Goal: Transaction & Acquisition: Purchase product/service

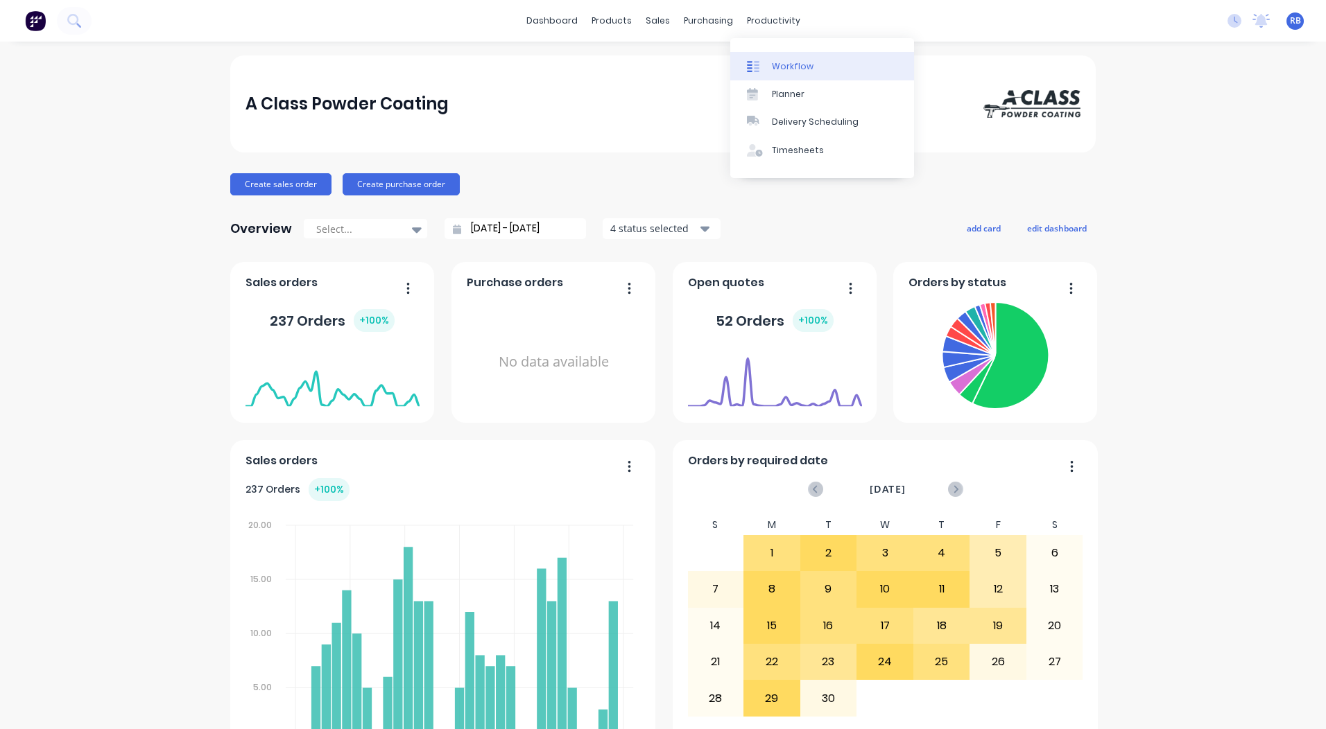
click at [789, 67] on div "Workflow" at bounding box center [793, 66] width 42 height 12
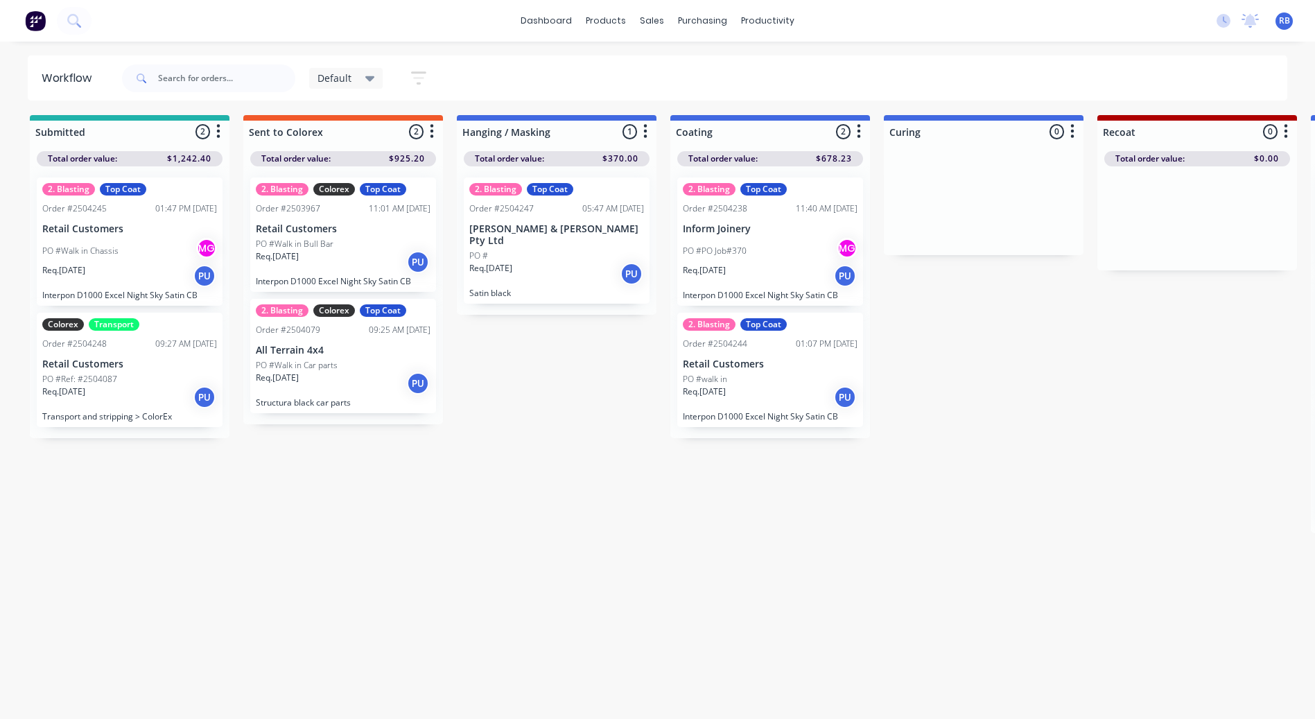
scroll to position [13, 0]
click at [140, 358] on p "Retail Customers" at bounding box center [129, 364] width 175 height 12
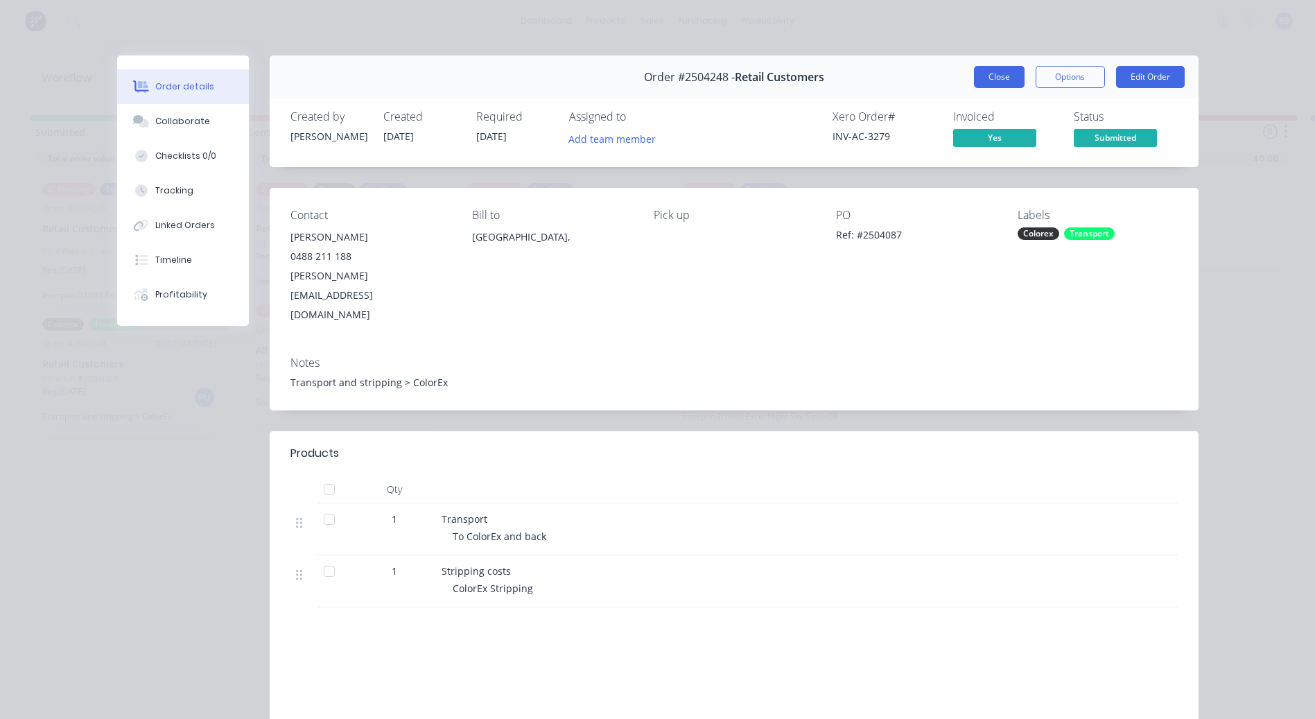
click at [990, 76] on button "Close" at bounding box center [999, 77] width 51 height 22
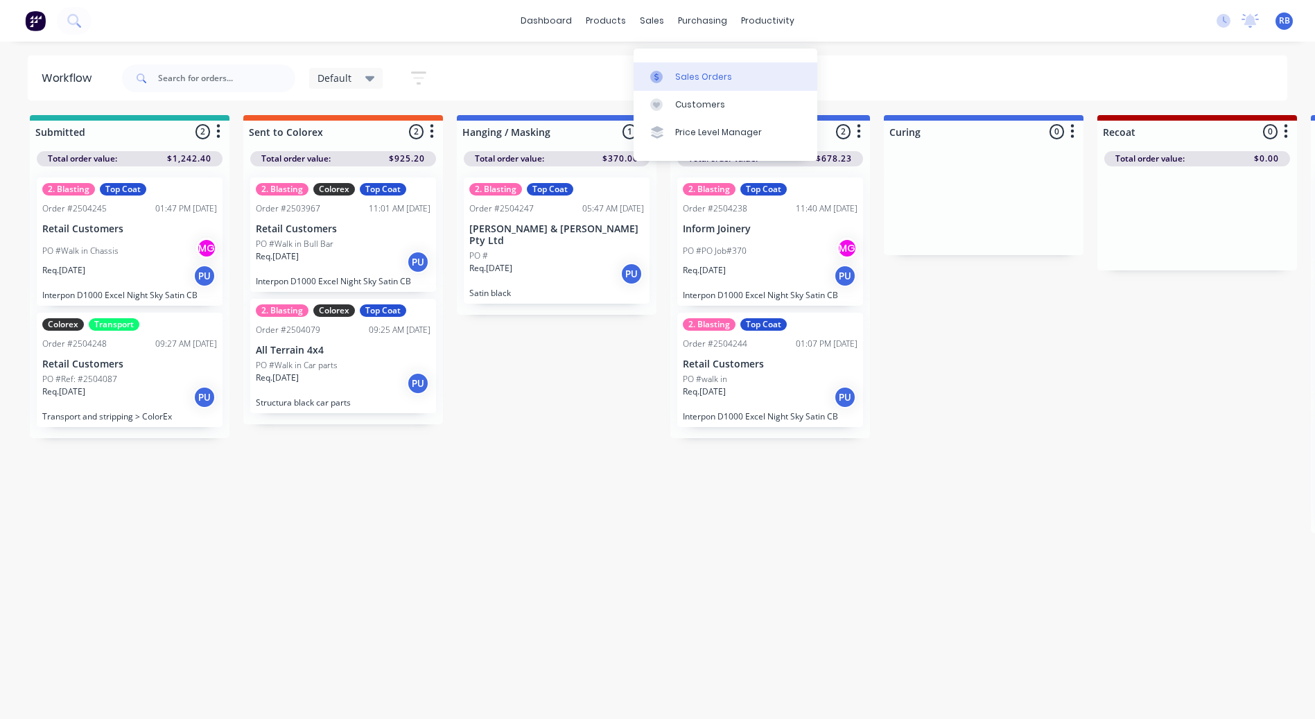
click at [670, 71] on div at bounding box center [660, 77] width 21 height 12
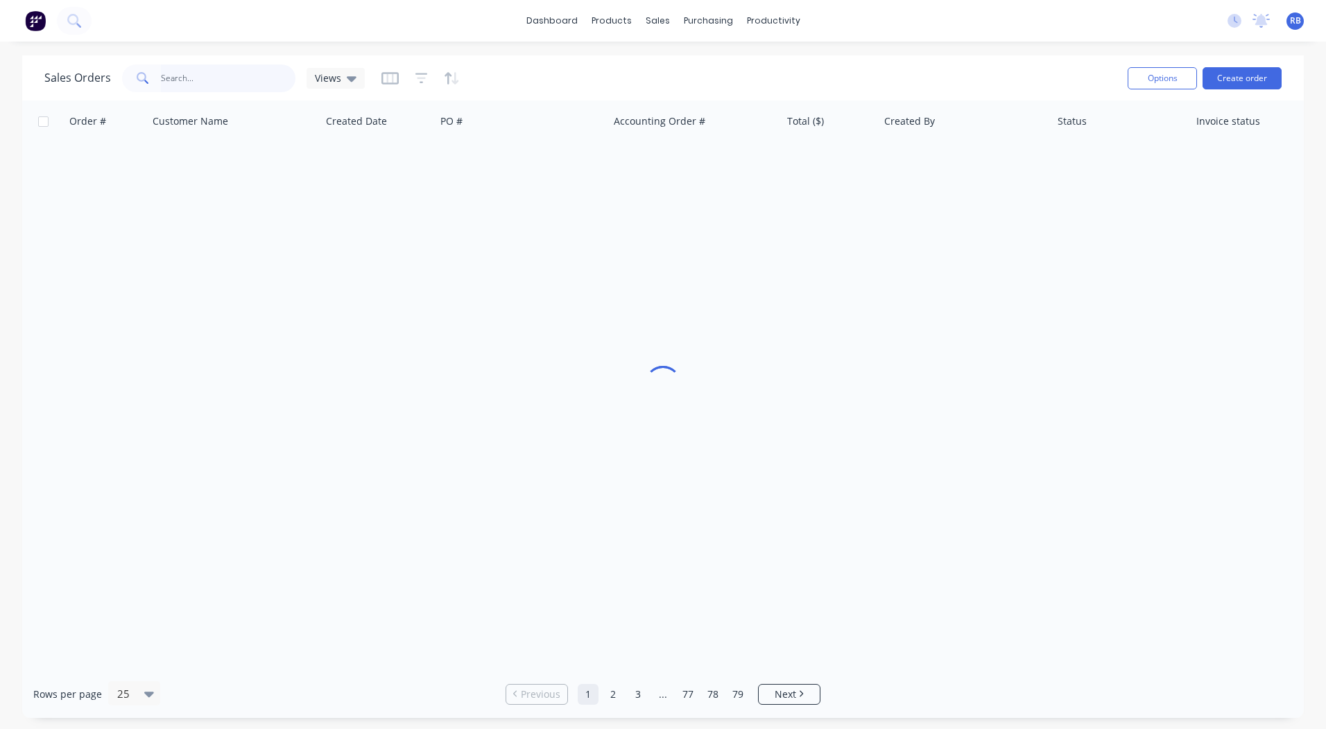
click at [189, 77] on input "text" at bounding box center [228, 78] width 135 height 28
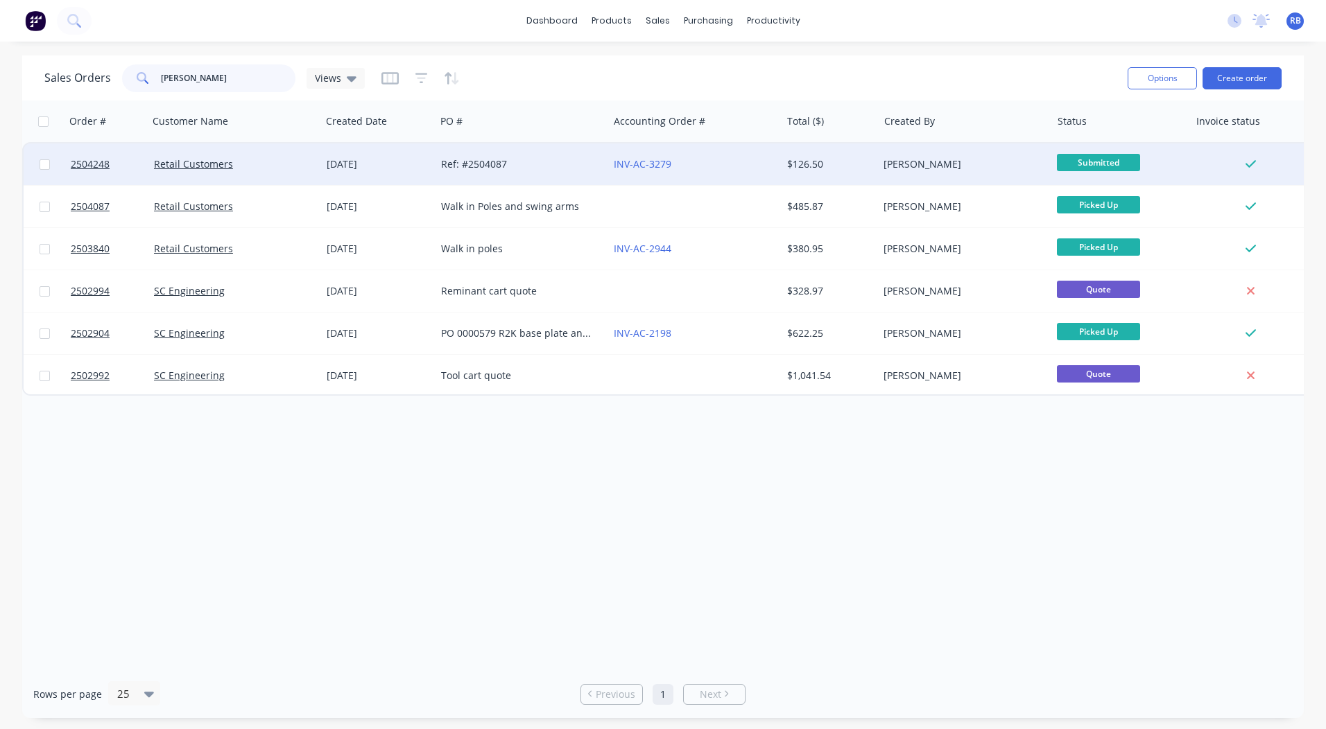
type input "[PERSON_NAME]"
click at [469, 163] on div "Ref: #2504087" at bounding box center [518, 164] width 154 height 14
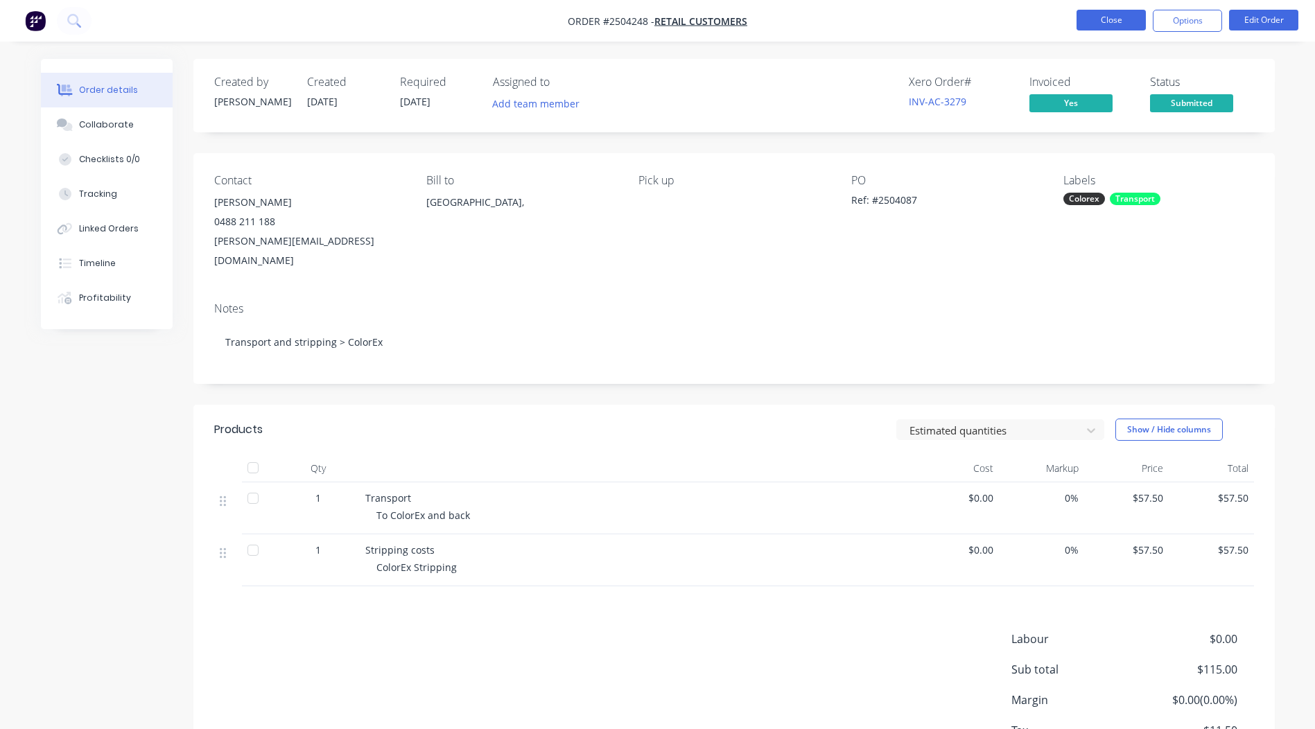
click at [1123, 21] on button "Close" at bounding box center [1111, 20] width 69 height 21
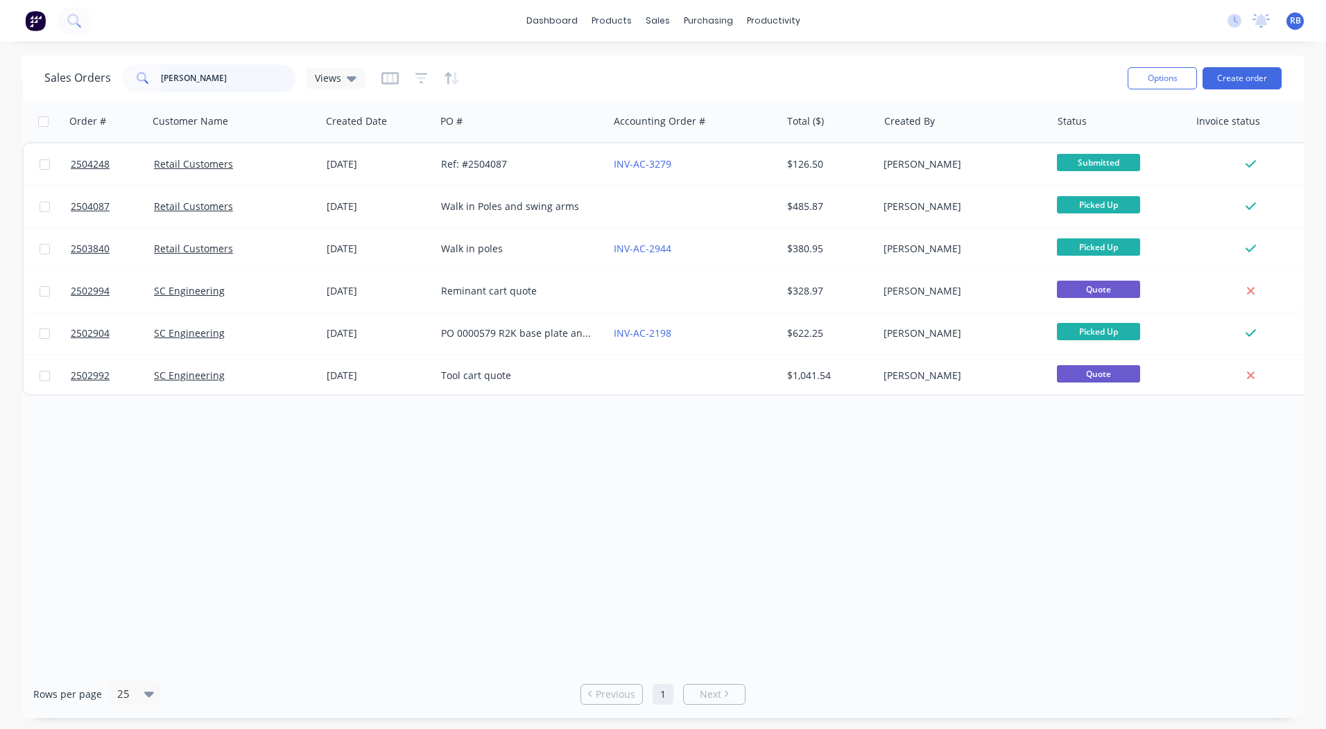
click at [218, 76] on input "nick ma" at bounding box center [228, 78] width 135 height 28
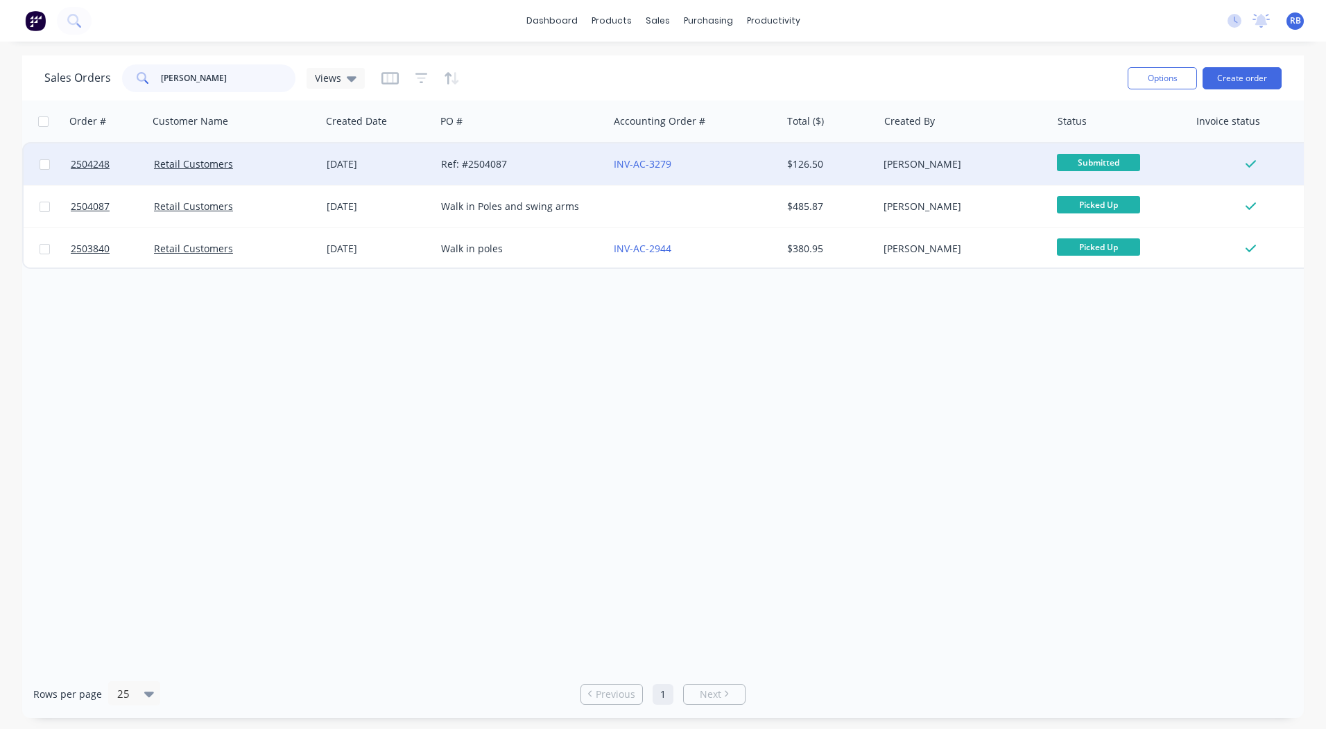
type input "nick may"
click at [1107, 161] on span "Submitted" at bounding box center [1098, 162] width 83 height 17
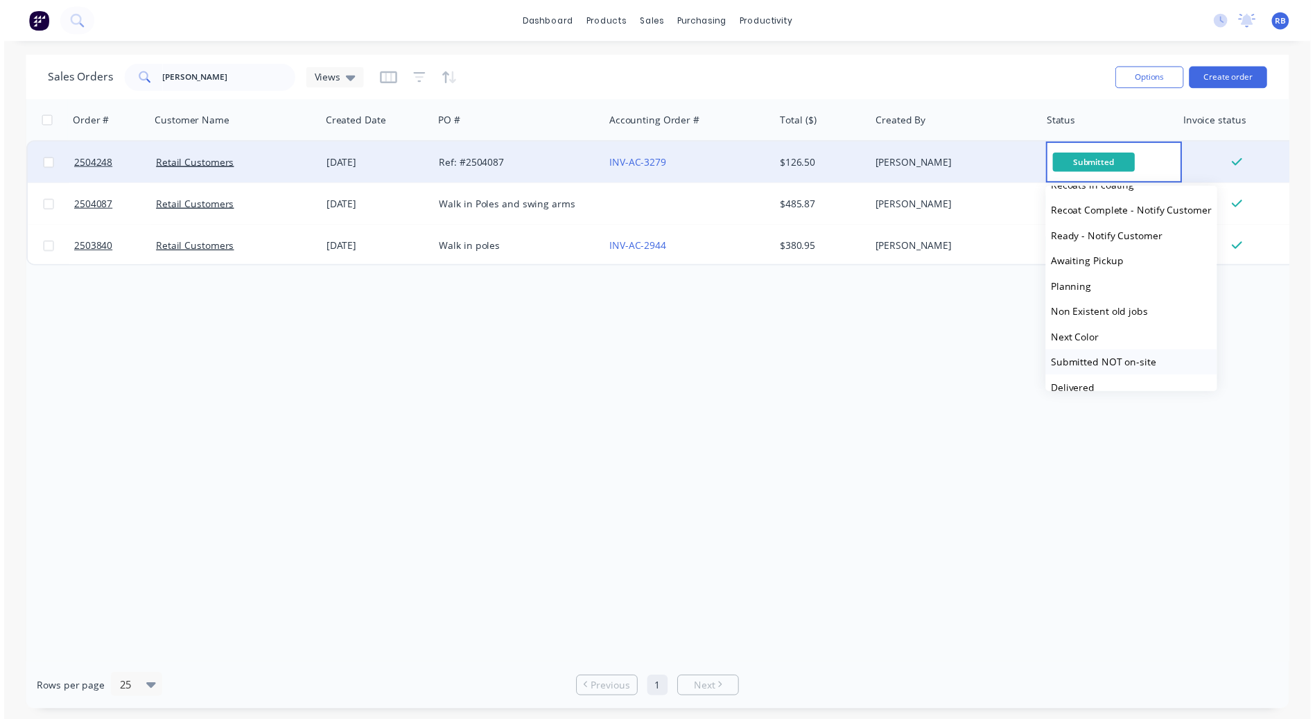
scroll to position [573, 0]
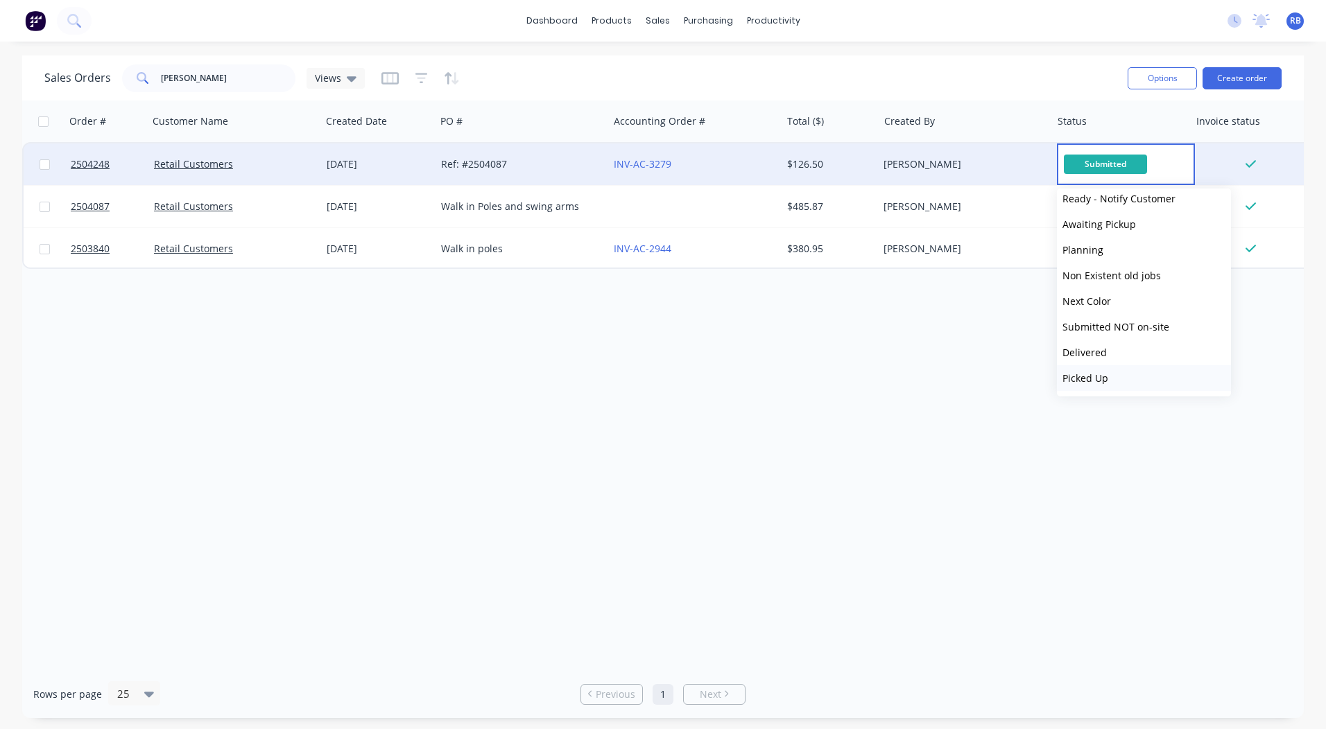
click at [1102, 384] on span "Picked Up" at bounding box center [1085, 378] width 46 height 13
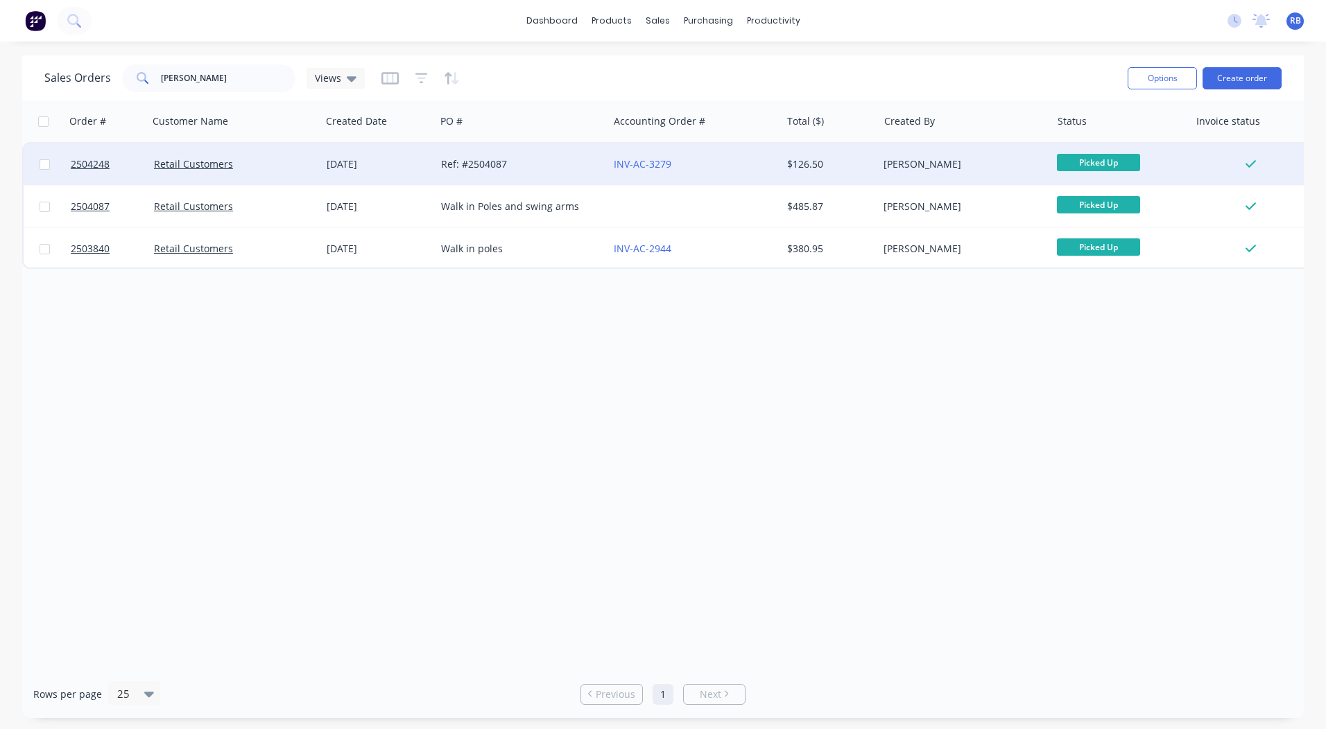
click at [629, 304] on div "Order # Customer Name Created Date PO # Accounting Order # Total ($) Created By…" at bounding box center [662, 386] width 1281 height 570
drag, startPoint x: 234, startPoint y: 76, endPoint x: 0, endPoint y: 60, distance: 234.9
click at [0, 97] on html "dashboard products sales purchasing productivity dashboard products Product Cat…" at bounding box center [663, 364] width 1326 height 729
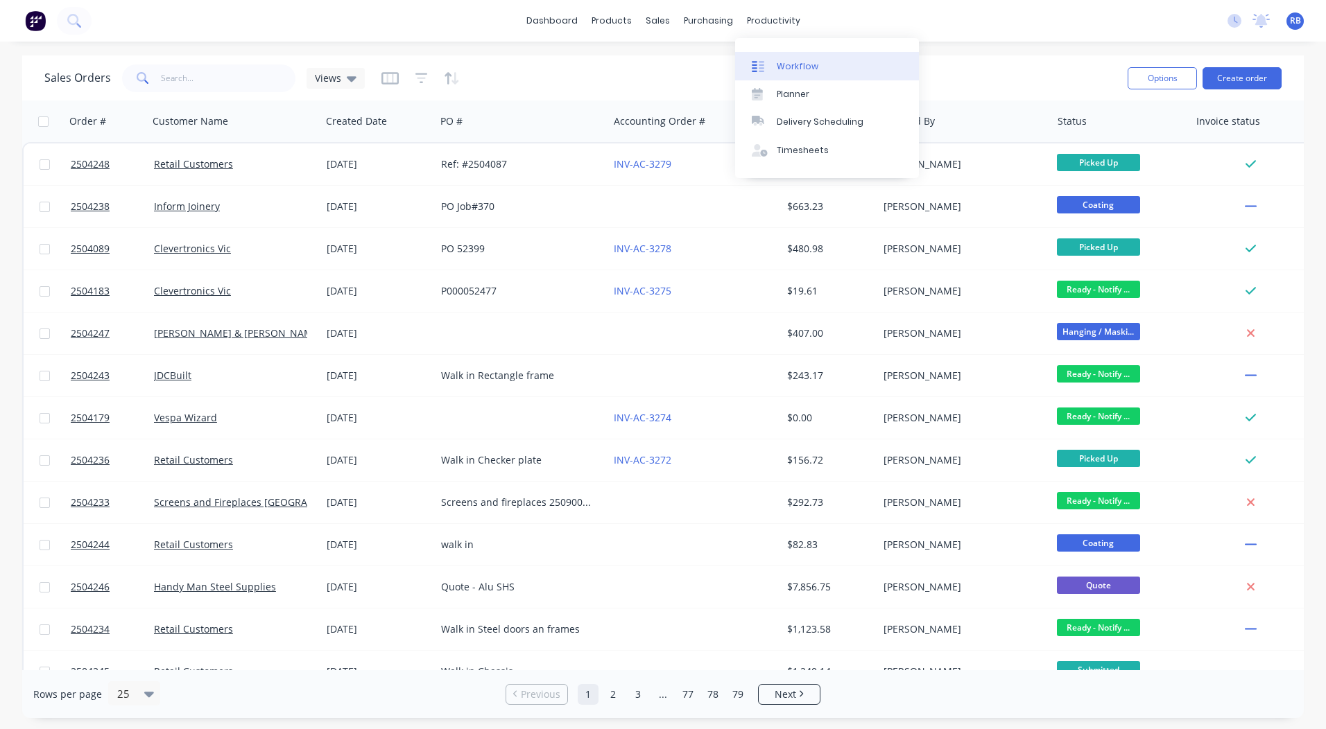
click at [779, 65] on div "Workflow" at bounding box center [798, 66] width 42 height 12
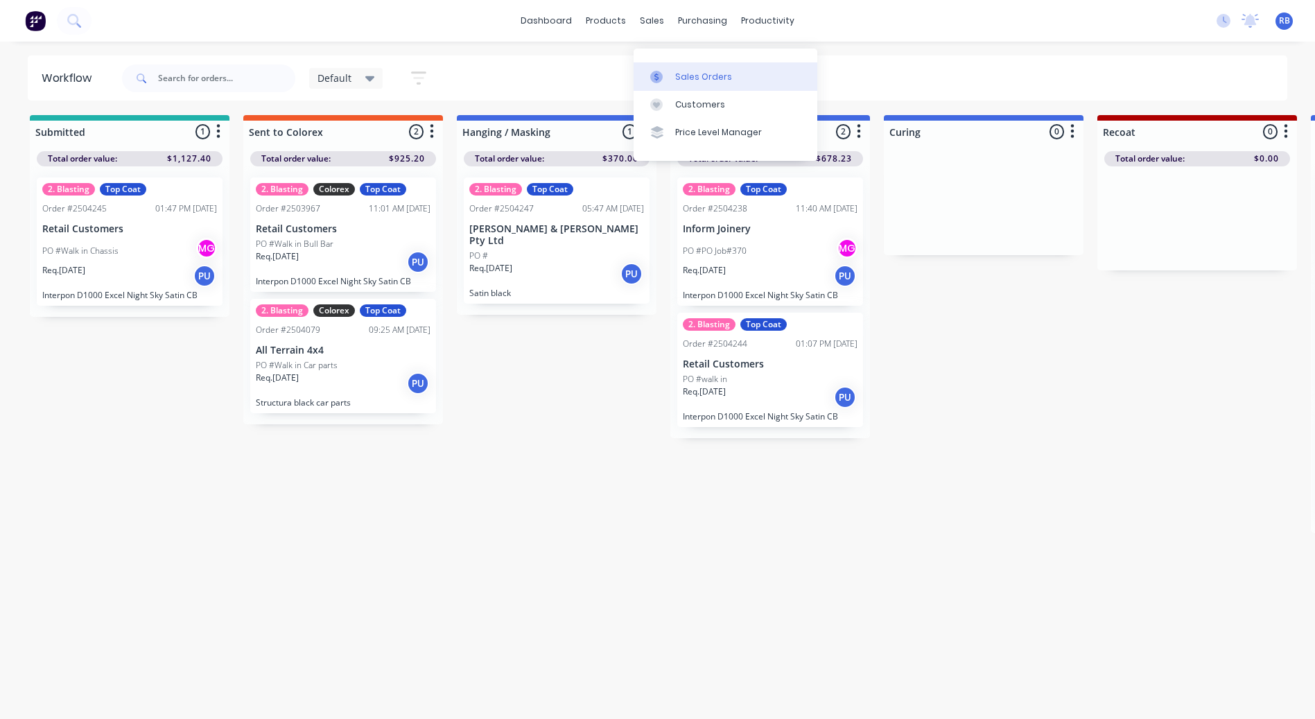
click at [695, 62] on link "Sales Orders" at bounding box center [726, 76] width 184 height 28
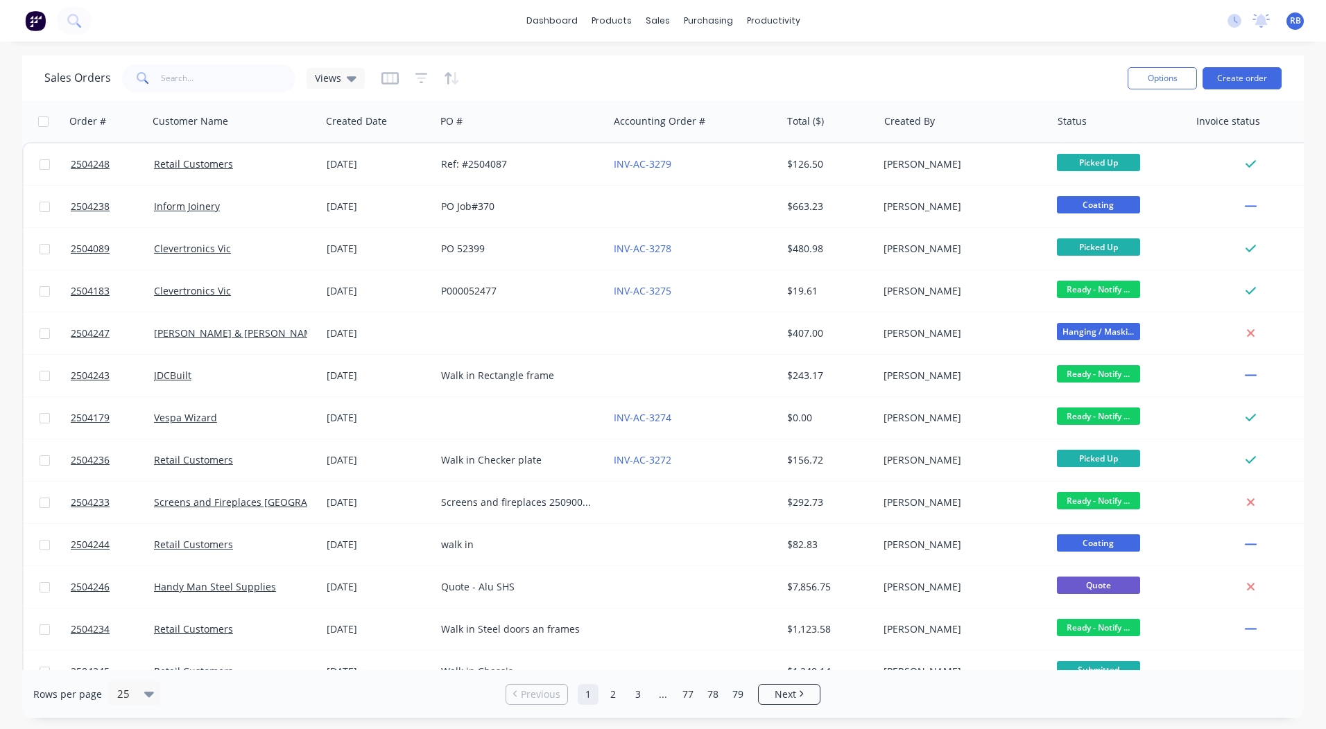
click at [178, 96] on div "Sales Orders Views Options Create order" at bounding box center [662, 77] width 1281 height 45
click at [176, 80] on input "text" at bounding box center [228, 78] width 135 height 28
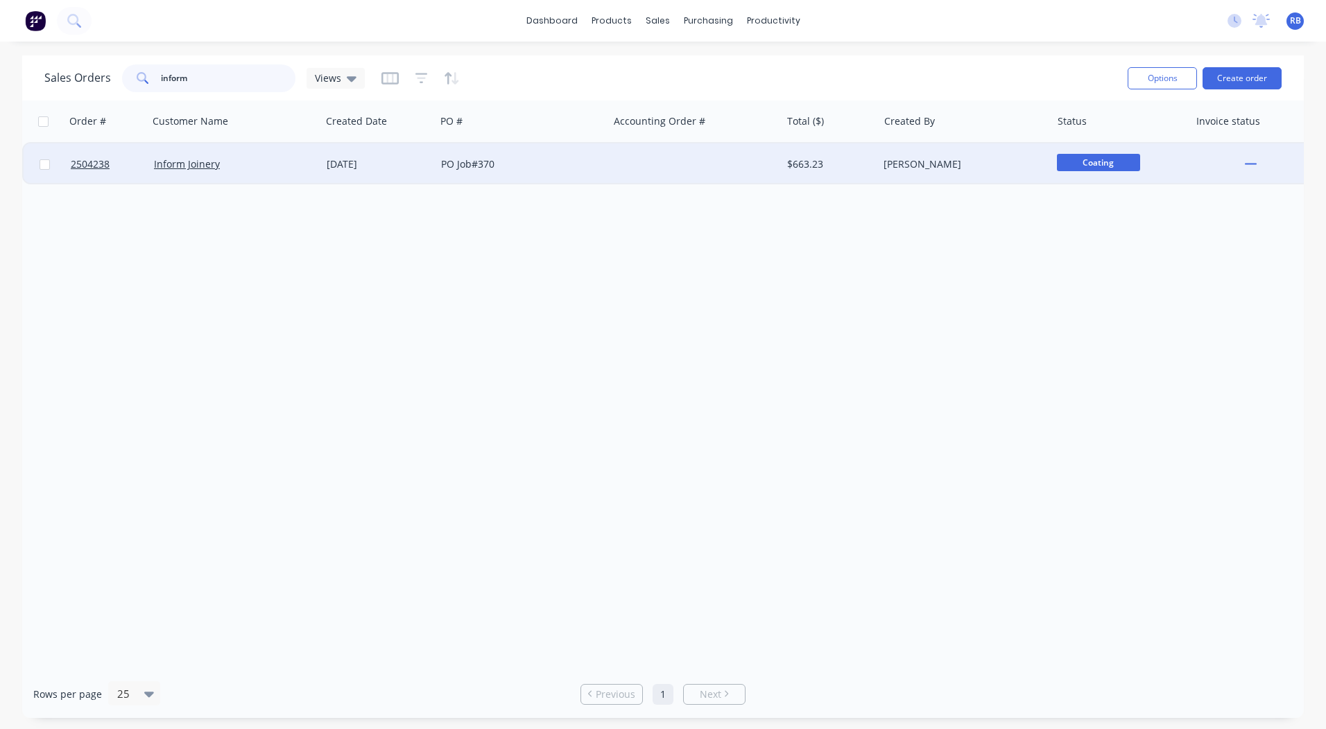
type input "inform"
click at [455, 164] on div "PO Job#370" at bounding box center [518, 164] width 154 height 14
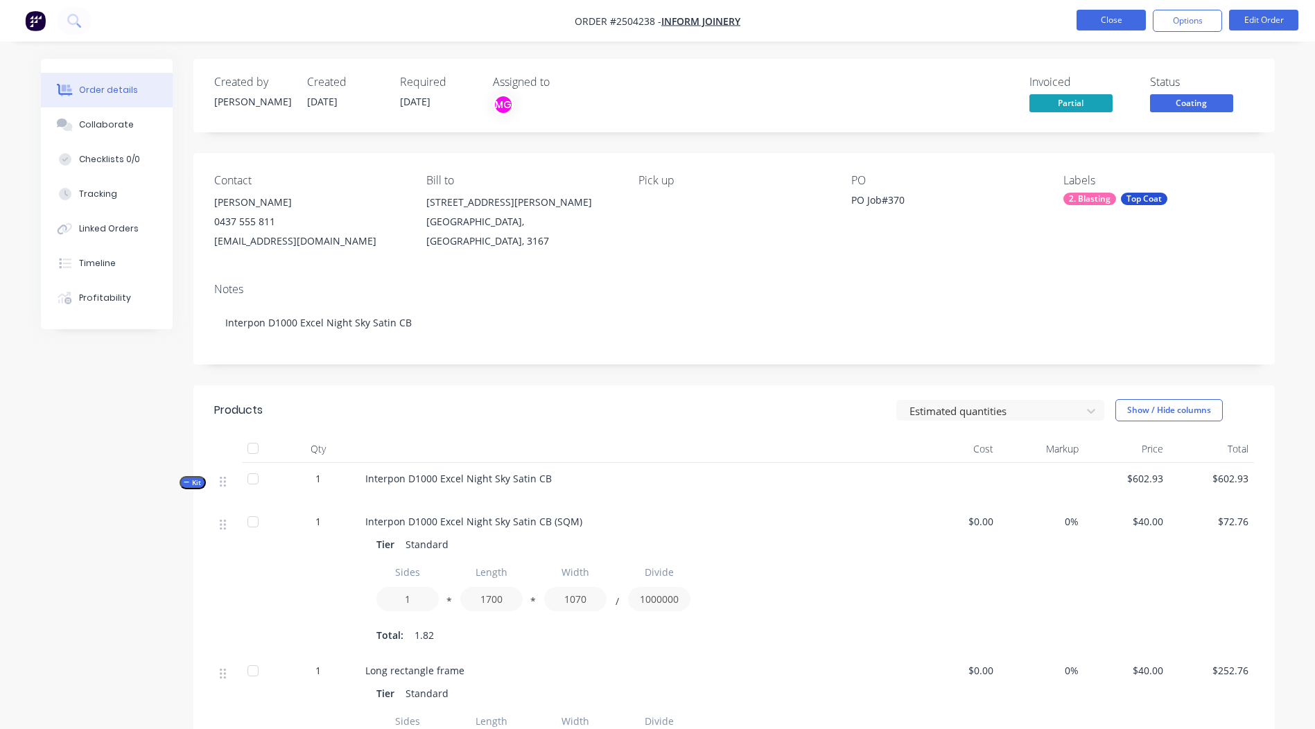
click at [1129, 12] on button "Close" at bounding box center [1111, 20] width 69 height 21
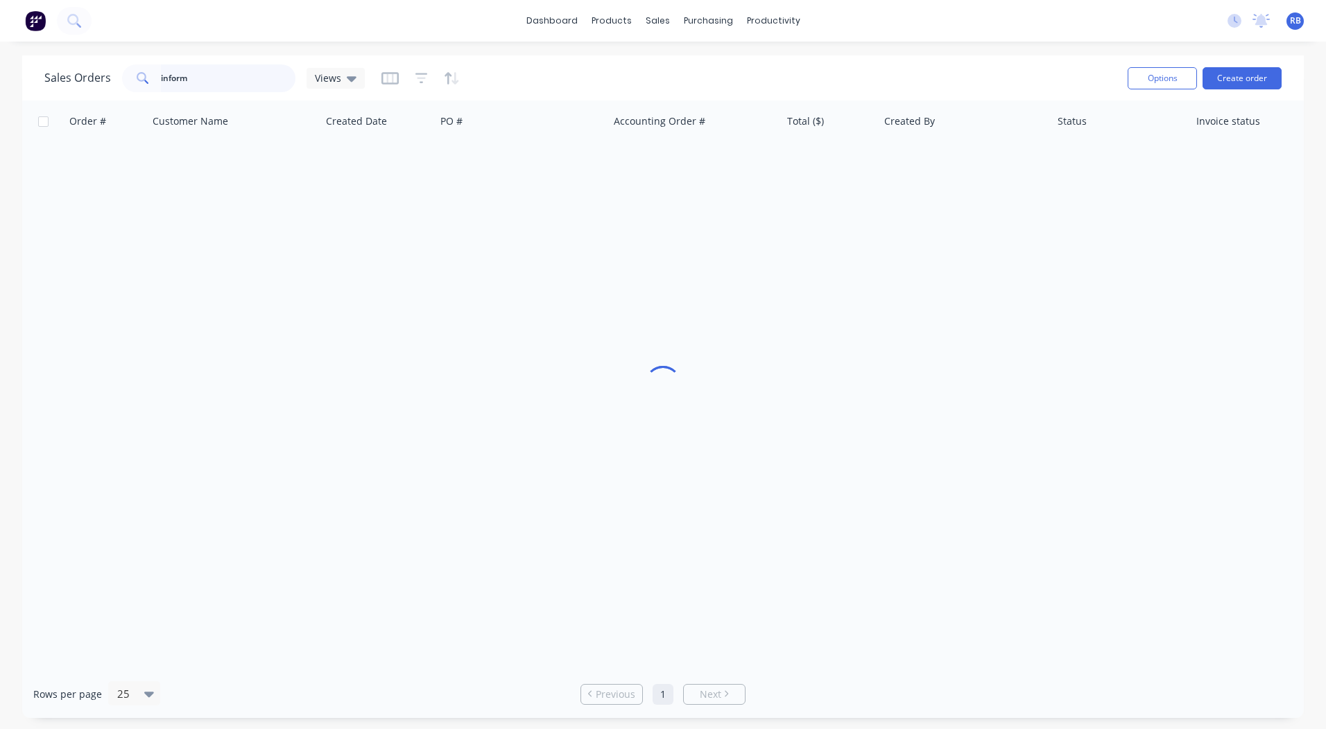
drag, startPoint x: 205, startPoint y: 73, endPoint x: 0, endPoint y: 182, distance: 232.3
click at [49, 116] on div "Sales Orders inform Views Options Create order Order # Customer Name Created Da…" at bounding box center [662, 386] width 1281 height 663
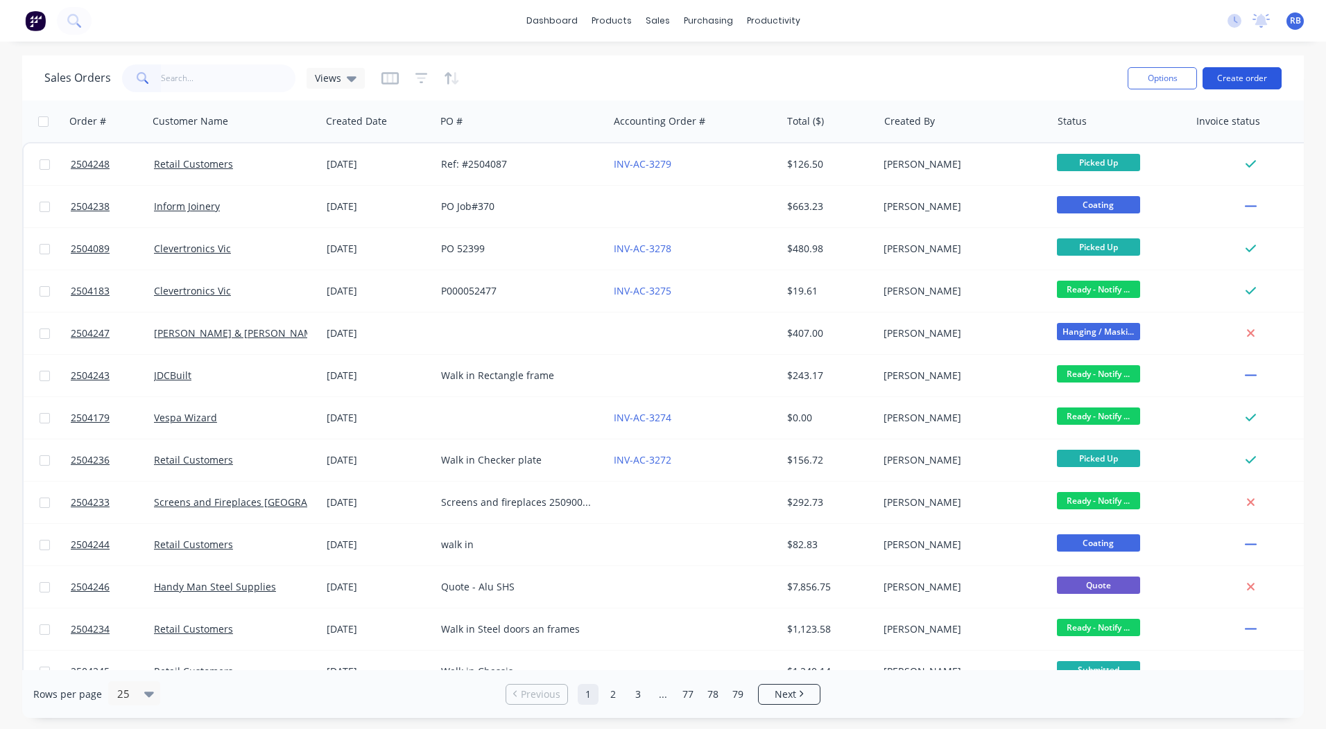
click at [1244, 82] on button "Create order" at bounding box center [1241, 78] width 79 height 22
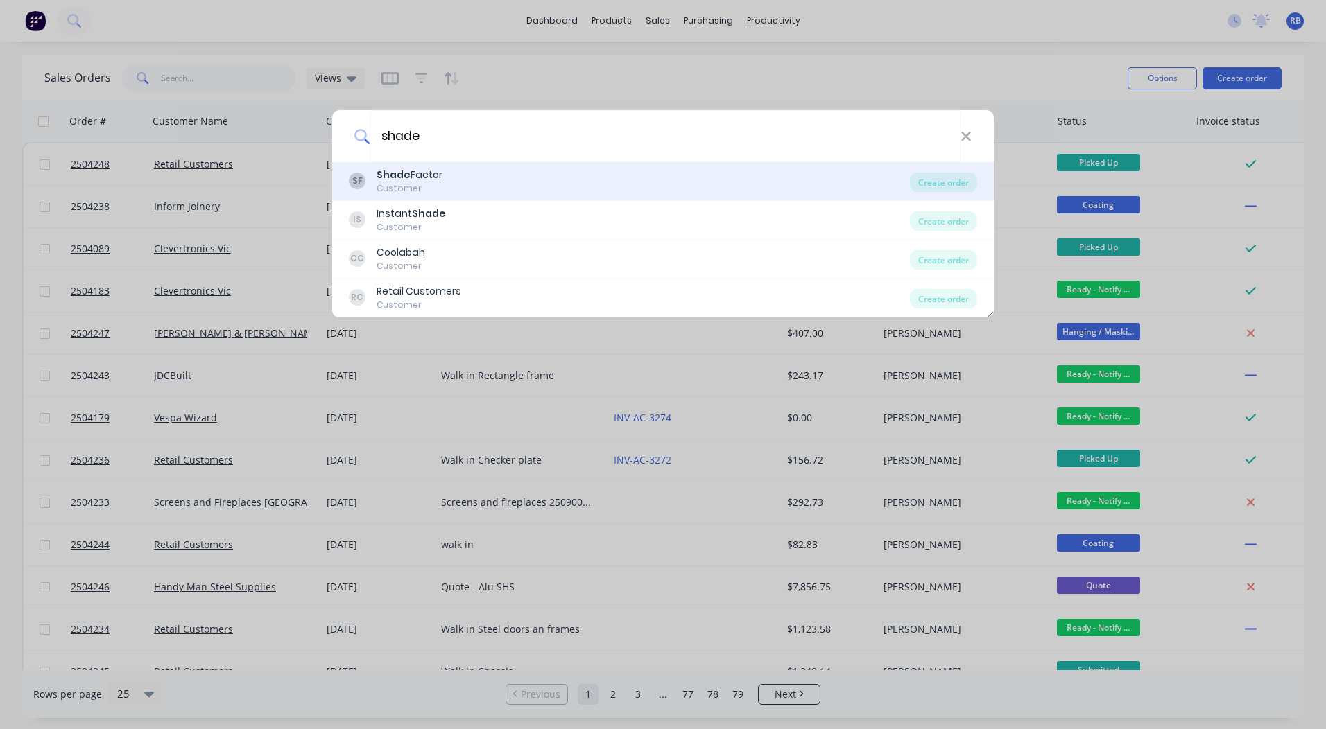
type input "shade"
click at [467, 180] on div "SF Shade Factor Customer" at bounding box center [629, 181] width 561 height 27
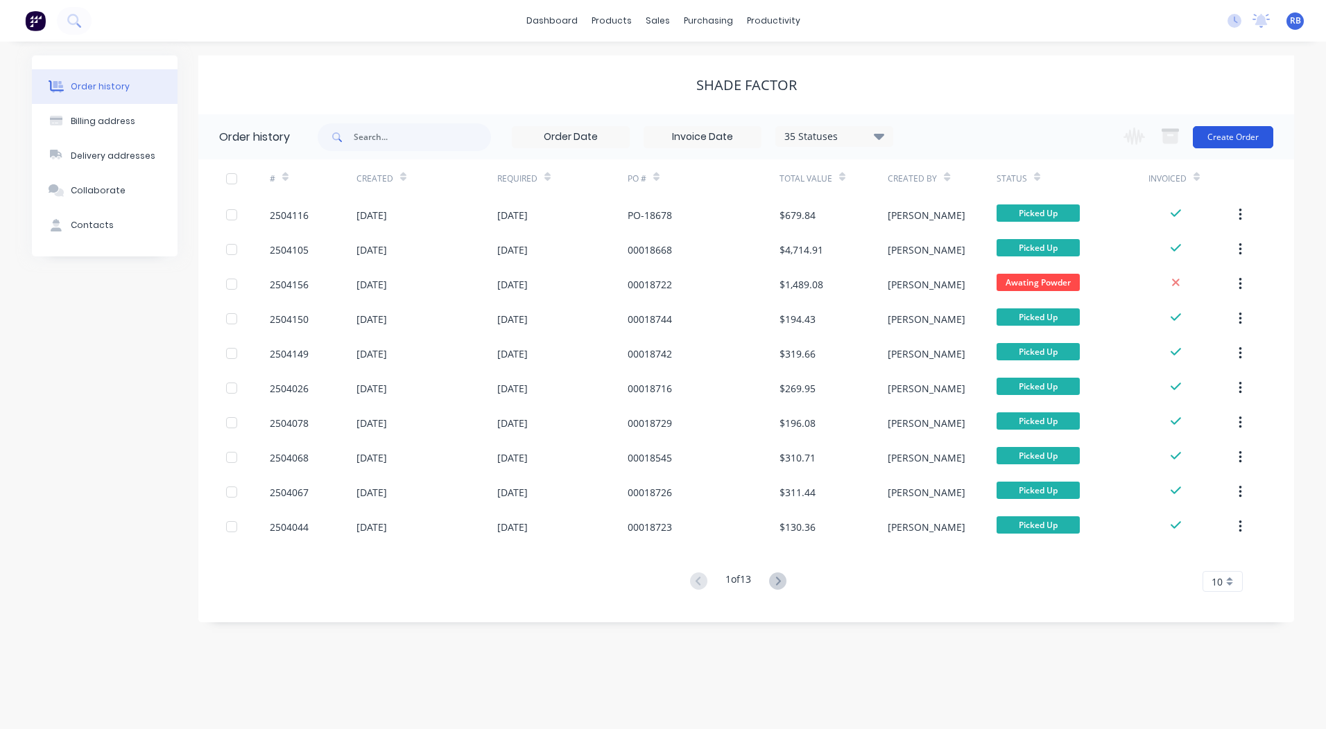
click at [1265, 137] on button "Create Order" at bounding box center [1233, 137] width 80 height 22
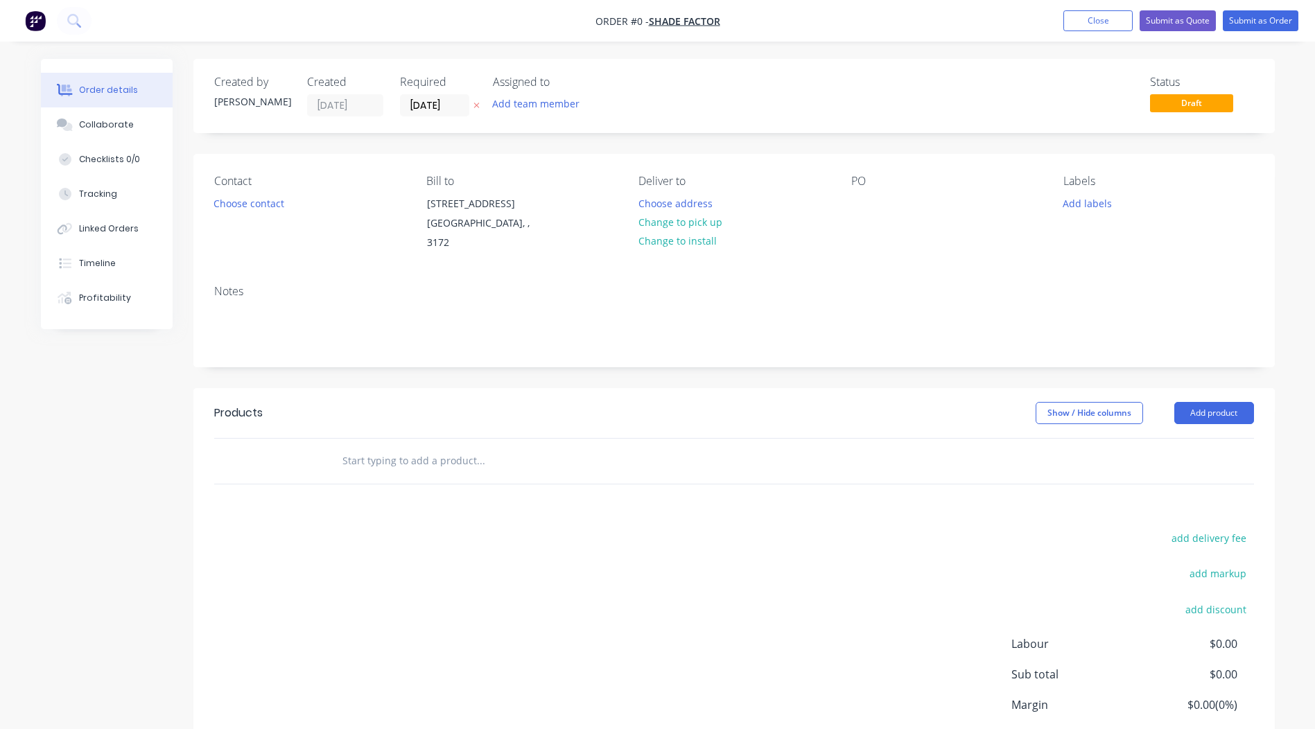
click at [257, 213] on div "Contact Choose contact" at bounding box center [309, 214] width 190 height 78
click at [253, 203] on button "Choose contact" at bounding box center [248, 202] width 85 height 19
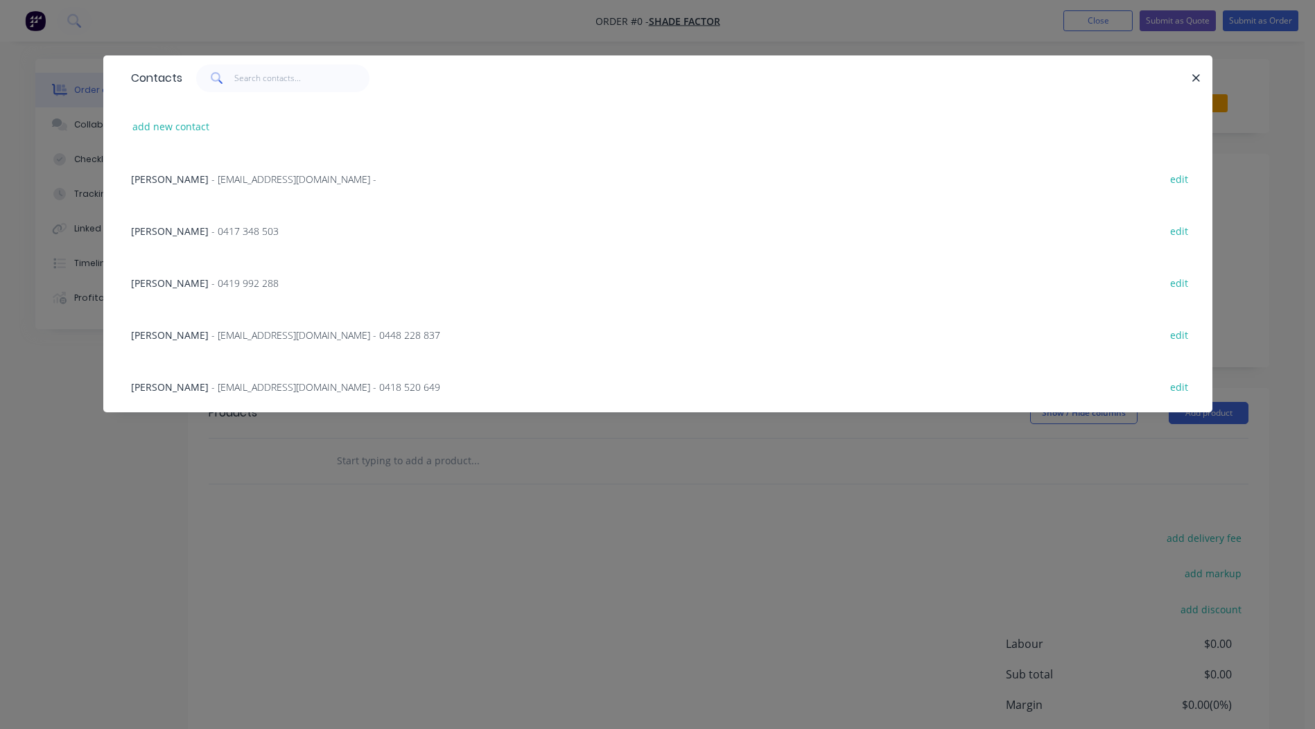
click at [211, 232] on span "- 0417 348 503" at bounding box center [244, 231] width 67 height 13
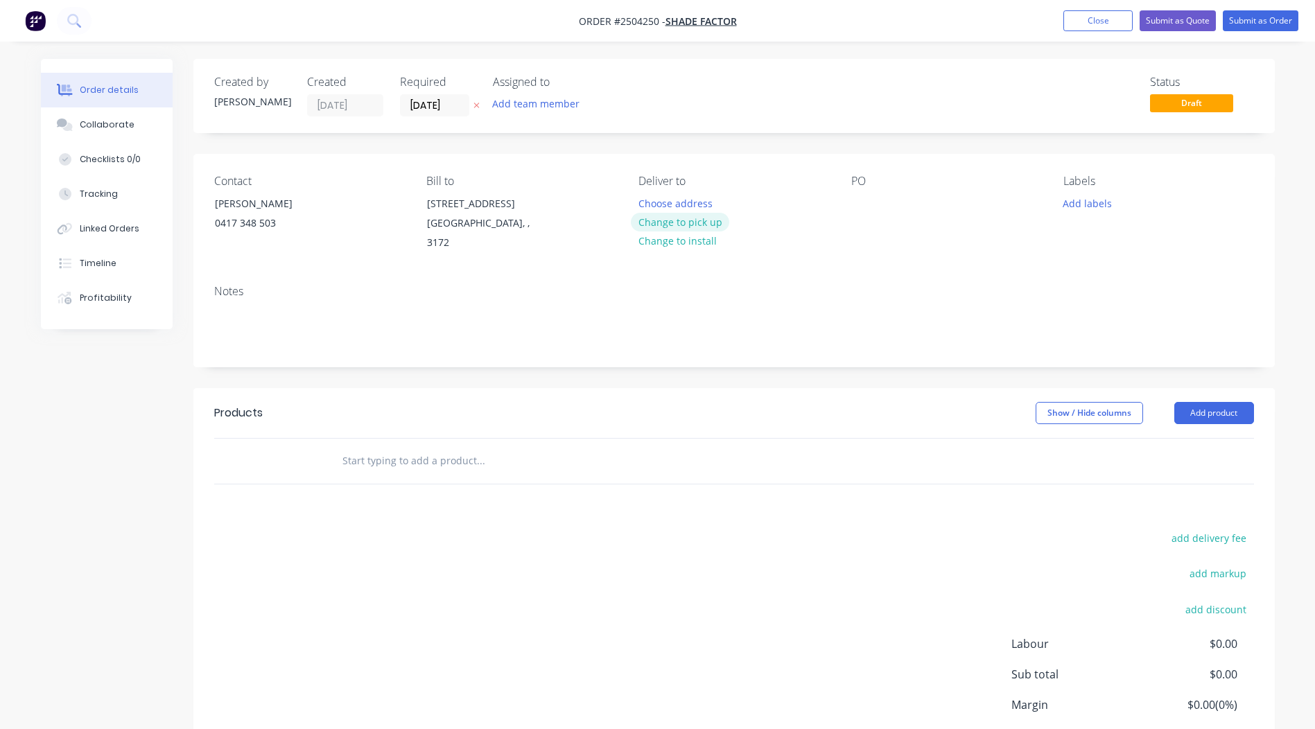
click at [672, 221] on button "Change to pick up" at bounding box center [680, 222] width 98 height 19
click at [872, 196] on div at bounding box center [862, 203] width 22 height 20
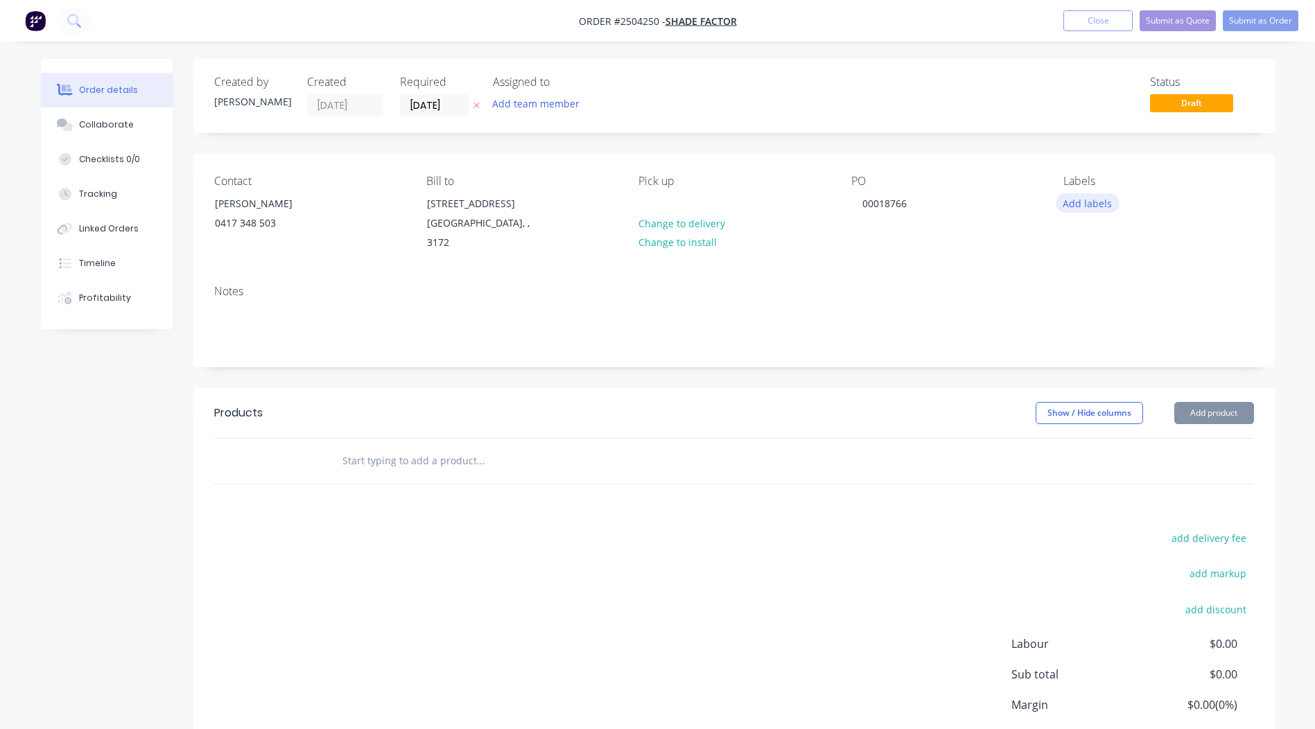
click at [1075, 200] on button "Add labels" at bounding box center [1088, 202] width 64 height 19
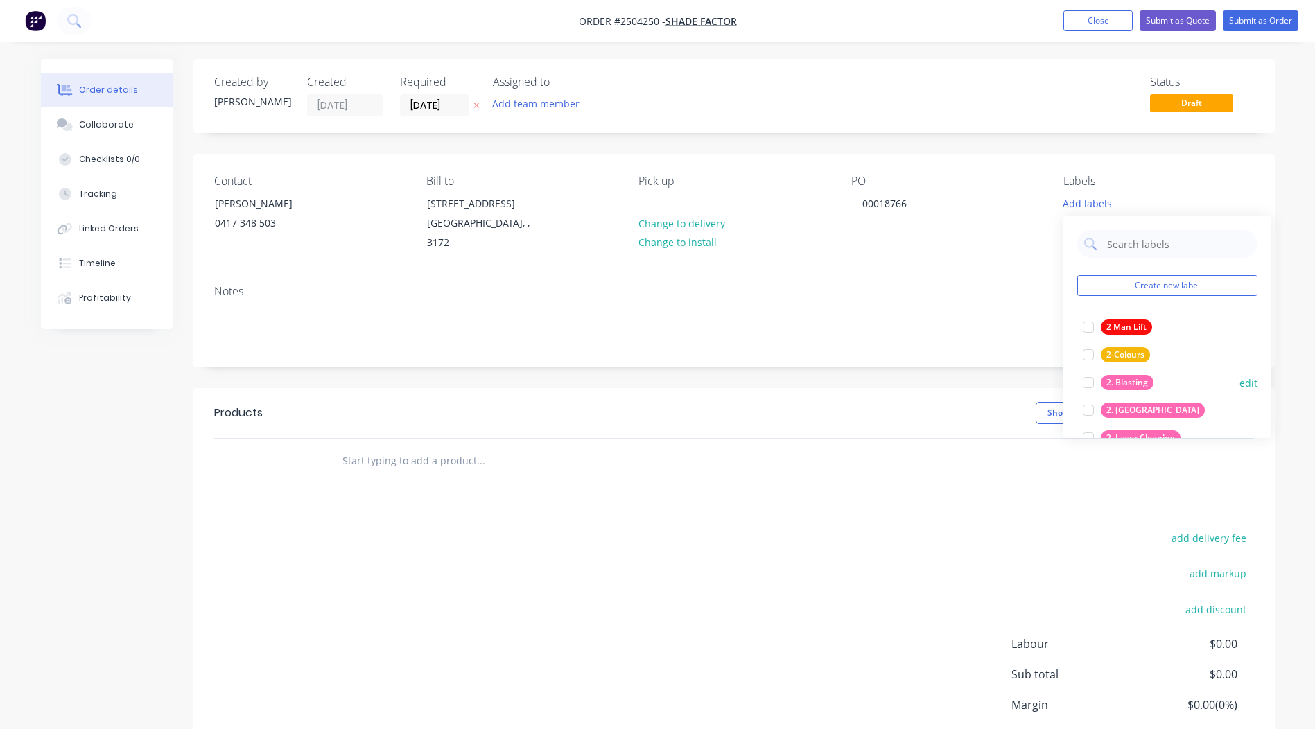
click at [1123, 378] on div "2. Blasting" at bounding box center [1127, 382] width 53 height 15
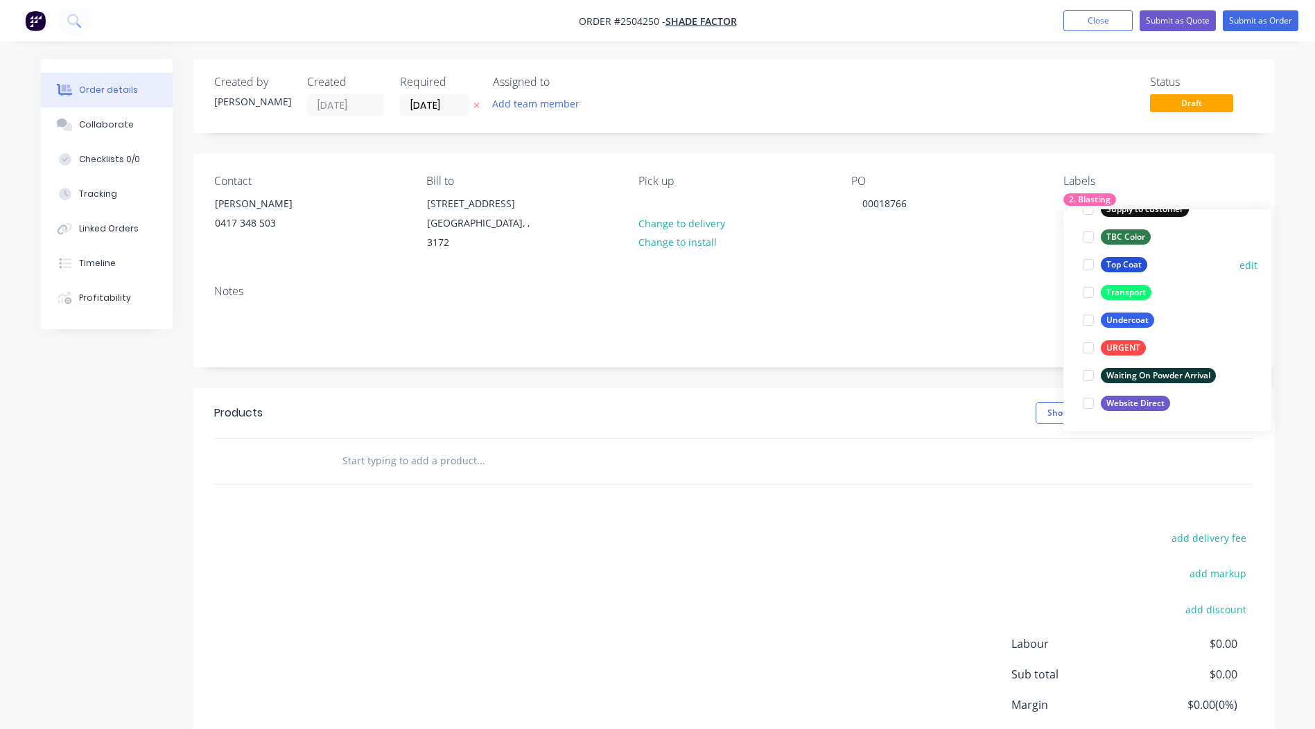
click at [1127, 268] on div "Top Coat" at bounding box center [1124, 264] width 46 height 15
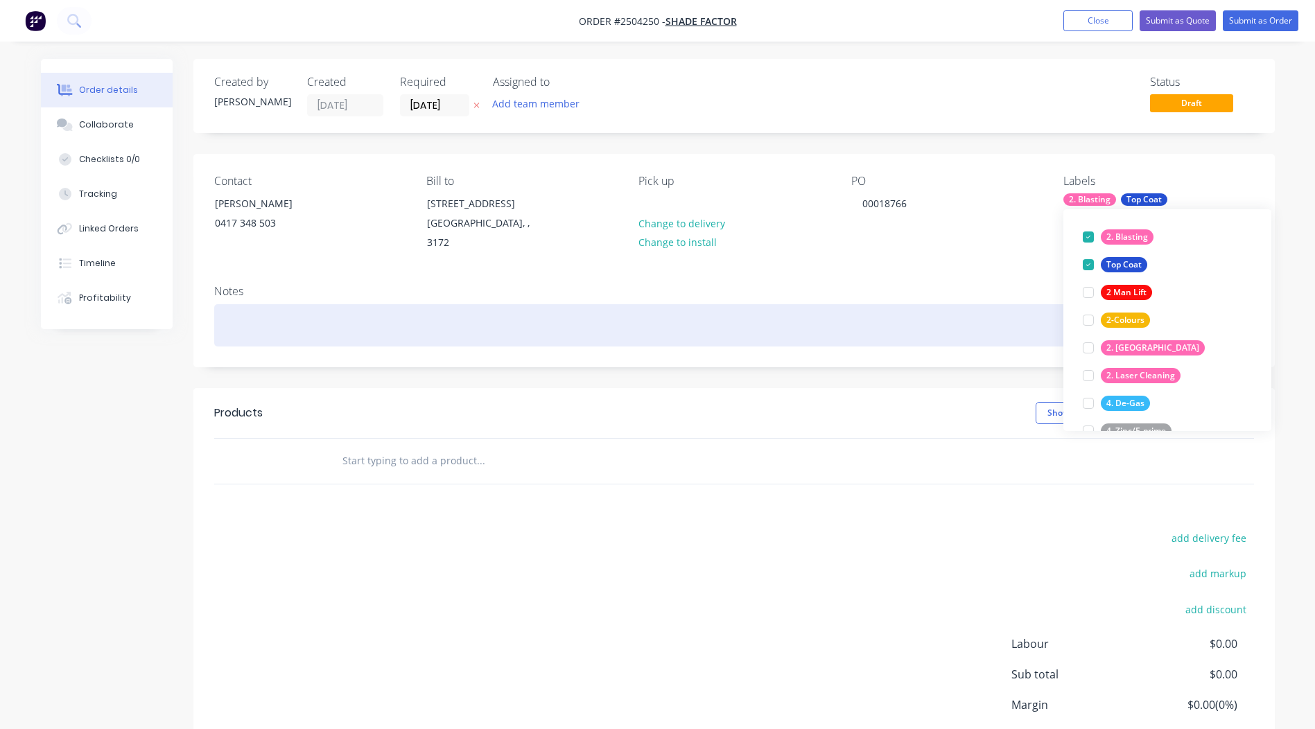
click at [338, 304] on div at bounding box center [734, 325] width 1040 height 42
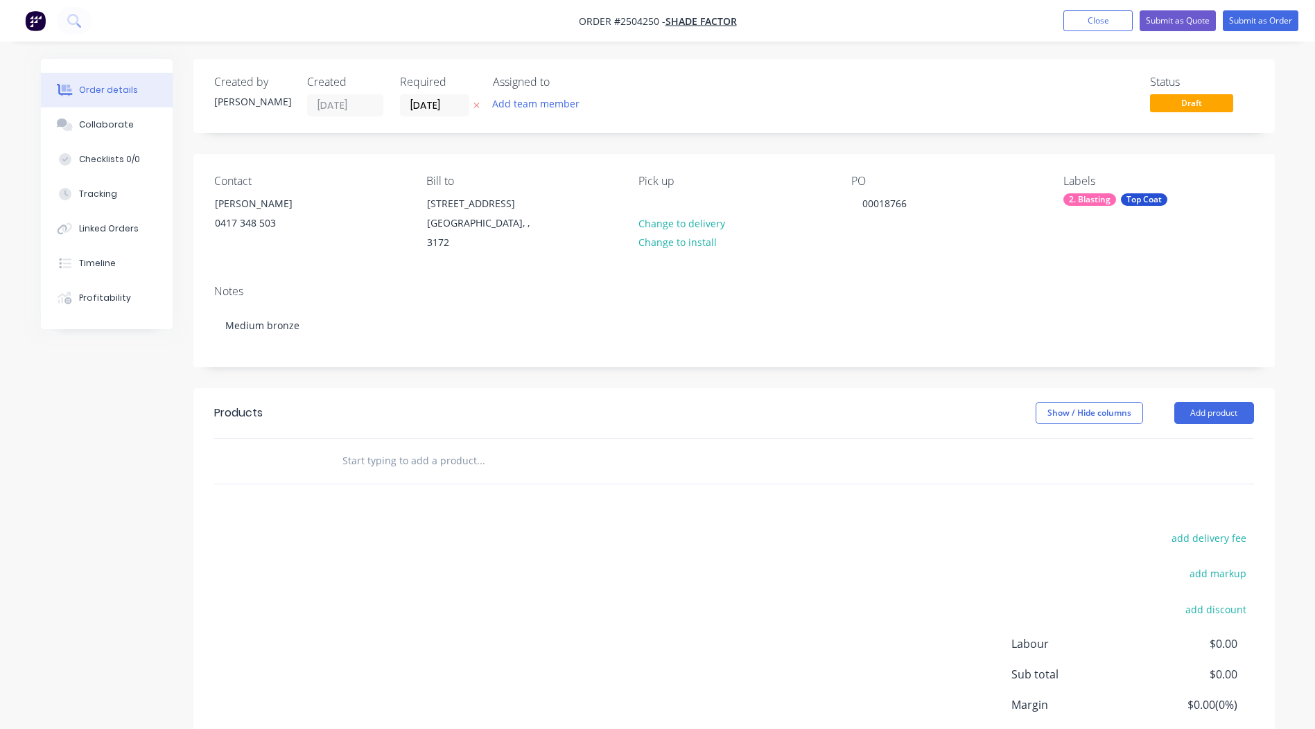
click at [685, 402] on div "Show / Hide columns Add product" at bounding box center [844, 413] width 819 height 22
click at [1208, 402] on button "Add product" at bounding box center [1215, 413] width 80 height 22
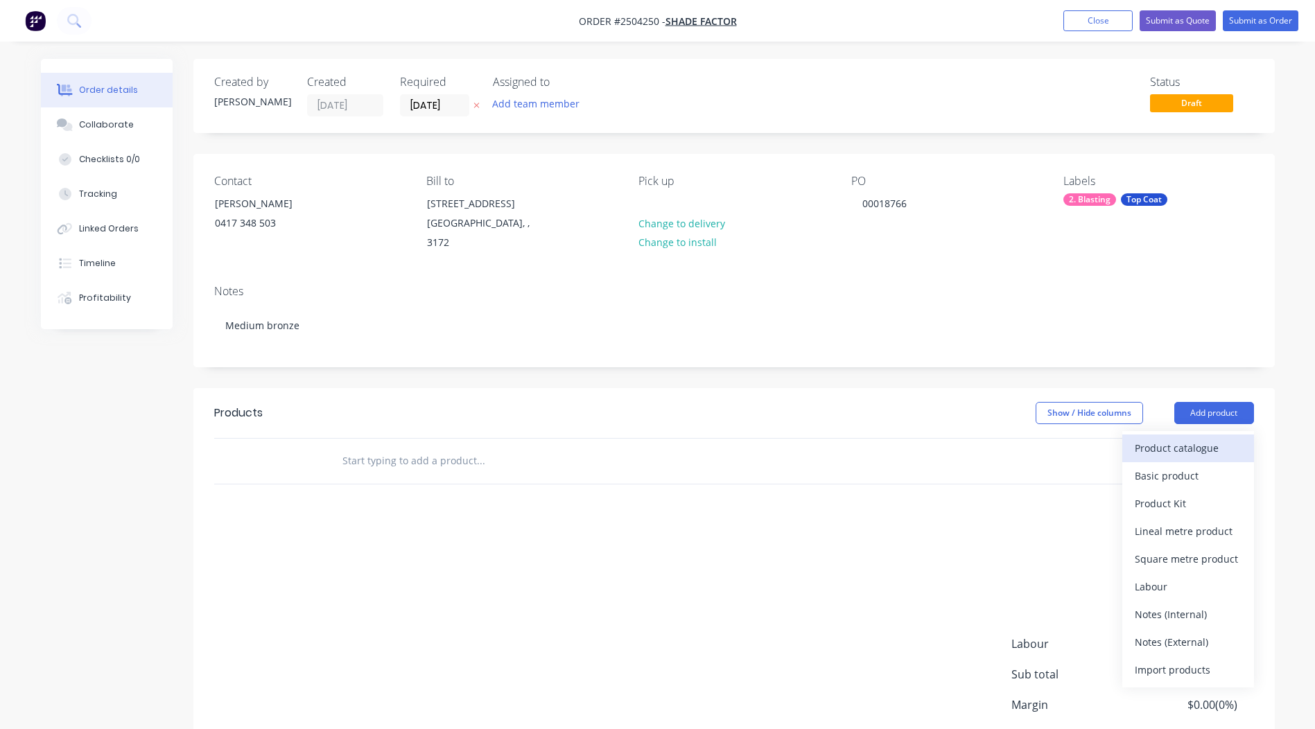
click at [1206, 438] on div "Product catalogue" at bounding box center [1188, 448] width 107 height 20
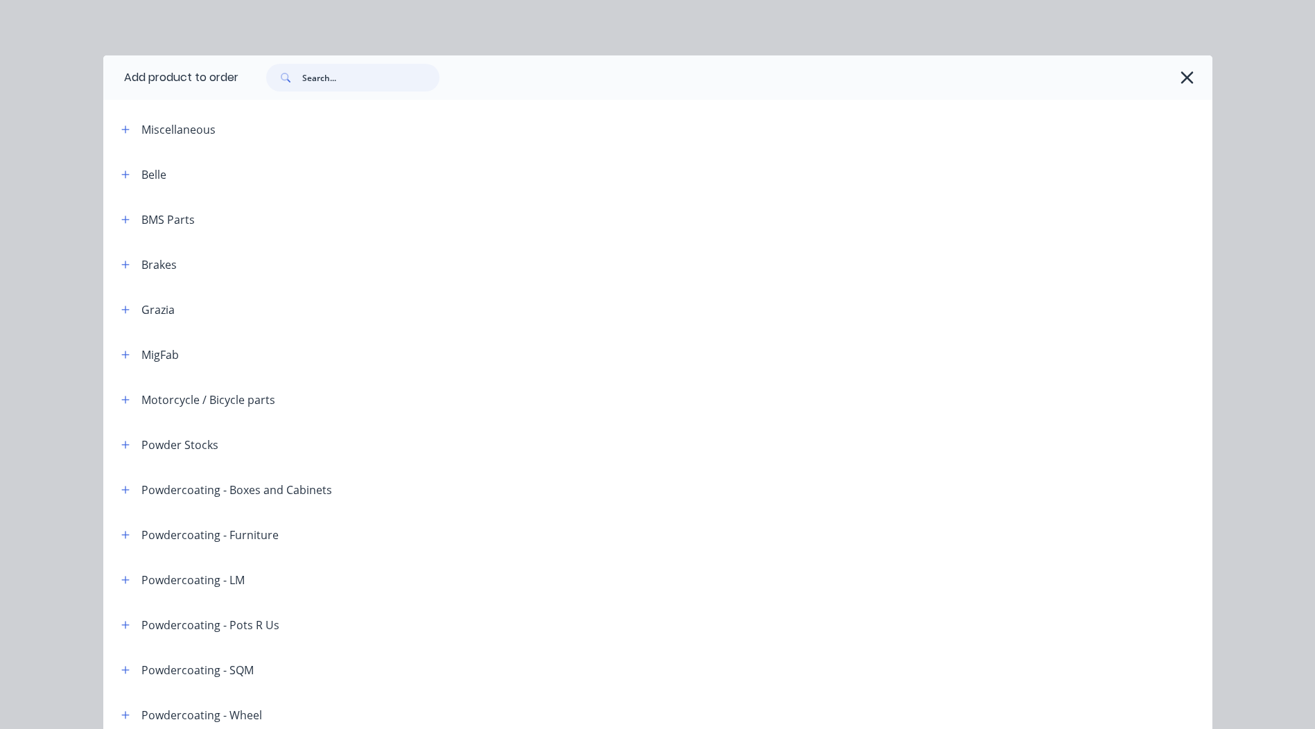
click at [320, 84] on input "text" at bounding box center [370, 78] width 137 height 28
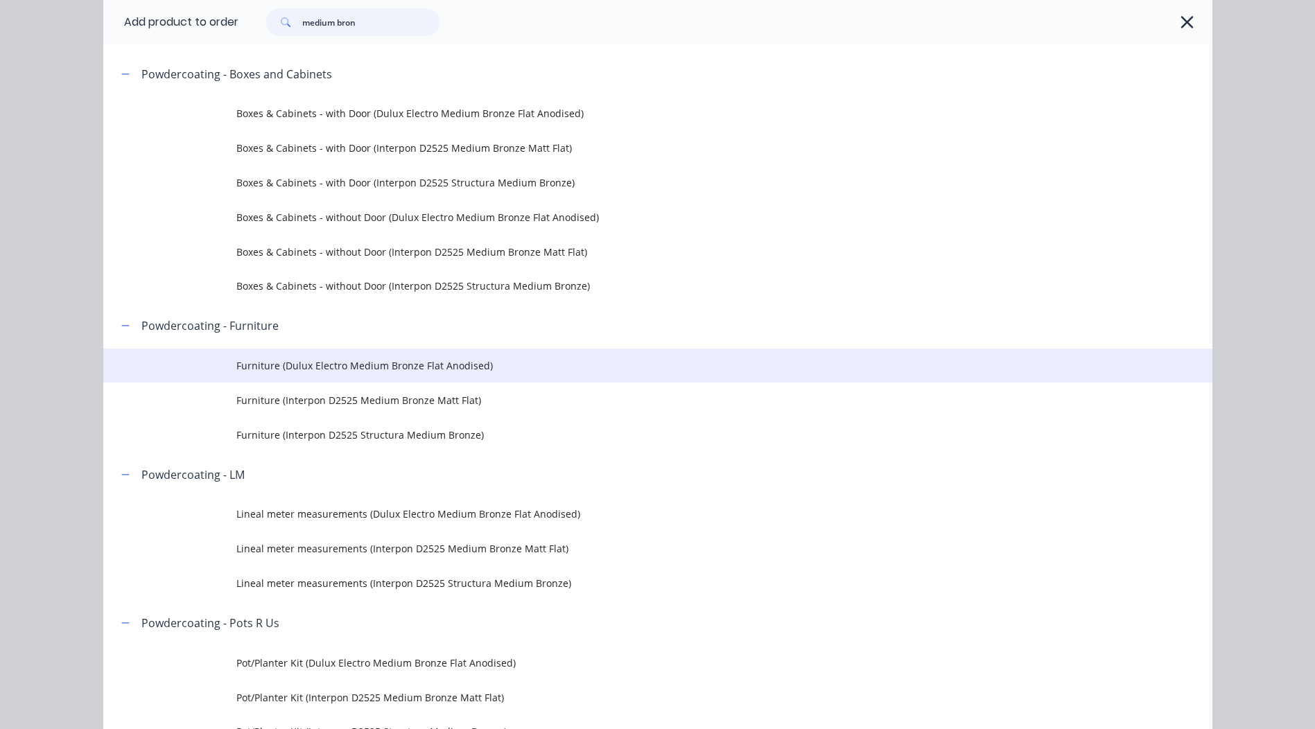
scroll to position [277, 0]
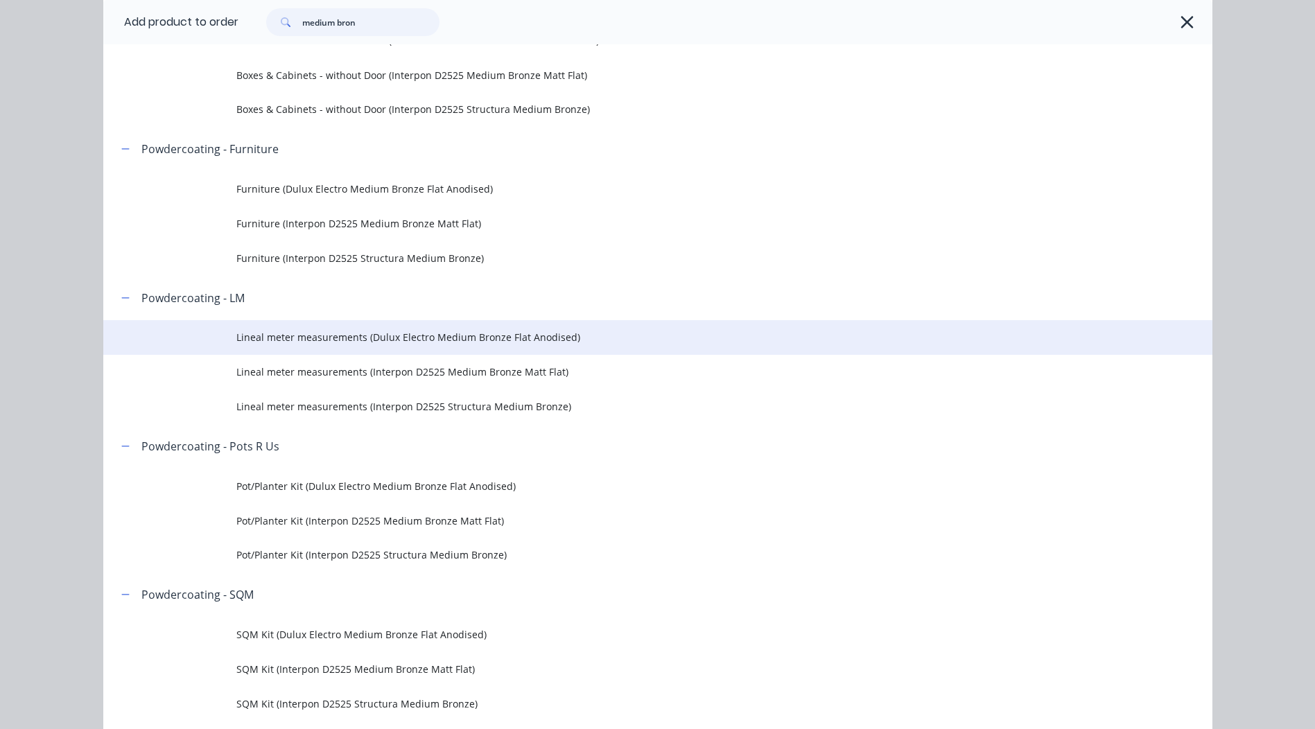
type input "medium bron"
click at [386, 339] on span "Lineal meter measurements (Dulux Electro Medium Bronze Flat Anodised)" at bounding box center [626, 337] width 781 height 15
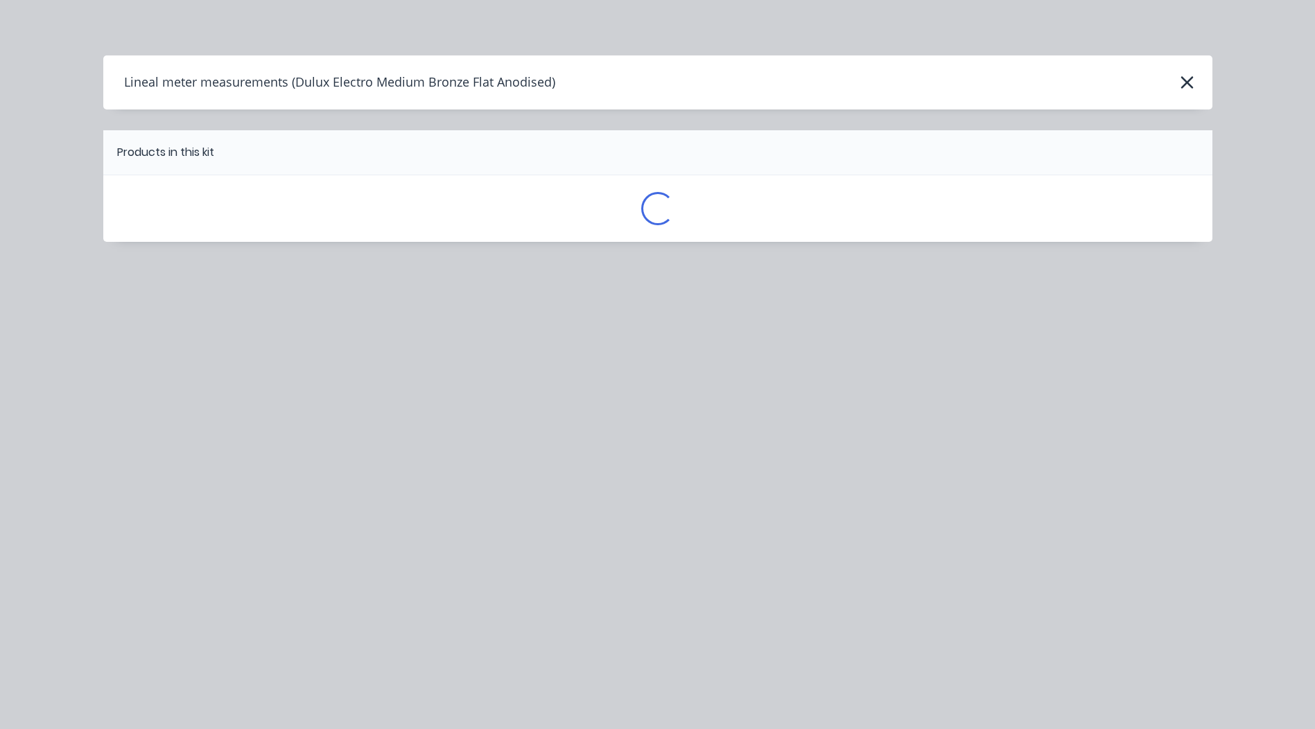
scroll to position [0, 0]
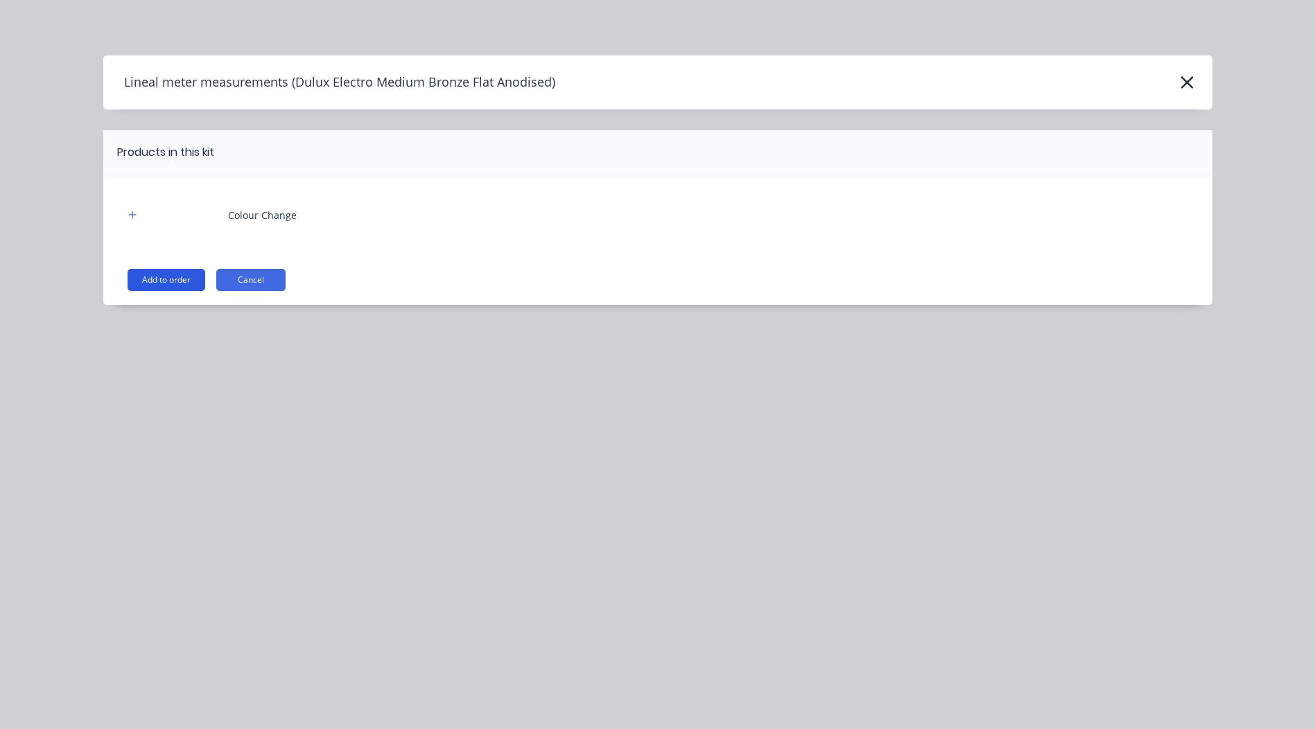
click at [149, 270] on button "Add to order" at bounding box center [167, 280] width 78 height 22
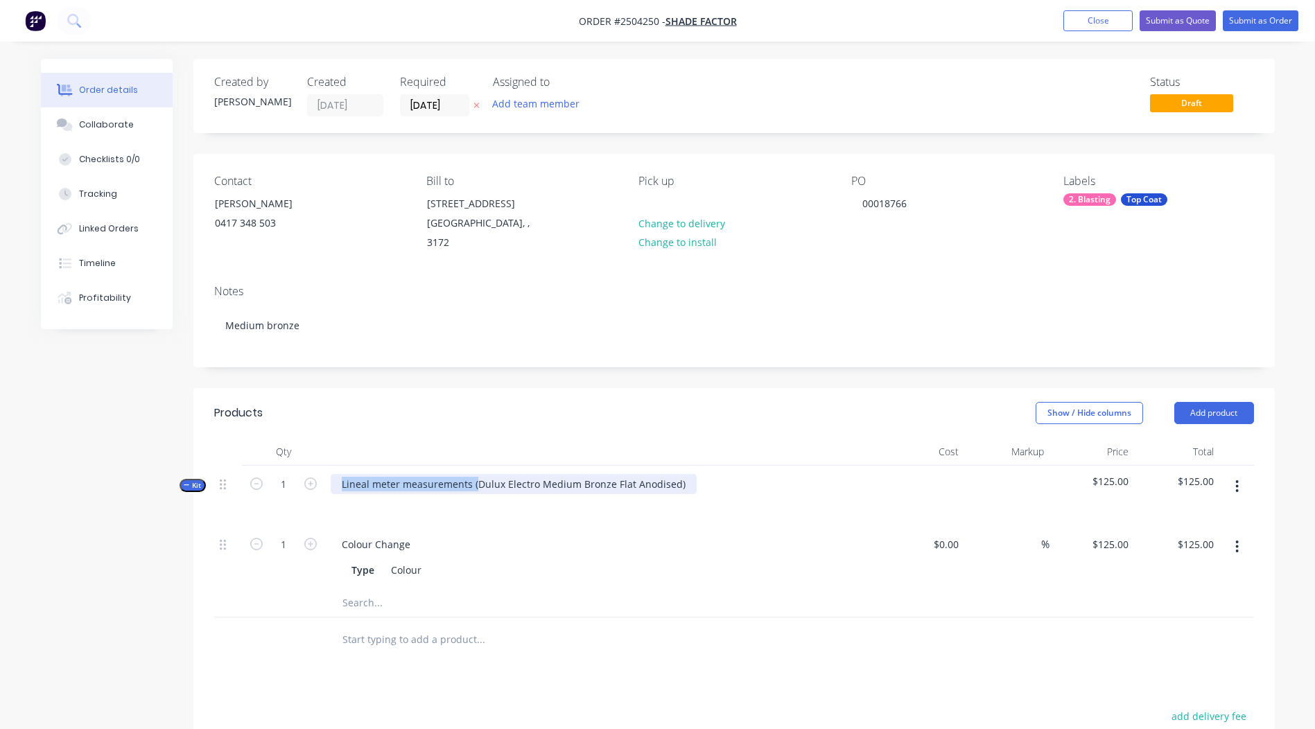
drag, startPoint x: 477, startPoint y: 467, endPoint x: -3, endPoint y: 517, distance: 482.3
click at [0, 517] on html "Order #2504250 - Shade Factor Add product Close Submit as Quote Submit as Order…" at bounding box center [657, 508] width 1315 height 1016
click at [549, 474] on div "Dulux Electro Medium Bronze Flat Anodised)" at bounding box center [446, 484] width 230 height 20
click at [580, 402] on div "Show / Hide columns Add product" at bounding box center [844, 413] width 819 height 22
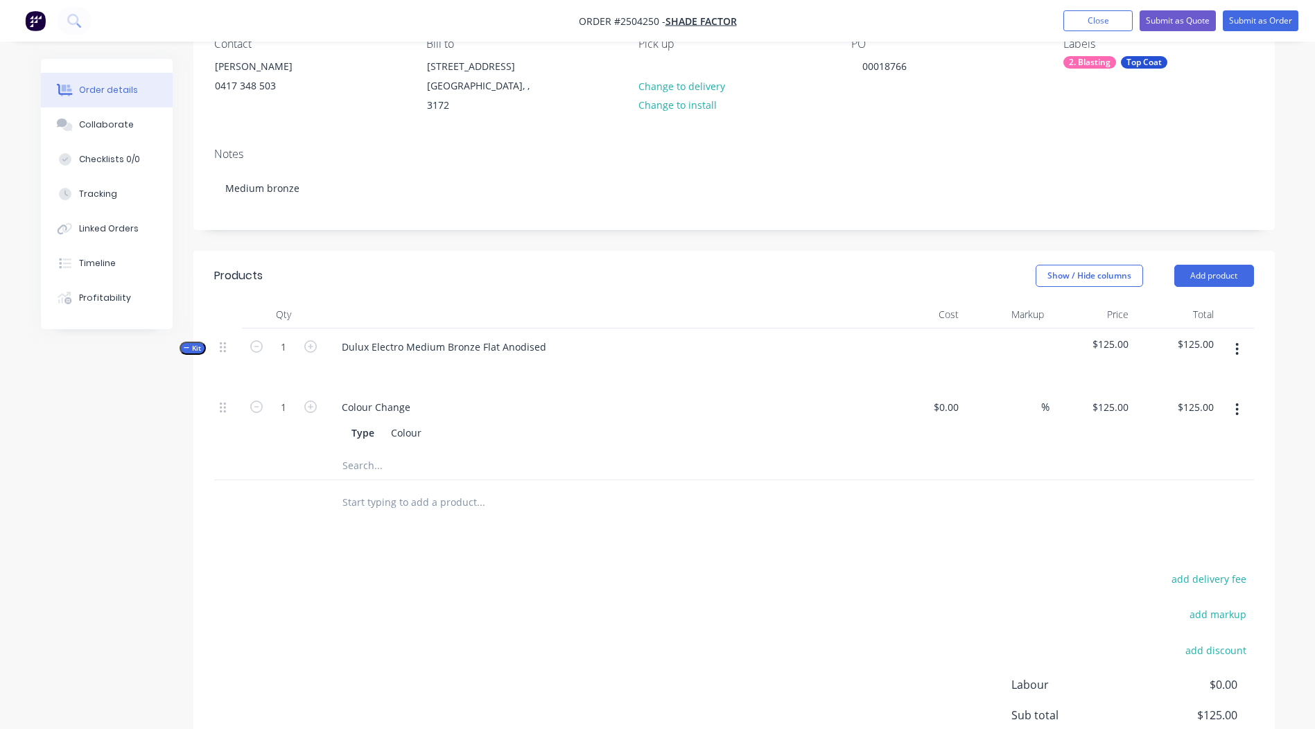
scroll to position [142, 0]
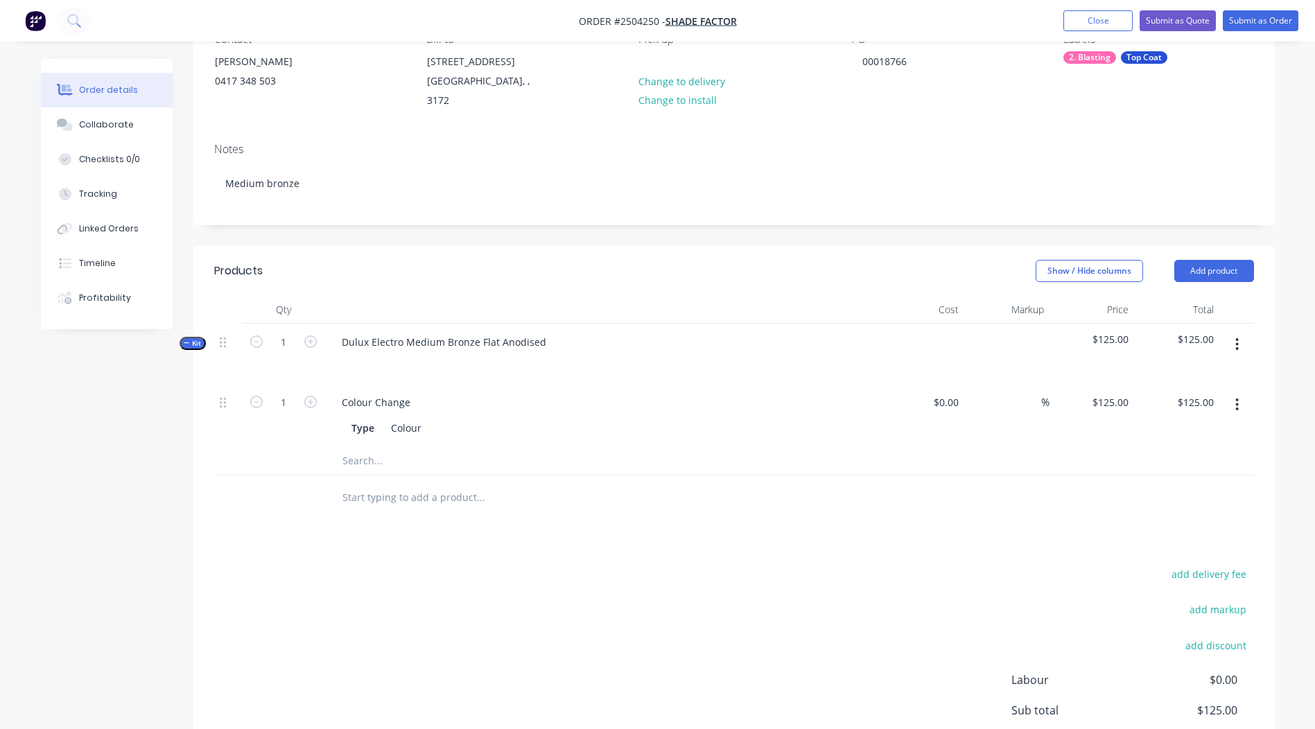
click at [1237, 342] on div at bounding box center [1237, 354] width 35 height 60
click at [1234, 335] on button "button" at bounding box center [1237, 344] width 33 height 25
click at [1155, 371] on div "Add product to kit" at bounding box center [1188, 381] width 107 height 20
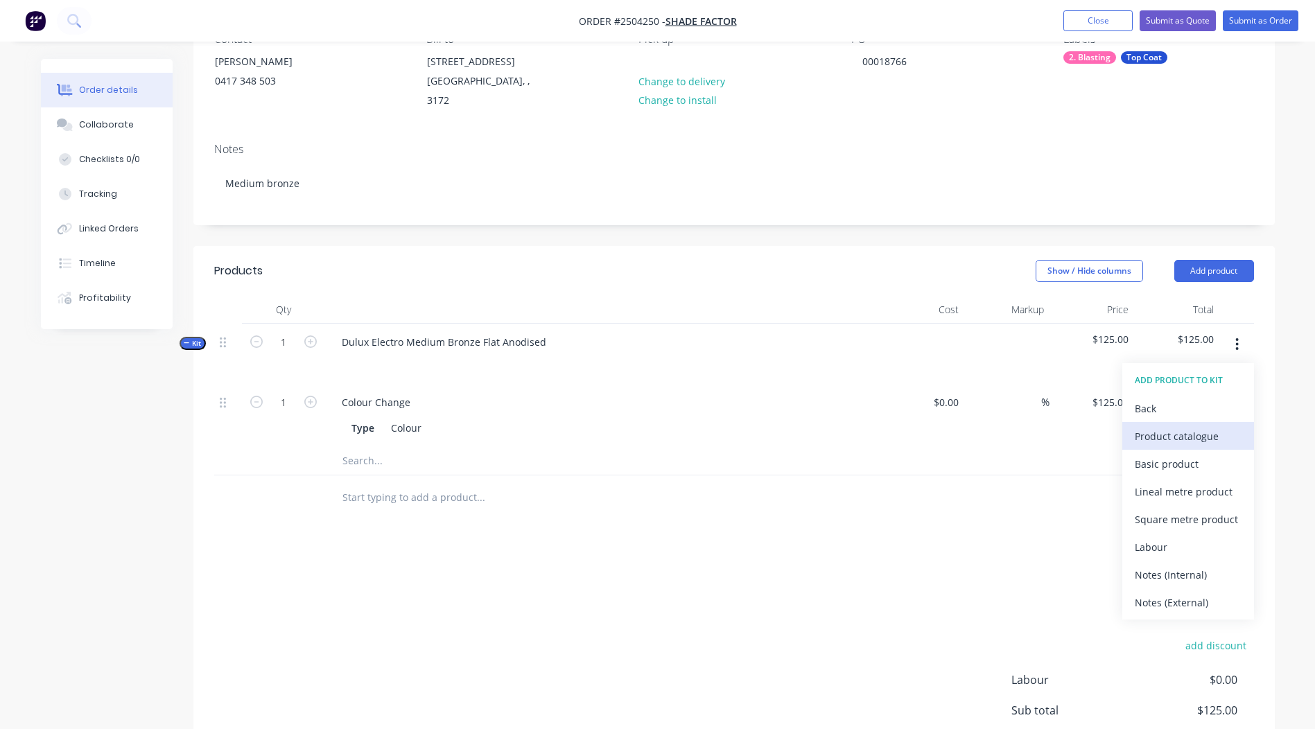
click at [1177, 426] on div "Product catalogue" at bounding box center [1188, 436] width 107 height 20
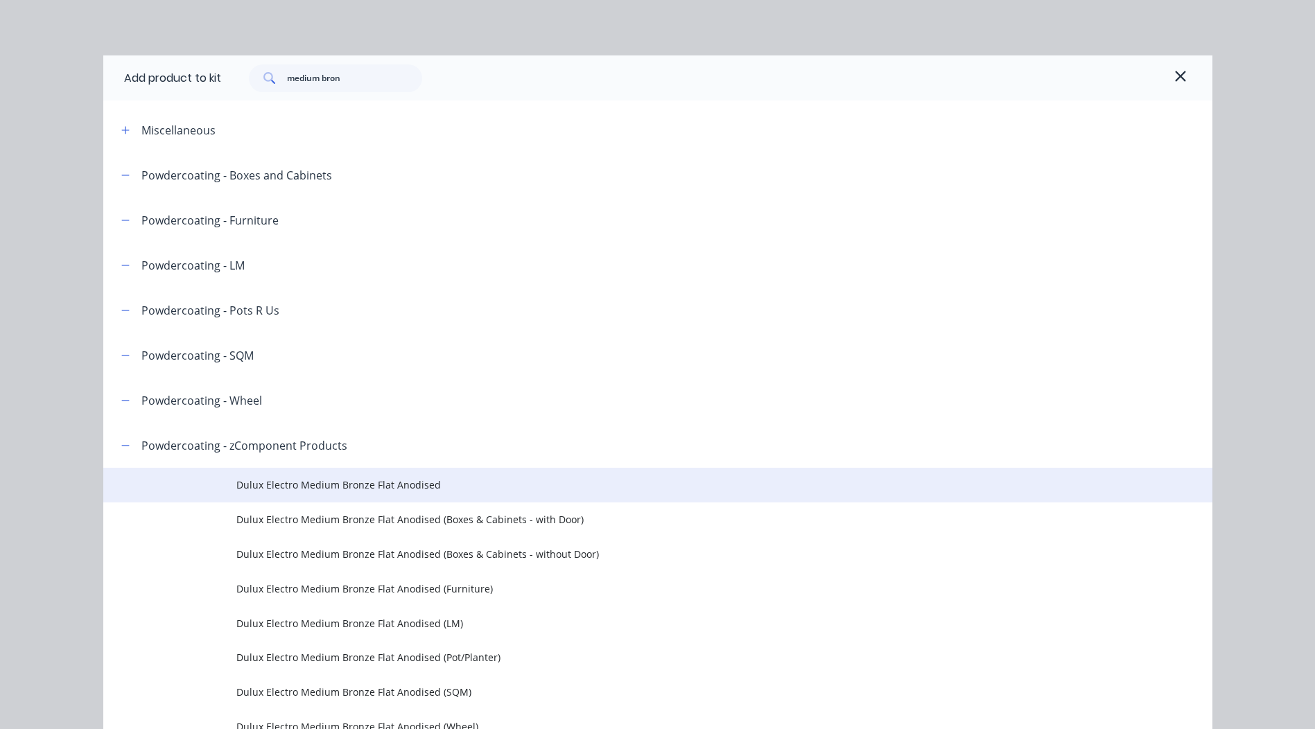
scroll to position [277, 0]
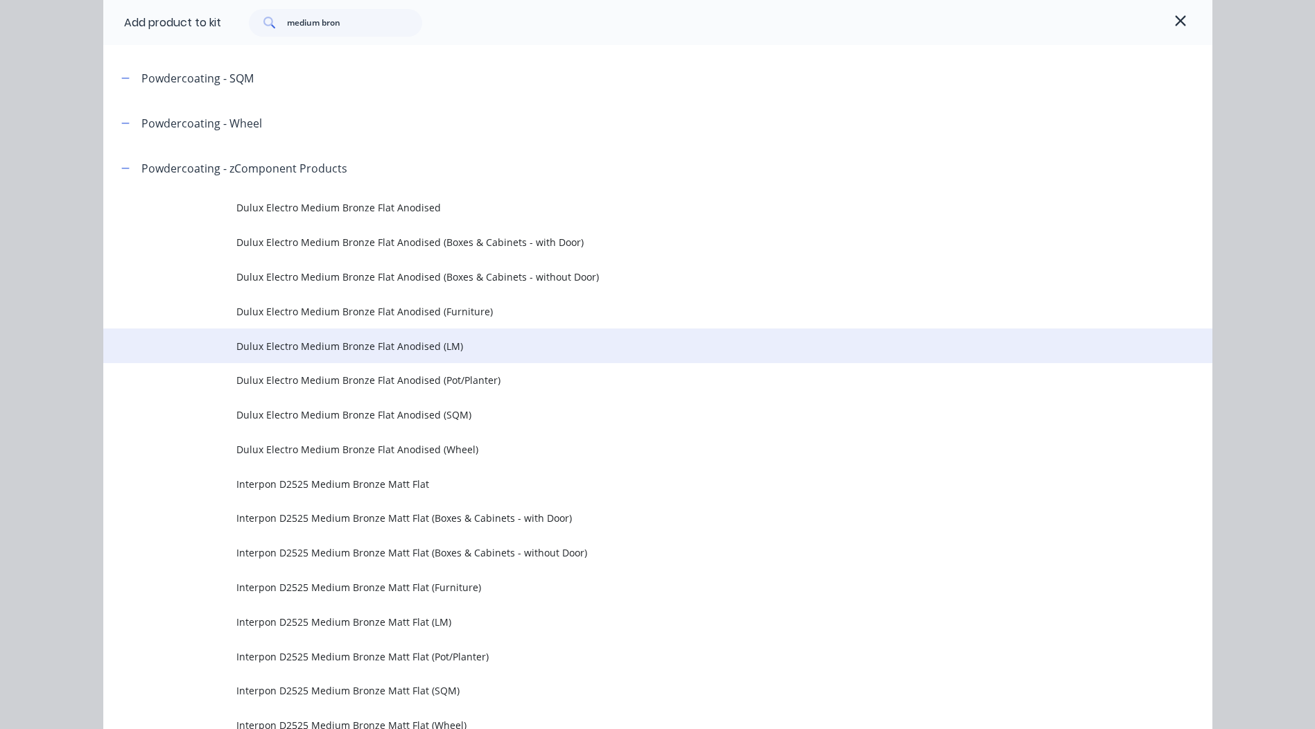
click at [405, 356] on td "Dulux Electro Medium Bronze Flat Anodised (LM)" at bounding box center [724, 346] width 976 height 35
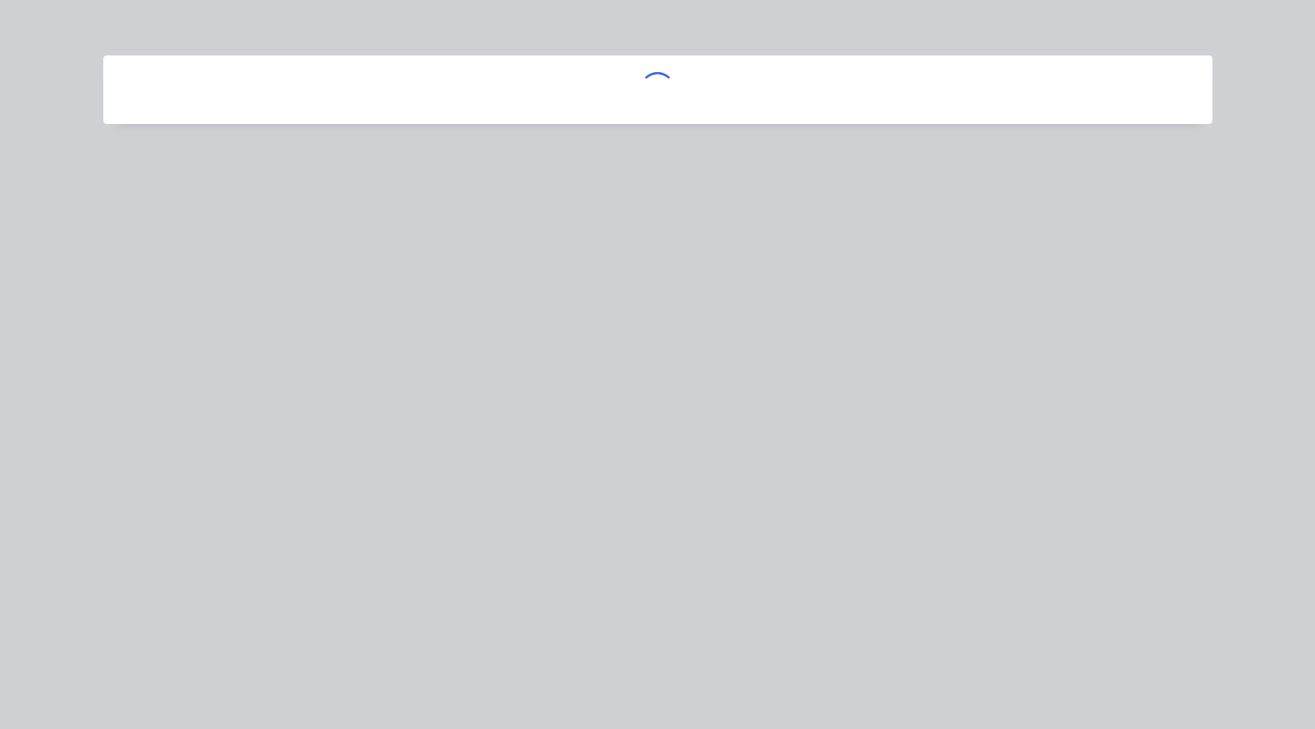
scroll to position [0, 0]
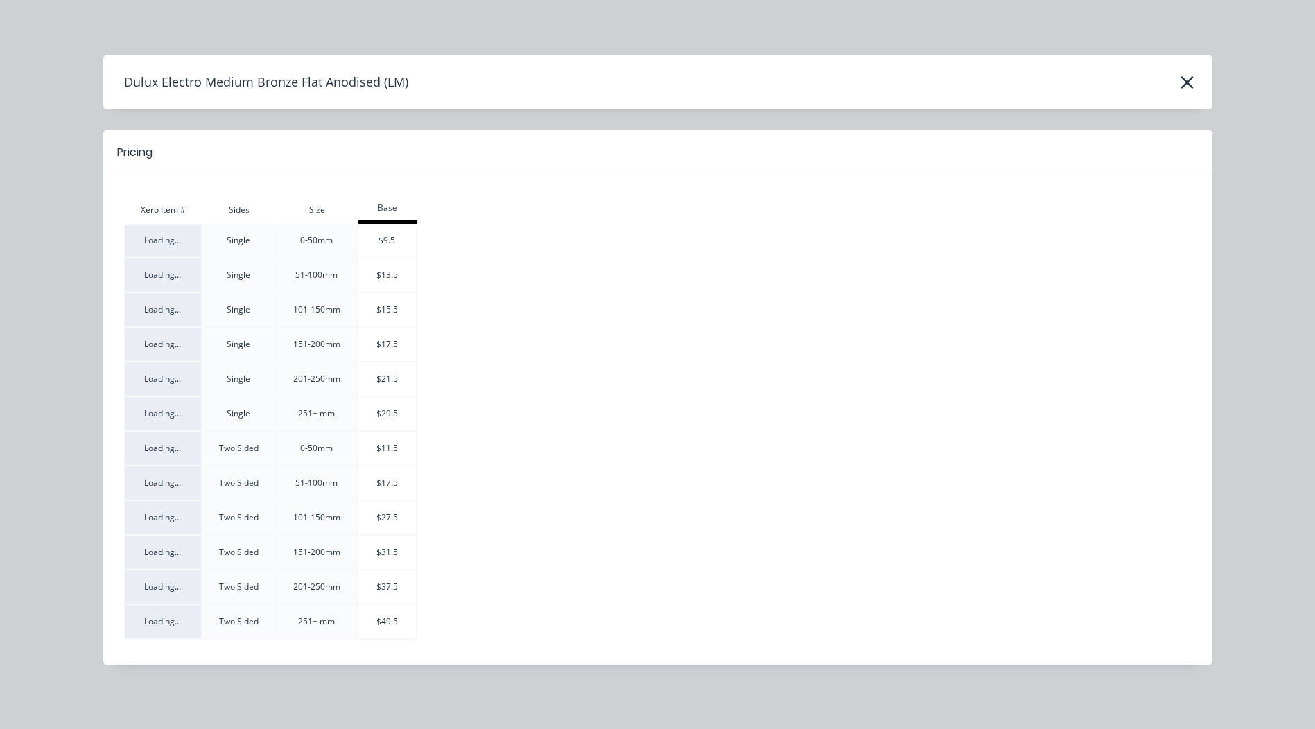
click at [1175, 83] on div "Dulux Electro Medium Bronze Flat Anodised (LM)" at bounding box center [657, 82] width 1109 height 26
click at [1179, 81] on button "button" at bounding box center [1188, 82] width 22 height 22
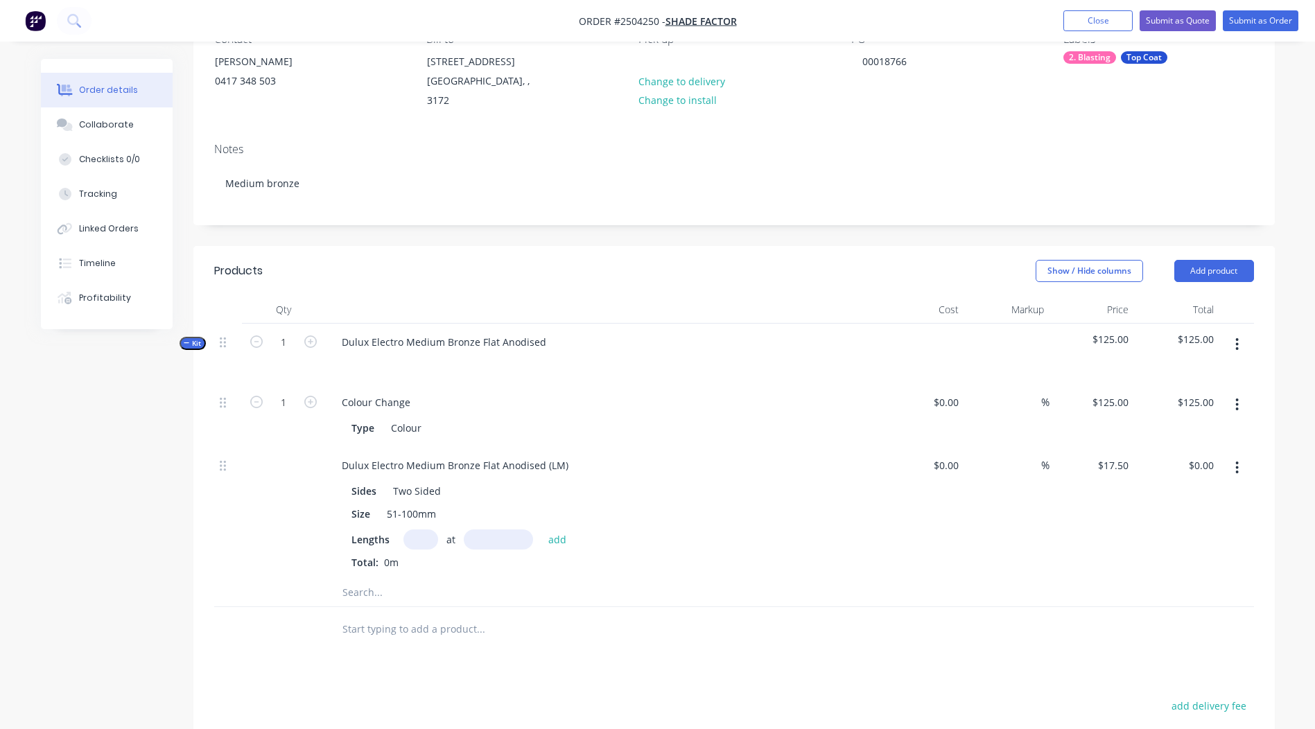
click at [1238, 460] on icon "button" at bounding box center [1237, 467] width 3 height 15
click at [1164, 550] on div "Delete" at bounding box center [1188, 560] width 107 height 20
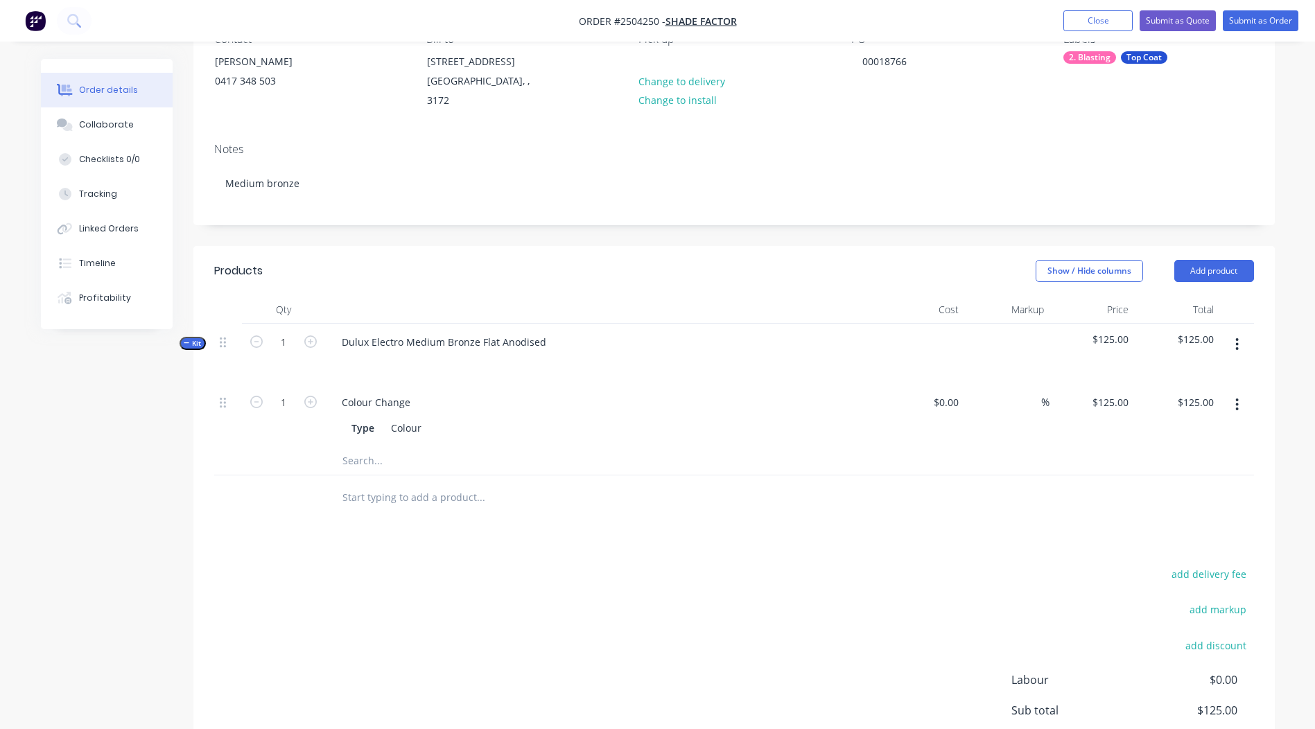
scroll to position [205, 0]
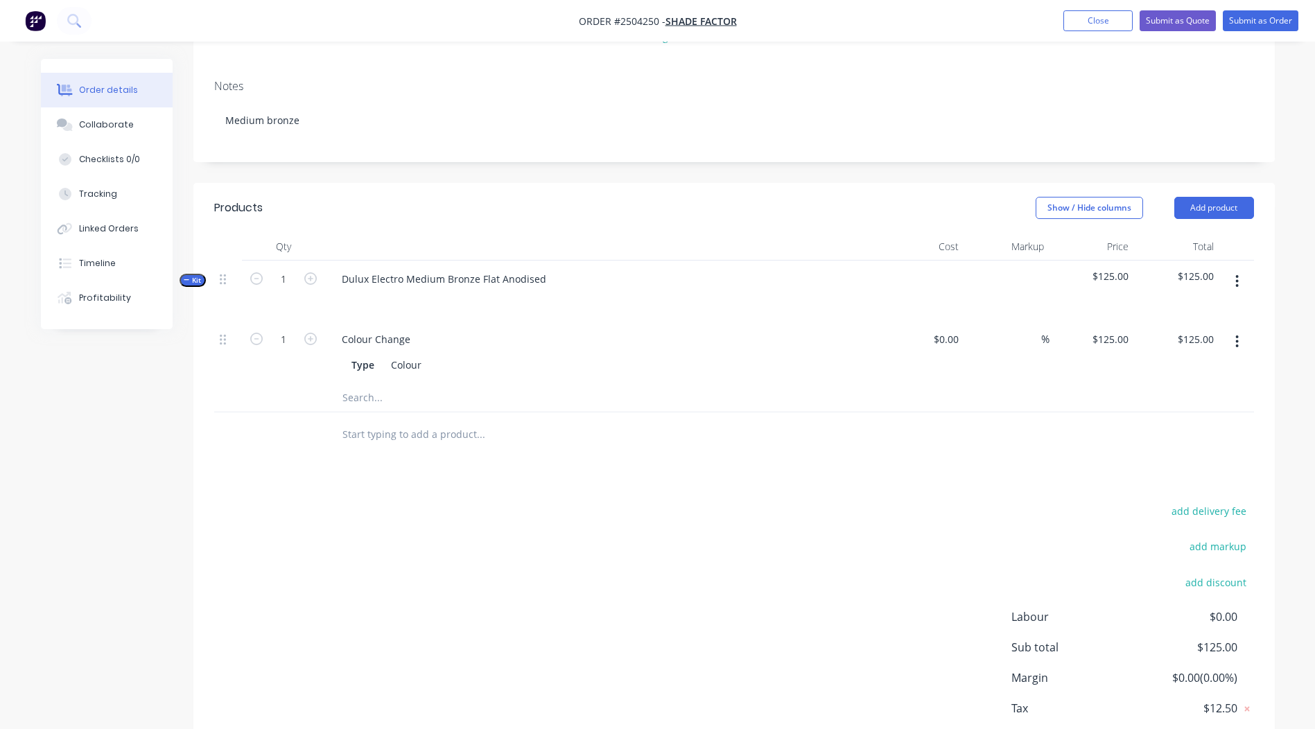
click at [1243, 269] on button "button" at bounding box center [1237, 281] width 33 height 25
click at [1188, 308] on div "Add product to kit" at bounding box center [1188, 318] width 107 height 20
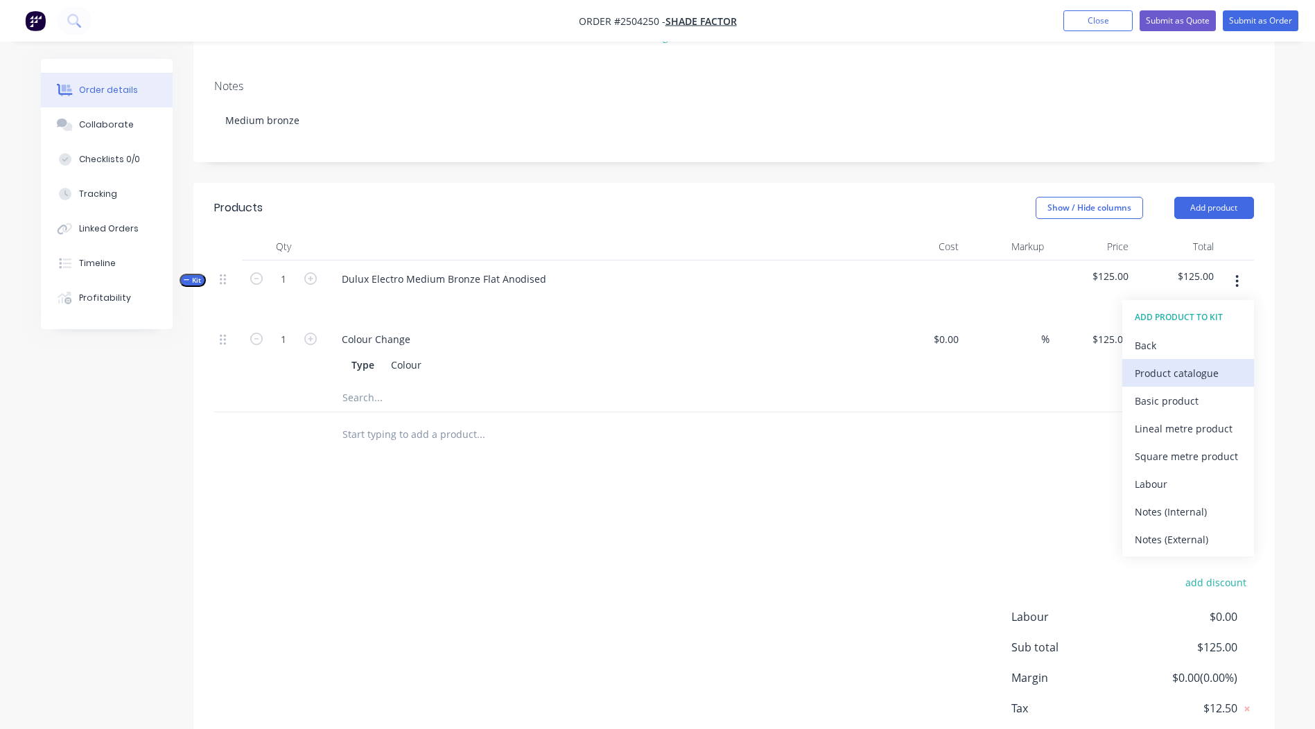
click at [1199, 363] on div "Product catalogue" at bounding box center [1188, 373] width 107 height 20
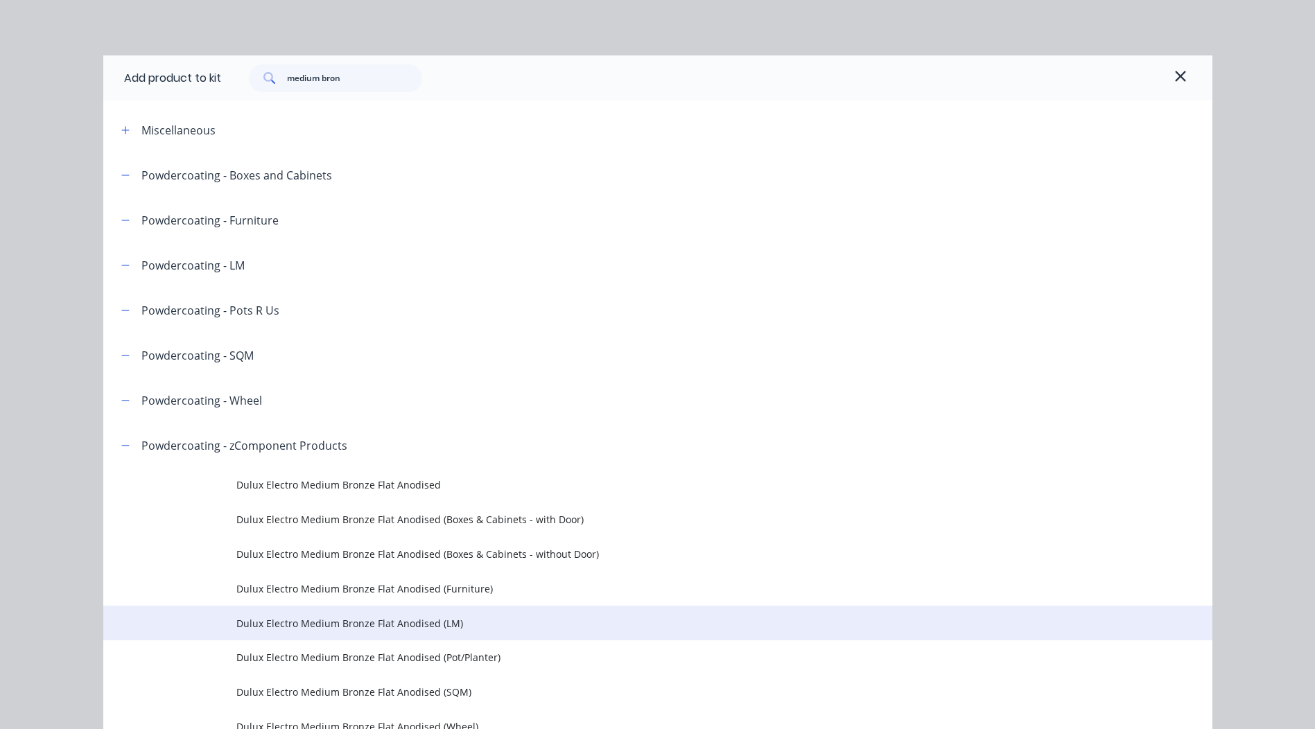
click at [399, 627] on span "Dulux Electro Medium Bronze Flat Anodised (LM)" at bounding box center [626, 623] width 781 height 15
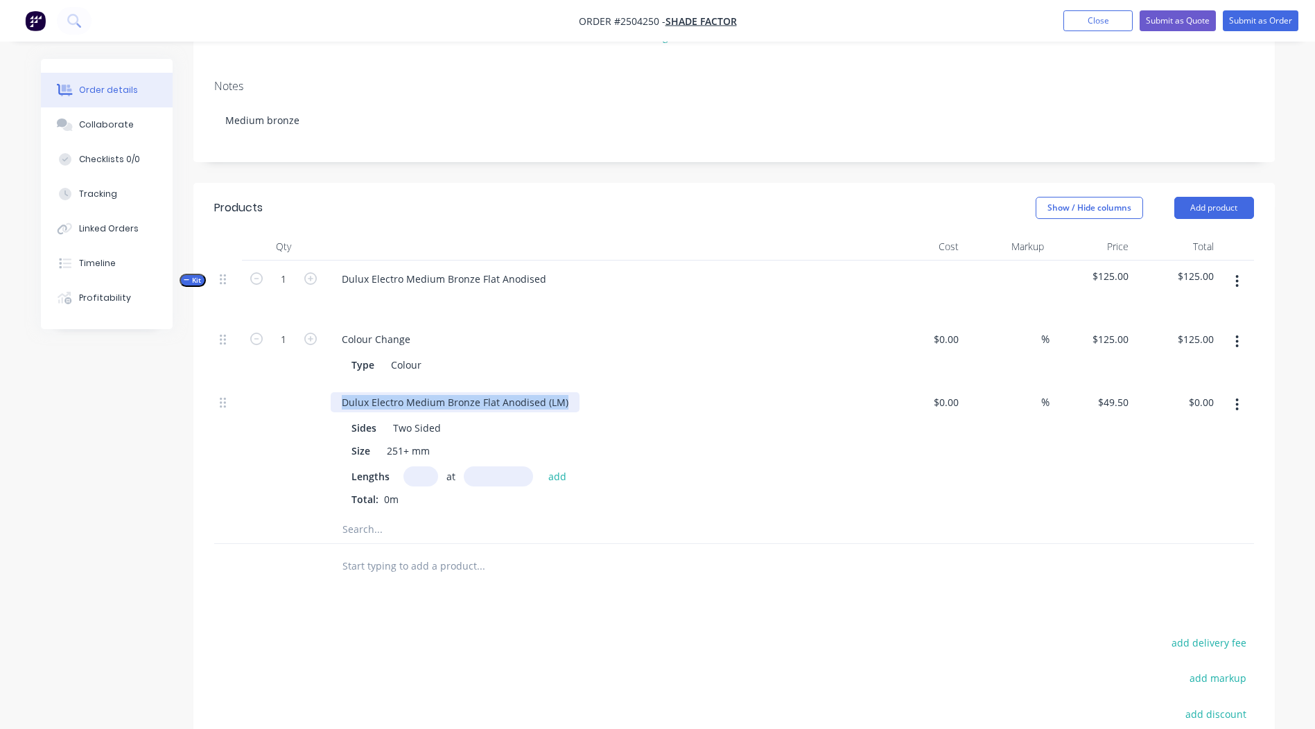
drag, startPoint x: 568, startPoint y: 380, endPoint x: -3, endPoint y: 466, distance: 577.1
click at [0, 466] on html "Order #2504250 - Shade Factor Add product Close Submit as Quote Submit as Order…" at bounding box center [657, 369] width 1315 height 1148
click at [420, 467] on input "text" at bounding box center [421, 477] width 35 height 20
type input "1"
click at [517, 469] on input "text" at bounding box center [498, 477] width 69 height 20
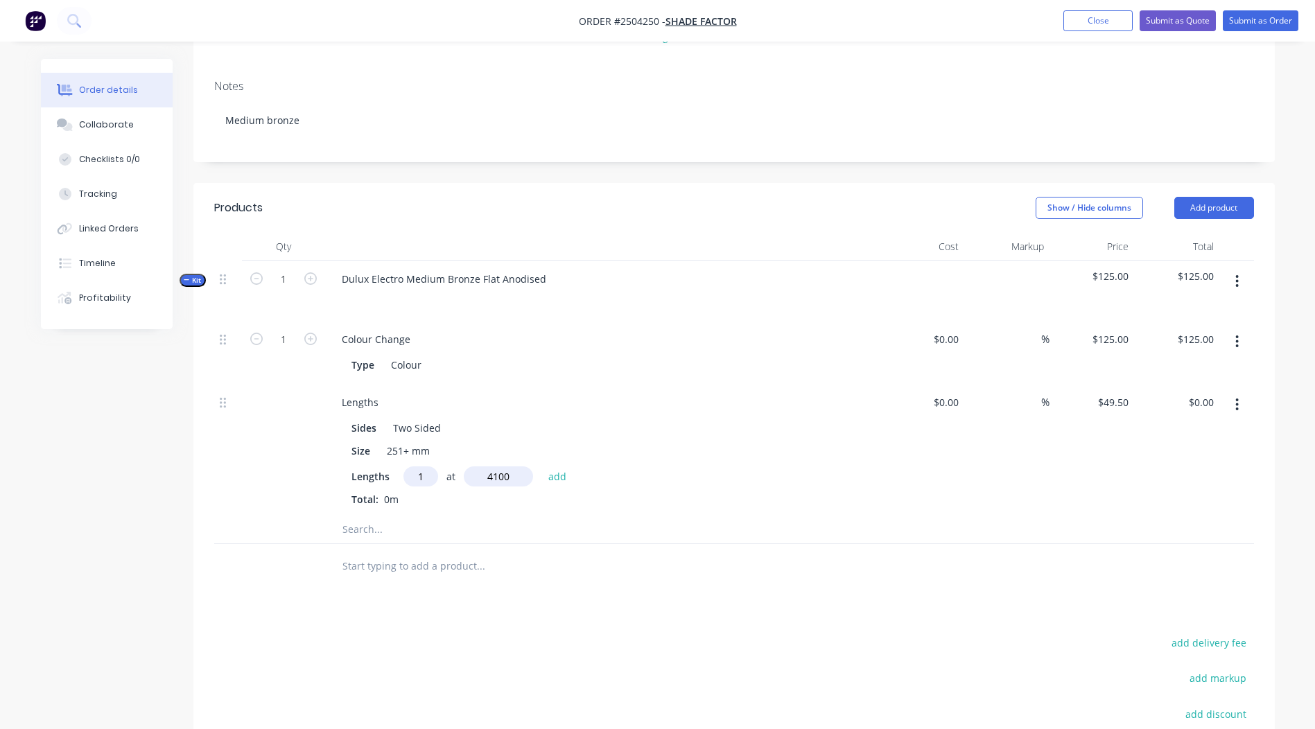
type input "4100"
click at [542, 467] on button "add" at bounding box center [558, 476] width 33 height 19
type input "$202.95"
type input "2"
click at [474, 467] on input "text" at bounding box center [498, 477] width 69 height 20
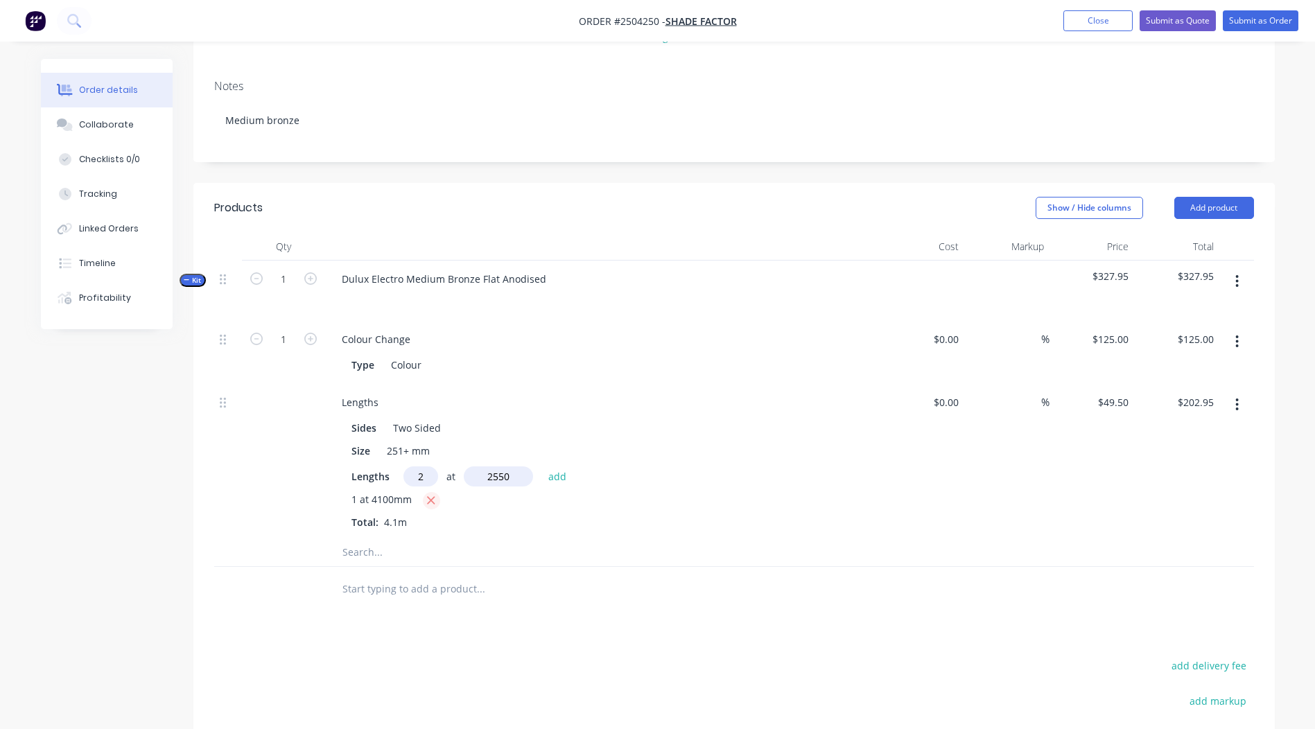
type input "2550mm"
click at [438, 492] on button "button" at bounding box center [431, 500] width 17 height 17
type input "$0.00"
drag, startPoint x: 438, startPoint y: 460, endPoint x: 234, endPoint y: 462, distance: 203.2
click at [234, 462] on div "Lengths Sides Two Sided Size 251+ mm Lengths 2 at 2550mm add Total: 0m $0.00 $0…" at bounding box center [734, 450] width 1040 height 132
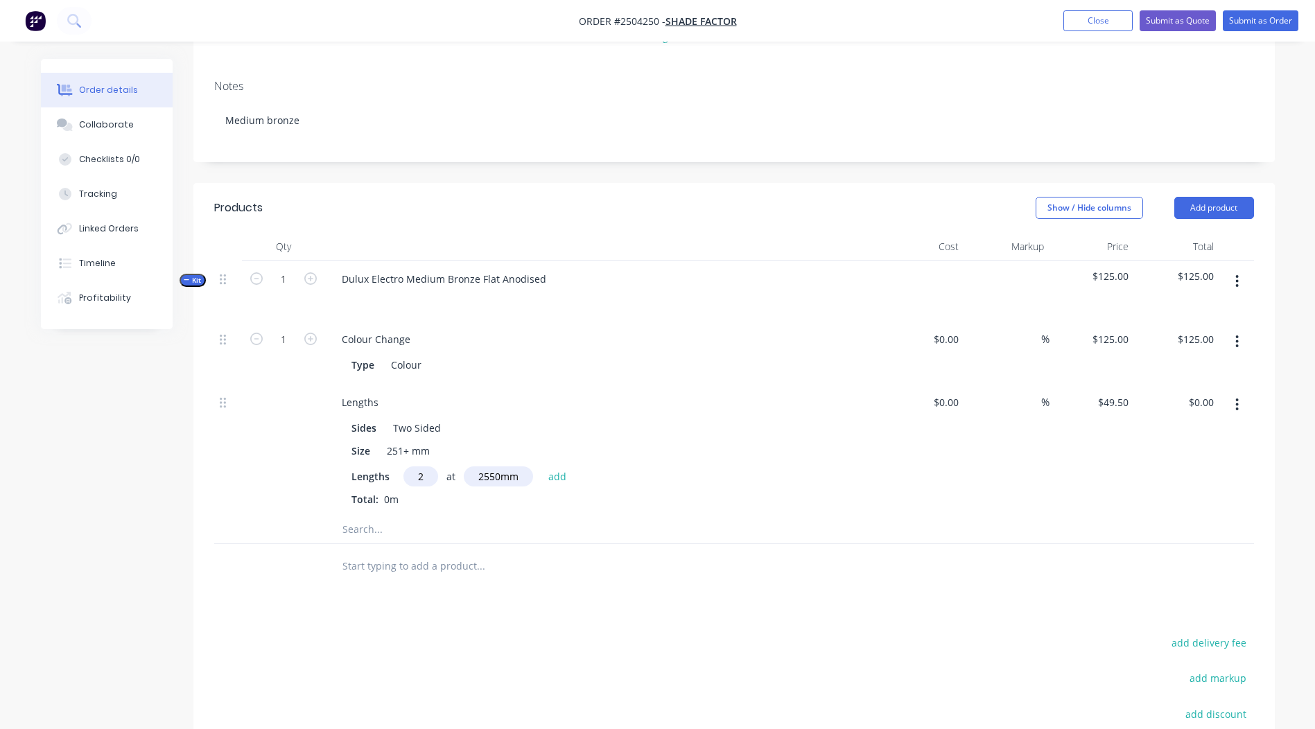
click at [525, 467] on input "2550mm" at bounding box center [498, 477] width 69 height 20
drag, startPoint x: 521, startPoint y: 464, endPoint x: 404, endPoint y: 467, distance: 117.9
click at [404, 467] on div "2 at 2550mm add" at bounding box center [489, 477] width 171 height 20
type input "4100"
click at [542, 467] on button "add" at bounding box center [558, 476] width 33 height 19
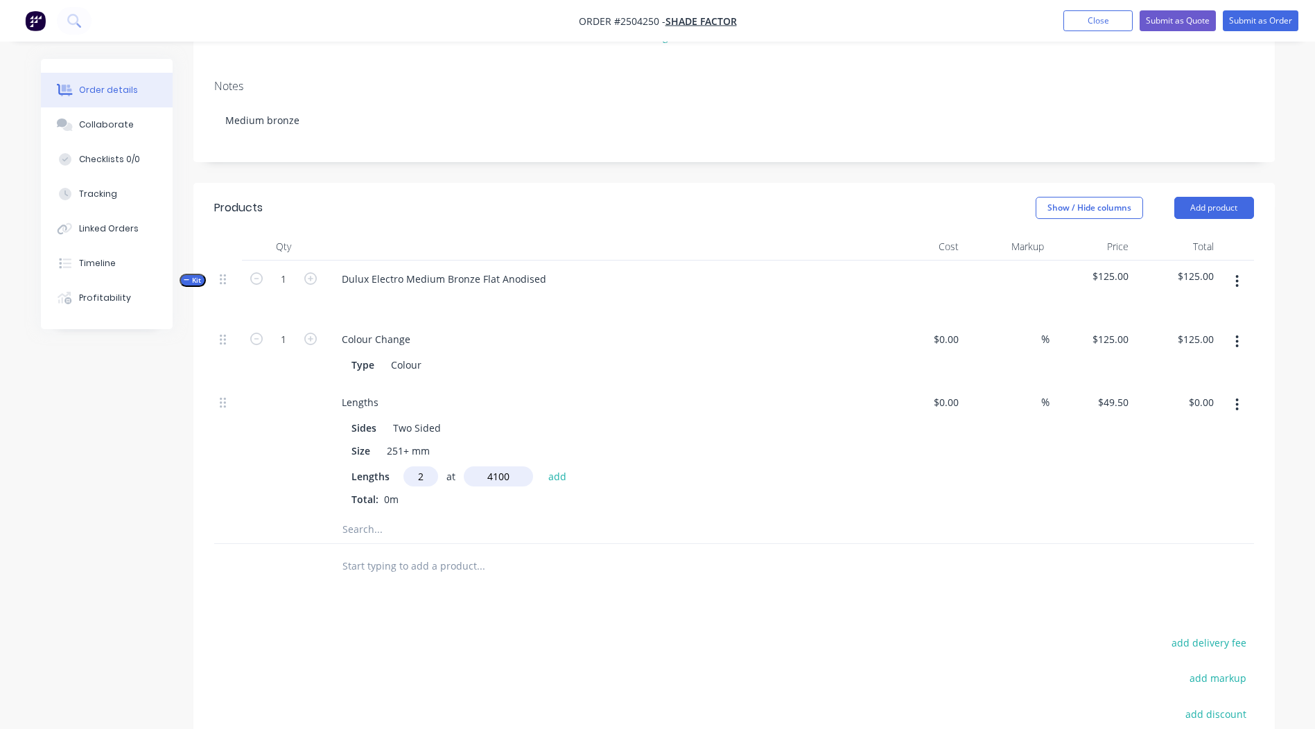
type input "$405.90"
click at [1256, 257] on div "Qty Cost Markup Price Total Kit 1 Dulux Electro Medium Bronze Flat Anodised $53…" at bounding box center [734, 421] width 1082 height 379
click at [1251, 268] on button "button" at bounding box center [1237, 280] width 33 height 25
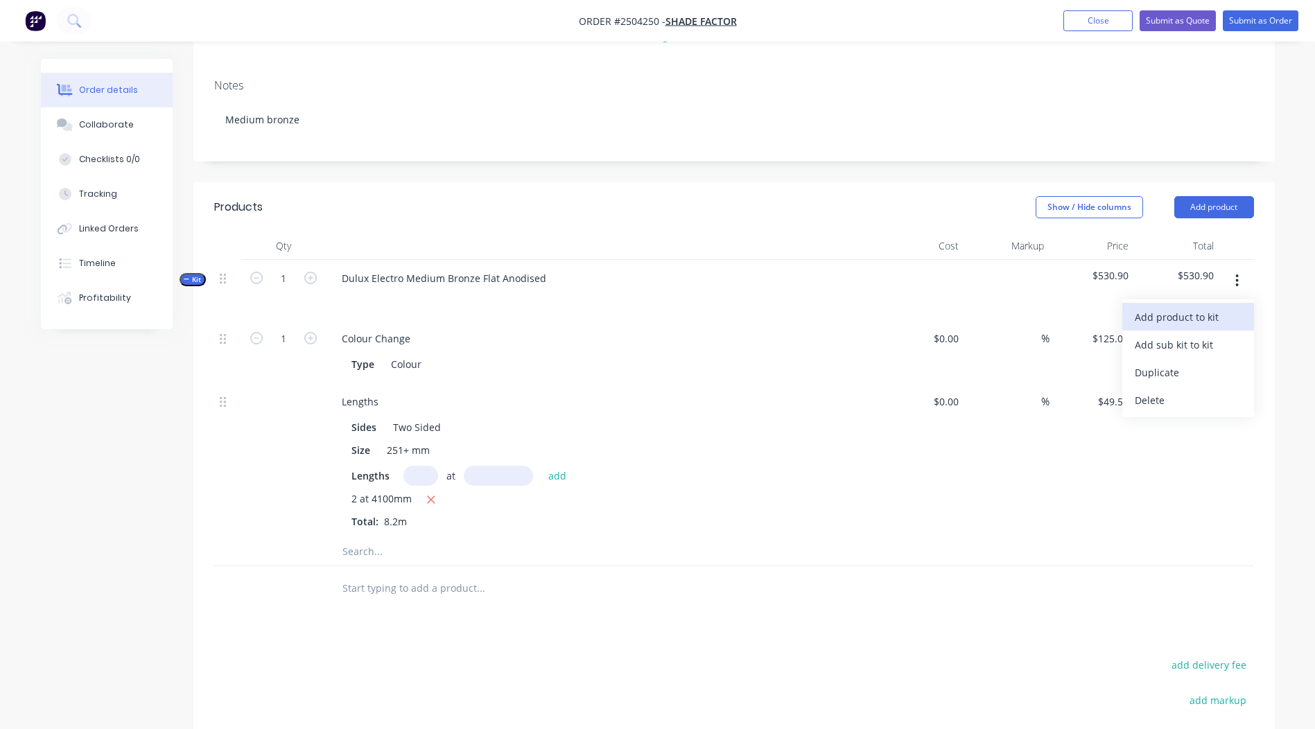
click at [1191, 309] on div "Add product to kit" at bounding box center [1188, 317] width 107 height 20
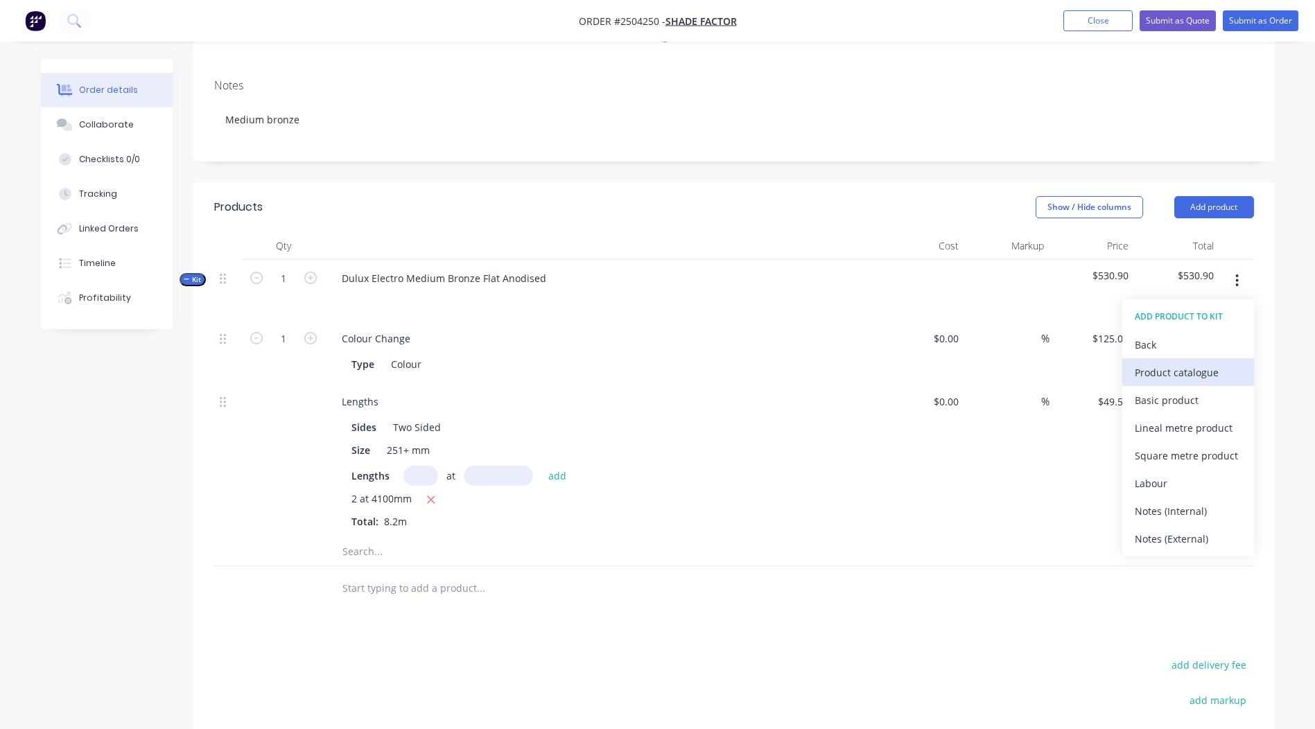
click at [1175, 363] on div "Product catalogue" at bounding box center [1188, 373] width 107 height 20
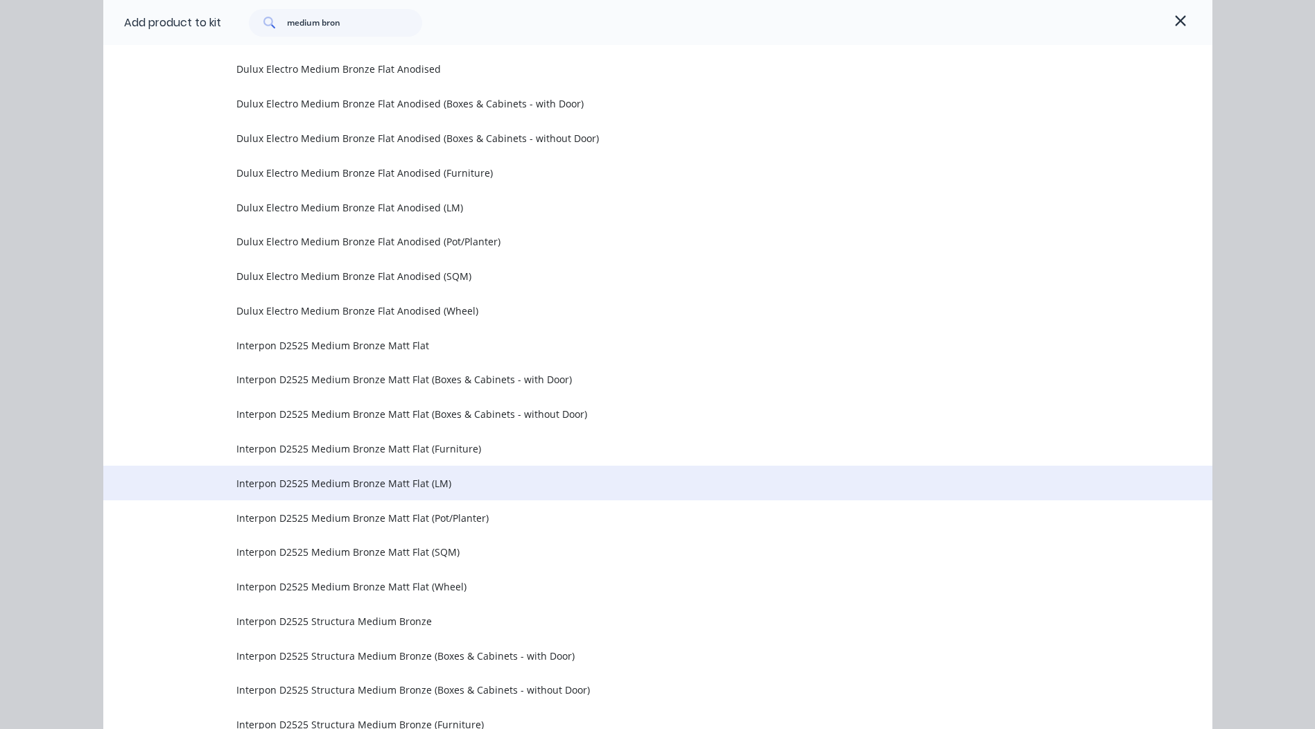
scroll to position [277, 0]
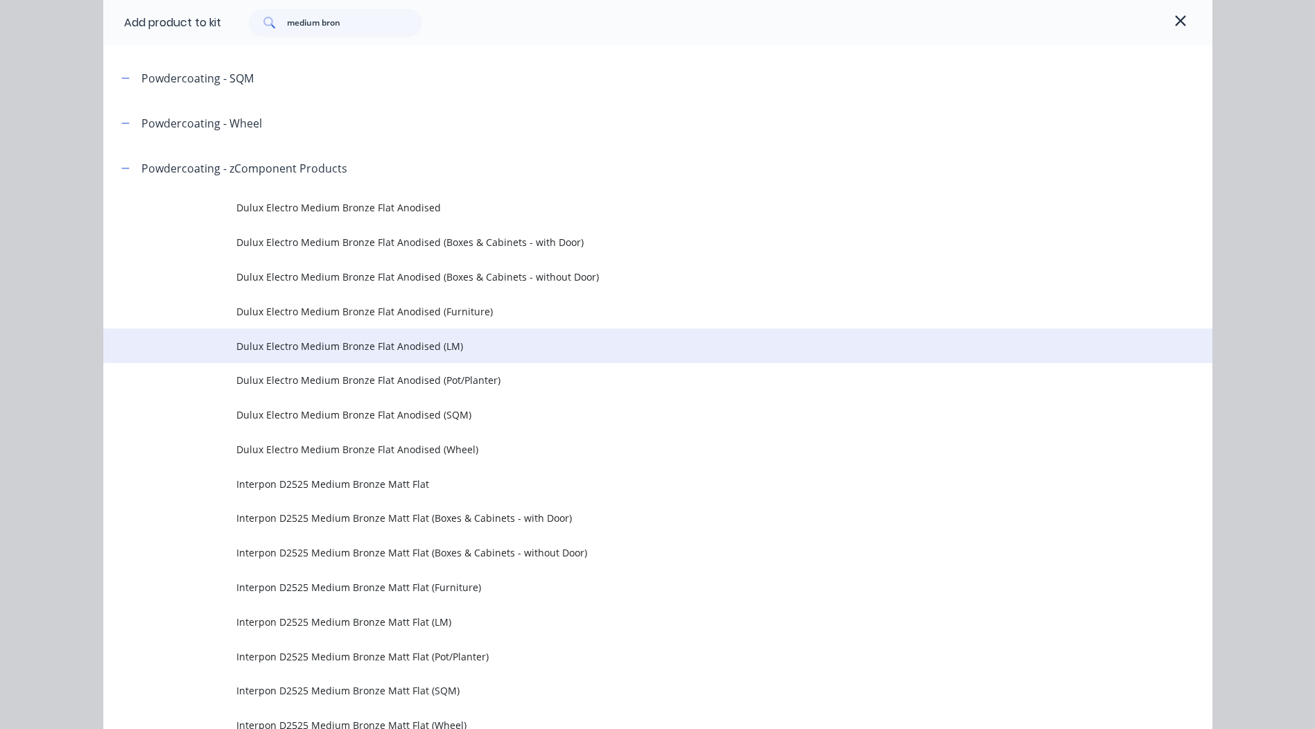
click at [430, 342] on span "Dulux Electro Medium Bronze Flat Anodised (LM)" at bounding box center [626, 346] width 781 height 15
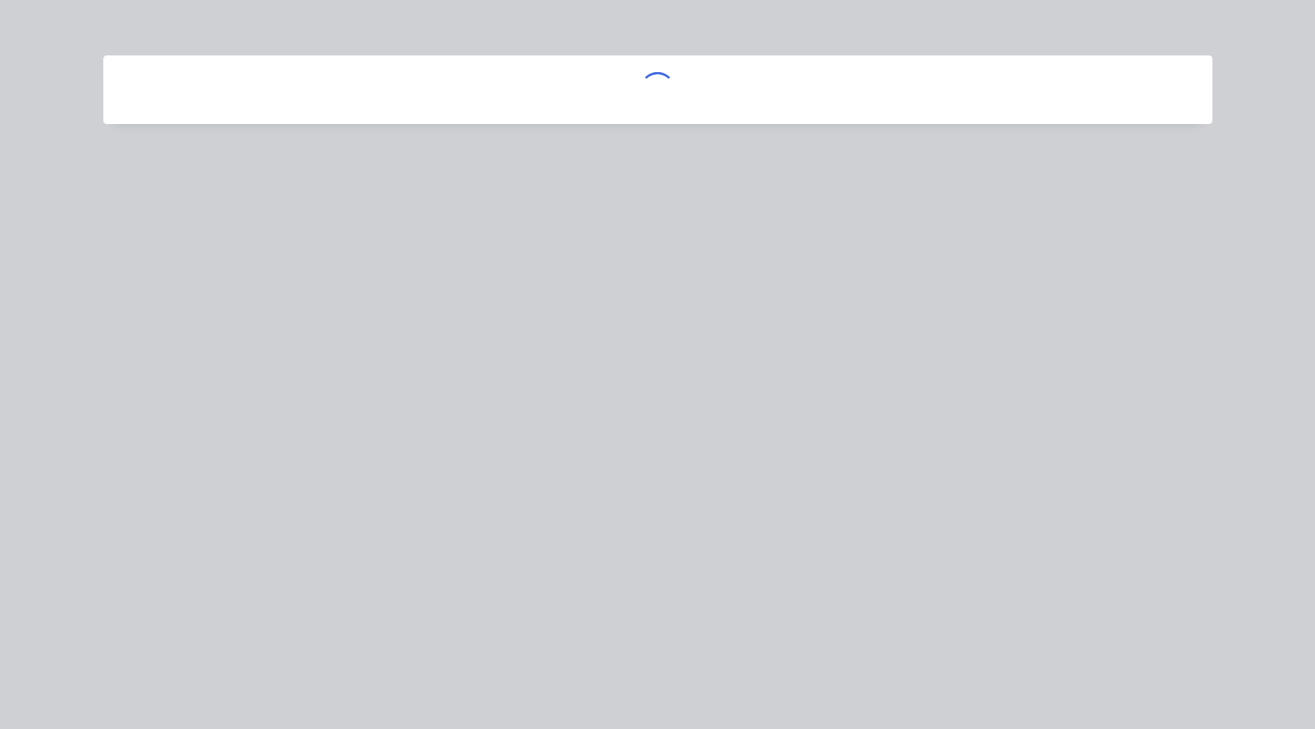
scroll to position [0, 0]
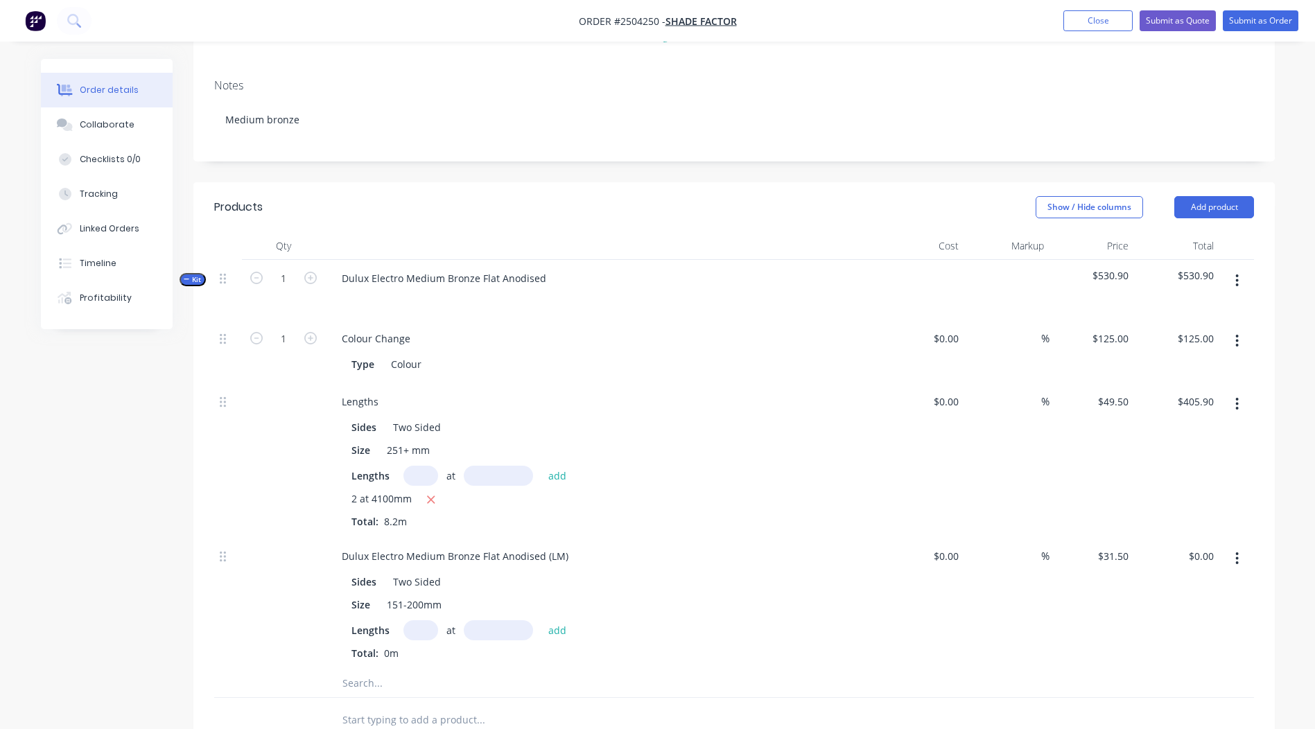
click at [421, 621] on input "text" at bounding box center [421, 631] width 35 height 20
type input "4"
click at [487, 621] on input "text" at bounding box center [498, 631] width 69 height 20
type input "2550"
click at [542, 621] on button "add" at bounding box center [558, 630] width 33 height 19
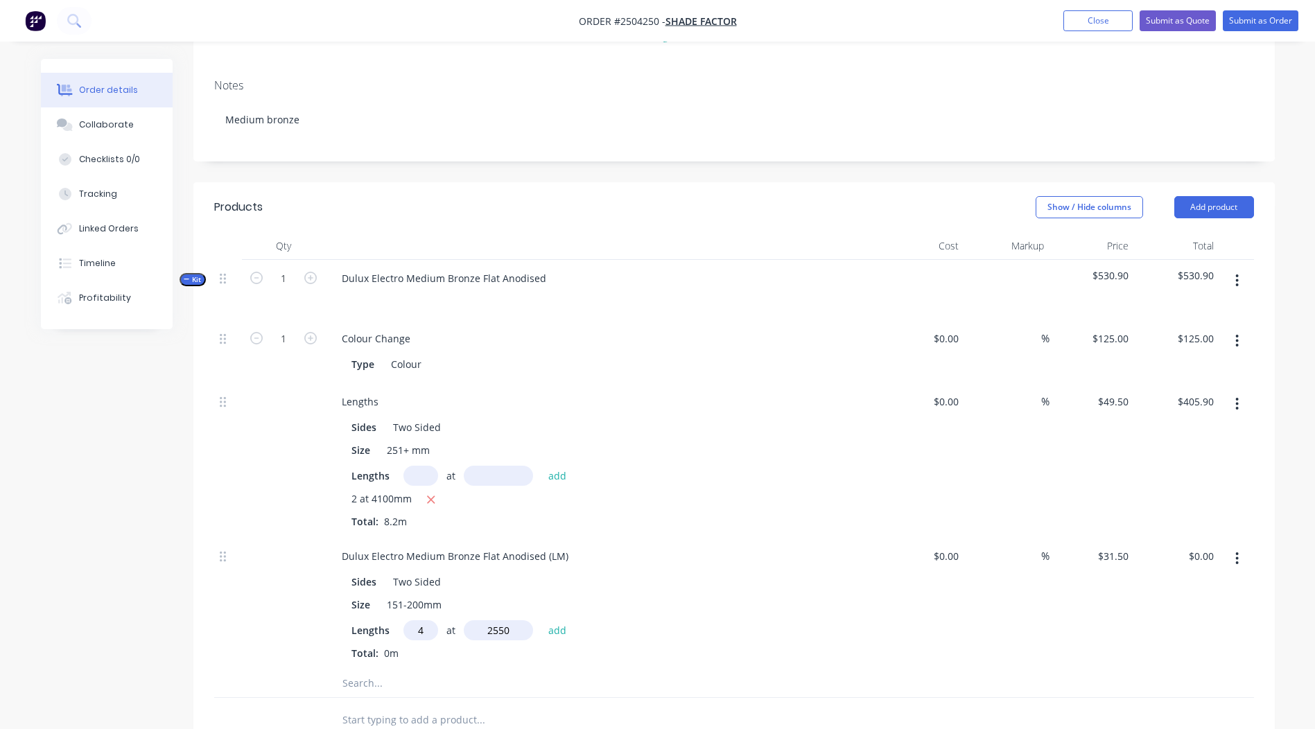
type input "$321.30"
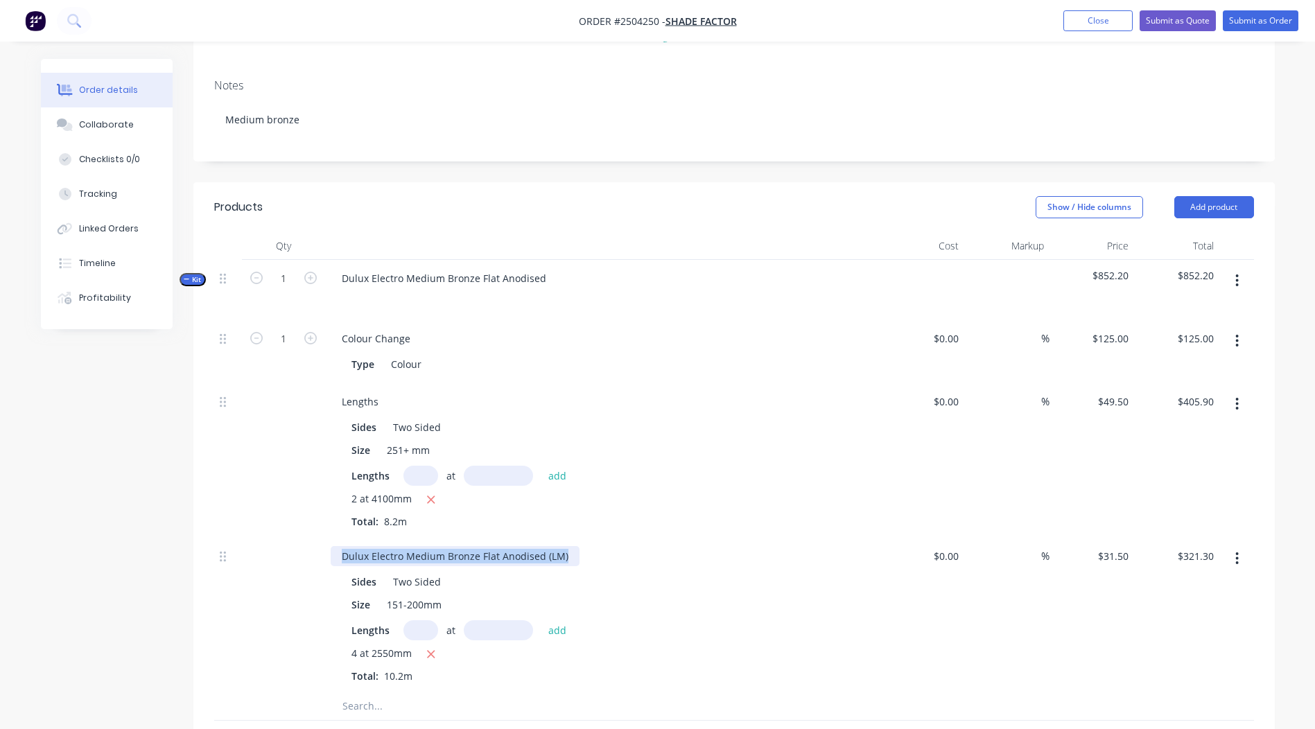
drag, startPoint x: 570, startPoint y: 544, endPoint x: 0, endPoint y: 505, distance: 571.3
click at [0, 519] on html "Order #2504250 - Shade Factor Add product Close Submit as Quote Submit as Order…" at bounding box center [657, 457] width 1315 height 1326
click at [979, 693] on div at bounding box center [734, 707] width 1040 height 28
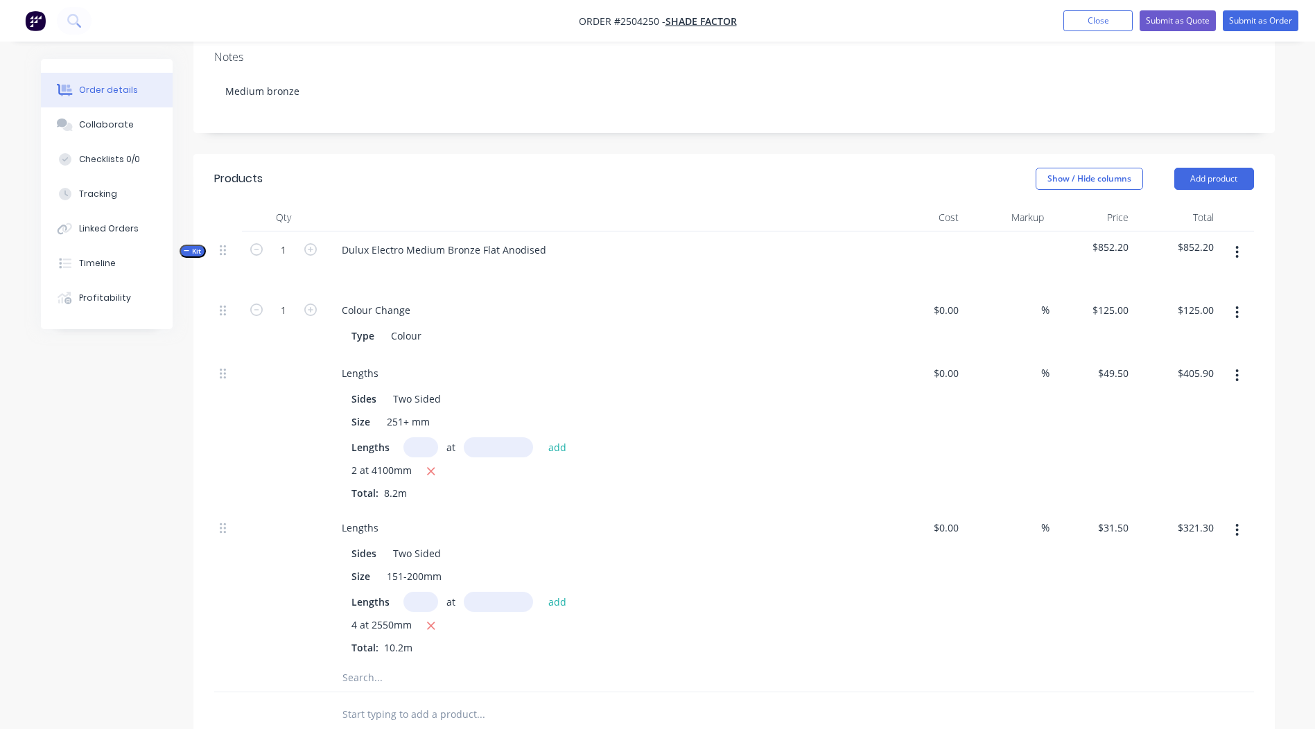
scroll to position [249, 0]
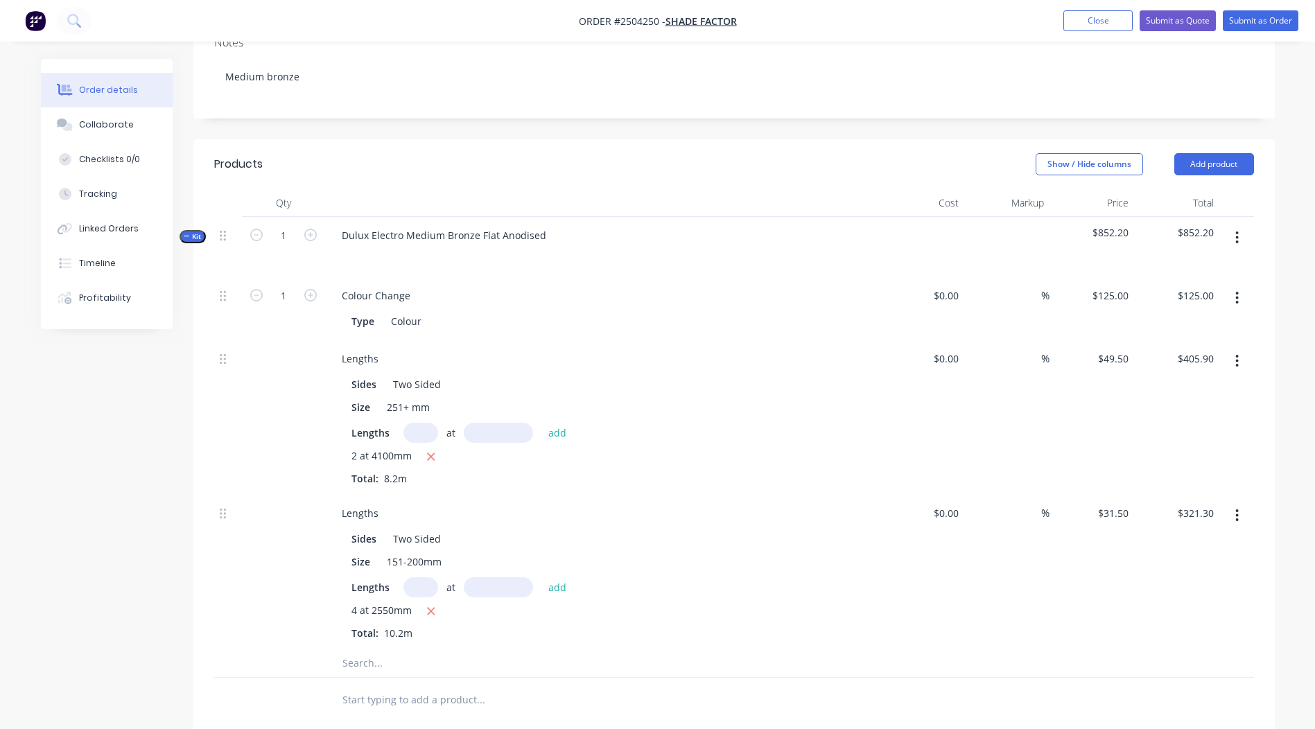
click at [1237, 232] on icon "button" at bounding box center [1237, 238] width 3 height 12
click at [1184, 266] on div "Add product to kit" at bounding box center [1188, 274] width 107 height 20
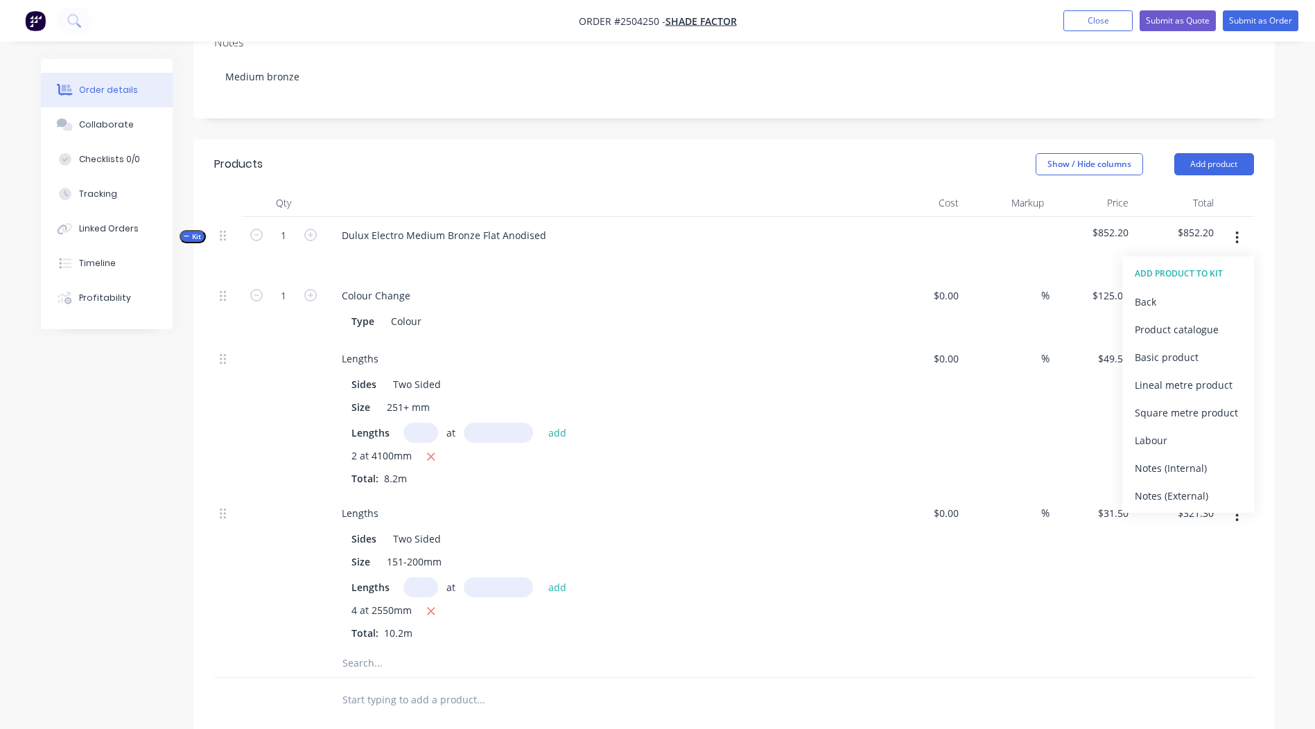
drag, startPoint x: 1185, startPoint y: 347, endPoint x: 1002, endPoint y: 429, distance: 200.5
click at [1185, 347] on div "Basic product" at bounding box center [1188, 357] width 107 height 20
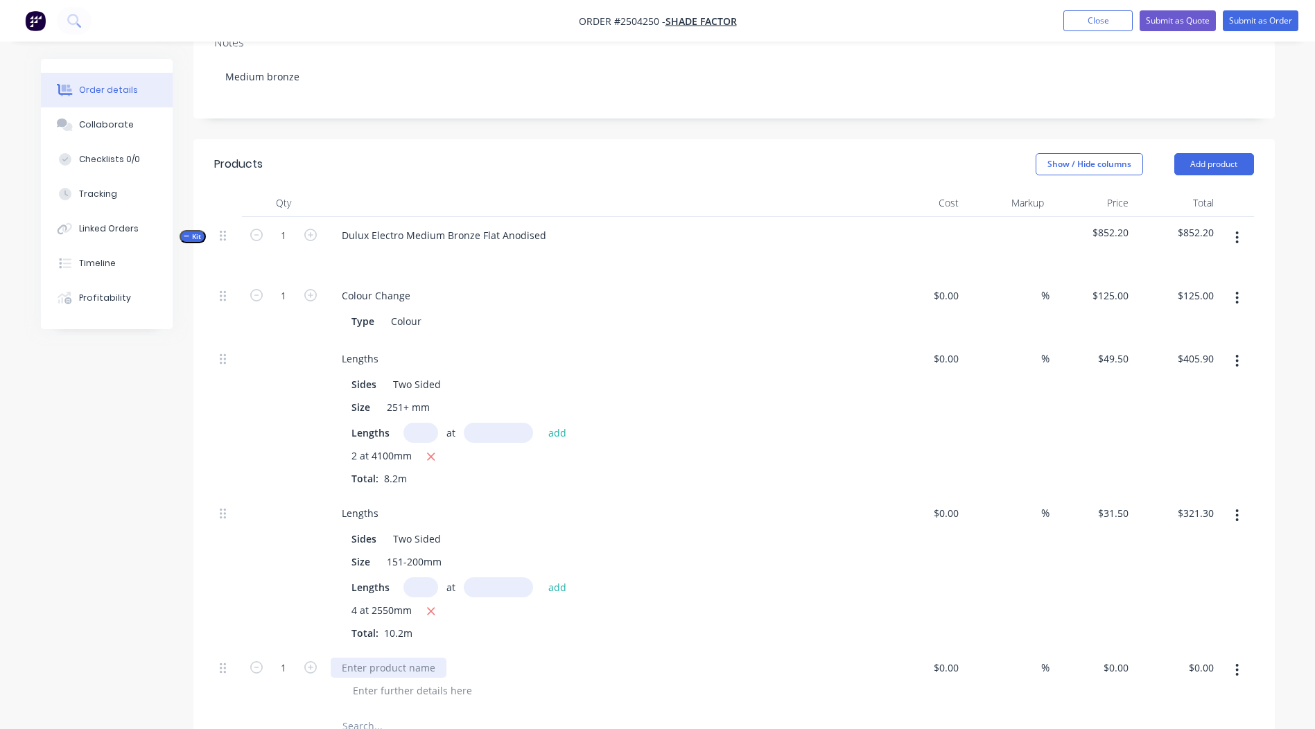
click at [389, 658] on div at bounding box center [389, 668] width 116 height 20
click at [1114, 658] on div "0 $0.00" at bounding box center [1115, 668] width 37 height 20
type input "$5.00"
click at [284, 658] on input "1" at bounding box center [284, 668] width 36 height 21
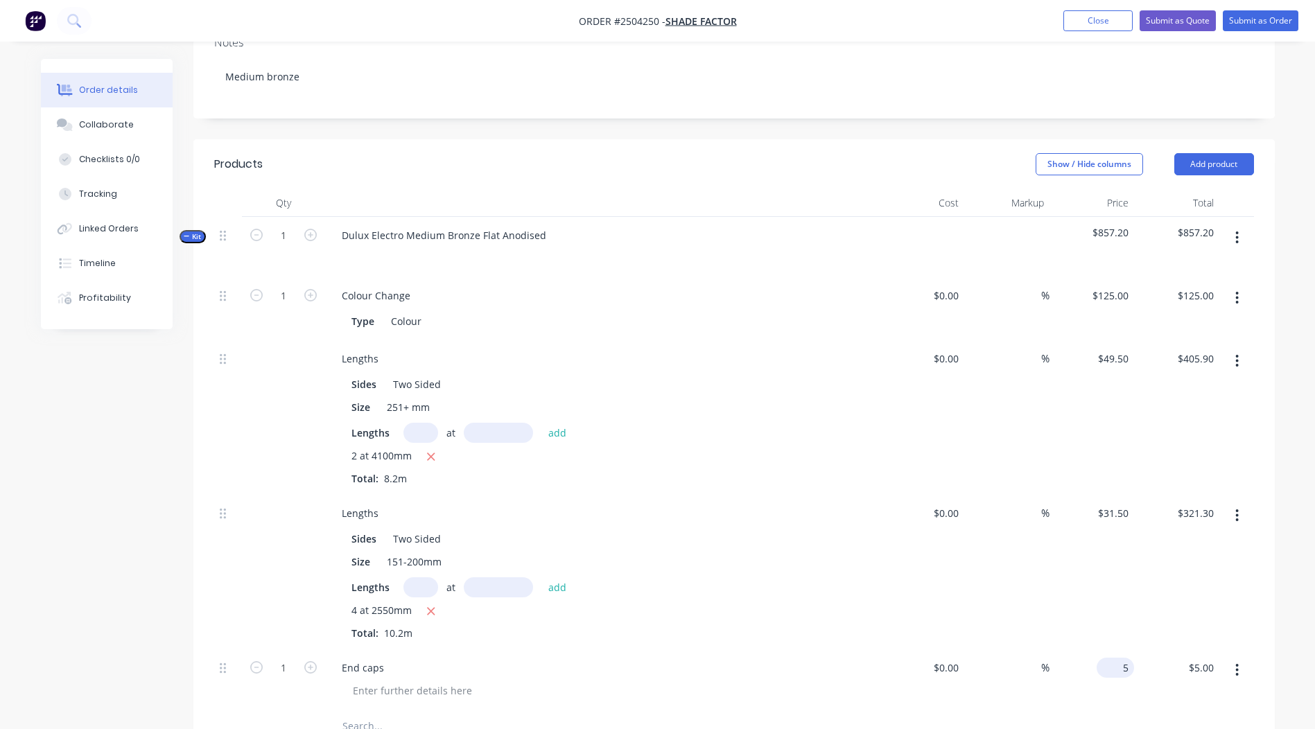
click at [1120, 658] on input "5" at bounding box center [1118, 668] width 32 height 20
type input "$4.00"
click at [293, 658] on input "1" at bounding box center [284, 668] width 36 height 21
type input "8"
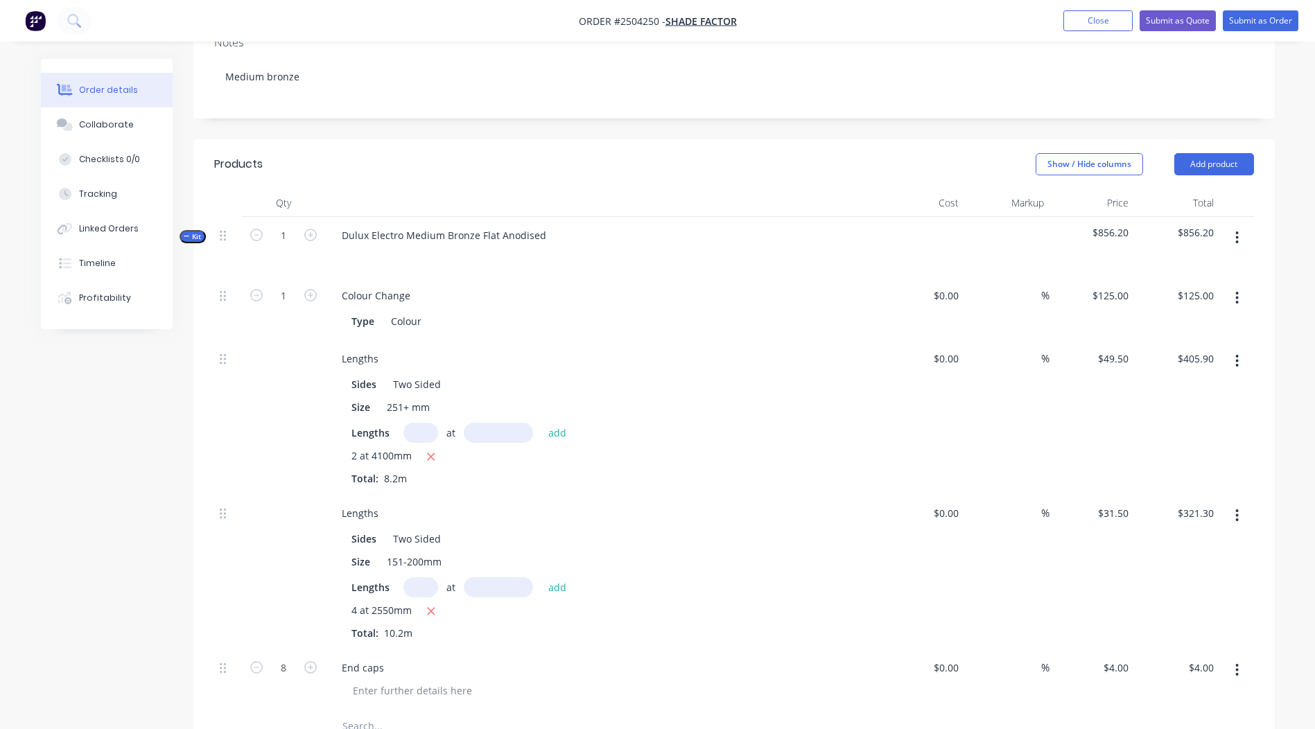
type input "$32.00"
click at [770, 713] on div at bounding box center [574, 727] width 499 height 28
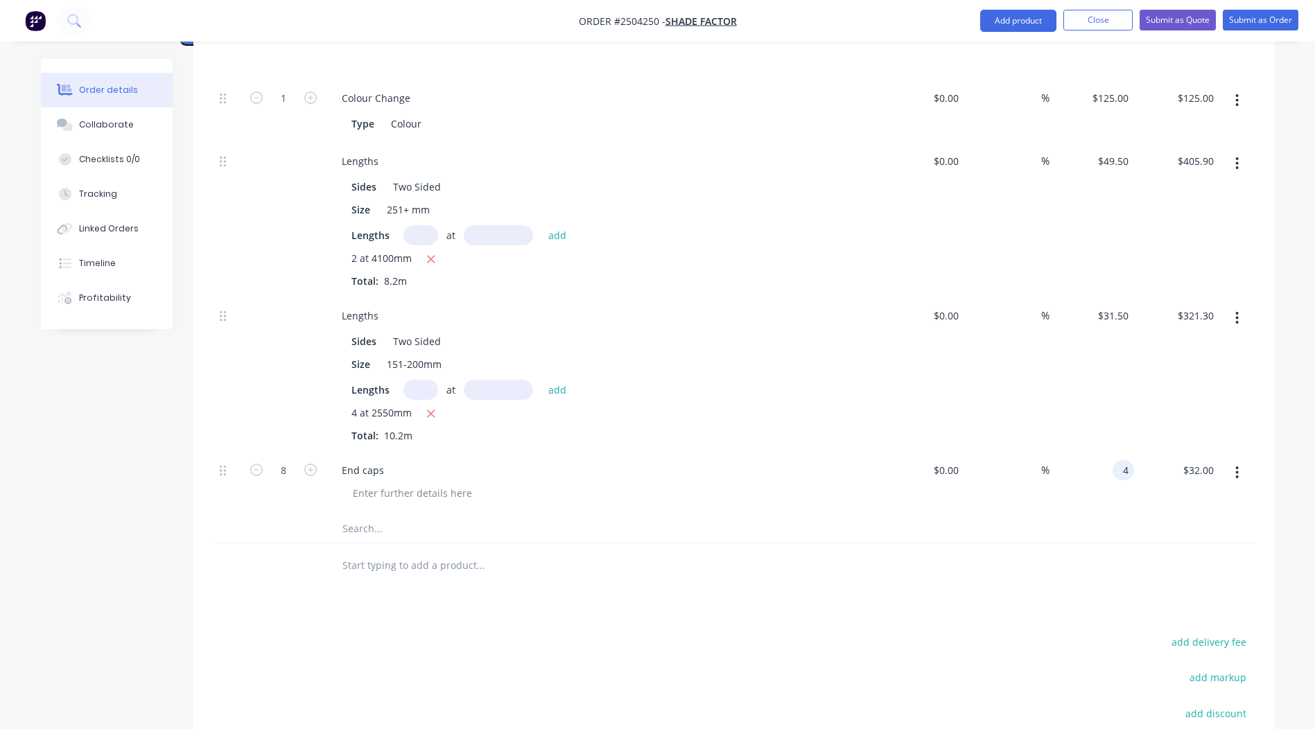
click at [1127, 460] on input "4" at bounding box center [1126, 470] width 16 height 20
type input "$5.00"
type input "$40.00"
click at [1094, 524] on div at bounding box center [734, 529] width 1040 height 28
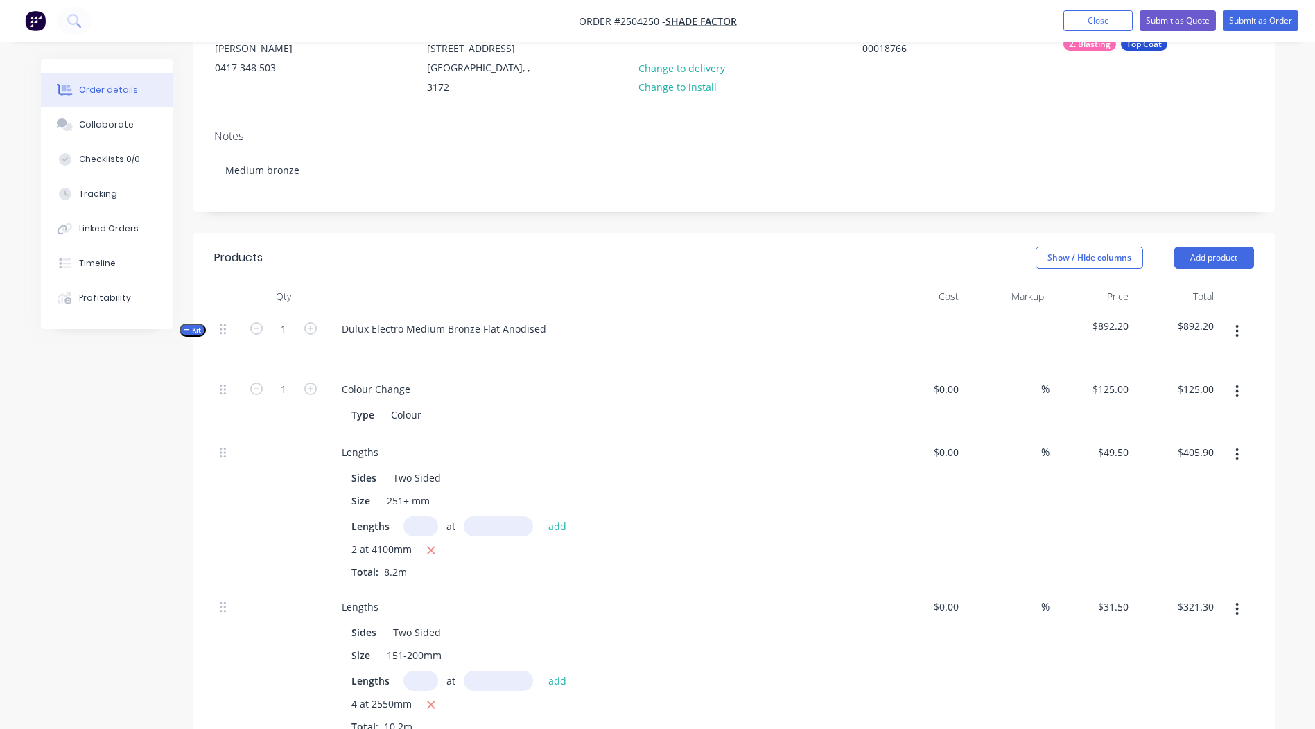
click at [1232, 319] on button "button" at bounding box center [1237, 331] width 33 height 25
click at [1189, 358] on div "Add product to kit" at bounding box center [1188, 368] width 107 height 20
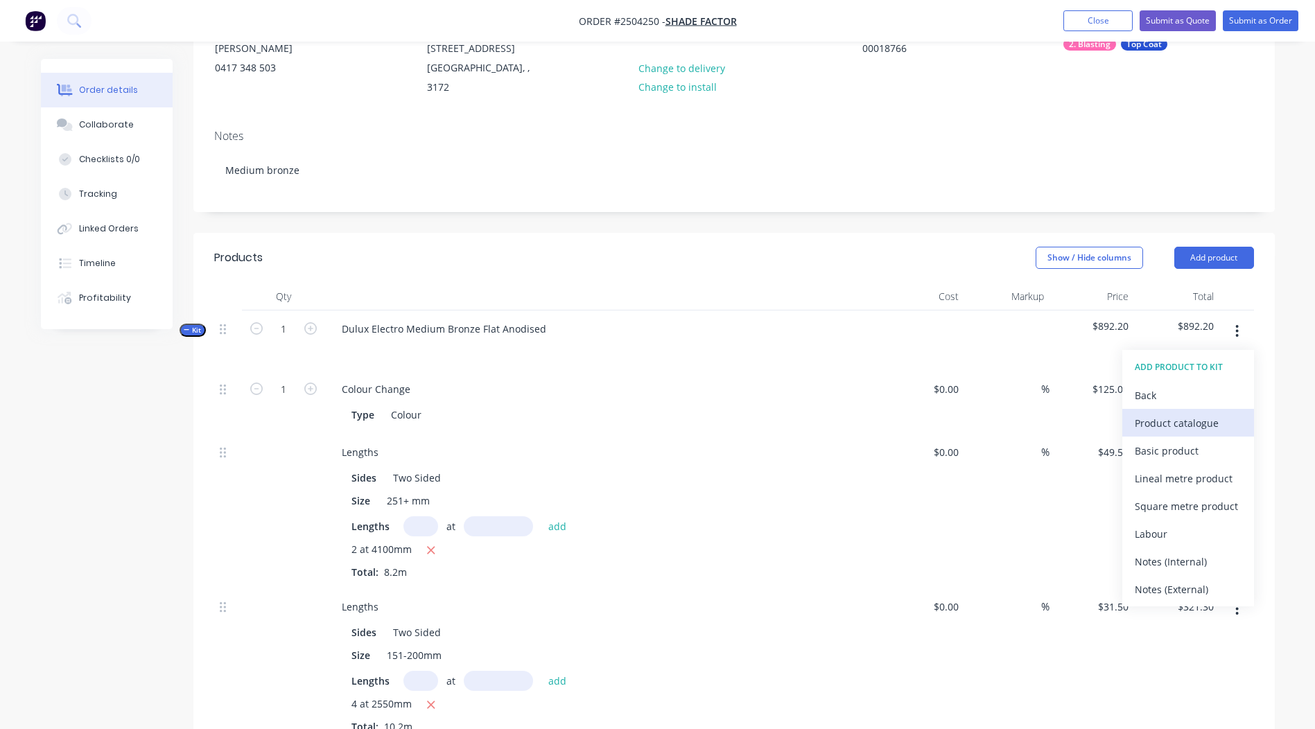
click at [1182, 413] on div "Product catalogue" at bounding box center [1188, 423] width 107 height 20
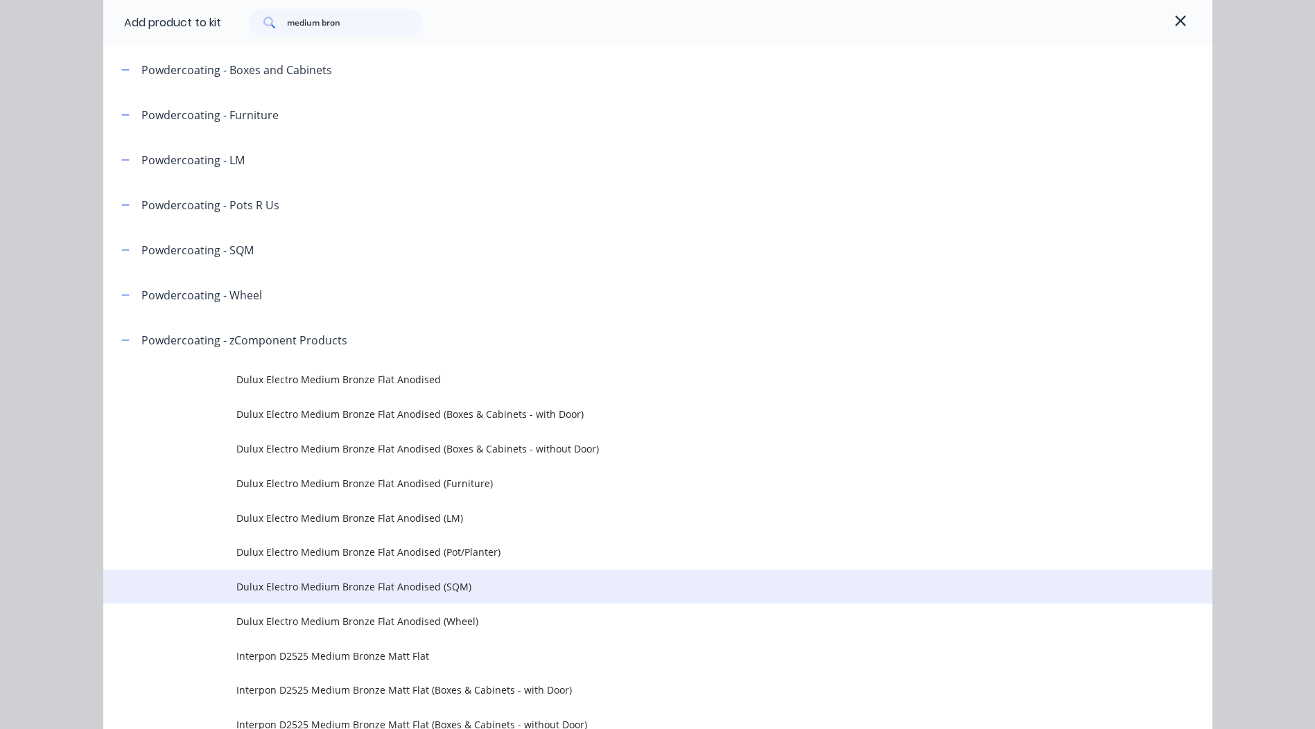
scroll to position [347, 0]
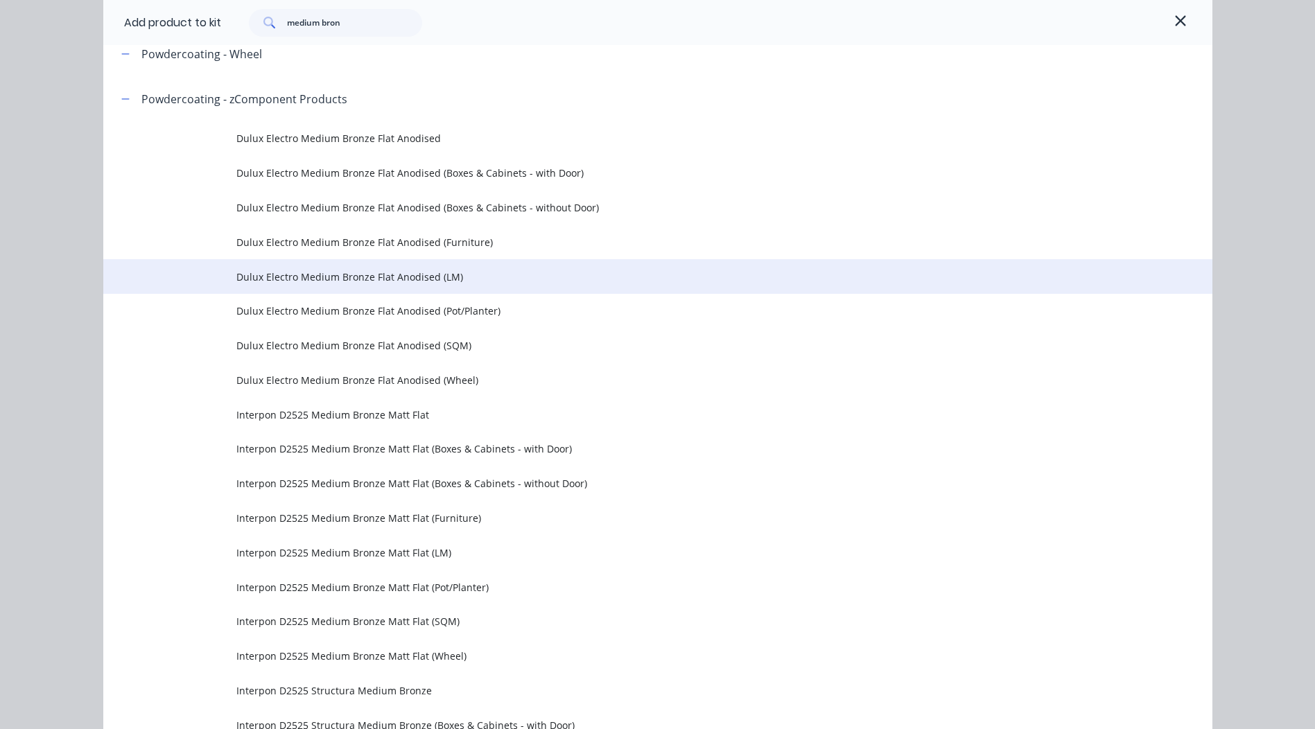
click at [401, 268] on td "Dulux Electro Medium Bronze Flat Anodised (LM)" at bounding box center [724, 276] width 976 height 35
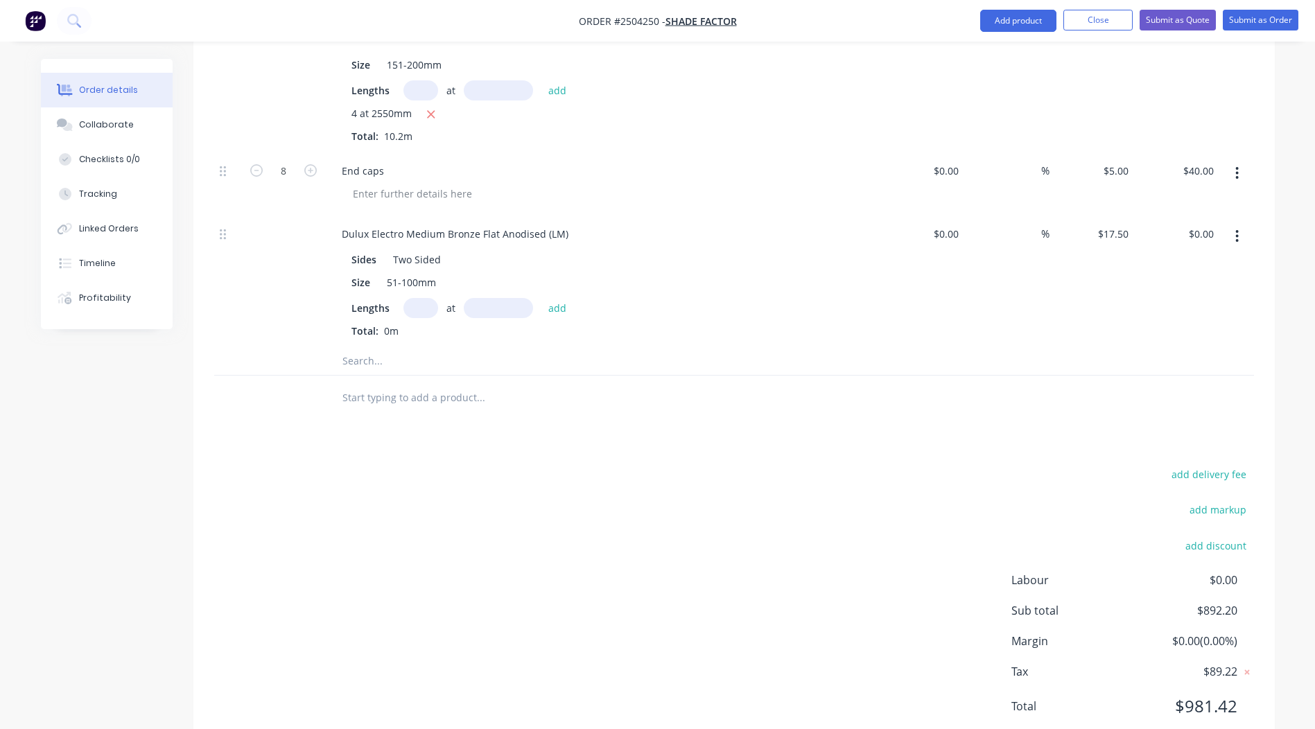
scroll to position [776, 0]
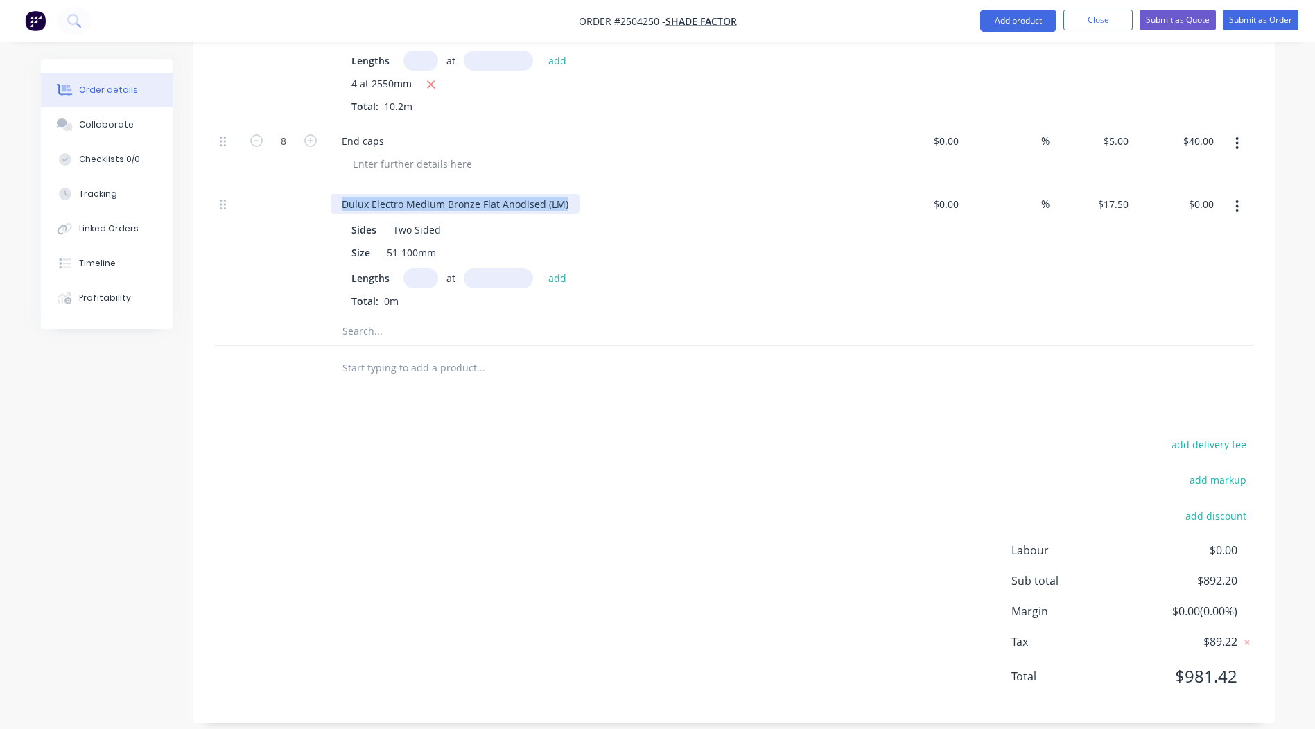
drag, startPoint x: 566, startPoint y: 186, endPoint x: 0, endPoint y: 309, distance: 579.8
click at [415, 268] on input "text" at bounding box center [421, 278] width 35 height 20
type input "2"
click at [494, 268] on input "text" at bounding box center [498, 278] width 69 height 20
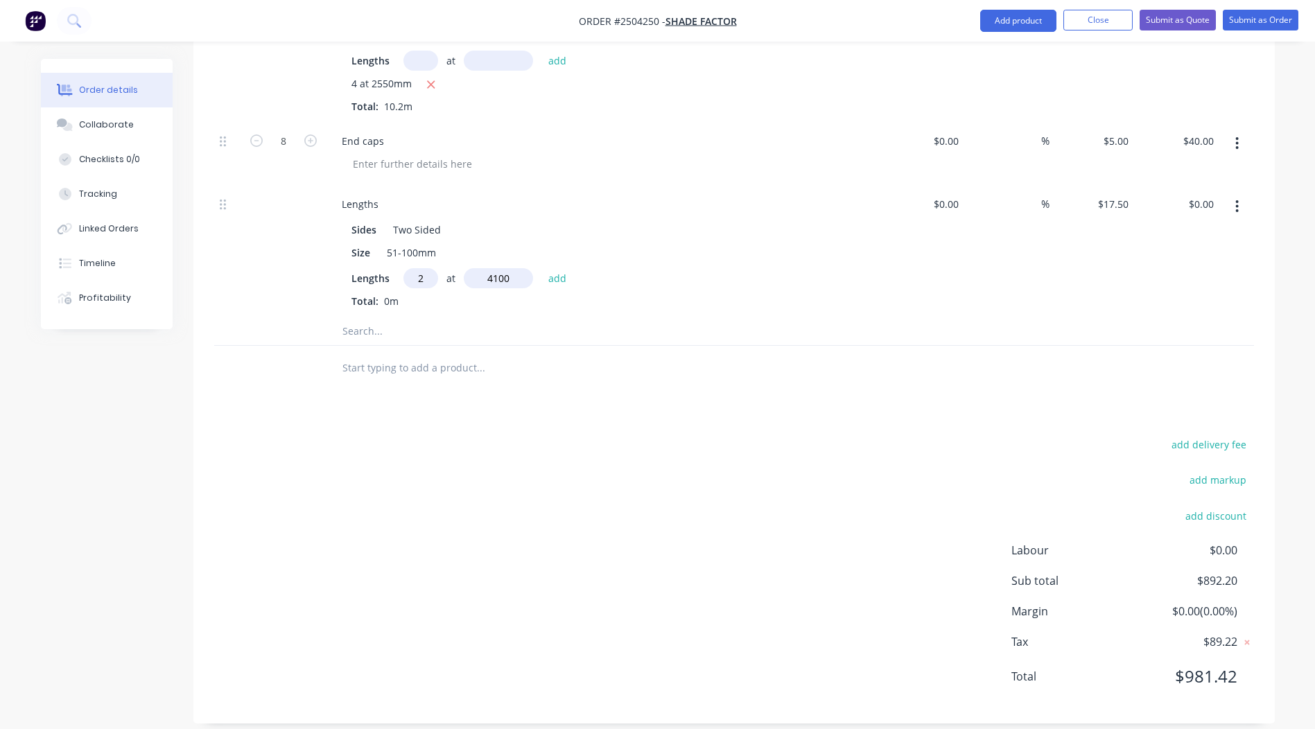
type input "4100"
click at [542, 268] on button "add" at bounding box center [558, 277] width 33 height 19
type input "$143.50"
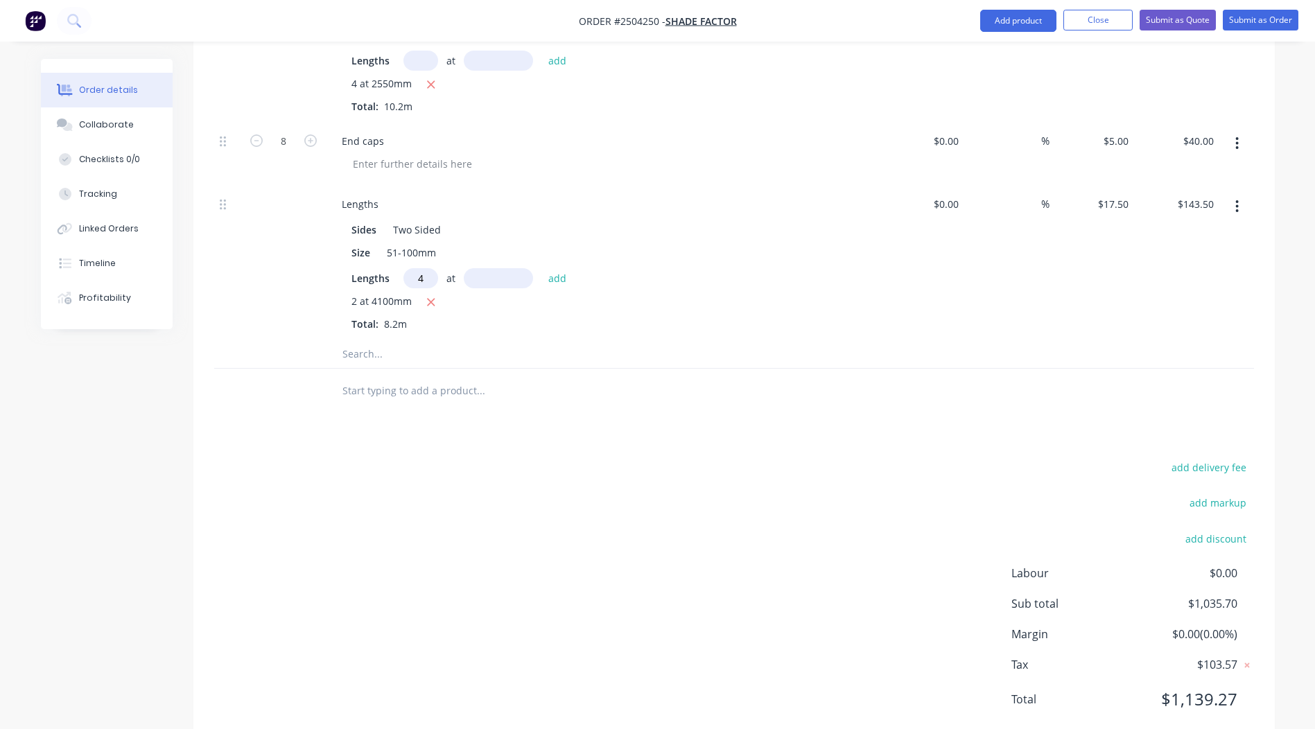
type input "4"
click at [498, 268] on input "text" at bounding box center [498, 278] width 69 height 20
type input "2550"
click at [542, 268] on button "add" at bounding box center [558, 277] width 33 height 19
type input "$322.00"
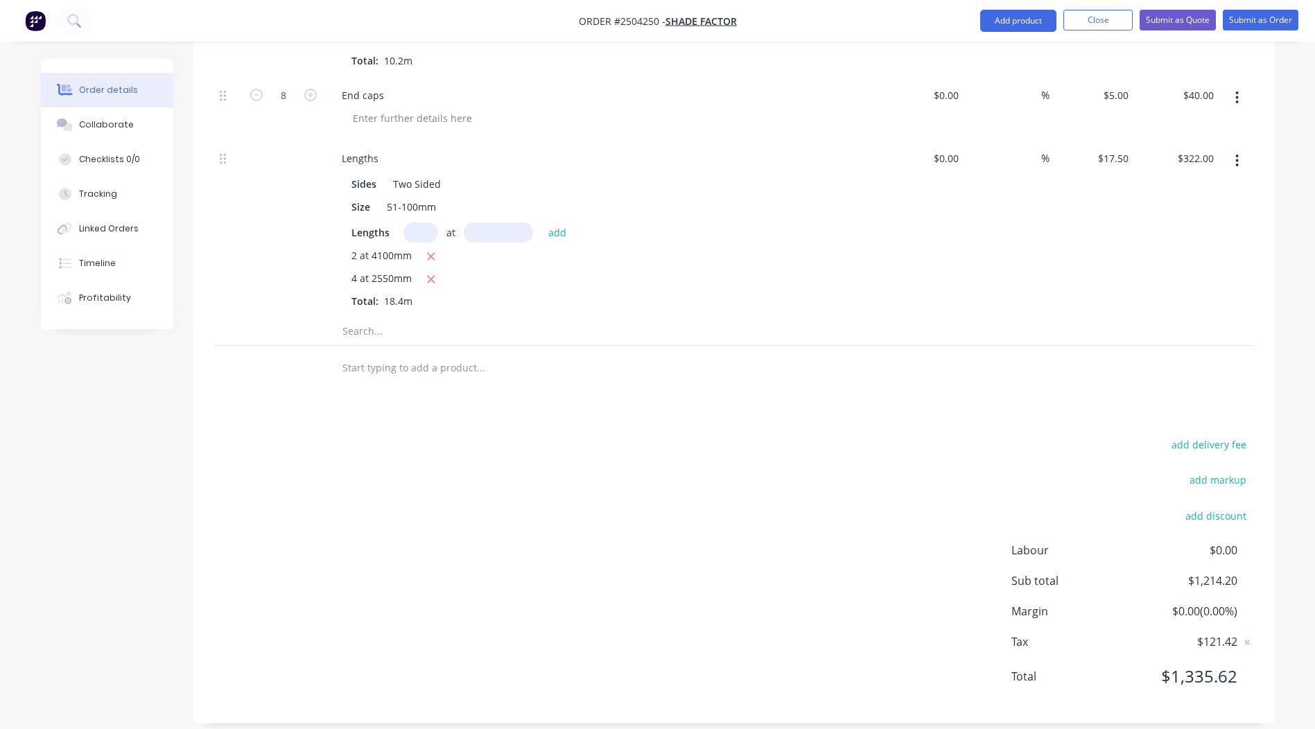
scroll to position [127, 0]
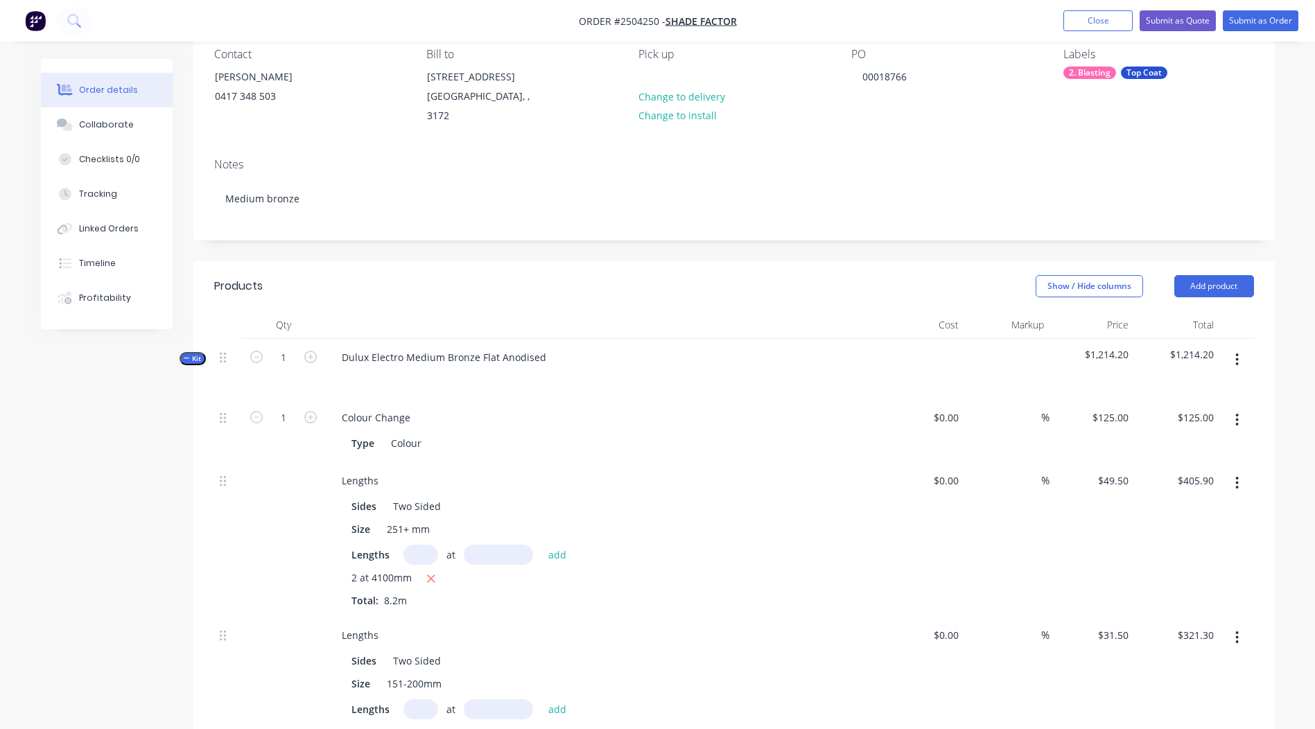
click at [1227, 354] on button "button" at bounding box center [1237, 359] width 33 height 25
click at [1209, 386] on div "Add product to kit" at bounding box center [1188, 396] width 107 height 20
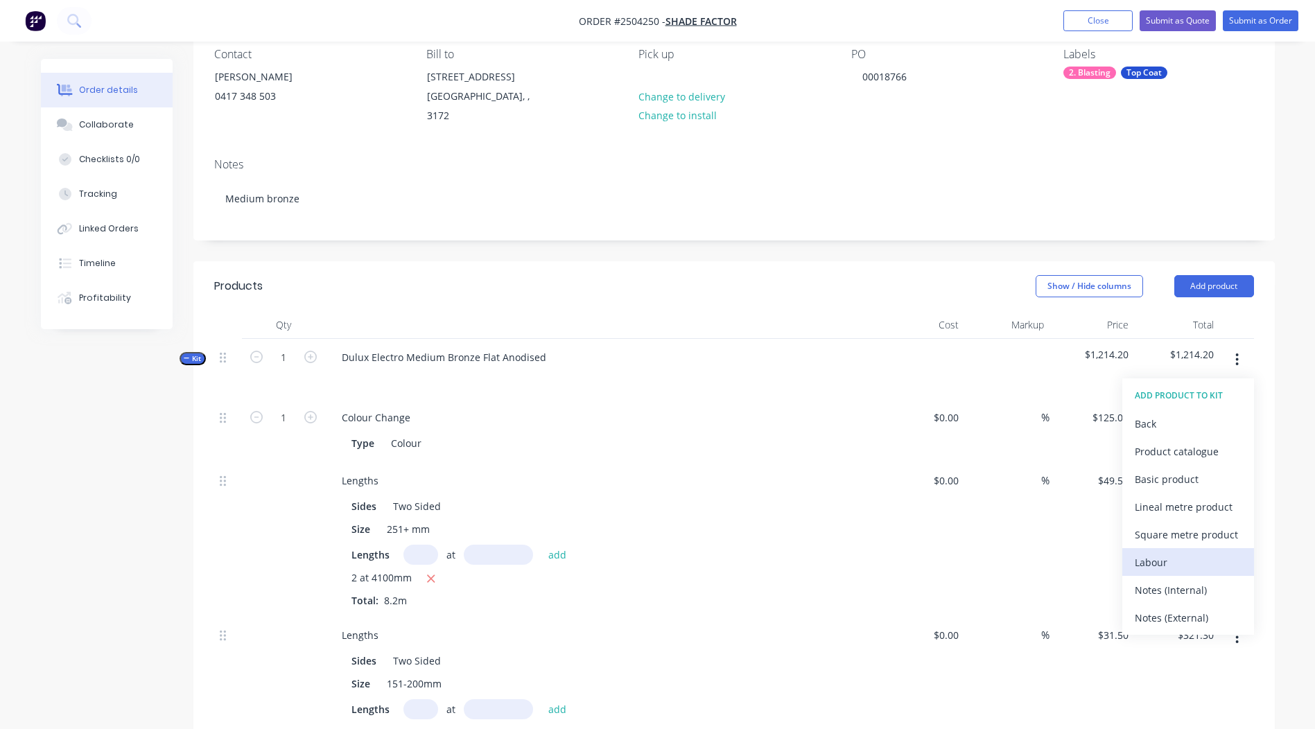
click at [1175, 553] on div "Labour" at bounding box center [1188, 563] width 107 height 20
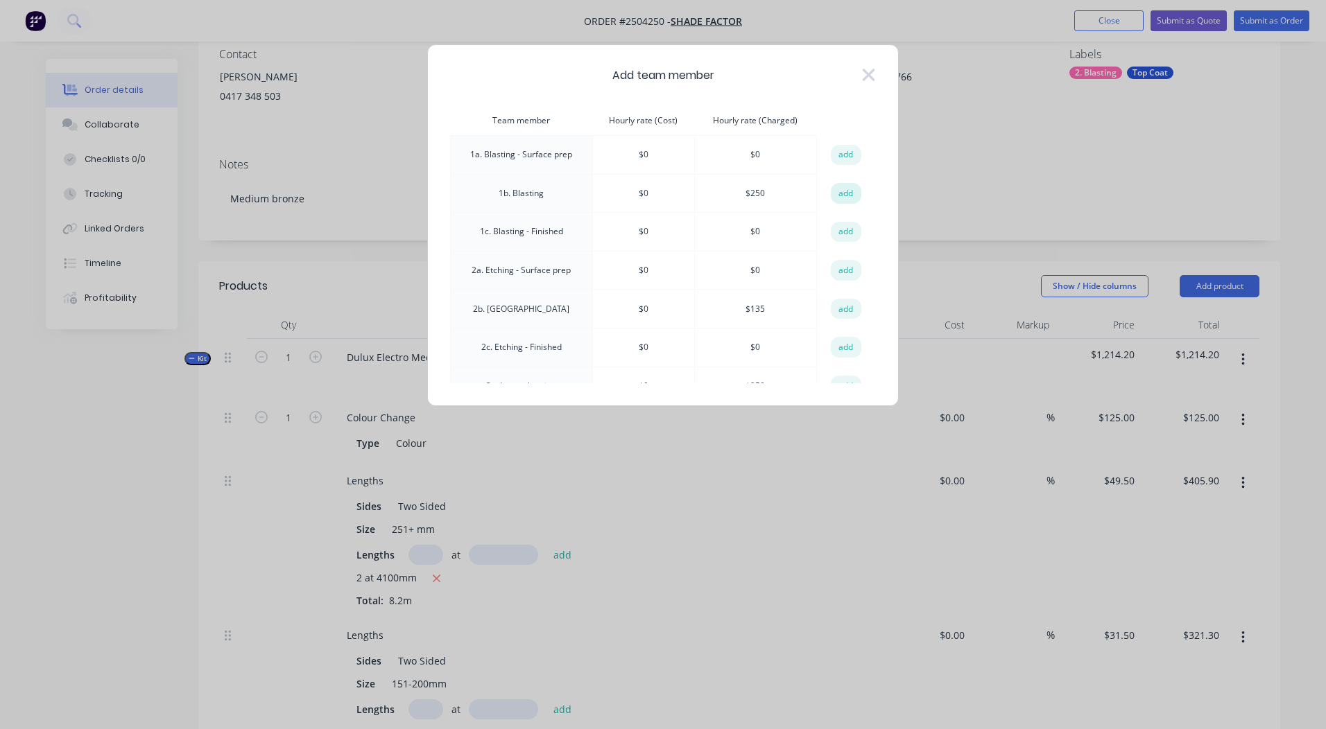
click at [842, 191] on button "add" at bounding box center [846, 193] width 31 height 21
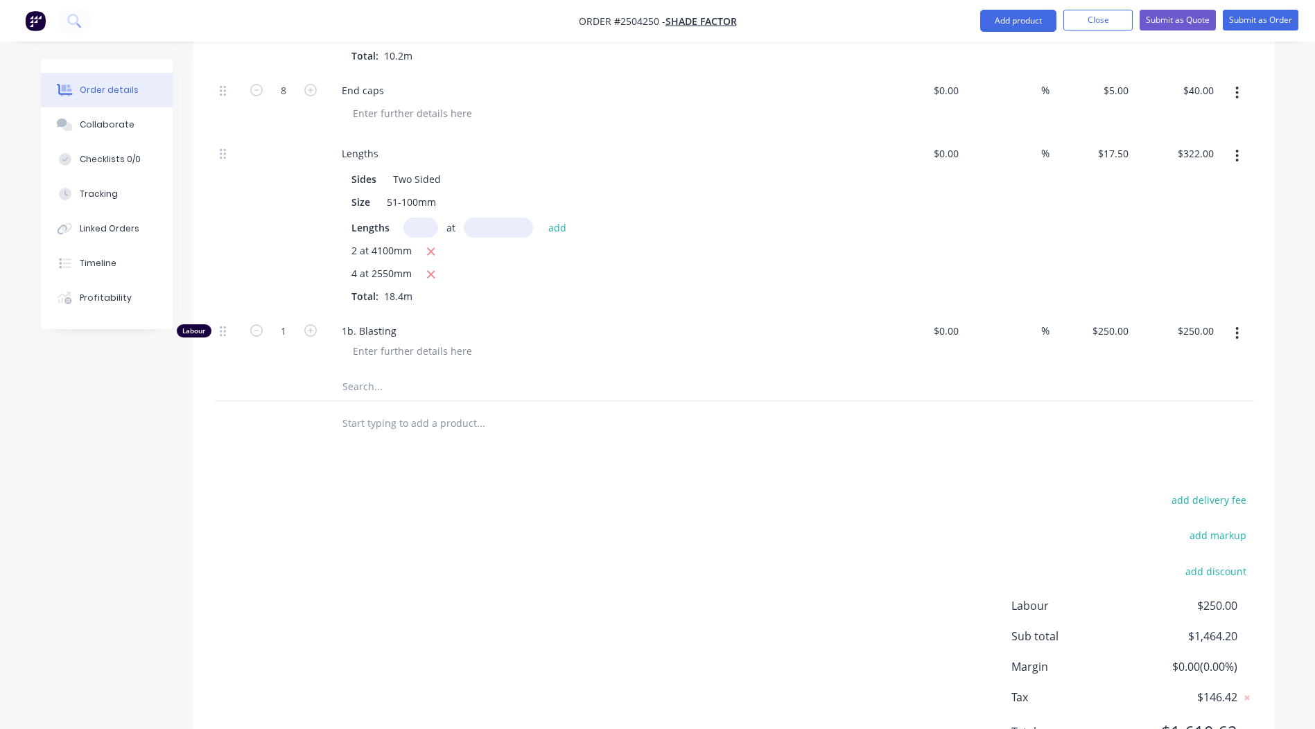
scroll to position [882, 0]
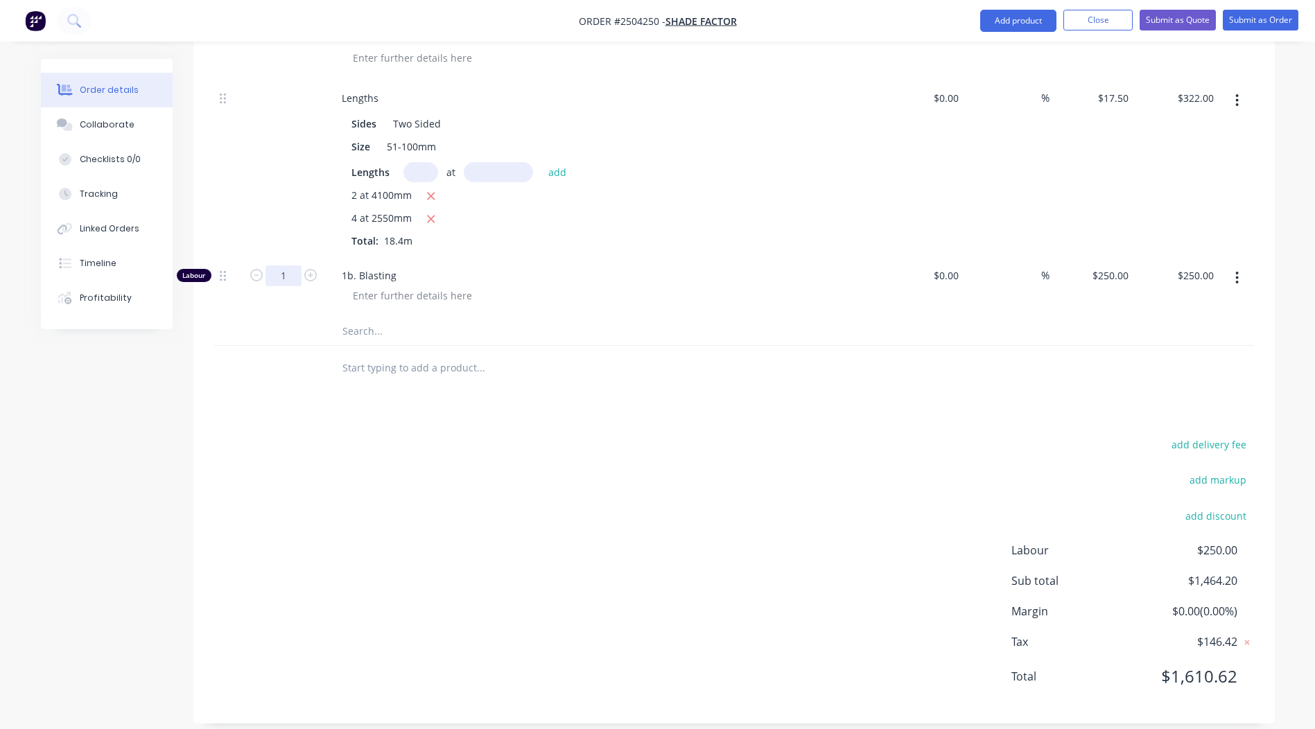
click at [284, 266] on input "1" at bounding box center [284, 276] width 36 height 21
type input "0.5"
type input "$125.00"
click at [749, 440] on div "add delivery fee add markup add discount Labour $250.00 Sub total $1,464.20 Mar…" at bounding box center [734, 569] width 1040 height 268
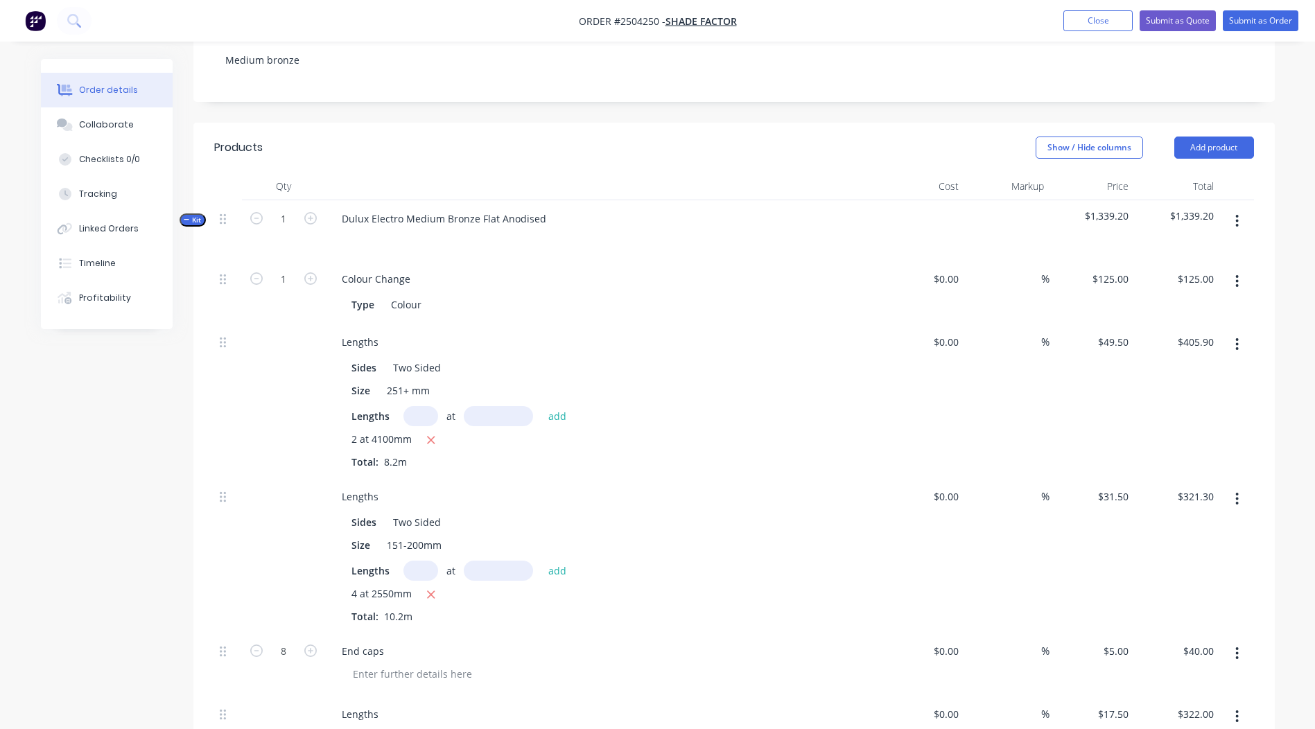
scroll to position [259, 0]
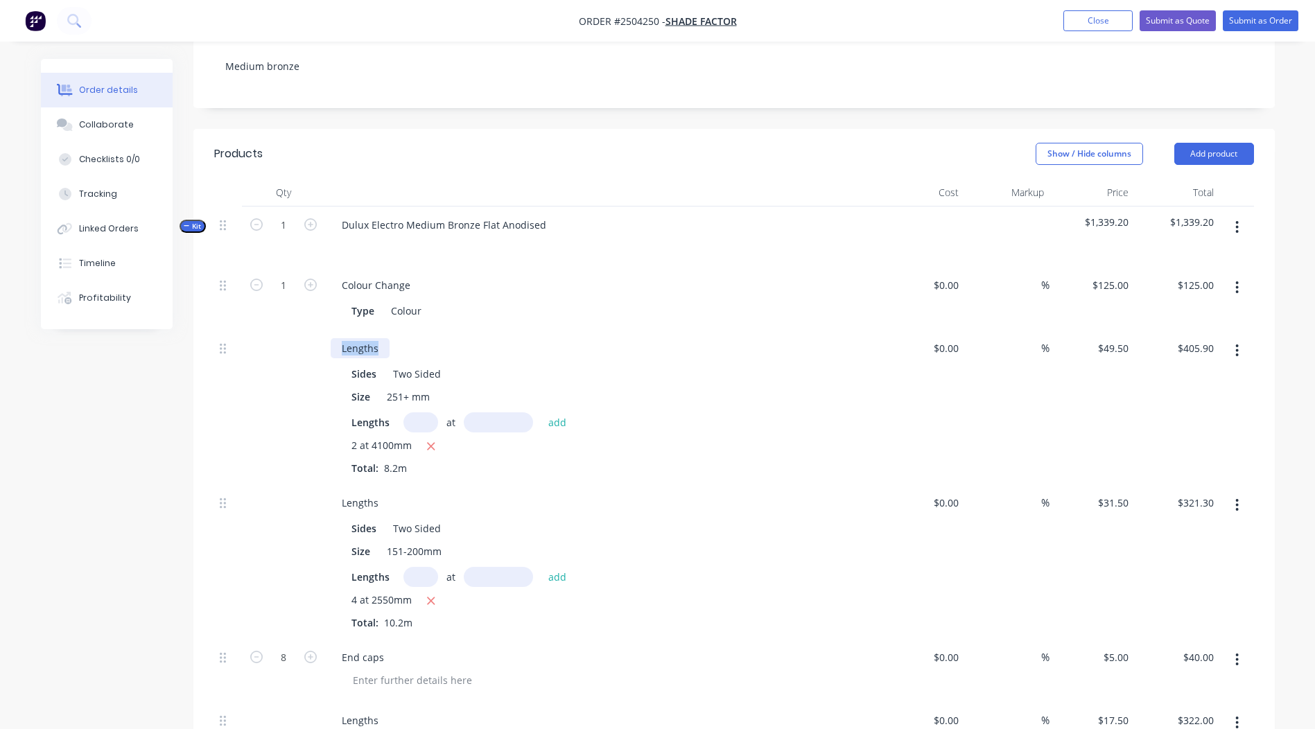
drag, startPoint x: 387, startPoint y: 332, endPoint x: 0, endPoint y: 342, distance: 387.0
click at [1, 344] on div "Order details Collaborate Checklists 0/0 Tracking Linked Orders Timeline Profit…" at bounding box center [657, 554] width 1315 height 1627
drag, startPoint x: 164, startPoint y: 487, endPoint x: 0, endPoint y: 452, distance: 167.3
click at [25, 465] on div "Order details Collaborate Checklists 0/0 Tracking Linked Orders Timeline Profit…" at bounding box center [657, 554] width 1315 height 1627
click at [1270, 387] on div "Qty Cost Markup Price Total Kit 1 Dulux Electro Medium Bronze Flat Anodised $1,…" at bounding box center [734, 596] width 1082 height 835
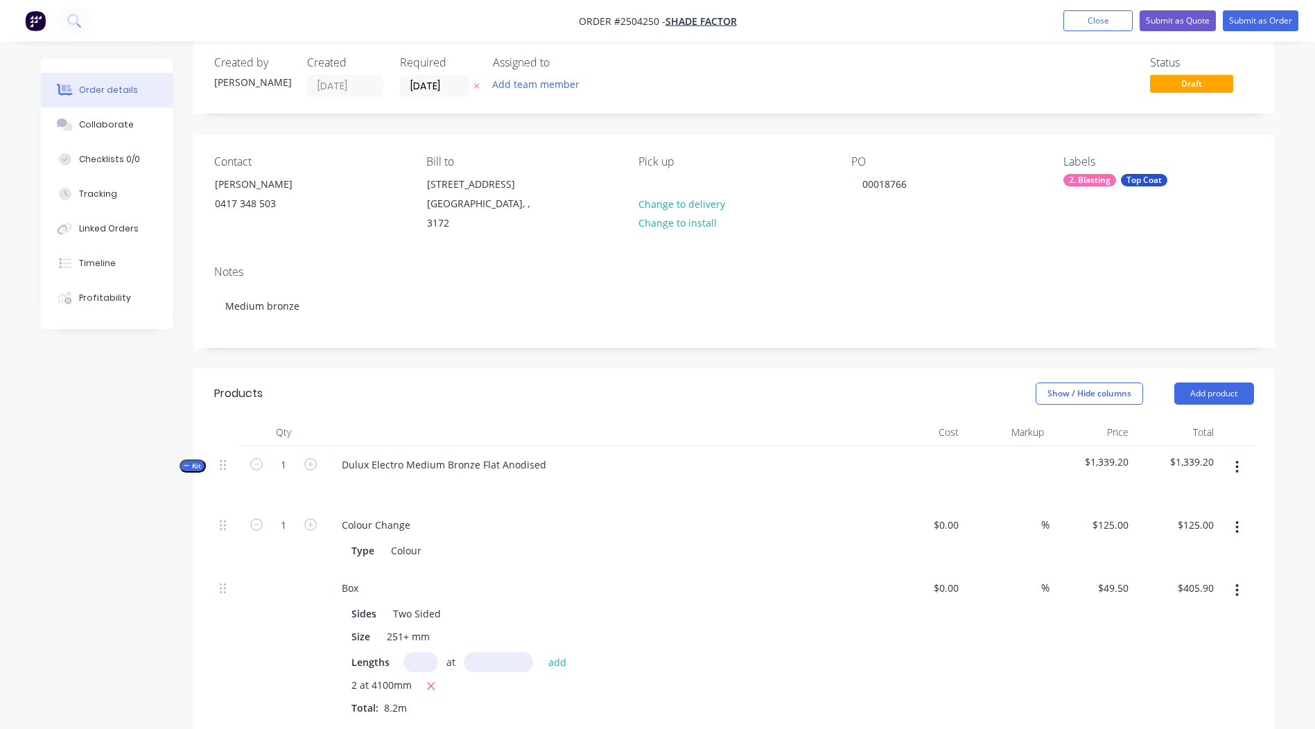
scroll to position [0, 0]
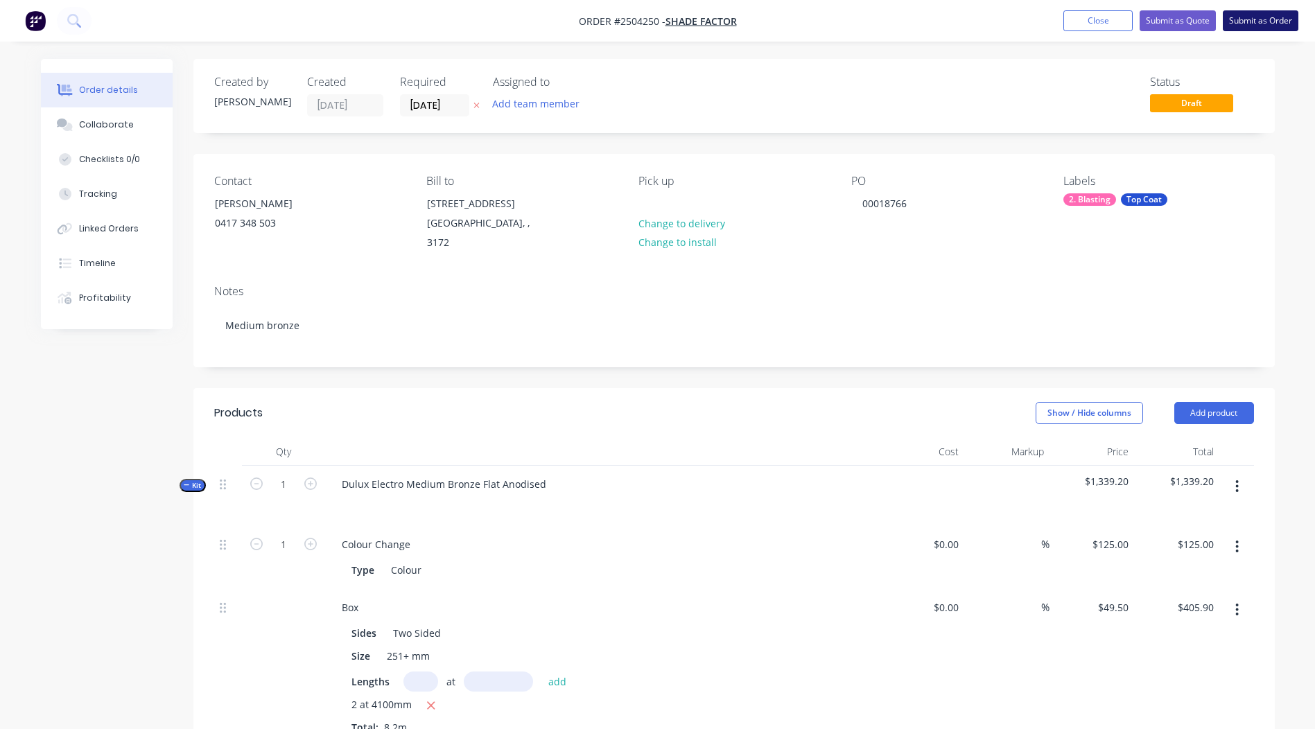
click at [1268, 24] on button "Submit as Order" at bounding box center [1261, 20] width 76 height 21
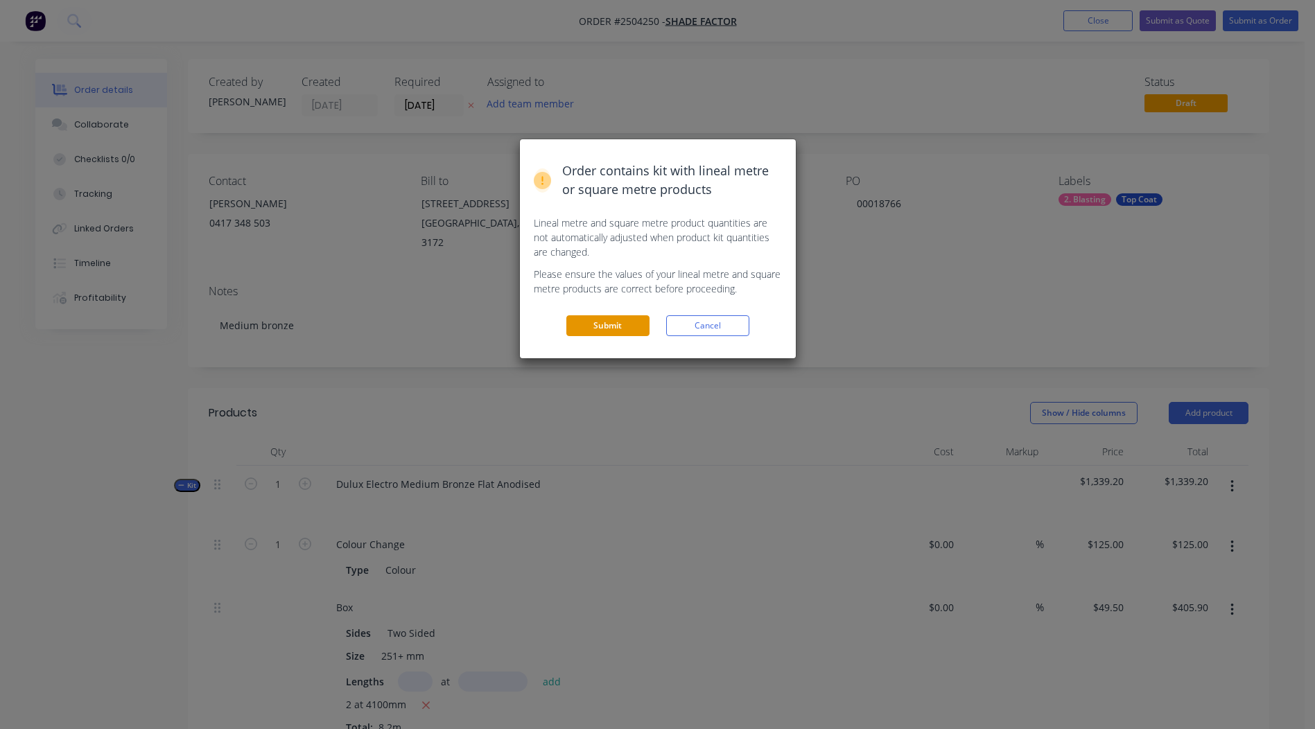
click at [605, 320] on button "Submit" at bounding box center [607, 325] width 83 height 21
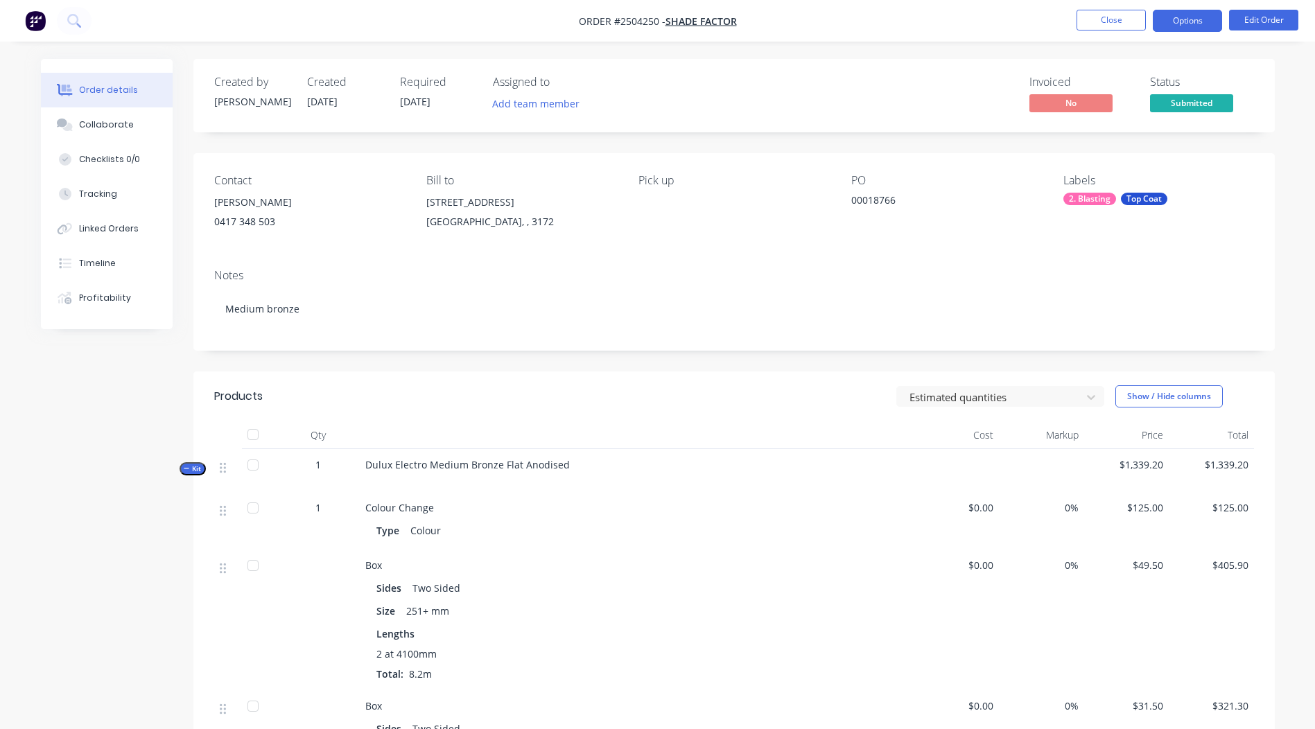
click at [1184, 18] on button "Options" at bounding box center [1187, 21] width 69 height 22
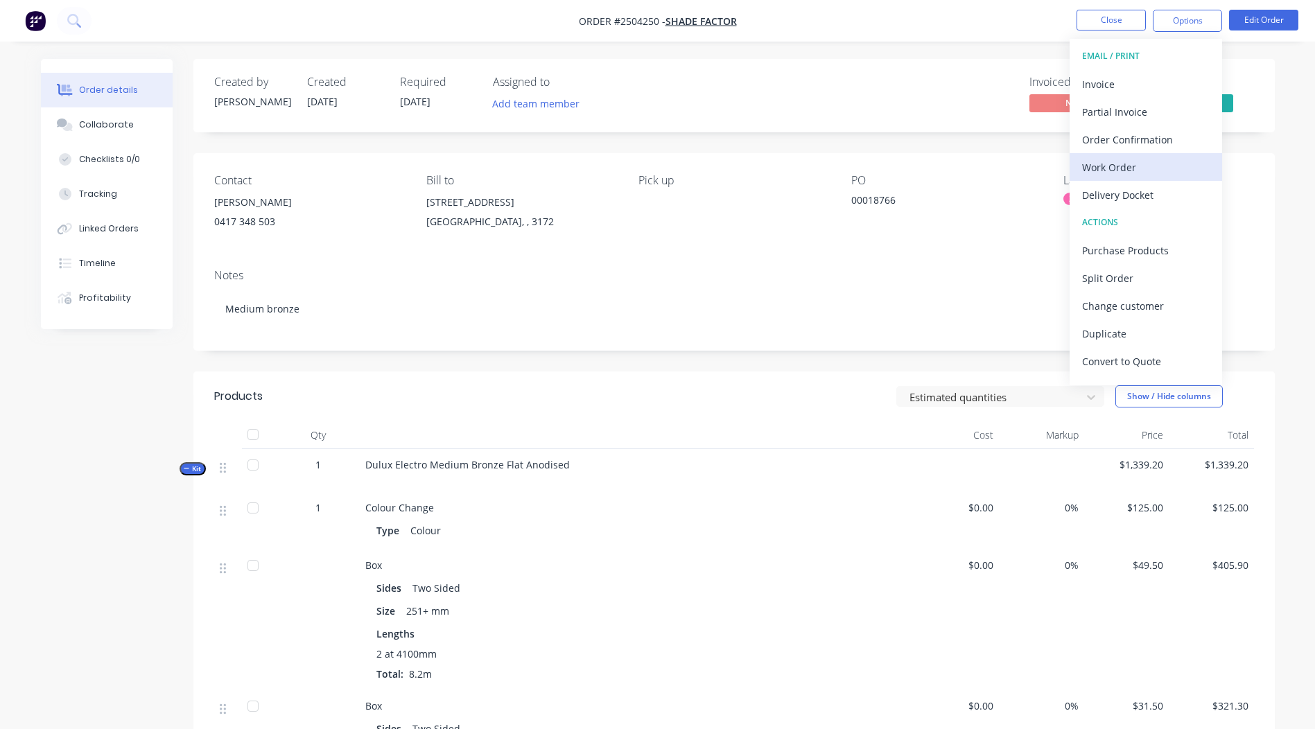
click at [1125, 163] on div "Work Order" at bounding box center [1146, 167] width 128 height 20
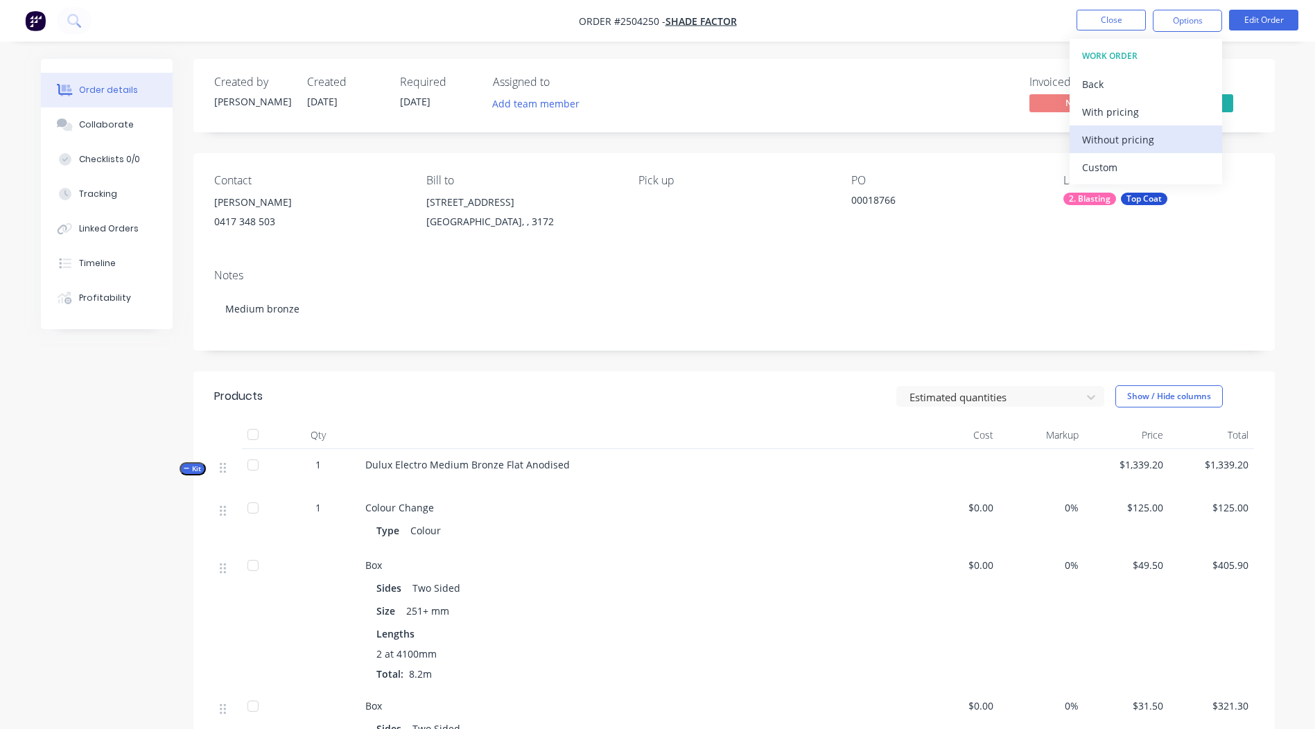
click at [1141, 145] on div "Without pricing" at bounding box center [1146, 140] width 128 height 20
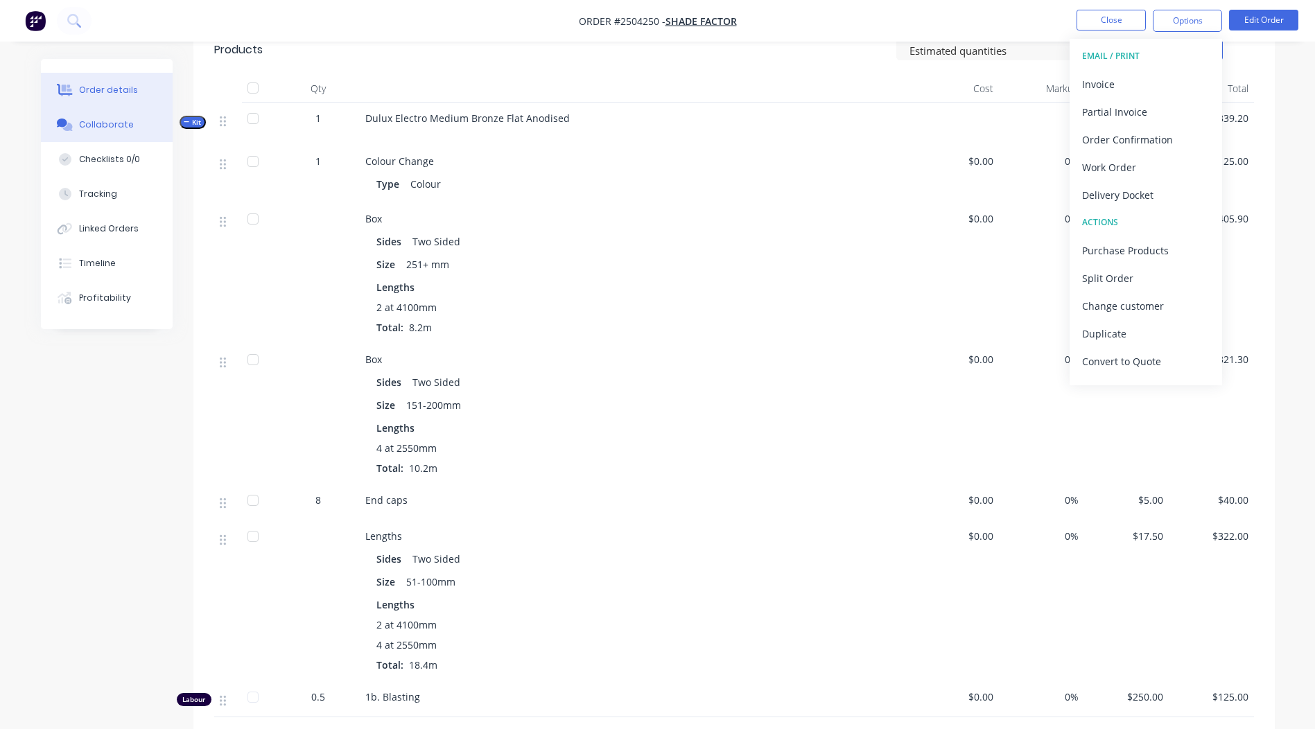
click at [137, 123] on button "Collaborate" at bounding box center [107, 124] width 132 height 35
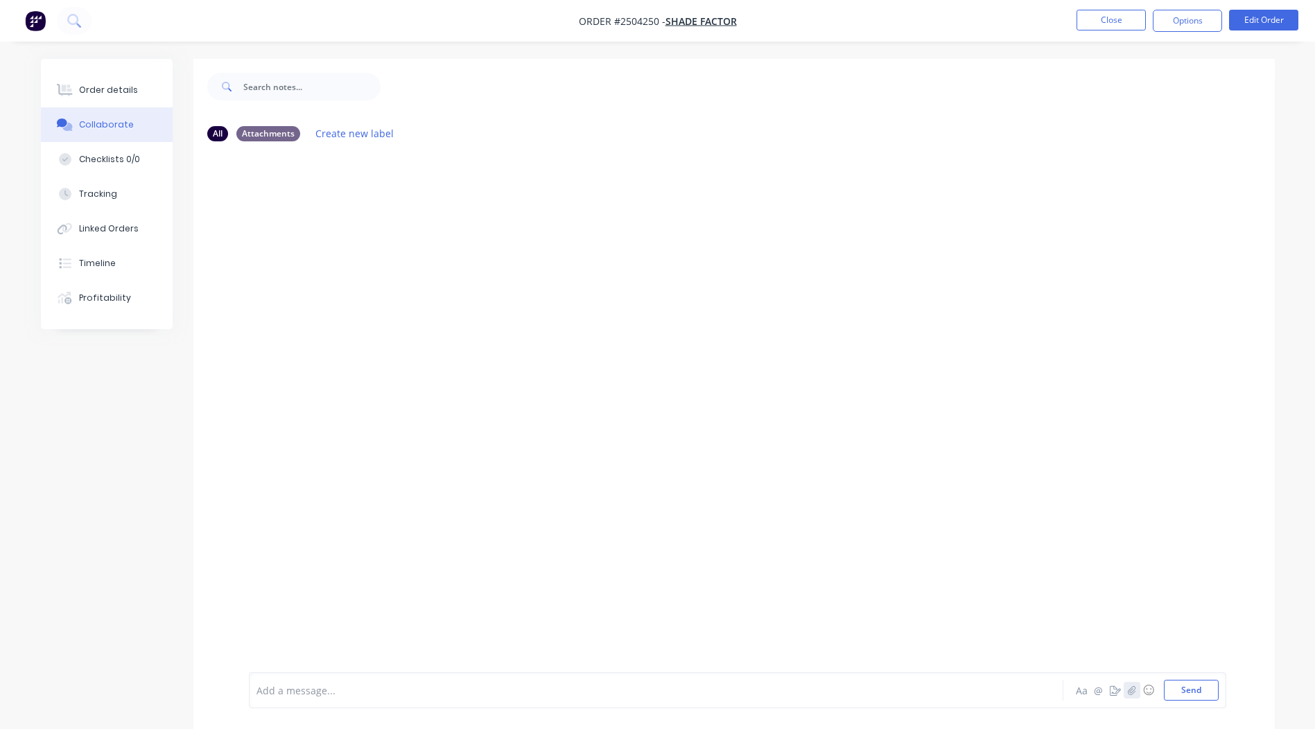
click at [1129, 689] on icon "button" at bounding box center [1131, 691] width 8 height 10
click at [1189, 689] on button "Send" at bounding box center [1191, 690] width 55 height 21
click at [1101, 21] on button "Close" at bounding box center [1111, 20] width 69 height 21
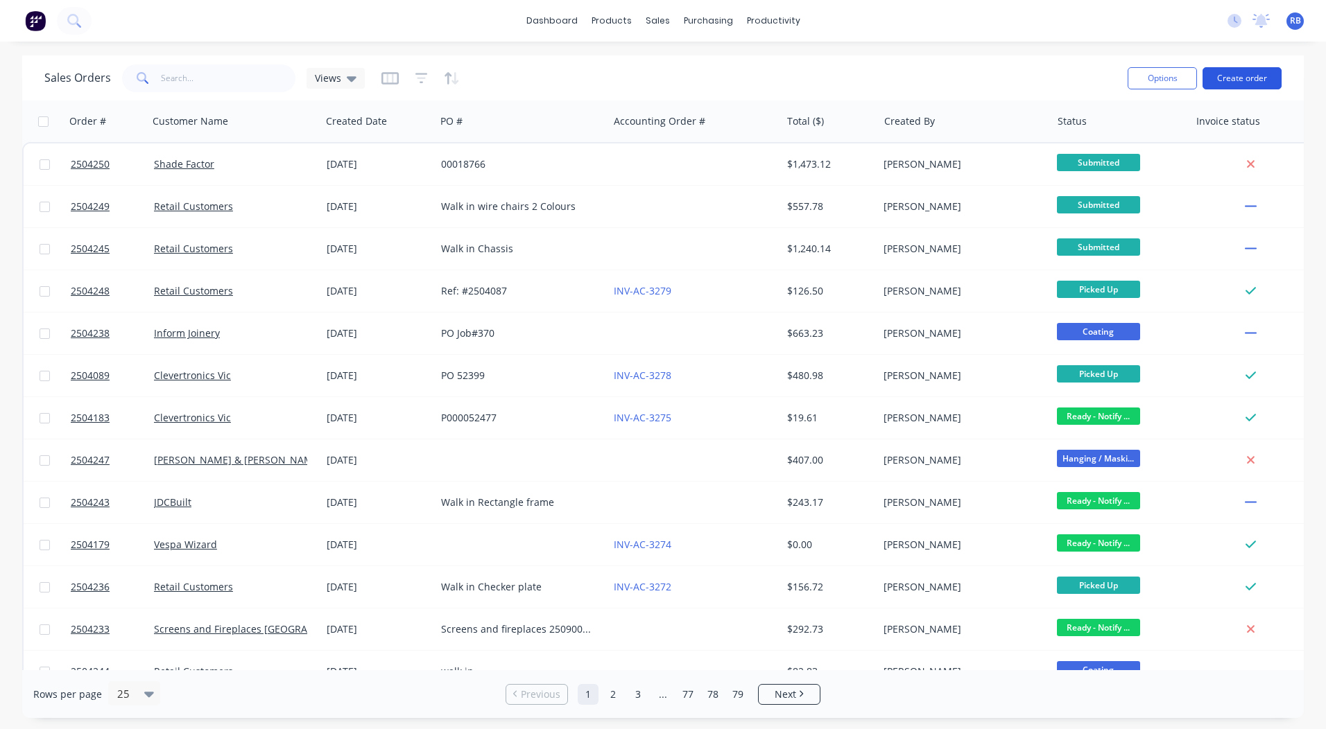
click at [1227, 78] on button "Create order" at bounding box center [1241, 78] width 79 height 22
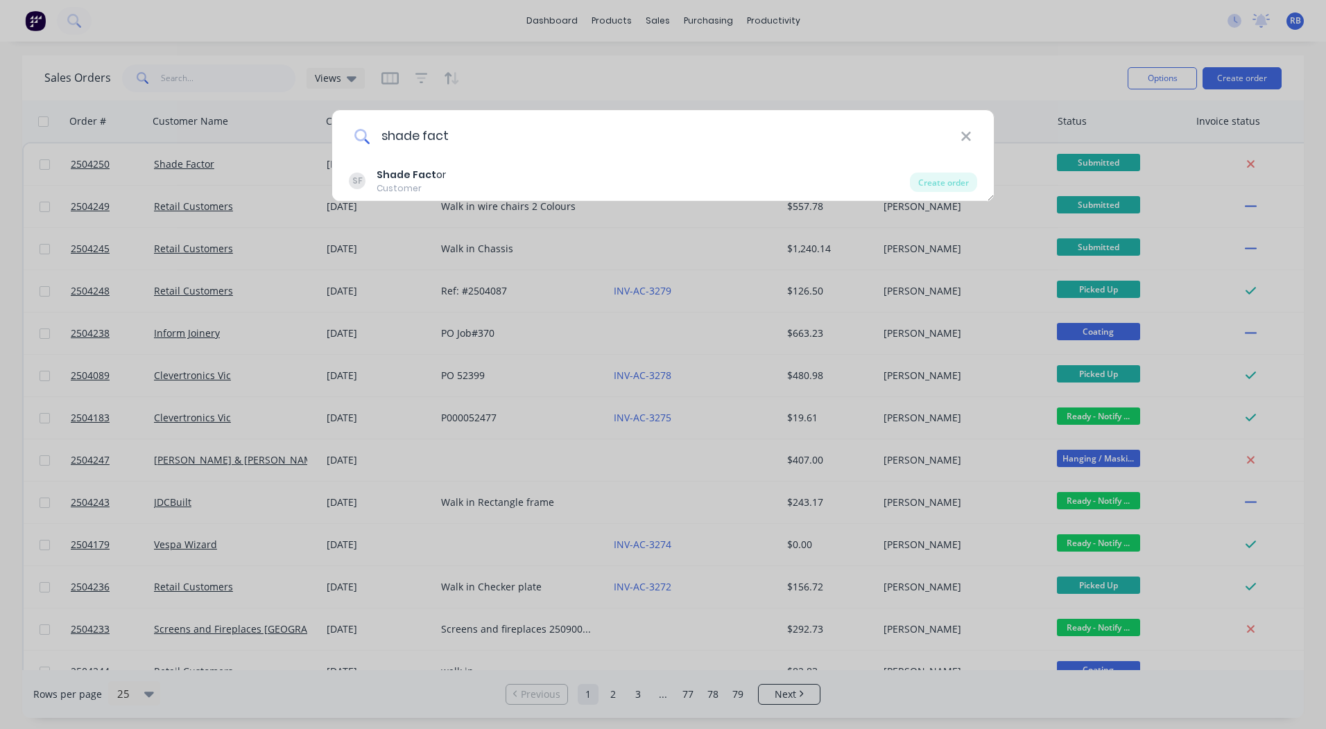
click at [522, 160] on input "shade fact" at bounding box center [665, 136] width 591 height 52
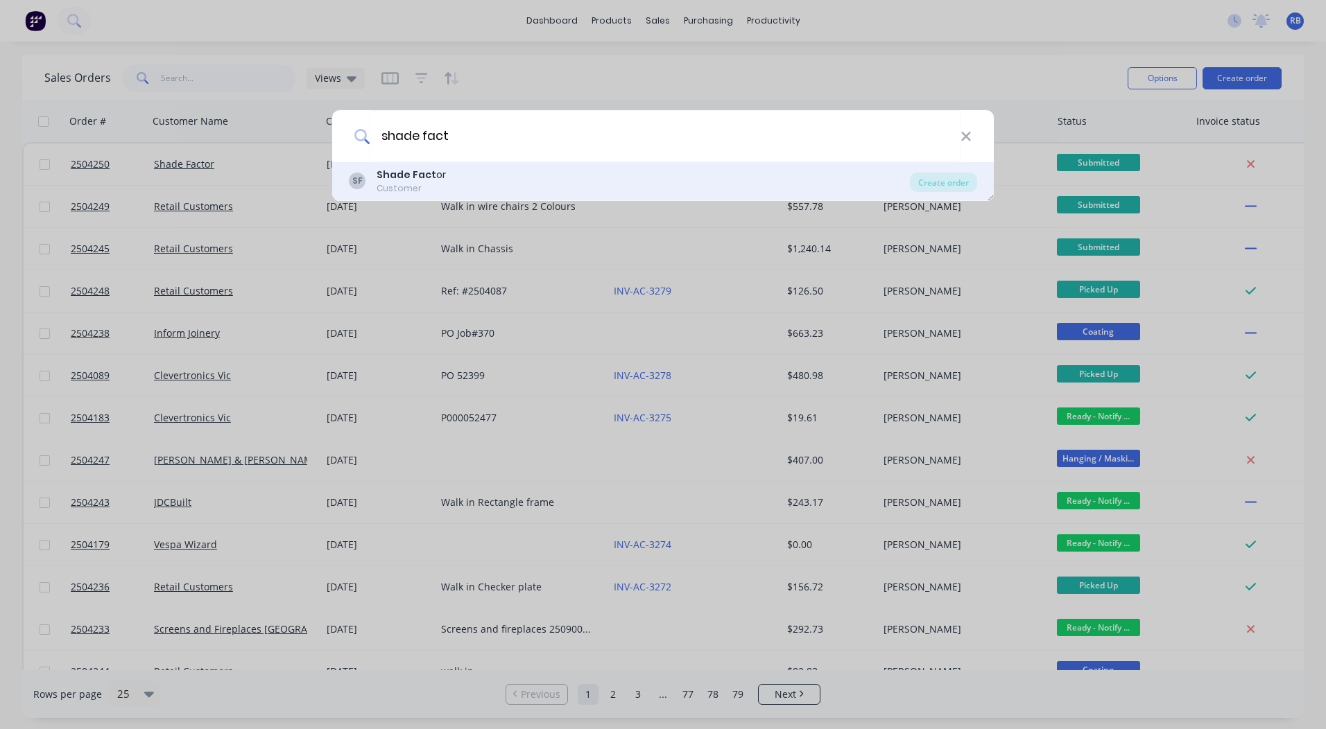
type input "shade fact"
click at [510, 169] on div "SF Shade Fact or Customer" at bounding box center [629, 181] width 561 height 27
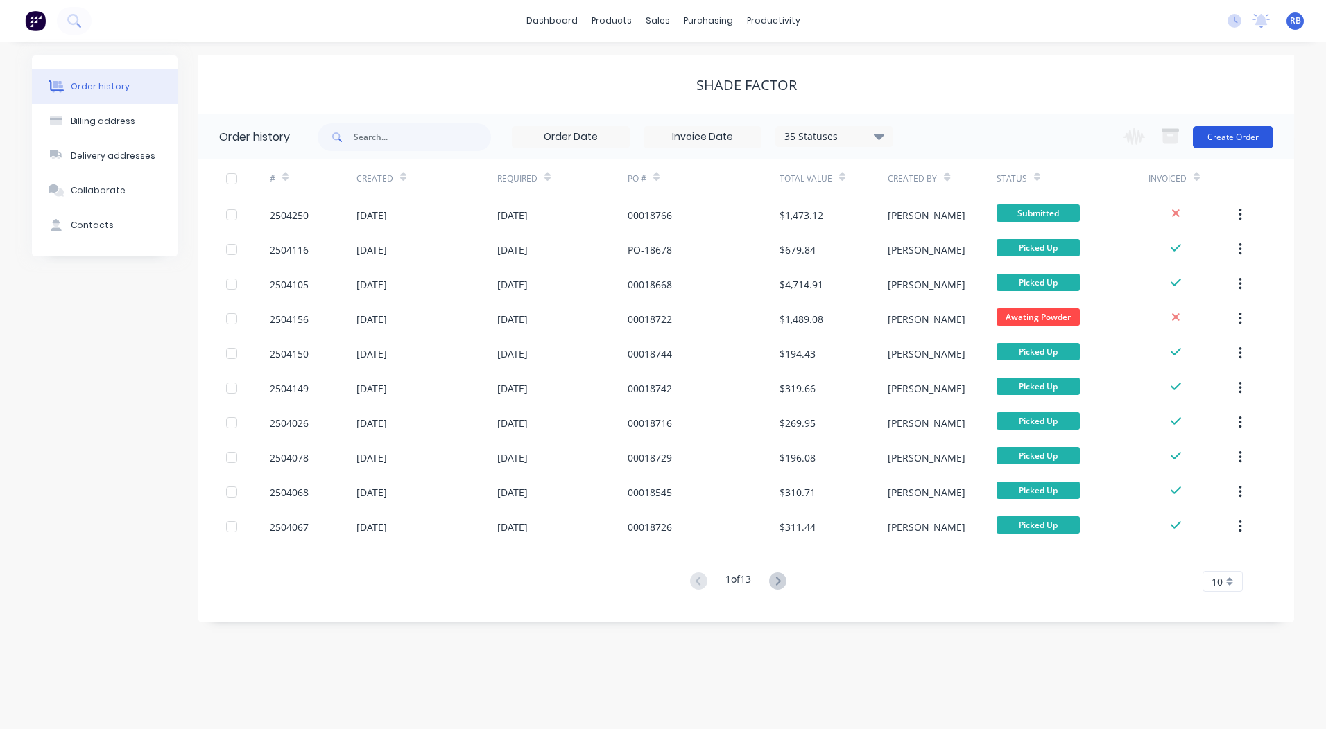
click at [1234, 143] on button "Create Order" at bounding box center [1233, 137] width 80 height 22
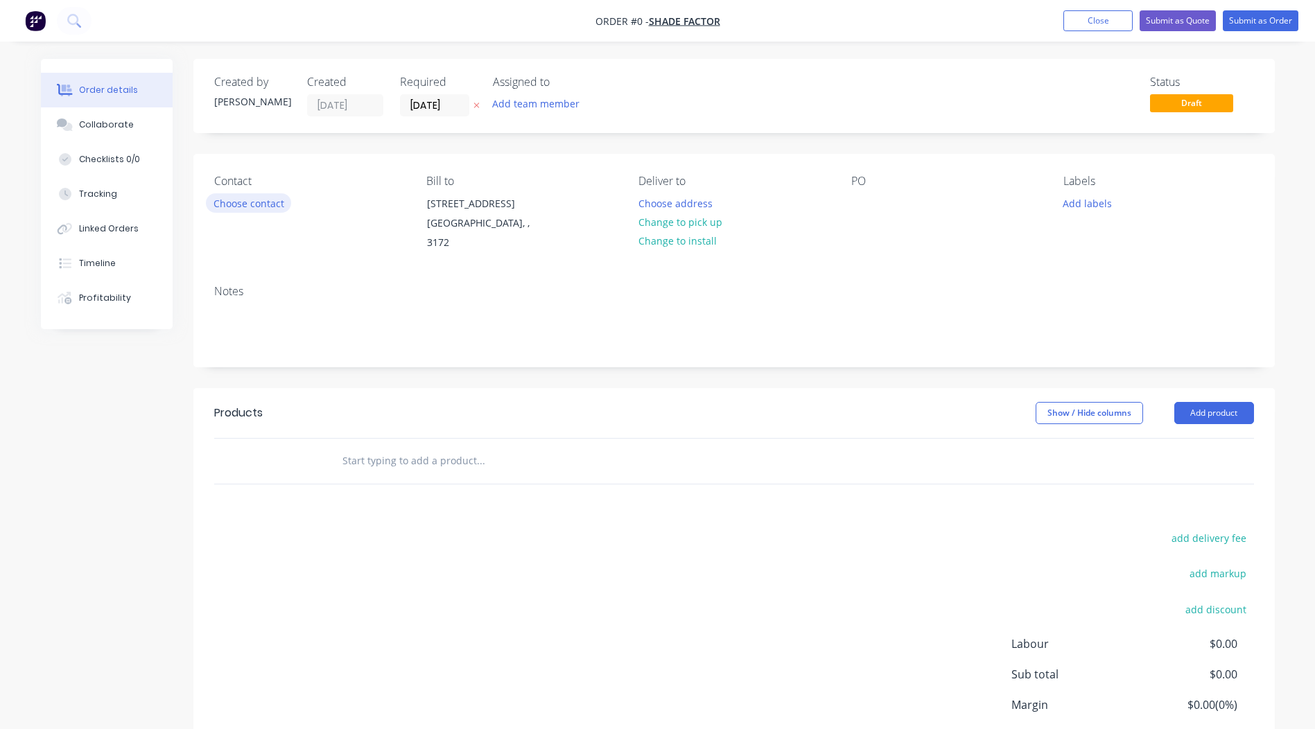
click at [264, 195] on button "Choose contact" at bounding box center [248, 202] width 85 height 19
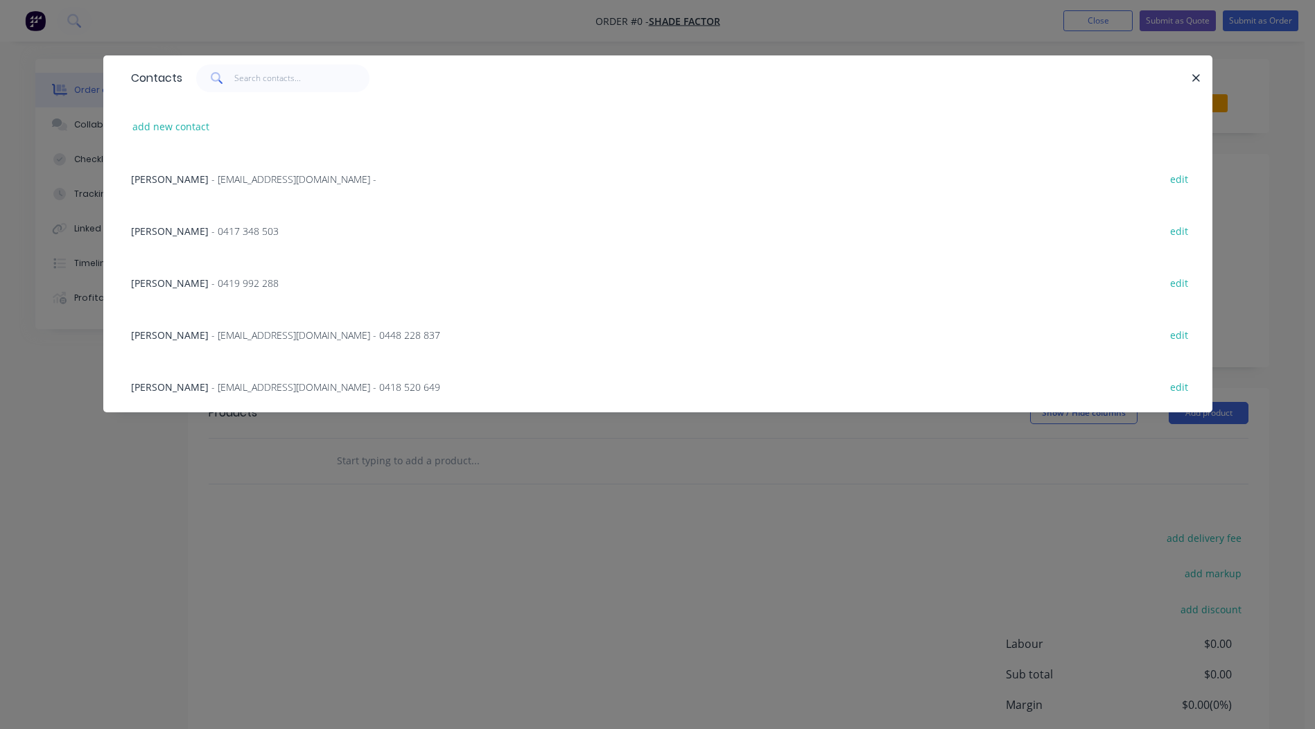
click at [211, 234] on span "- 0417 348 503" at bounding box center [244, 231] width 67 height 13
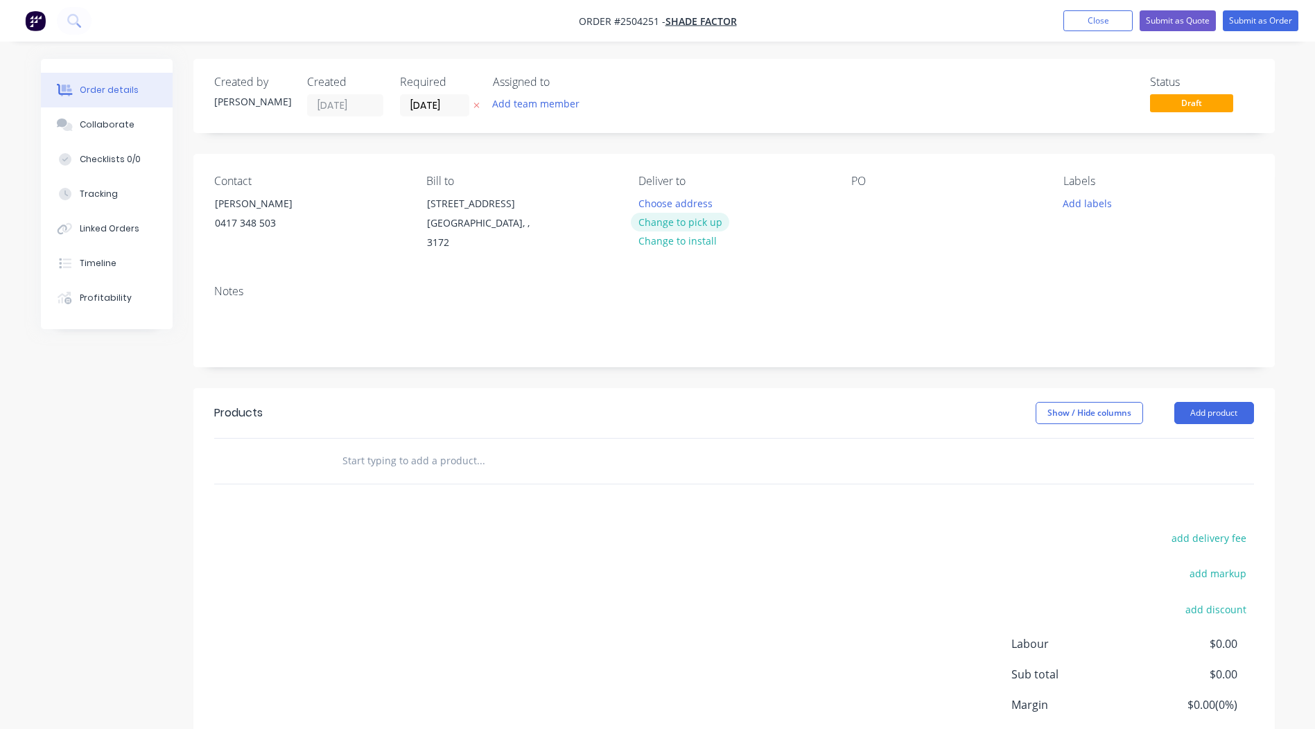
click at [717, 225] on button "Change to pick up" at bounding box center [680, 222] width 98 height 19
click at [851, 198] on div at bounding box center [862, 203] width 22 height 20
click at [1105, 195] on button "Add labels" at bounding box center [1088, 202] width 64 height 19
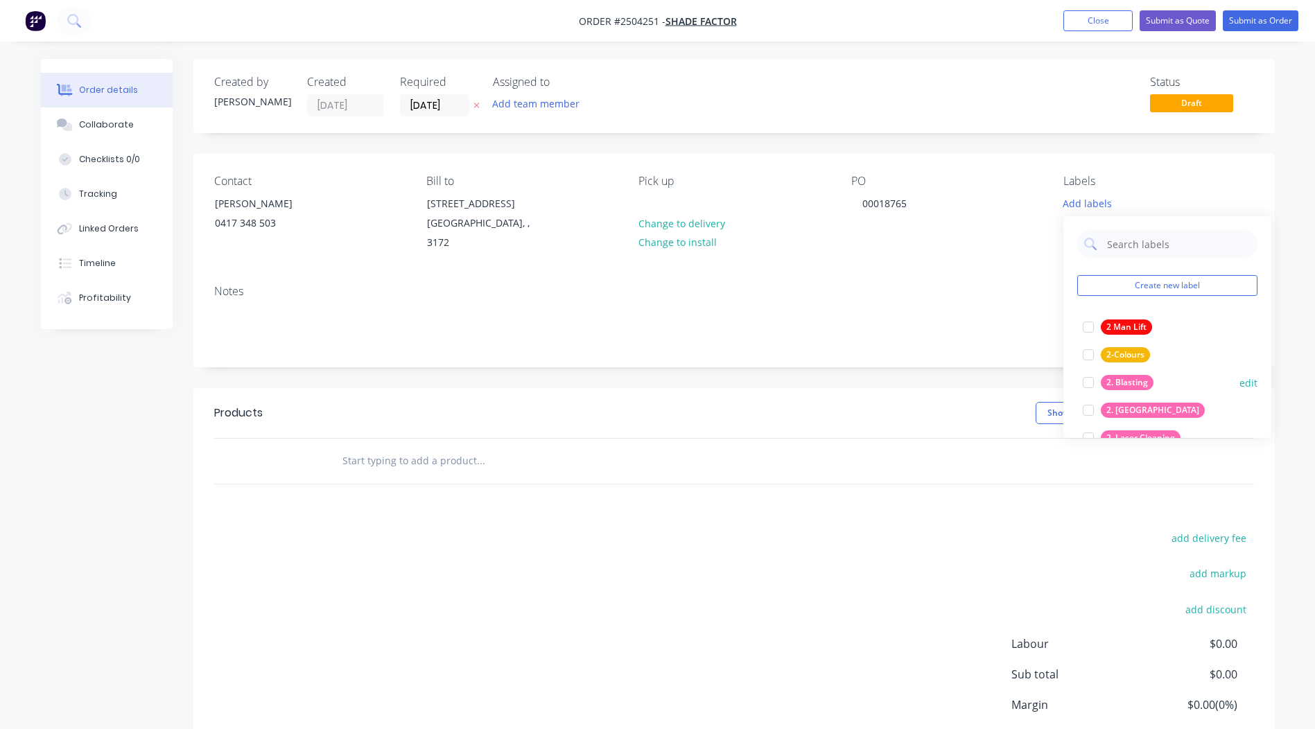
click at [1128, 380] on div "2. Blasting" at bounding box center [1127, 382] width 53 height 15
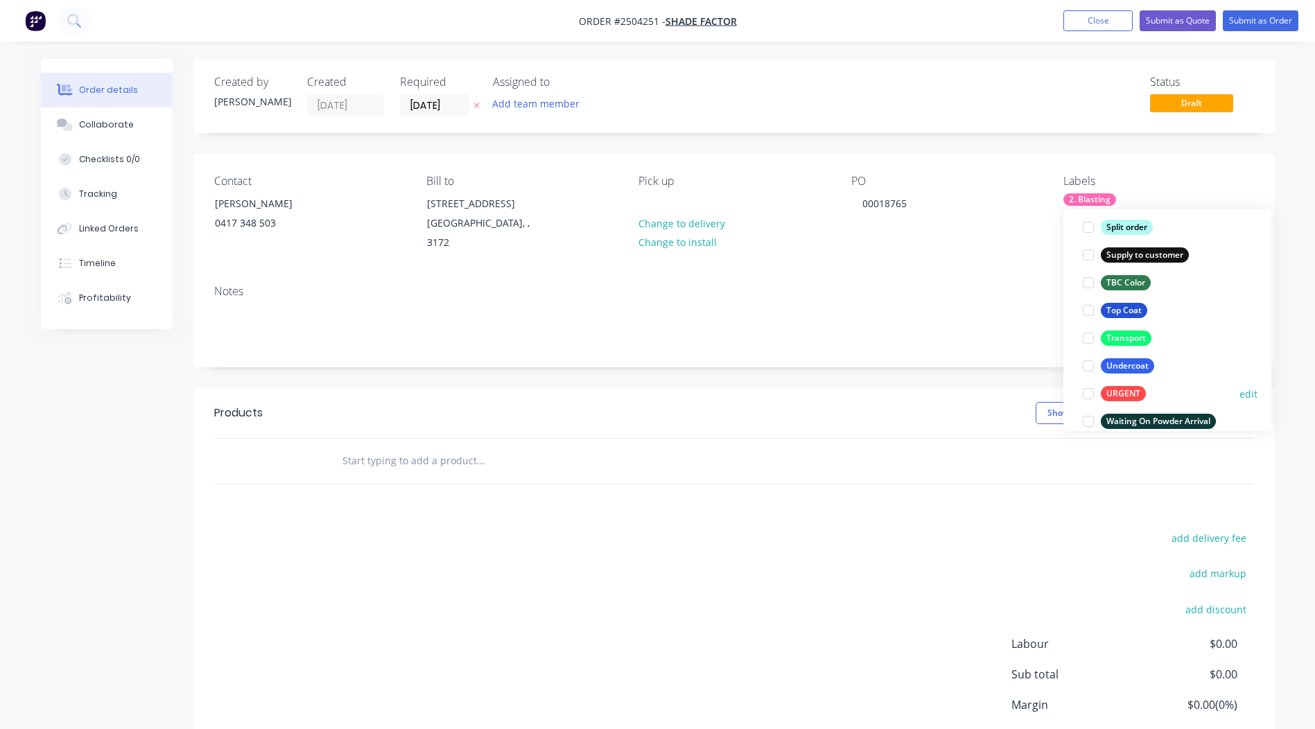
scroll to position [1082, 0]
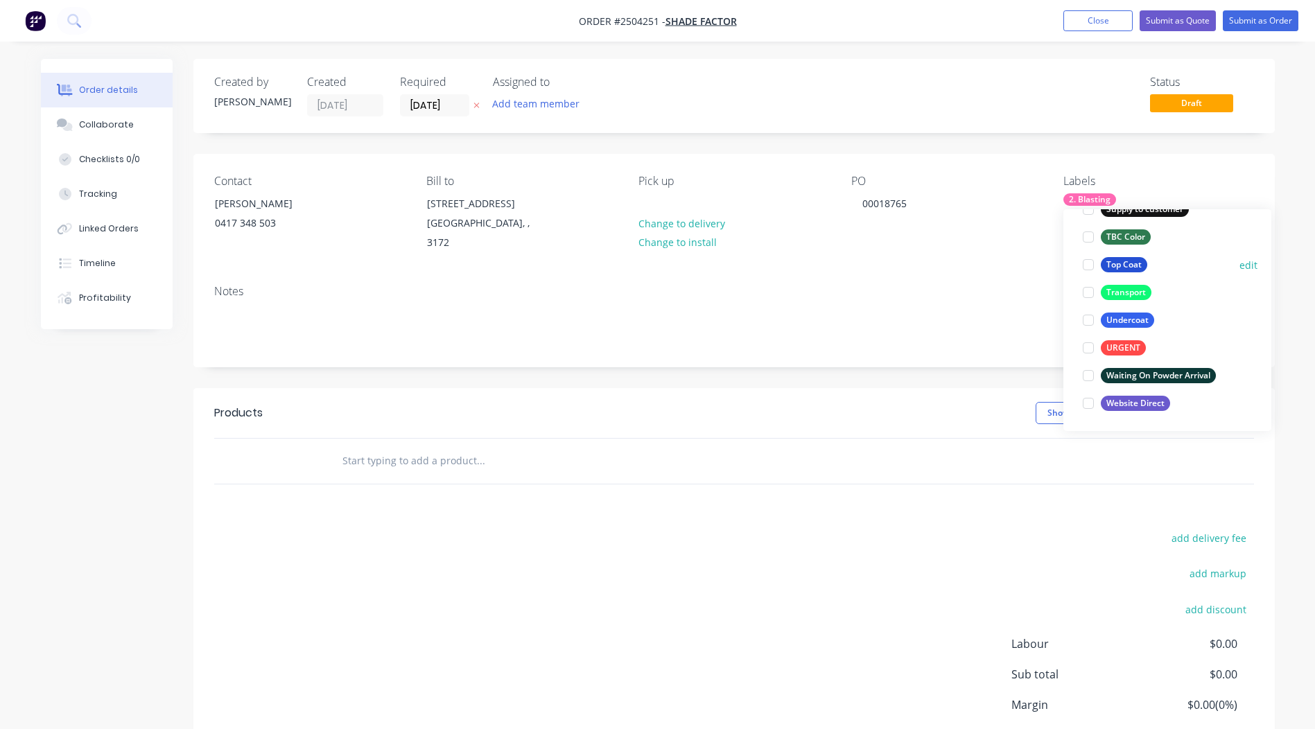
click at [1118, 270] on div "Top Coat" at bounding box center [1124, 264] width 46 height 15
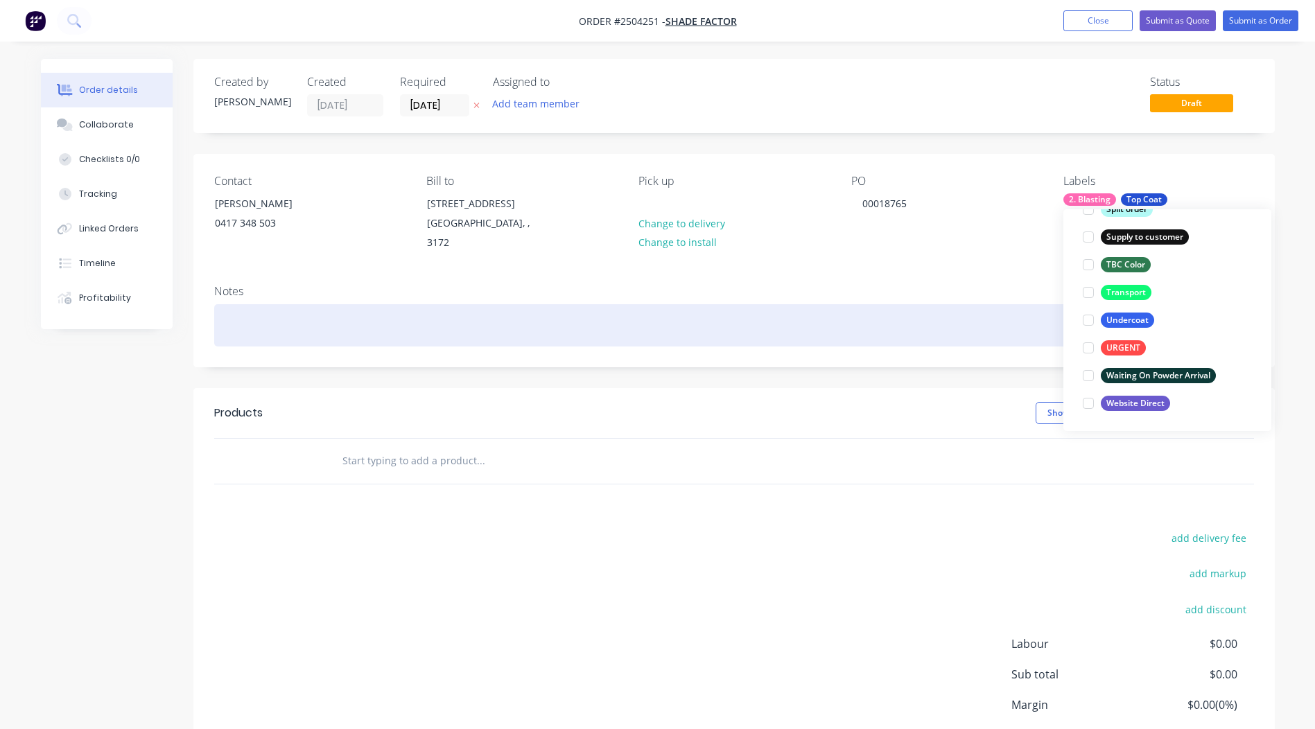
scroll to position [83, 0]
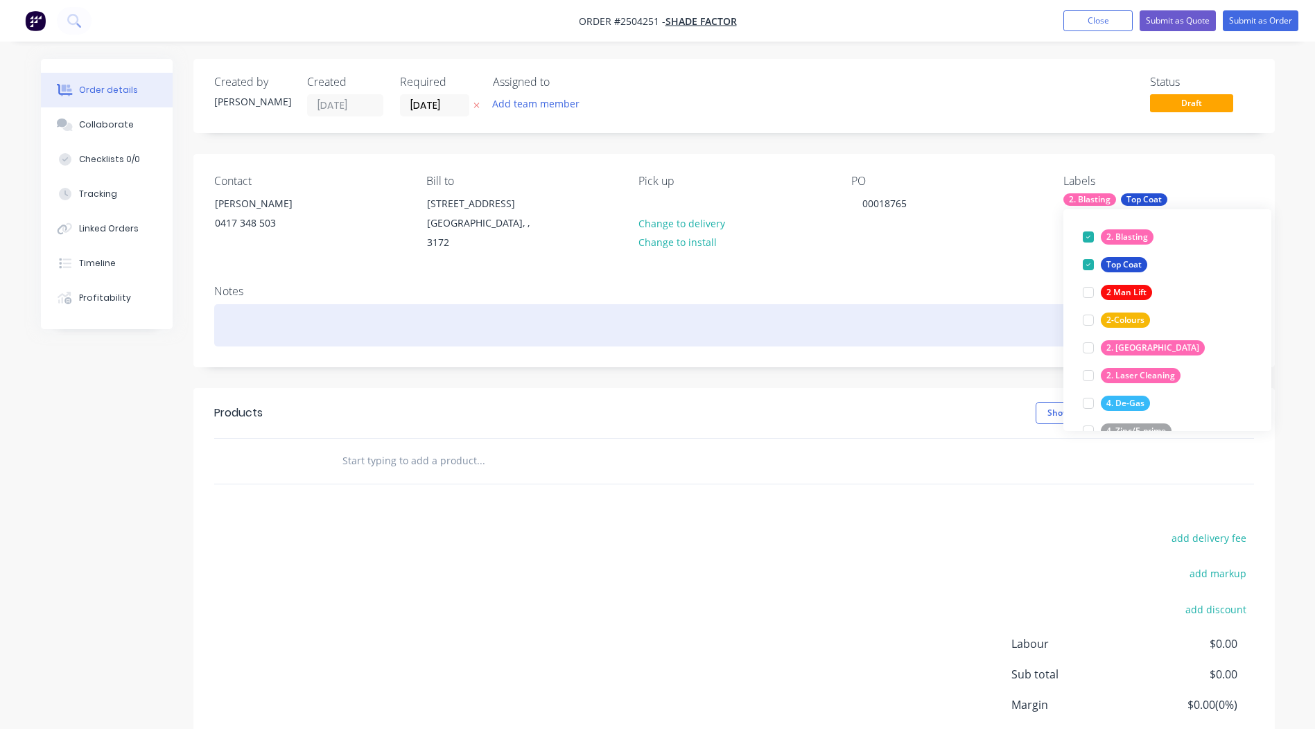
click at [358, 320] on div at bounding box center [734, 325] width 1040 height 42
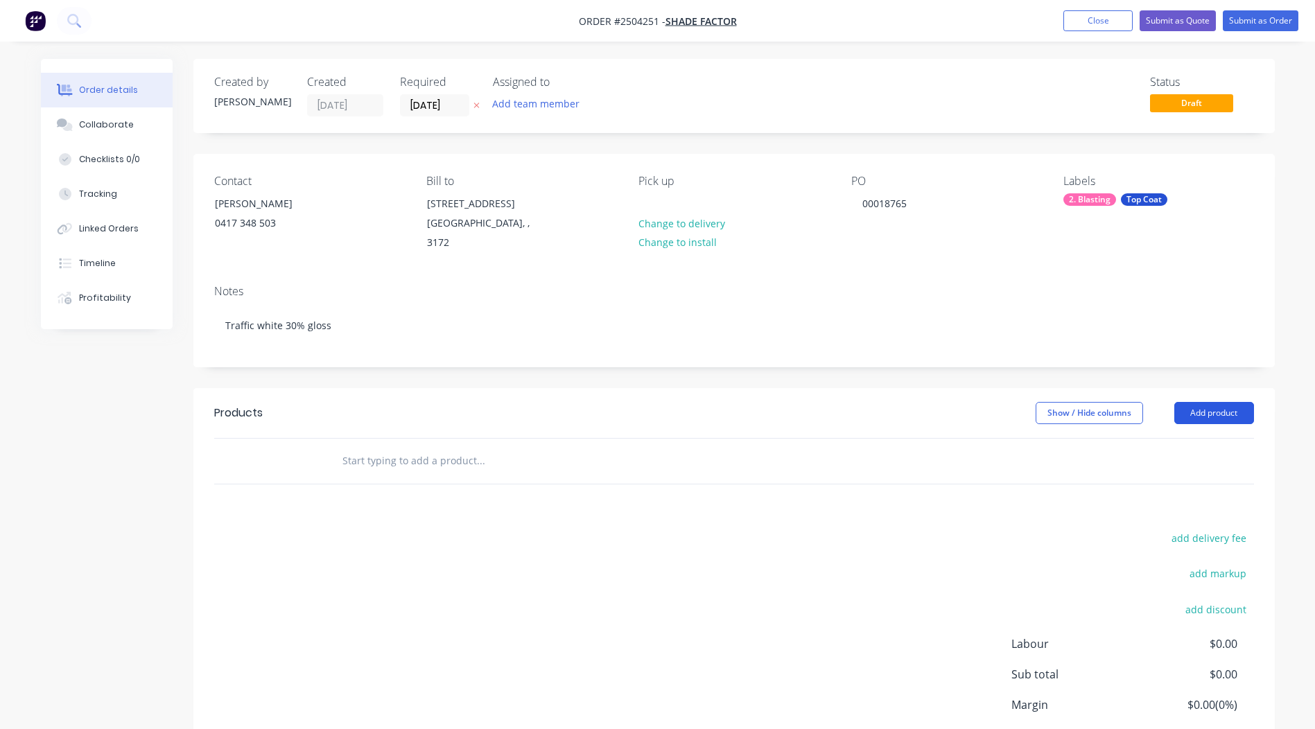
click at [1222, 402] on button "Add product" at bounding box center [1215, 413] width 80 height 22
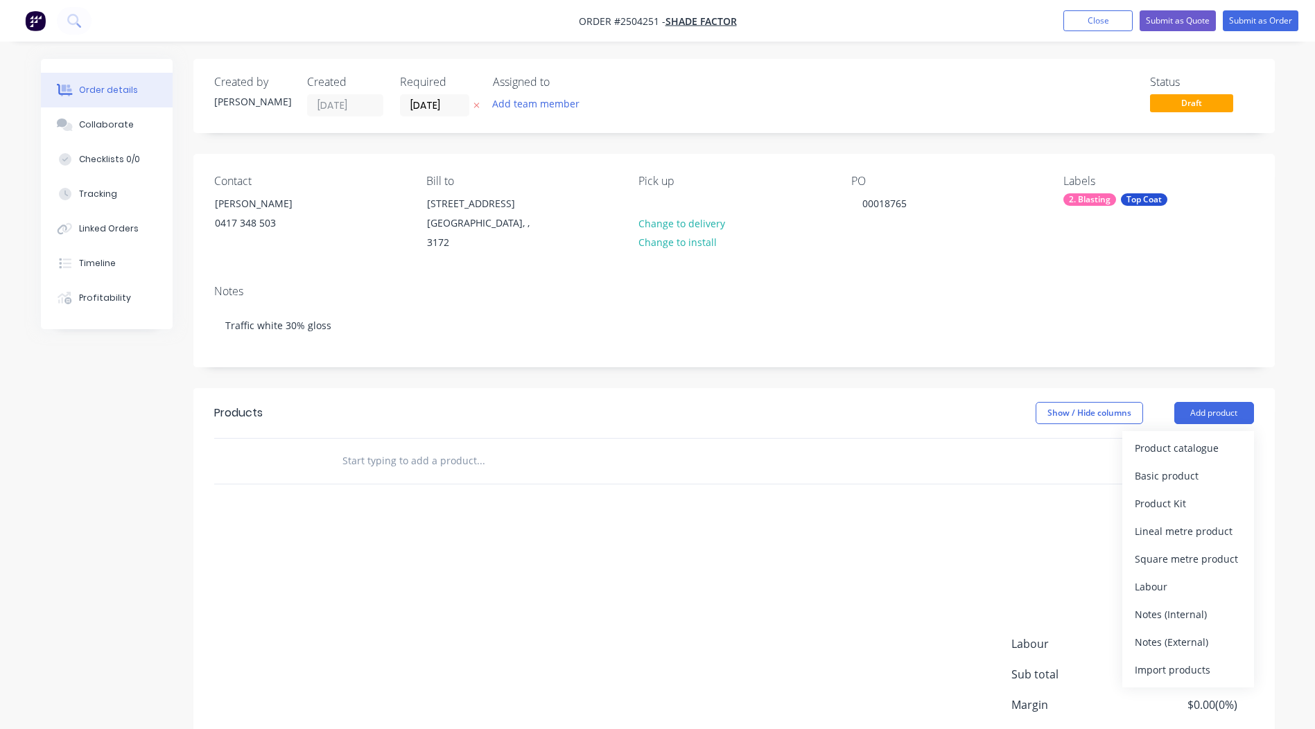
click at [1216, 431] on div "Product catalogue Basic product Product Kit Lineal metre product Square metre p…" at bounding box center [1189, 559] width 132 height 257
click at [1210, 438] on div "Product catalogue" at bounding box center [1188, 448] width 107 height 20
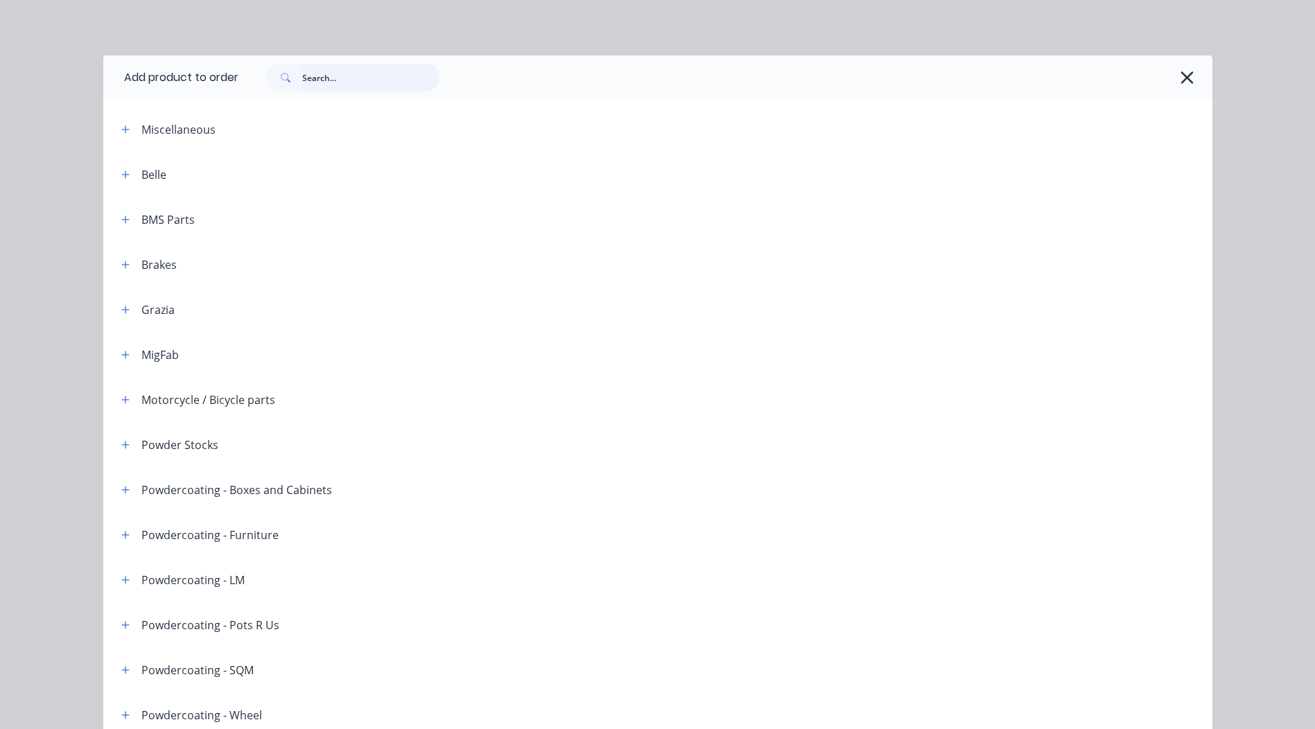
click at [393, 76] on input "text" at bounding box center [370, 78] width 137 height 28
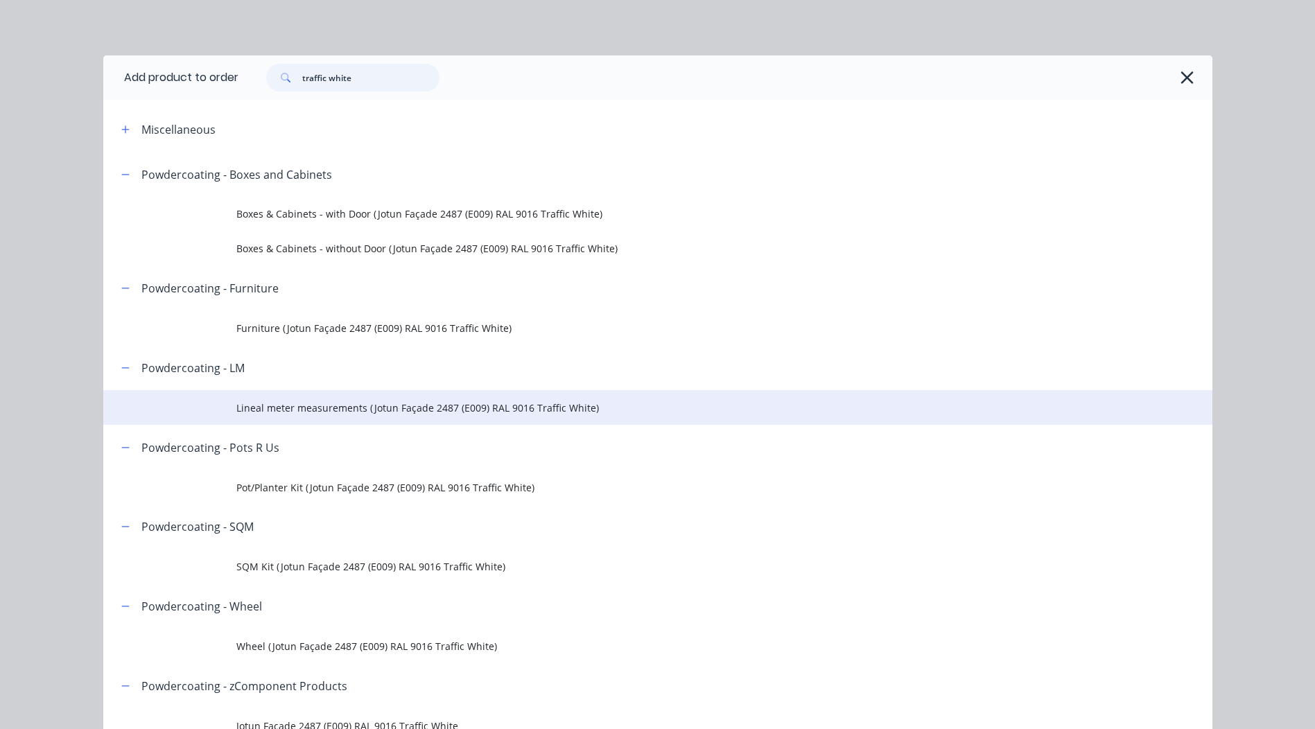
type input "traffic white"
click at [404, 394] on td "Lineal meter measurements (Jotun Façade 2487 (E009) RAL 9016 Traffic White)" at bounding box center [724, 407] width 976 height 35
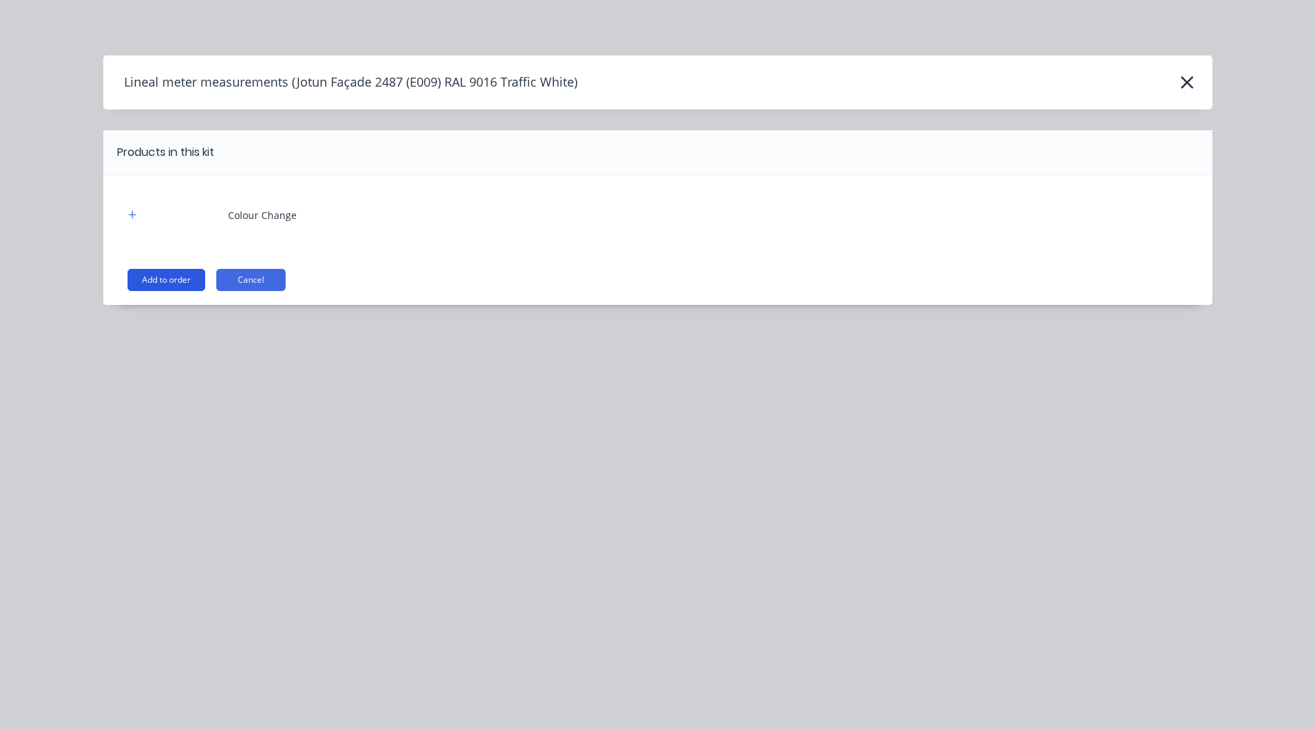
click at [167, 291] on button "Add to order" at bounding box center [167, 280] width 78 height 22
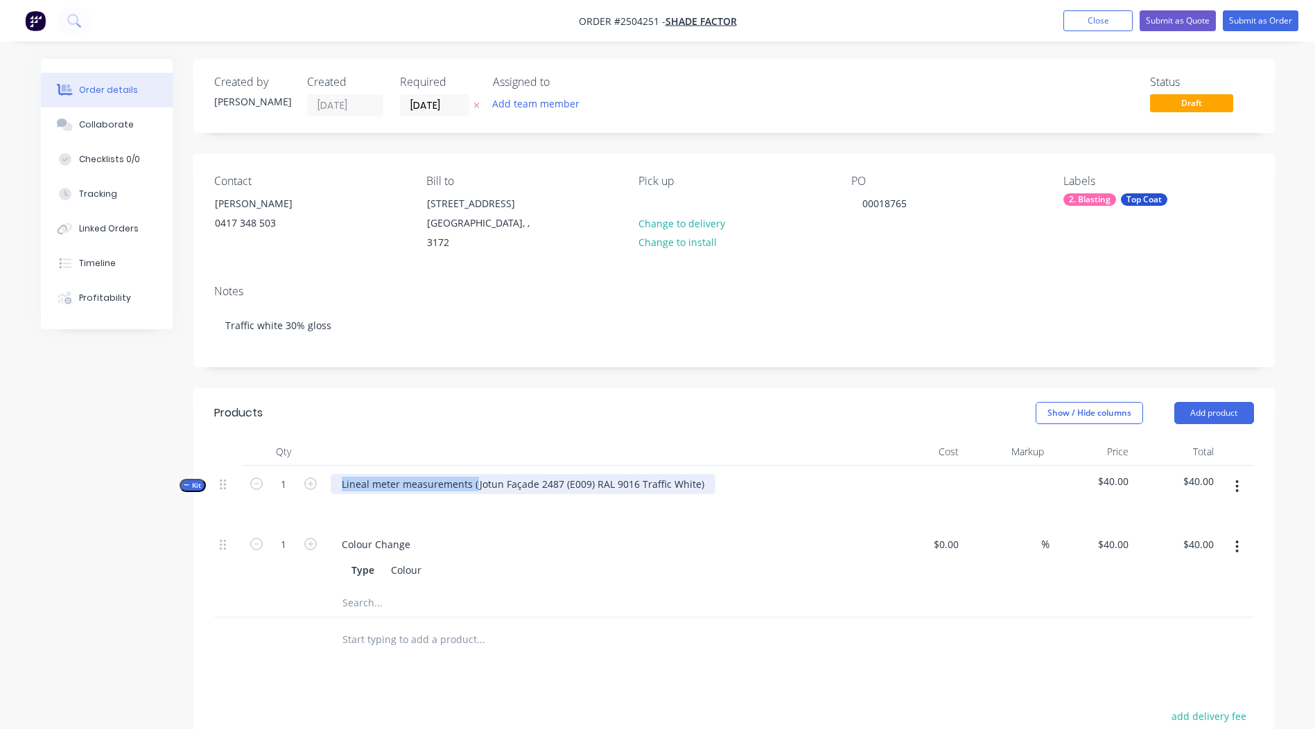
drag, startPoint x: 474, startPoint y: 462, endPoint x: -3, endPoint y: 566, distance: 488.2
click at [0, 566] on html "Order #2504251 - Shade Factor Add product Close Submit as Quote Submit as Order…" at bounding box center [657, 508] width 1315 height 1016
click at [567, 474] on div "Jotun Façade 2487 (E009) RAL 9016 Traffic White)" at bounding box center [454, 484] width 247 height 20
click at [642, 438] on div at bounding box center [602, 452] width 555 height 28
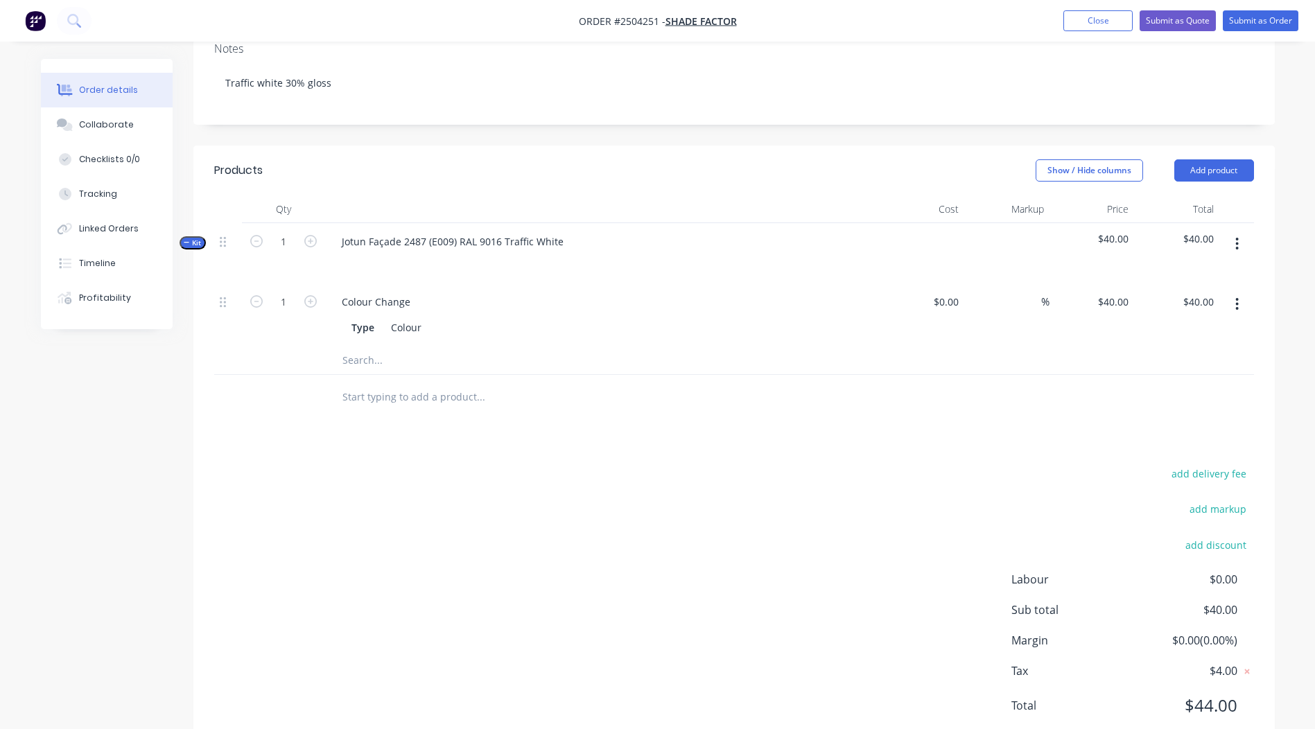
scroll to position [272, 0]
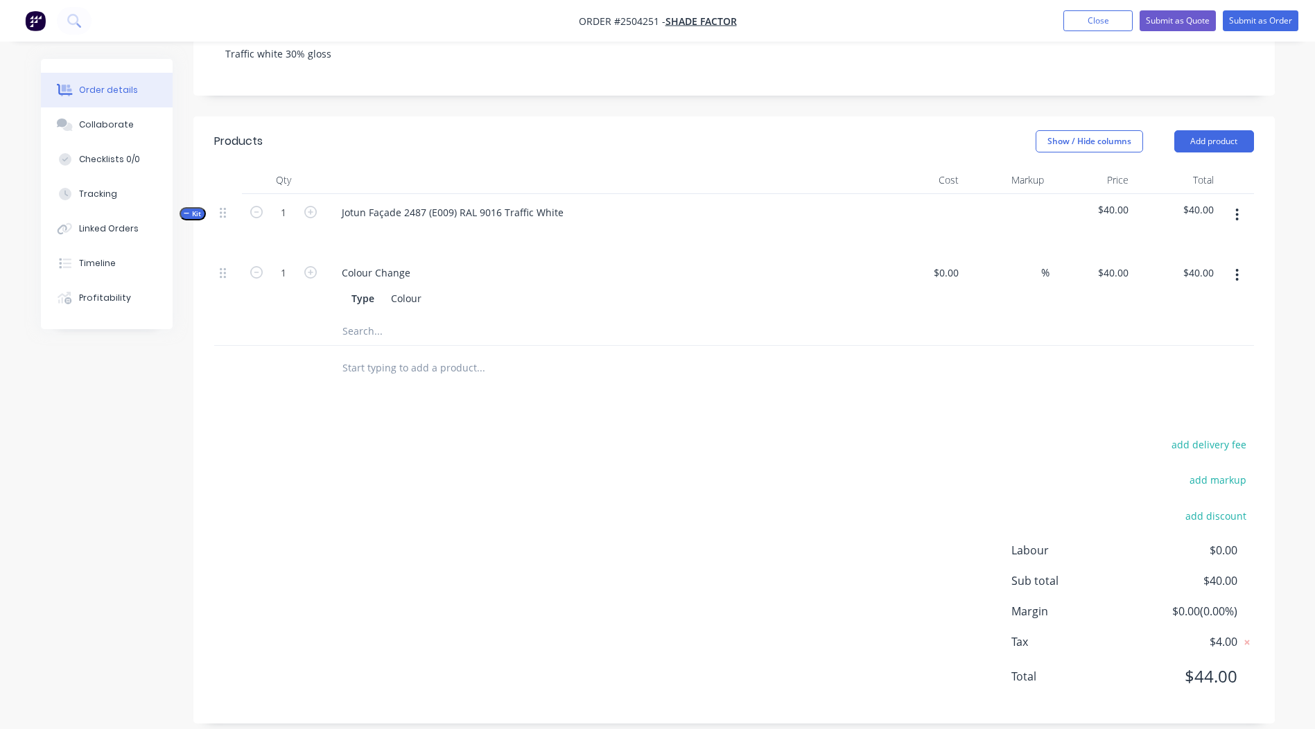
click at [1240, 202] on button "button" at bounding box center [1237, 214] width 33 height 25
click at [1182, 241] on div "Add product to kit" at bounding box center [1188, 251] width 107 height 20
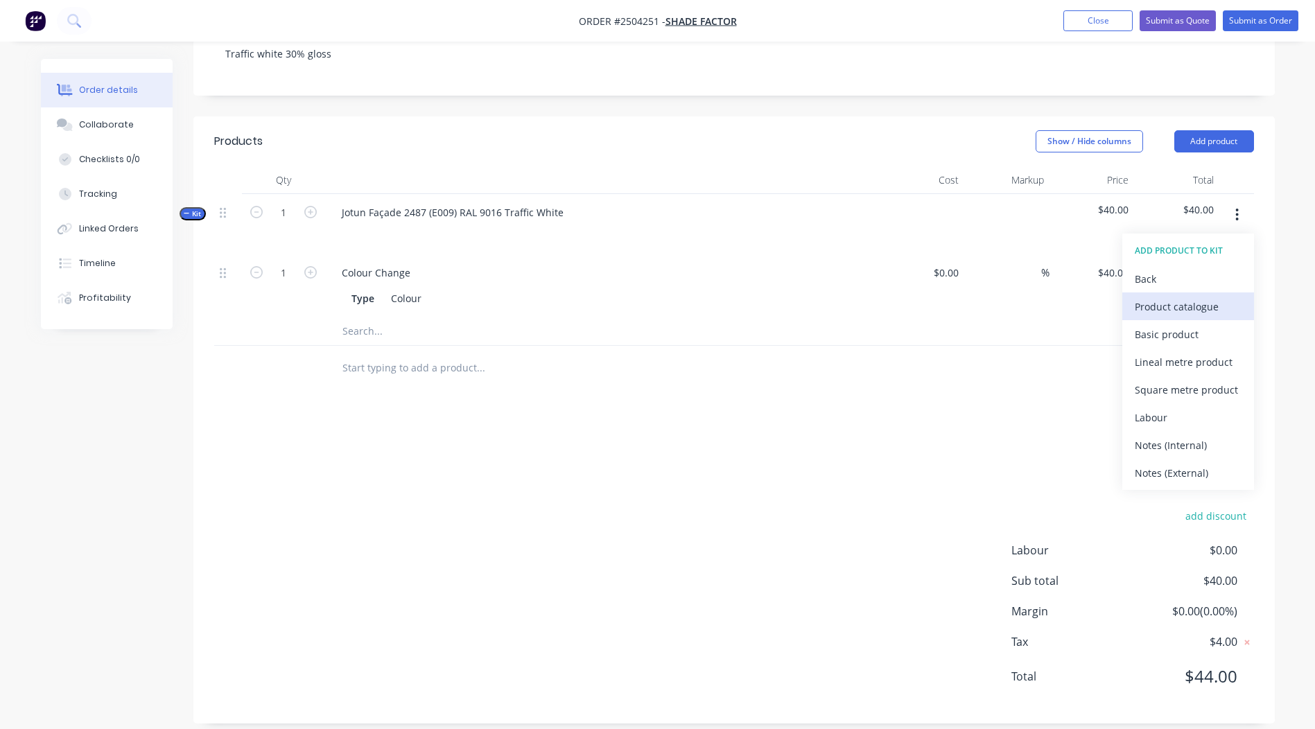
click at [1187, 297] on div "Product catalogue" at bounding box center [1188, 307] width 107 height 20
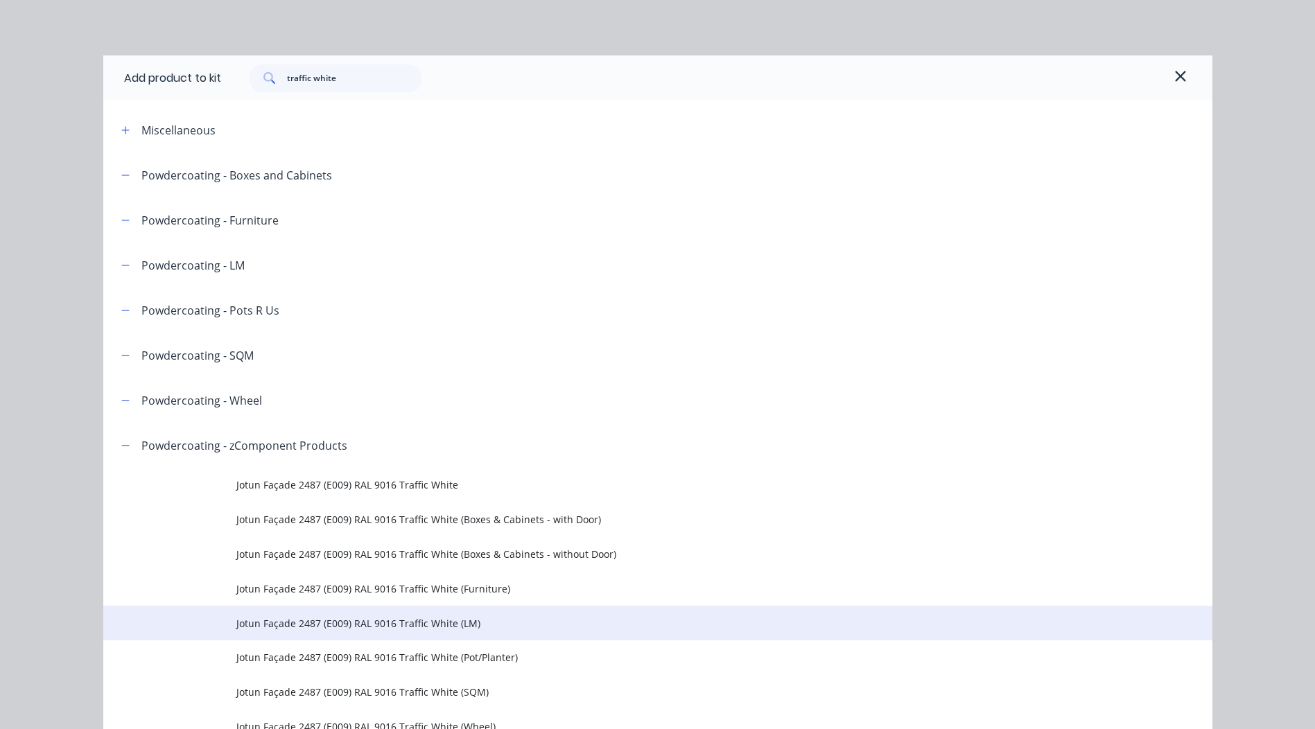
scroll to position [76, 0]
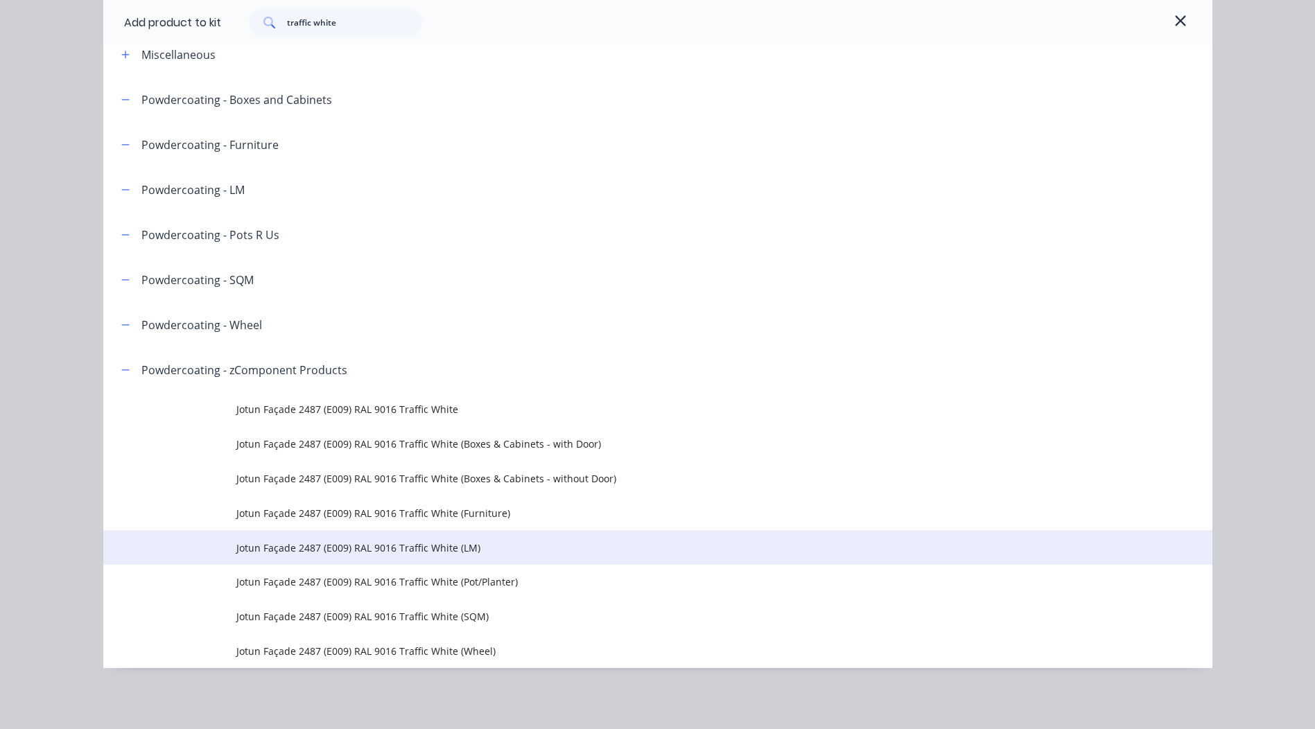
click at [433, 537] on td "Jotun Façade 2487 (E009) RAL 9016 Traffic White (LM)" at bounding box center [724, 547] width 976 height 35
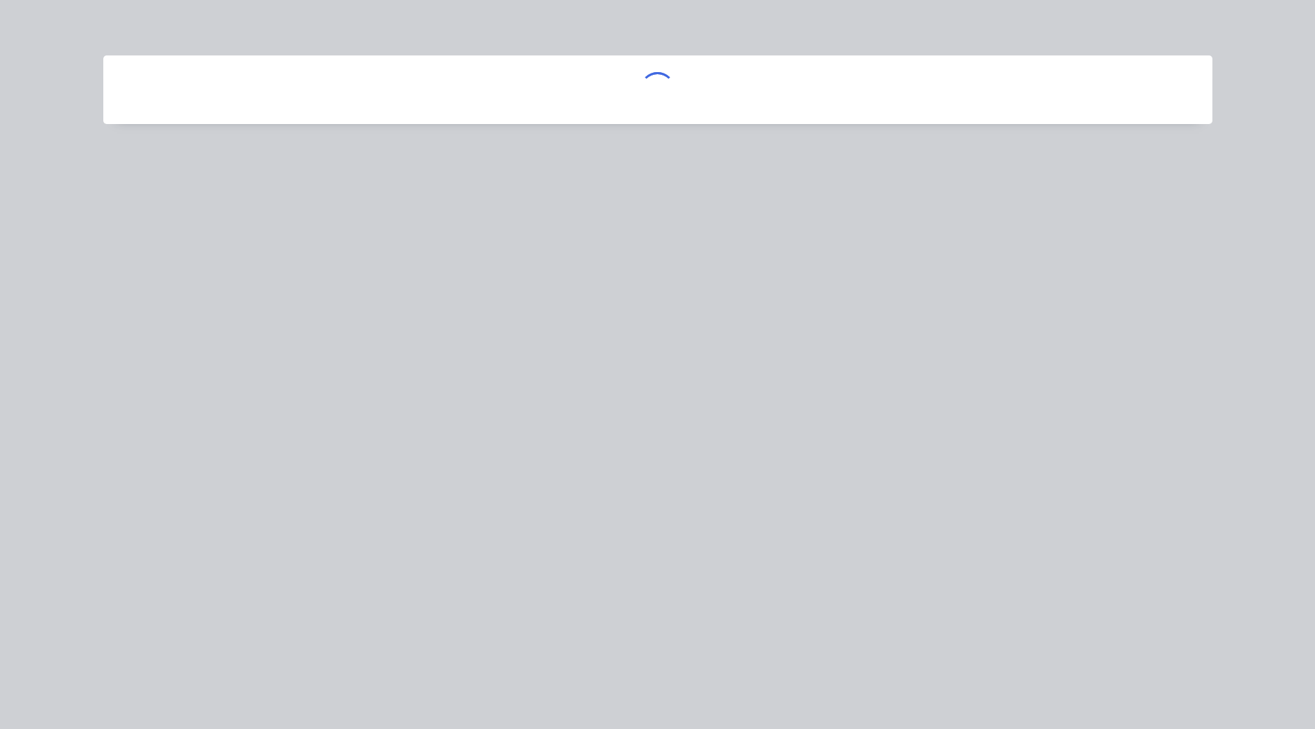
scroll to position [0, 0]
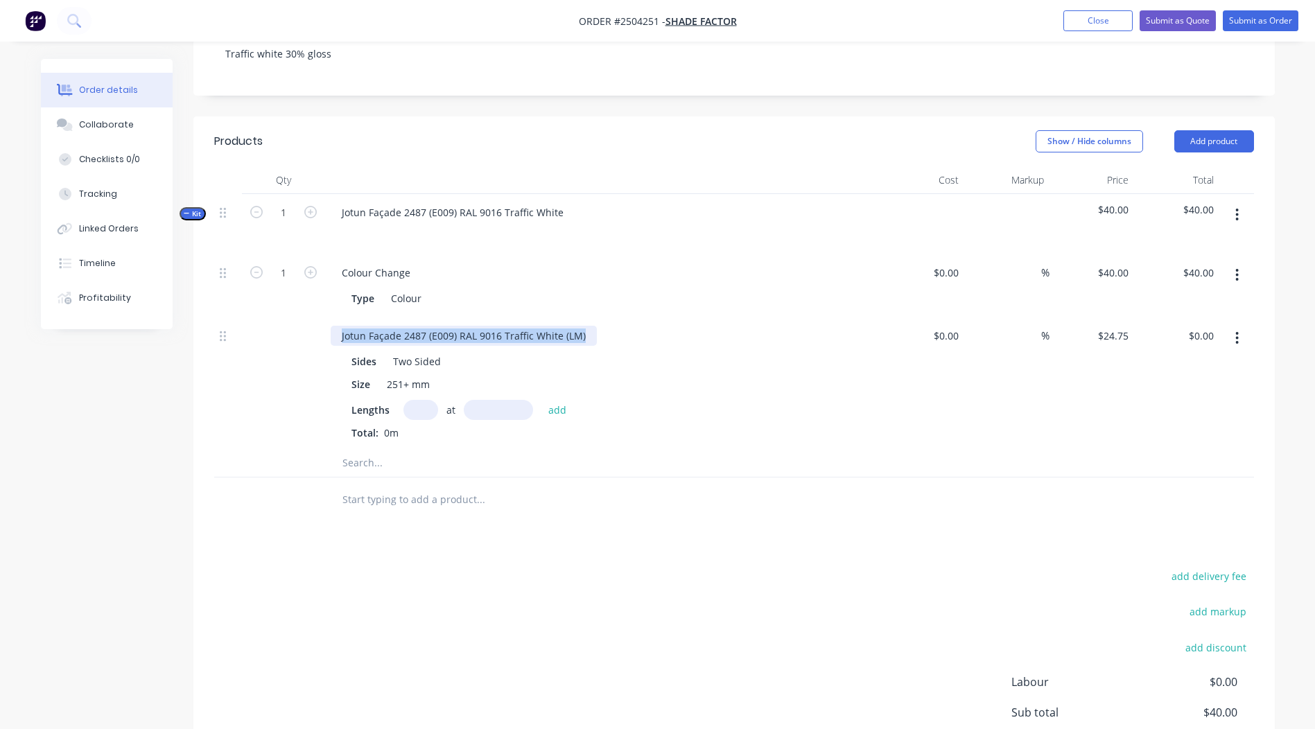
drag, startPoint x: 586, startPoint y: 323, endPoint x: 0, endPoint y: 474, distance: 604.9
click at [0, 453] on html "Order #2504251 - Shade Factor Add product Close Submit as Quote Submit as Order…" at bounding box center [657, 302] width 1315 height 1148
click at [621, 549] on div "Products Show / Hide columns Add product Qty Cost Markup Price Total Kit 1 Jotu…" at bounding box center [734, 485] width 1082 height 739
click at [411, 400] on input "text" at bounding box center [421, 410] width 35 height 20
type input "3"
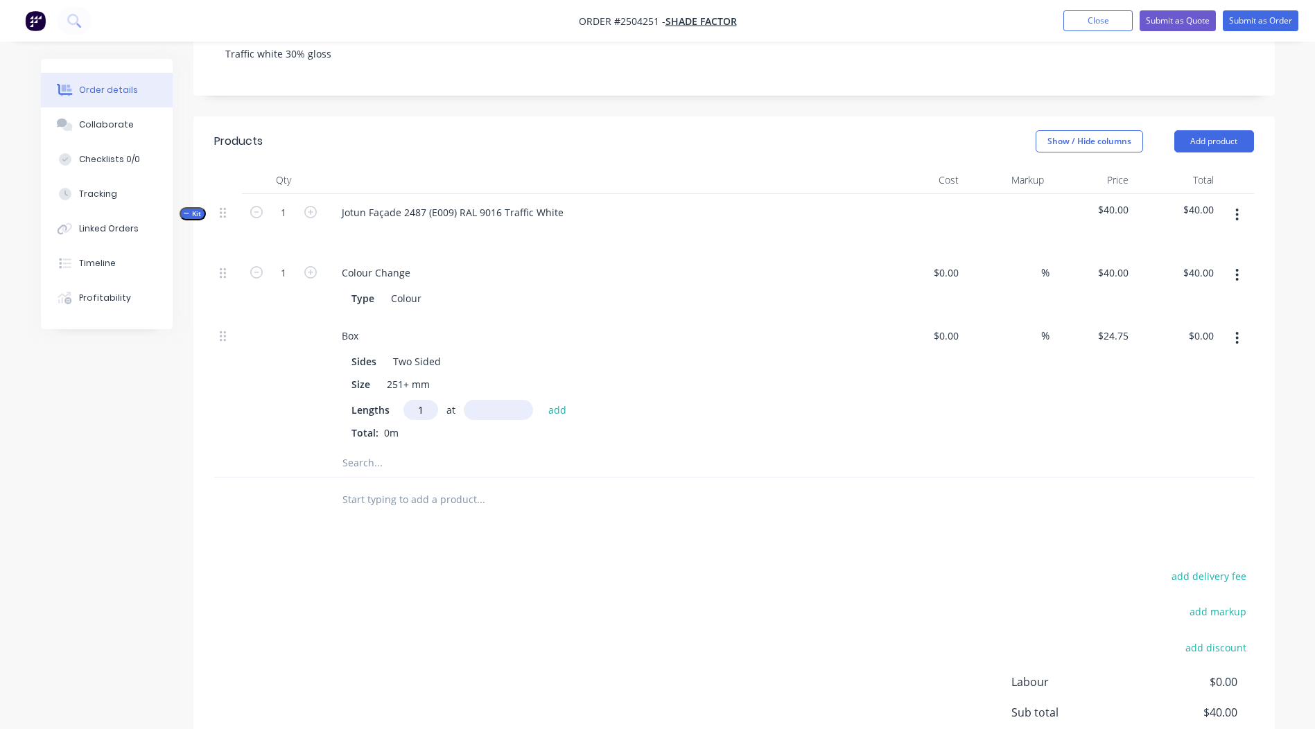
type input "1"
click at [488, 400] on input "text" at bounding box center [498, 410] width 69 height 20
type input "3648"
click at [542, 400] on button "add" at bounding box center [558, 409] width 33 height 19
type input "$90.29"
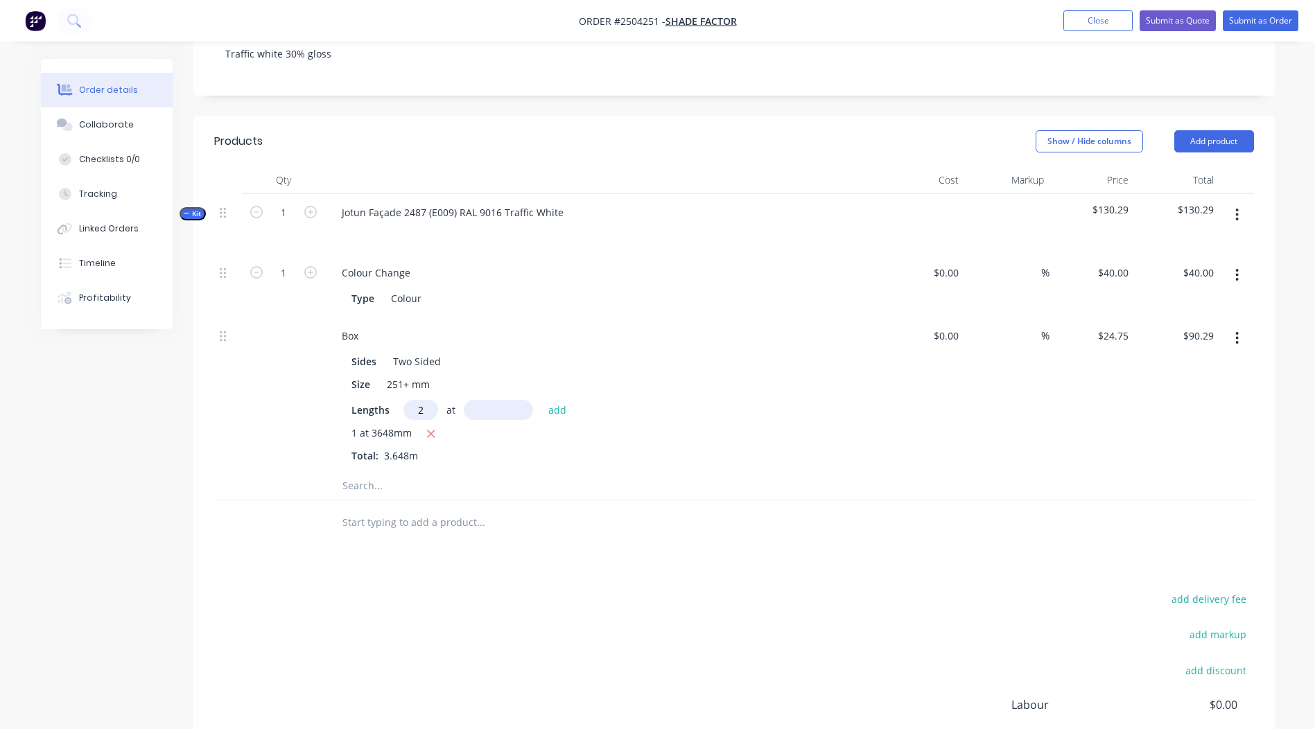
type input "2"
click at [512, 403] on input "text" at bounding box center [498, 410] width 69 height 20
type input "798"
click at [542, 400] on button "add" at bounding box center [558, 409] width 33 height 19
type input "$129.79"
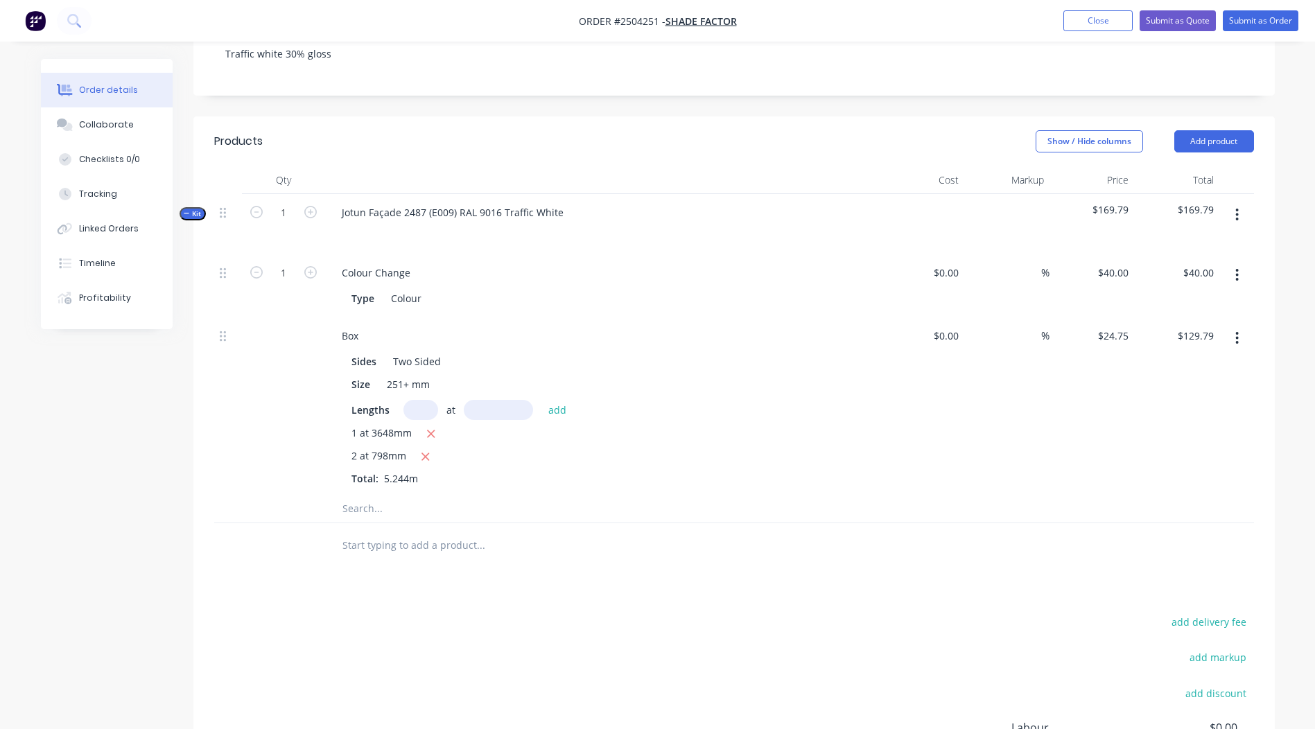
click at [1227, 202] on button "button" at bounding box center [1237, 214] width 33 height 25
click at [1191, 241] on div "Add product to kit" at bounding box center [1188, 251] width 107 height 20
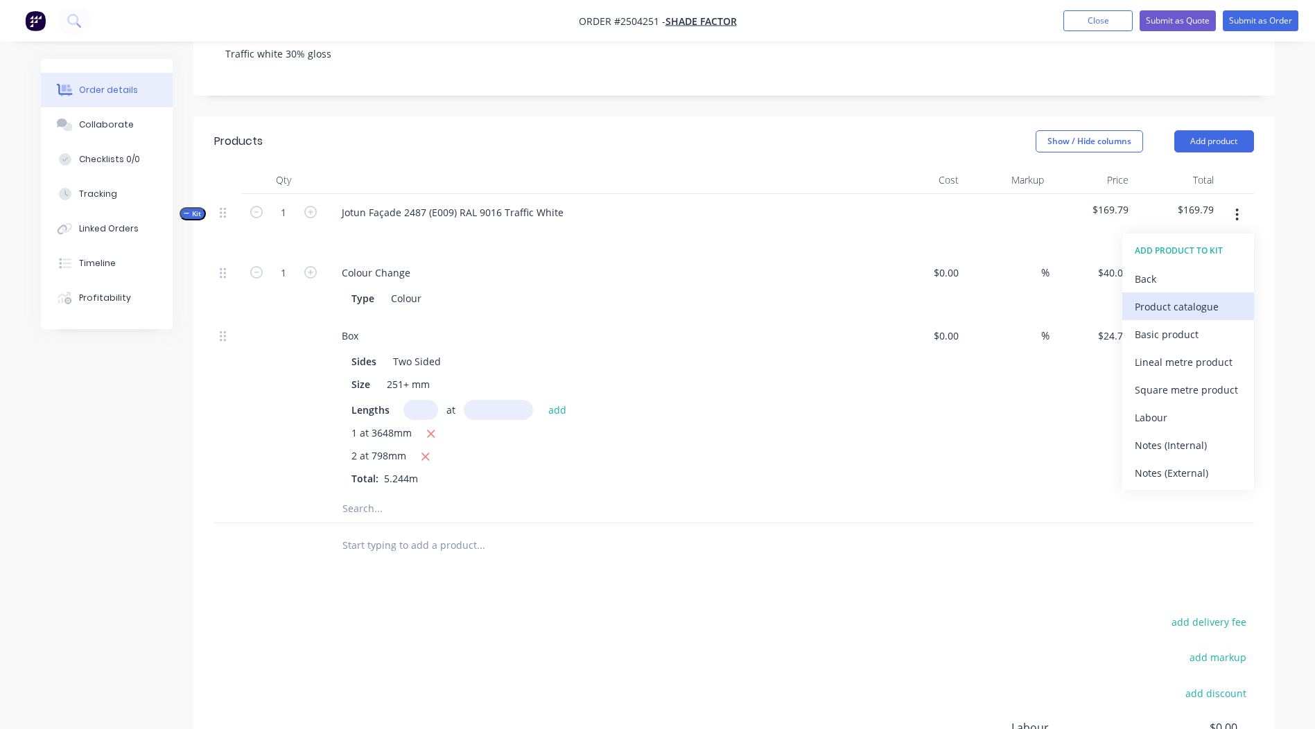
click at [1196, 297] on div "Product catalogue" at bounding box center [1188, 307] width 107 height 20
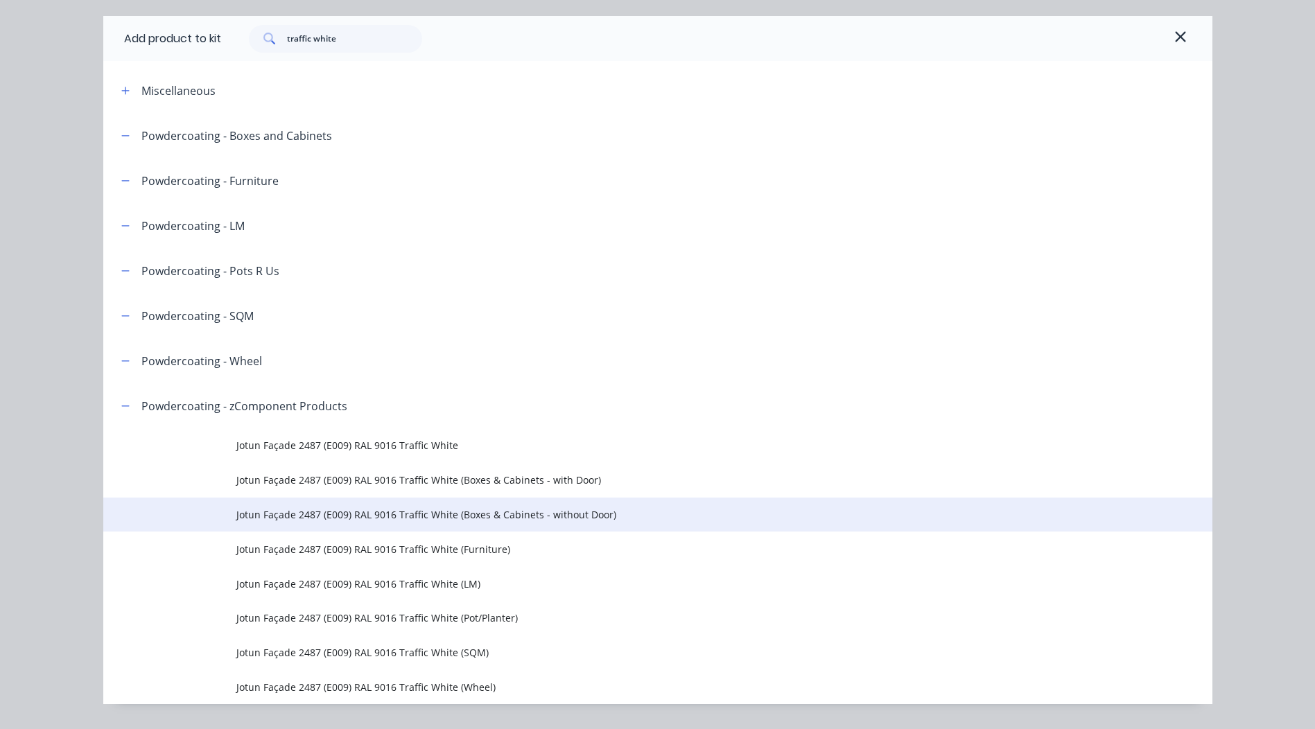
scroll to position [76, 0]
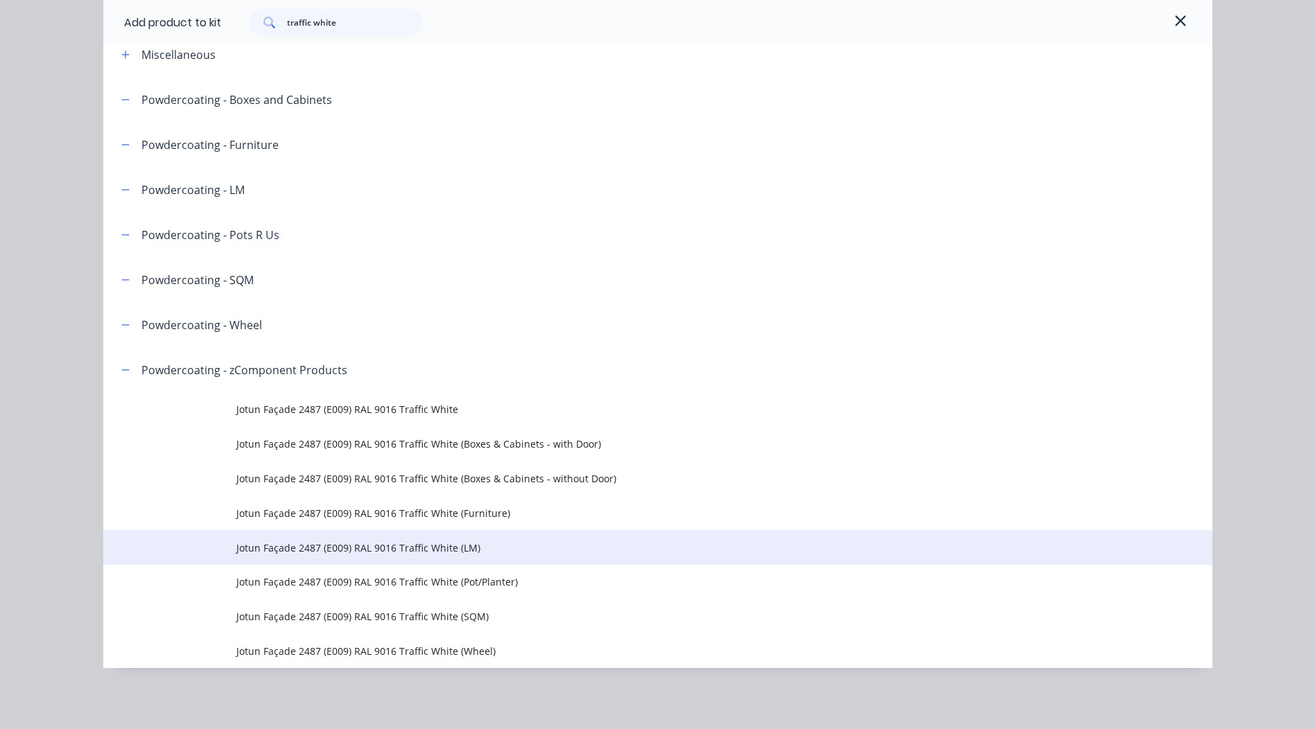
click at [442, 542] on span "Jotun Façade 2487 (E009) RAL 9016 Traffic White (LM)" at bounding box center [626, 548] width 781 height 15
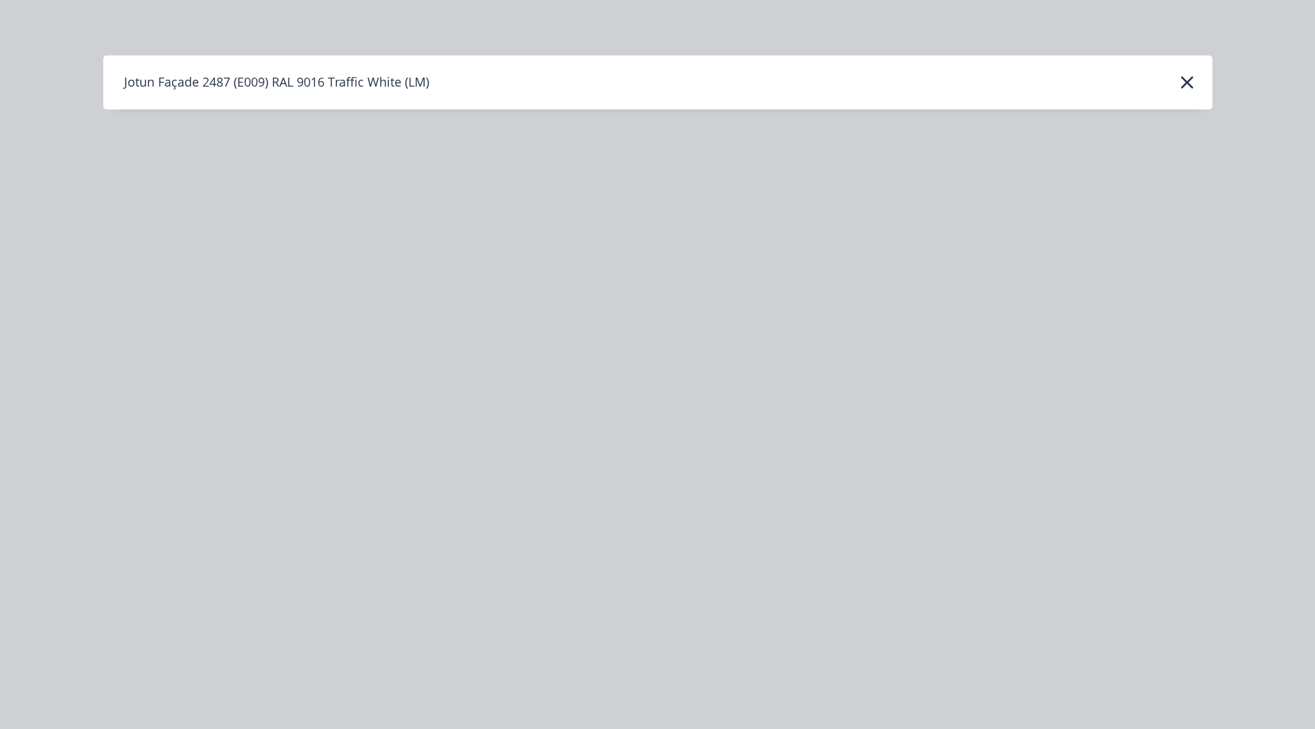
scroll to position [0, 0]
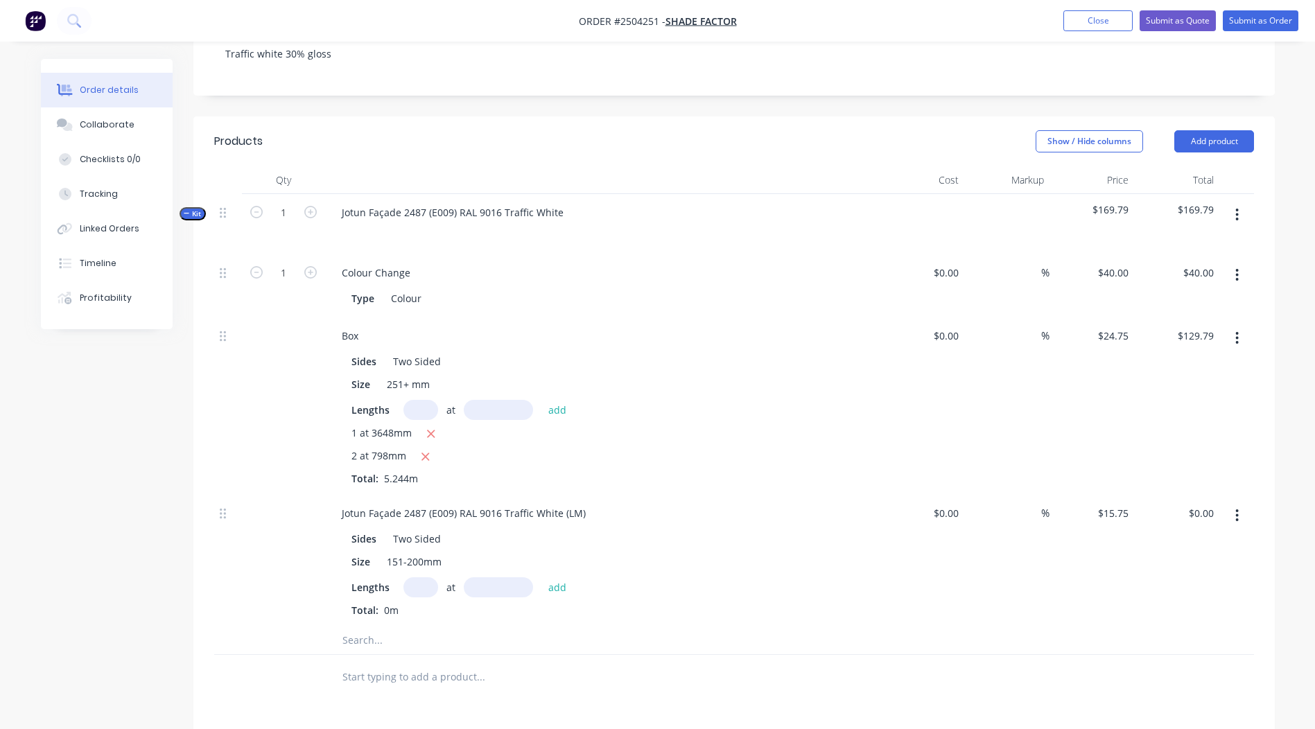
click at [422, 578] on input "text" at bounding box center [421, 588] width 35 height 20
drag, startPoint x: 584, startPoint y: 494, endPoint x: 0, endPoint y: 517, distance: 584.3
click at [0, 517] on html "Order #2504251 - Shade Factor Add product Close Submit as Quote Submit as Order…" at bounding box center [657, 391] width 1315 height 1326
click at [430, 578] on input "text" at bounding box center [421, 588] width 35 height 20
type input "3"
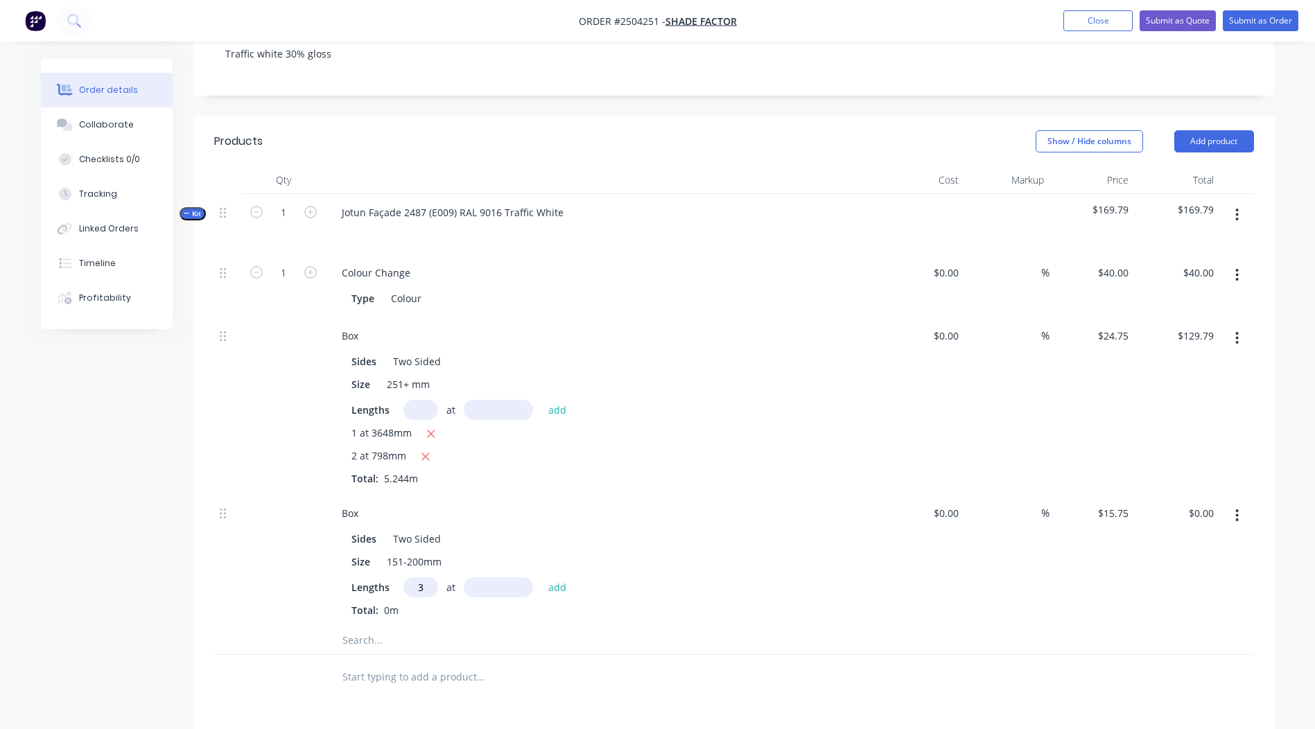
click at [475, 578] on input "text" at bounding box center [498, 588] width 69 height 20
type input "2748"
click at [542, 578] on button "add" at bounding box center [558, 587] width 33 height 19
type input "$129.84"
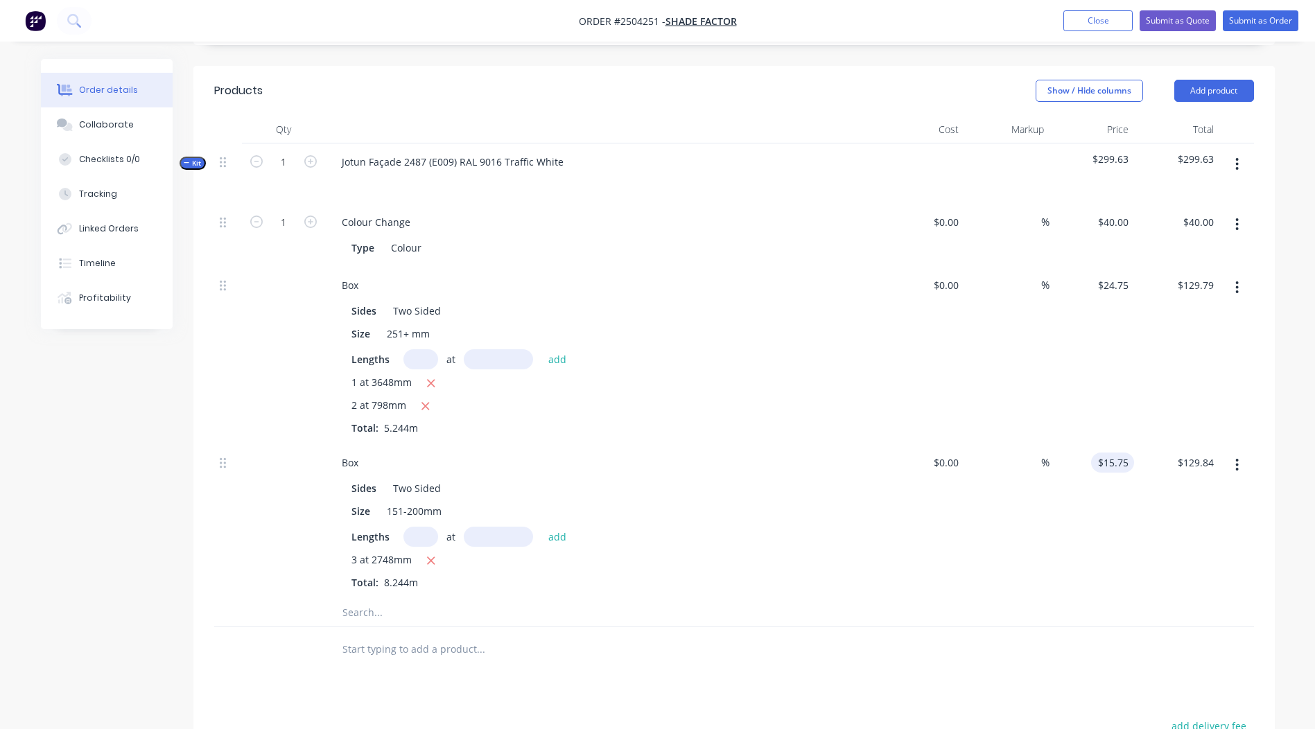
scroll to position [327, 0]
click at [474, 523] on input "text" at bounding box center [498, 533] width 69 height 20
type input "2748mm"
click at [433, 523] on input "text" at bounding box center [421, 533] width 35 height 20
type input "4"
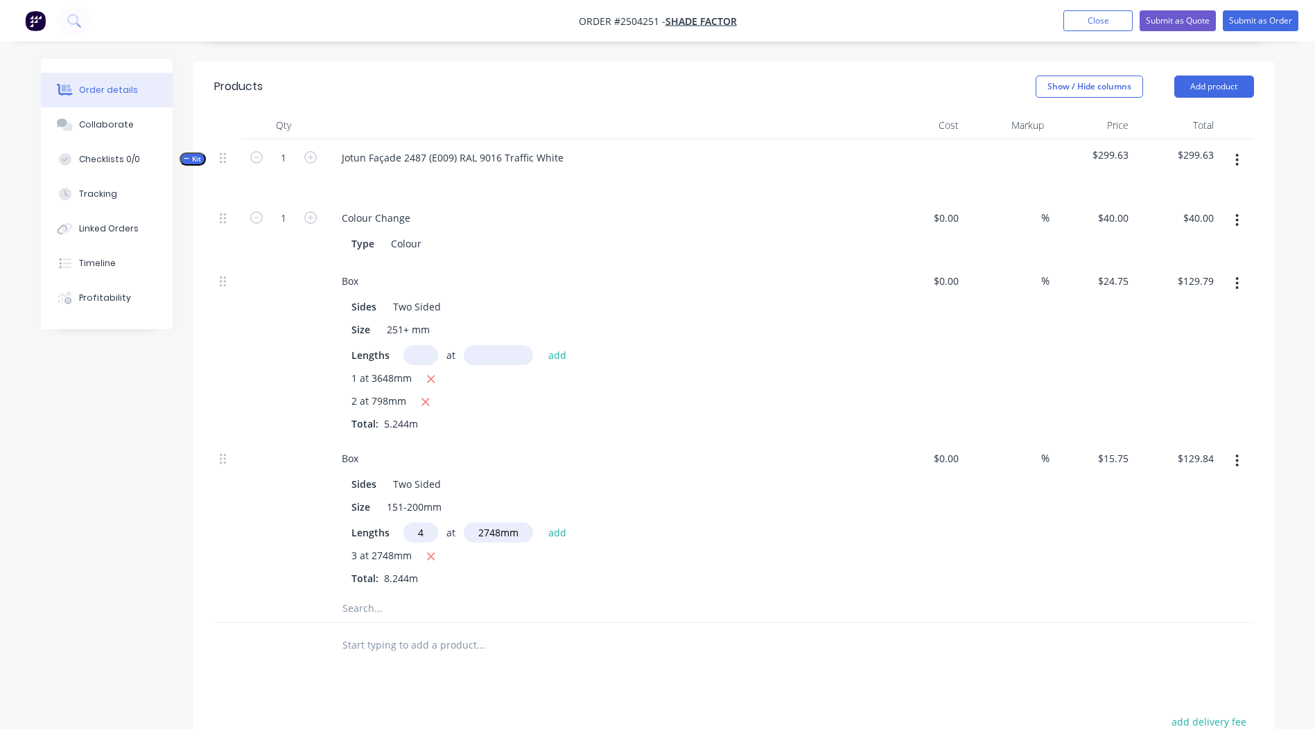
click at [542, 523] on button "add" at bounding box center [558, 532] width 33 height 19
click at [429, 551] on icon "button" at bounding box center [430, 557] width 9 height 12
type input "$173.12"
click at [1240, 148] on button "button" at bounding box center [1237, 160] width 33 height 25
click at [1186, 214] on div "Add sub kit to kit" at bounding box center [1188, 224] width 107 height 20
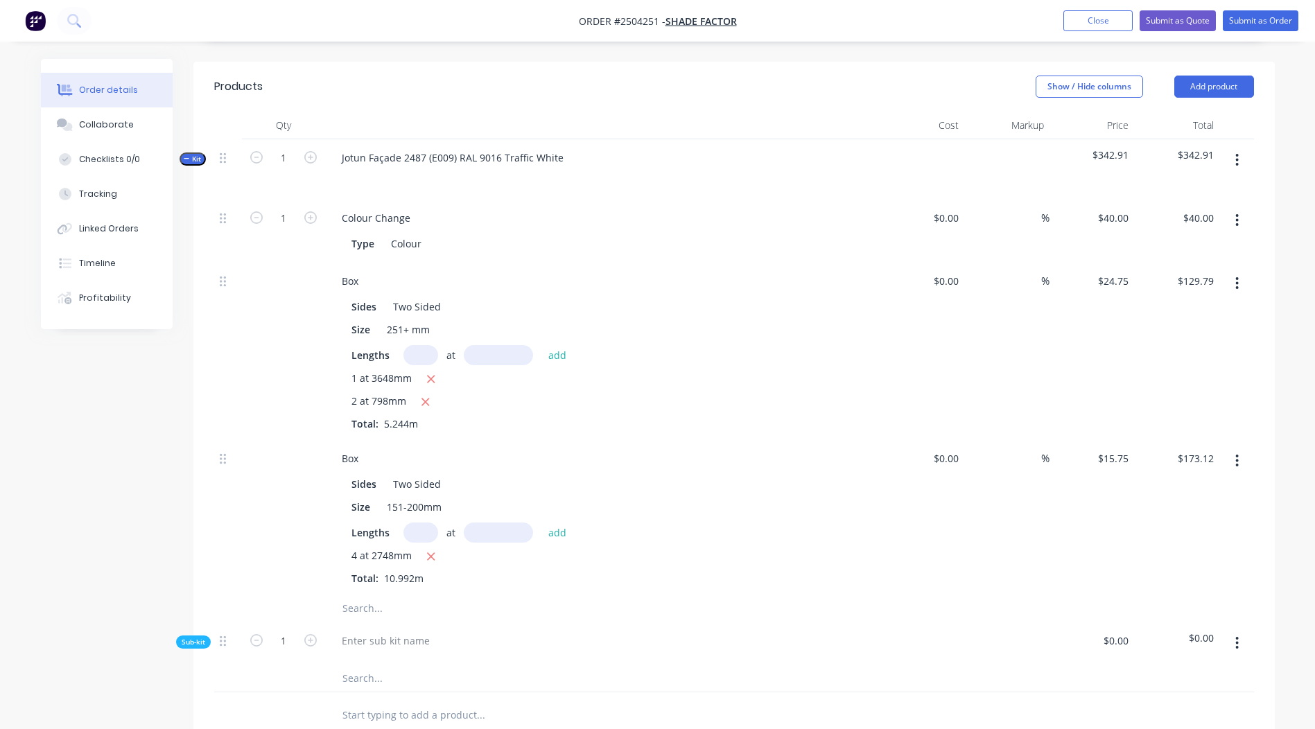
click at [1230, 631] on button "button" at bounding box center [1237, 643] width 33 height 25
click at [1216, 698] on div "Delete" at bounding box center [1188, 708] width 107 height 20
click at [1226, 148] on button "button" at bounding box center [1237, 160] width 33 height 25
click at [1195, 187] on div "Add product to kit" at bounding box center [1188, 197] width 107 height 20
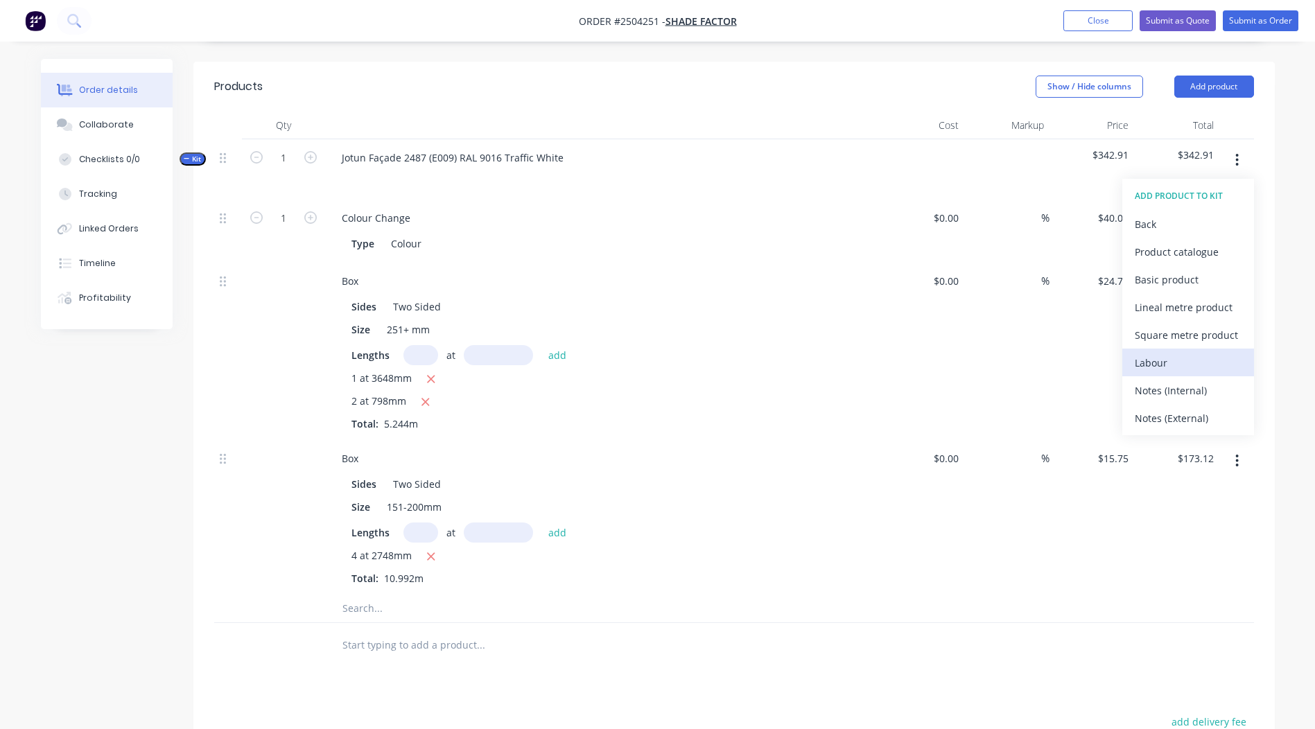
click at [1158, 353] on div "Labour" at bounding box center [1188, 363] width 107 height 20
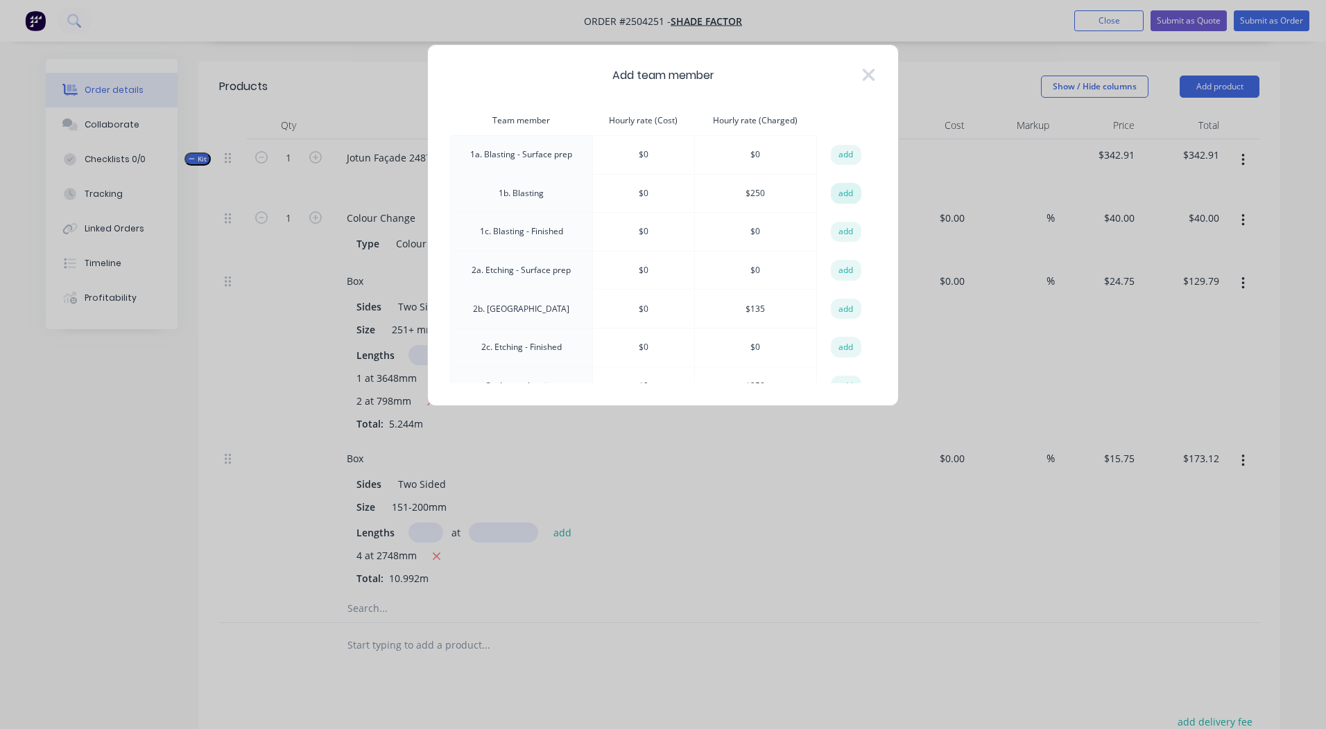
click at [847, 199] on button "add" at bounding box center [846, 193] width 31 height 21
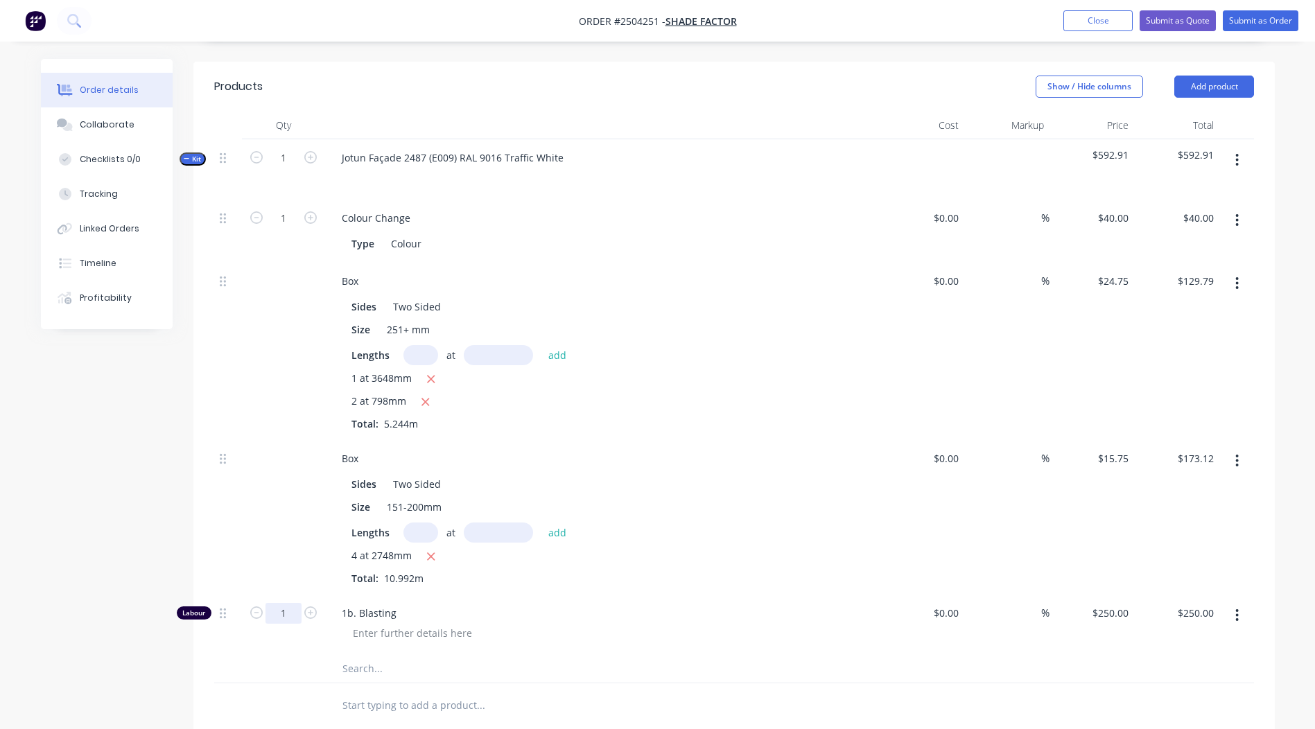
click at [286, 603] on input "1" at bounding box center [284, 613] width 36 height 21
type input "0.333"
type input "$83.25"
click at [1075, 711] on div at bounding box center [734, 706] width 1040 height 45
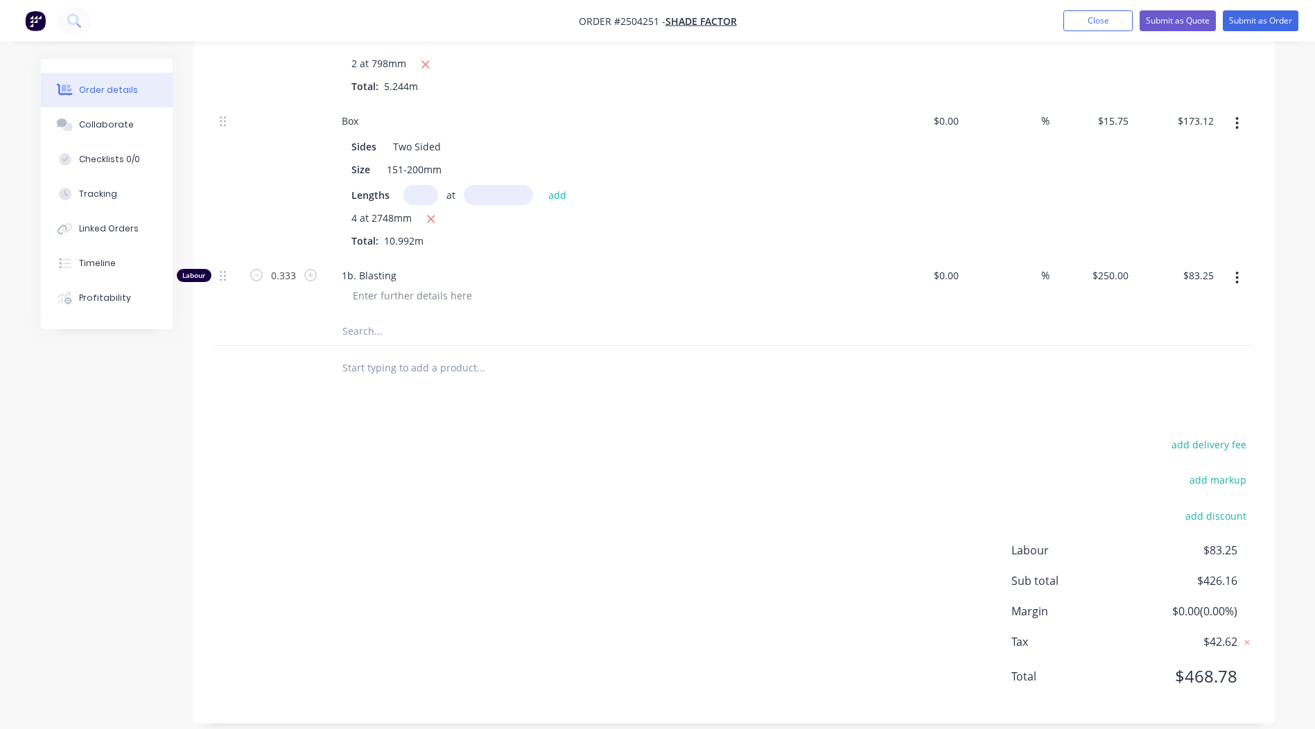
scroll to position [0, 0]
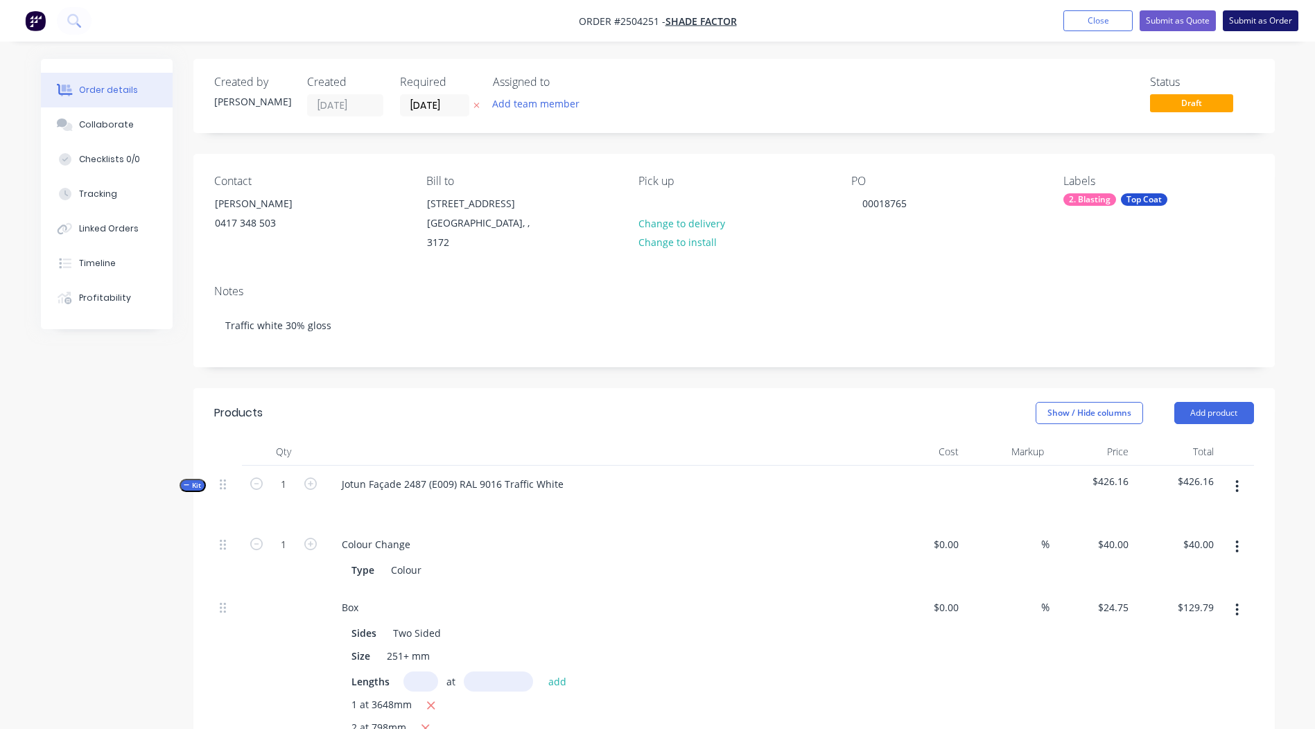
click at [1245, 20] on button "Submit as Order" at bounding box center [1261, 20] width 76 height 21
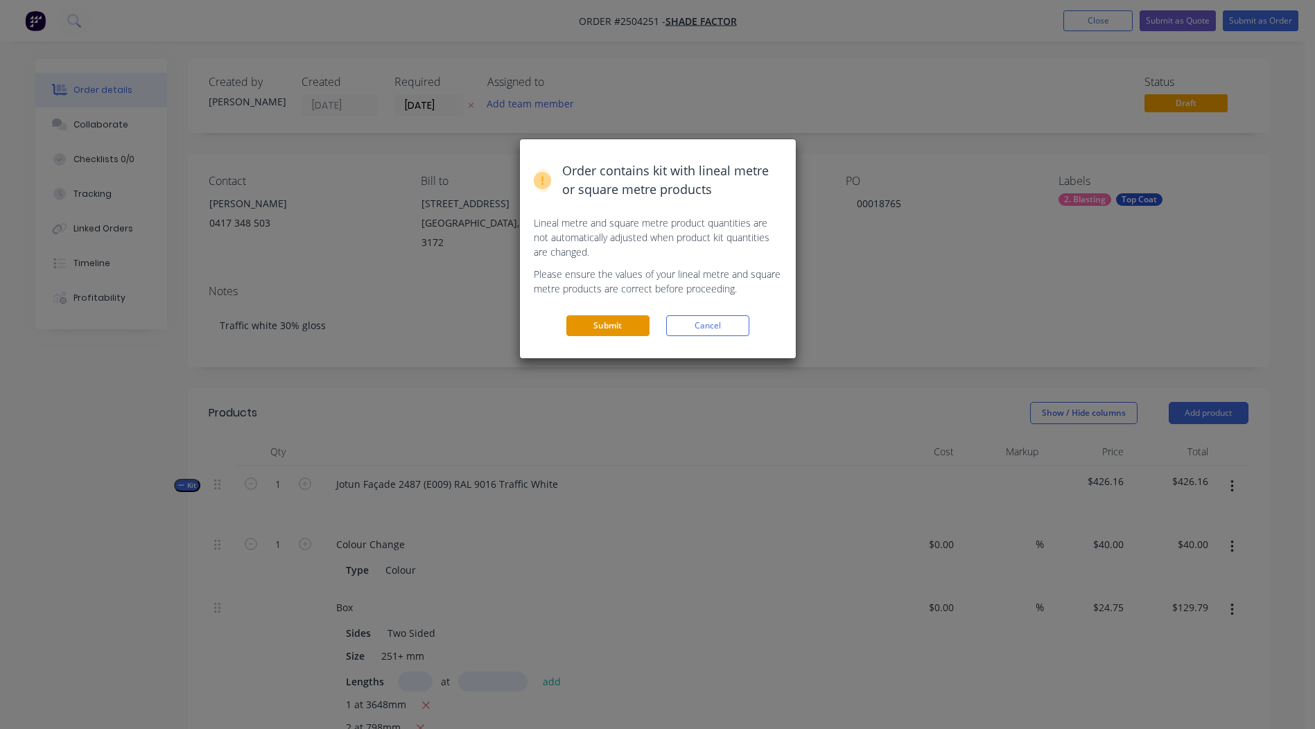
click at [593, 329] on button "Submit" at bounding box center [607, 325] width 83 height 21
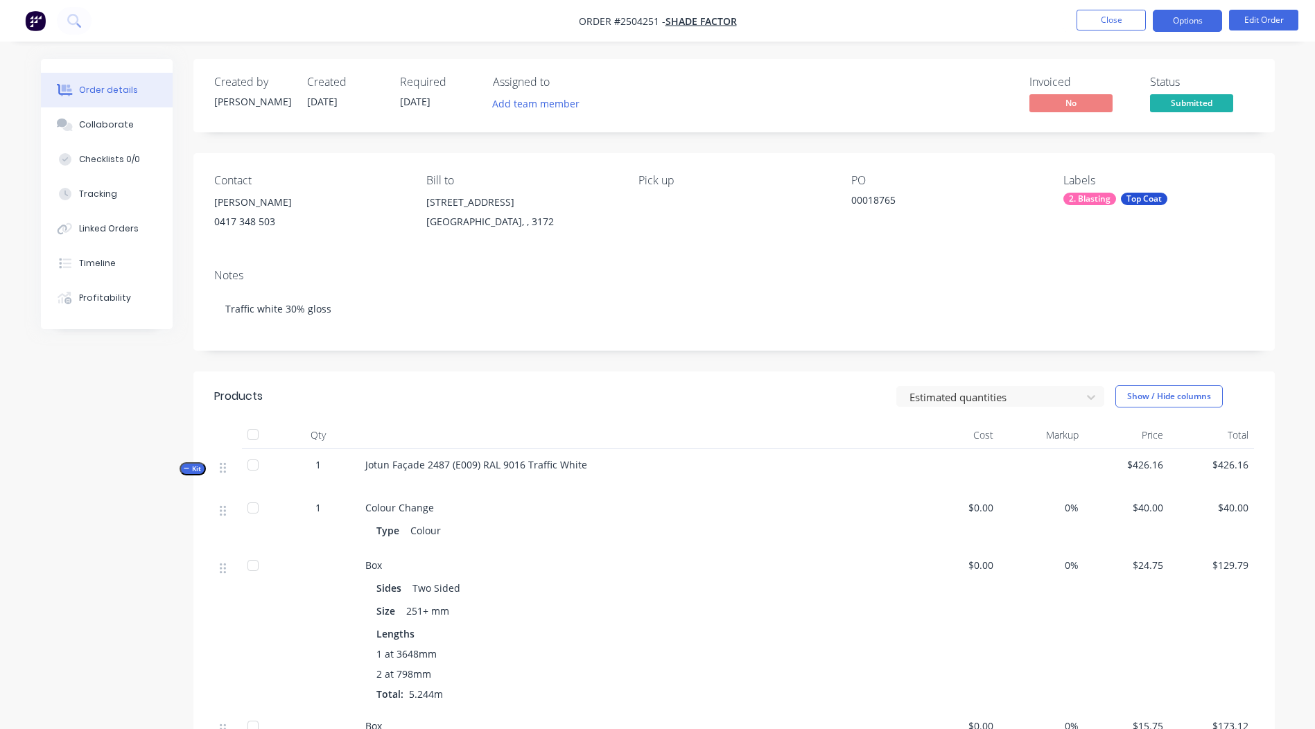
click at [1189, 25] on button "Options" at bounding box center [1187, 21] width 69 height 22
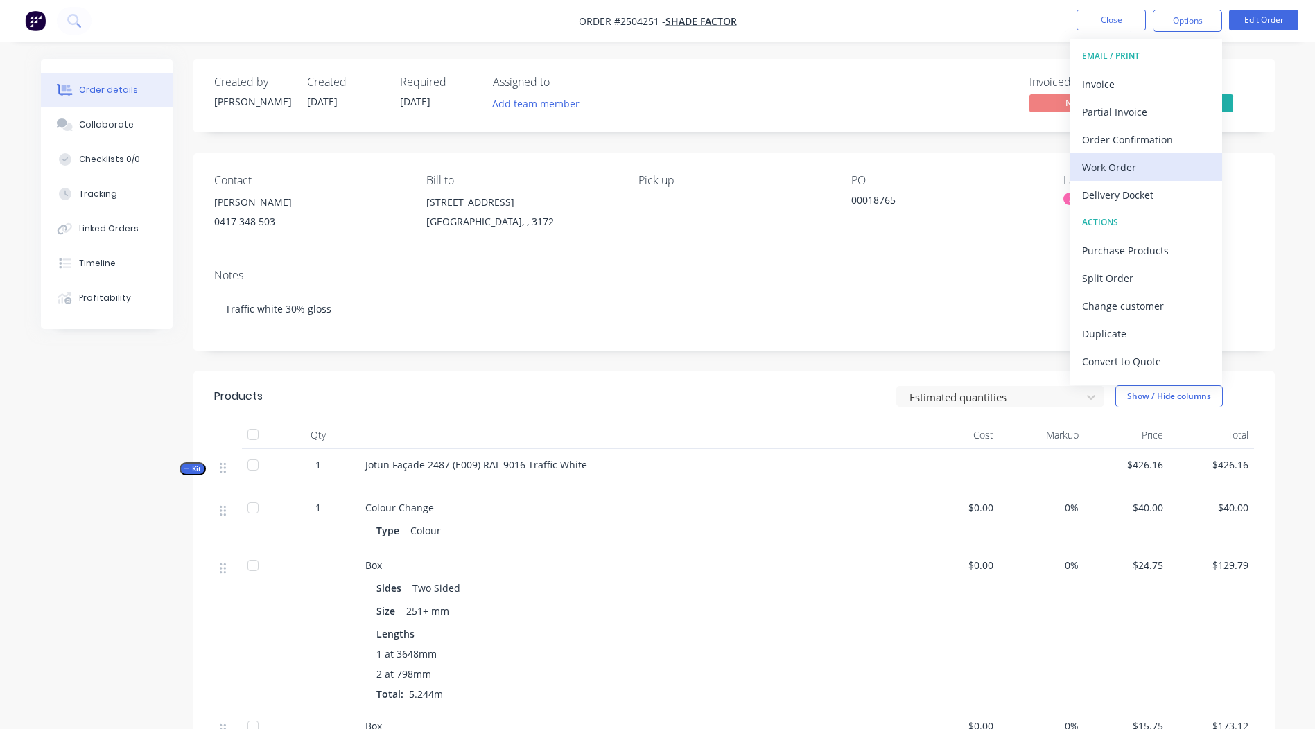
click at [1136, 159] on div "Work Order" at bounding box center [1146, 167] width 128 height 20
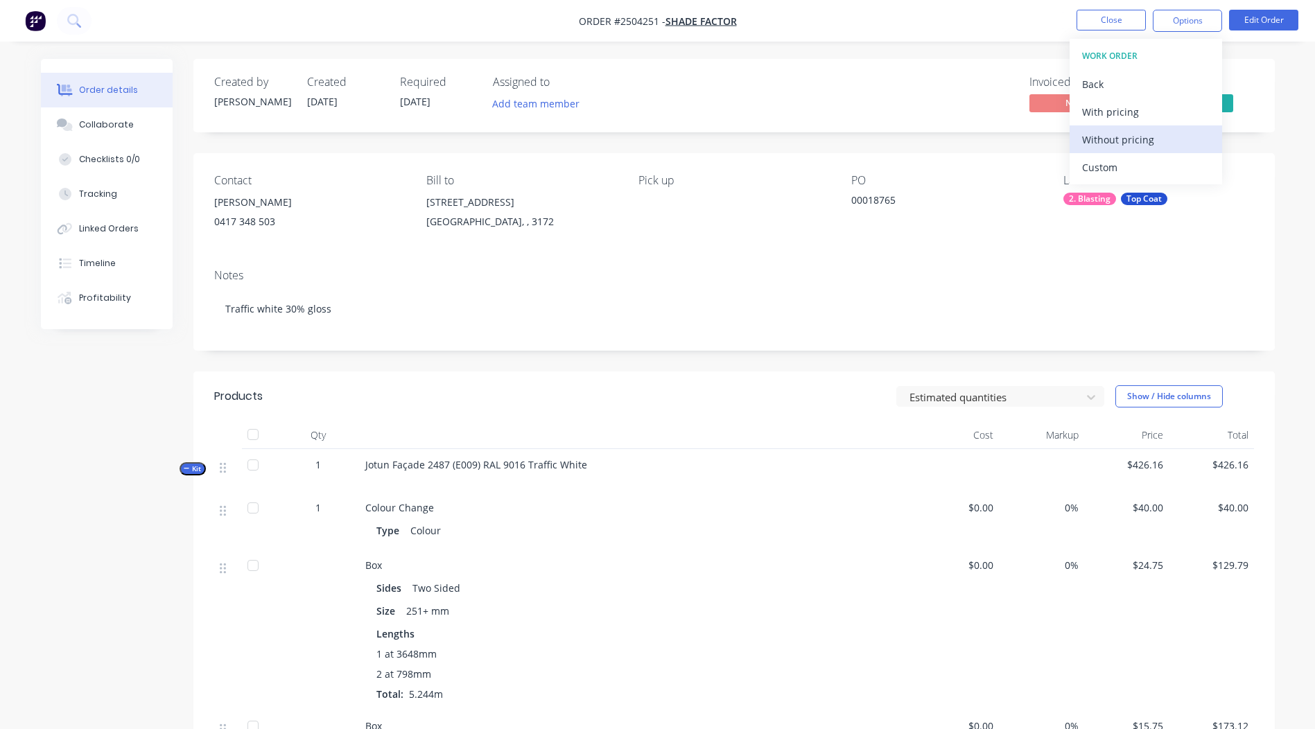
click at [1139, 141] on div "Without pricing" at bounding box center [1146, 140] width 128 height 20
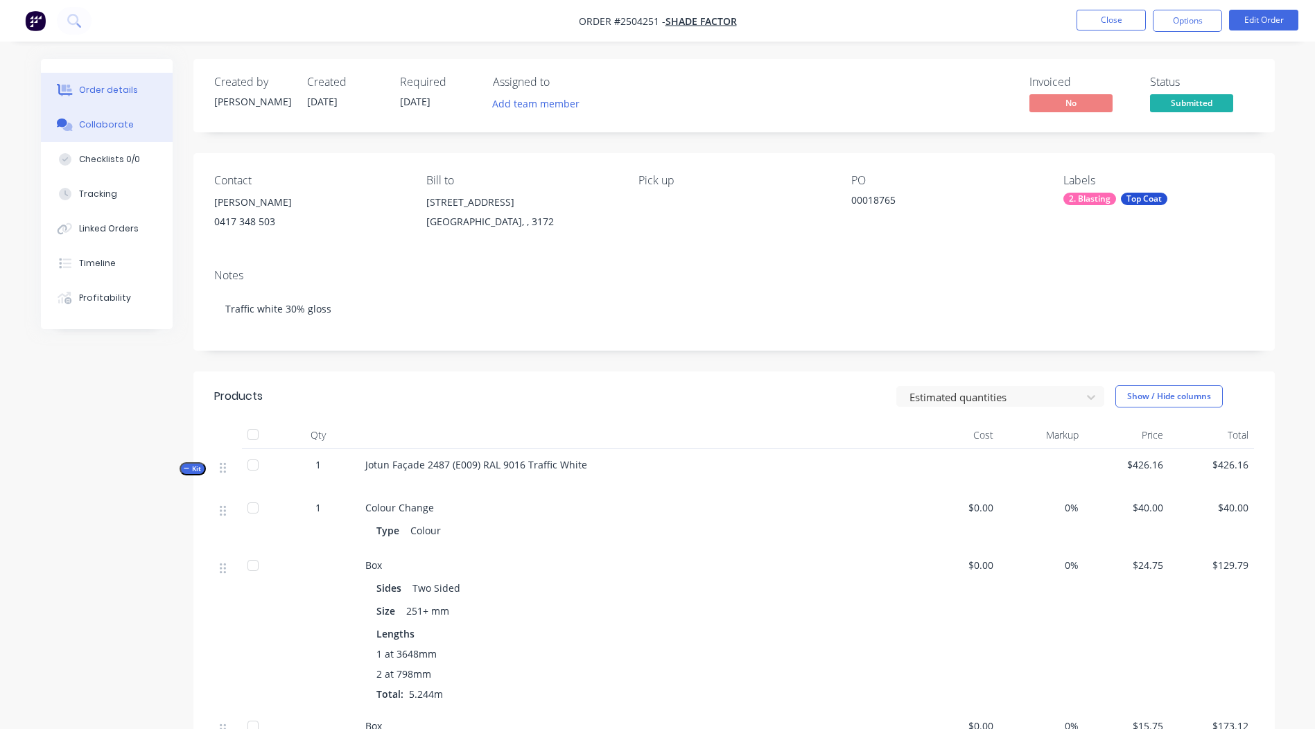
click at [83, 125] on div "Collaborate" at bounding box center [106, 125] width 55 height 12
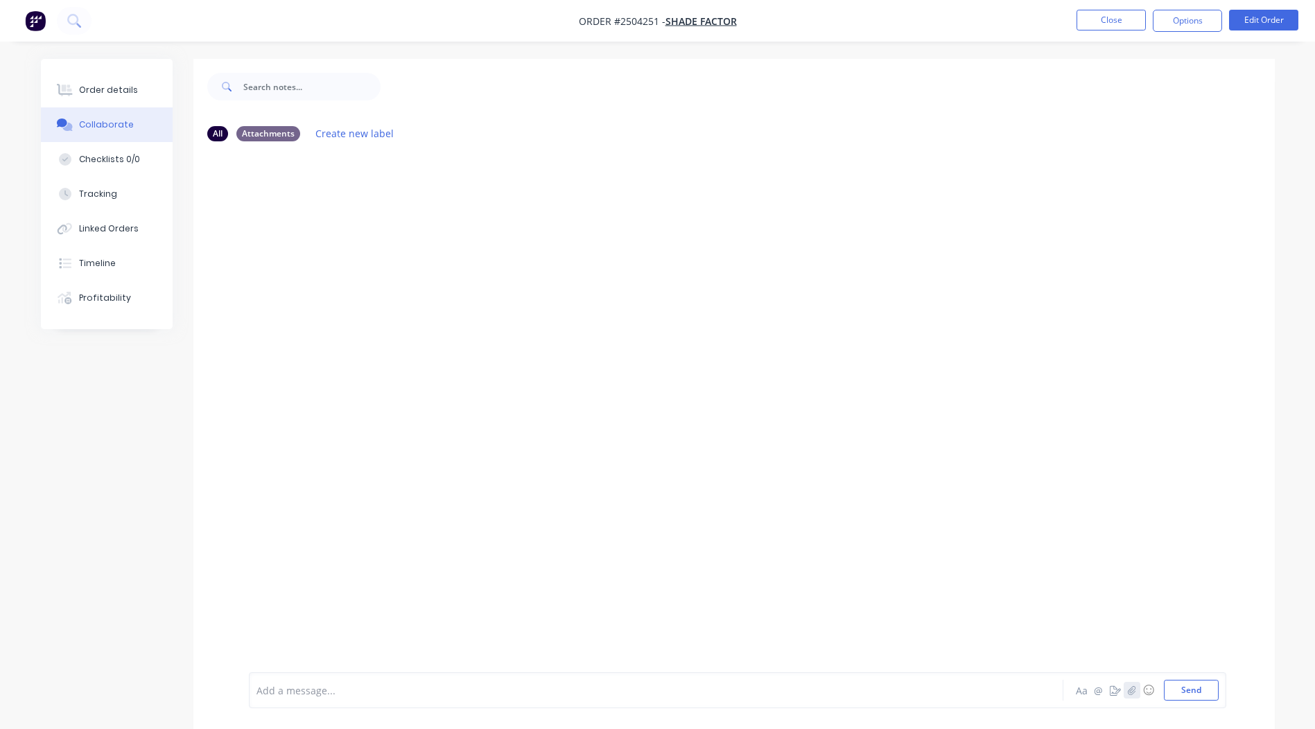
click at [1129, 689] on icon "button" at bounding box center [1131, 691] width 8 height 10
click at [1192, 686] on button "Send" at bounding box center [1191, 690] width 55 height 21
click at [1119, 12] on button "Close" at bounding box center [1111, 20] width 69 height 21
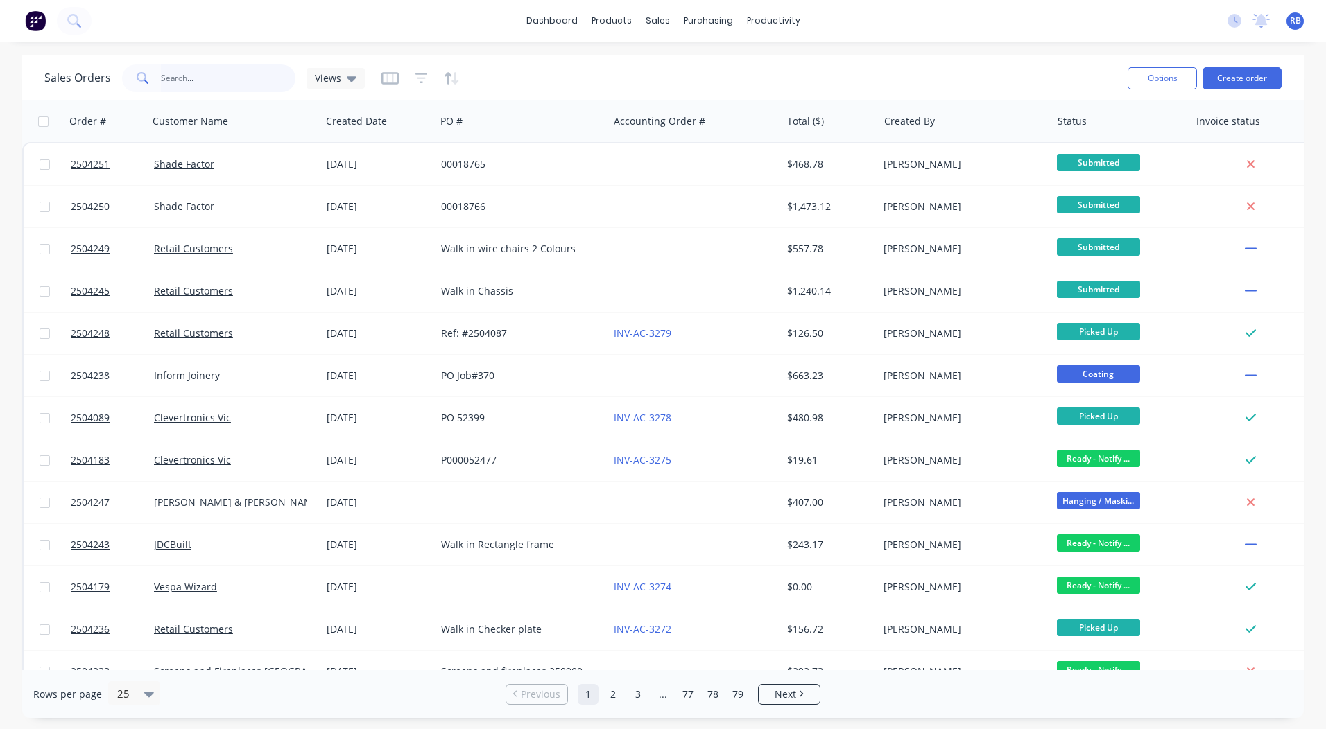
click at [168, 67] on input "text" at bounding box center [228, 78] width 135 height 28
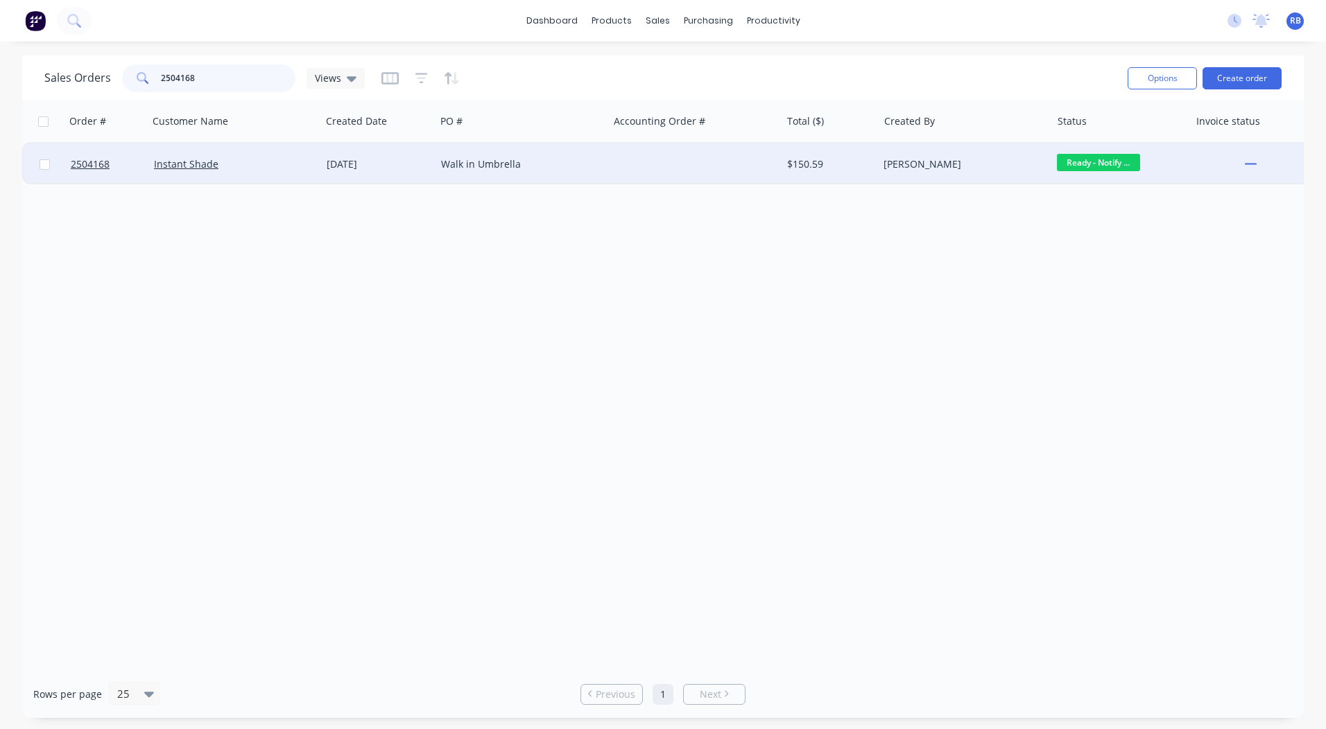
type input "2504168"
click at [284, 167] on div "Instant Shade" at bounding box center [231, 164] width 154 height 14
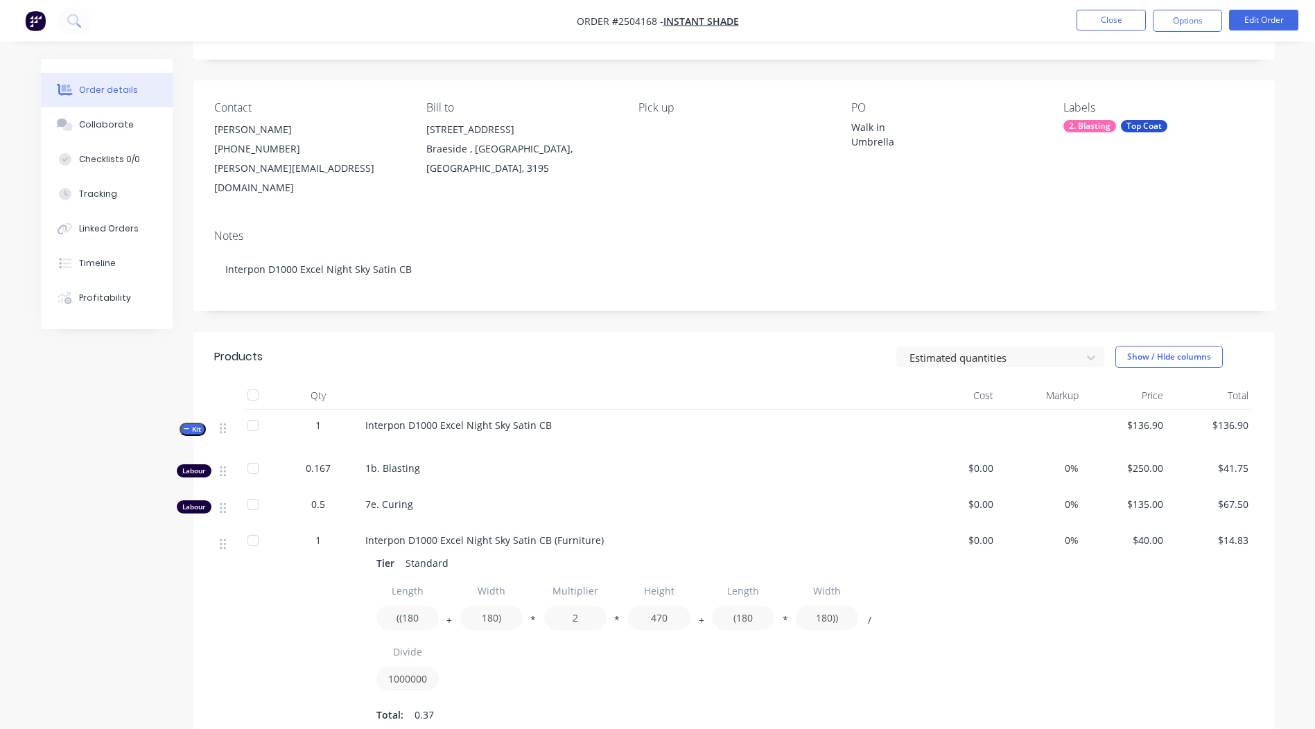
scroll to position [80, 0]
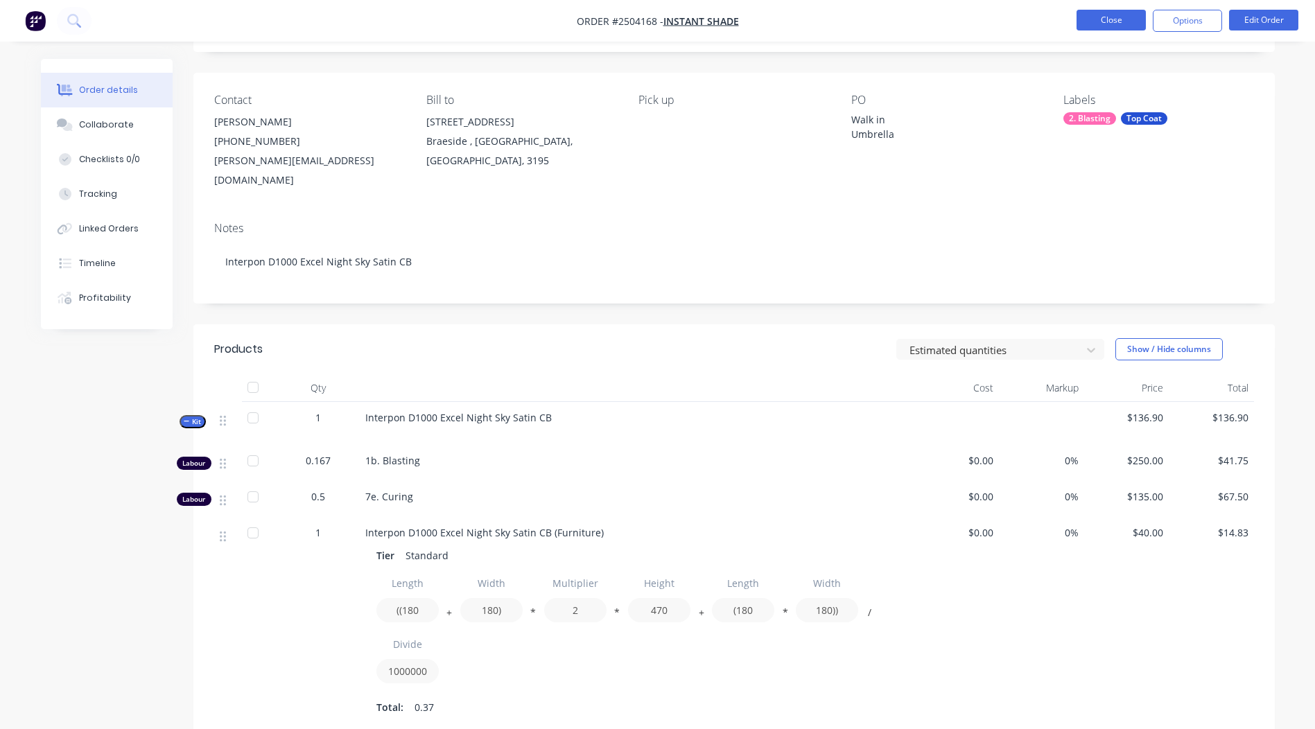
click at [1111, 10] on button "Close" at bounding box center [1111, 20] width 69 height 21
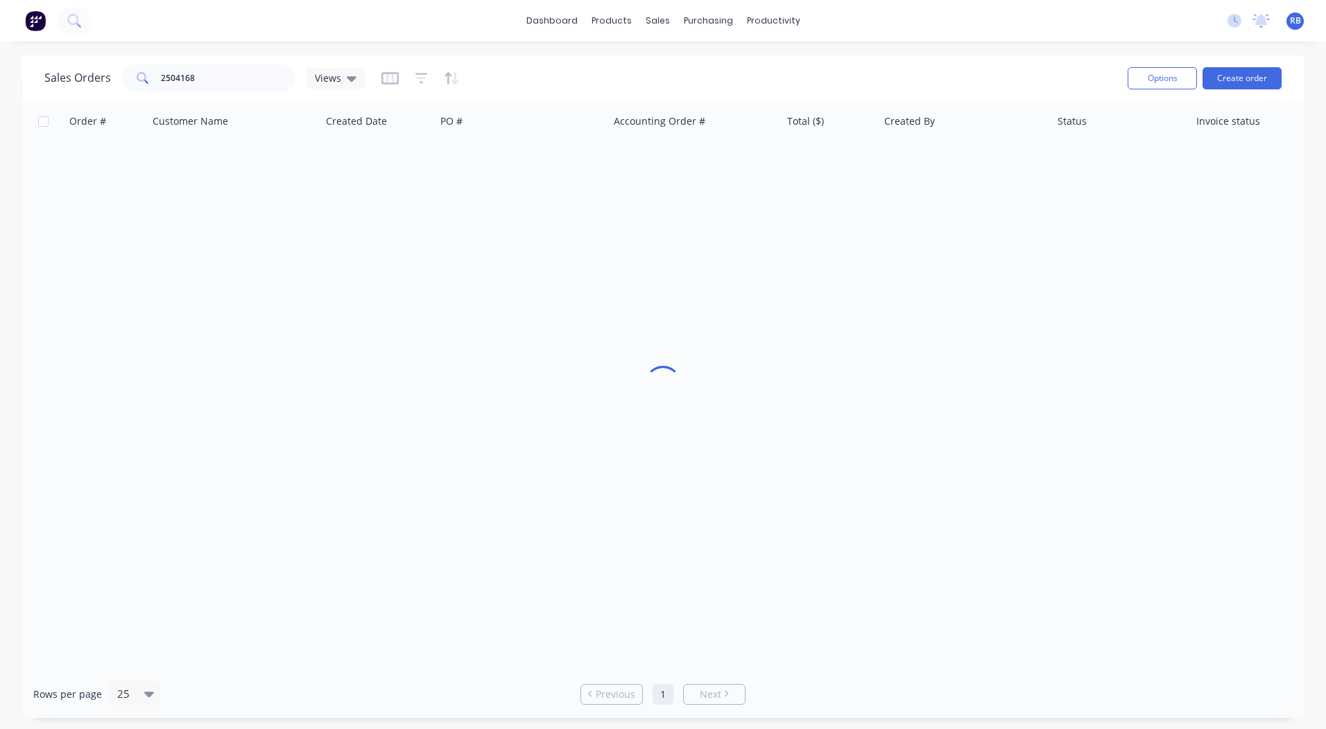
click at [1109, 10] on div "dashboard products sales purchasing productivity dashboard products Product Cat…" at bounding box center [663, 21] width 1326 height 42
click at [223, 59] on div "Sales Orders 2504168 Views Options Create order" at bounding box center [662, 77] width 1281 height 45
click at [548, 17] on link "dashboard" at bounding box center [551, 20] width 65 height 21
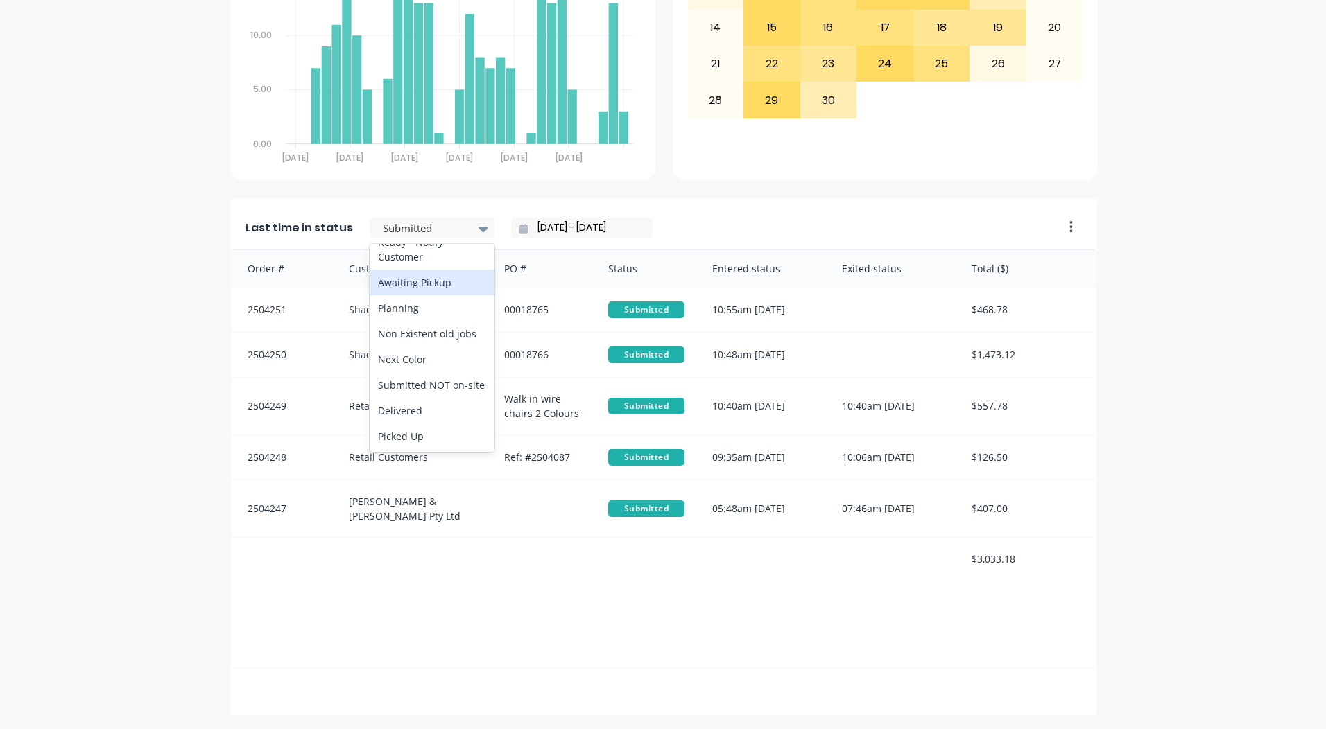
scroll to position [717, 0]
click at [410, 281] on div "Ready - Notify Customer" at bounding box center [432, 261] width 125 height 40
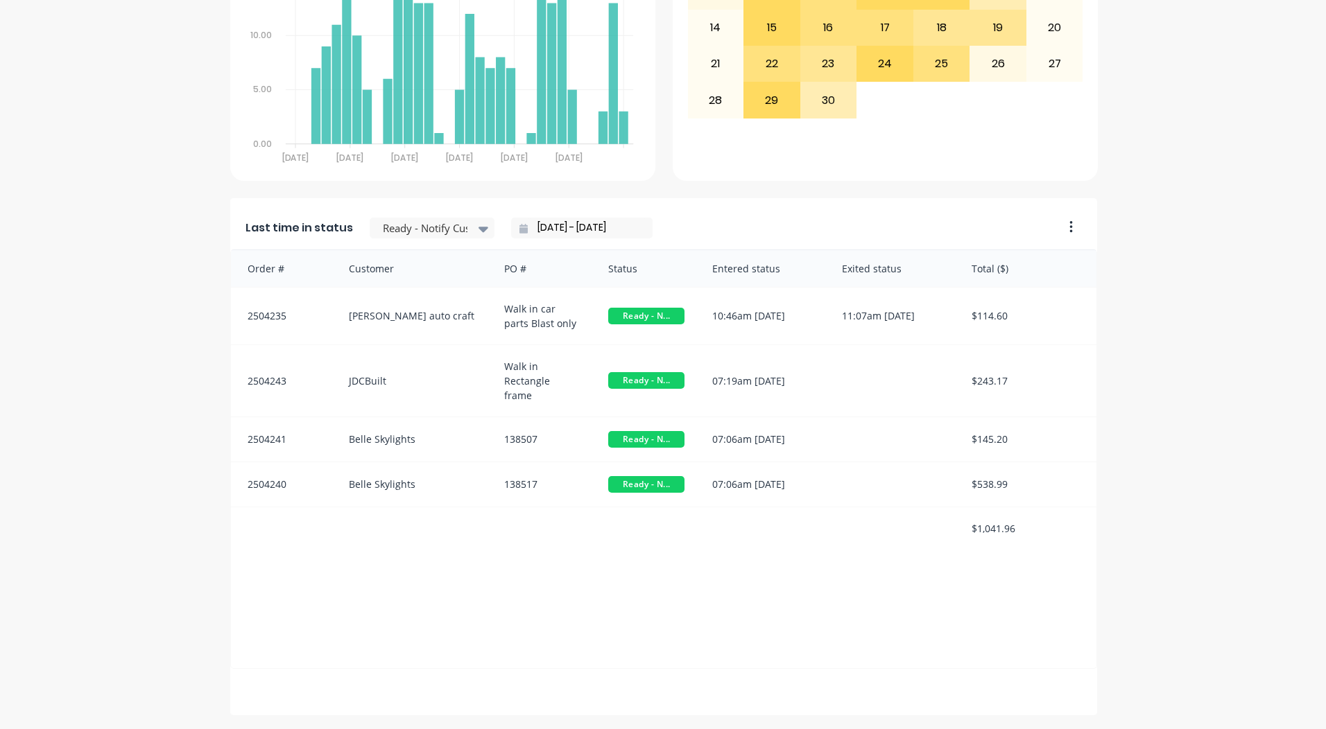
click at [570, 228] on input "30/09/25 - 30/09/25" at bounding box center [587, 228] width 119 height 21
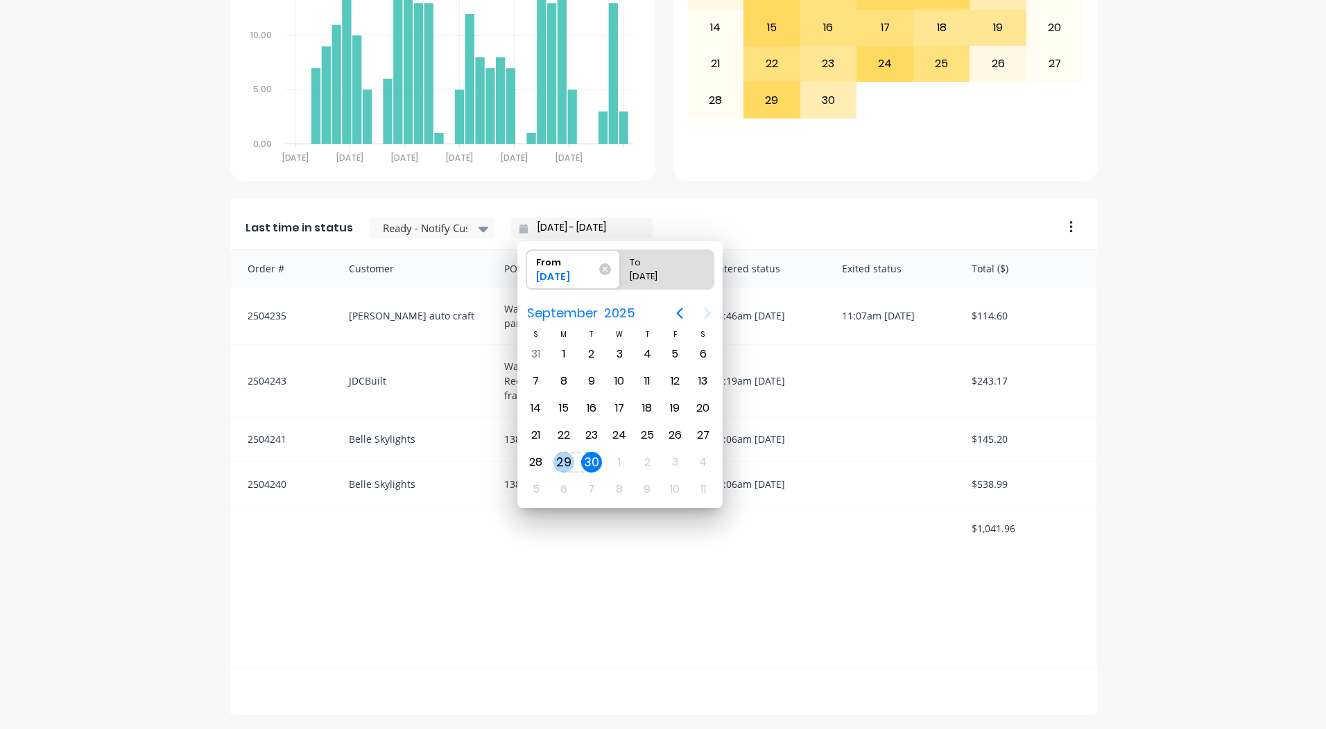
click at [564, 458] on div "29" at bounding box center [563, 462] width 21 height 21
type input "29/09/25 - 29/09/25"
radio input "false"
radio input "true"
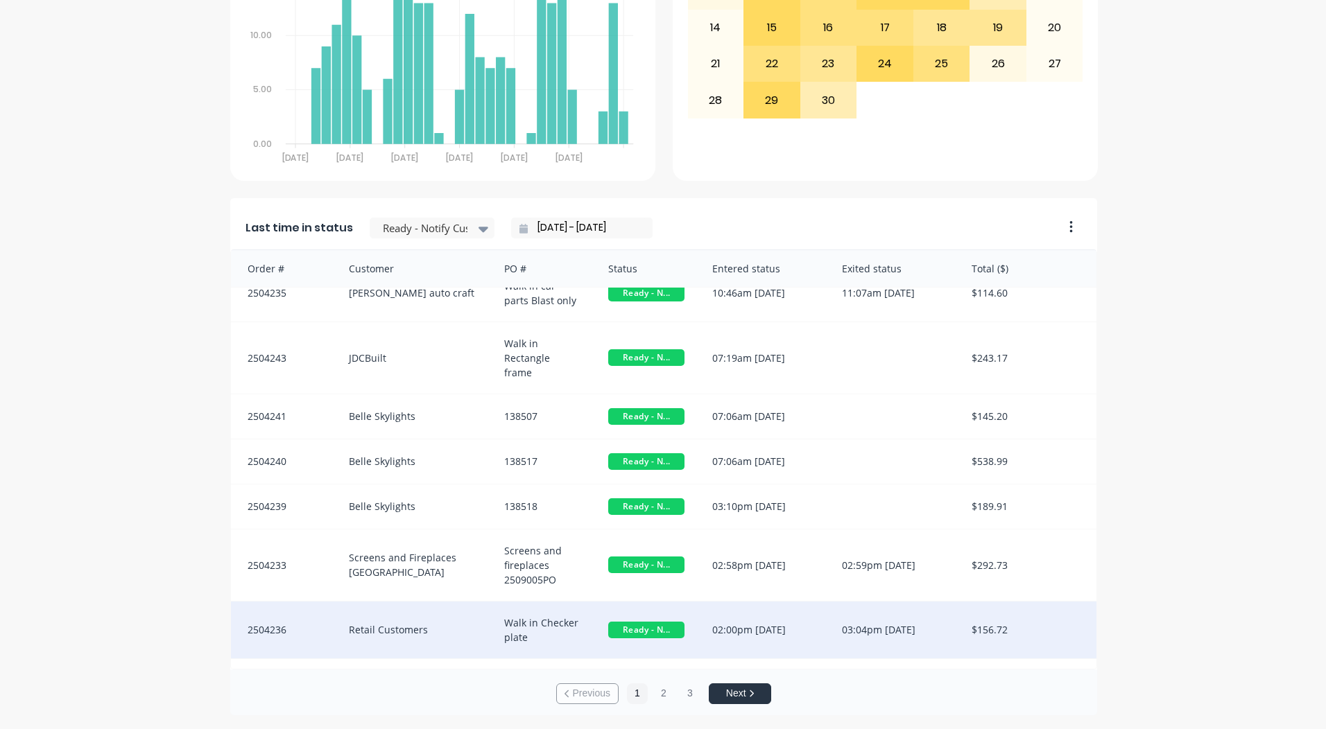
scroll to position [41, 0]
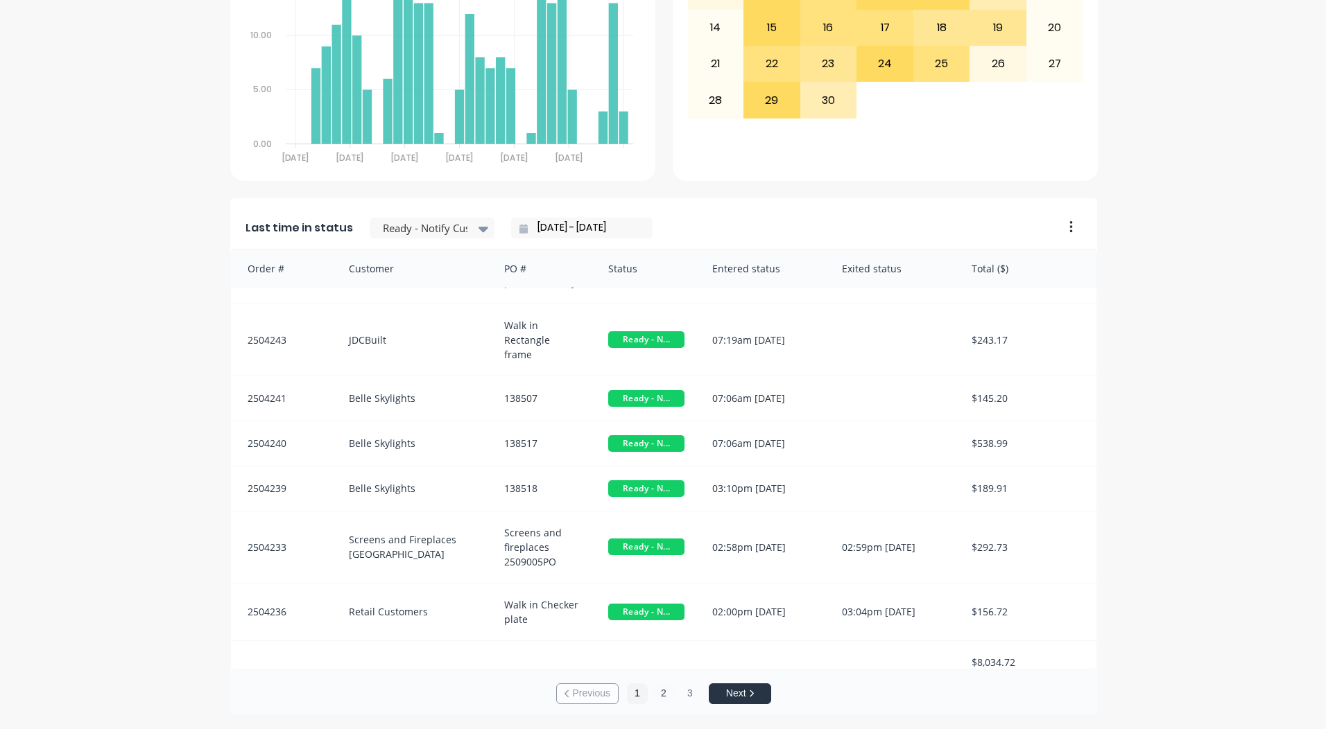
click at [658, 693] on button "2" at bounding box center [663, 694] width 21 height 21
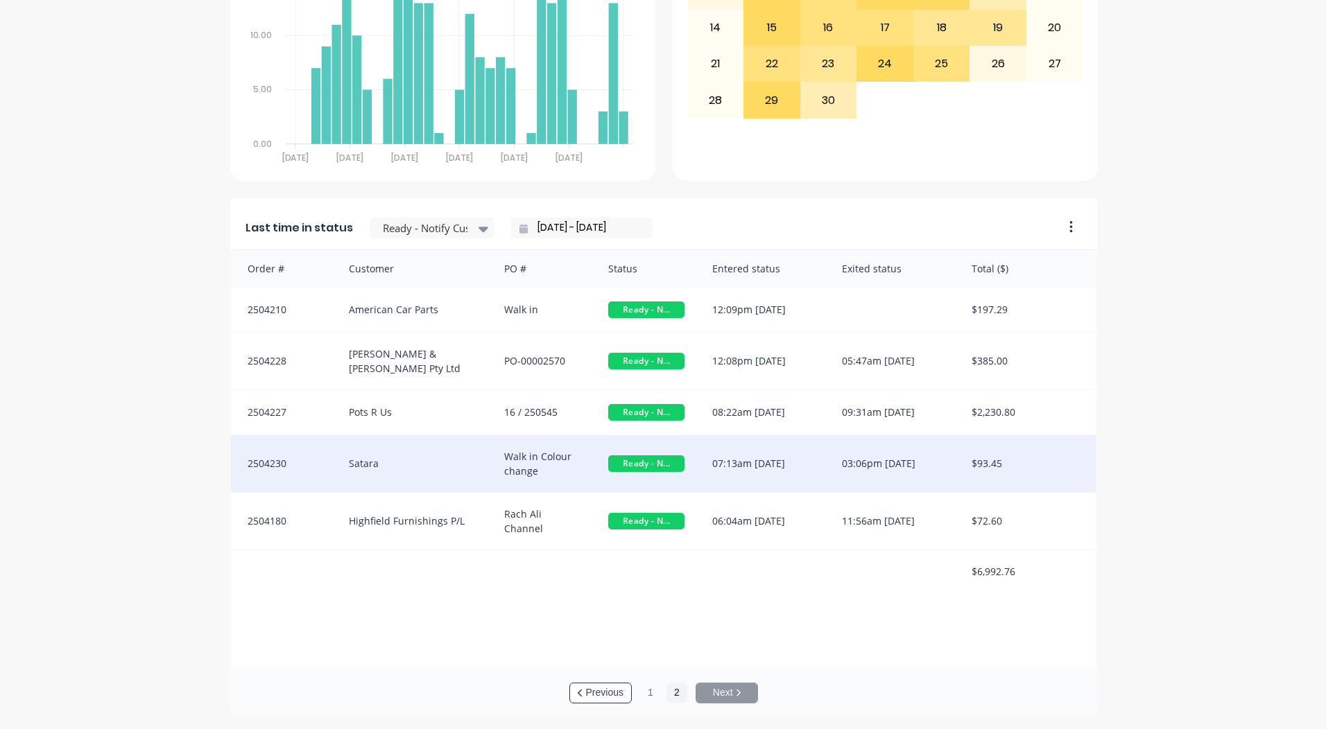
scroll to position [2, 0]
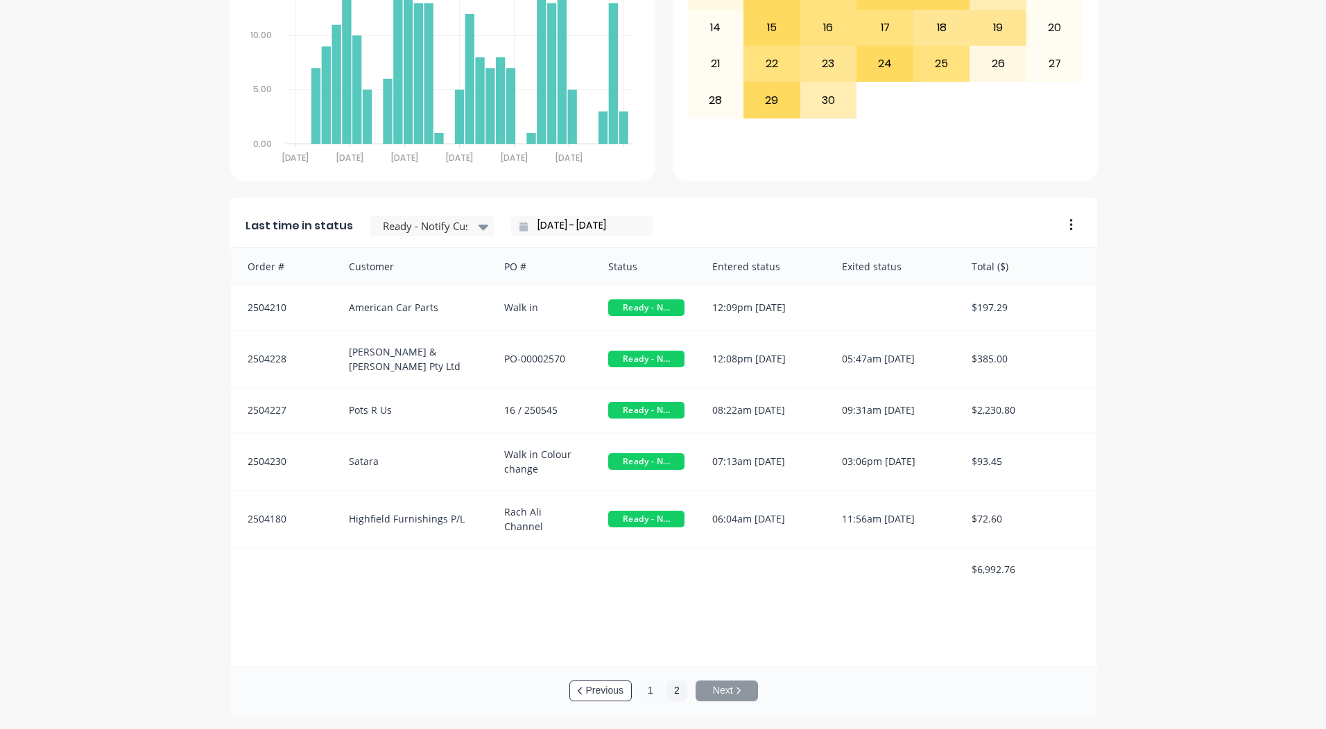
click at [647, 689] on button "1" at bounding box center [650, 691] width 21 height 21
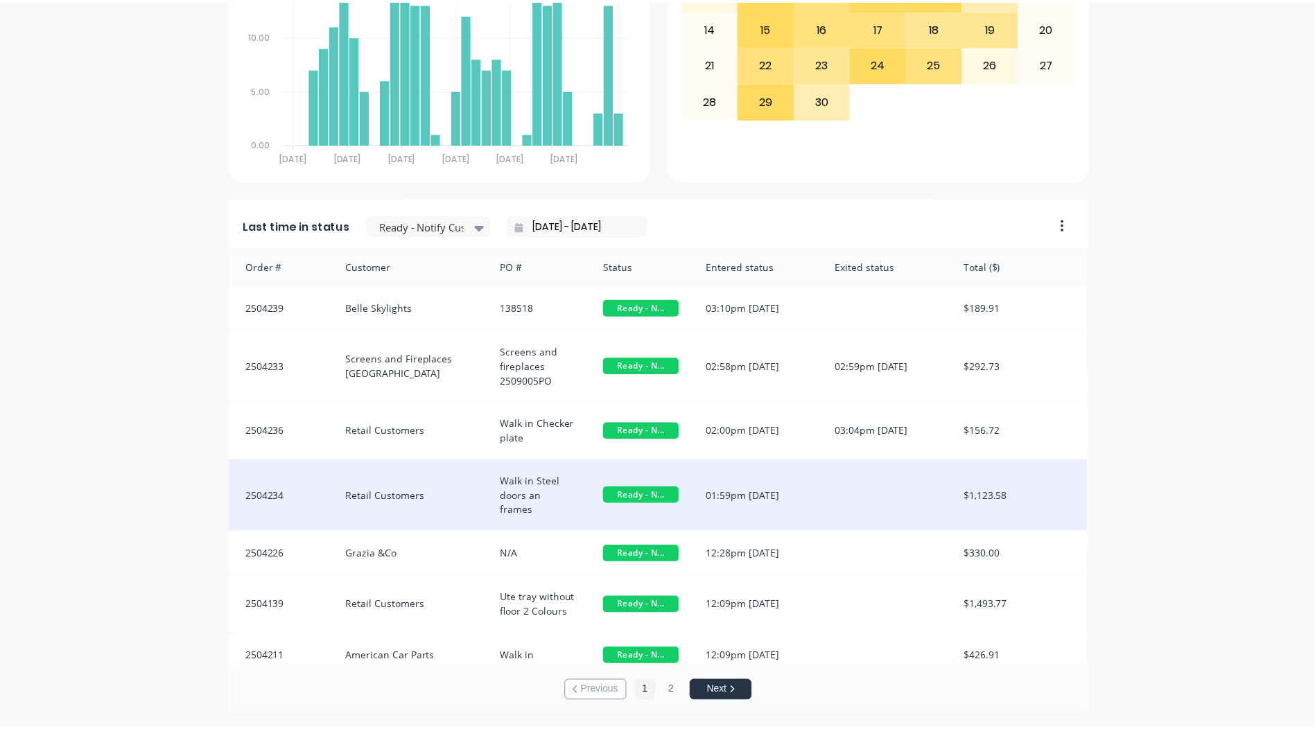
scroll to position [0, 0]
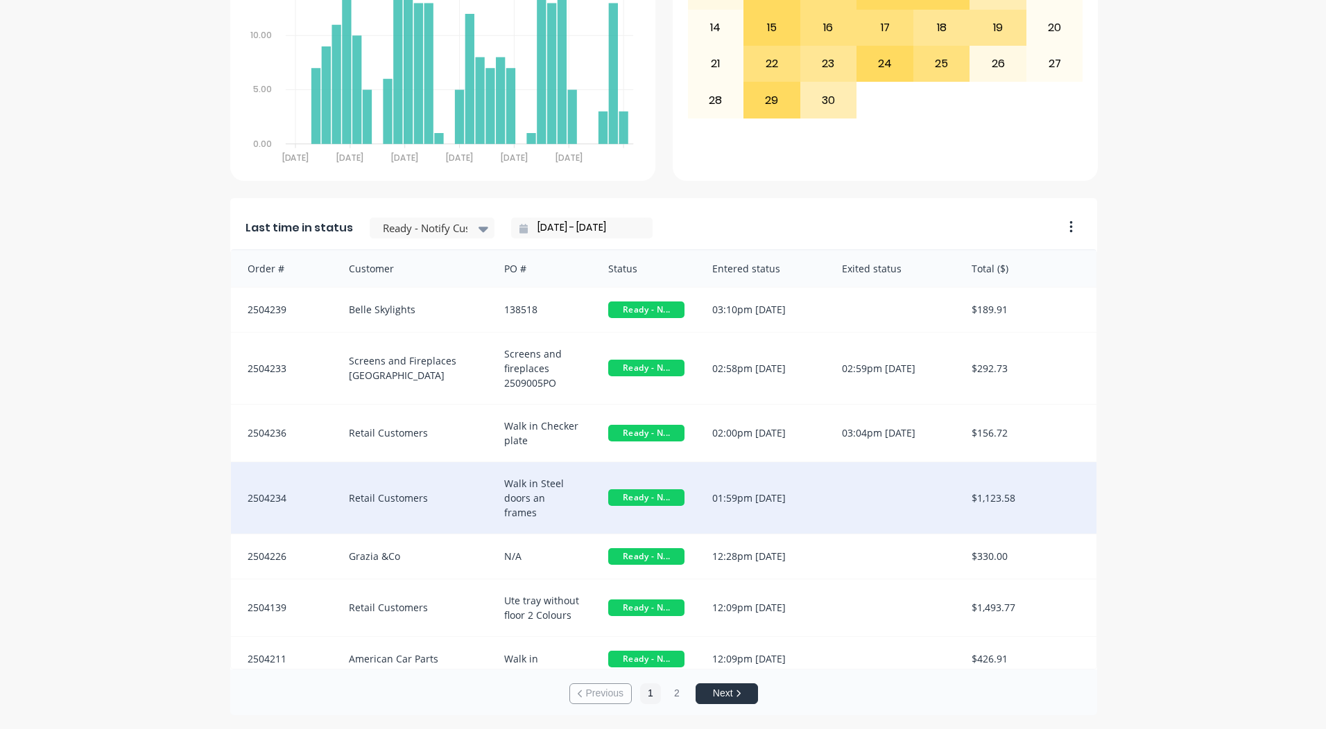
click at [808, 483] on div "01:59pm 29/09/25" at bounding box center [763, 497] width 130 height 71
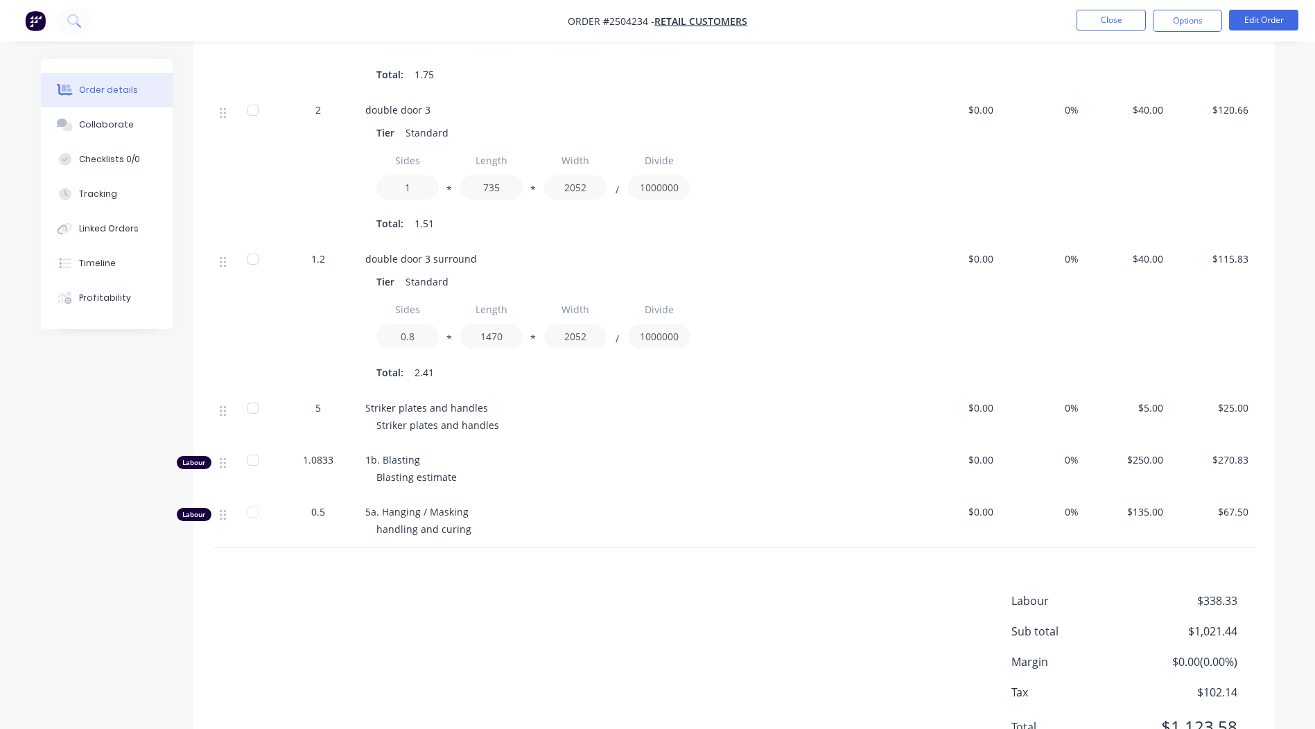
scroll to position [1109, 0]
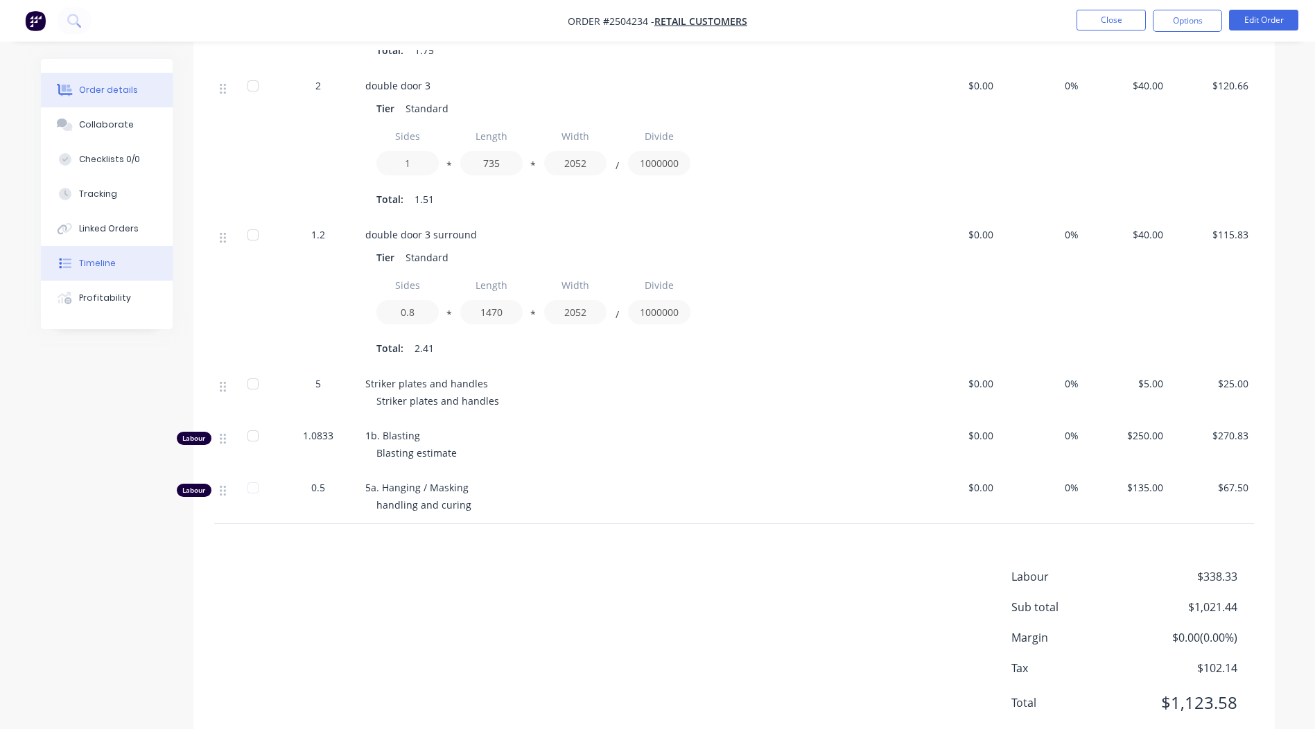
click at [91, 261] on div "Timeline" at bounding box center [97, 263] width 37 height 12
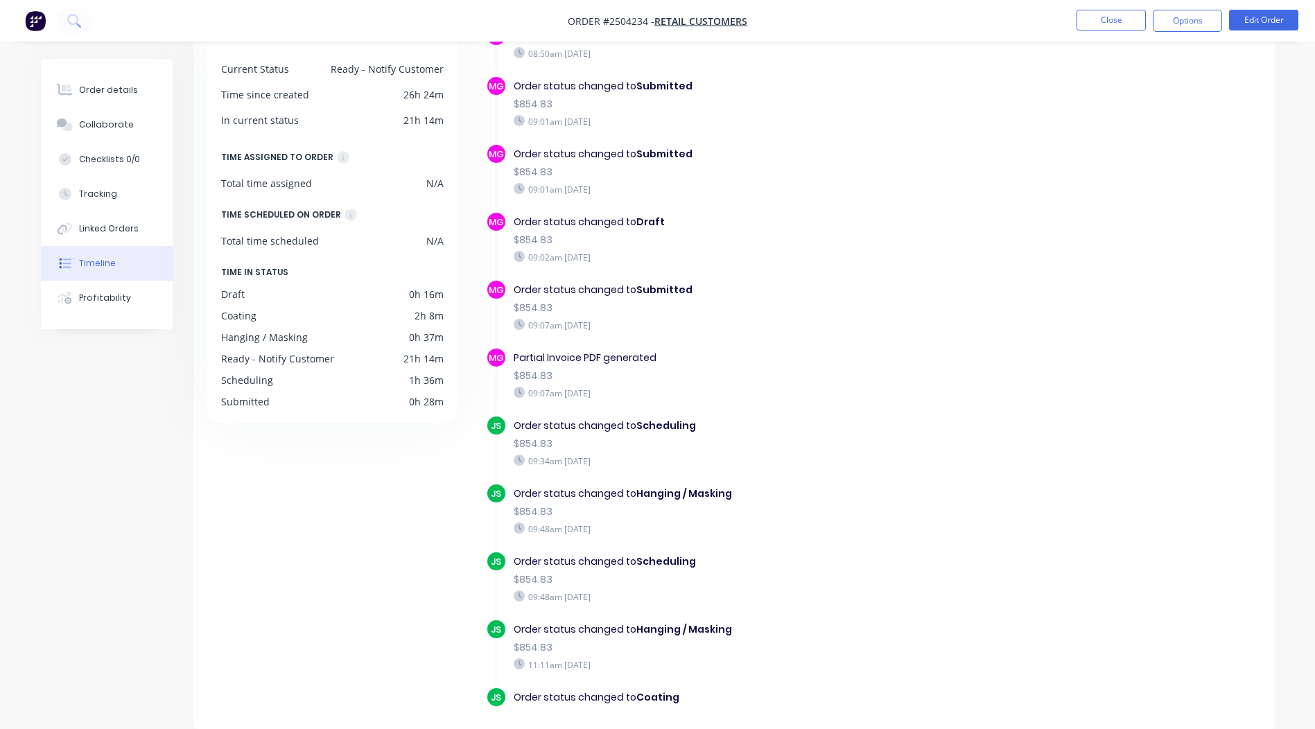
scroll to position [357, 0]
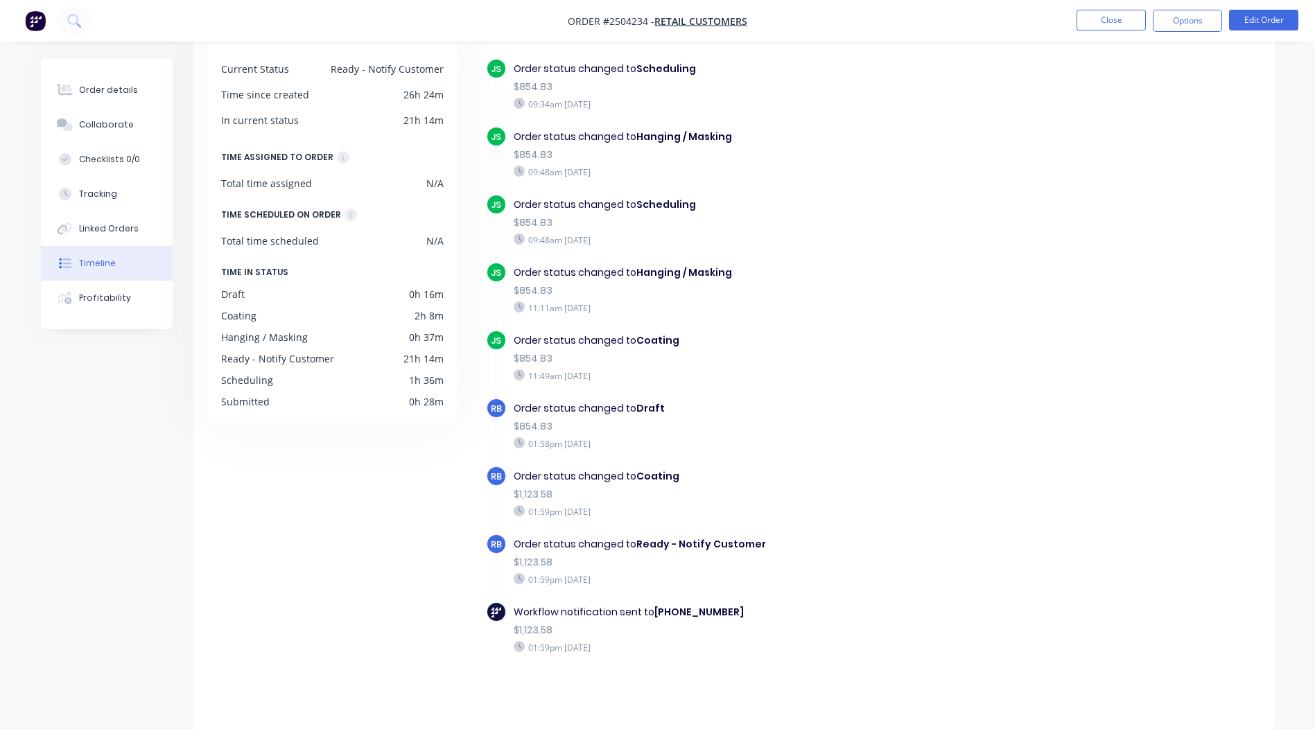
click at [1108, 9] on nav "Order #2504234 - Retail Customers Close Options Edit Order" at bounding box center [657, 21] width 1315 height 42
click at [1109, 14] on button "Close" at bounding box center [1111, 20] width 69 height 21
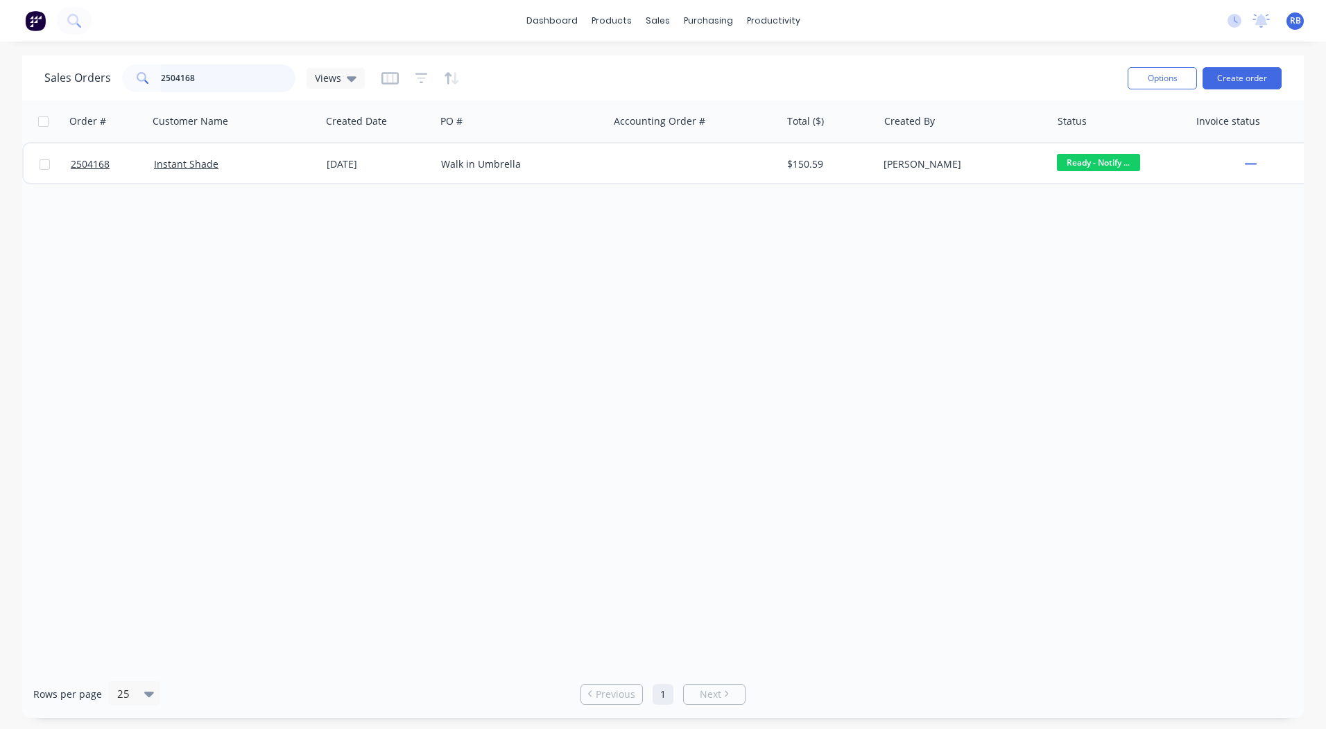
click at [0, 98] on html "dashboard products sales purchasing productivity dashboard products Product Cat…" at bounding box center [663, 364] width 1326 height 729
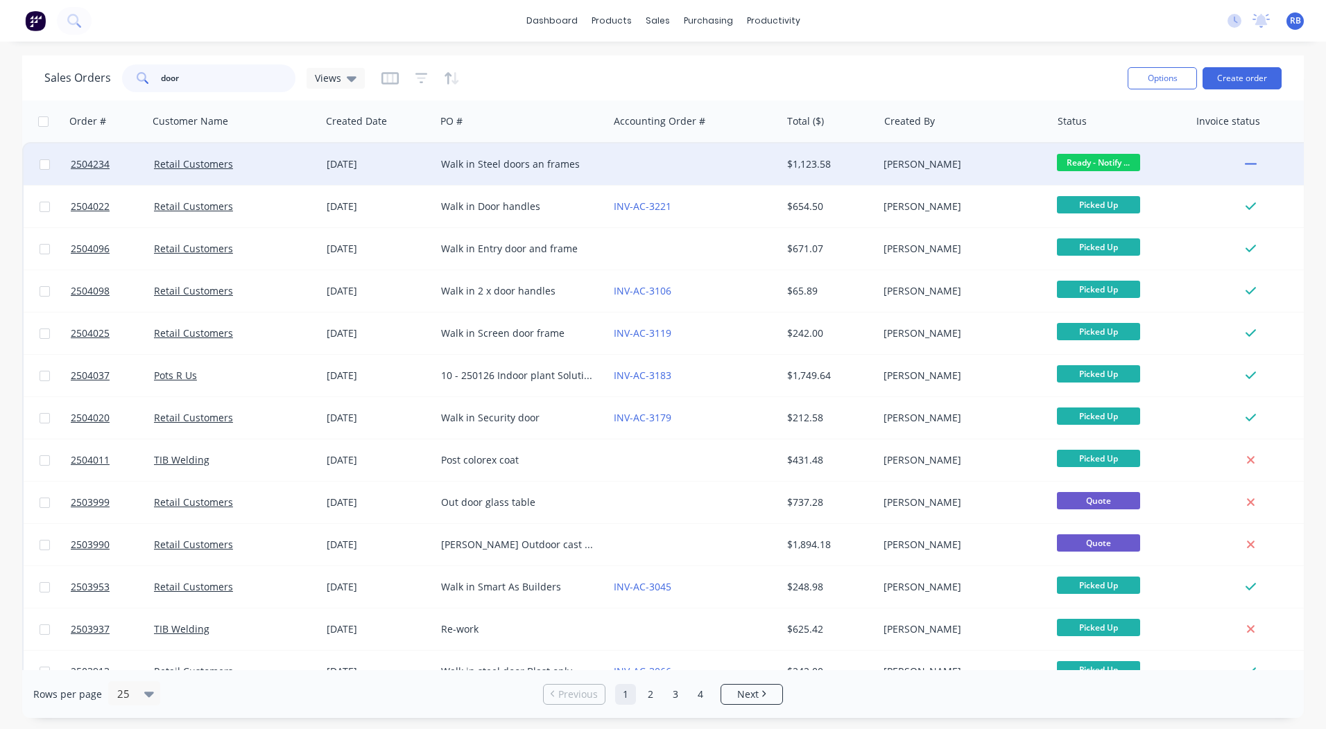
type input "door"
click at [640, 164] on div at bounding box center [694, 165] width 173 height 42
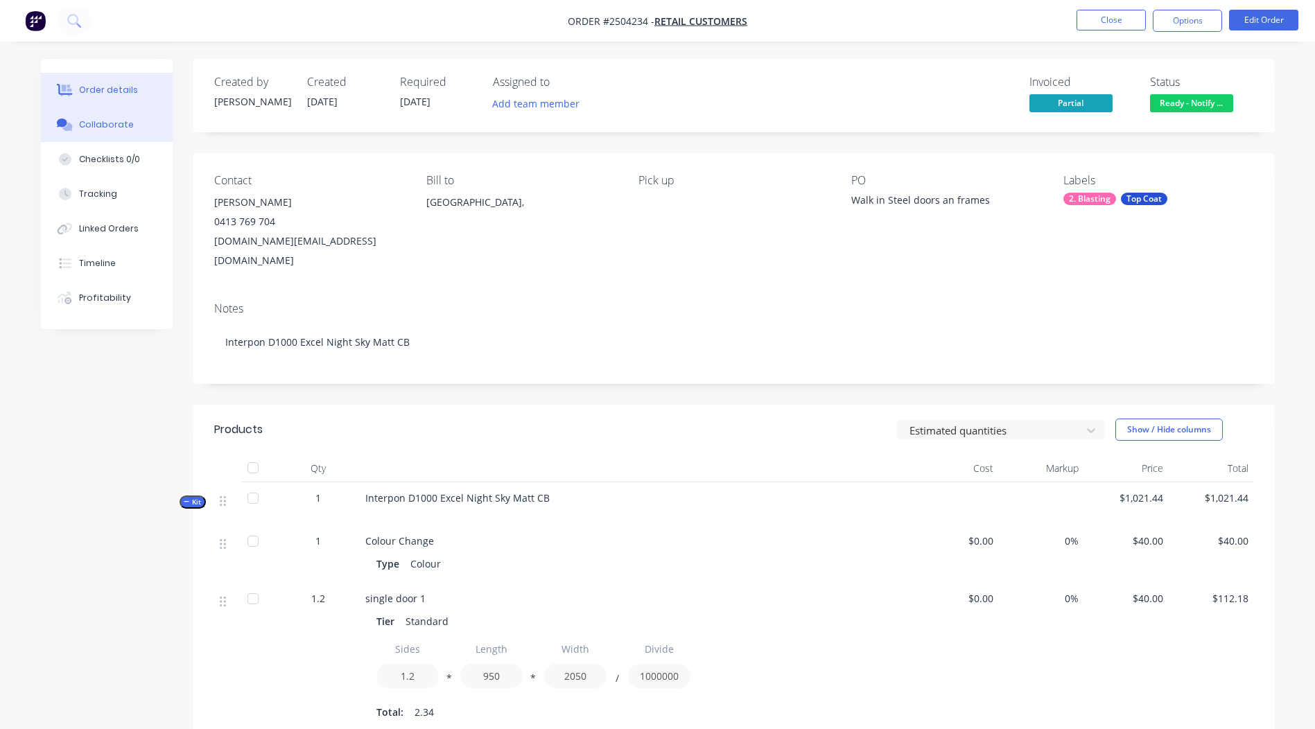
click at [114, 124] on div "Collaborate" at bounding box center [106, 125] width 55 height 12
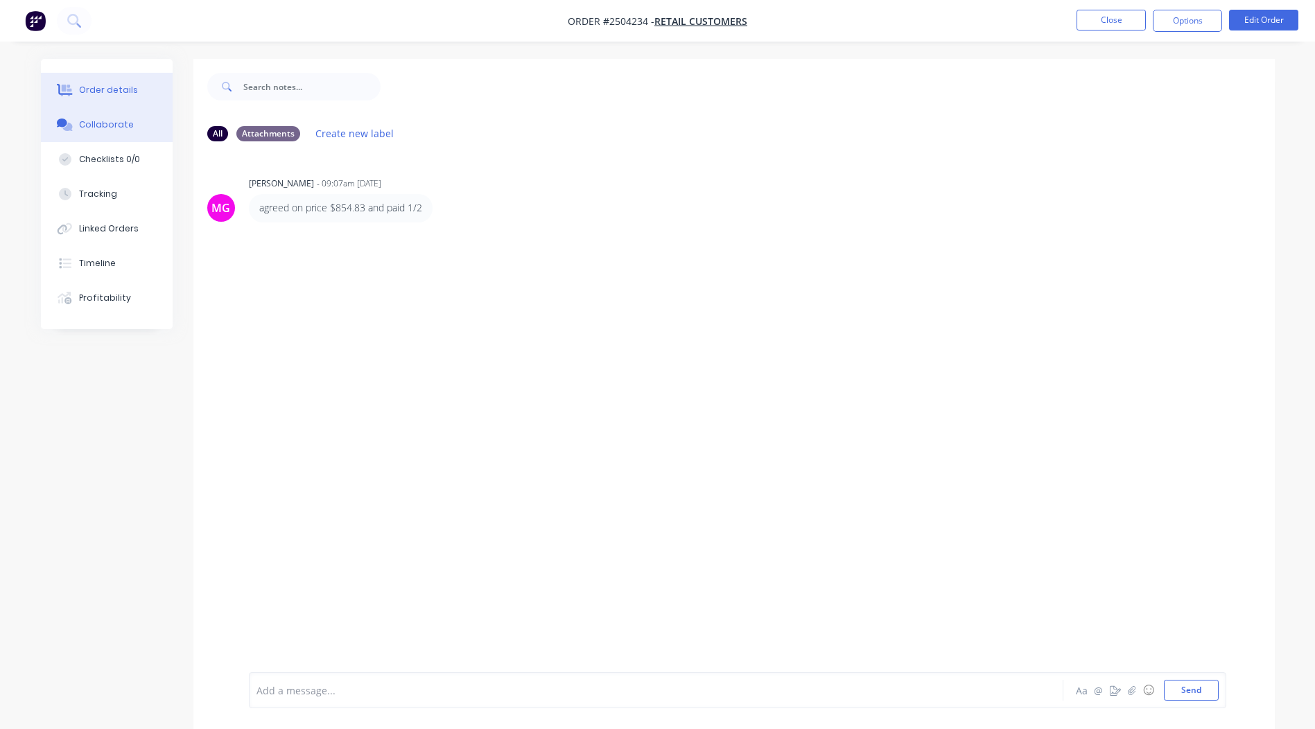
click at [119, 81] on button "Order details" at bounding box center [107, 90] width 132 height 35
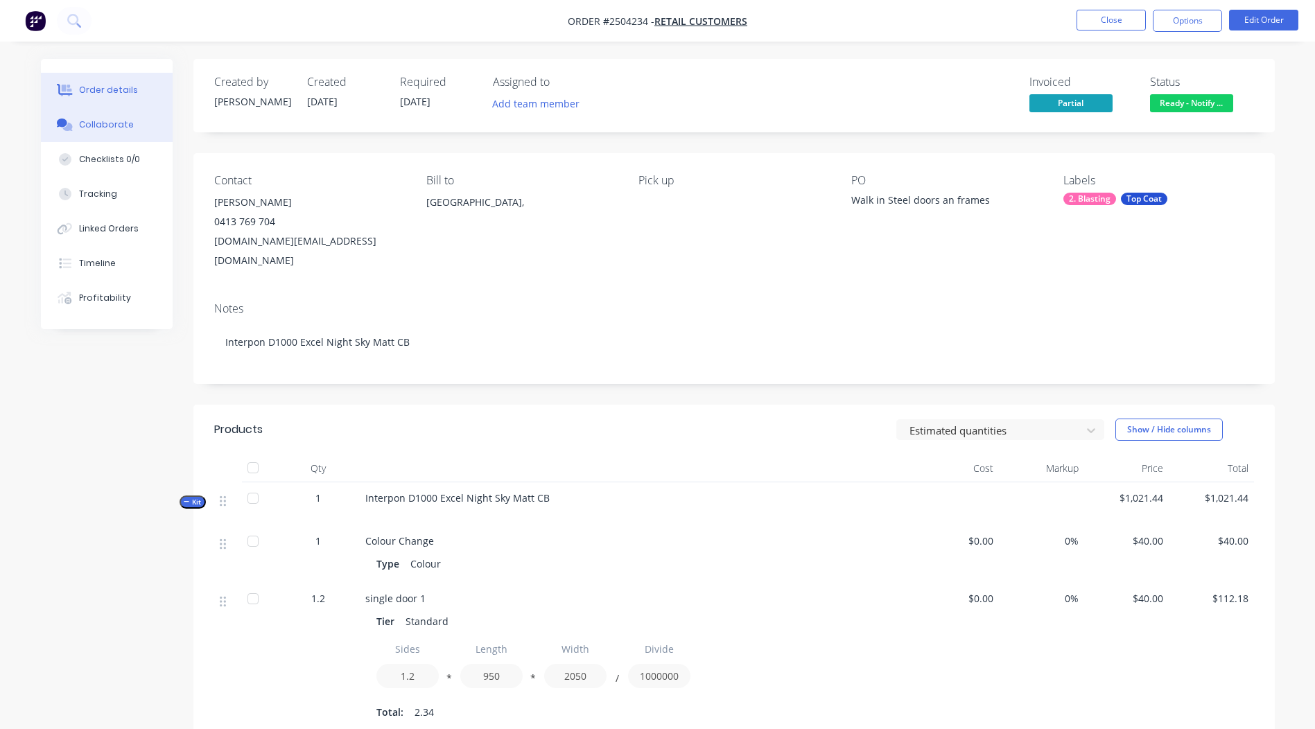
click at [110, 123] on div "Collaborate" at bounding box center [106, 125] width 55 height 12
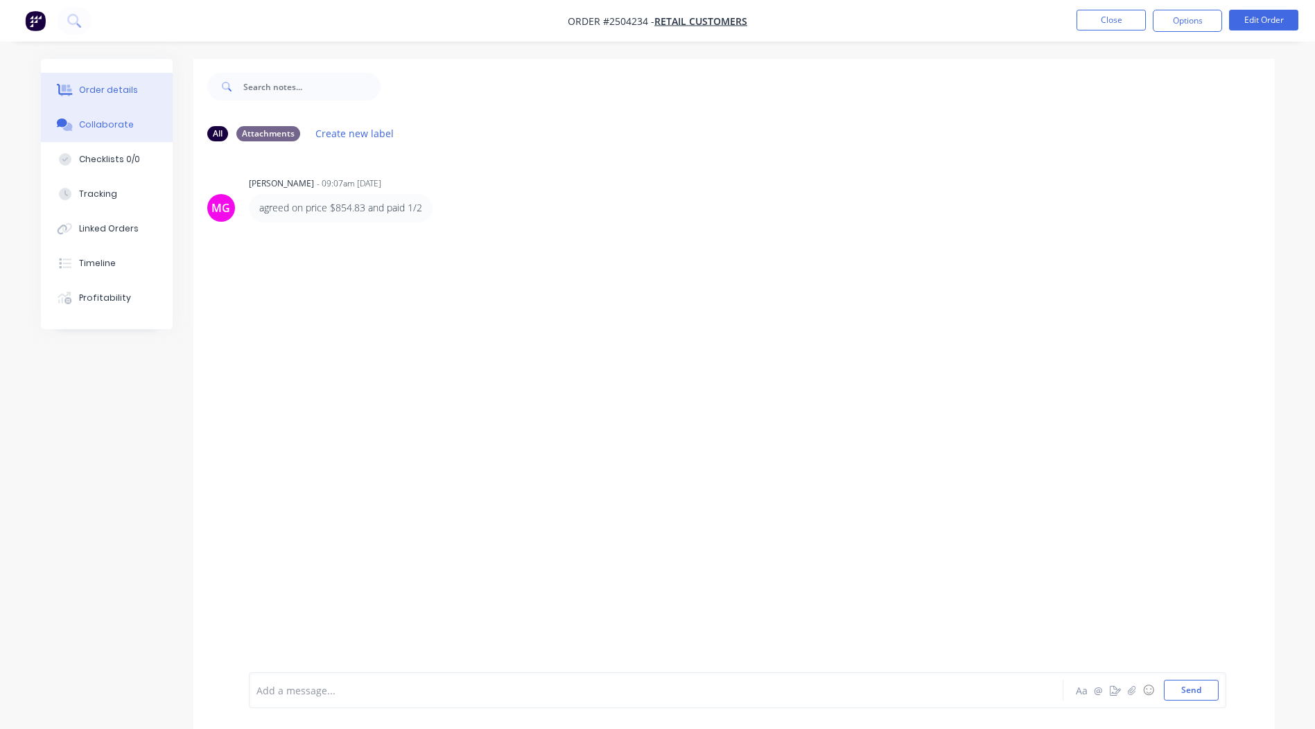
click at [102, 100] on button "Order details" at bounding box center [107, 90] width 132 height 35
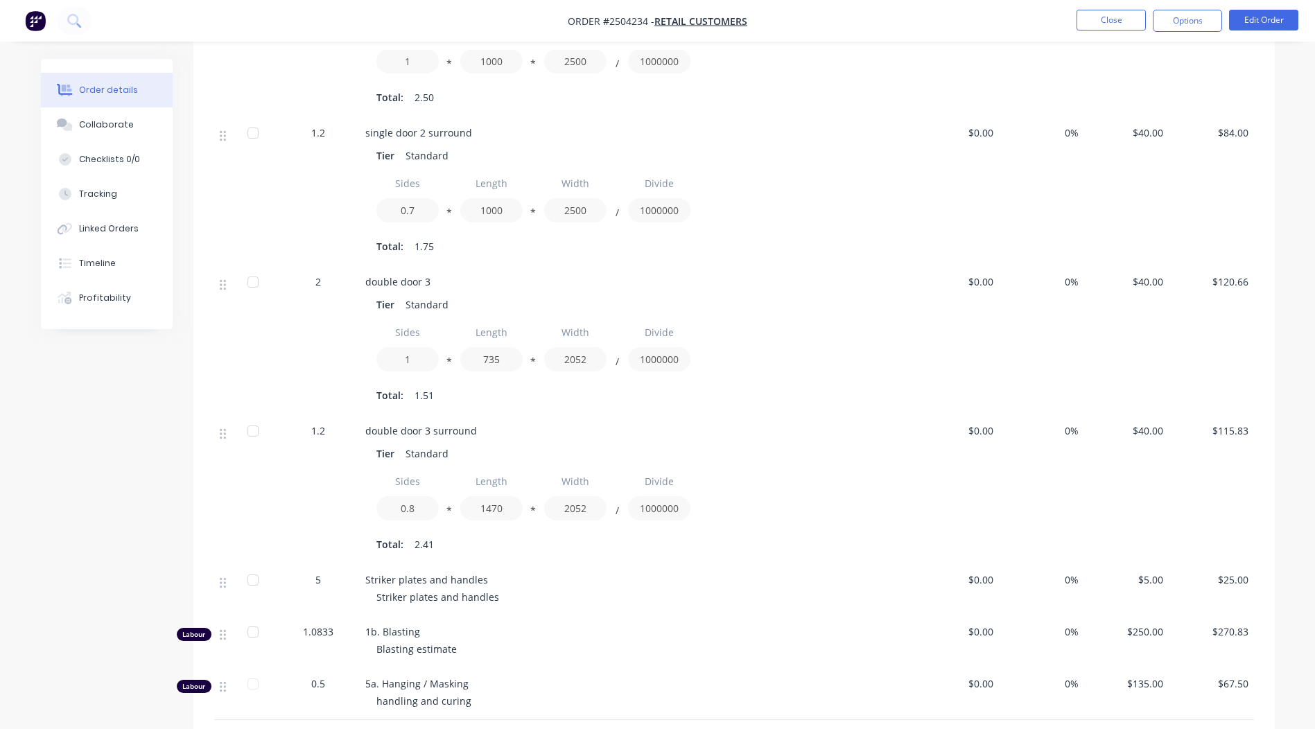
scroll to position [897, 0]
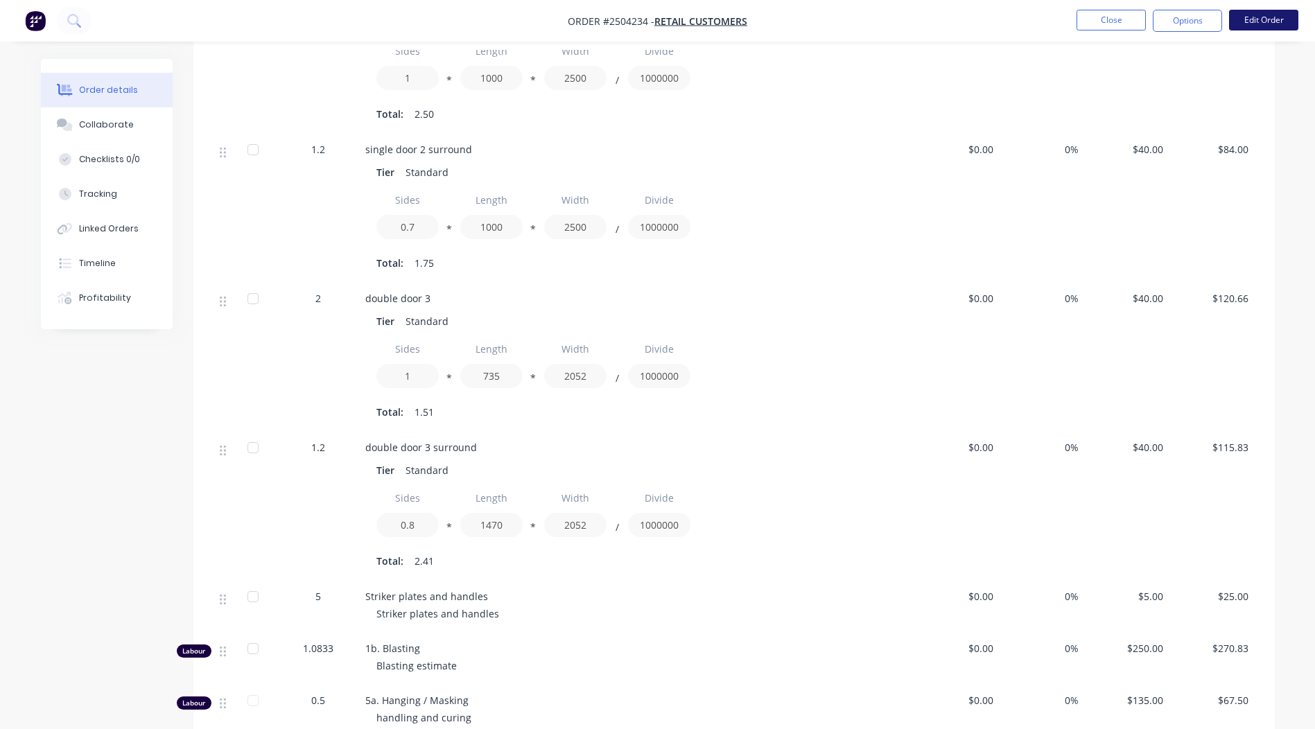
click at [1263, 14] on button "Edit Order" at bounding box center [1263, 20] width 69 height 21
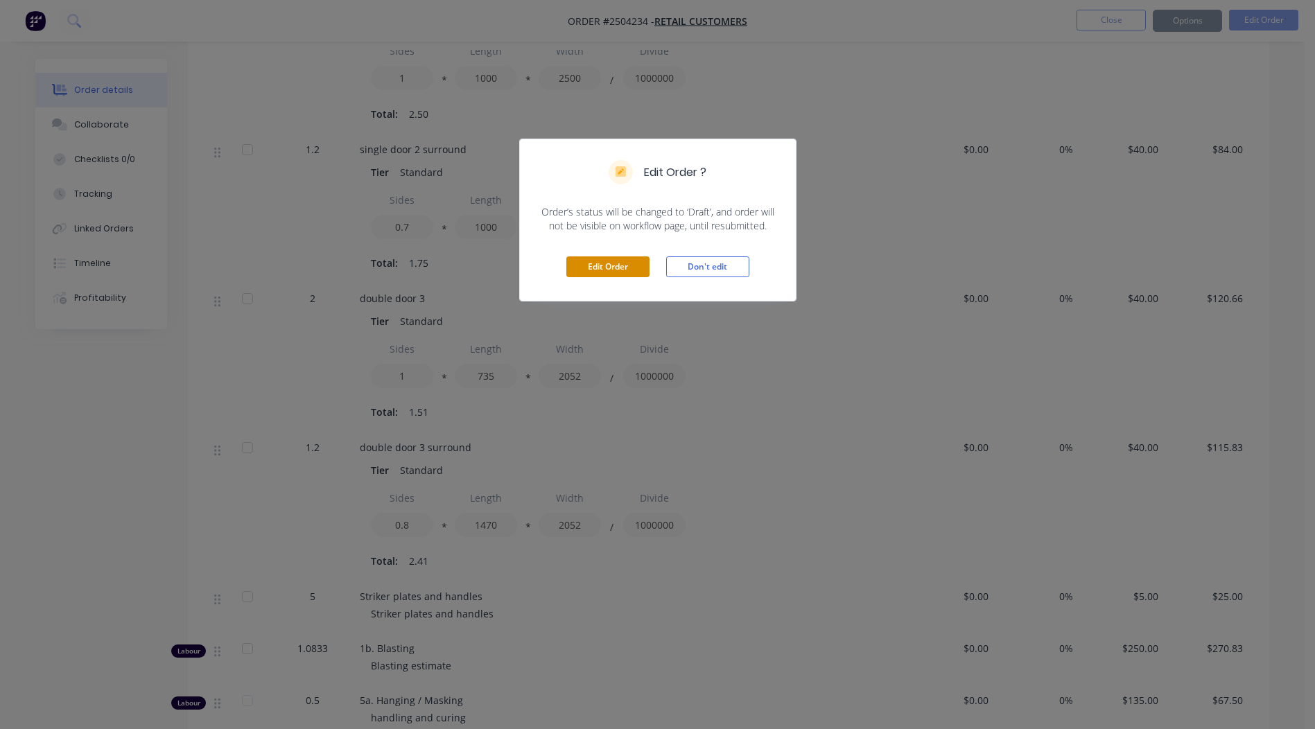
click at [607, 270] on button "Edit Order" at bounding box center [607, 267] width 83 height 21
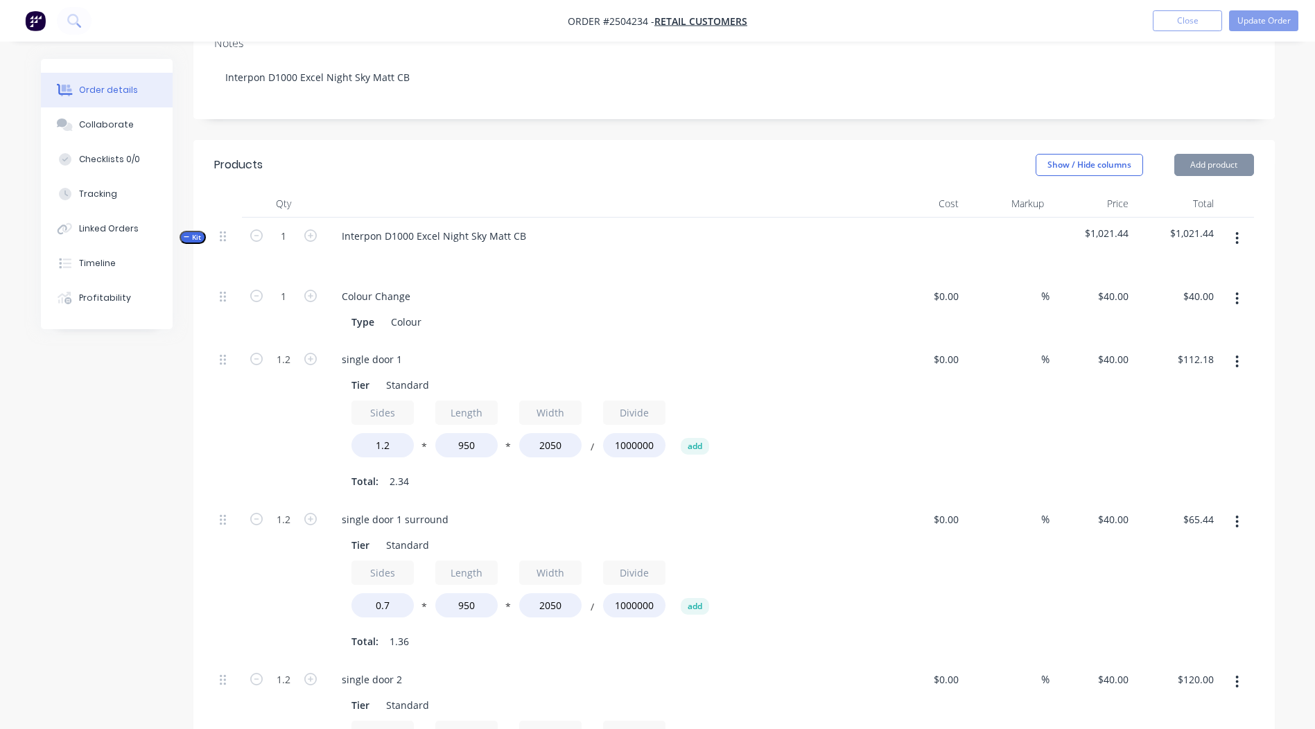
scroll to position [485, 0]
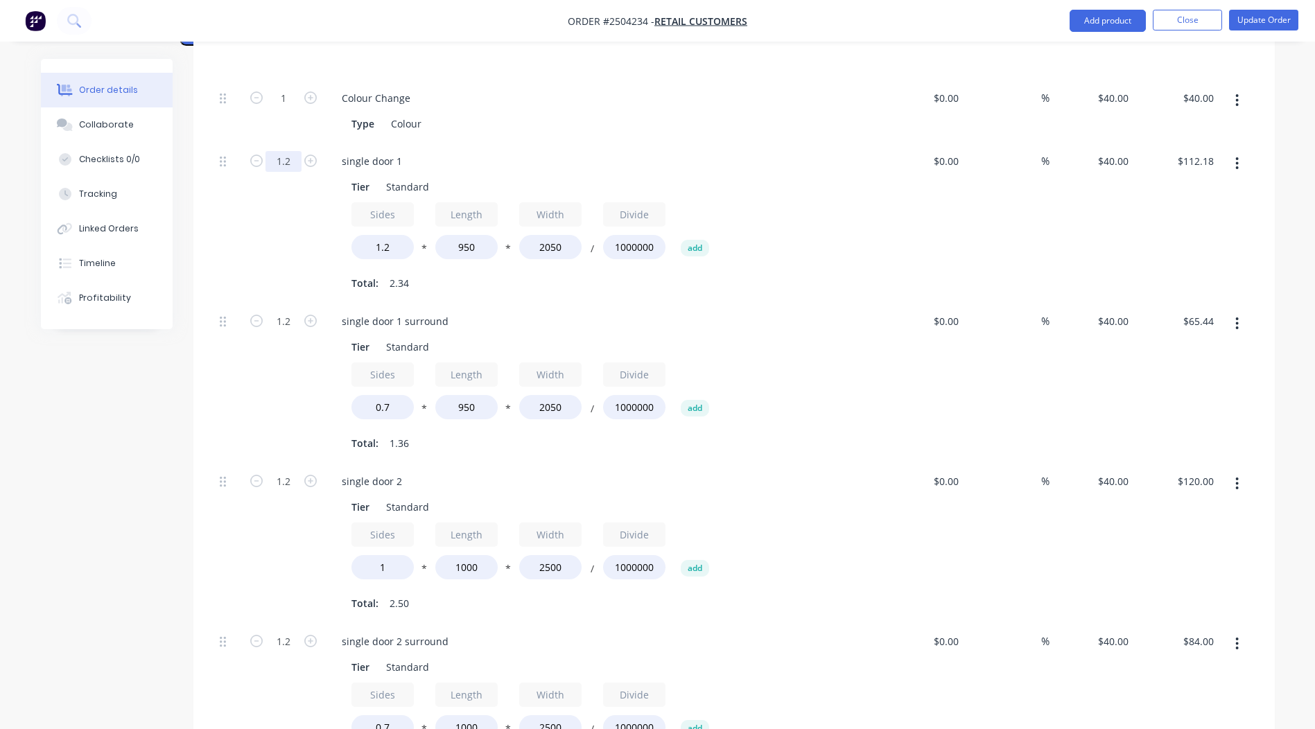
click at [286, 151] on input "1.2" at bounding box center [284, 161] width 36 height 21
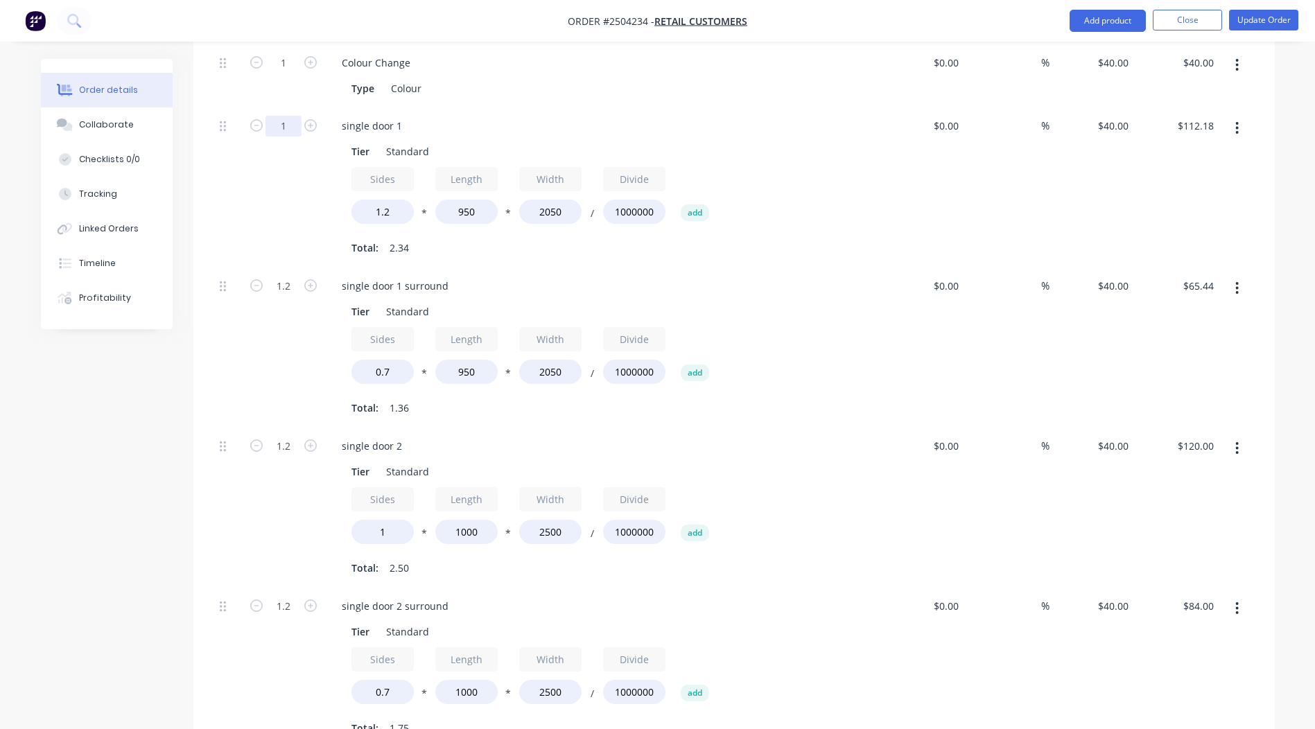
scroll to position [555, 0]
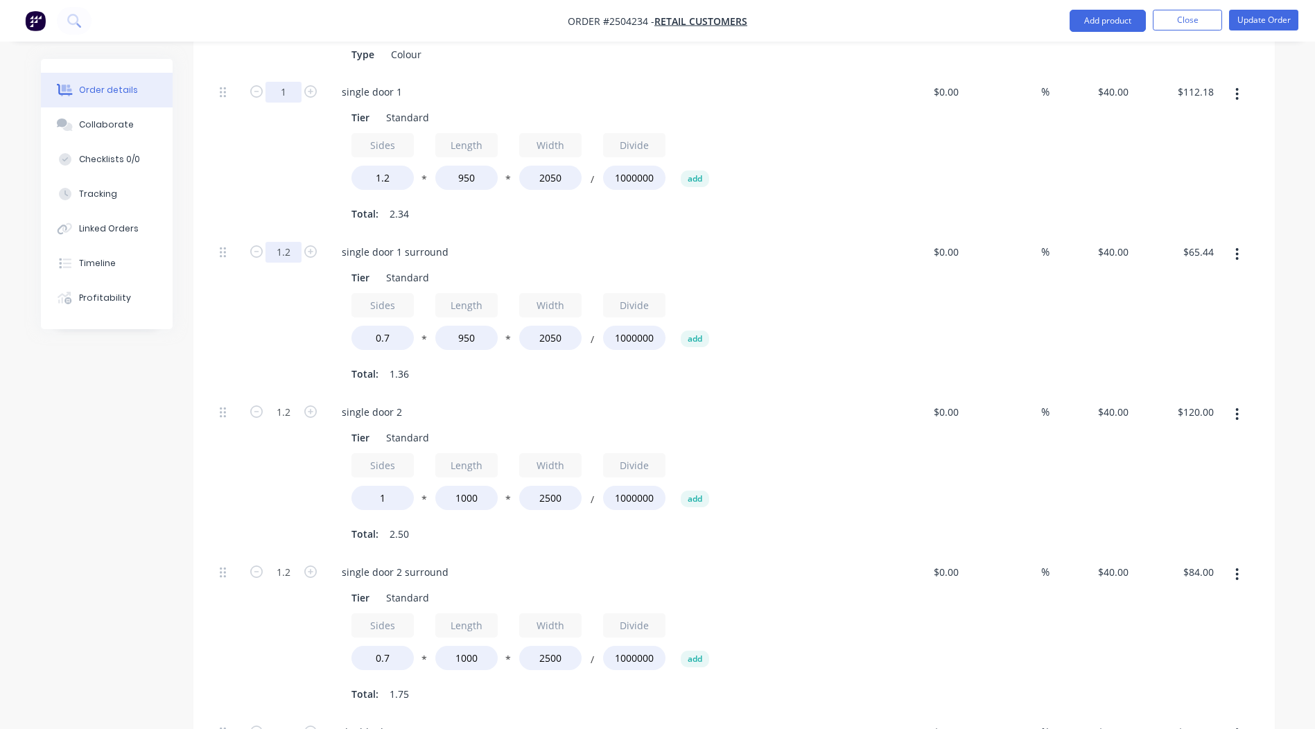
type input "1"
type input "$93.48"
click at [280, 242] on input "1.2" at bounding box center [284, 252] width 36 height 21
type input "1"
type input "$54.53"
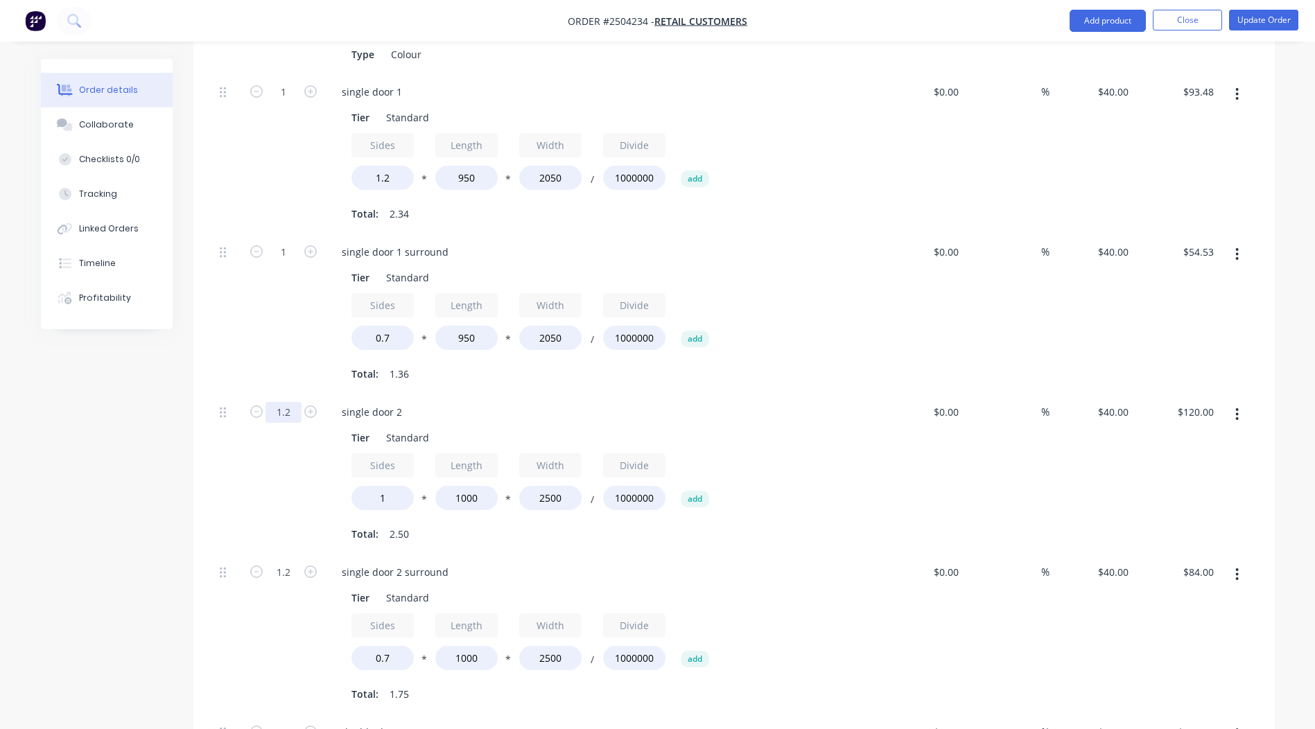
click at [282, 402] on input "1.2" at bounding box center [284, 412] width 36 height 21
type input "1"
click at [286, 562] on input "1.2" at bounding box center [284, 572] width 36 height 21
type input "$100.00"
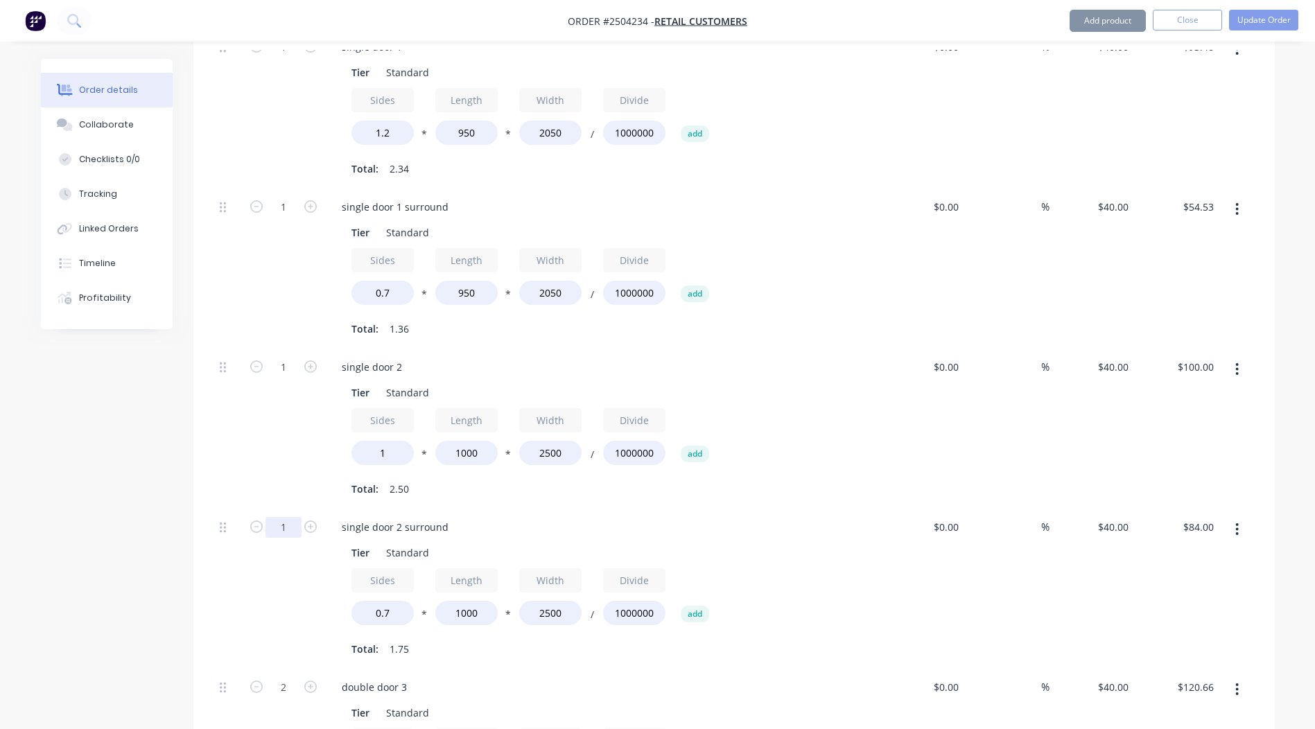
scroll to position [693, 0]
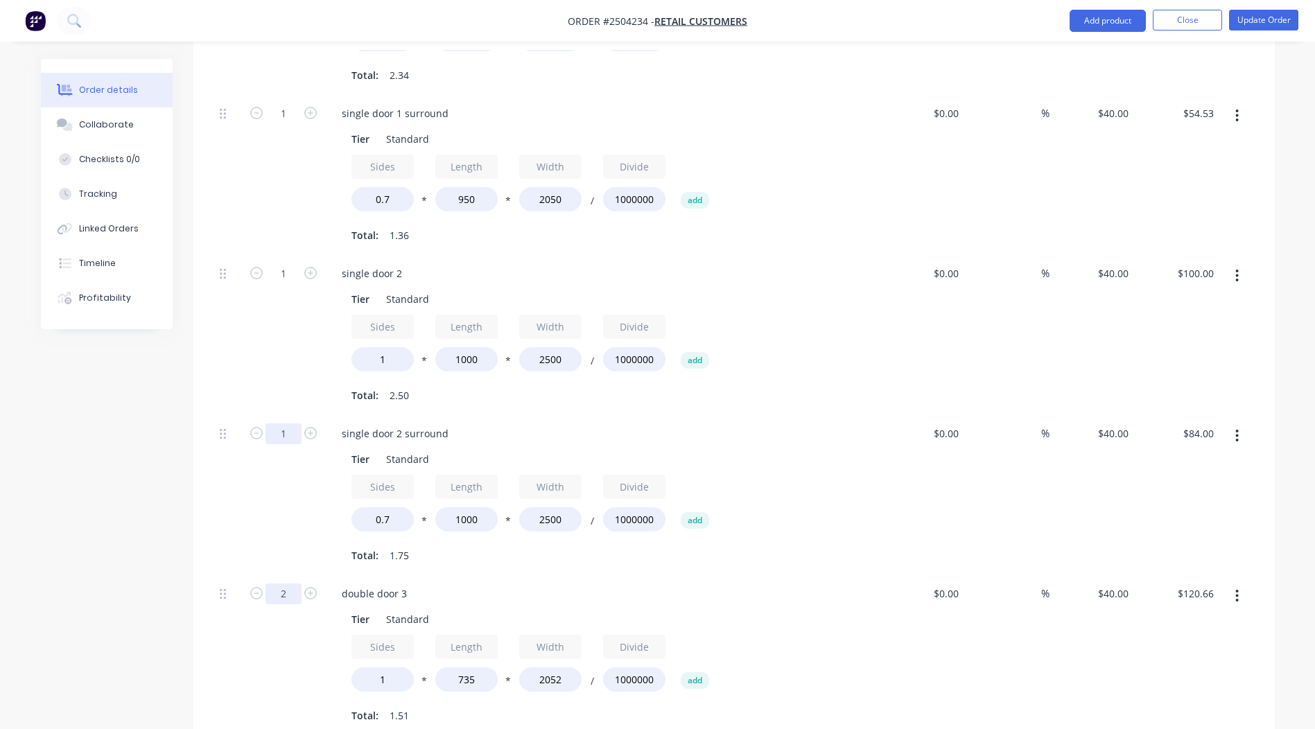
type input "1"
type input "$70.00"
click at [277, 584] on input "2" at bounding box center [284, 594] width 36 height 21
drag, startPoint x: 293, startPoint y: 554, endPoint x: 223, endPoint y: 554, distance: 70.0
click at [223, 576] on div "12 double door 3 Tier Standard Sides 1 * Length 735 * Width 2052 / Divide 10000…" at bounding box center [734, 656] width 1040 height 160
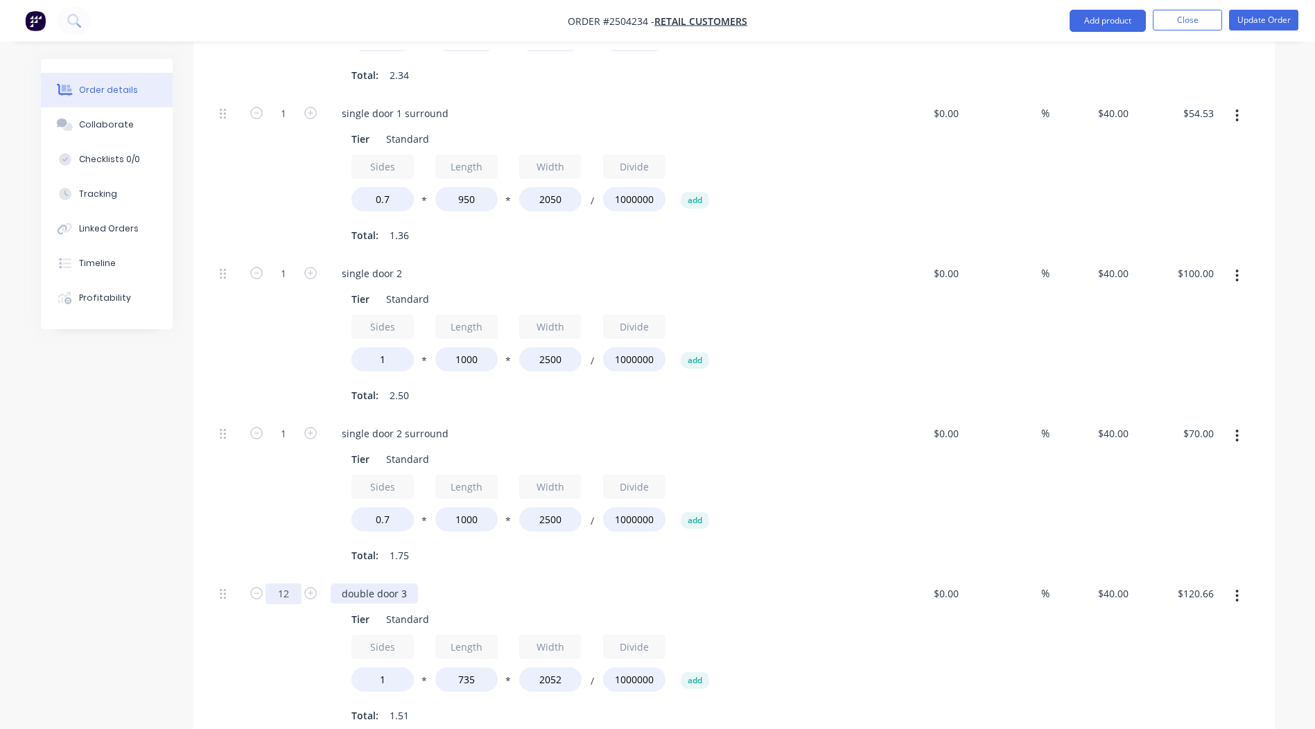
type input "2"
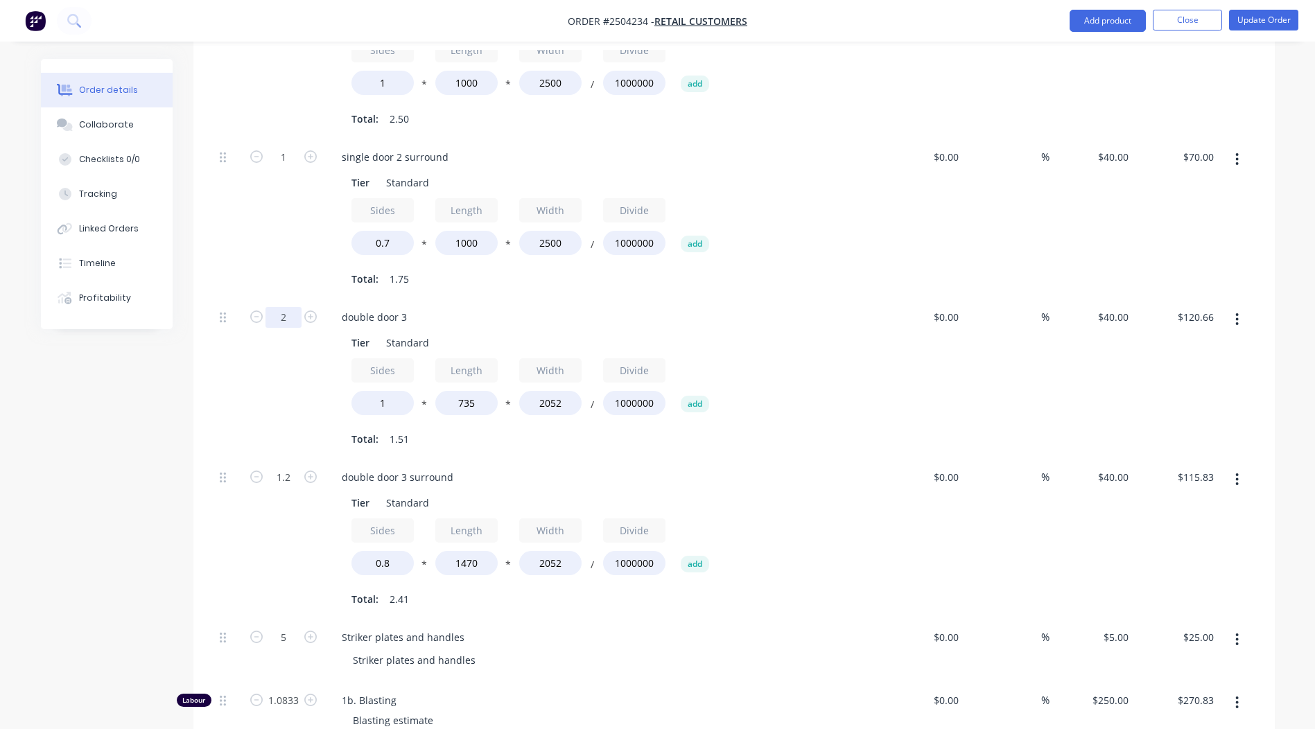
scroll to position [971, 0]
click at [282, 467] on input "1.2" at bounding box center [284, 477] width 36 height 21
type input "1"
type input "$96.53"
drag, startPoint x: 390, startPoint y: 523, endPoint x: 318, endPoint y: 525, distance: 72.1
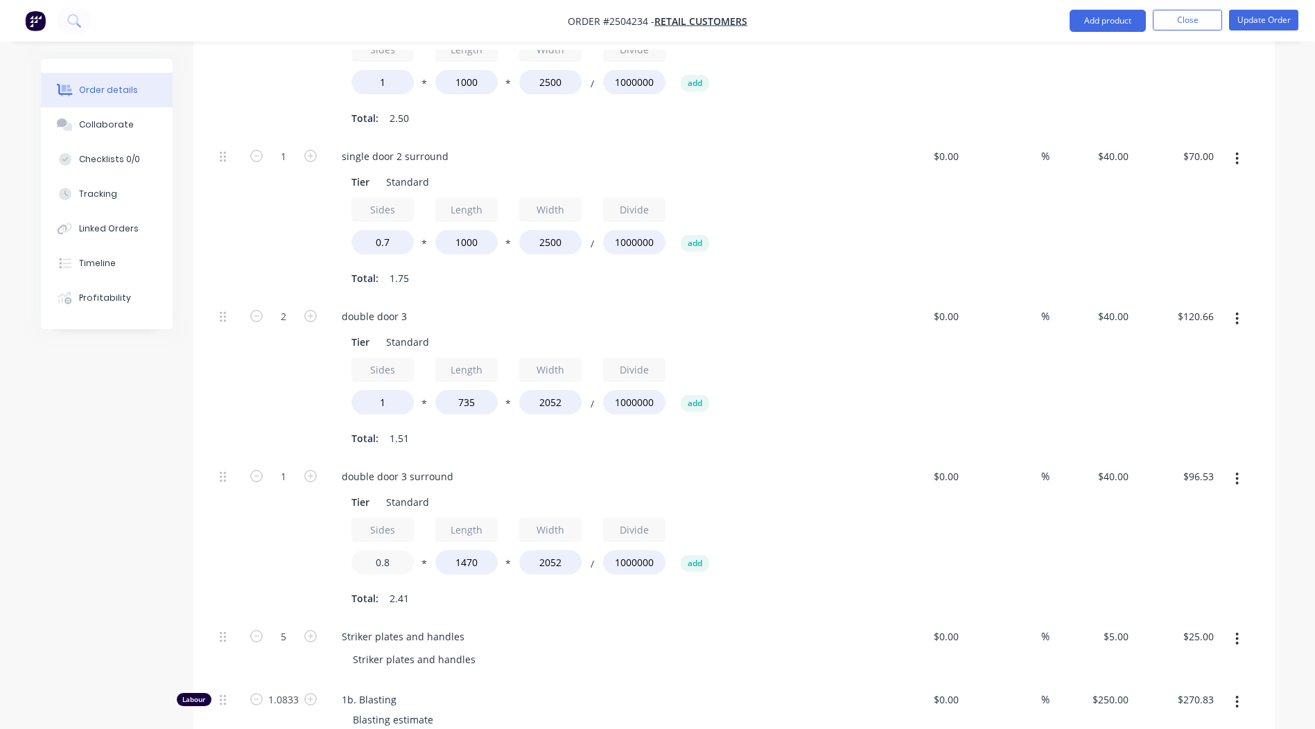
click at [322, 526] on div "1 double door 3 surround Tier Standard Sides 0.8 * Length 1470 * Width 2052 / D…" at bounding box center [734, 538] width 1040 height 160
type input "1"
type input "$120.66"
click at [395, 390] on input "1" at bounding box center [383, 402] width 62 height 24
type input "1.2"
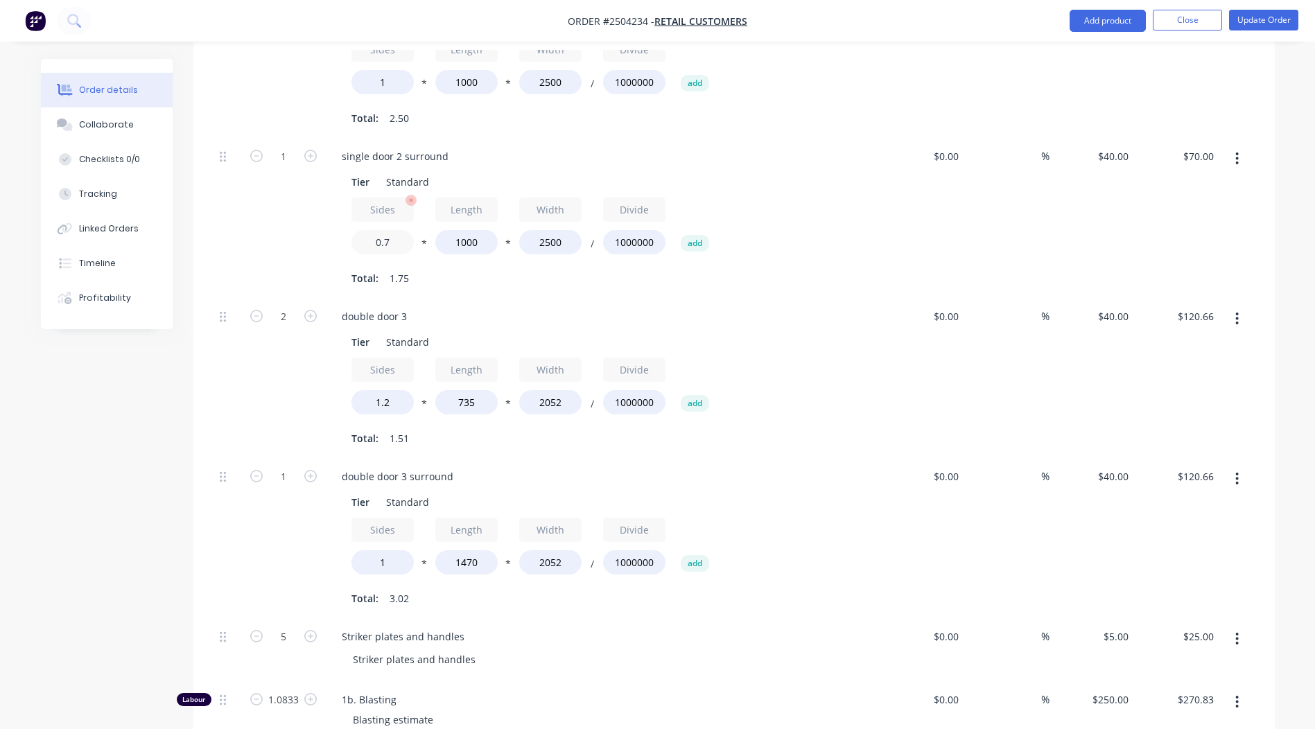
type input "$144.79"
drag, startPoint x: 367, startPoint y: 203, endPoint x: 284, endPoint y: 206, distance: 83.3
click at [284, 206] on div "1 single door 2 surround Tier Standard Sides 0.7 * Length 1000 * Width 2500 / D…" at bounding box center [734, 218] width 1040 height 160
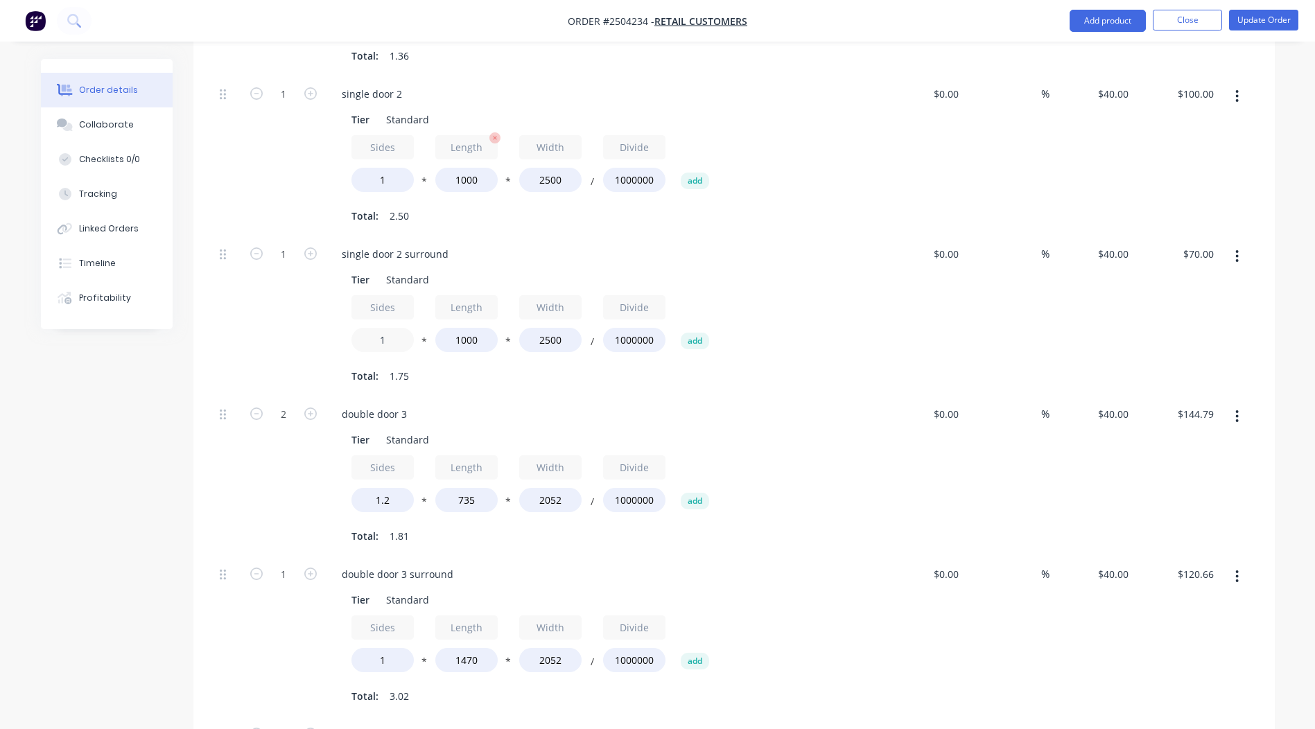
scroll to position [763, 0]
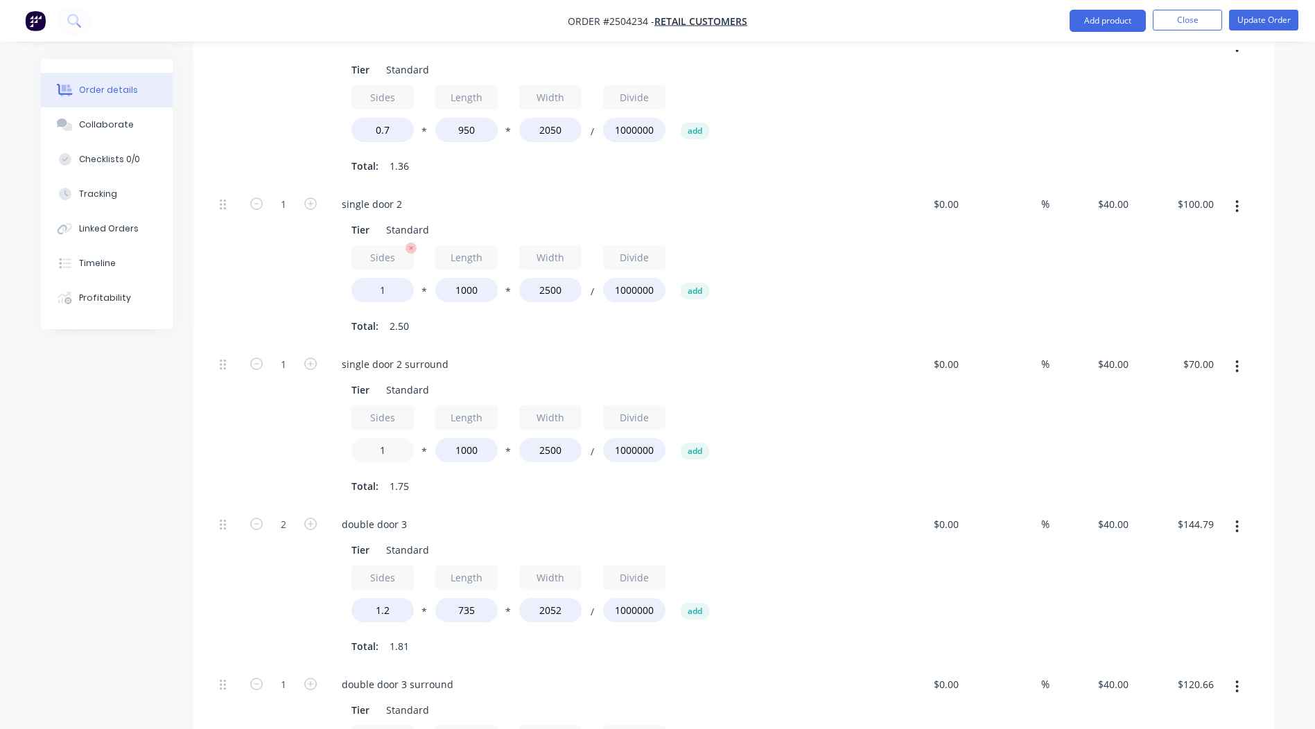
type input "1"
type input "$100.00"
click at [399, 278] on input "1" at bounding box center [383, 290] width 62 height 24
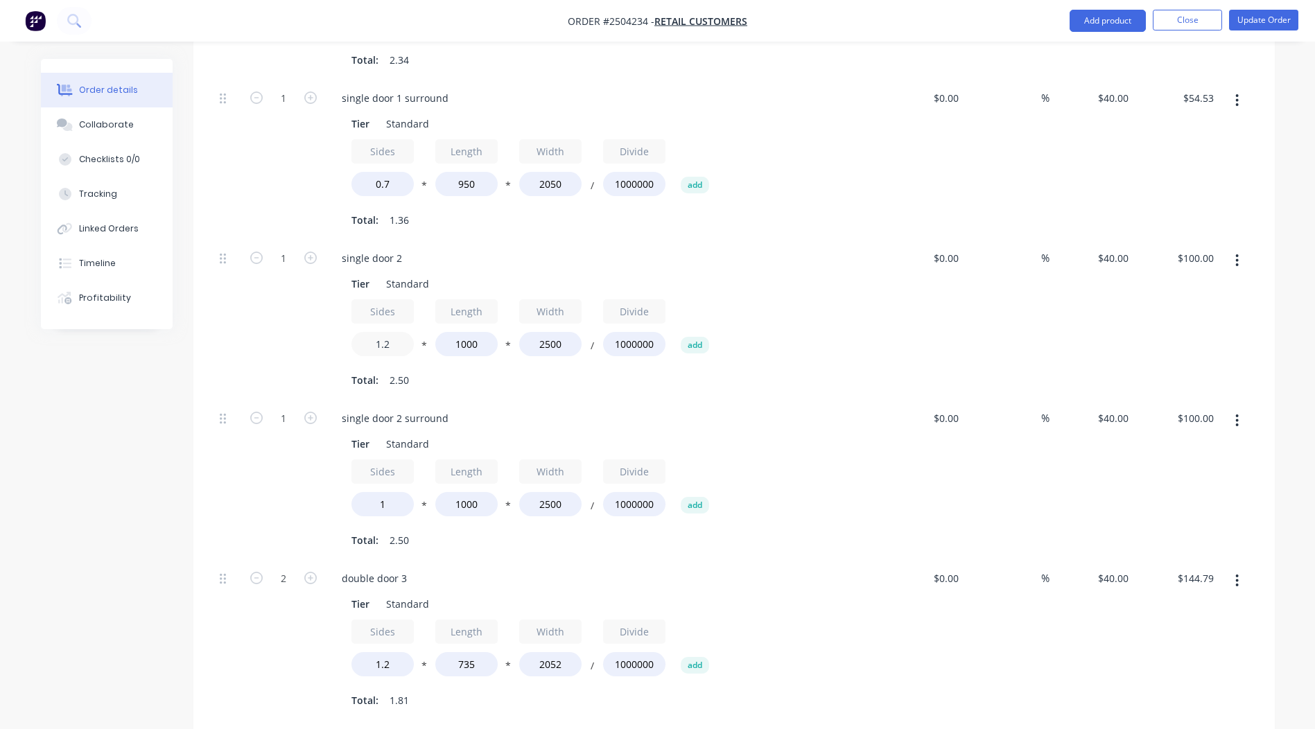
scroll to position [624, 0]
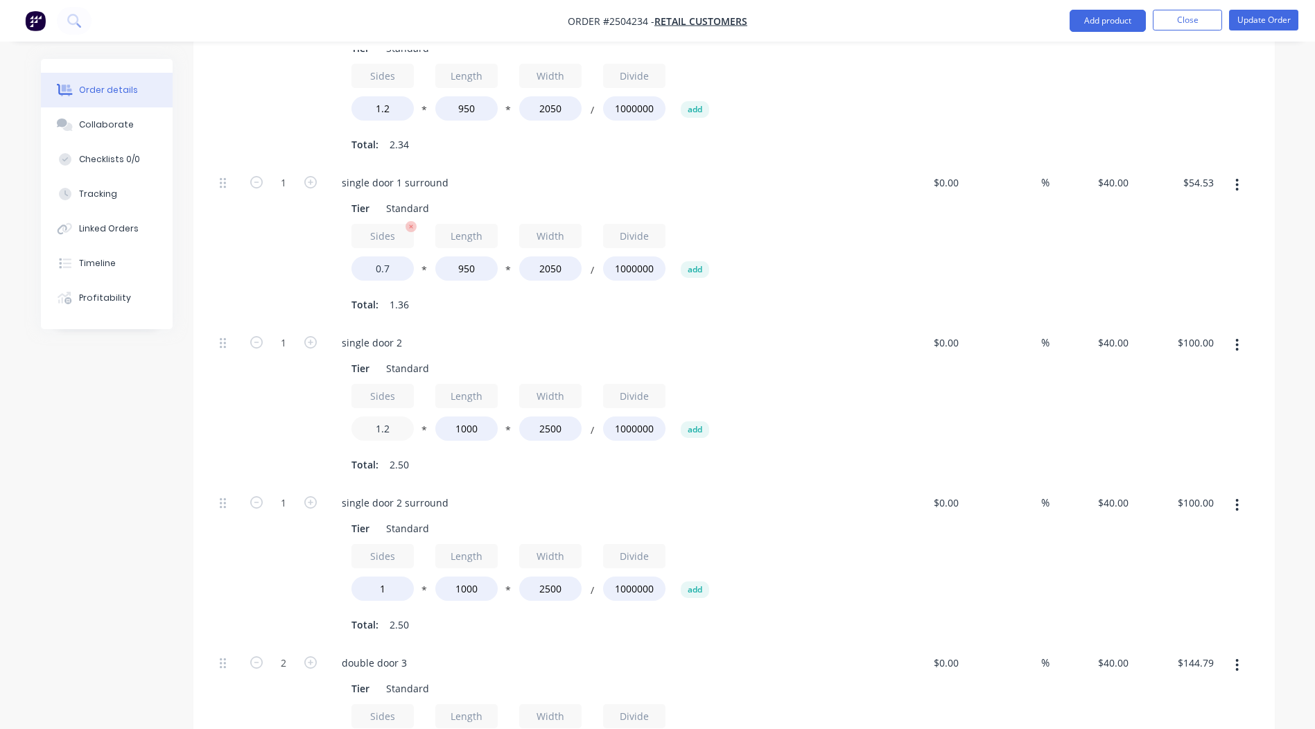
type input "1.2"
type input "$120.00"
drag, startPoint x: 391, startPoint y: 230, endPoint x: 373, endPoint y: 230, distance: 18.0
click at [374, 257] on input "0.7" at bounding box center [383, 269] width 62 height 24
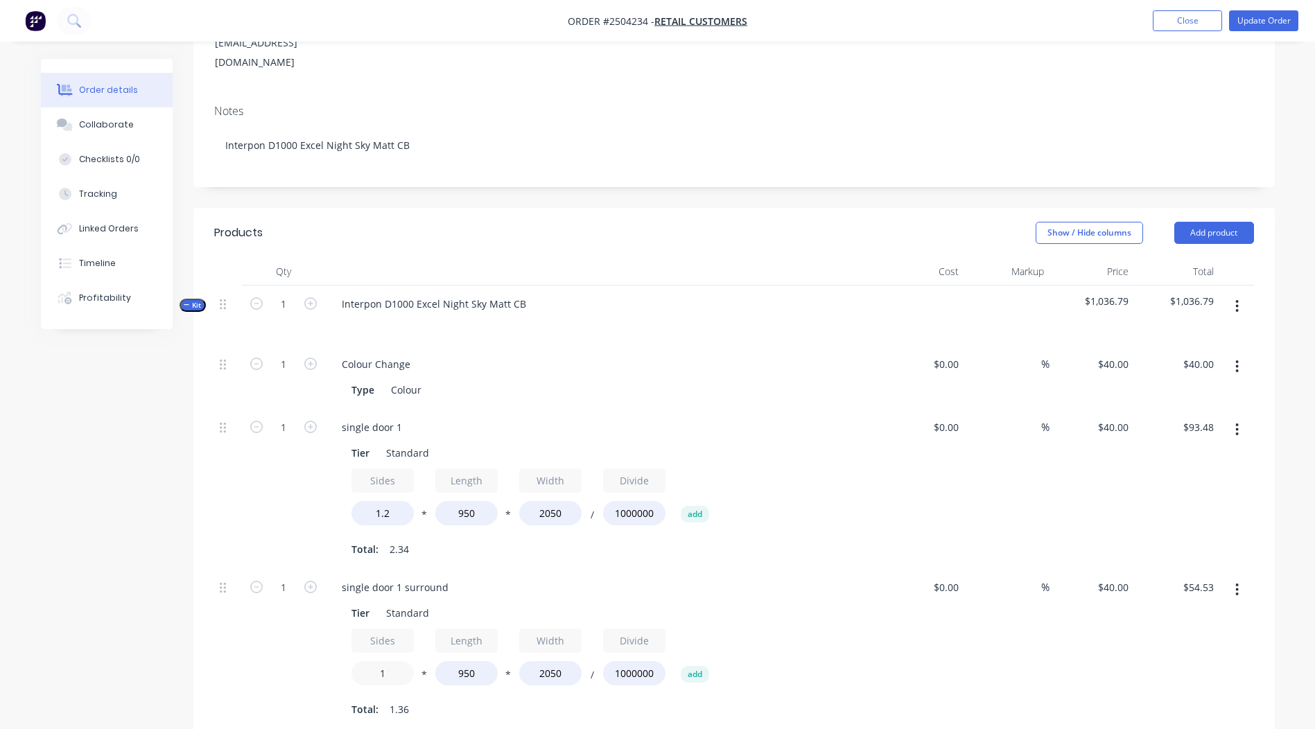
scroll to position [208, 0]
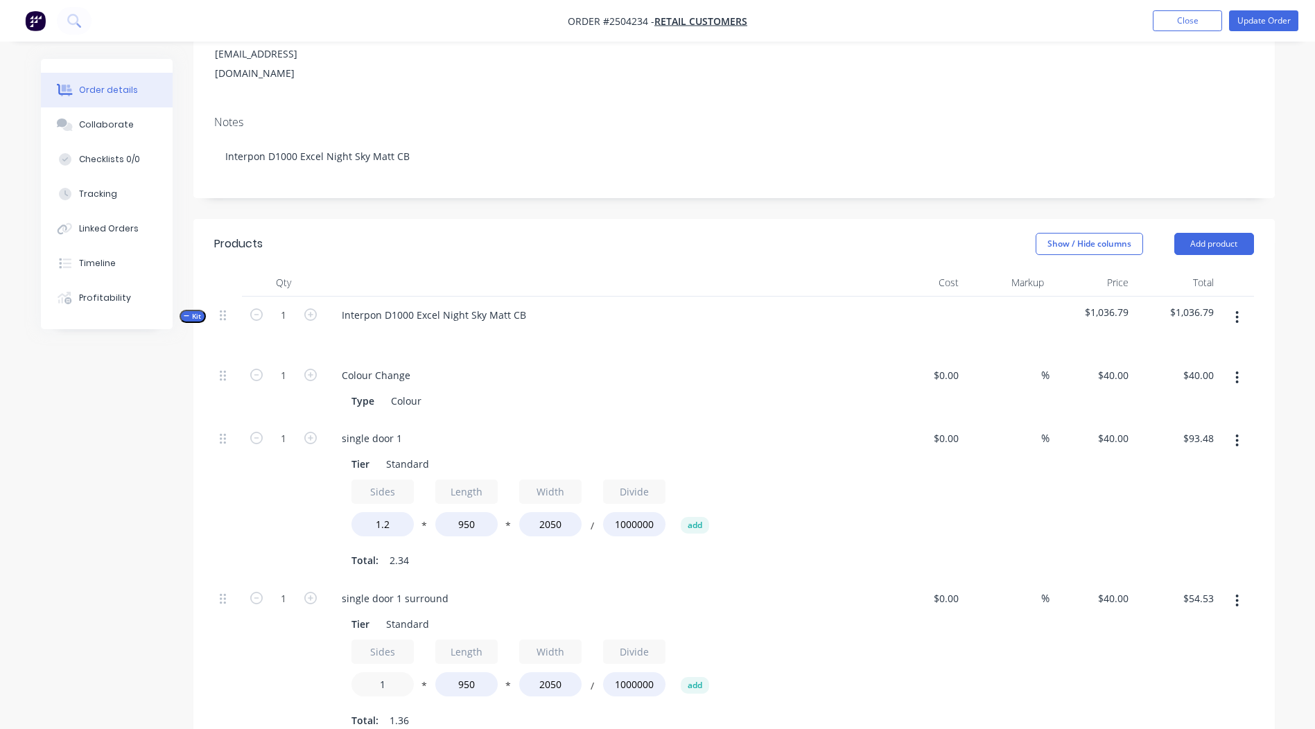
type input "1"
type input "$77.90"
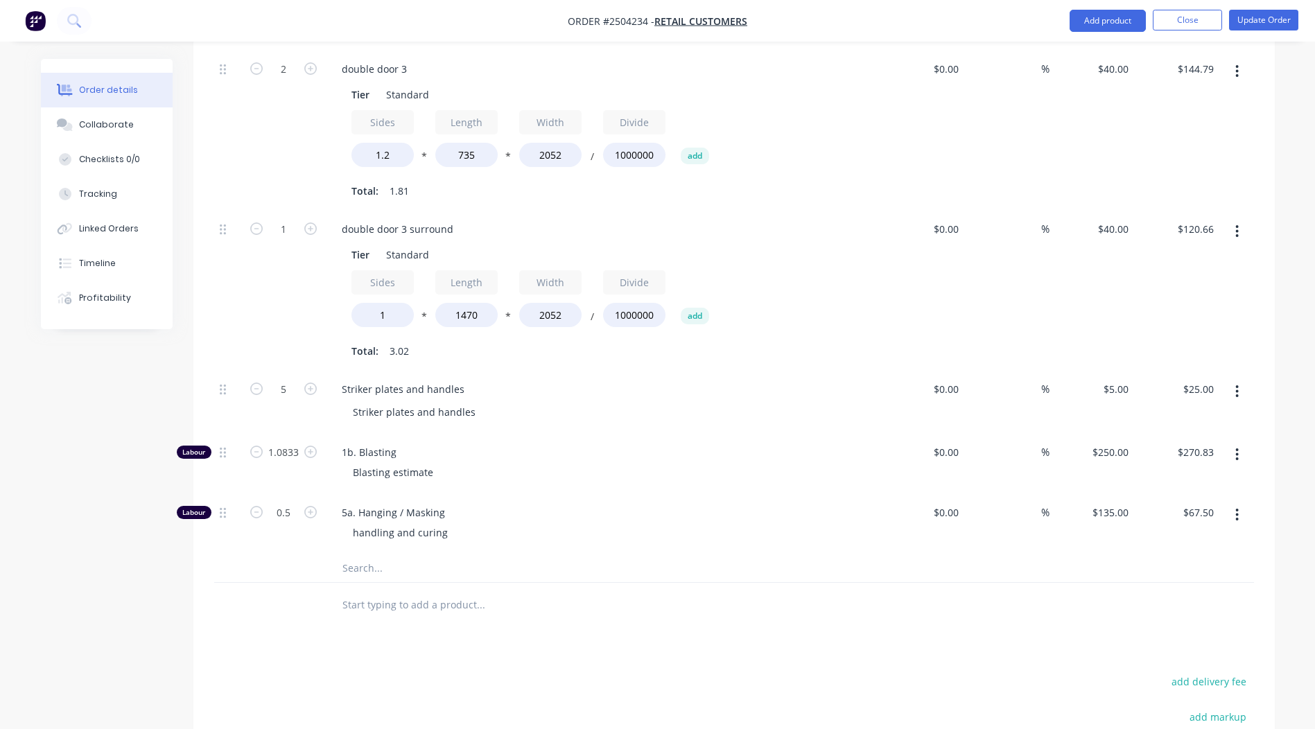
scroll to position [0, 0]
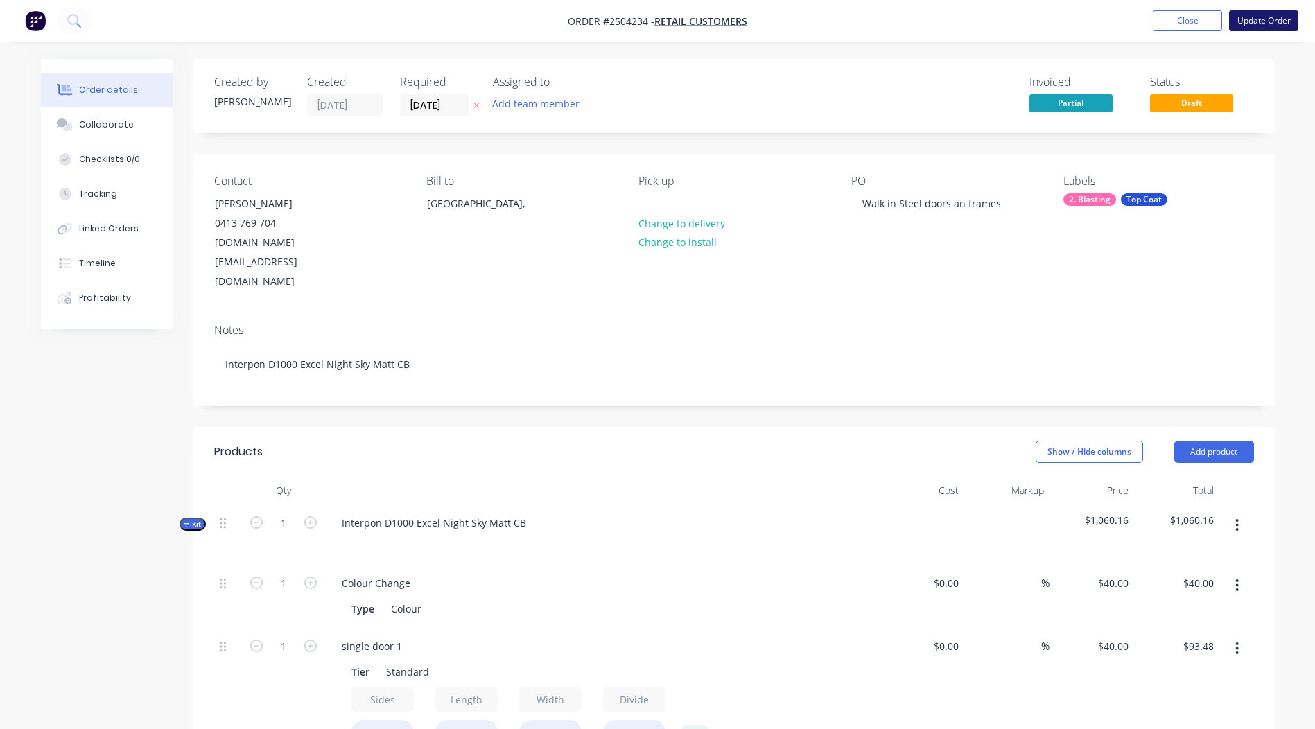
click at [1261, 26] on button "Update Order" at bounding box center [1263, 20] width 69 height 21
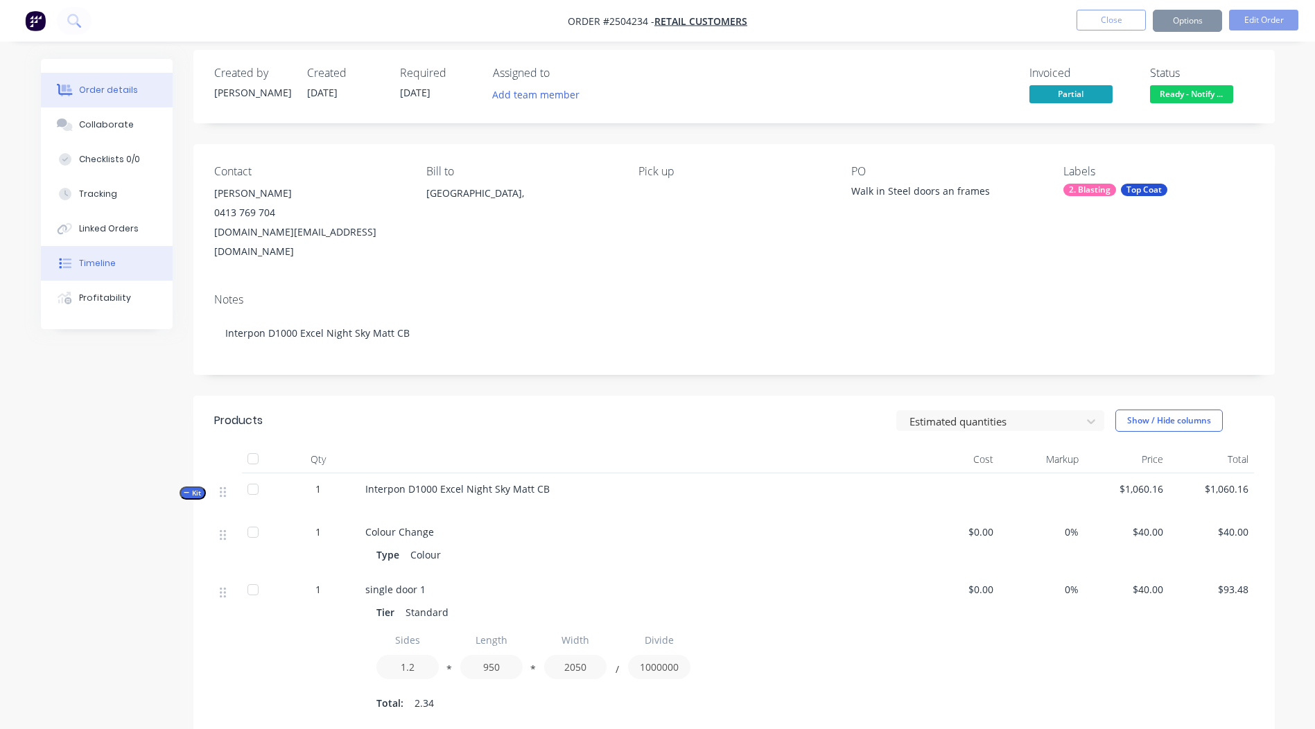
click at [100, 261] on div "Timeline" at bounding box center [97, 263] width 37 height 12
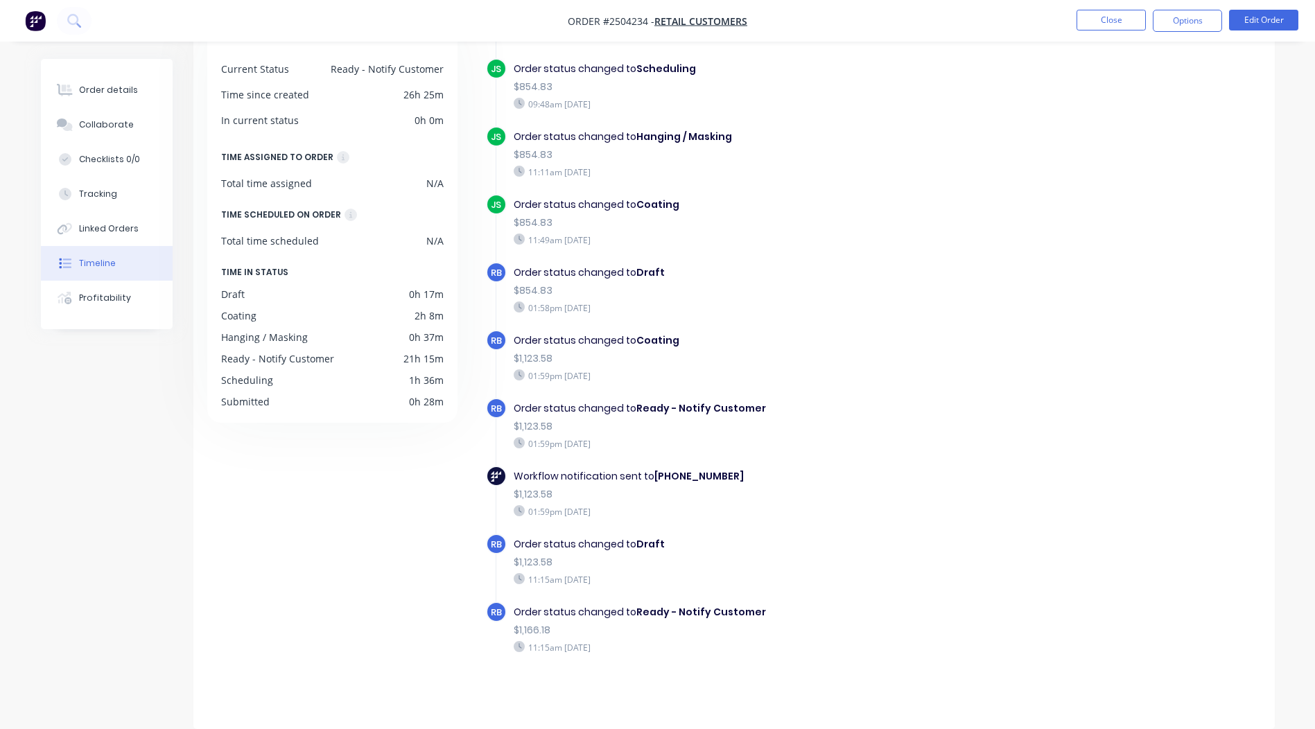
scroll to position [492, 0]
click at [1085, 11] on button "Close" at bounding box center [1111, 20] width 69 height 21
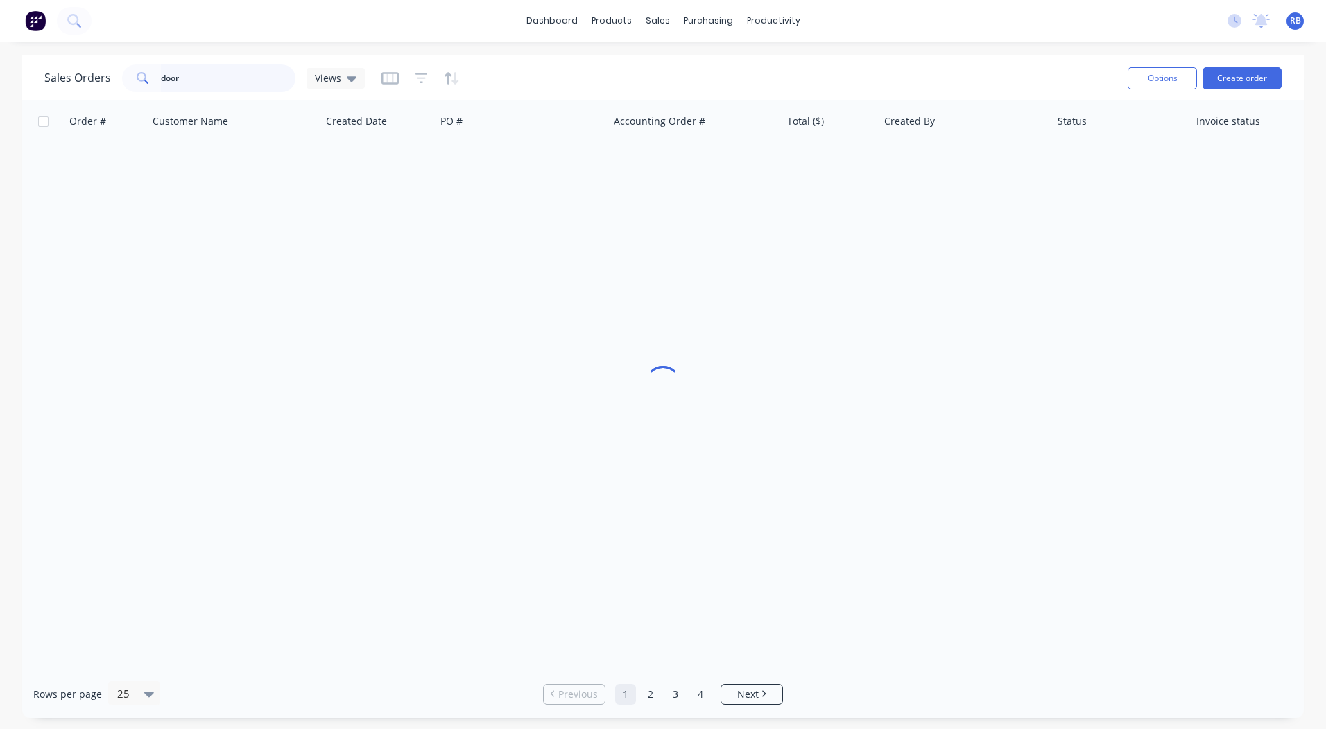
click at [203, 74] on input "door" at bounding box center [228, 78] width 135 height 28
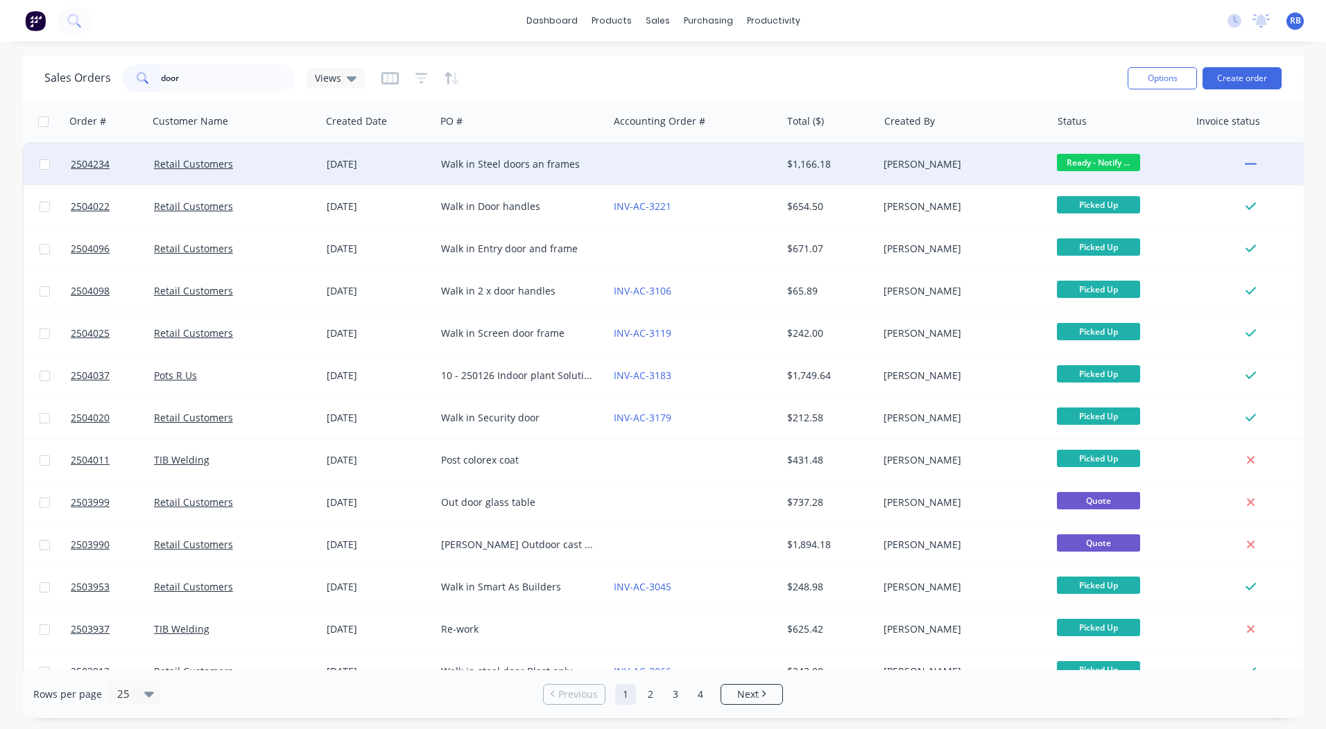
click at [695, 166] on div at bounding box center [694, 165] width 173 height 42
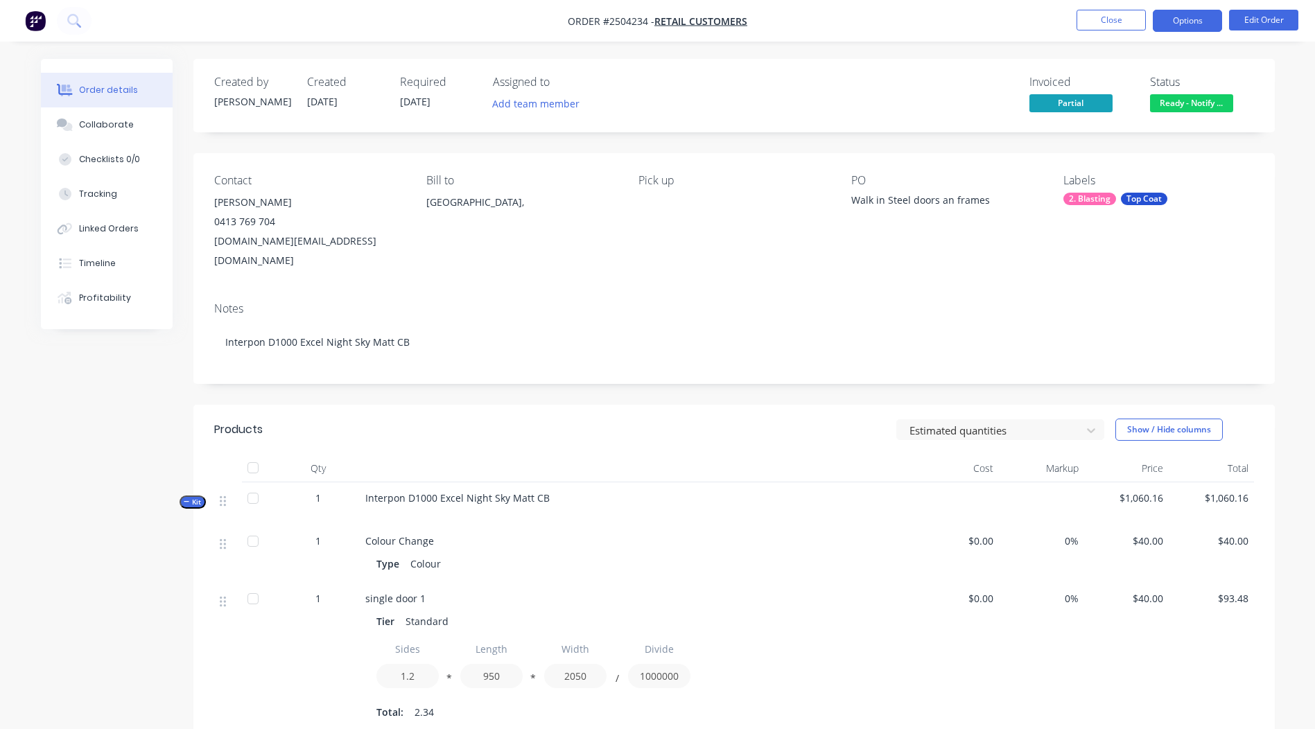
click at [1167, 12] on button "Options" at bounding box center [1187, 21] width 69 height 22
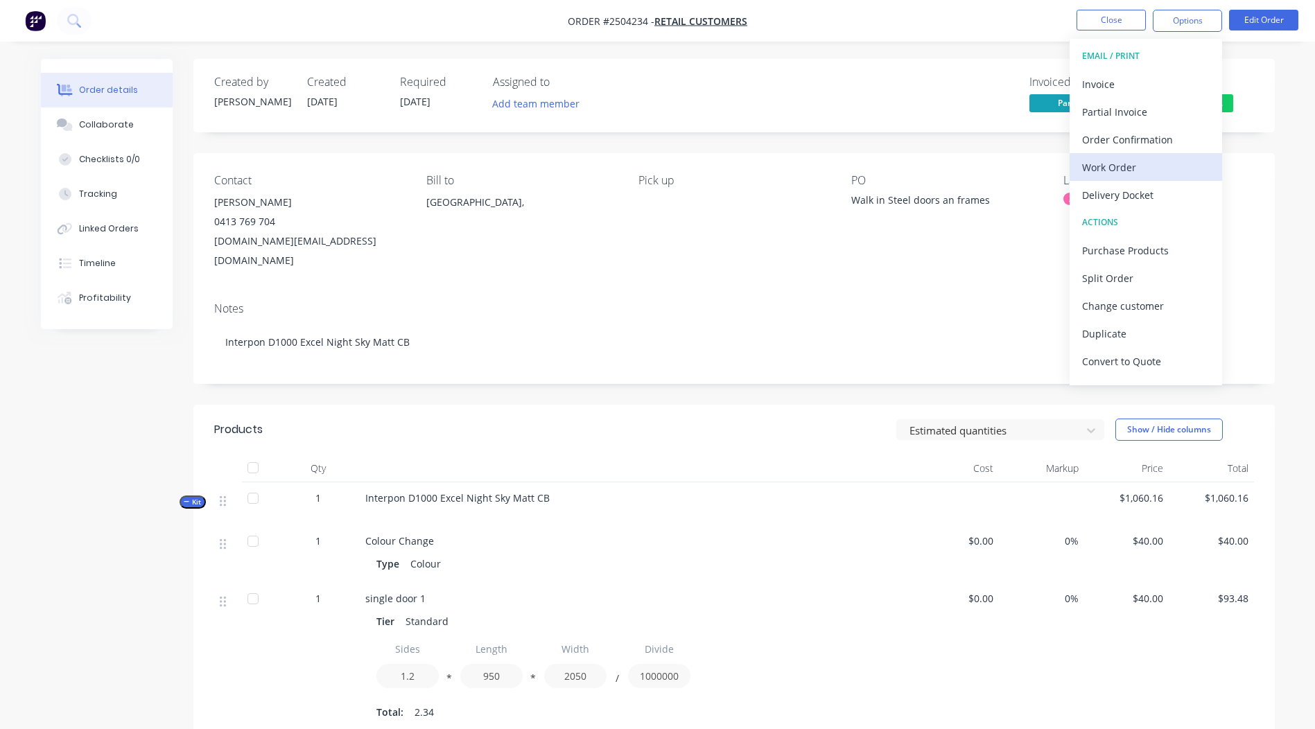
click at [1120, 155] on button "Work Order" at bounding box center [1146, 167] width 153 height 28
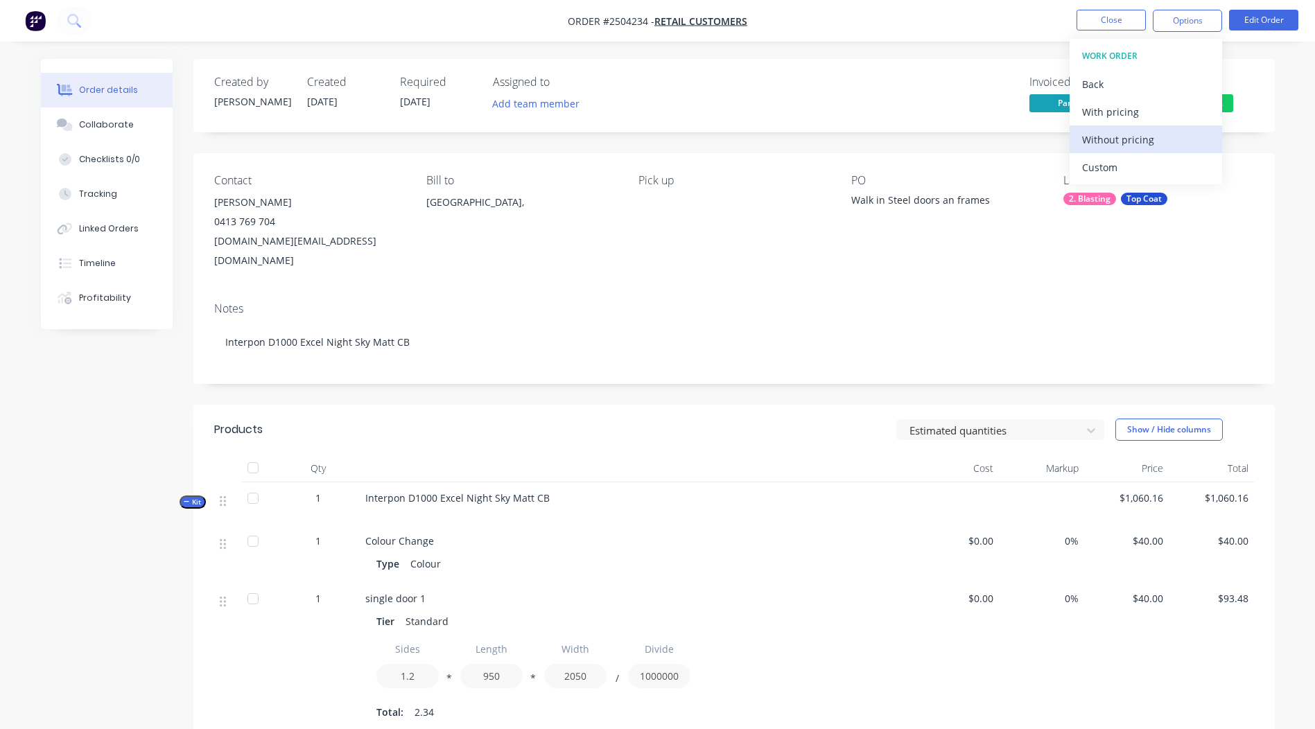
click at [1156, 126] on button "Without pricing" at bounding box center [1146, 140] width 153 height 28
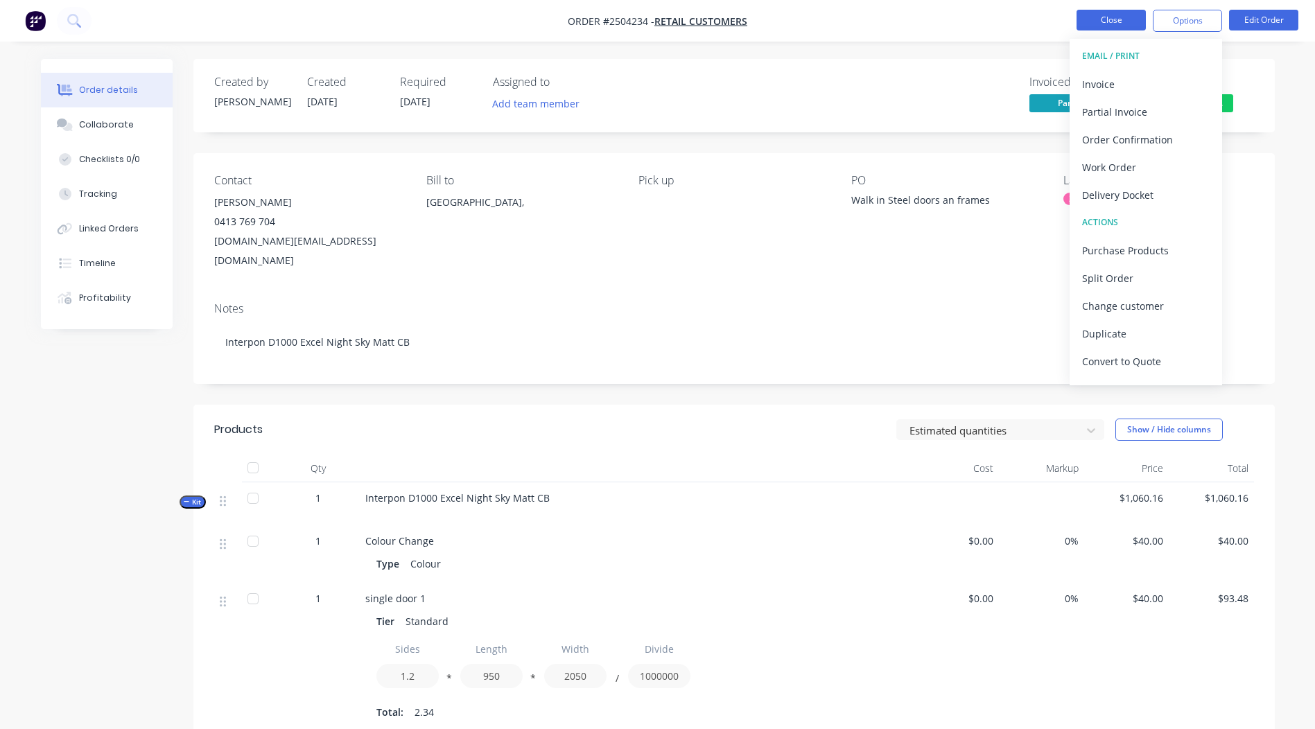
click at [1094, 10] on button "Close" at bounding box center [1111, 20] width 69 height 21
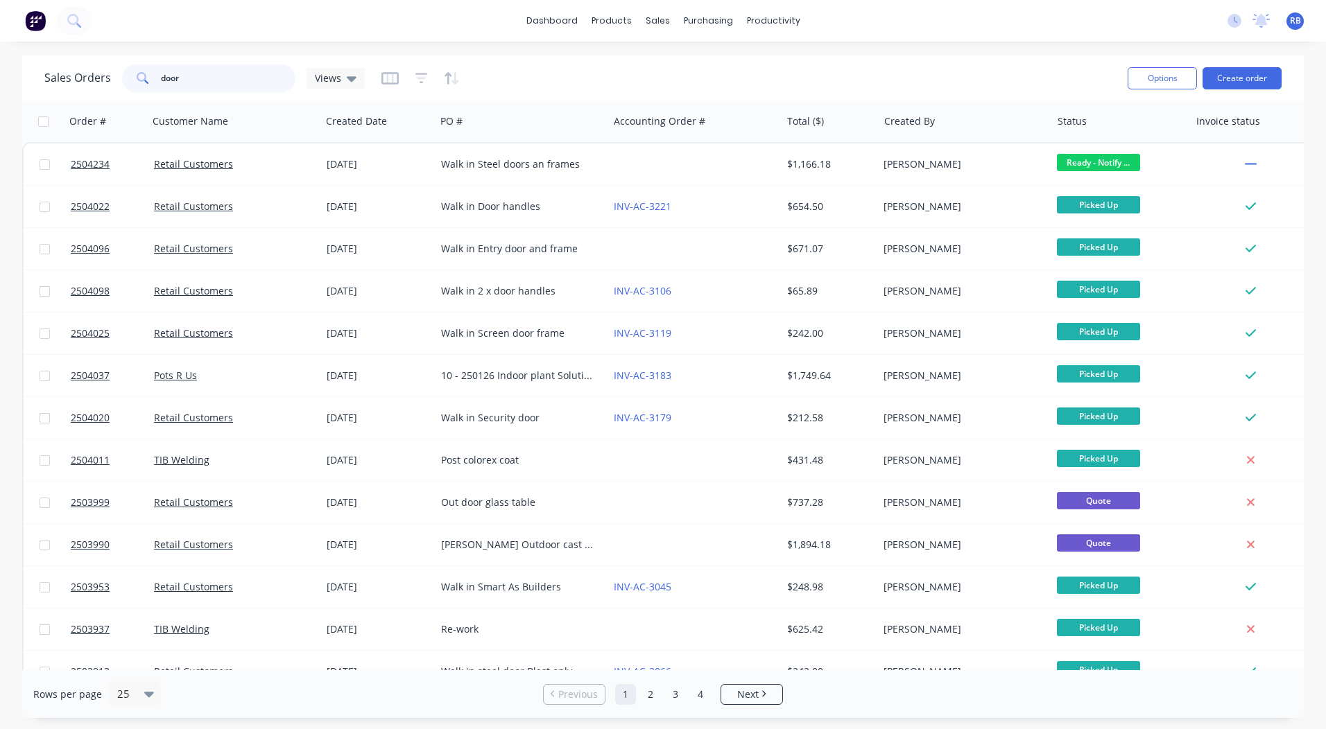
drag, startPoint x: 193, startPoint y: 76, endPoint x: 0, endPoint y: 53, distance: 194.8
click at [0, 53] on html "dashboard products sales purchasing productivity dashboard products Product Cat…" at bounding box center [663, 364] width 1326 height 729
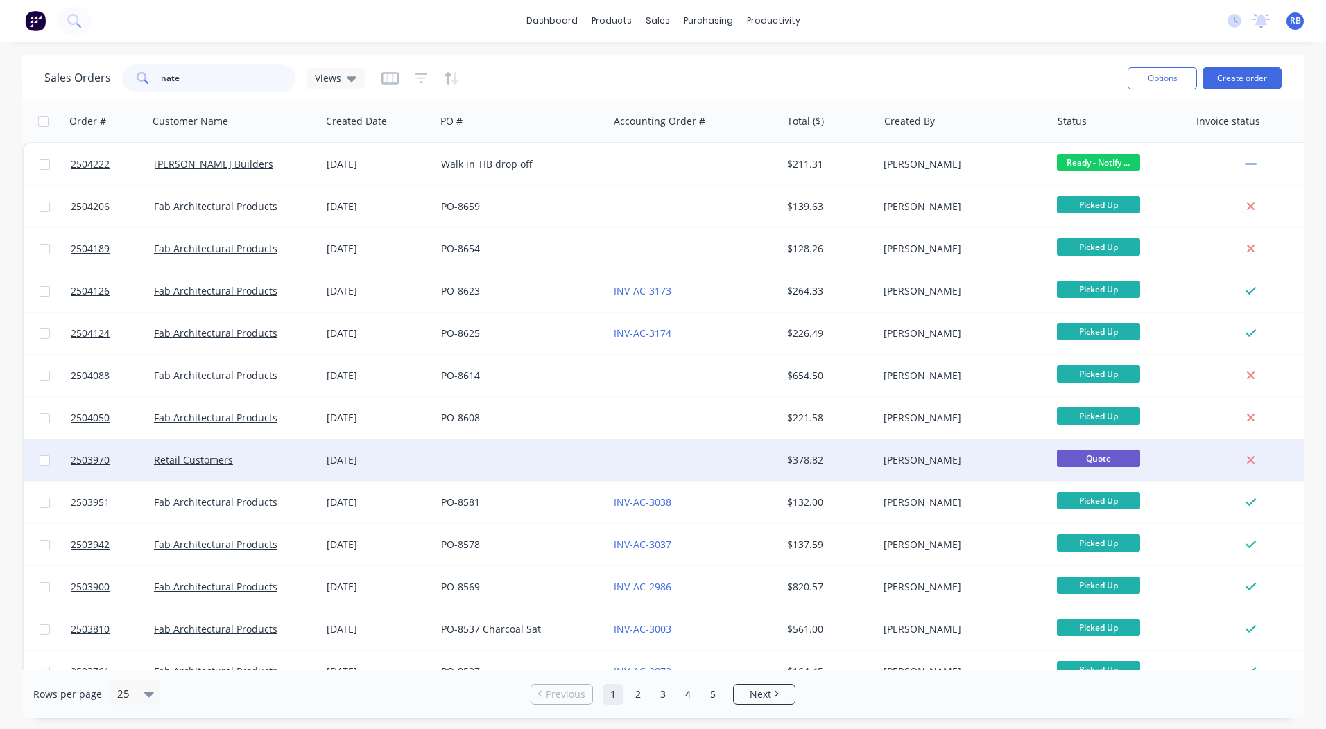
type input "nate"
click at [453, 467] on div at bounding box center [521, 461] width 173 height 42
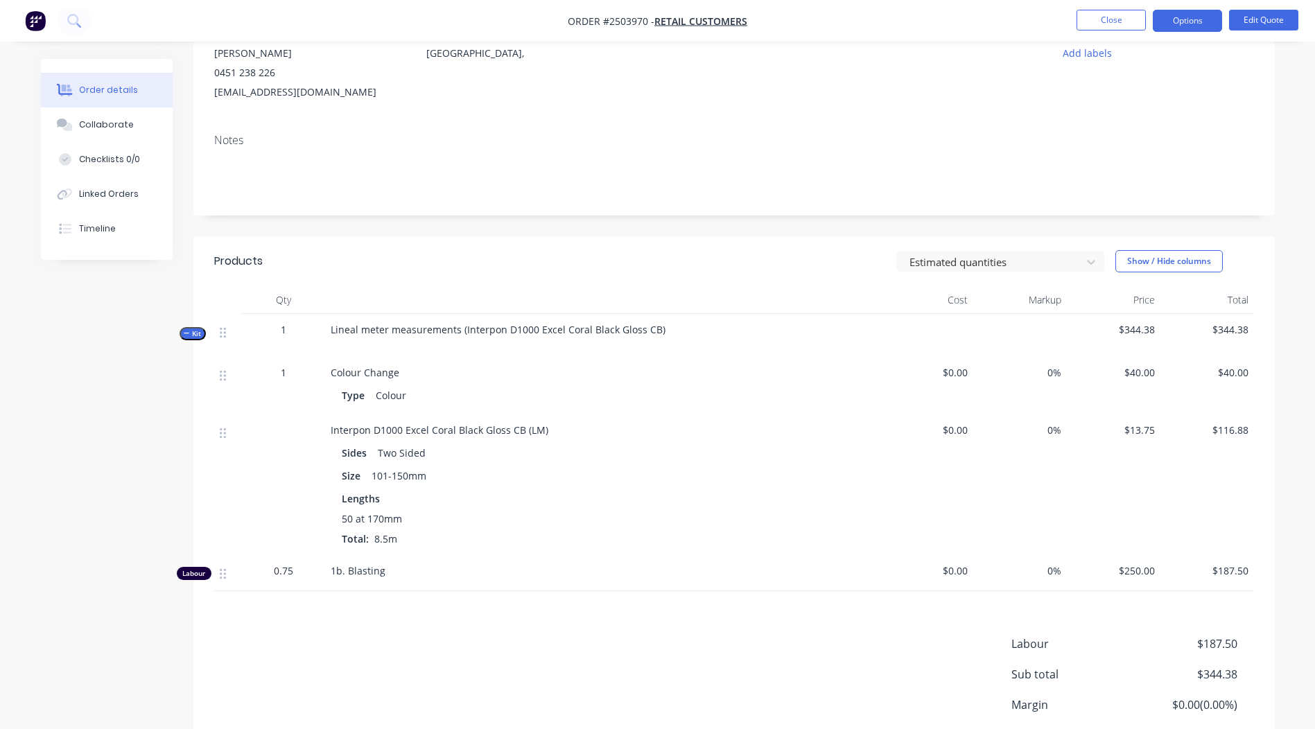
scroll to position [50, 0]
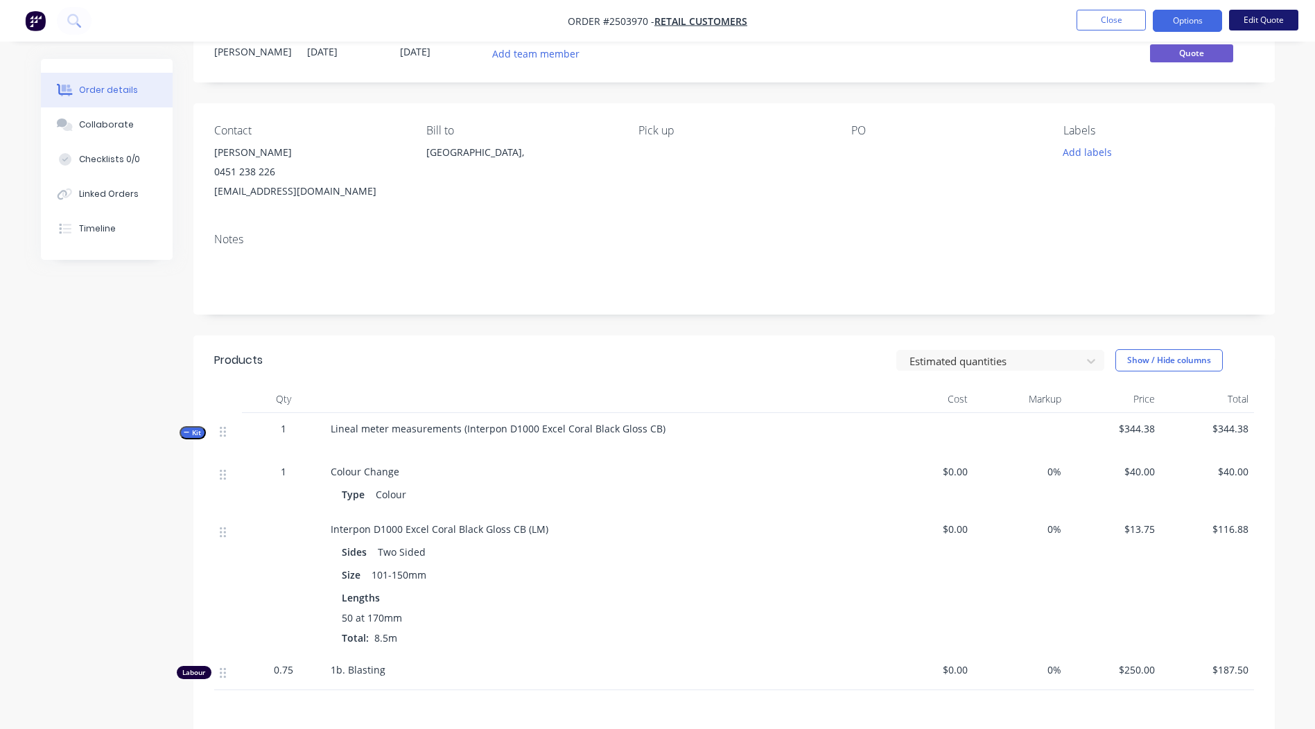
click at [1255, 21] on button "Edit Quote" at bounding box center [1263, 20] width 69 height 21
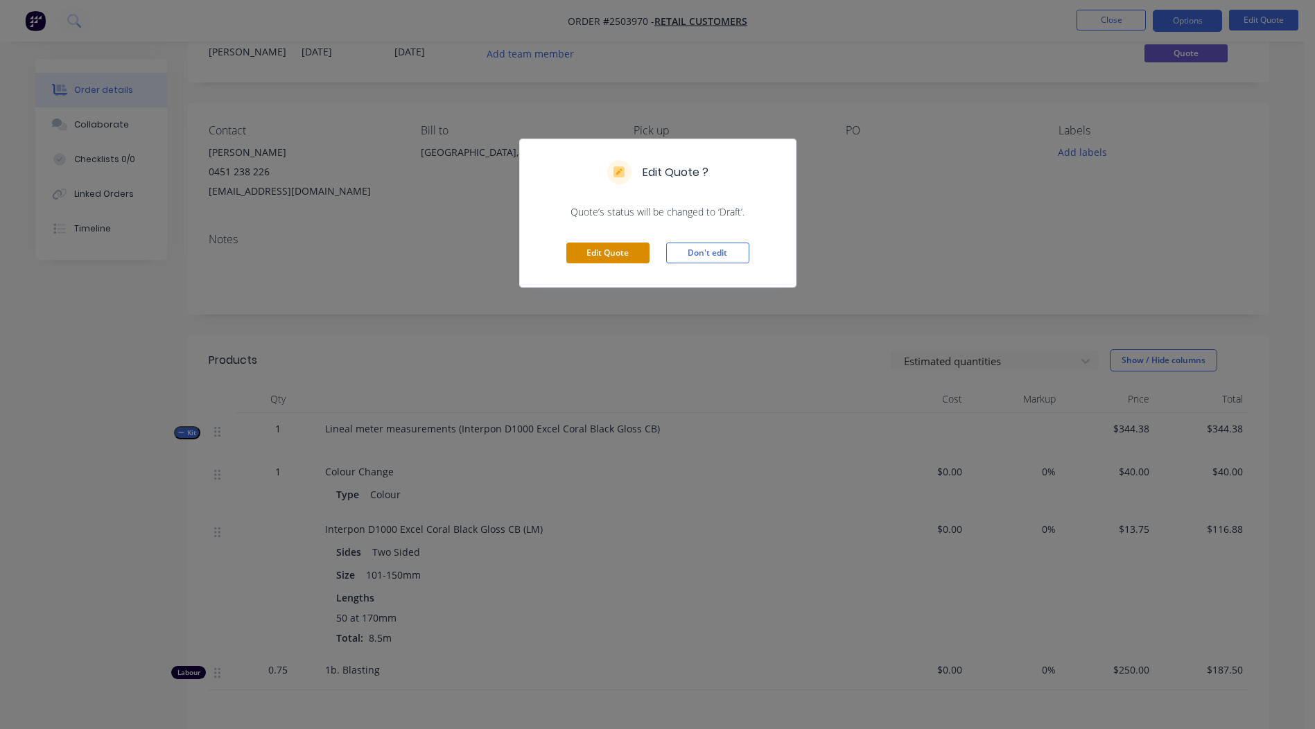
click at [600, 255] on button "Edit Quote" at bounding box center [607, 253] width 83 height 21
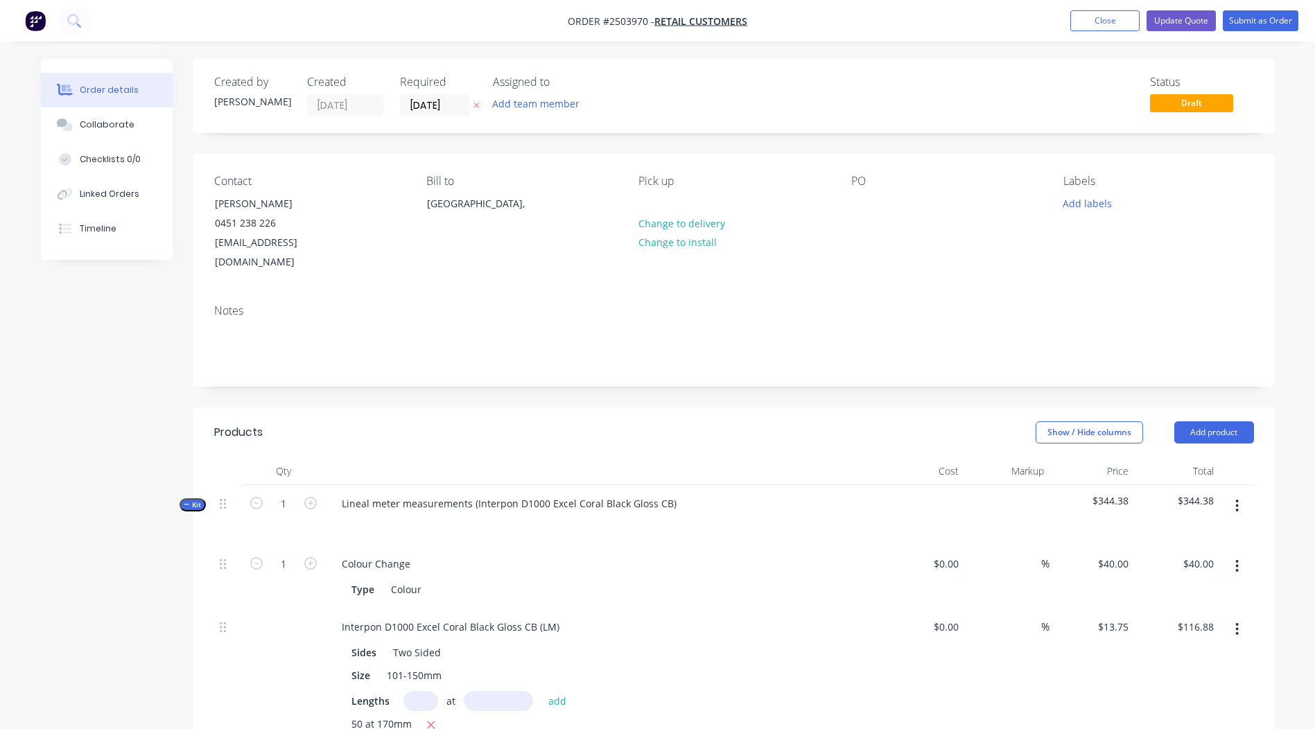
scroll to position [347, 0]
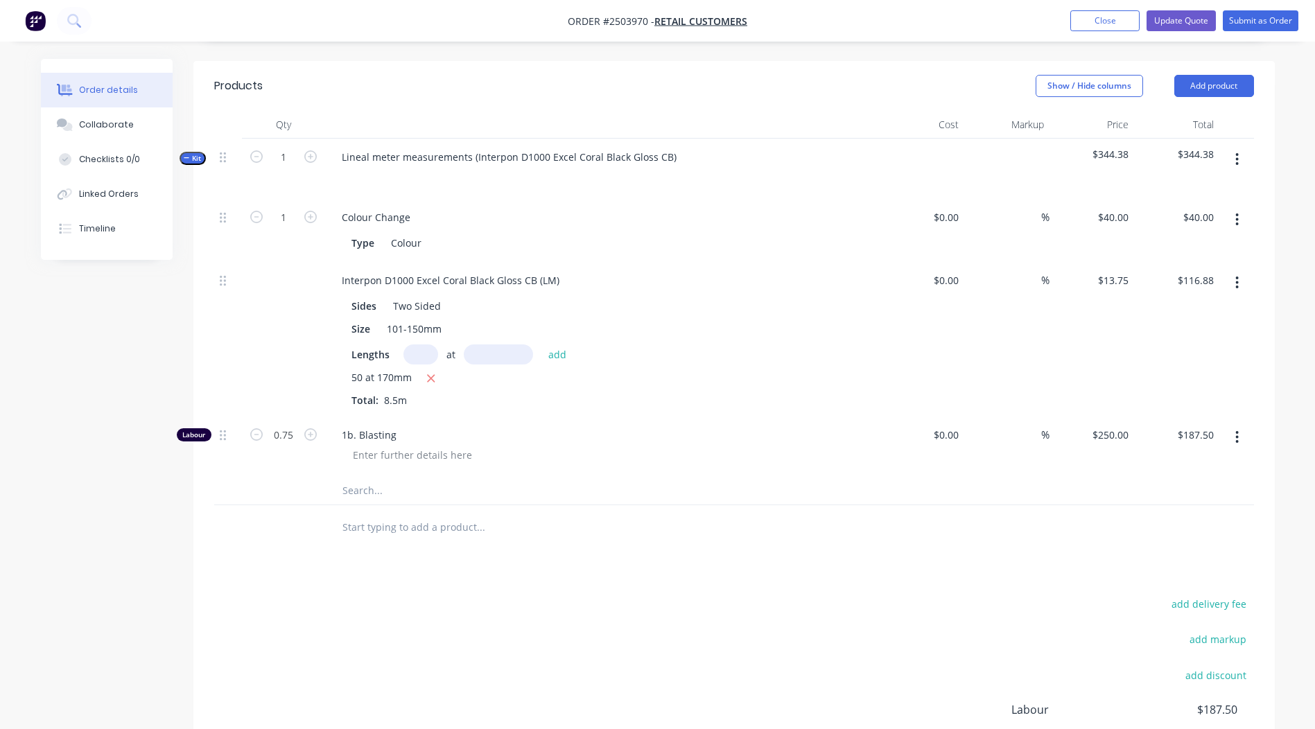
click at [1231, 425] on button "button" at bounding box center [1237, 437] width 33 height 25
click at [1162, 519] on div "Delete" at bounding box center [1188, 529] width 107 height 20
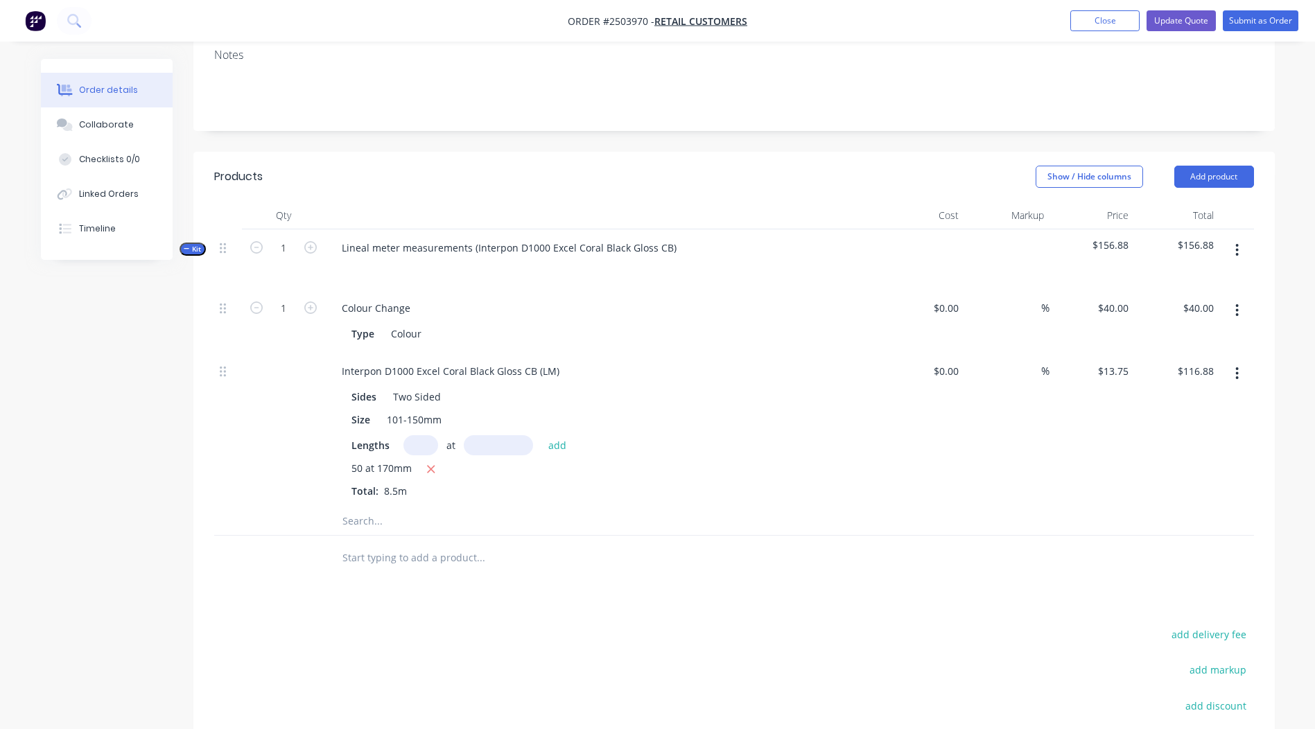
scroll to position [249, 0]
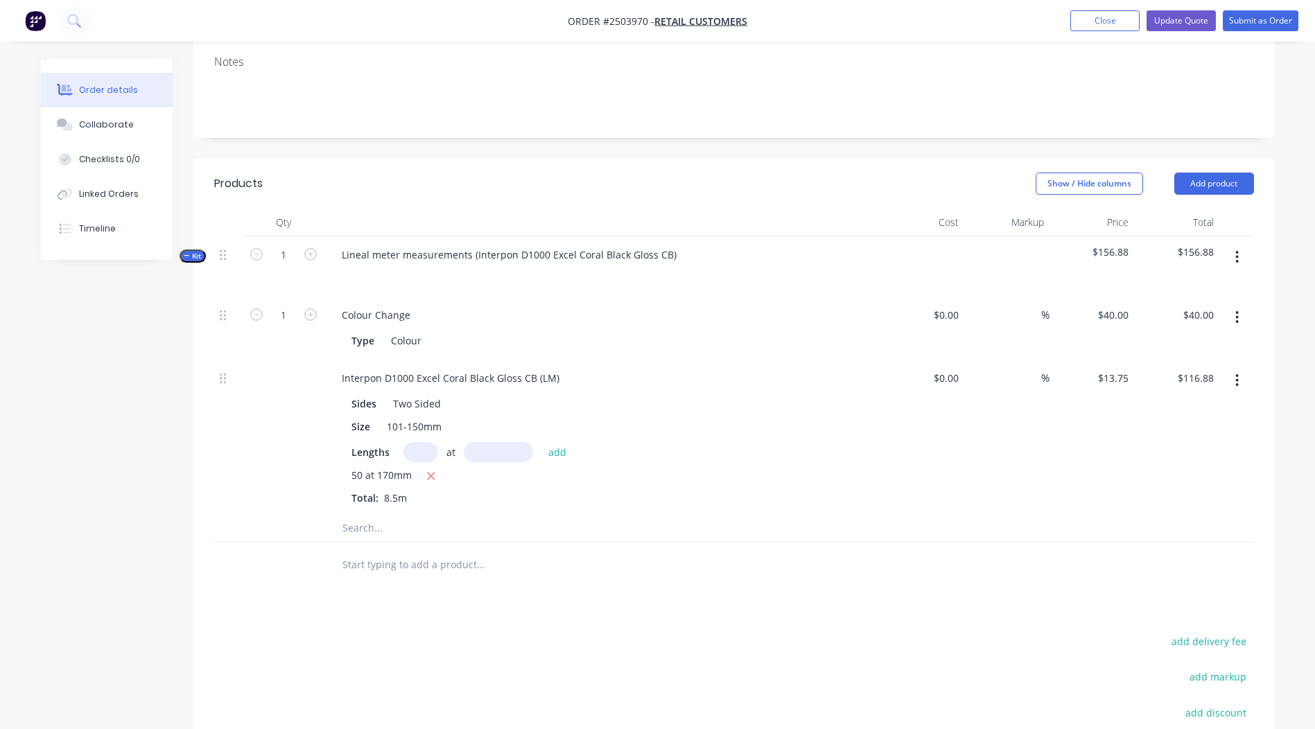
click at [1234, 245] on button "button" at bounding box center [1237, 257] width 33 height 25
click at [1131, 409] on div "$13.75 $13.75" at bounding box center [1092, 437] width 85 height 155
click at [1241, 245] on button "button" at bounding box center [1237, 257] width 33 height 25
click at [1187, 284] on div "Add product to kit" at bounding box center [1188, 294] width 107 height 20
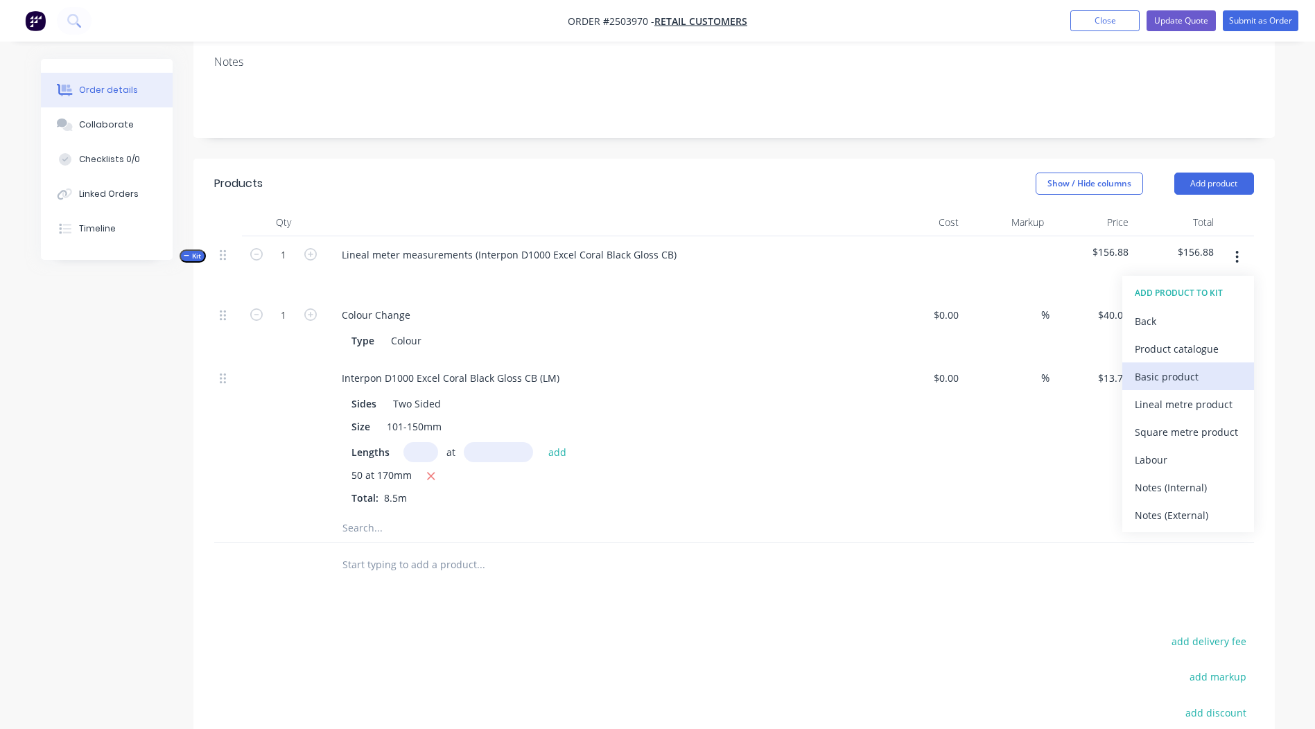
click at [1173, 367] on div "Basic product" at bounding box center [1188, 377] width 107 height 20
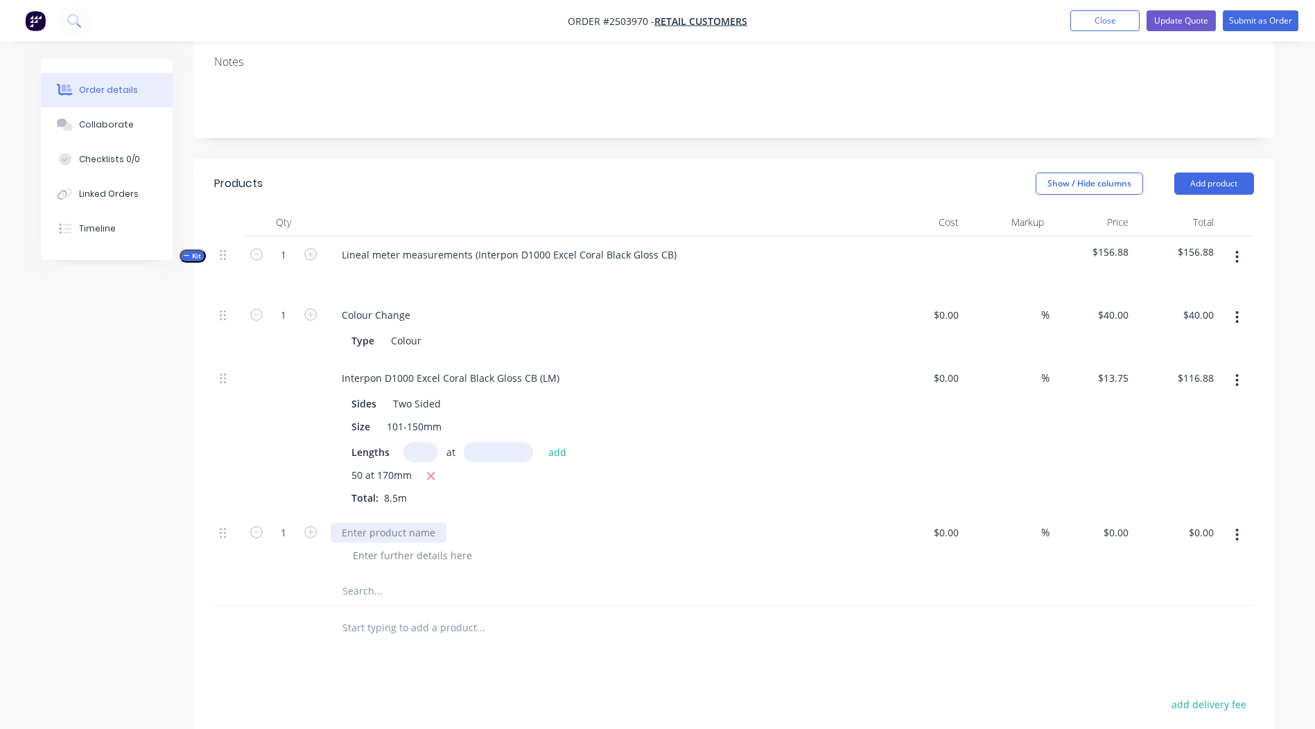
click at [362, 523] on div at bounding box center [389, 533] width 116 height 20
click at [1116, 523] on div "0 0" at bounding box center [1123, 533] width 21 height 20
type input "$4.00"
click at [291, 523] on input "1" at bounding box center [284, 533] width 36 height 21
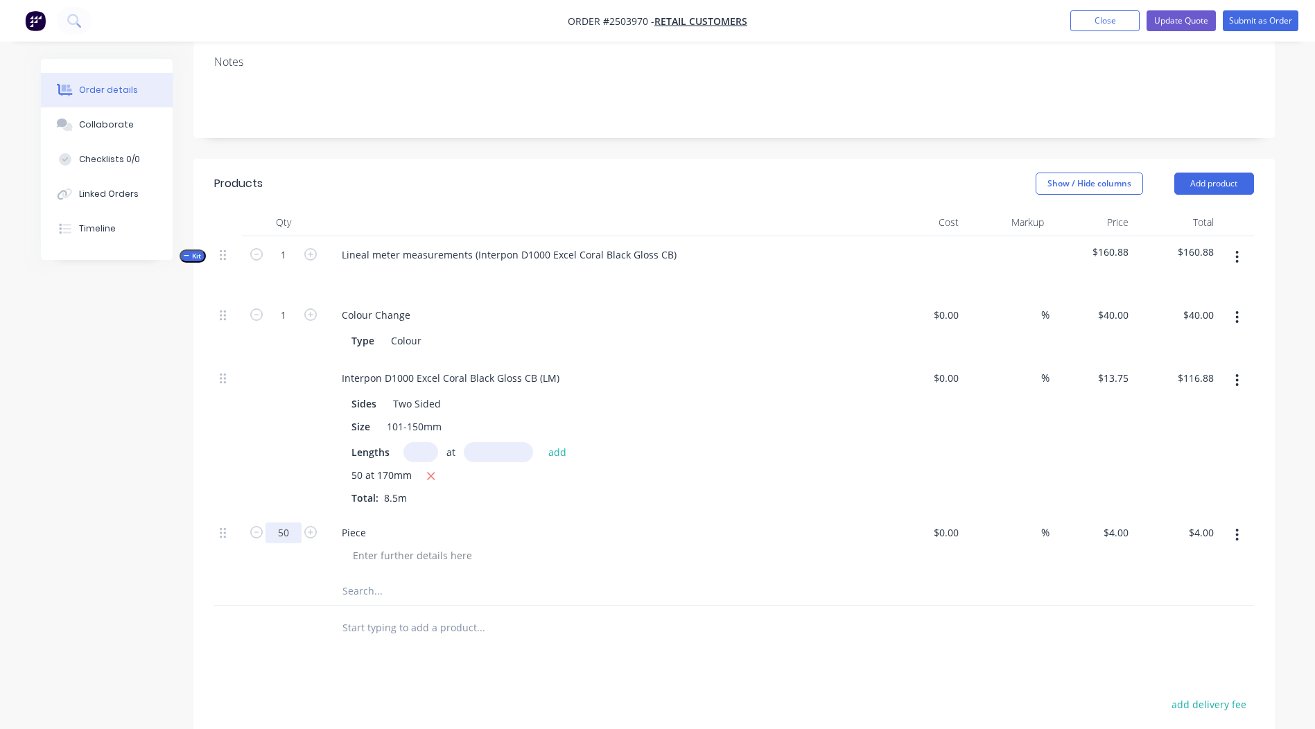
type input "50"
type input "$200.00"
click at [632, 616] on div at bounding box center [539, 628] width 416 height 28
click at [1237, 374] on icon "button" at bounding box center [1237, 380] width 3 height 12
click at [1191, 462] on div "Delete" at bounding box center [1188, 472] width 107 height 20
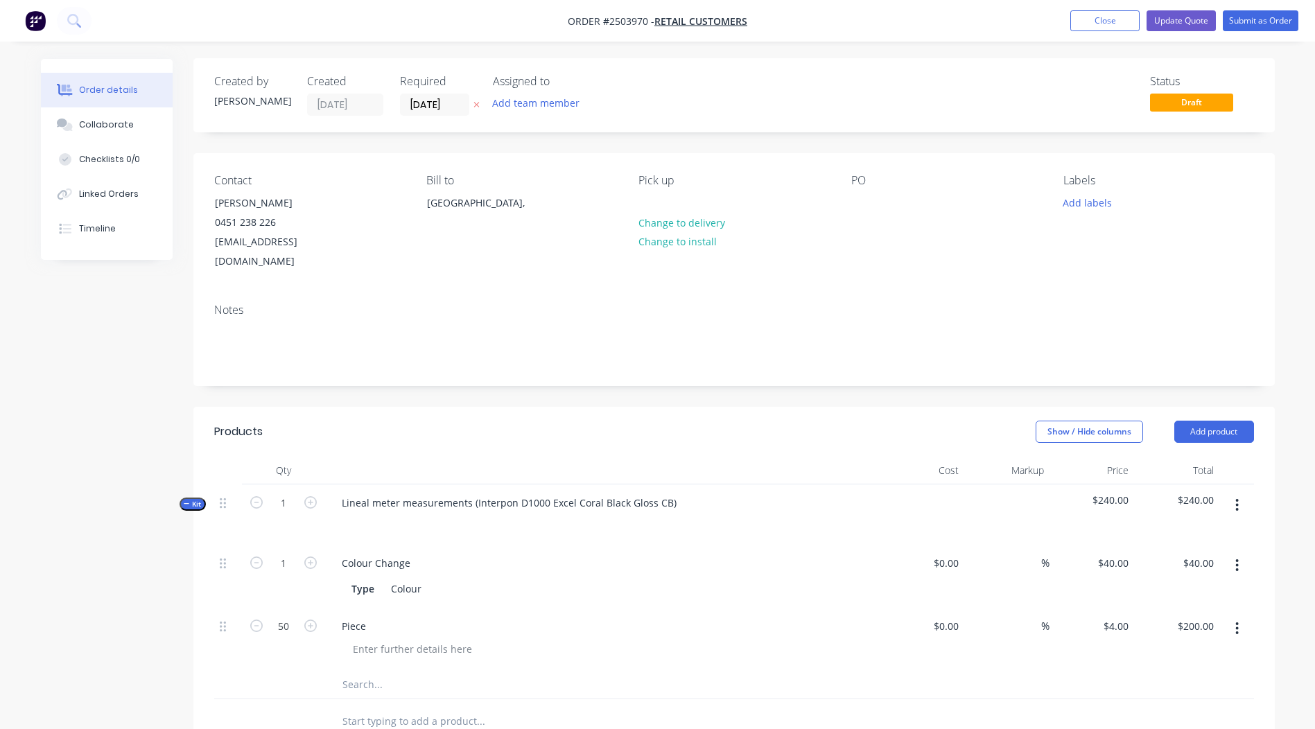
scroll to position [0, 0]
click at [1265, 16] on button "Submit as Order" at bounding box center [1261, 20] width 76 height 21
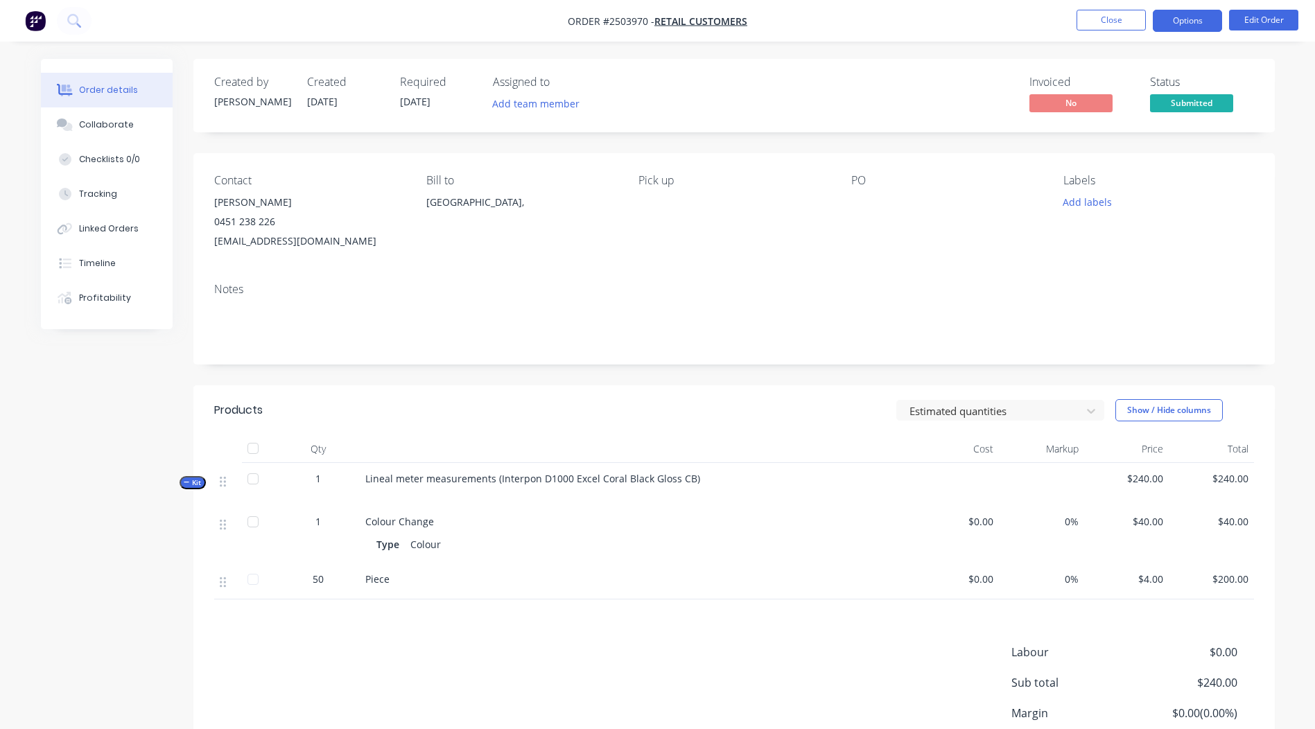
click at [1191, 10] on button "Options" at bounding box center [1187, 21] width 69 height 22
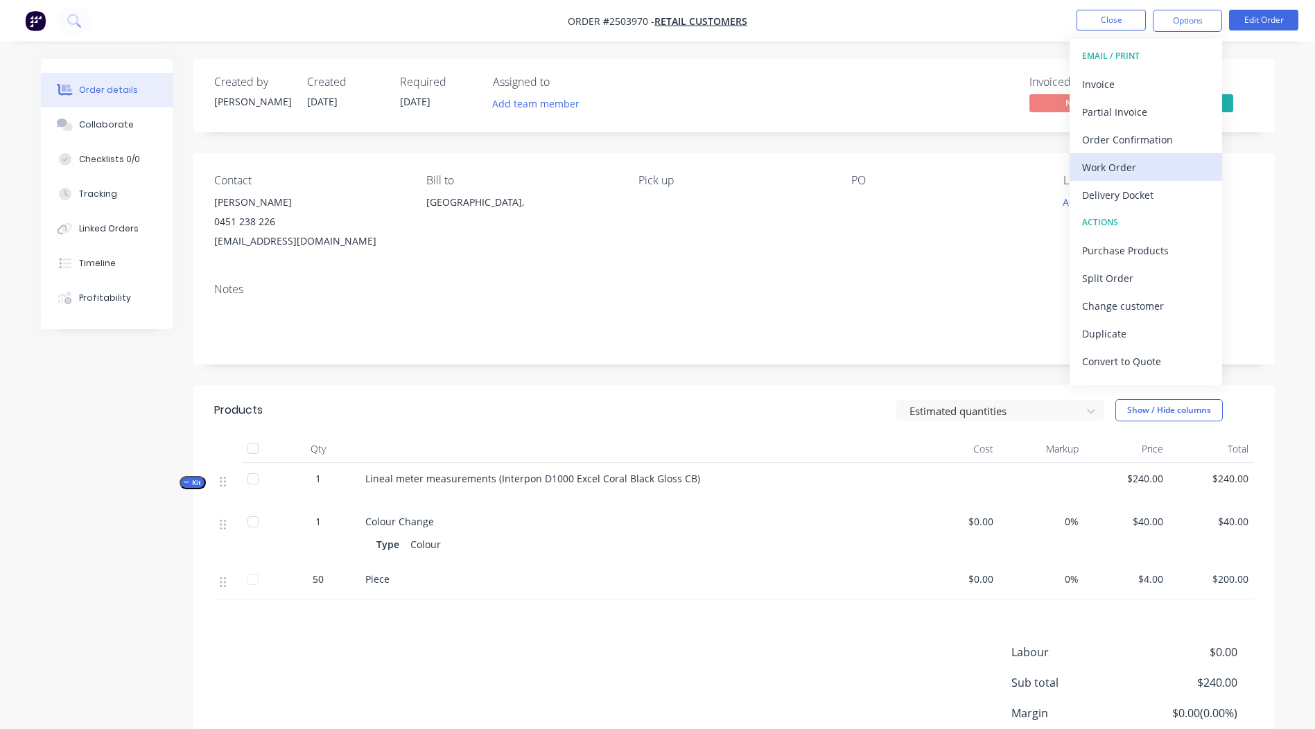
click at [1127, 162] on div "Work Order" at bounding box center [1146, 167] width 128 height 20
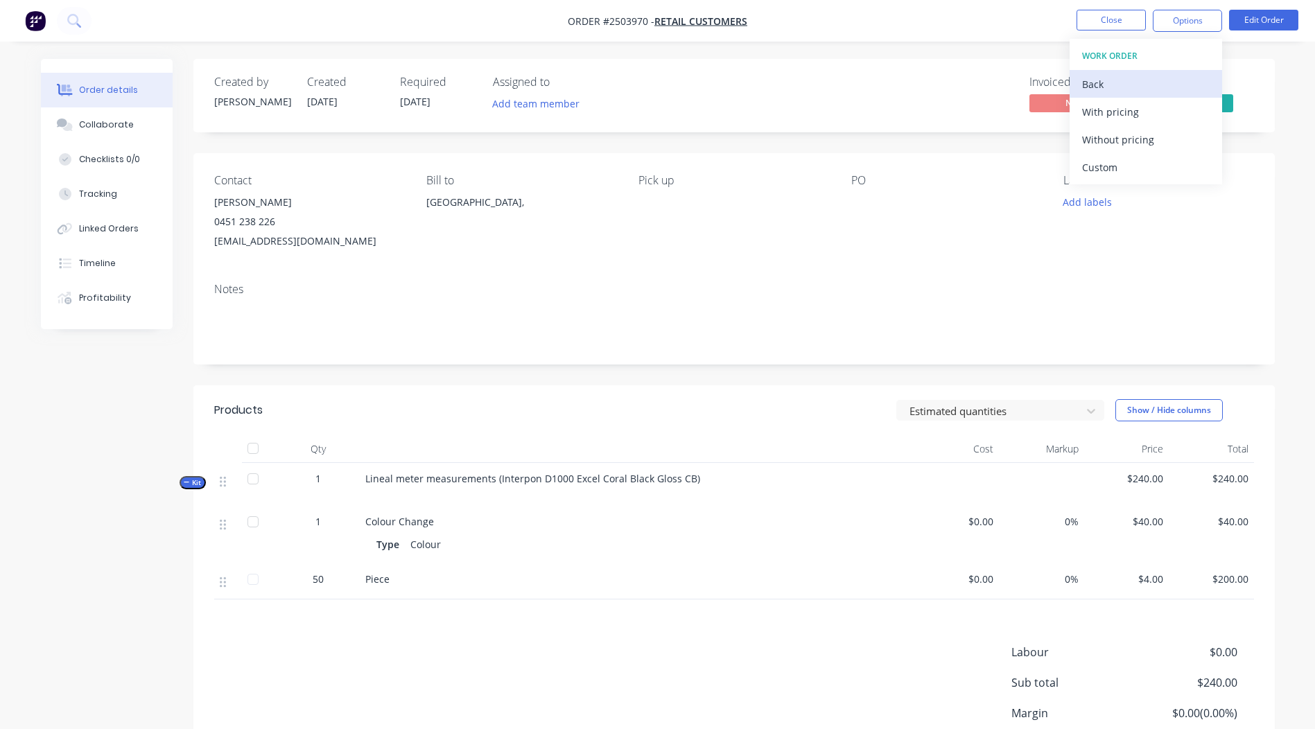
click at [1098, 76] on div "Back" at bounding box center [1146, 84] width 128 height 20
click at [1123, 87] on div "Invoice" at bounding box center [1146, 84] width 128 height 20
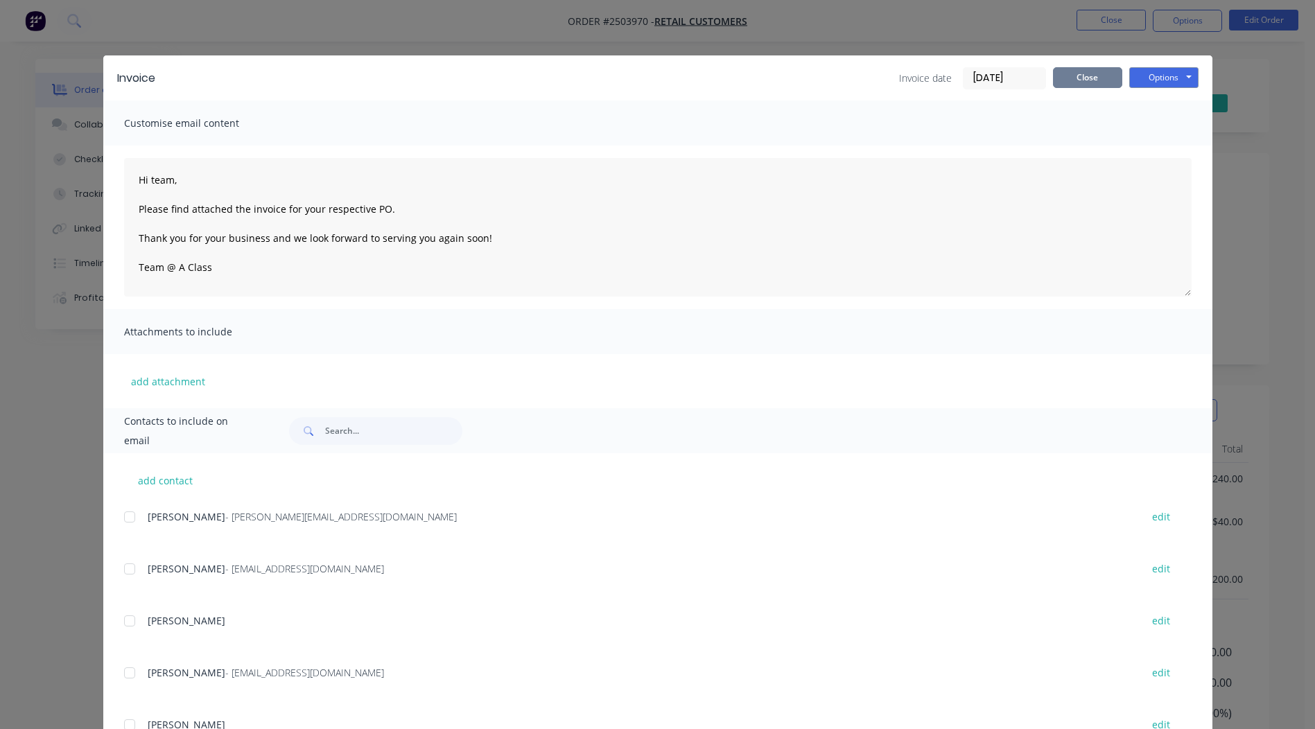
click at [1078, 76] on button "Close" at bounding box center [1087, 77] width 69 height 21
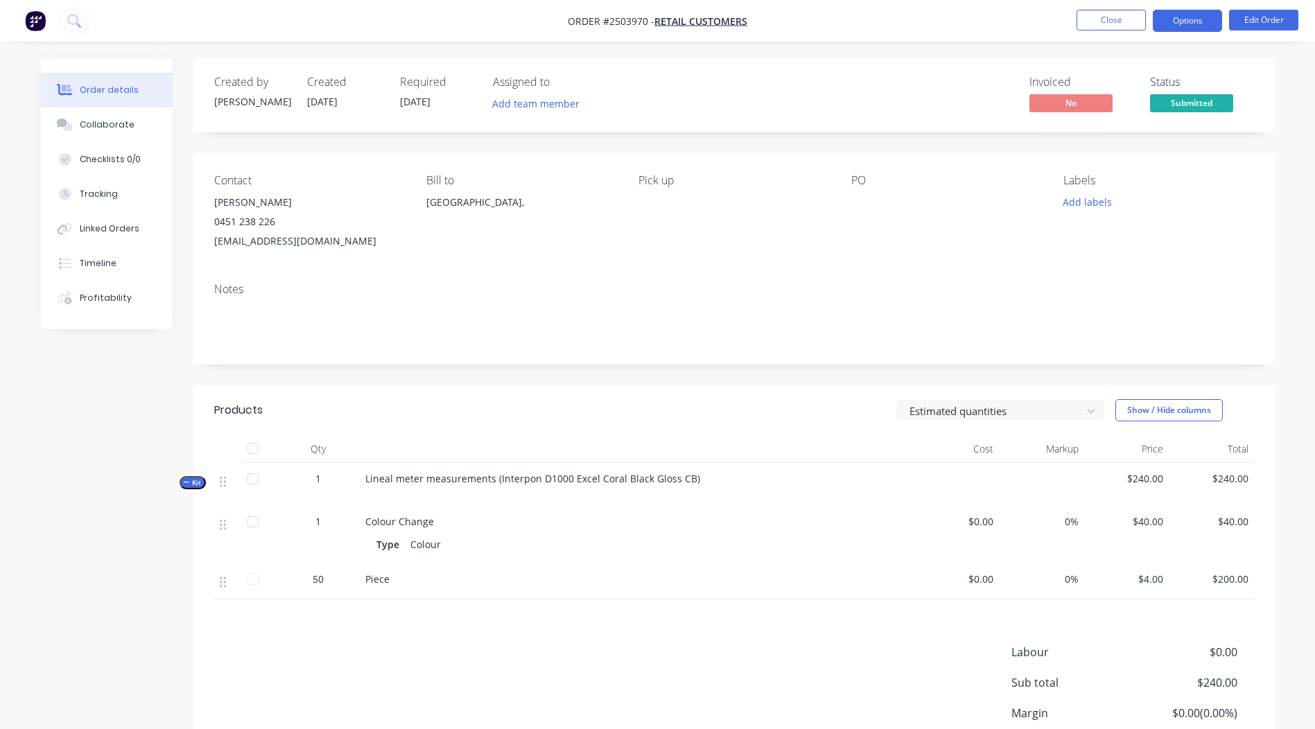
click at [1186, 17] on button "Options" at bounding box center [1187, 21] width 69 height 22
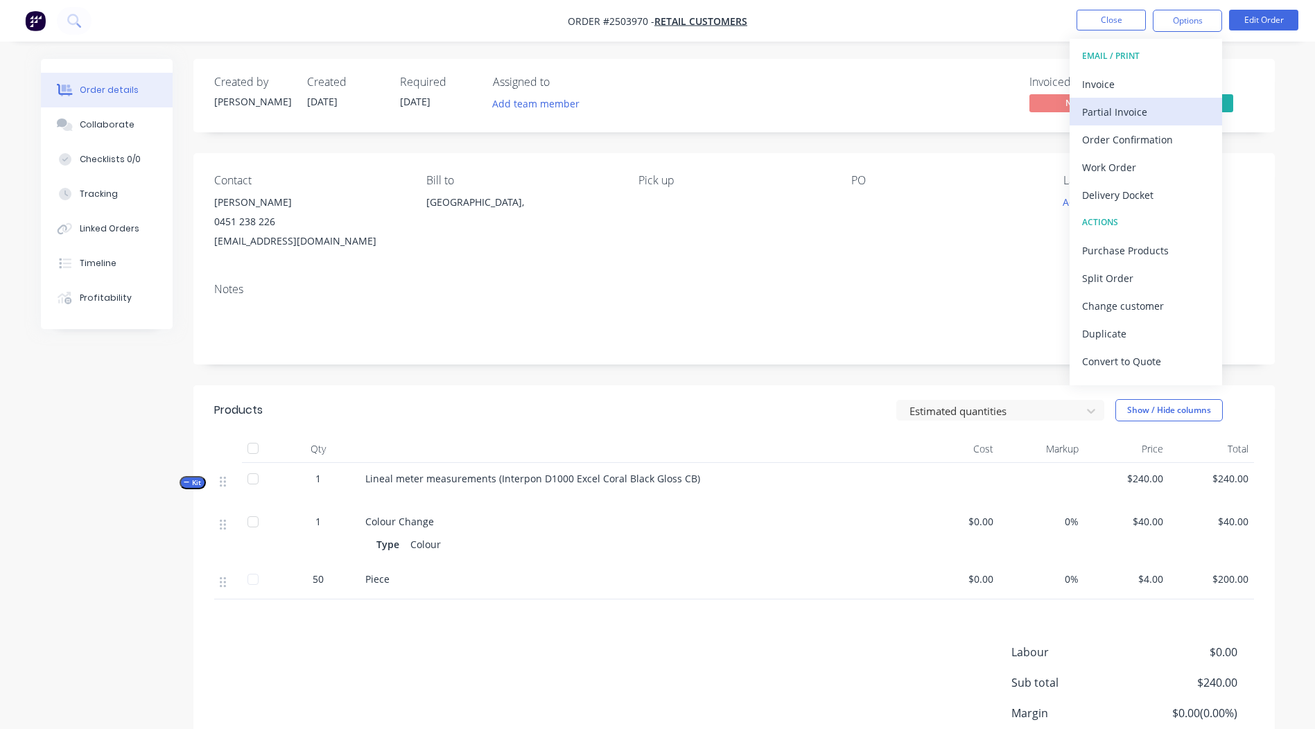
click at [1147, 110] on div "Partial Invoice" at bounding box center [1146, 112] width 128 height 20
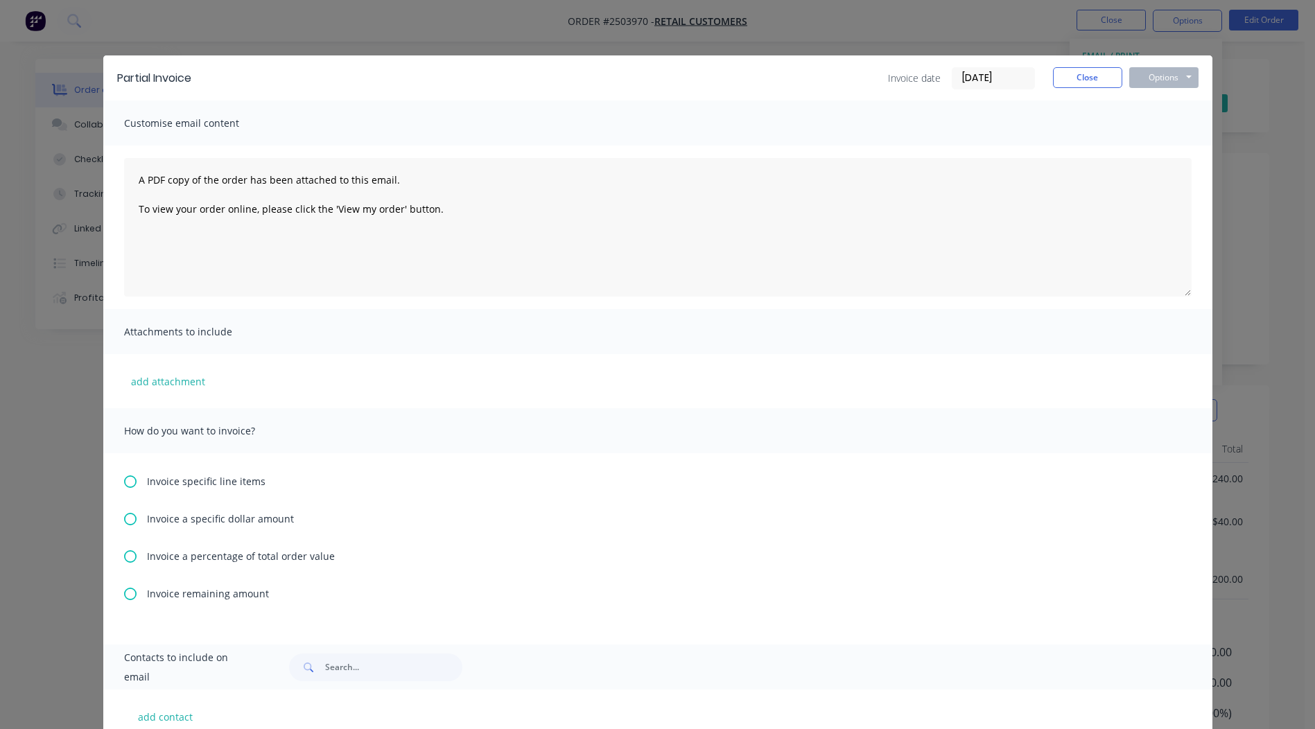
click at [189, 554] on span "Invoice a percentage of total order value" at bounding box center [241, 556] width 188 height 15
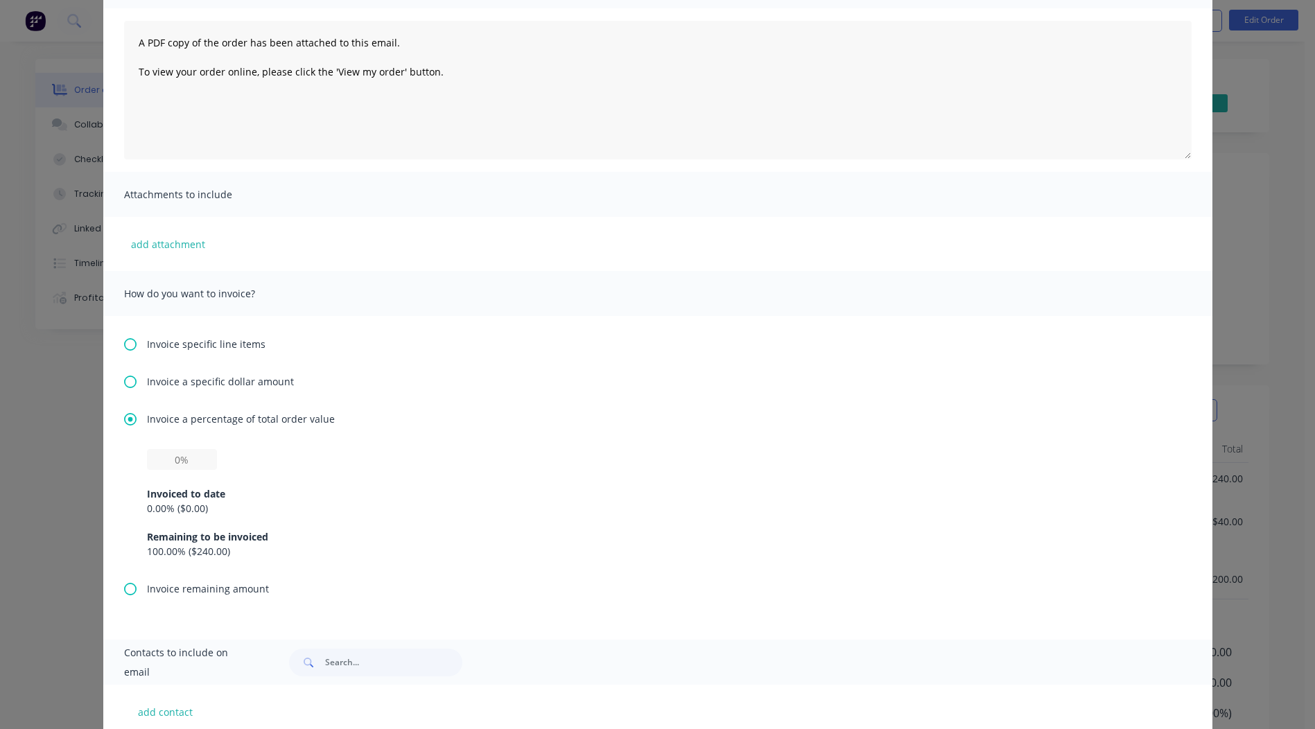
scroll to position [139, 0]
click at [187, 460] on input "text" at bounding box center [182, 458] width 70 height 21
type input "50%"
click at [735, 313] on div "How do you want to invoice?" at bounding box center [657, 292] width 1109 height 45
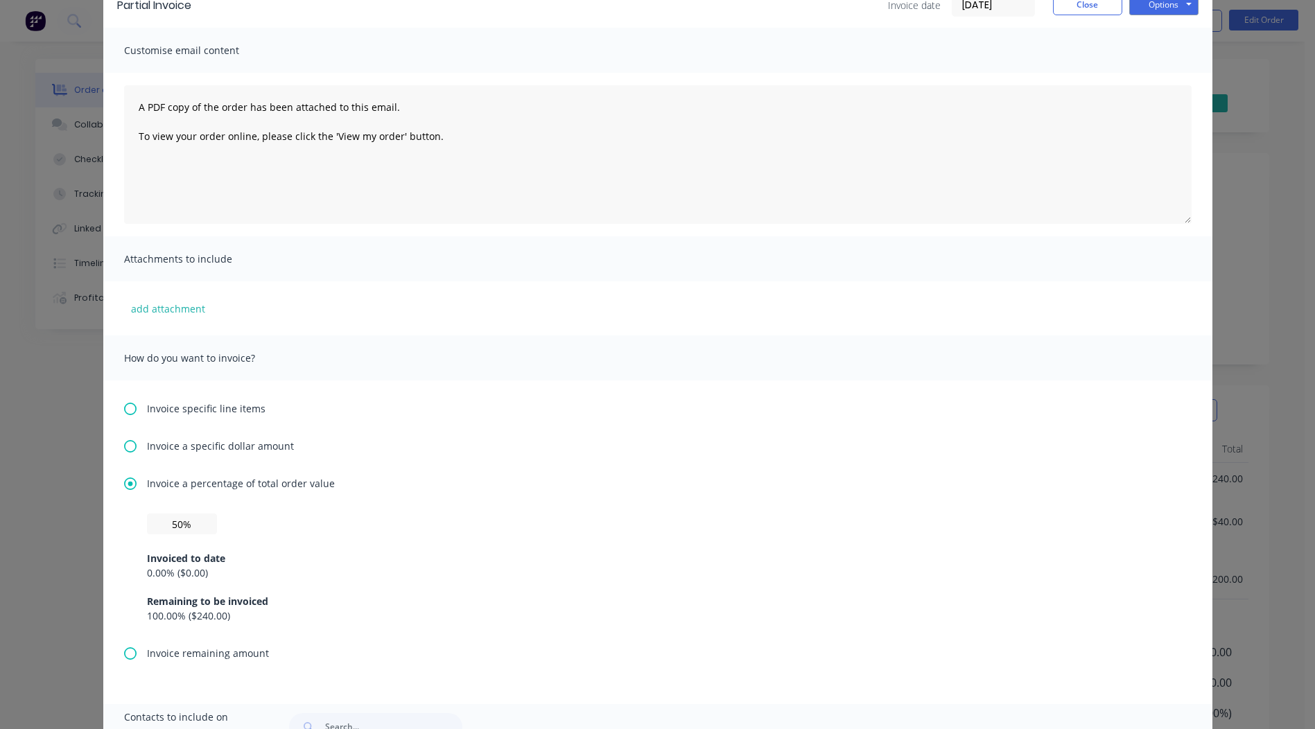
scroll to position [0, 0]
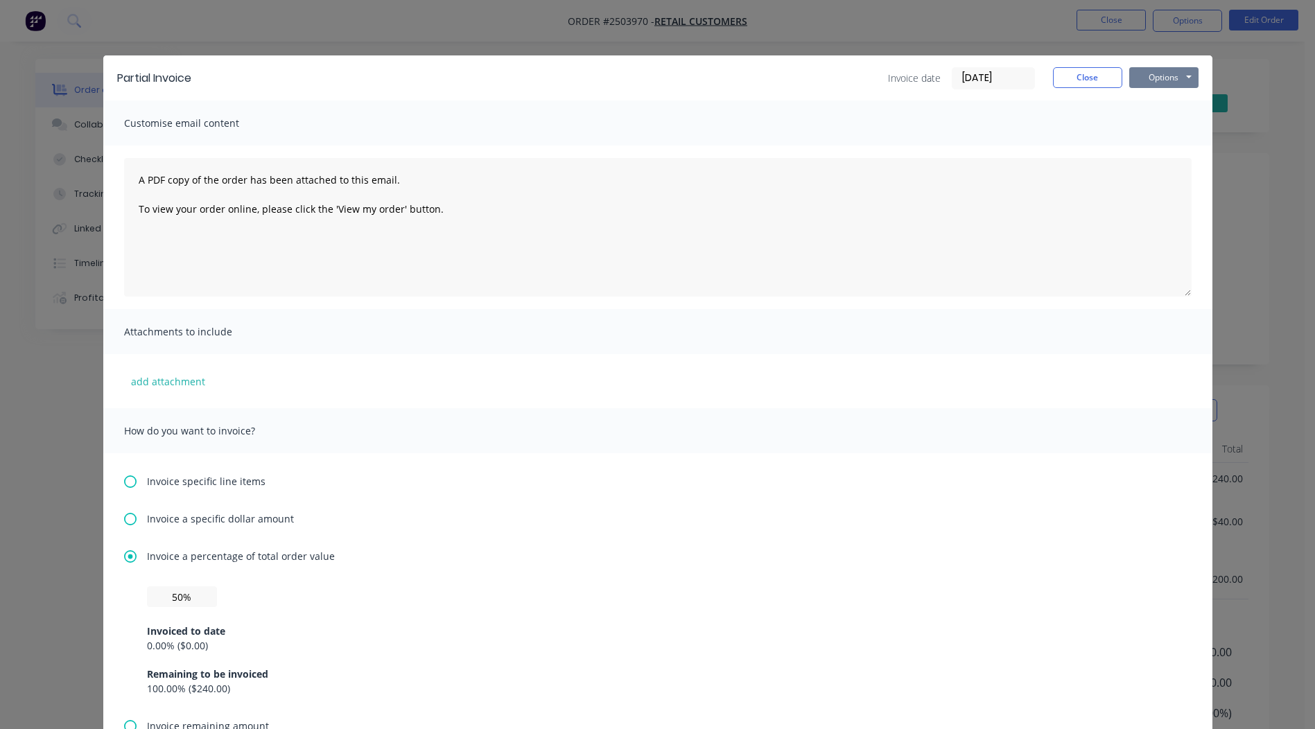
click at [1160, 74] on button "Options" at bounding box center [1164, 77] width 69 height 21
click at [1146, 130] on button "Print" at bounding box center [1174, 125] width 89 height 23
click at [1095, 76] on button "Close" at bounding box center [1087, 77] width 69 height 21
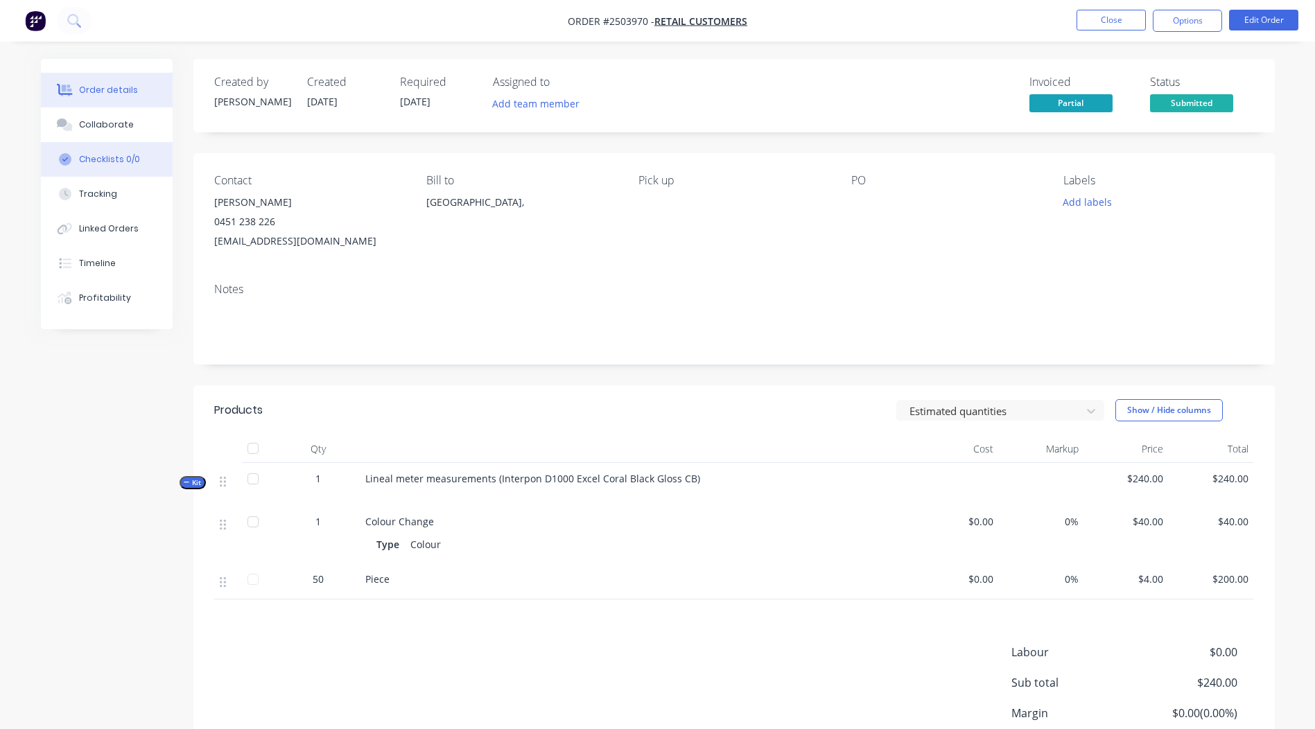
click at [144, 143] on button "Checklists 0/0" at bounding box center [107, 159] width 132 height 35
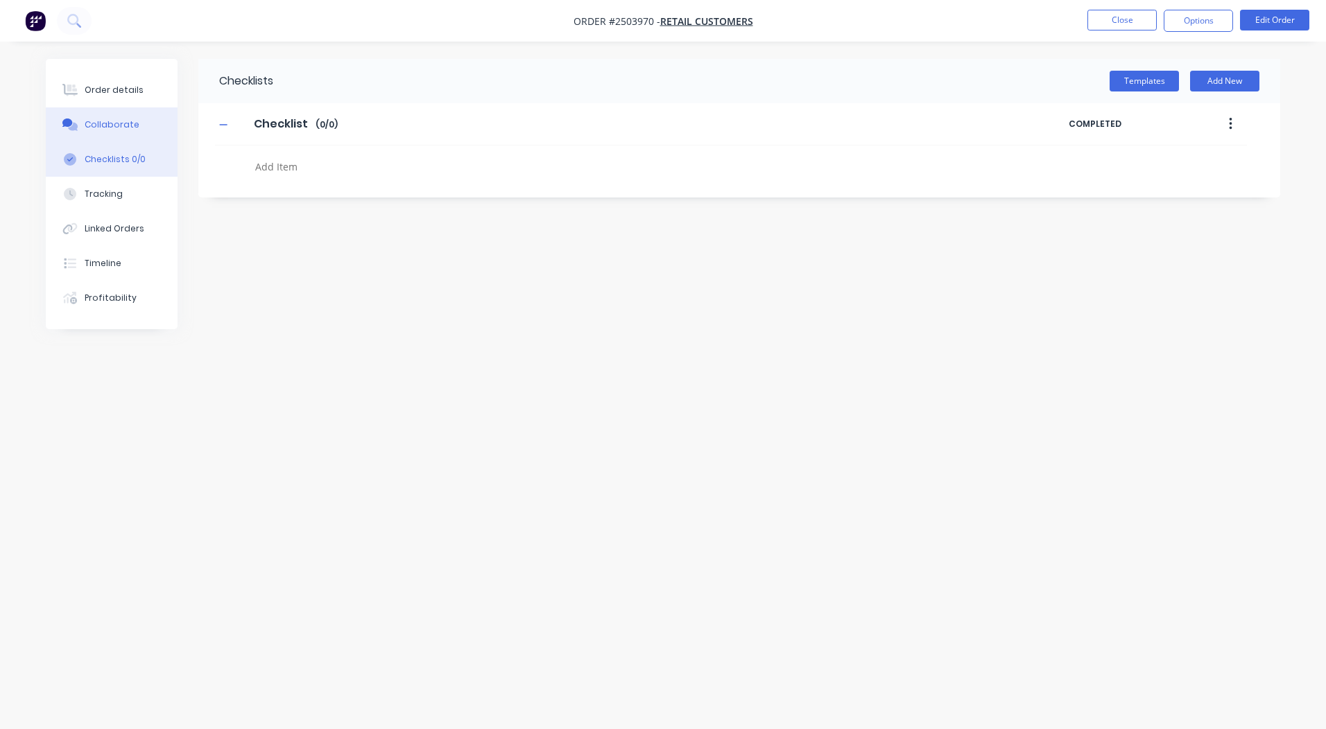
click at [137, 132] on button "Collaborate" at bounding box center [112, 124] width 132 height 35
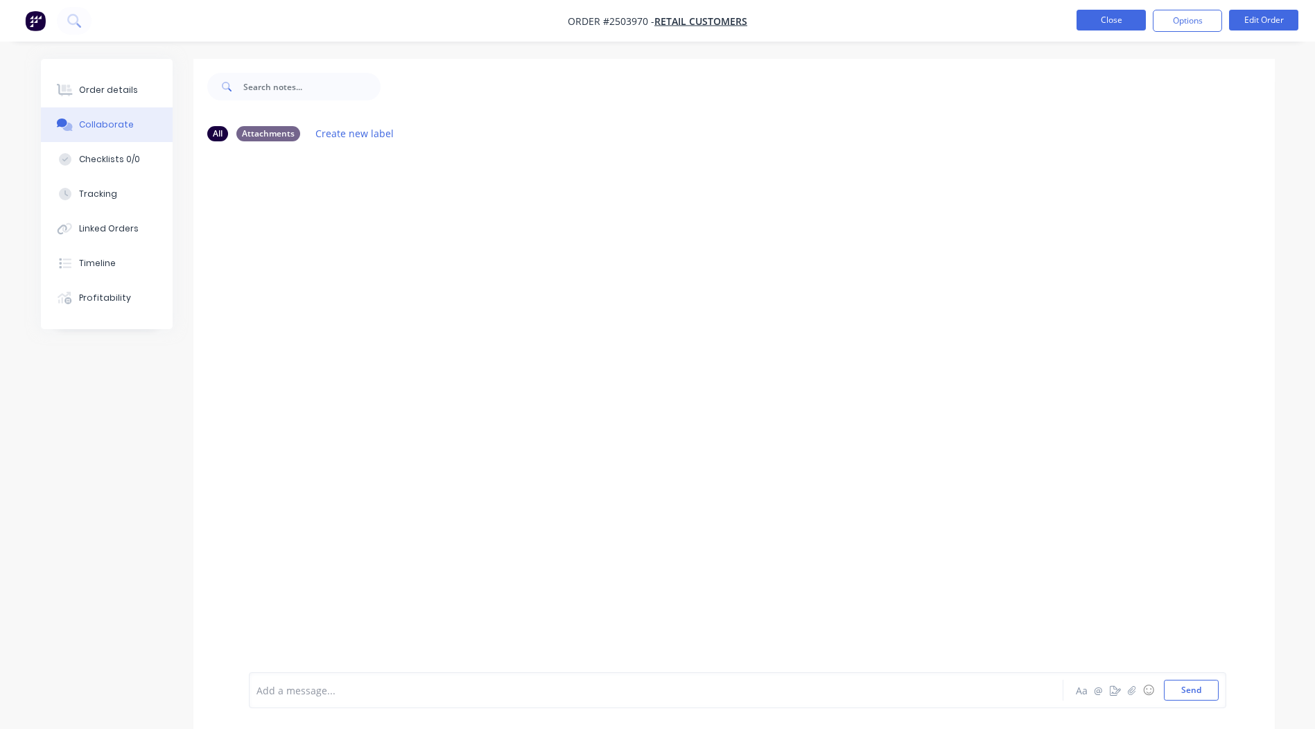
click at [1120, 12] on button "Close" at bounding box center [1111, 20] width 69 height 21
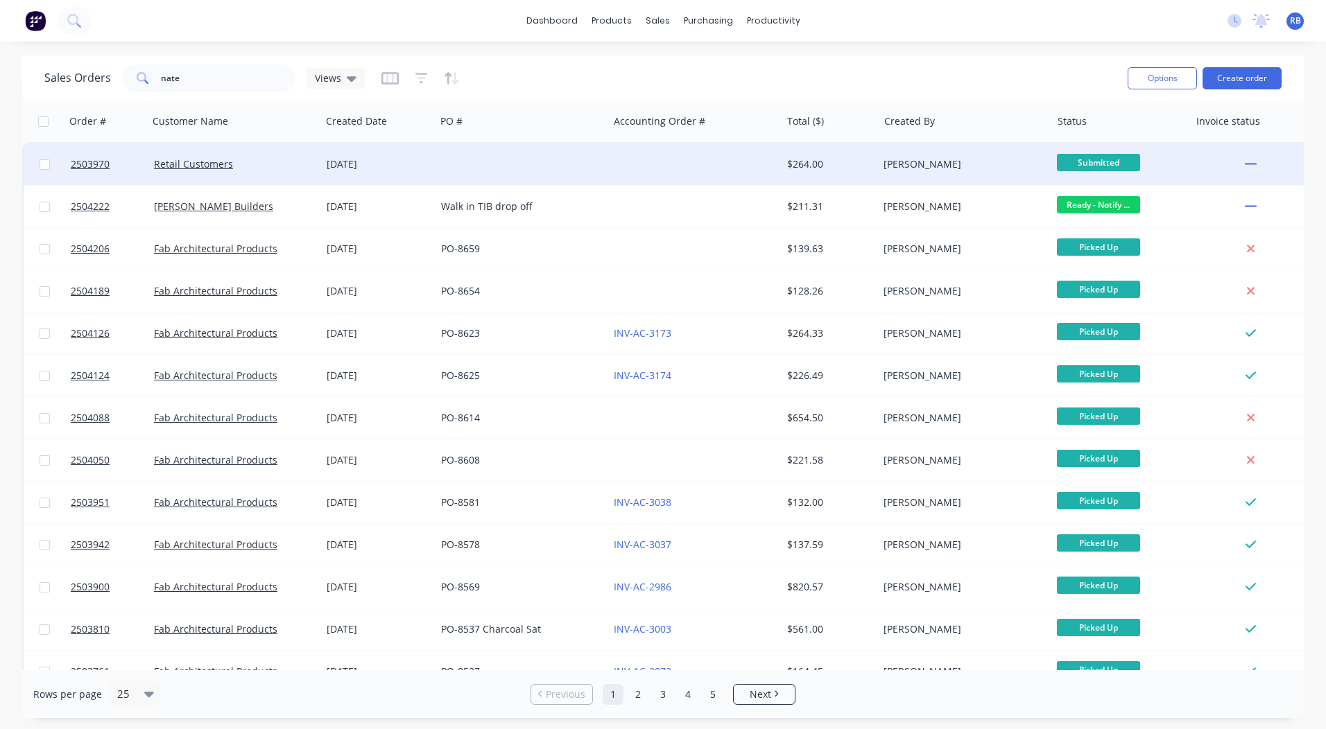
click at [481, 166] on div at bounding box center [521, 165] width 173 height 42
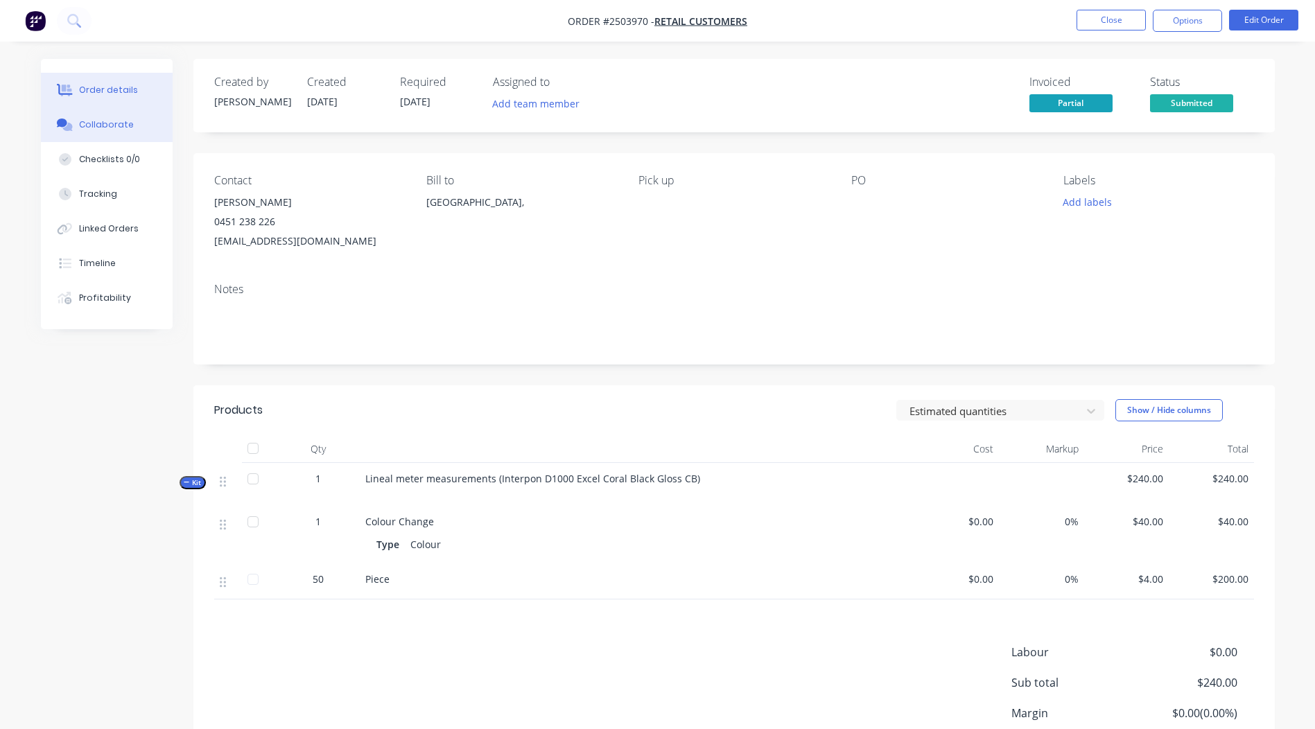
click at [89, 116] on button "Collaborate" at bounding box center [107, 124] width 132 height 35
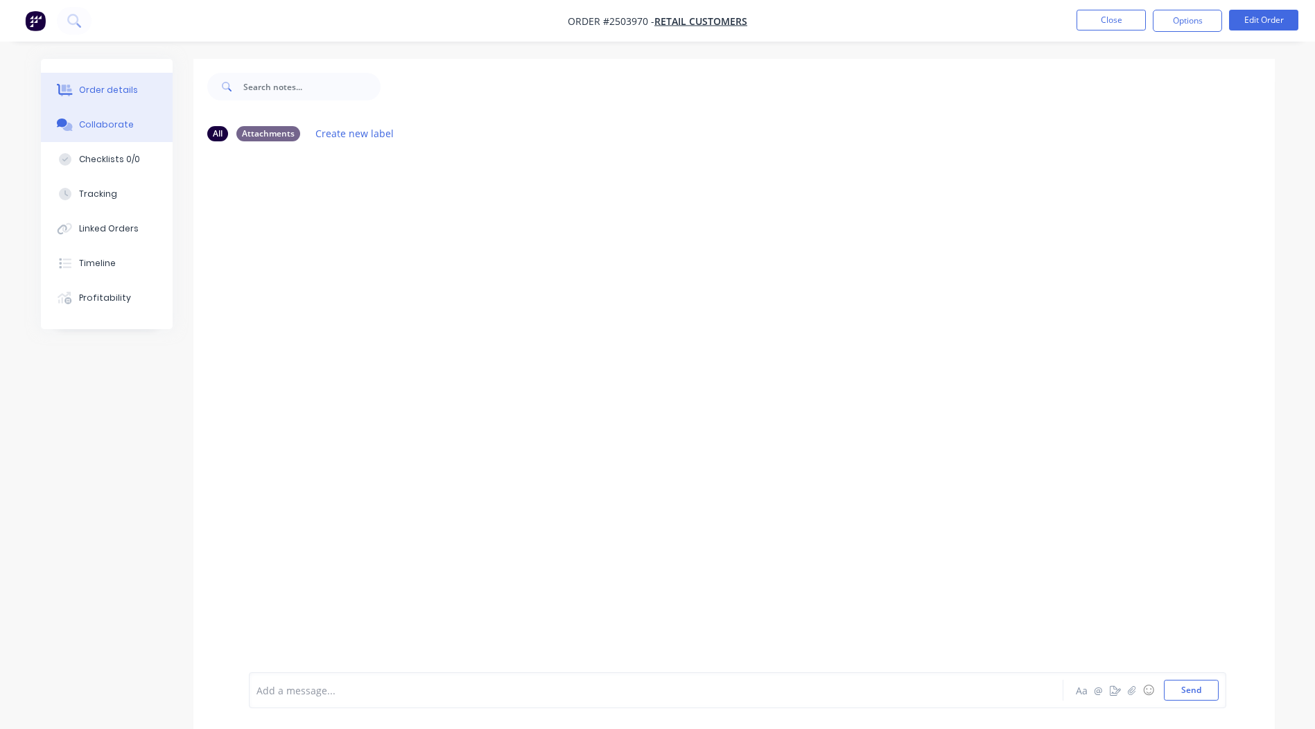
click at [92, 98] on button "Order details" at bounding box center [107, 90] width 132 height 35
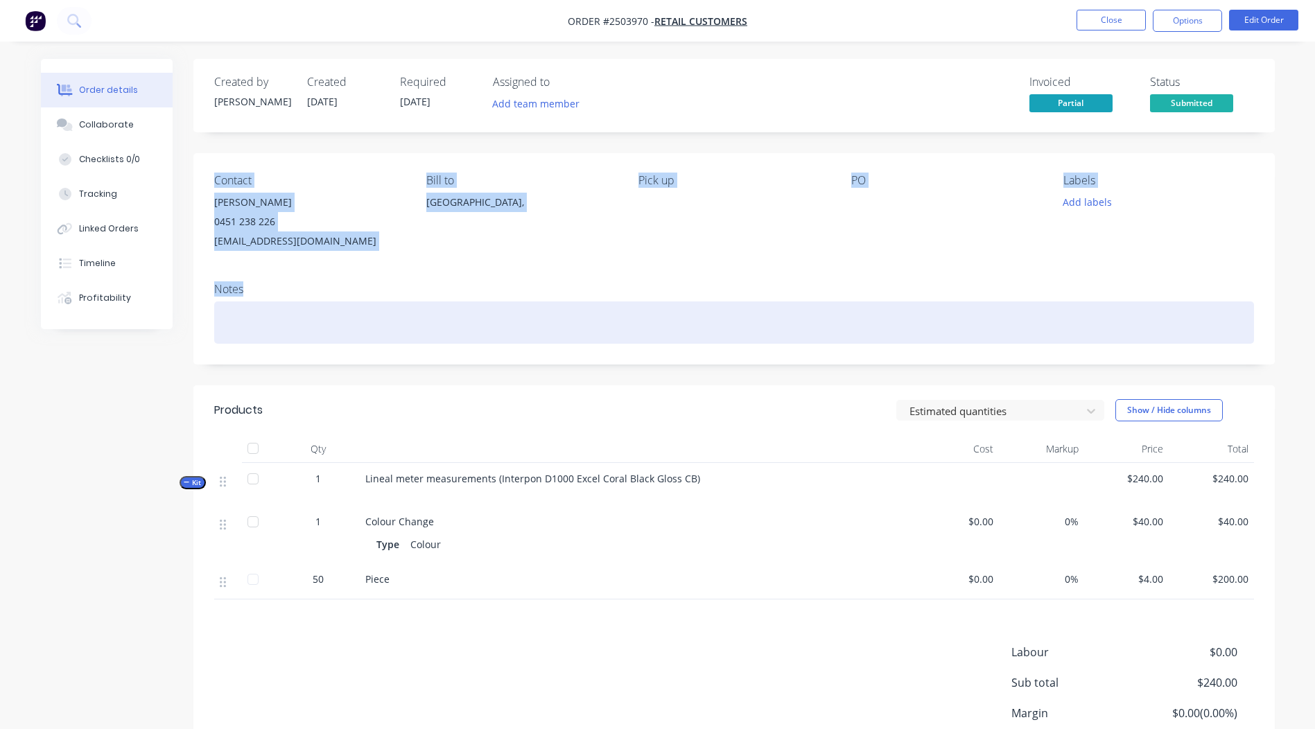
drag, startPoint x: 202, startPoint y: 146, endPoint x: 1125, endPoint y: 315, distance: 938.8
click at [1125, 315] on div "Created by Michael Created 30/09/25 Required 29/08/25 Assigned to Add team memb…" at bounding box center [734, 442] width 1082 height 767
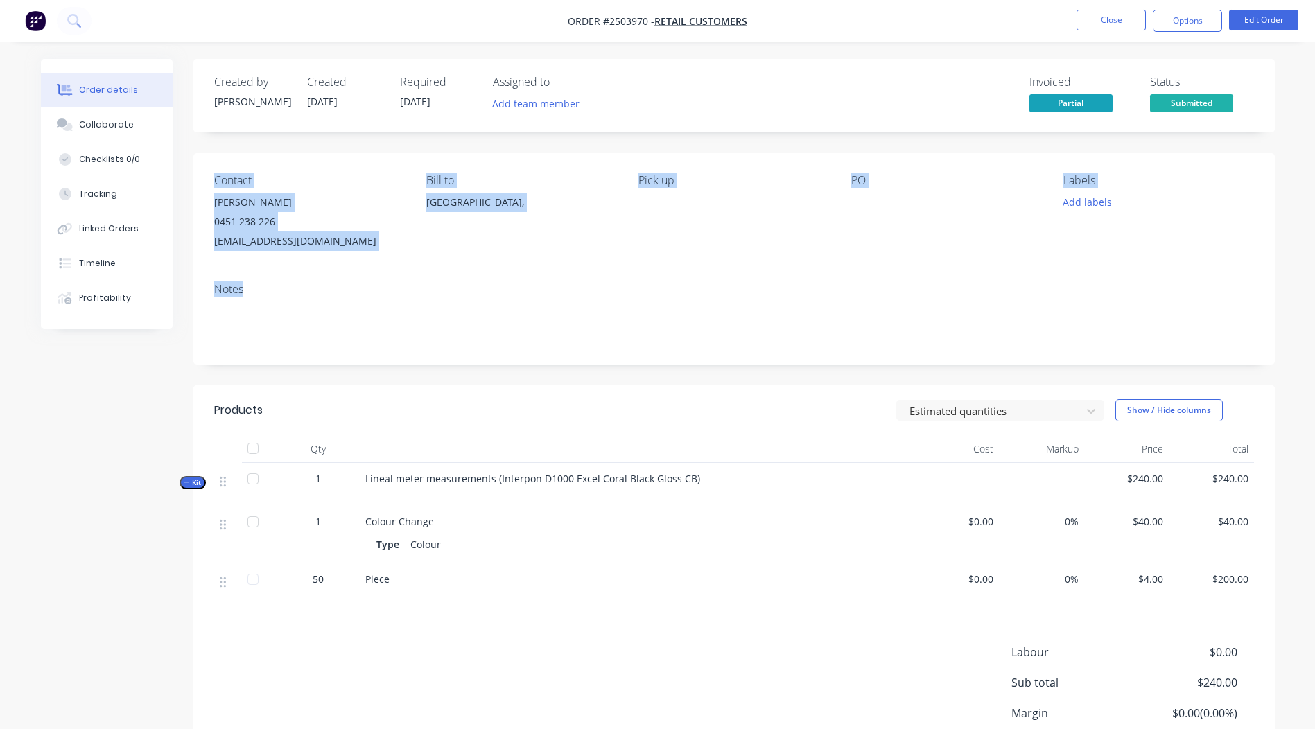
click at [1275, 254] on div "Order details Collaborate Checklists 0/0 Tracking Linked Orders Timeline Profit…" at bounding box center [658, 453] width 1262 height 788
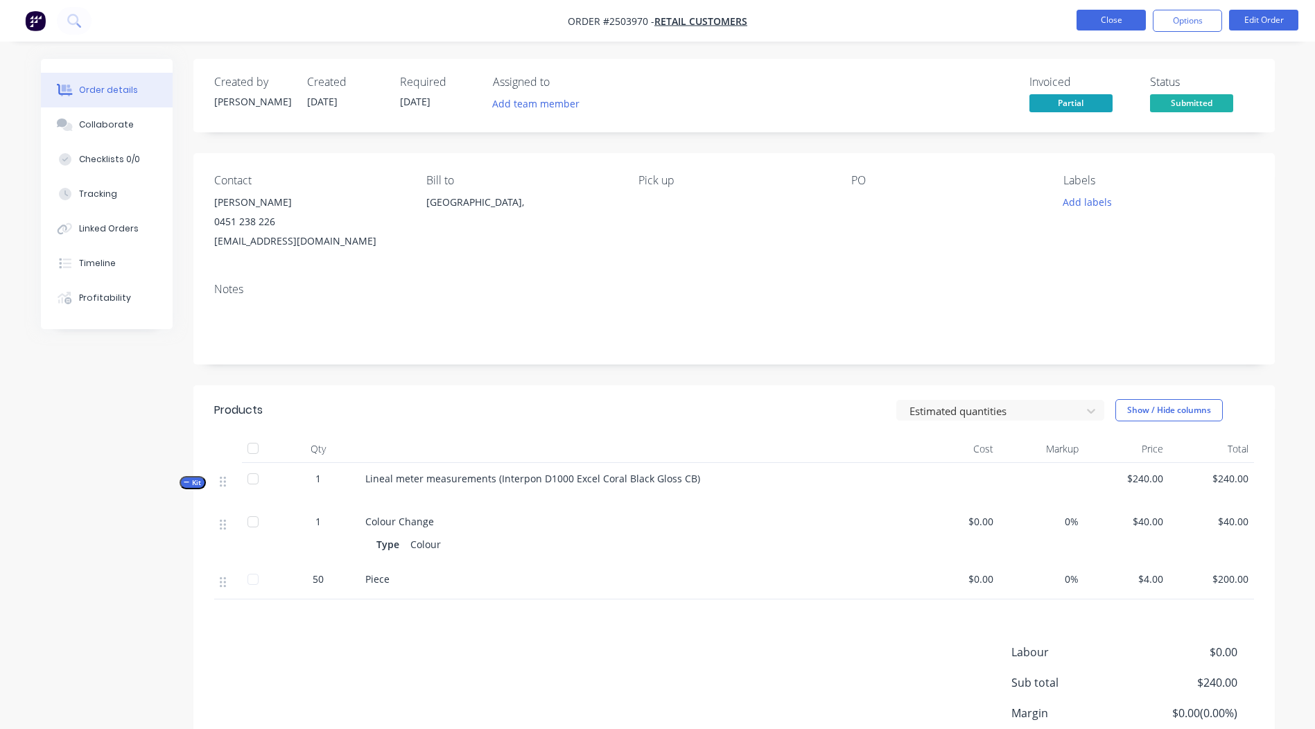
click at [1102, 12] on button "Close" at bounding box center [1111, 20] width 69 height 21
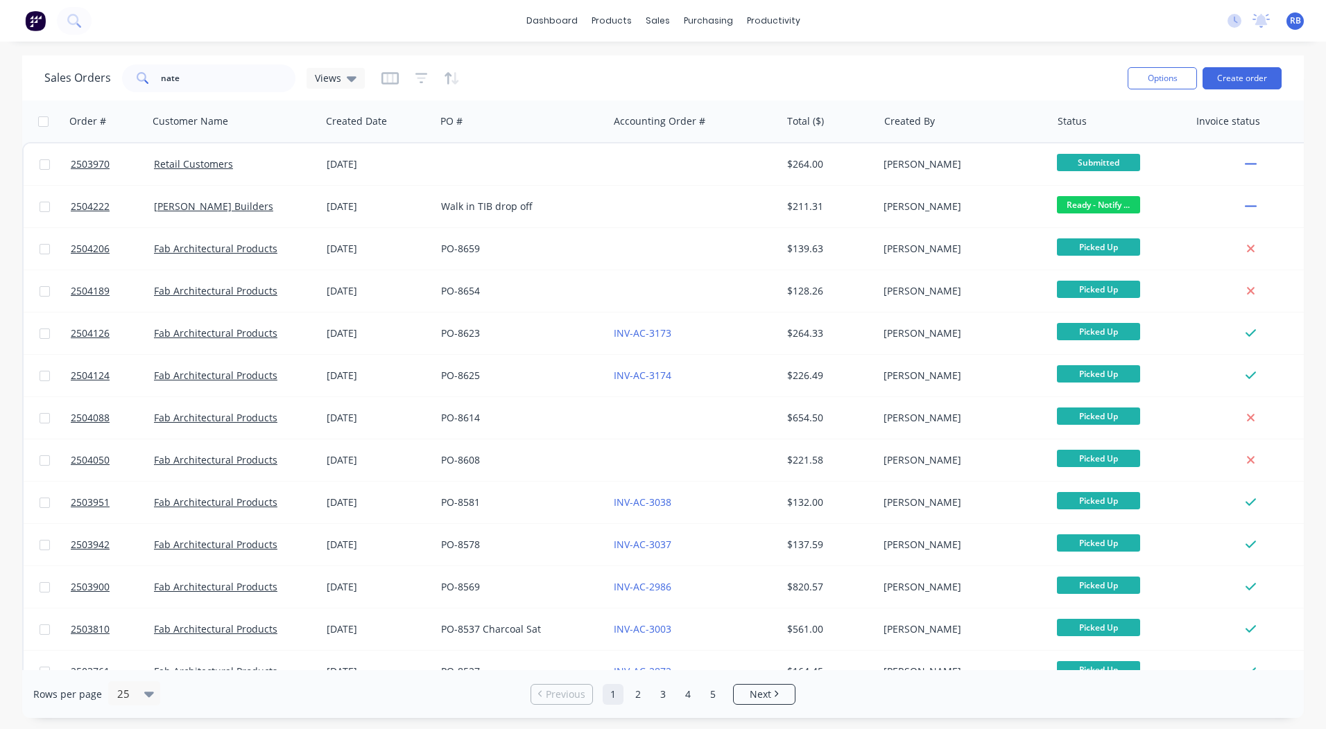
click at [239, 61] on div "Sales Orders nate Views" at bounding box center [580, 78] width 1072 height 34
drag, startPoint x: 228, startPoint y: 72, endPoint x: 0, endPoint y: 92, distance: 228.9
click at [0, 98] on html "dashboard products sales purchasing productivity dashboard products Product Cat…" at bounding box center [663, 364] width 1326 height 729
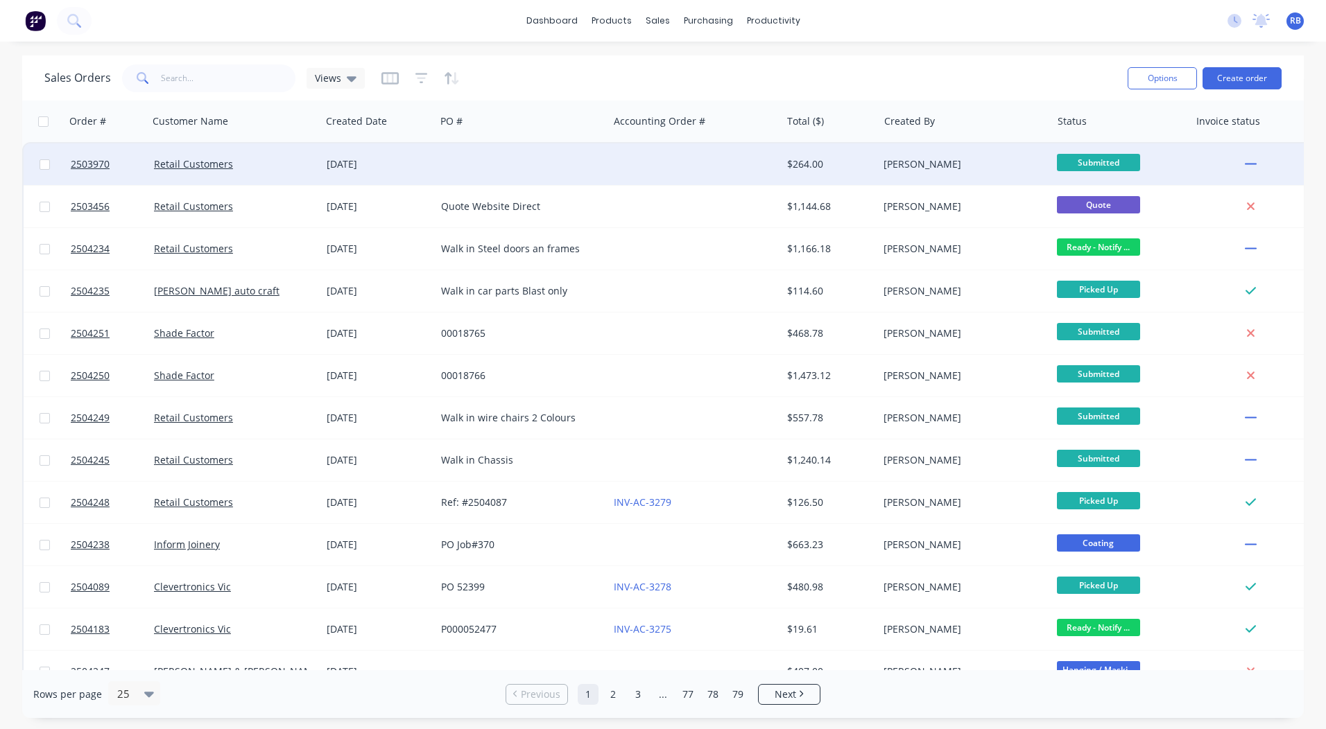
click at [475, 149] on div at bounding box center [521, 165] width 173 height 42
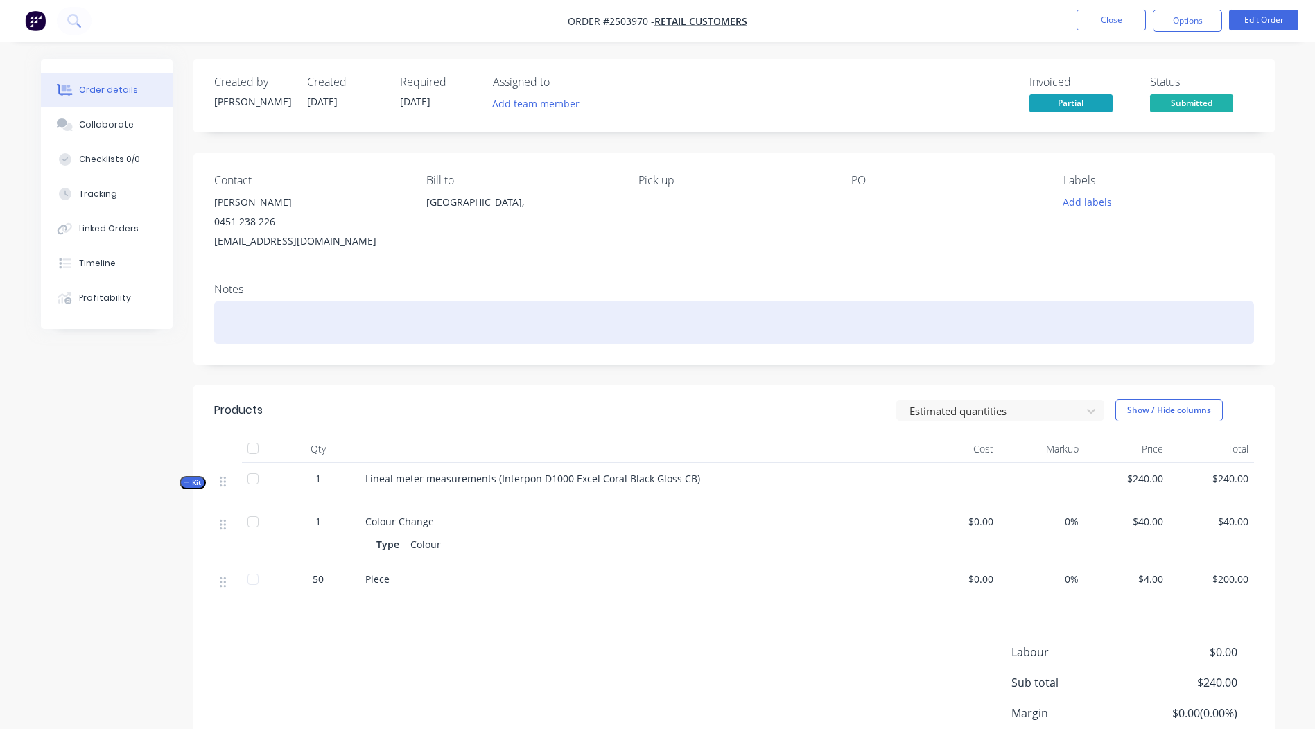
click at [254, 313] on div at bounding box center [734, 323] width 1040 height 42
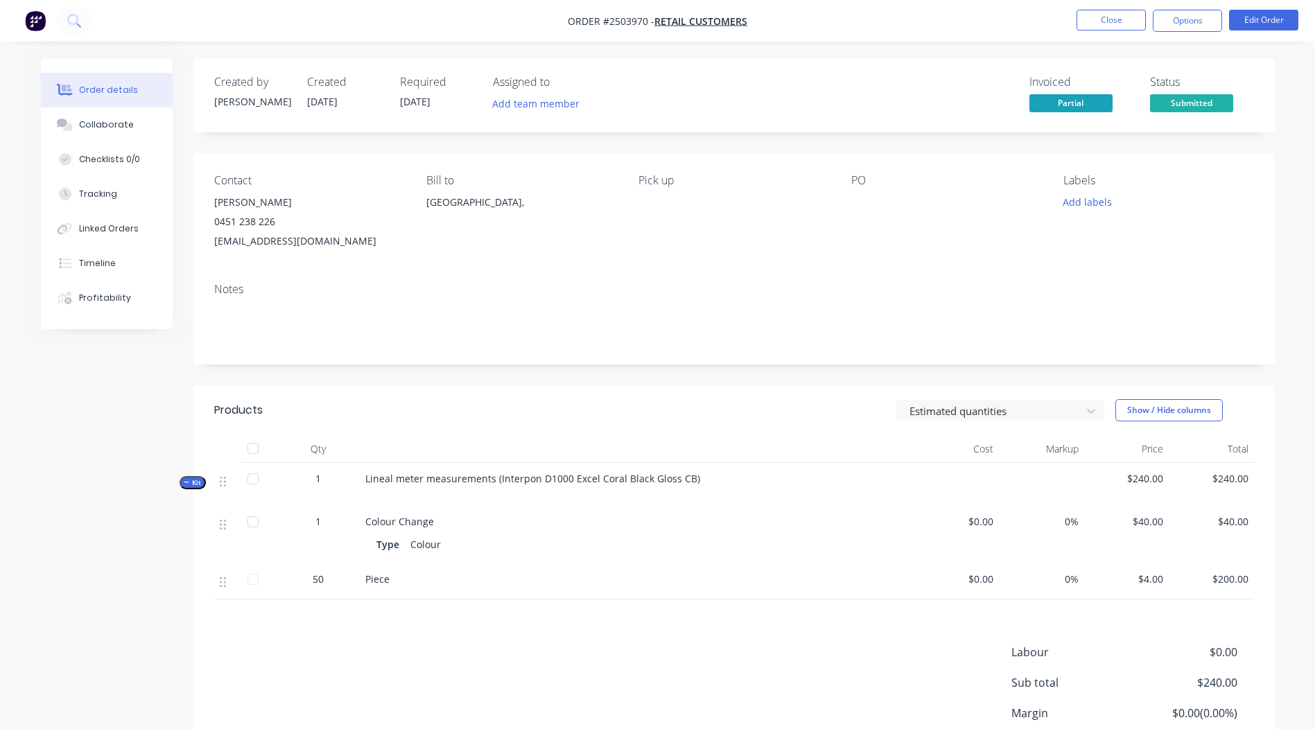
click at [684, 477] on span "Lineal meter measurements (Interpon D1000 Excel Coral Black Gloss CB)" at bounding box center [532, 478] width 335 height 13
click at [1238, 28] on button "Edit Order" at bounding box center [1263, 20] width 69 height 21
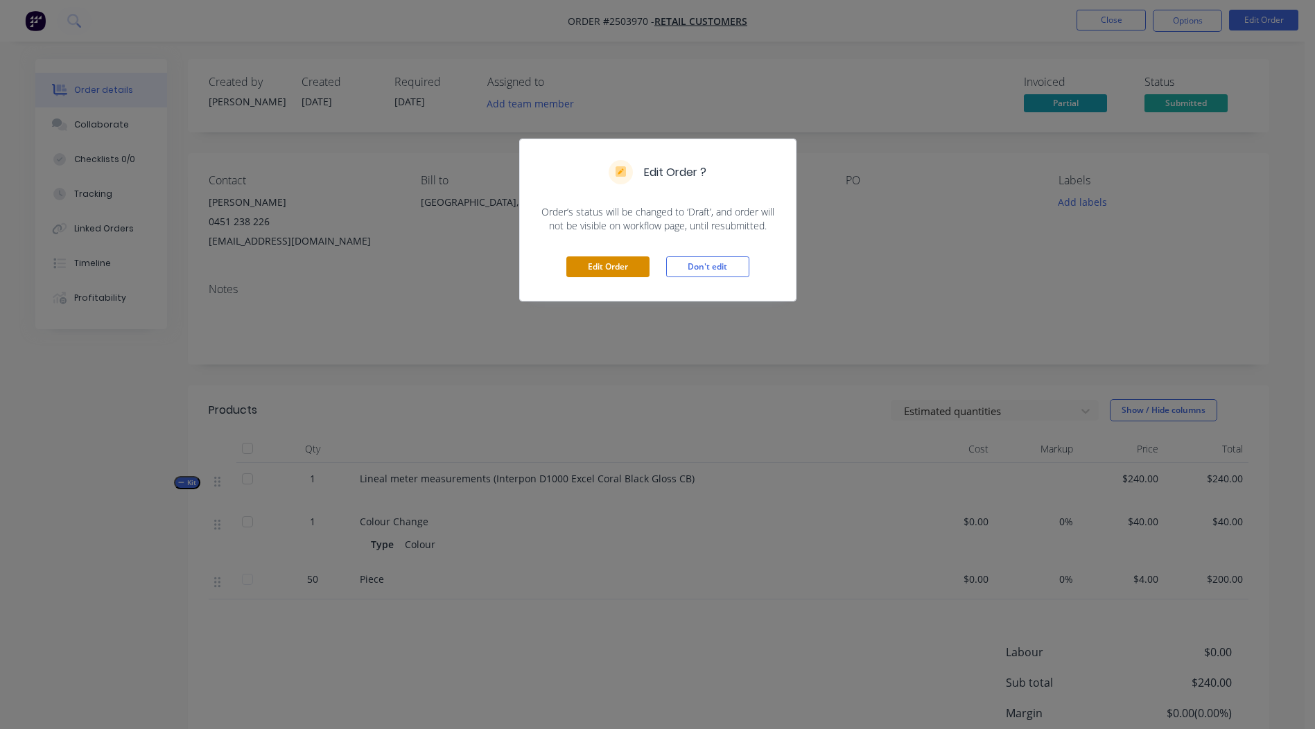
click at [627, 268] on button "Edit Order" at bounding box center [607, 267] width 83 height 21
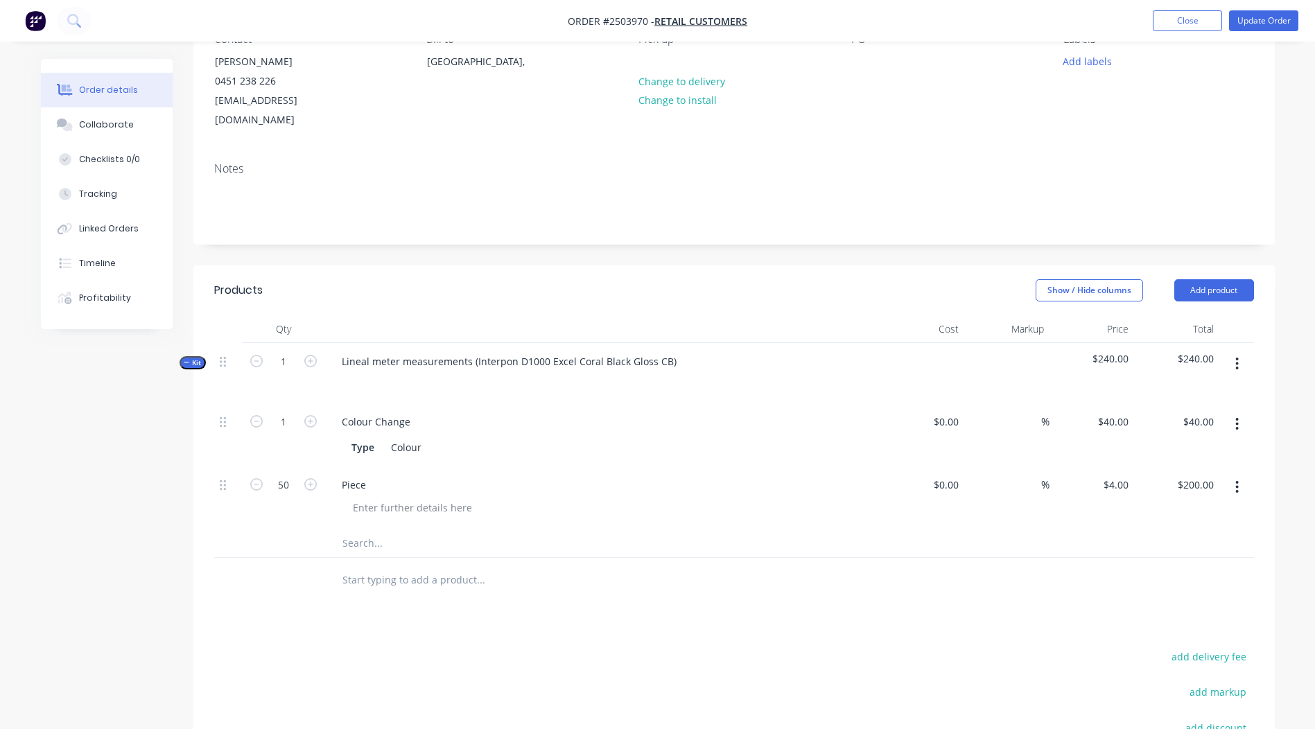
scroll to position [139, 0]
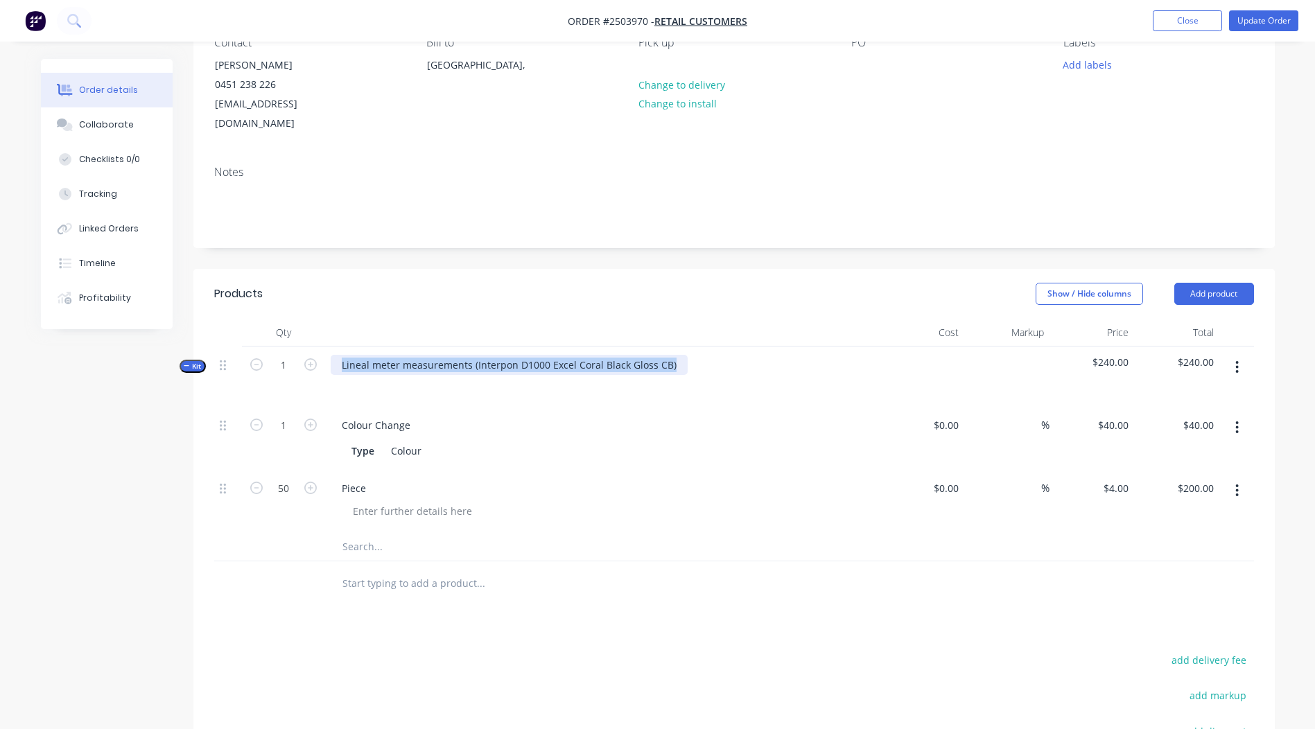
drag, startPoint x: 674, startPoint y: 346, endPoint x: 0, endPoint y: 317, distance: 674.6
click at [0, 318] on html "Order #2503970 - Retail Customers Add product Close Update Order Order details …" at bounding box center [657, 410] width 1315 height 1099
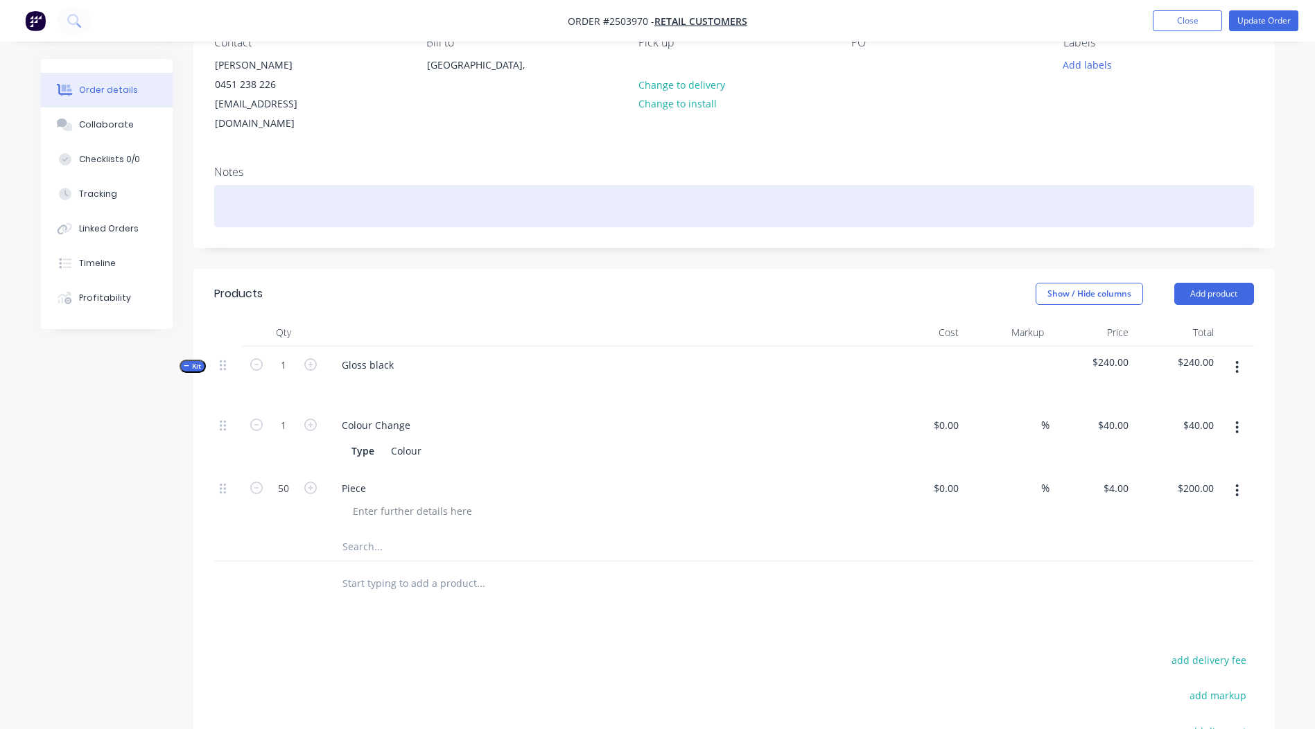
click at [232, 185] on div at bounding box center [734, 206] width 1040 height 42
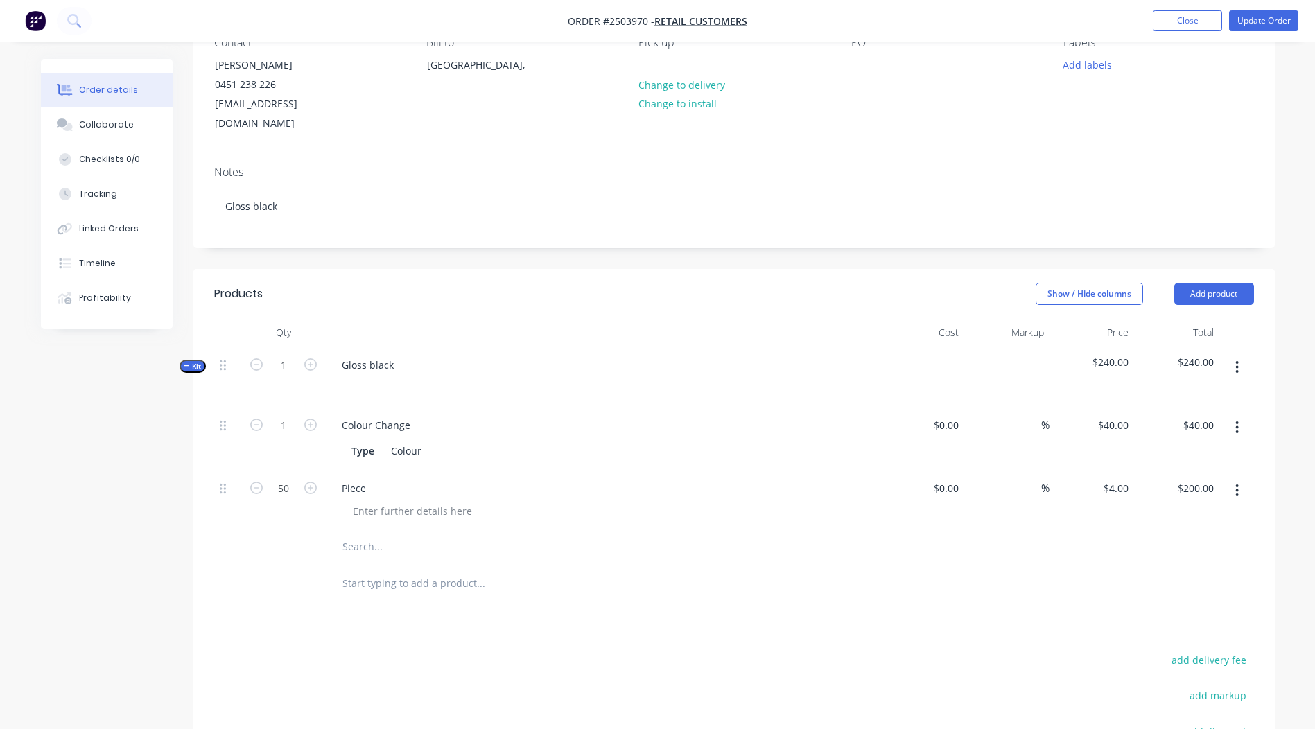
click at [673, 283] on div "Show / Hide columns Add product" at bounding box center [844, 294] width 819 height 22
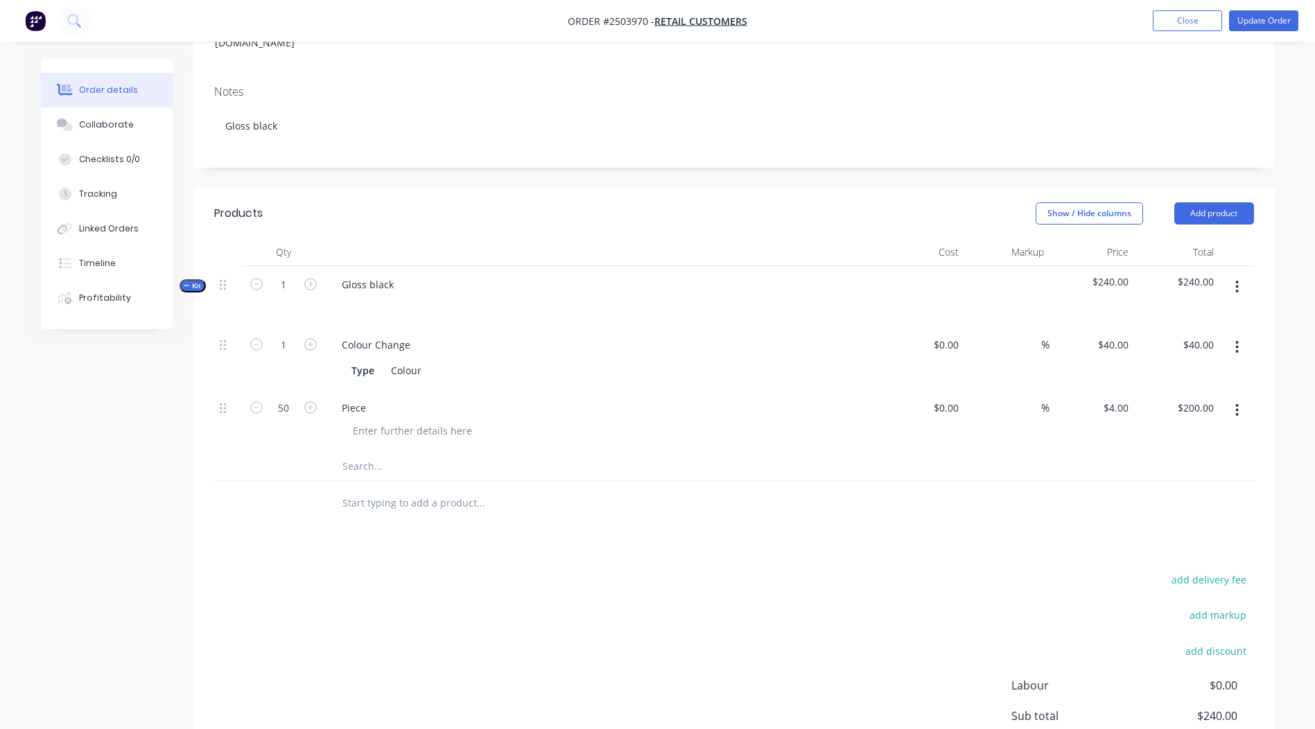
scroll to position [0, 0]
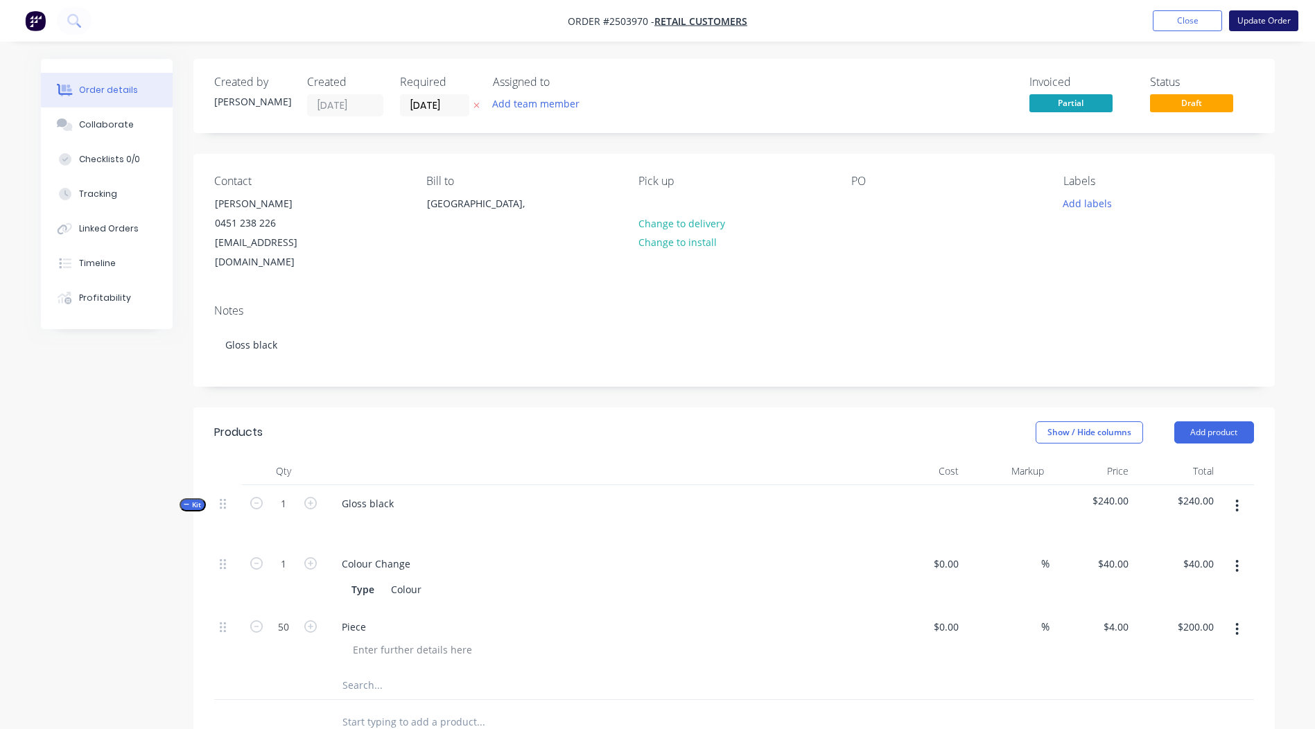
click at [1264, 27] on button "Update Order" at bounding box center [1263, 20] width 69 height 21
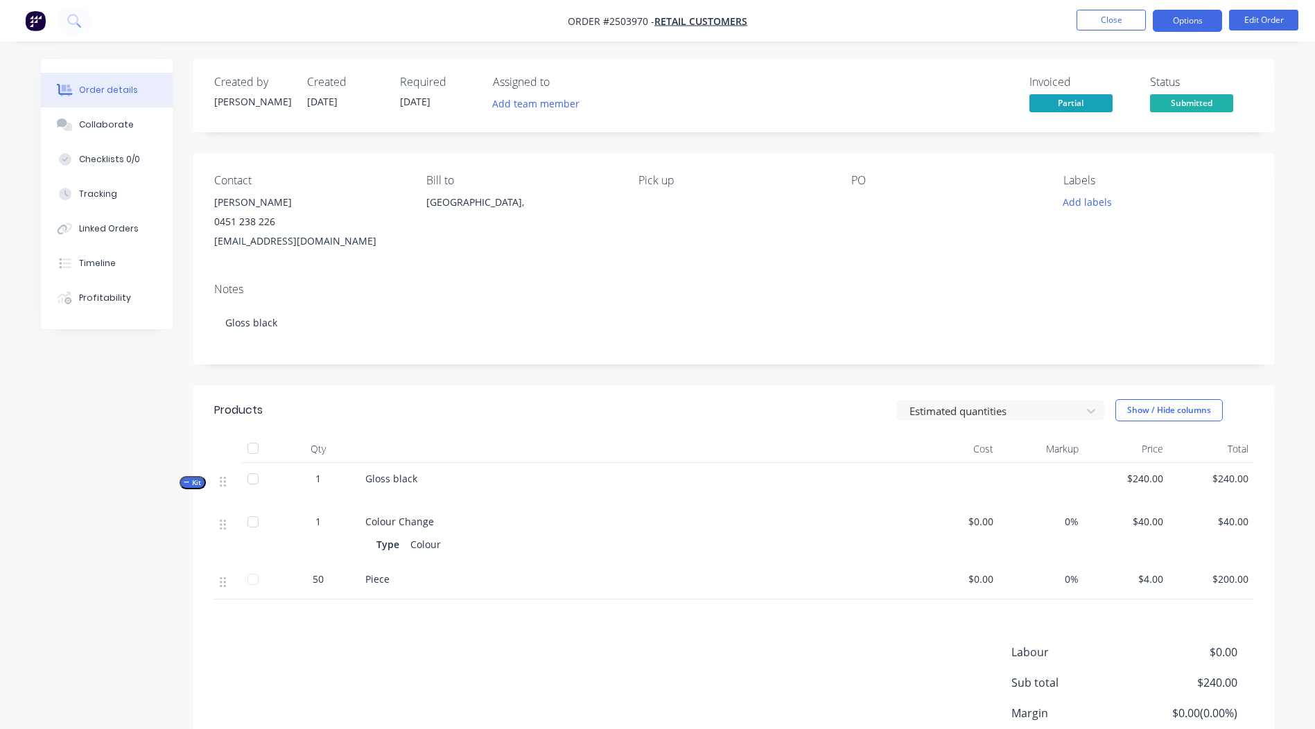
click at [1184, 21] on button "Options" at bounding box center [1187, 21] width 69 height 22
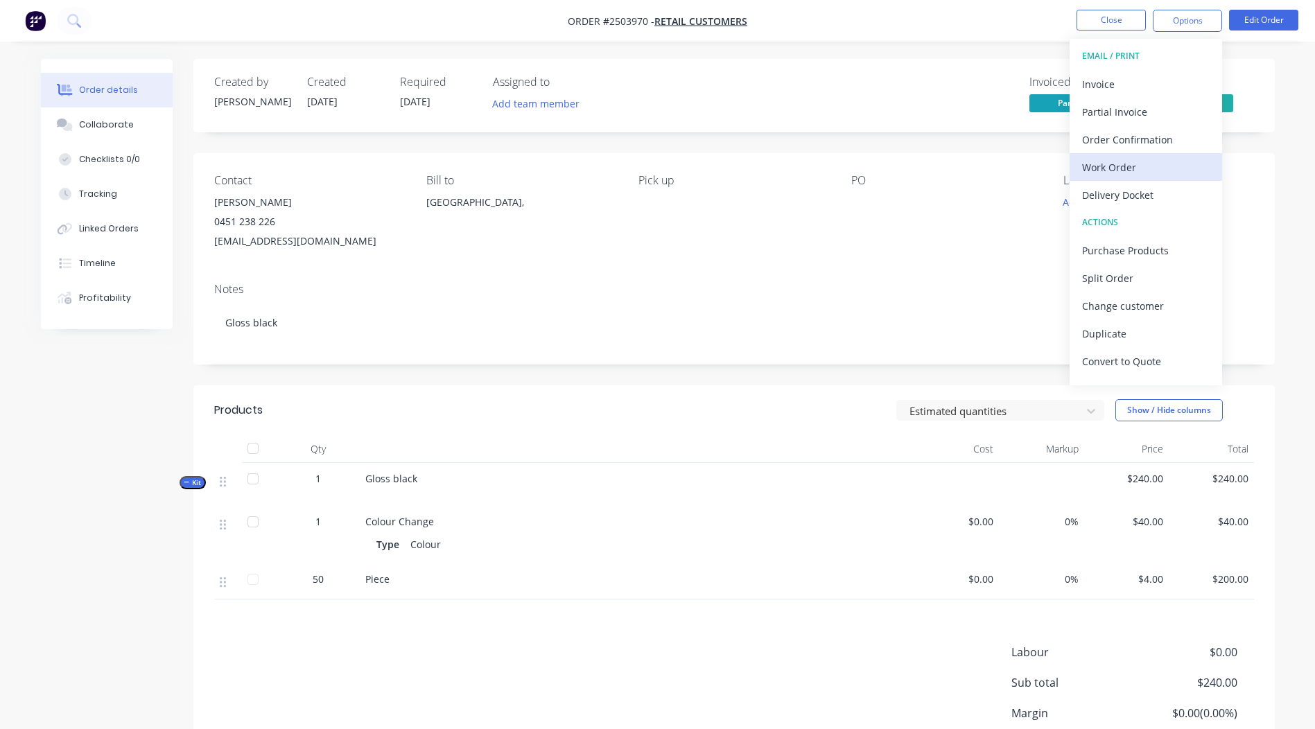
click at [1130, 166] on div "Work Order" at bounding box center [1146, 167] width 128 height 20
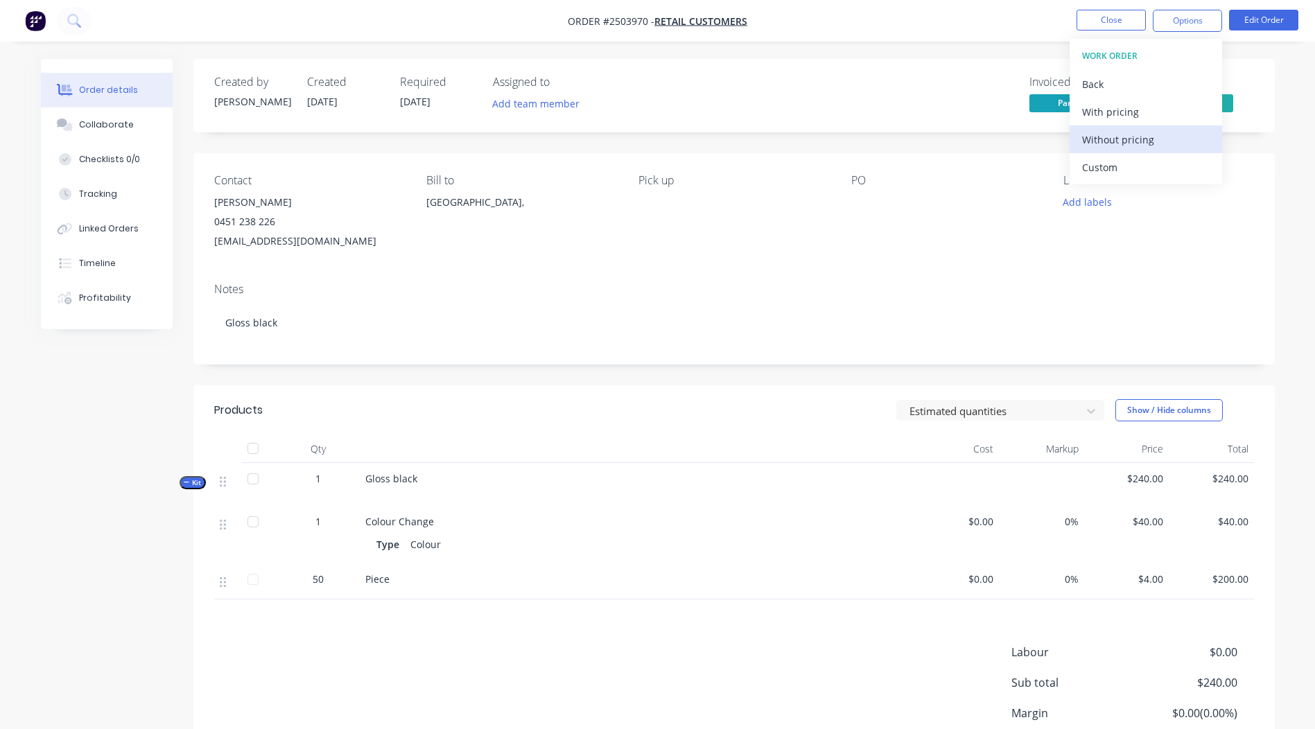
click at [1159, 145] on div "Without pricing" at bounding box center [1146, 140] width 128 height 20
click at [989, 153] on div "Contact Nate Morris-Marr 0451 238 226 natemmarr@outlook.com Bill to Australia, …" at bounding box center [734, 212] width 1082 height 119
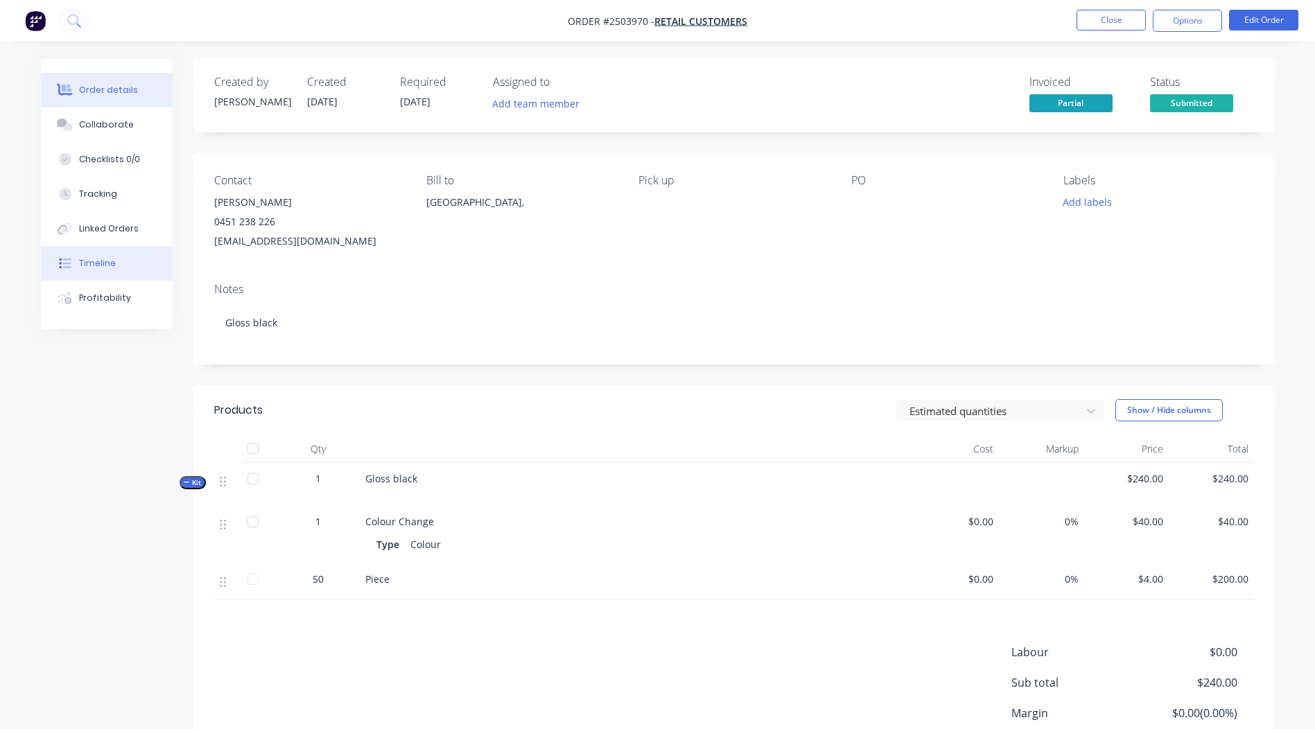
click at [73, 259] on div at bounding box center [65, 263] width 21 height 12
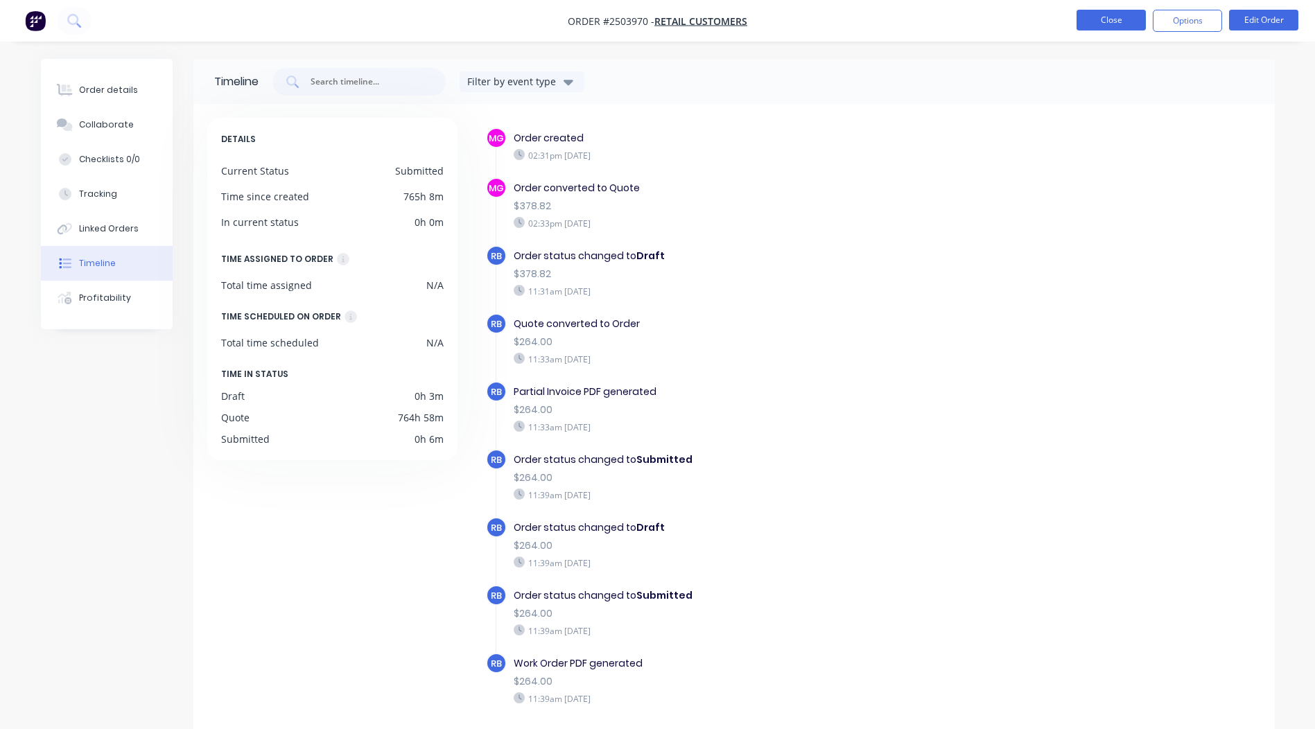
click at [1099, 29] on button "Close" at bounding box center [1111, 20] width 69 height 21
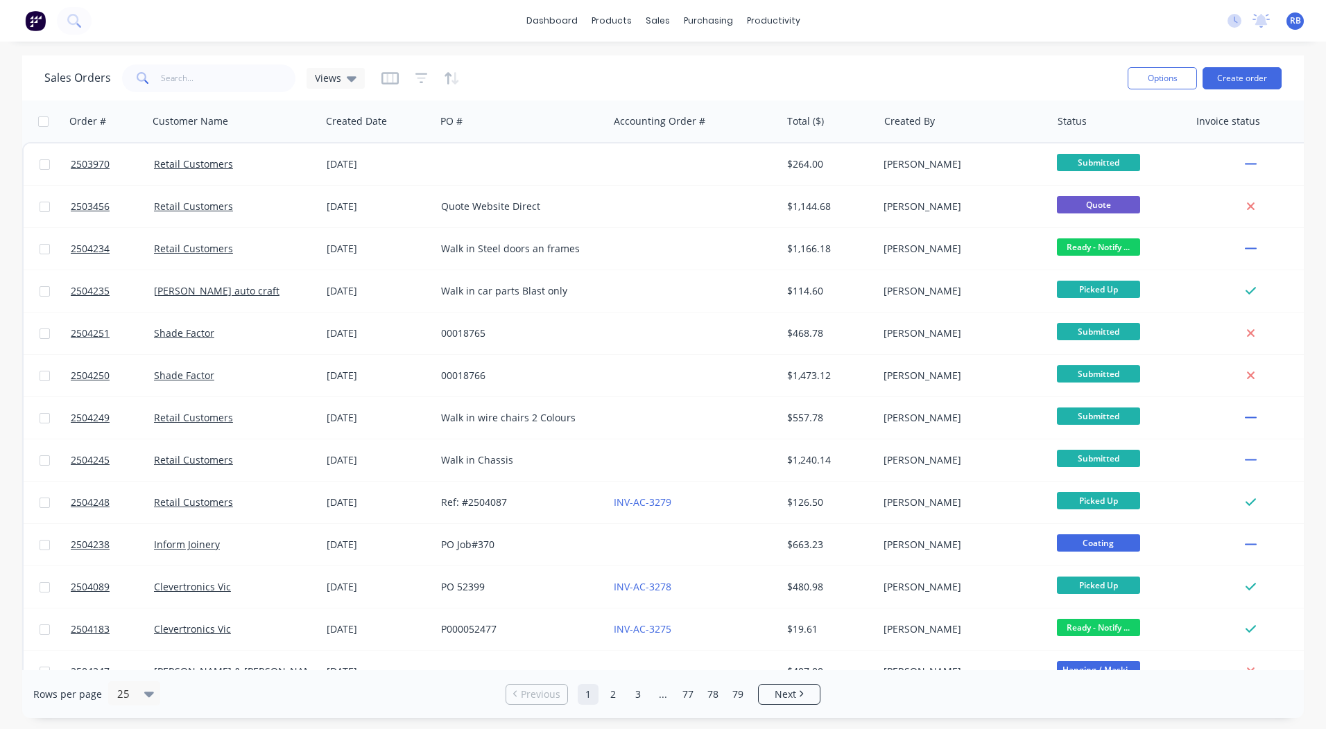
click at [569, 9] on div "dashboard products sales purchasing productivity dashboard products Product Cat…" at bounding box center [663, 21] width 1326 height 42
click at [566, 15] on link "dashboard" at bounding box center [551, 20] width 65 height 21
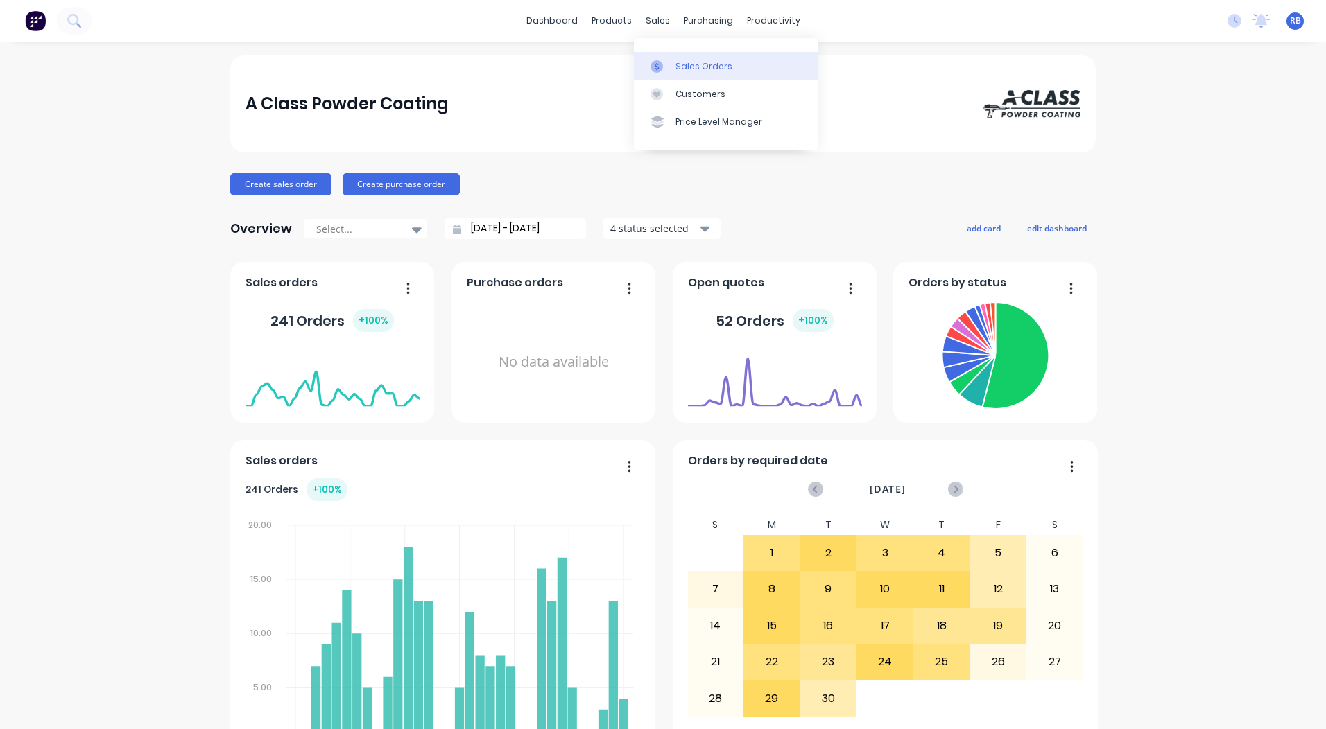
click at [698, 69] on div "Sales Orders" at bounding box center [703, 66] width 57 height 12
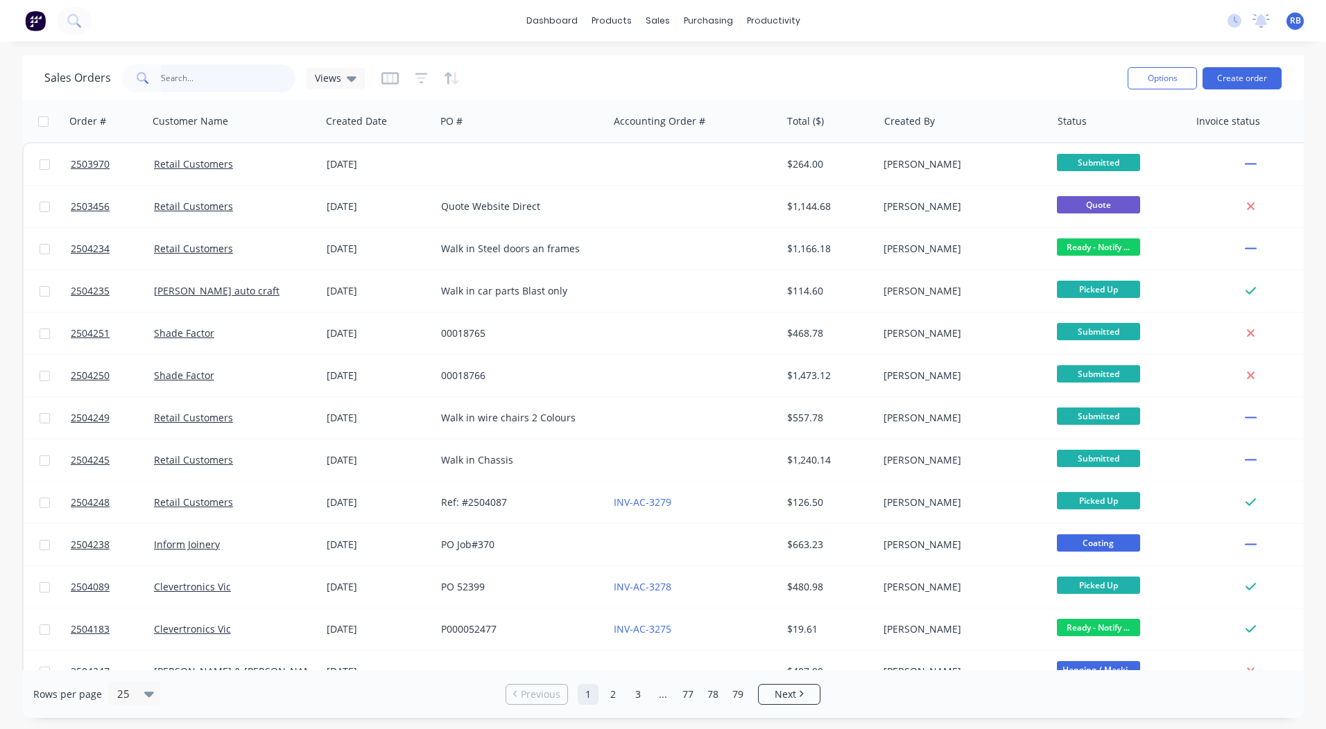
click at [218, 71] on input "text" at bounding box center [228, 78] width 135 height 28
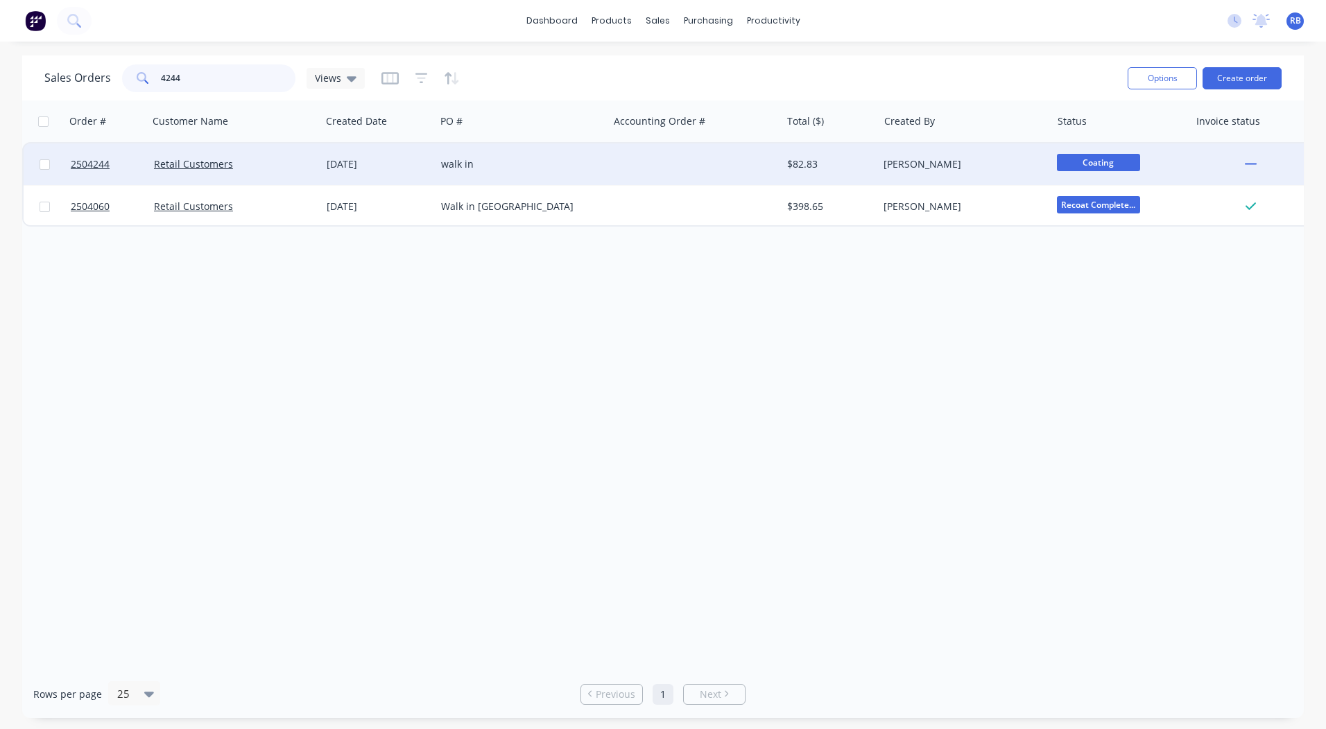
type input "4244"
click at [615, 159] on div at bounding box center [694, 165] width 173 height 42
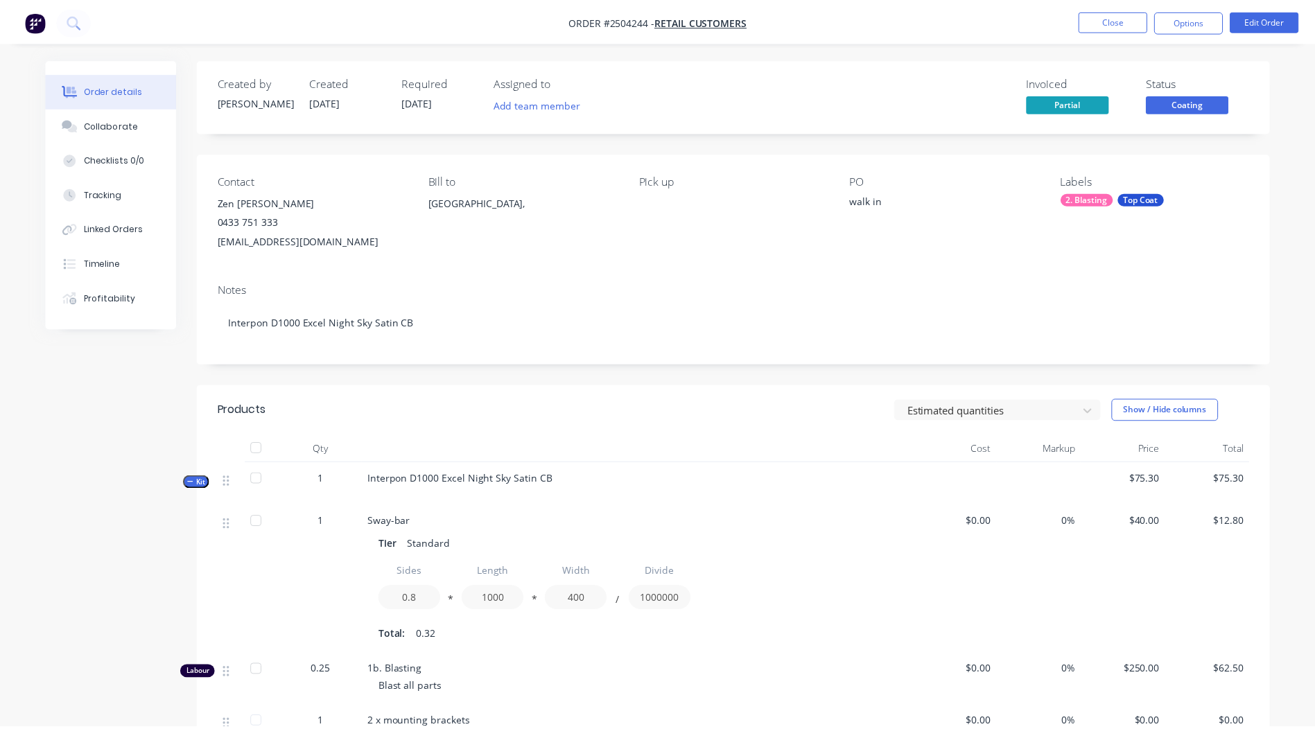
scroll to position [277, 0]
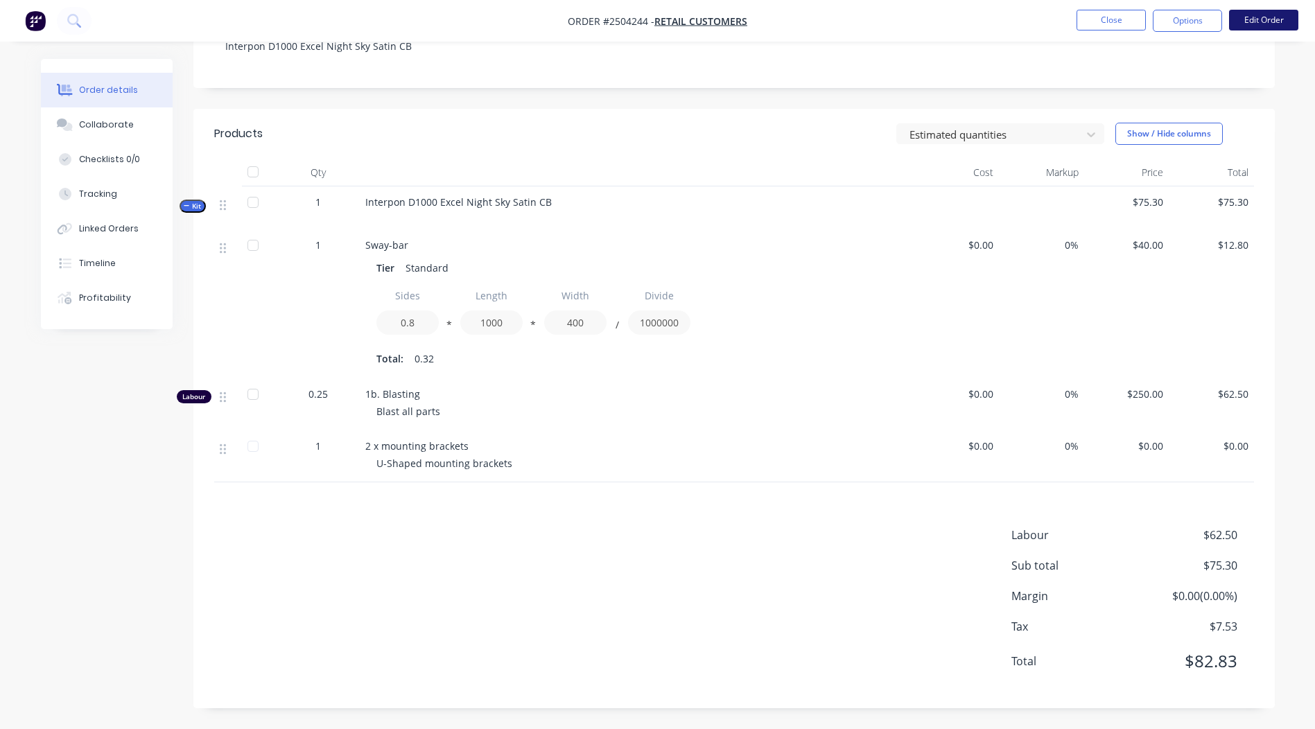
click at [1251, 26] on button "Edit Order" at bounding box center [1263, 20] width 69 height 21
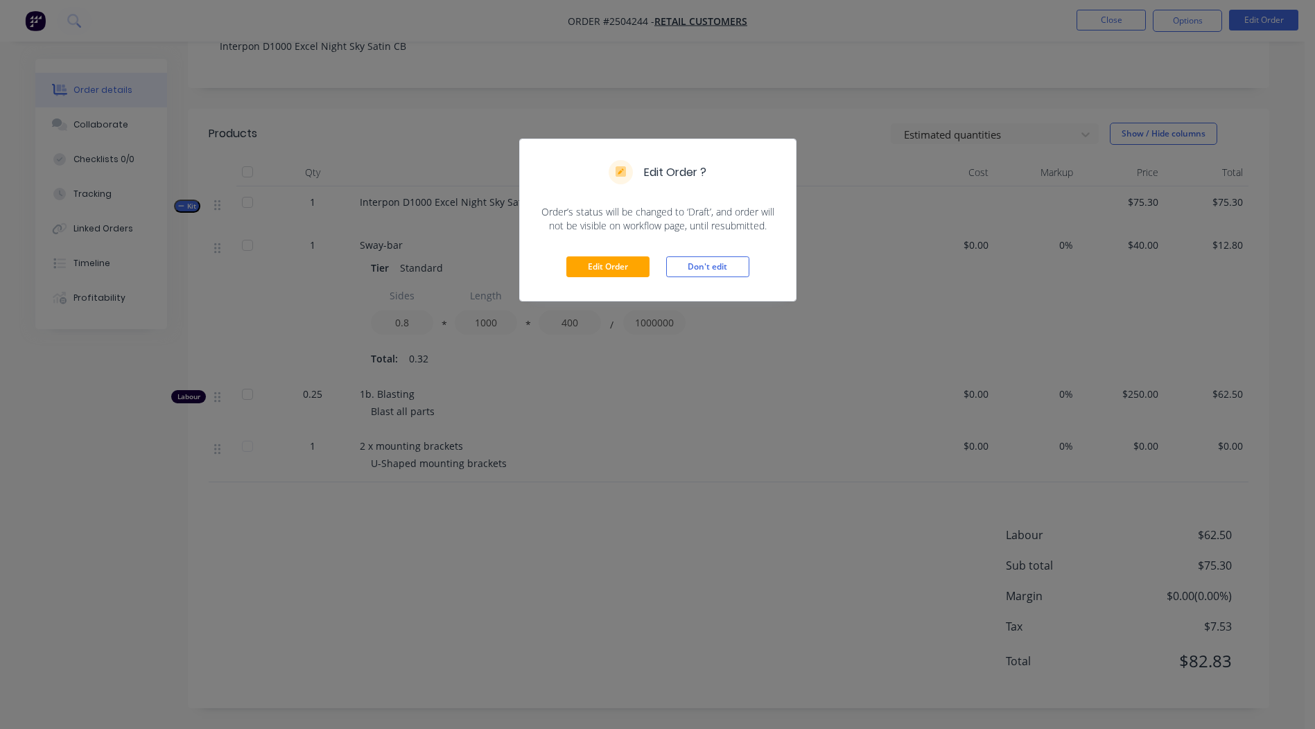
click at [614, 252] on div "Edit Order Don't edit" at bounding box center [658, 267] width 276 height 68
click at [605, 263] on button "Edit Order" at bounding box center [607, 267] width 83 height 21
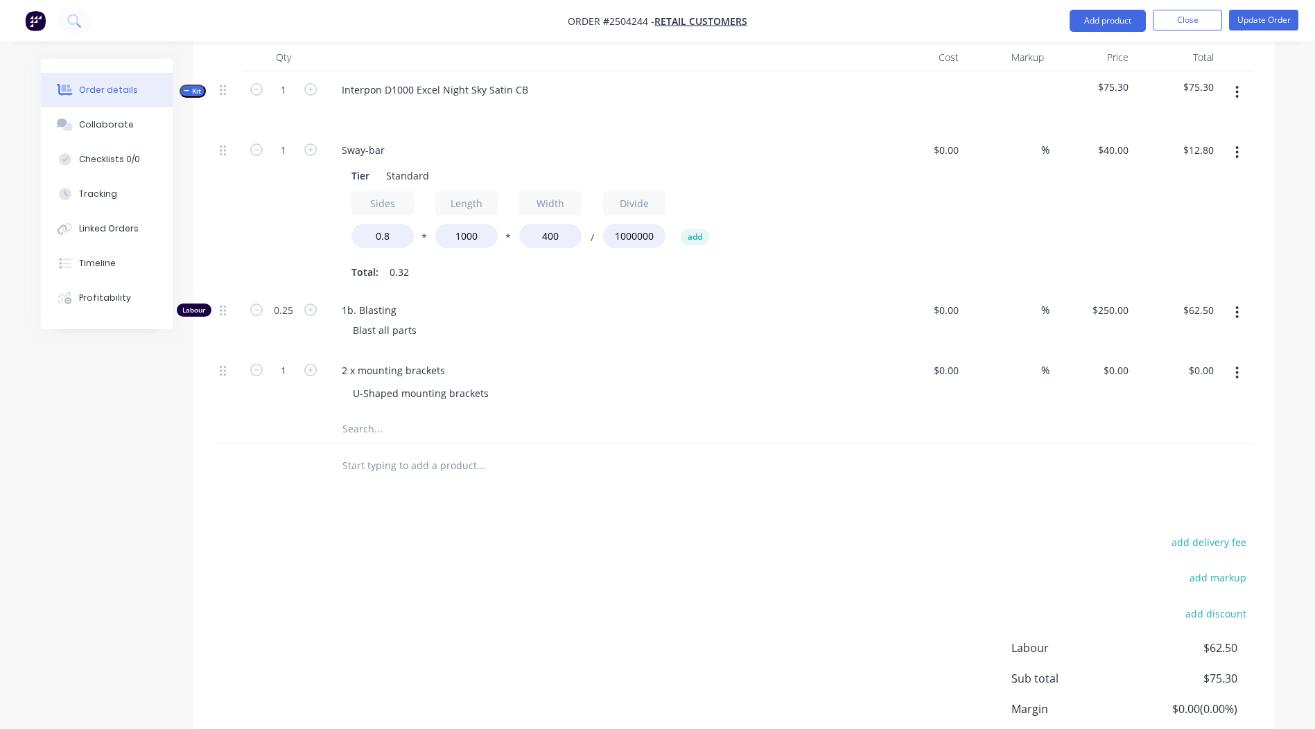
scroll to position [416, 0]
click at [271, 298] on input "0.25" at bounding box center [284, 308] width 36 height 21
type input "0.167"
type input "$41.75"
click at [669, 555] on div "add delivery fee add markup add discount Labour $62.50 Sub total $75.30 Margin …" at bounding box center [734, 665] width 1040 height 268
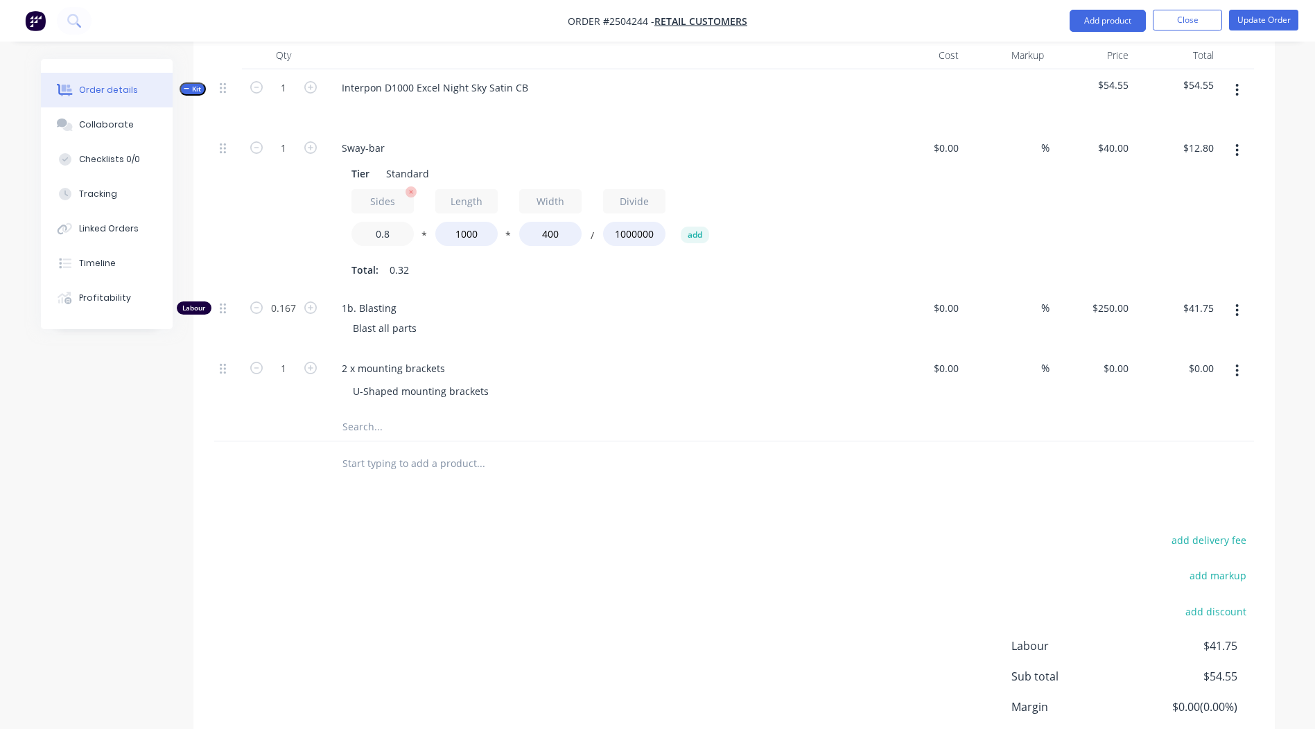
click at [398, 222] on input "0.8" at bounding box center [383, 234] width 62 height 24
drag, startPoint x: 398, startPoint y: 211, endPoint x: 165, endPoint y: 217, distance: 233.1
click at [171, 217] on div "Order details Collaborate Checklists 0/0 Tracking Linked Orders Timeline Profit…" at bounding box center [658, 241] width 1262 height 1197
type input "2"
type input "$32.00"
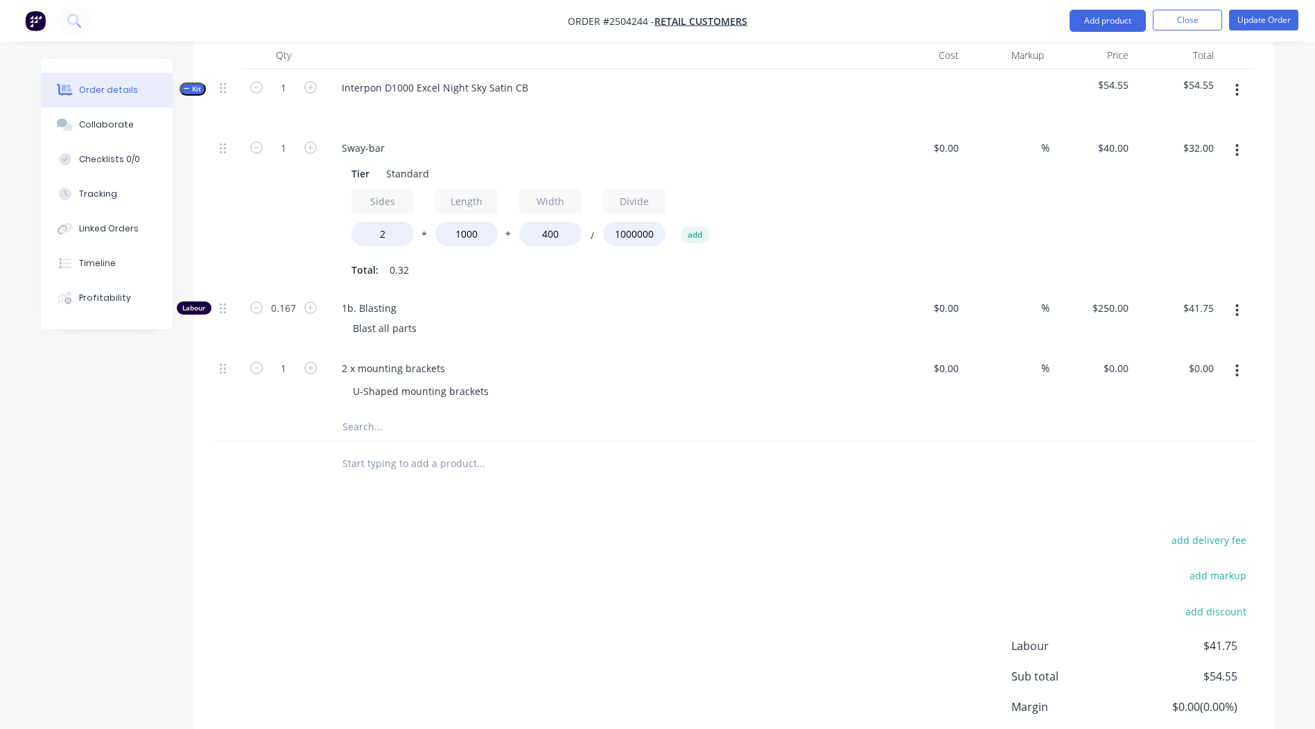
click at [741, 532] on div "add delivery fee add markup add discount Labour $41.75 Sub total $54.55 Margin …" at bounding box center [734, 665] width 1040 height 268
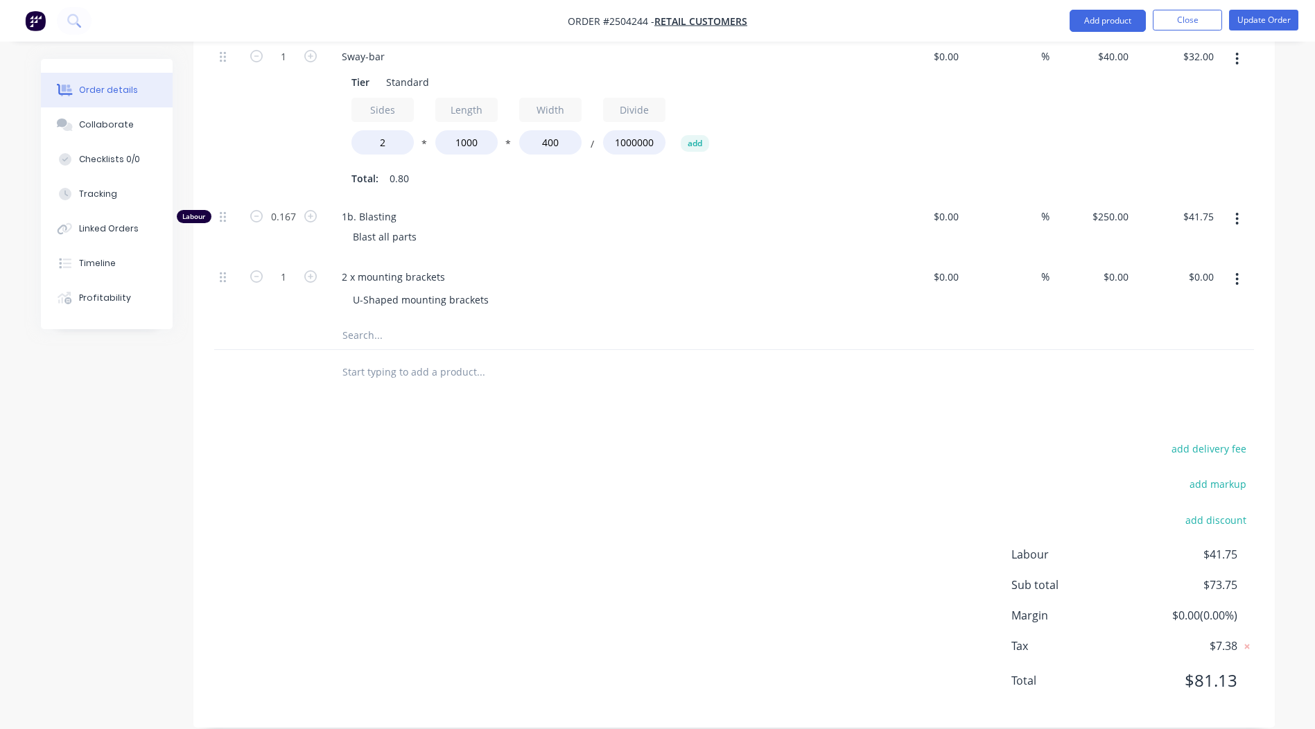
scroll to position [0, 0]
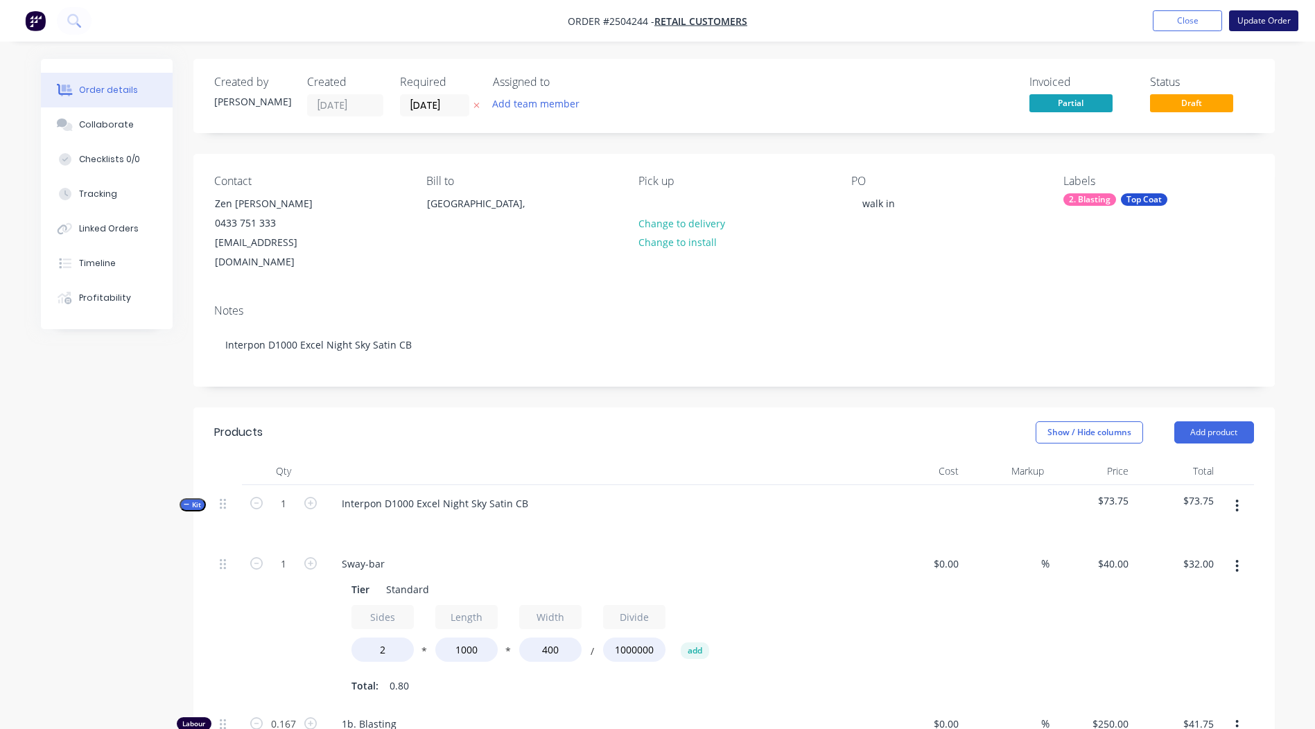
click at [1267, 15] on button "Update Order" at bounding box center [1263, 20] width 69 height 21
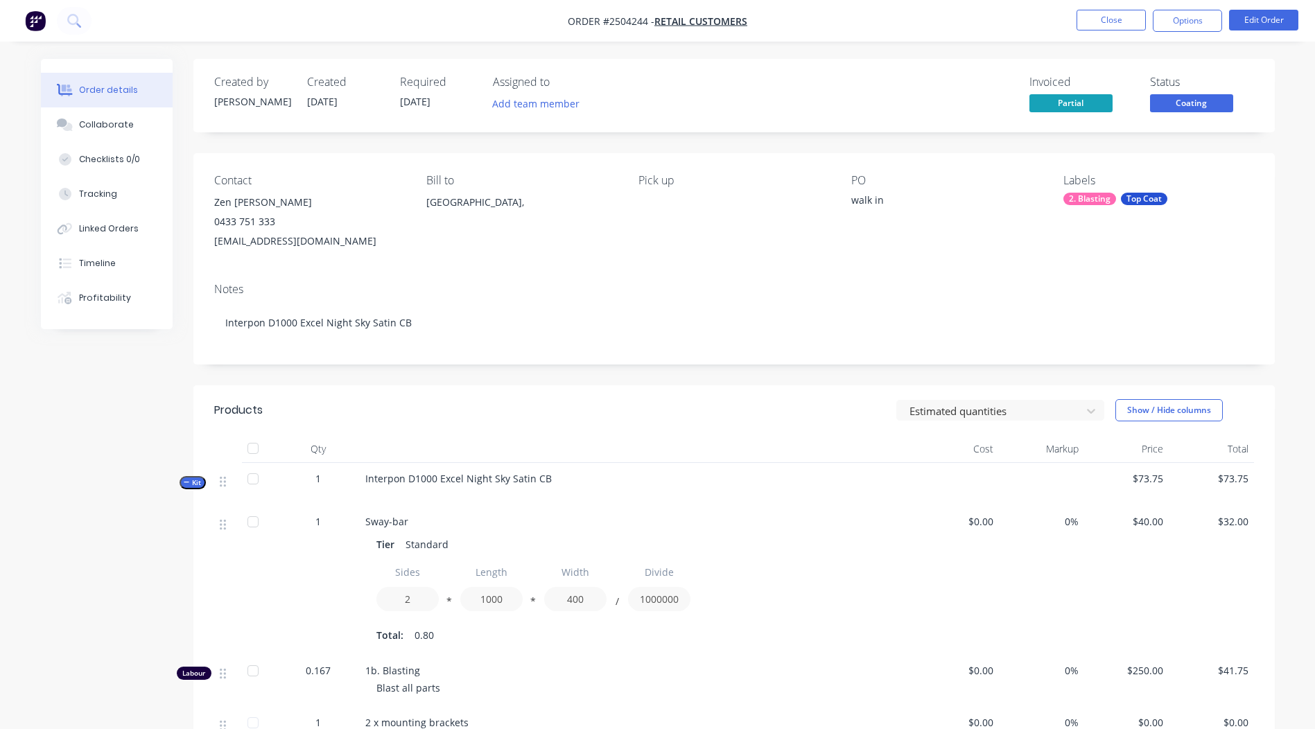
click at [1193, 101] on span "Coating" at bounding box center [1191, 102] width 83 height 17
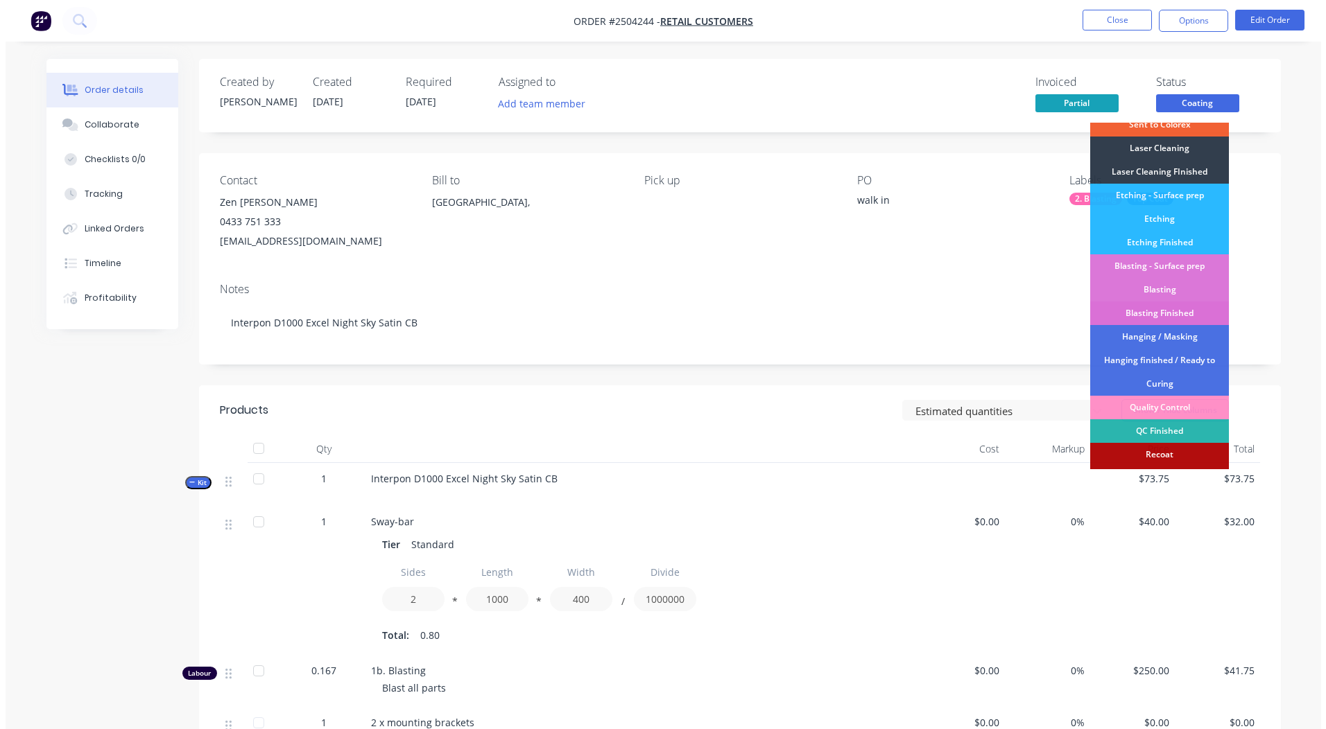
scroll to position [344, 0]
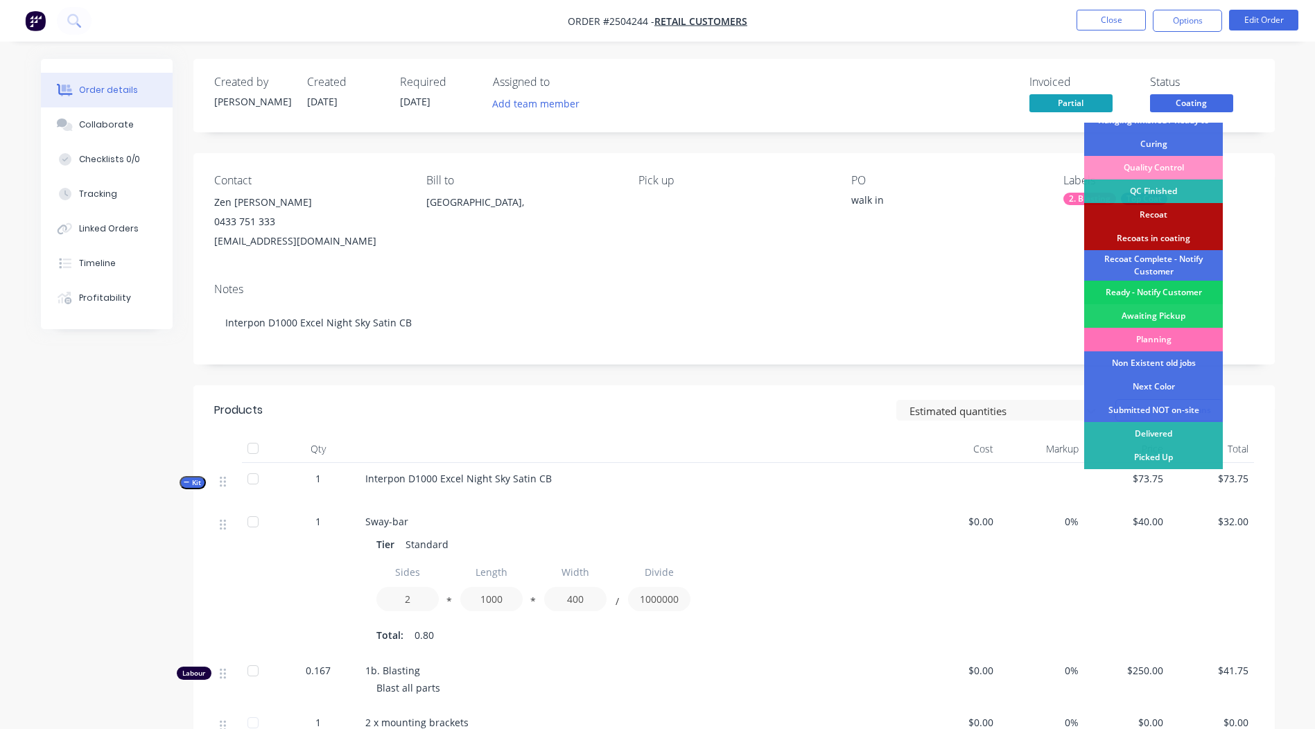
click at [1149, 297] on div "Ready - Notify Customer" at bounding box center [1153, 293] width 139 height 24
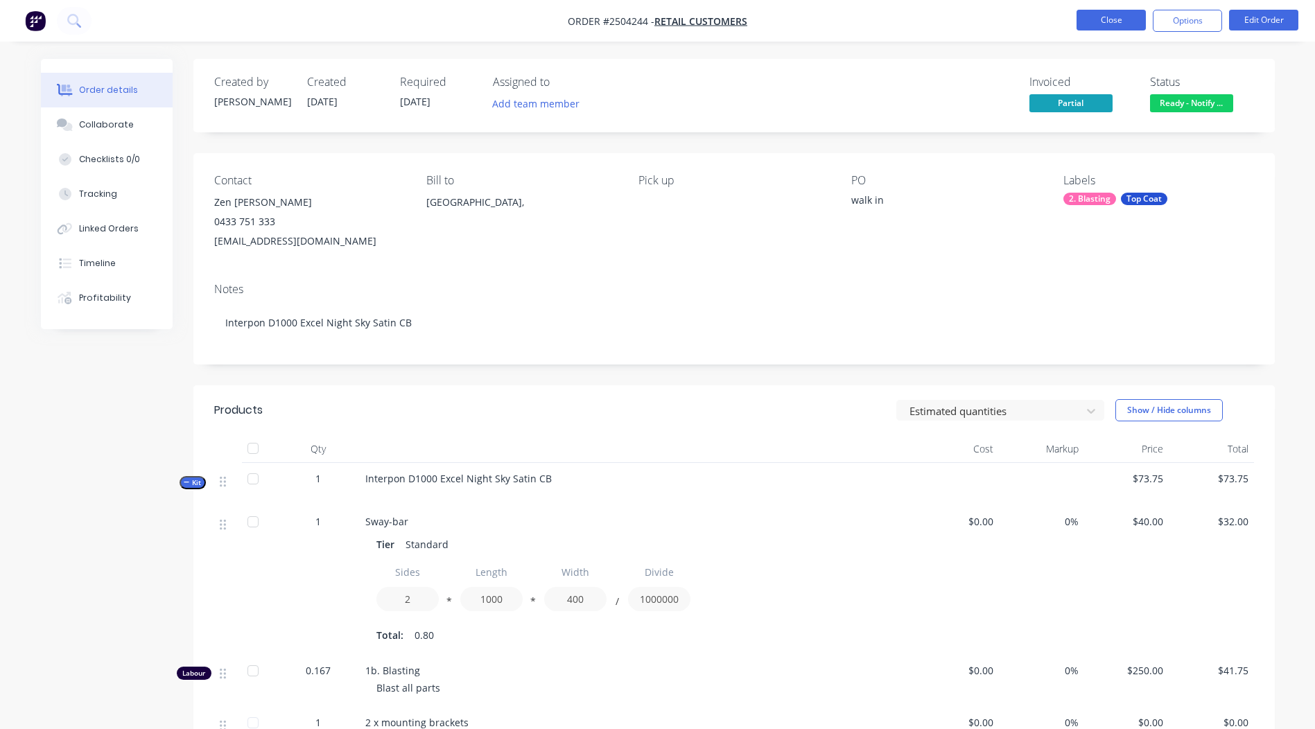
click at [1106, 15] on button "Close" at bounding box center [1111, 20] width 69 height 21
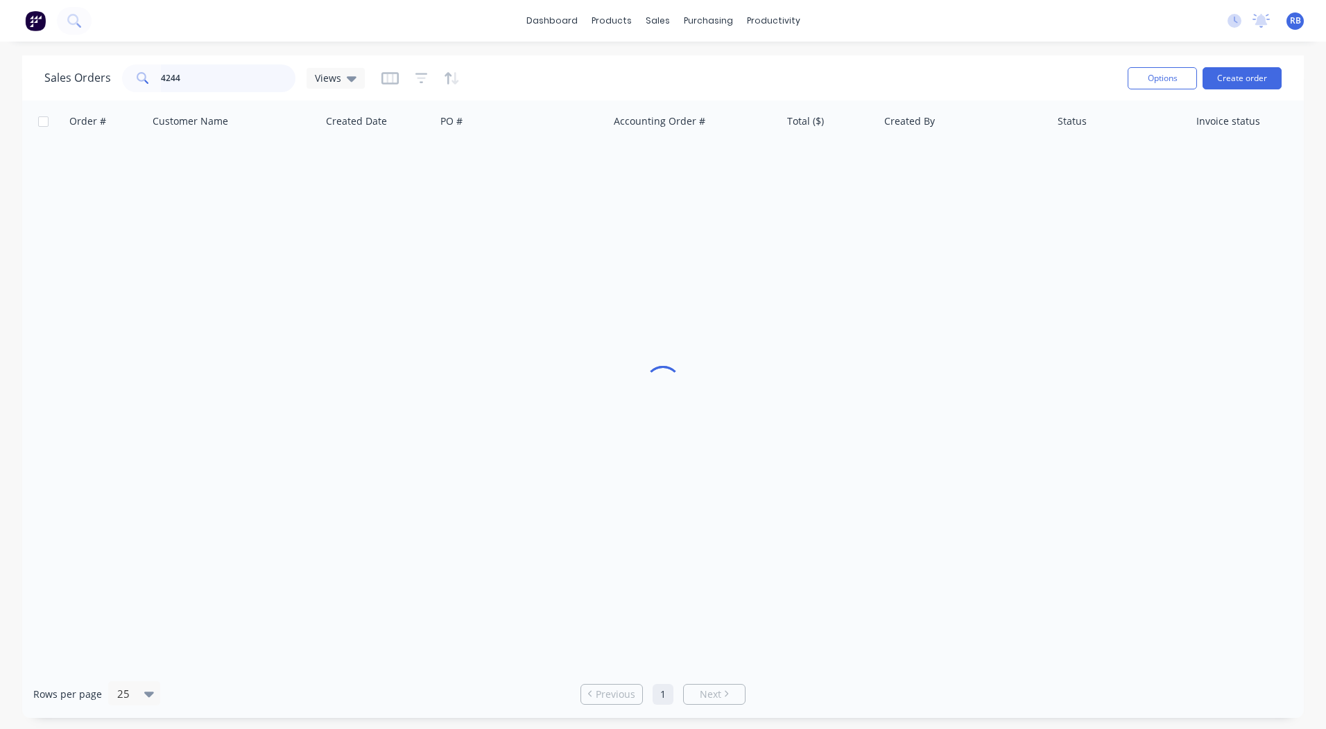
click at [0, 57] on html "dashboard products sales purchasing productivity dashboard products Product Cat…" at bounding box center [663, 364] width 1326 height 729
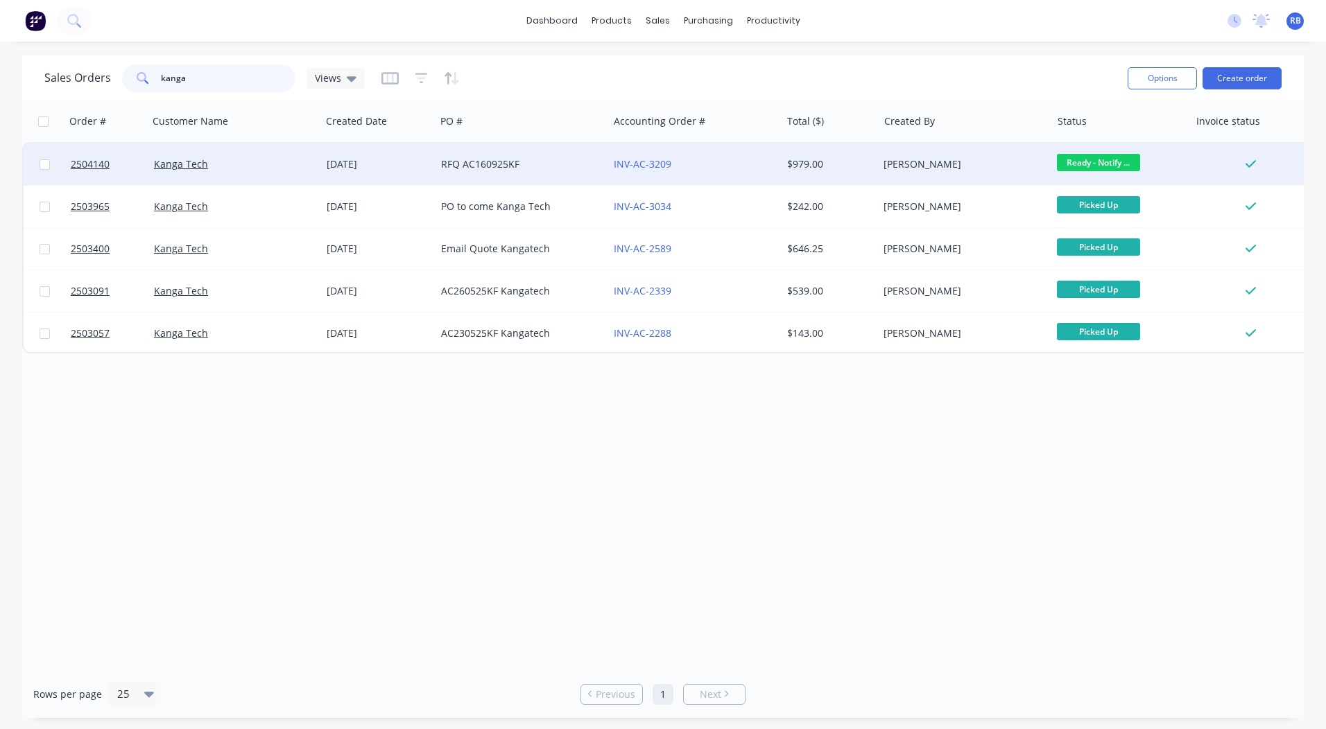
type input "kanga"
click at [1090, 161] on span "Ready - Notify ..." at bounding box center [1098, 162] width 83 height 17
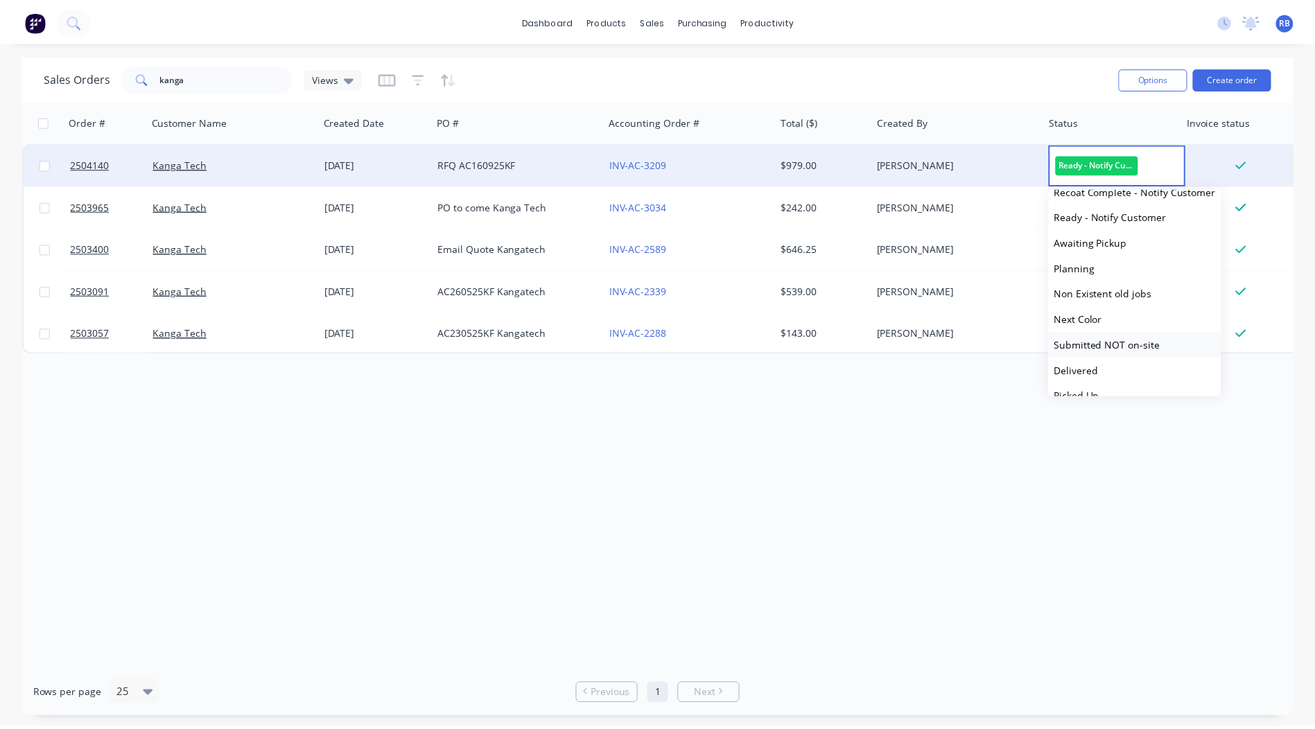
scroll to position [573, 0]
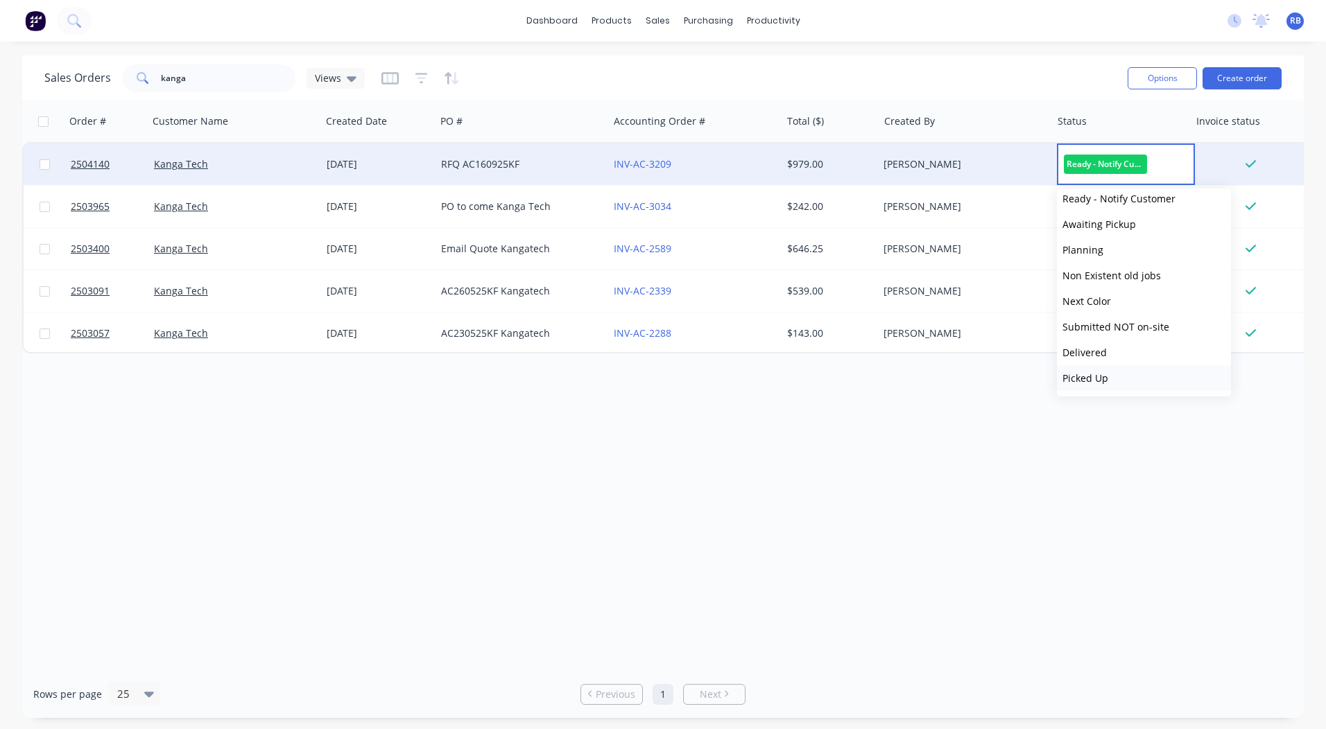
click at [1121, 379] on button "Picked Up" at bounding box center [1144, 378] width 174 height 26
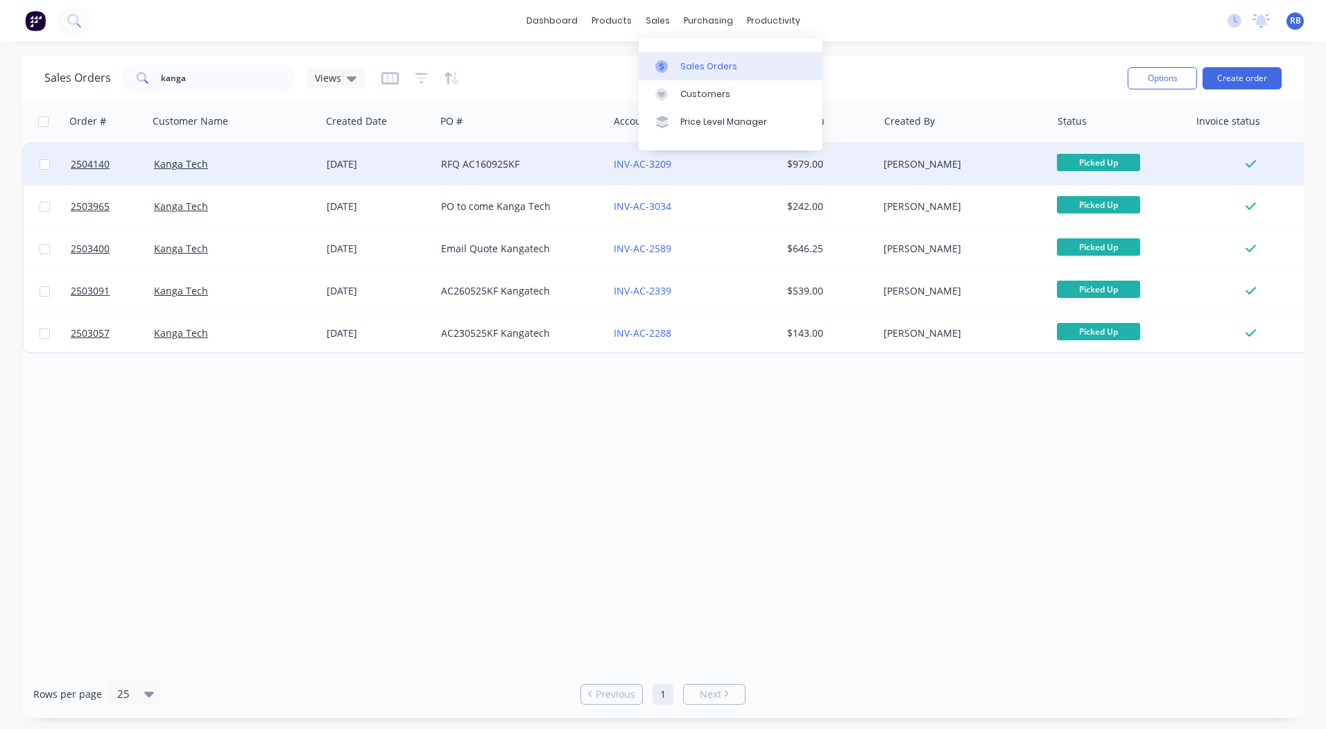
click at [702, 62] on div "Sales Orders" at bounding box center [708, 66] width 57 height 12
click at [551, 422] on div "Order # Customer Name Created Date PO # Accounting Order # Total ($) Created By…" at bounding box center [662, 386] width 1281 height 570
drag, startPoint x: 237, startPoint y: 76, endPoint x: 31, endPoint y: 120, distance: 210.5
click at [0, 103] on html "dashboard products sales purchasing productivity dashboard products Product Cat…" at bounding box center [663, 364] width 1326 height 729
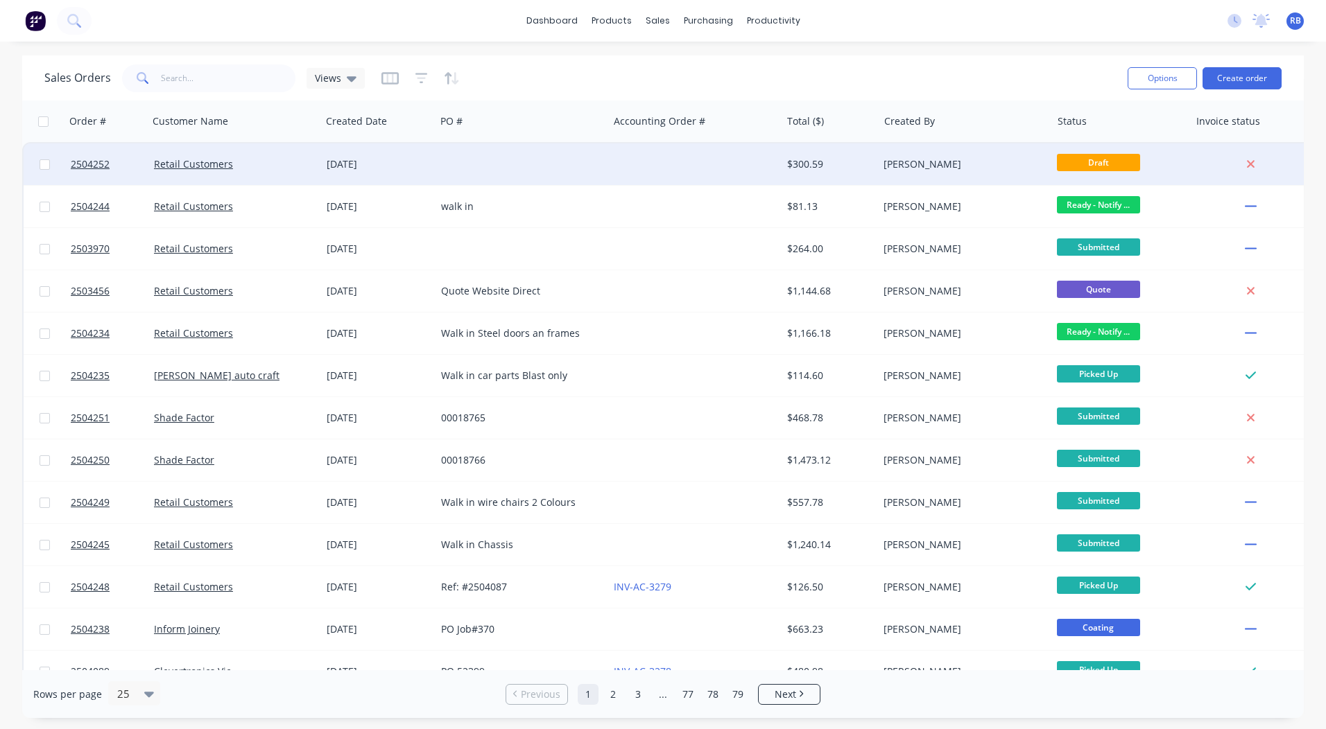
click at [556, 154] on div at bounding box center [521, 165] width 173 height 42
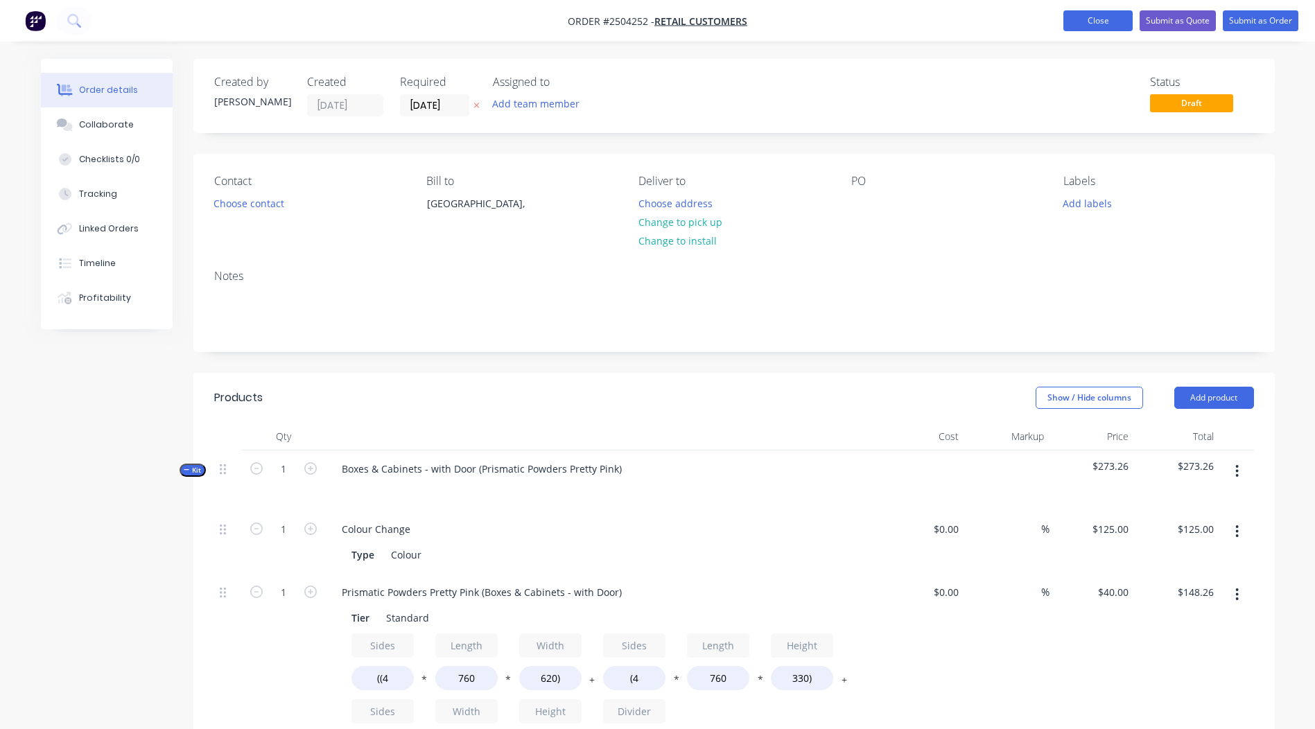
click at [1078, 17] on button "Close" at bounding box center [1098, 20] width 69 height 21
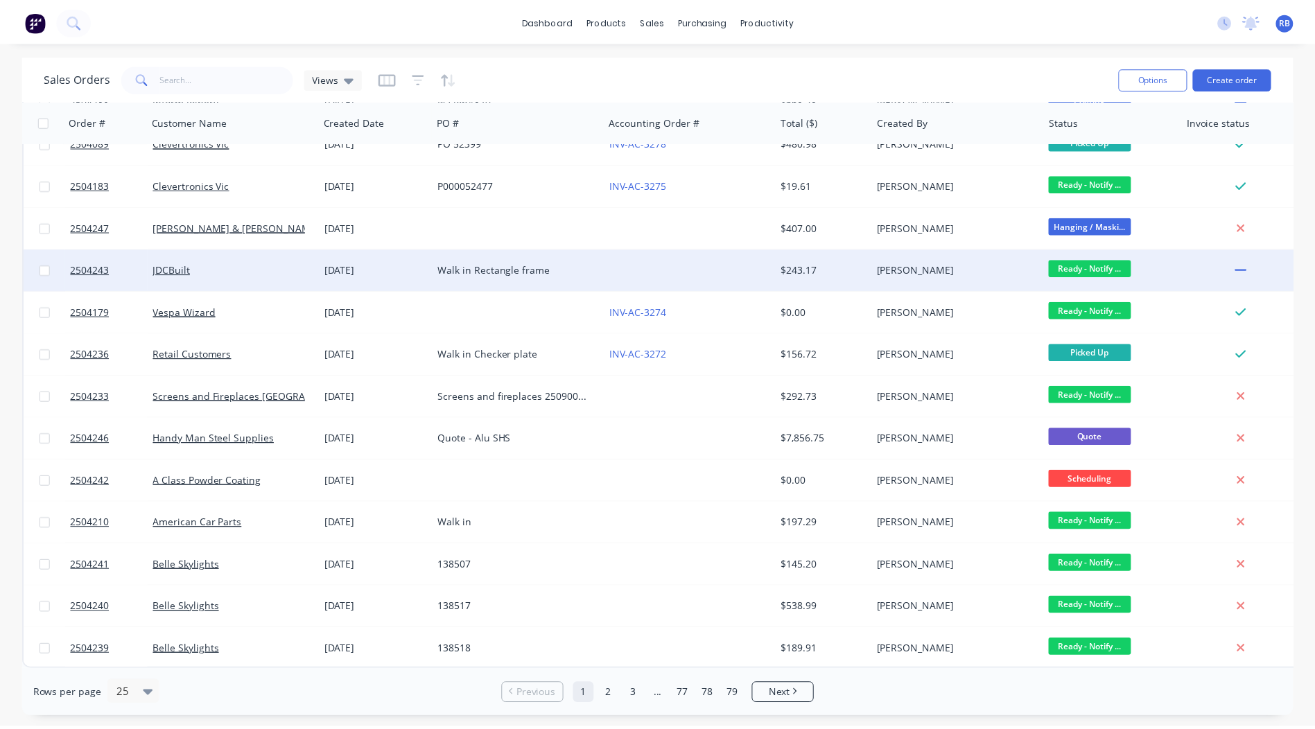
scroll to position [536, 0]
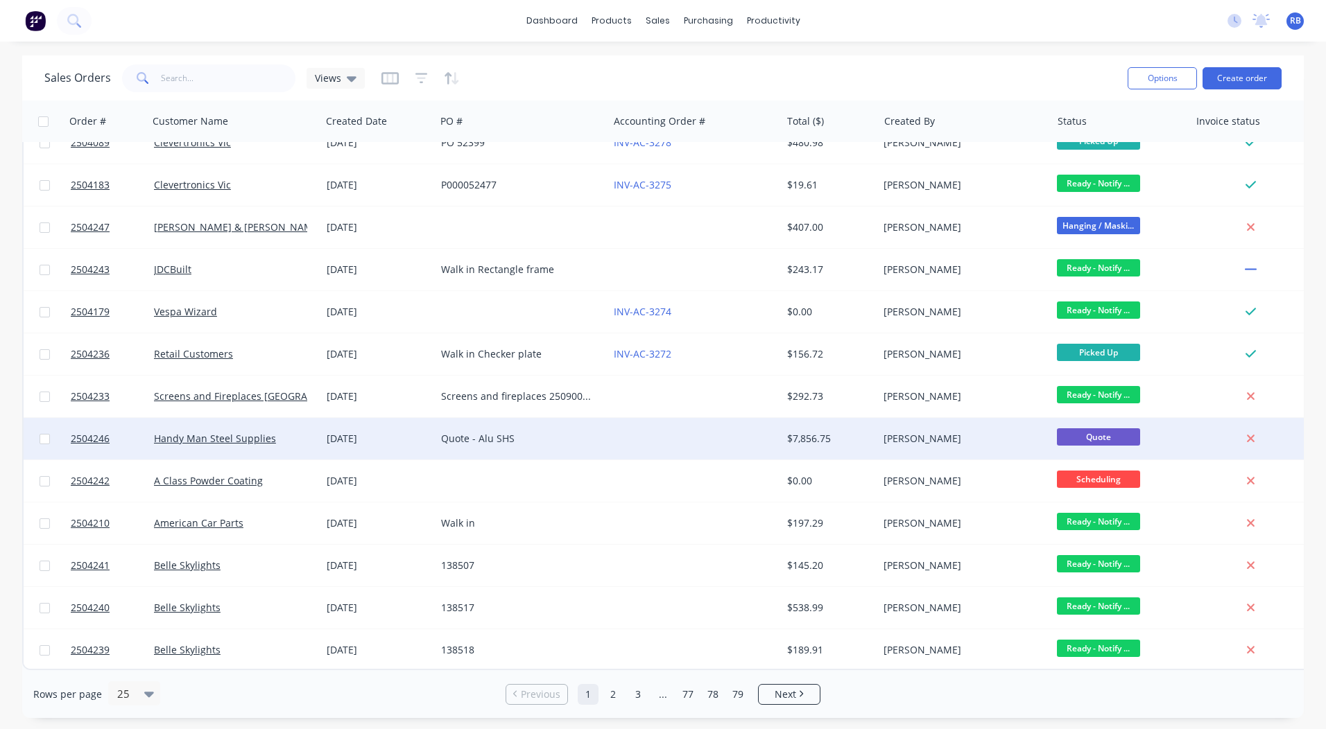
click at [790, 439] on div "$7,856.75" at bounding box center [829, 439] width 97 height 42
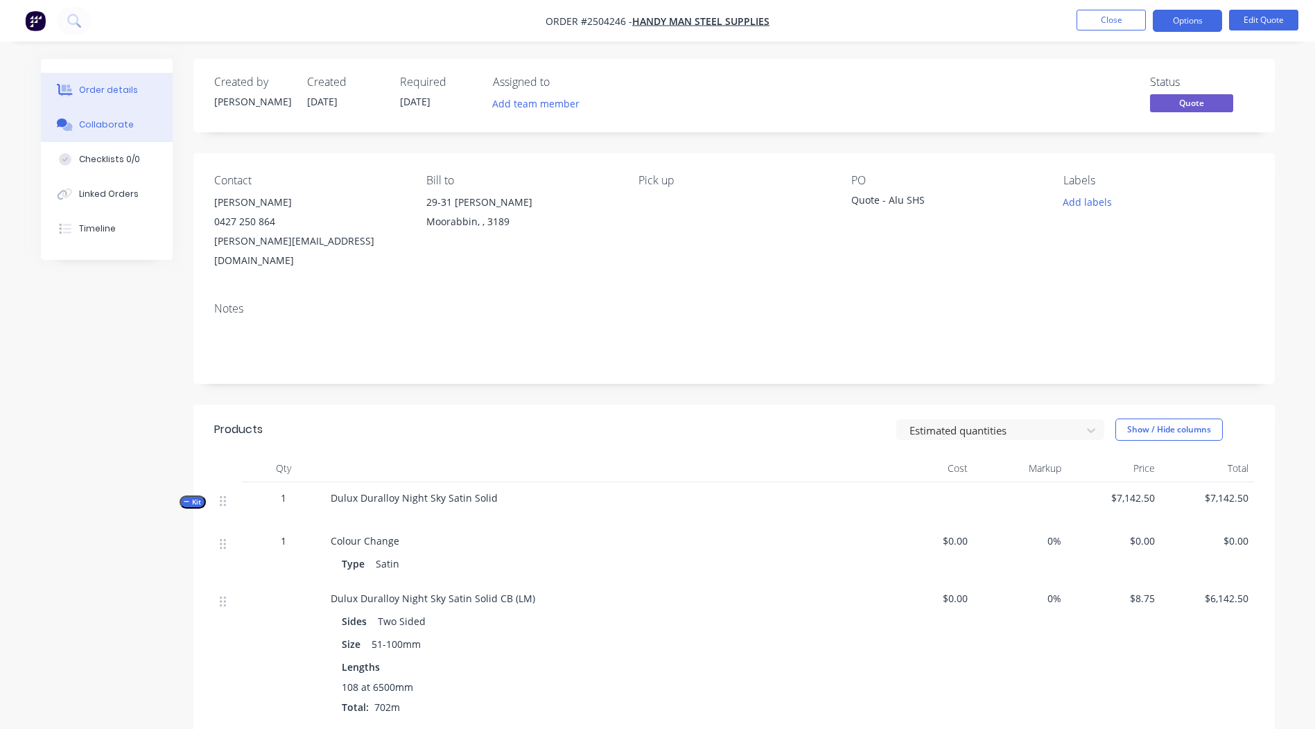
click at [125, 126] on div "Collaborate" at bounding box center [106, 125] width 55 height 12
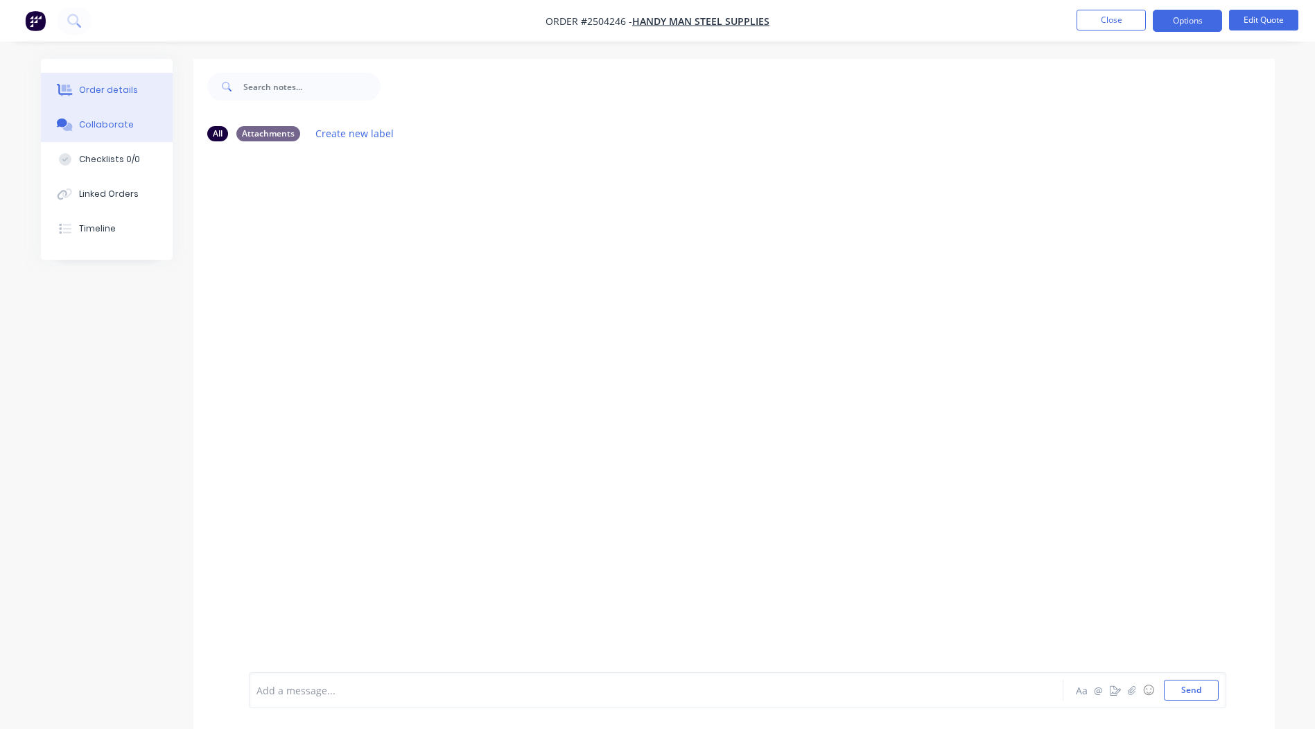
click at [121, 81] on button "Order details" at bounding box center [107, 90] width 132 height 35
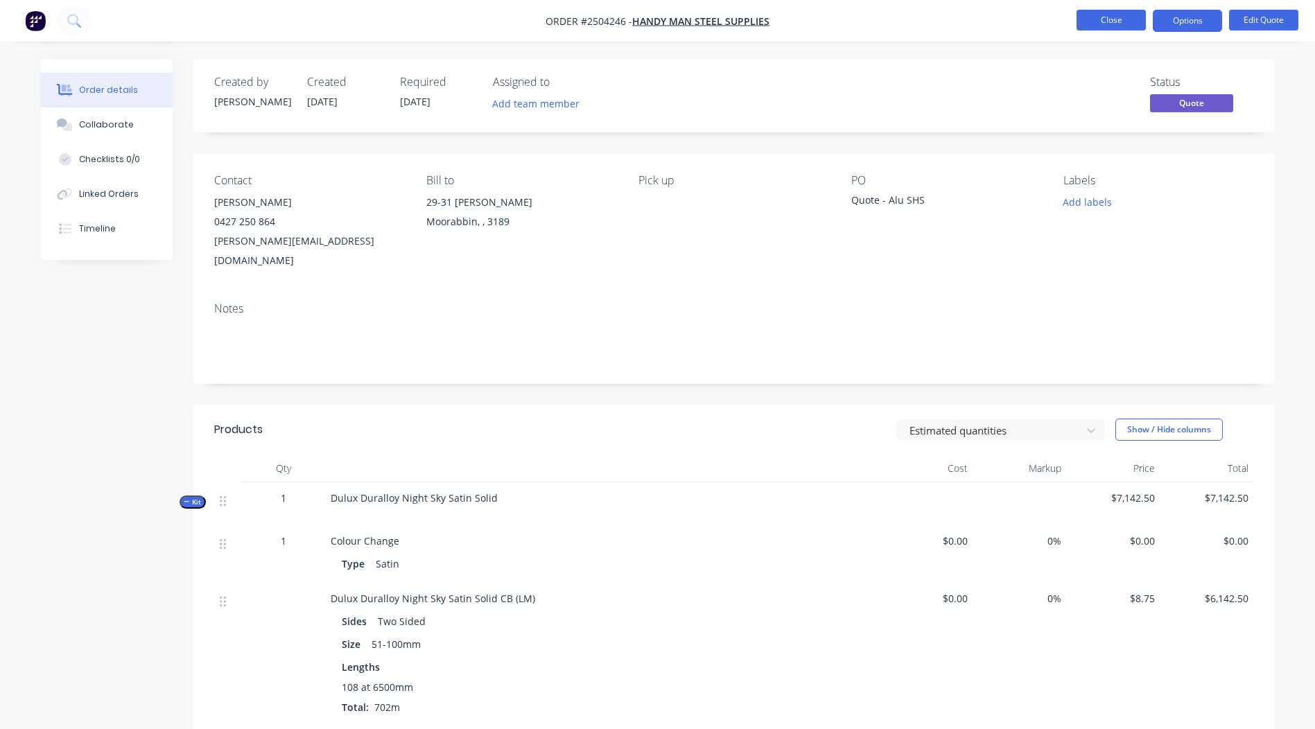
click at [1109, 16] on button "Close" at bounding box center [1111, 20] width 69 height 21
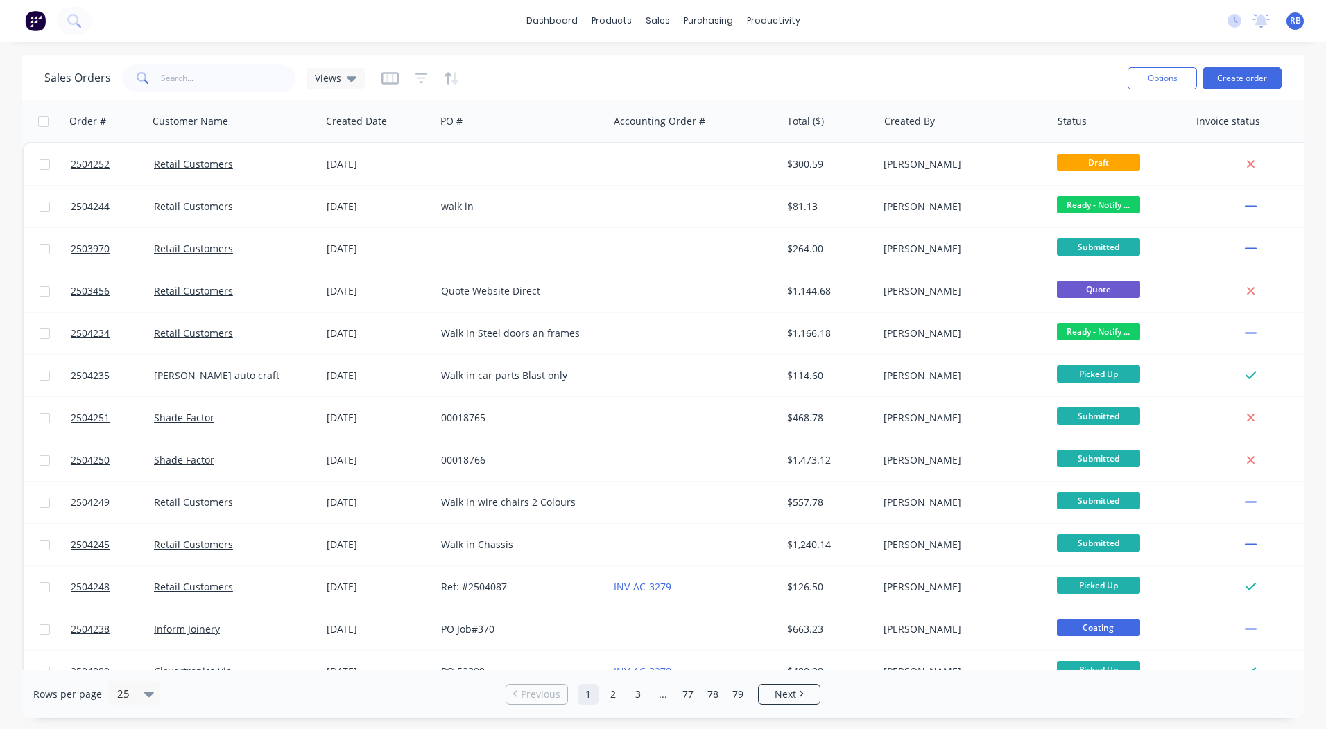
drag, startPoint x: 815, startPoint y: 59, endPoint x: 828, endPoint y: 69, distance: 15.8
click at [818, 64] on div "Sales Orders Views Options Create order" at bounding box center [662, 77] width 1281 height 45
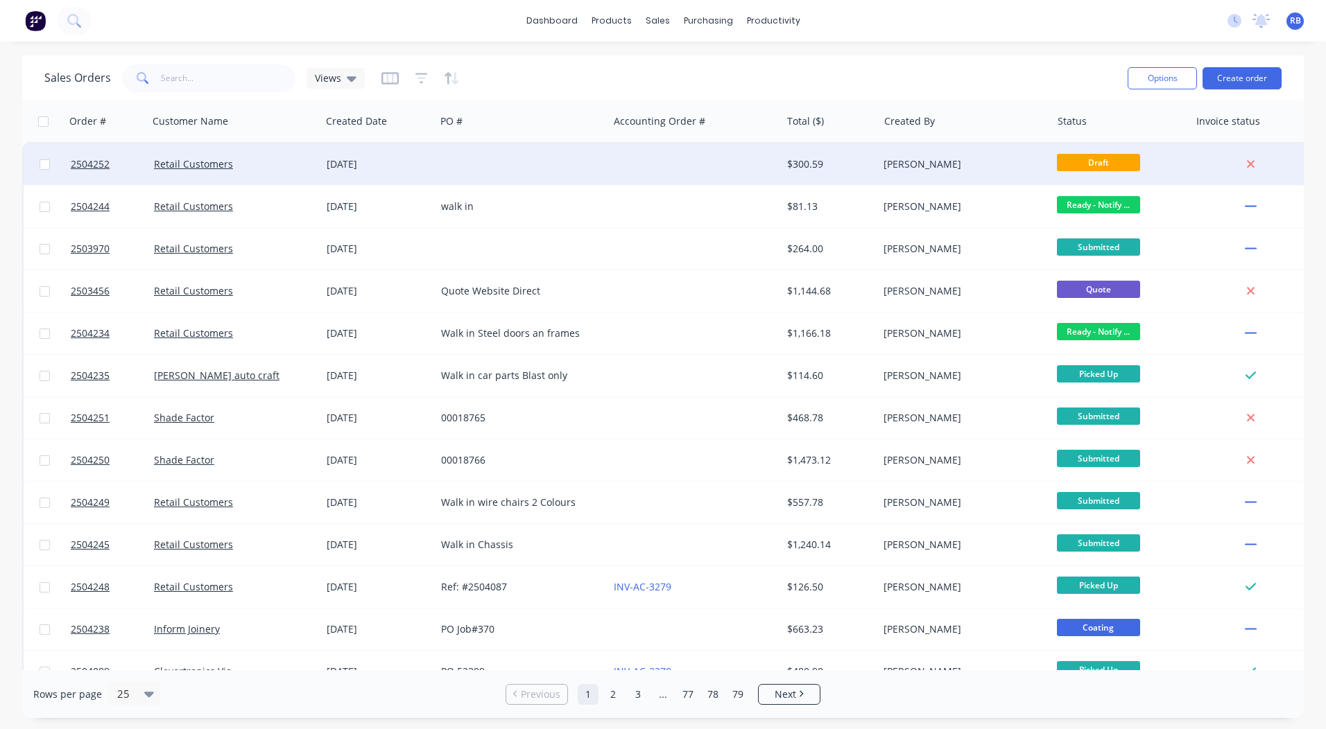
click at [521, 161] on div at bounding box center [521, 165] width 173 height 42
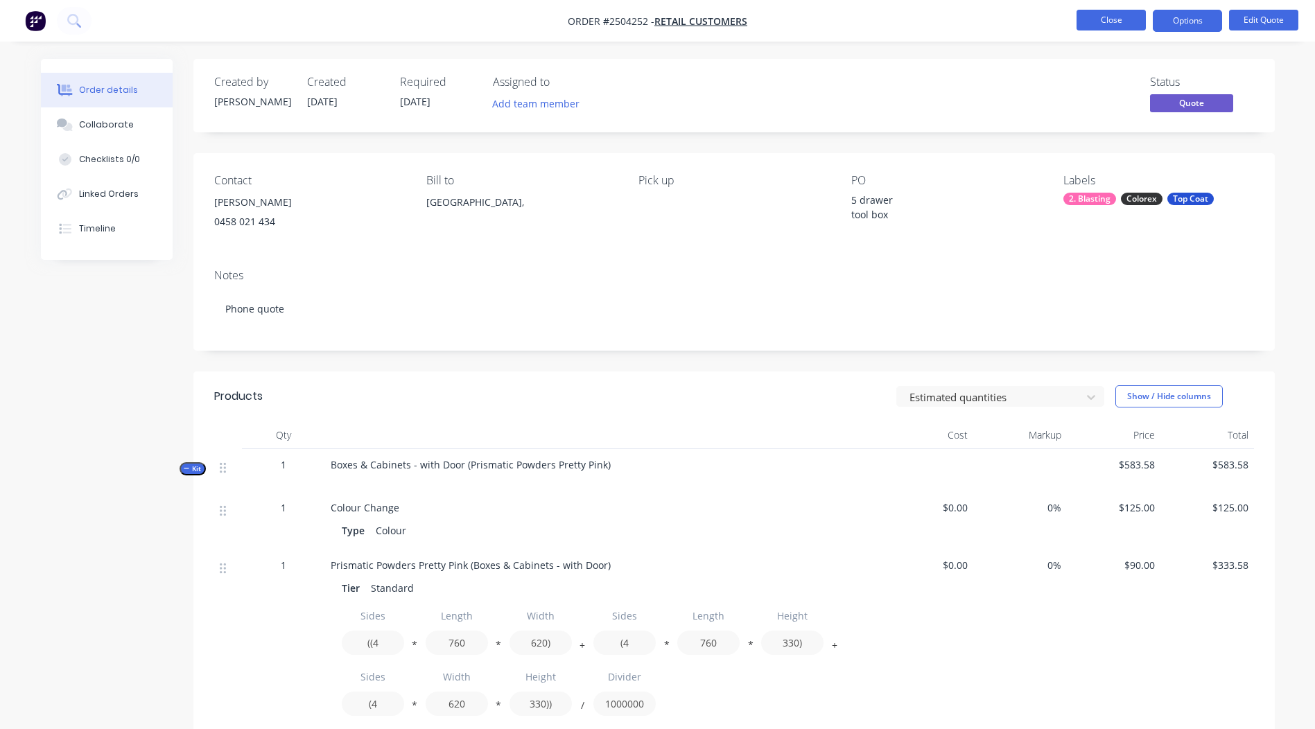
click at [1107, 26] on button "Close" at bounding box center [1111, 20] width 69 height 21
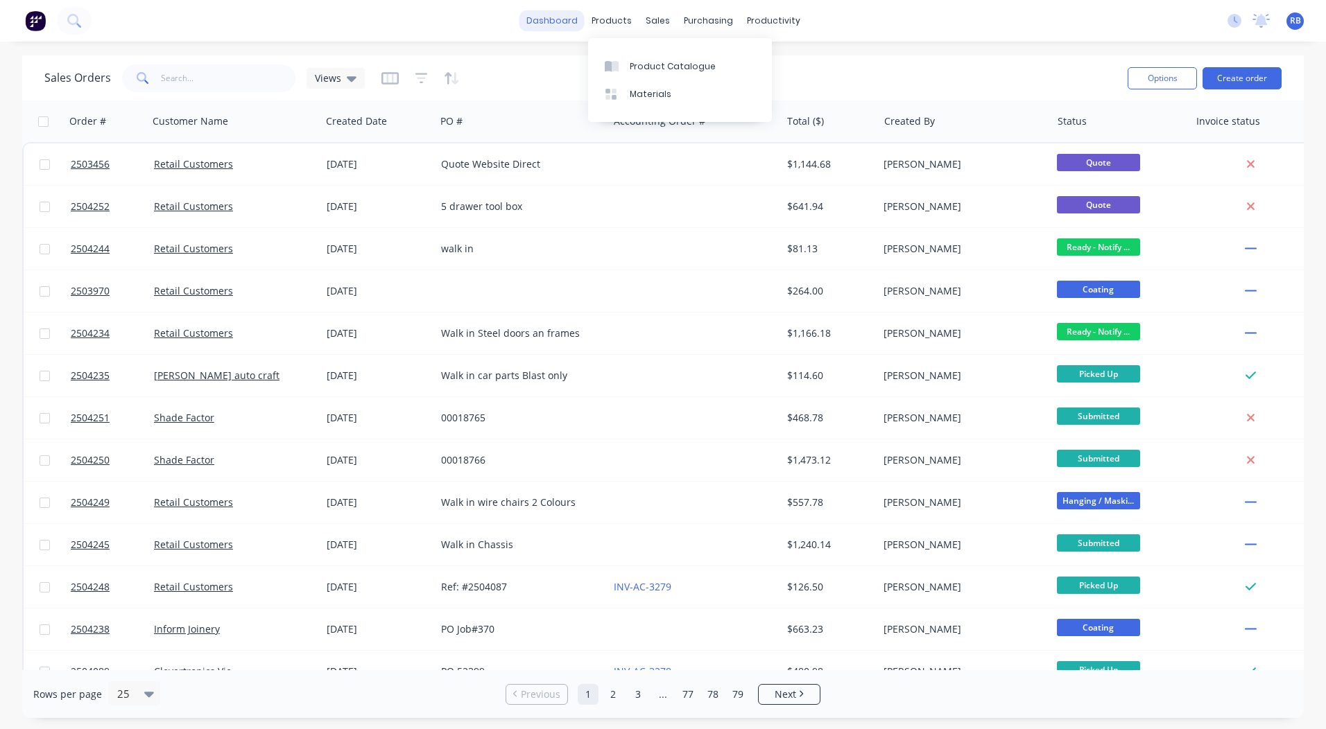
click at [553, 10] on link "dashboard" at bounding box center [551, 20] width 65 height 21
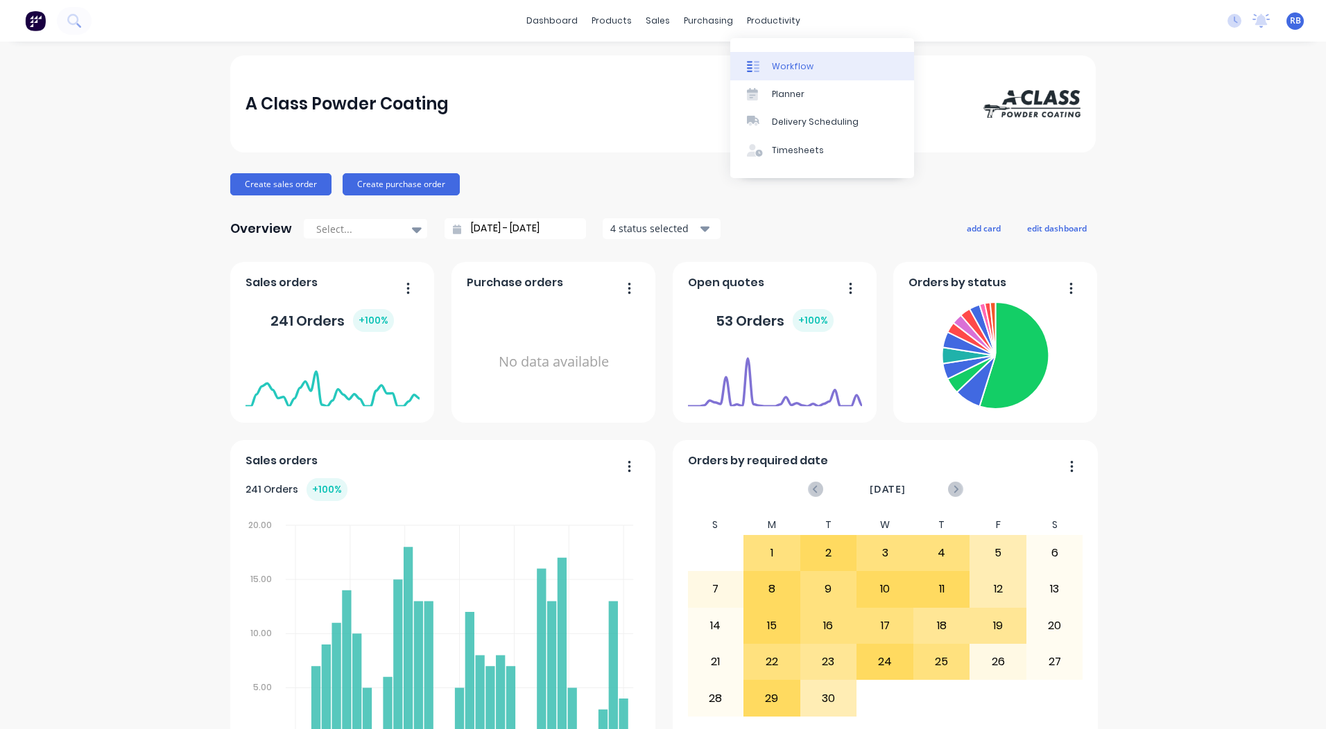
click at [770, 56] on link "Workflow" at bounding box center [822, 66] width 184 height 28
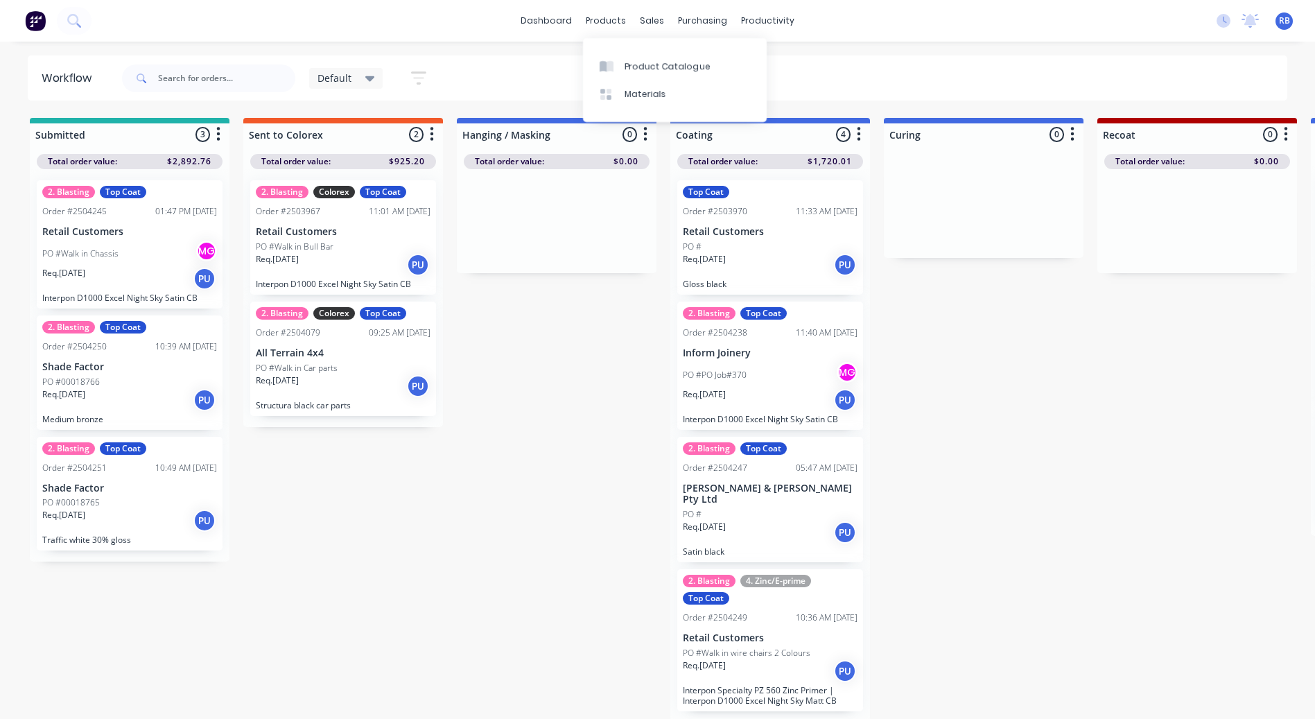
click at [557, 39] on div "dashboard products sales purchasing productivity dashboard products Product Cat…" at bounding box center [657, 21] width 1315 height 42
click at [553, 22] on link "dashboard" at bounding box center [546, 20] width 65 height 21
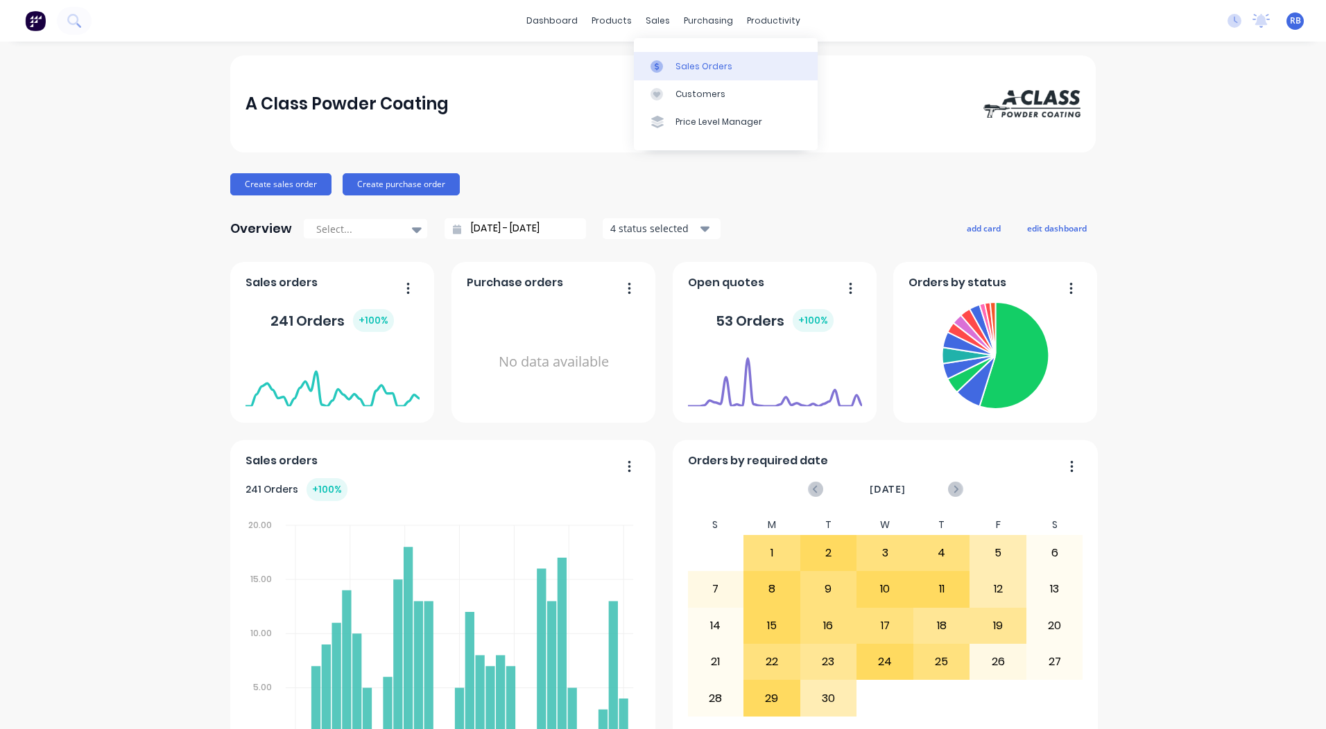
click at [679, 66] on div "Sales Orders" at bounding box center [703, 66] width 57 height 12
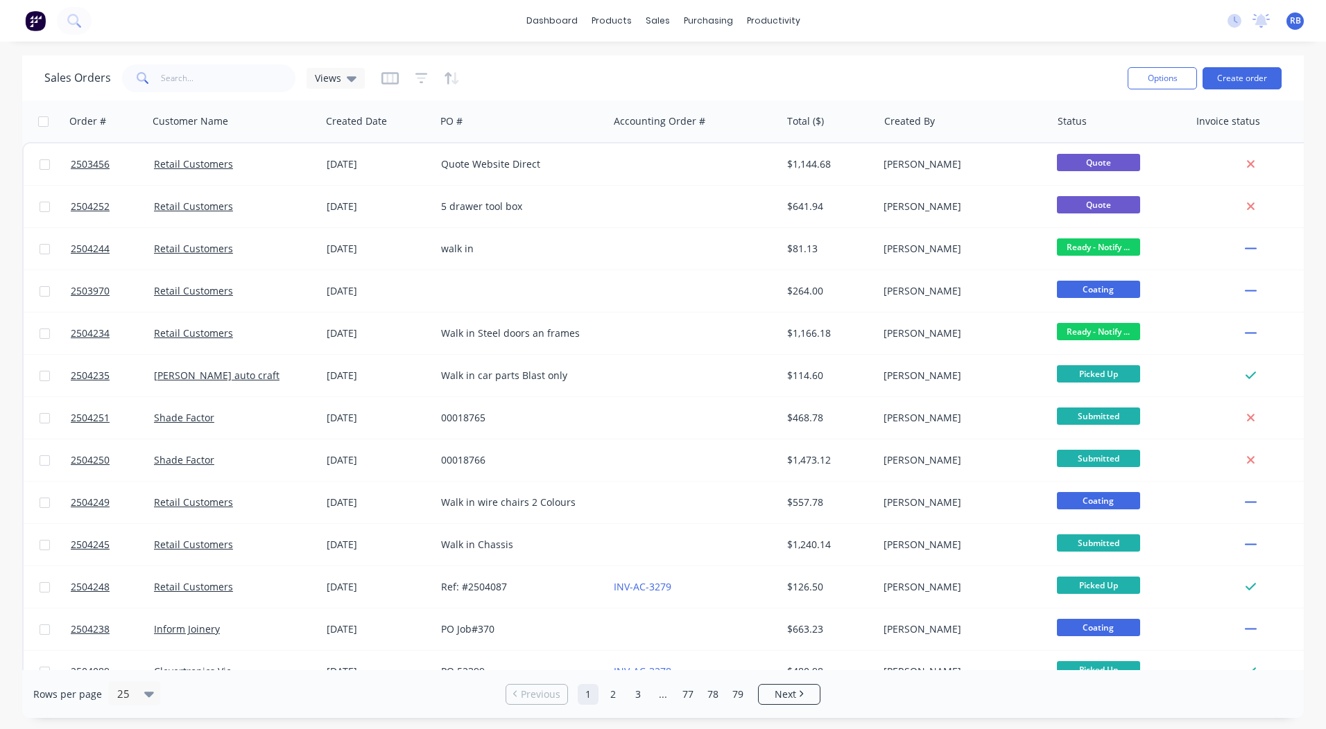
click at [869, 38] on div "dashboard products sales purchasing productivity dashboard products Product Cat…" at bounding box center [663, 21] width 1326 height 42
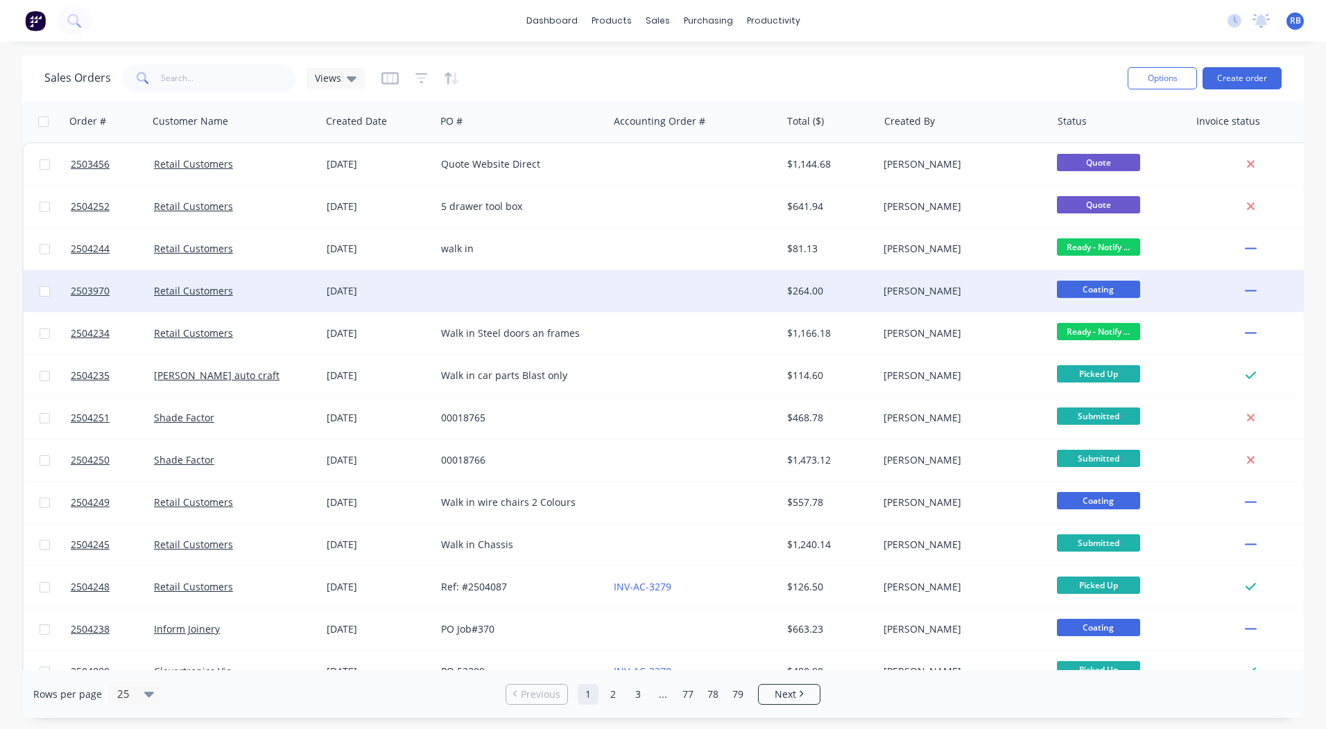
click at [725, 282] on div at bounding box center [694, 291] width 173 height 42
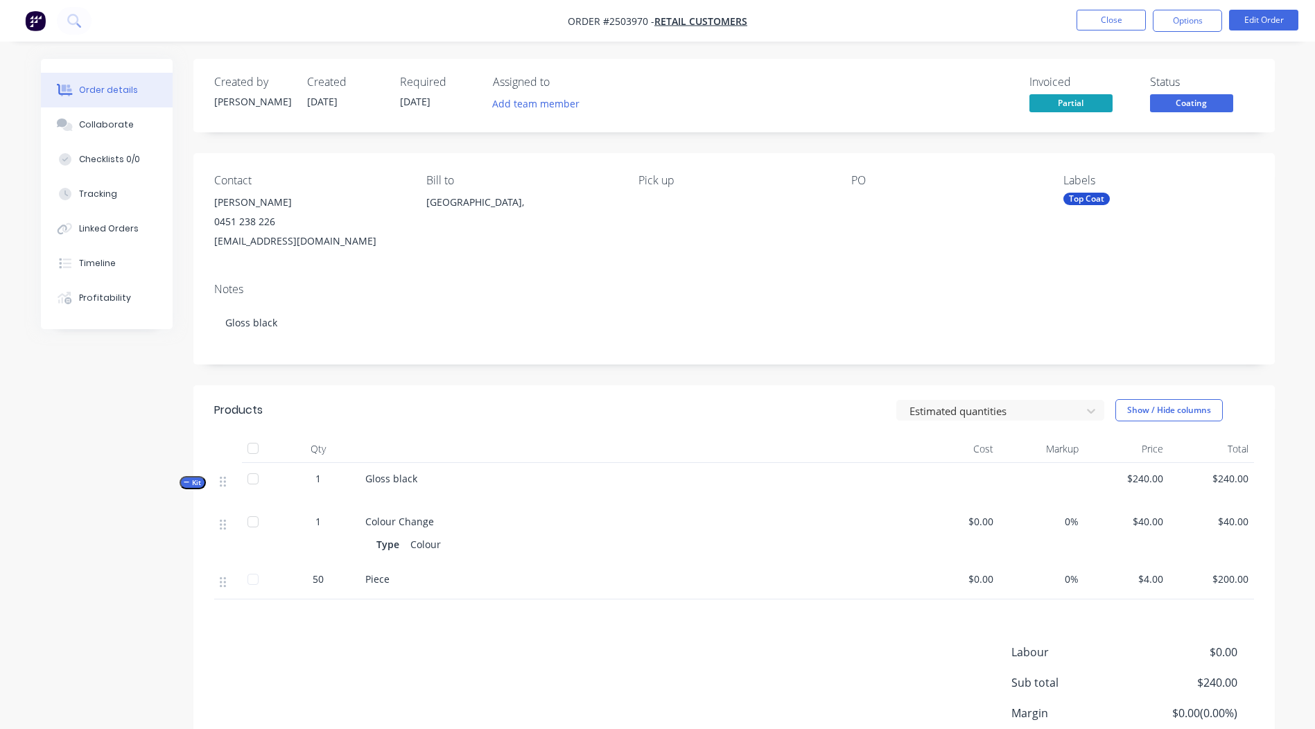
drag, startPoint x: 218, startPoint y: 198, endPoint x: 319, endPoint y: 208, distance: 101.8
click at [319, 208] on div "Nate Morris-Marr" at bounding box center [309, 202] width 190 height 19
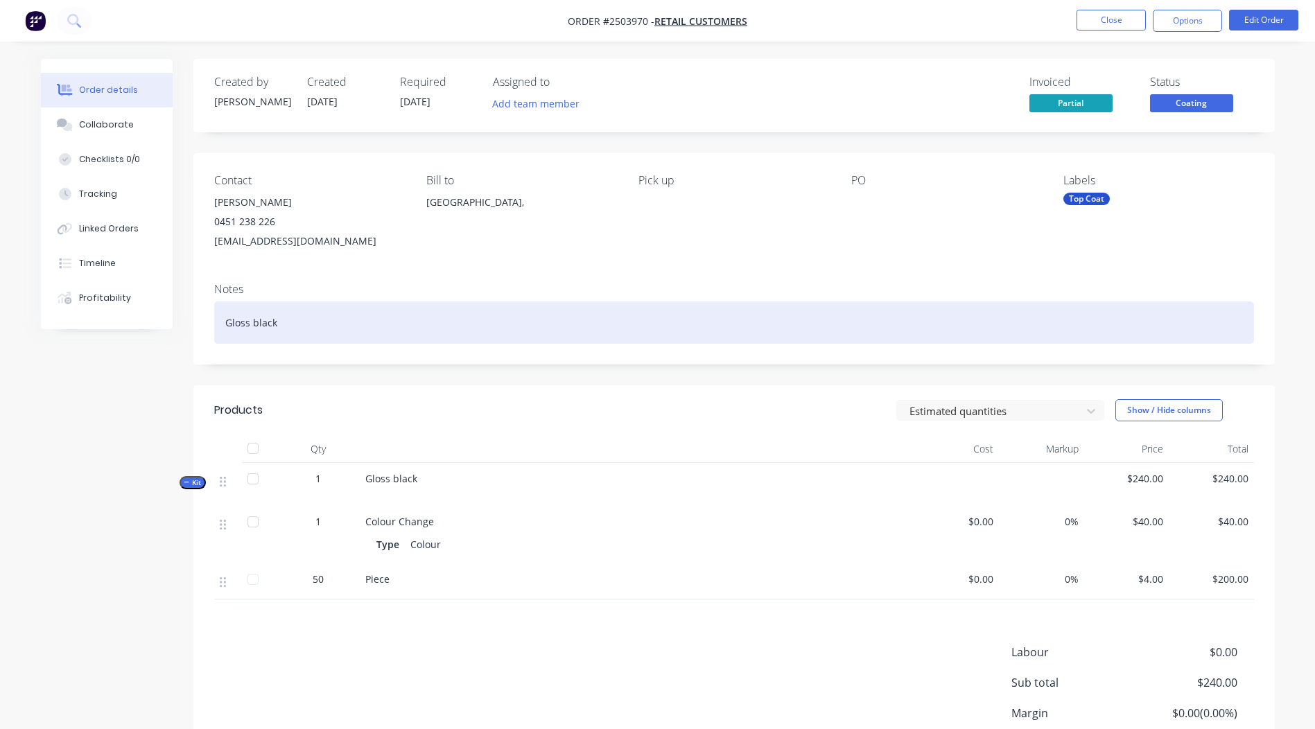
click at [496, 323] on div "Gloss black" at bounding box center [734, 323] width 1040 height 42
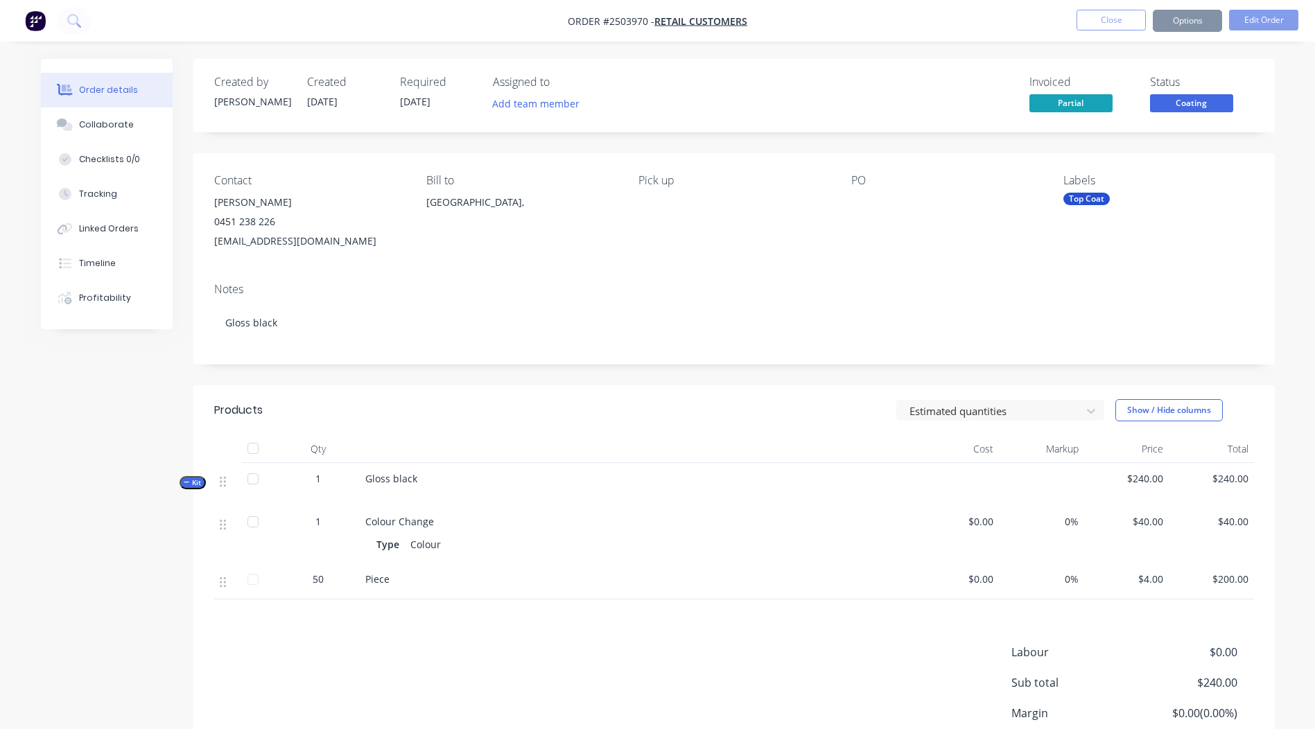
click at [389, 277] on div "Notes Gloss black" at bounding box center [734, 318] width 1082 height 93
click at [1097, 24] on button "Close" at bounding box center [1111, 20] width 69 height 21
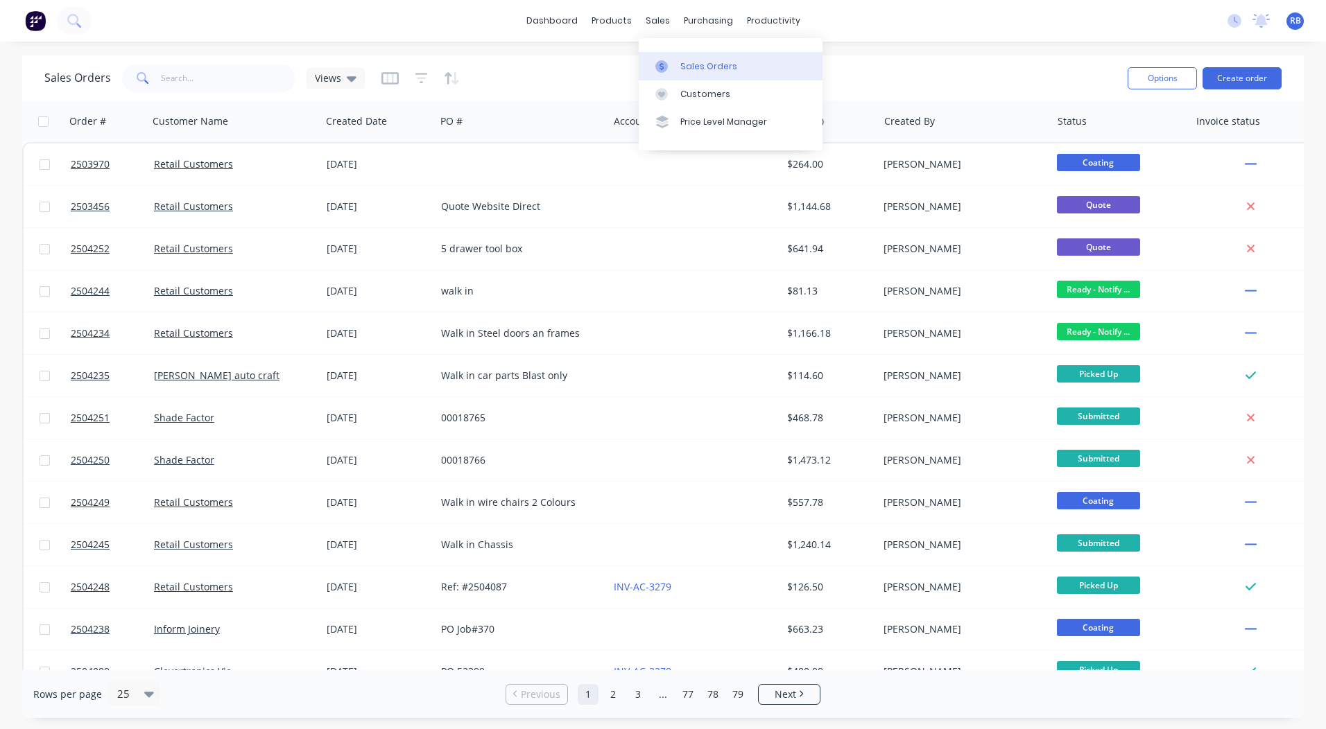
click at [704, 67] on div "Sales Orders" at bounding box center [708, 66] width 57 height 12
click at [582, 28] on link "dashboard" at bounding box center [551, 20] width 65 height 21
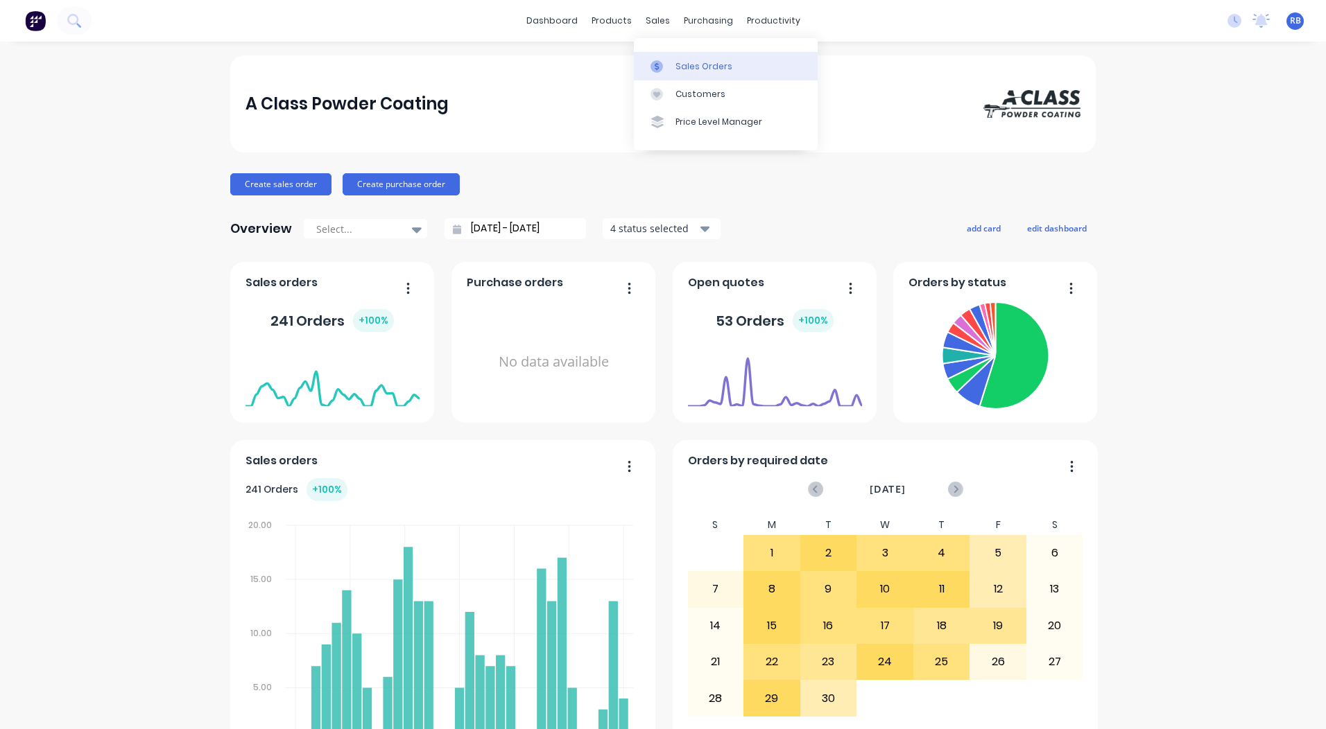
click at [680, 54] on link "Sales Orders" at bounding box center [726, 66] width 184 height 28
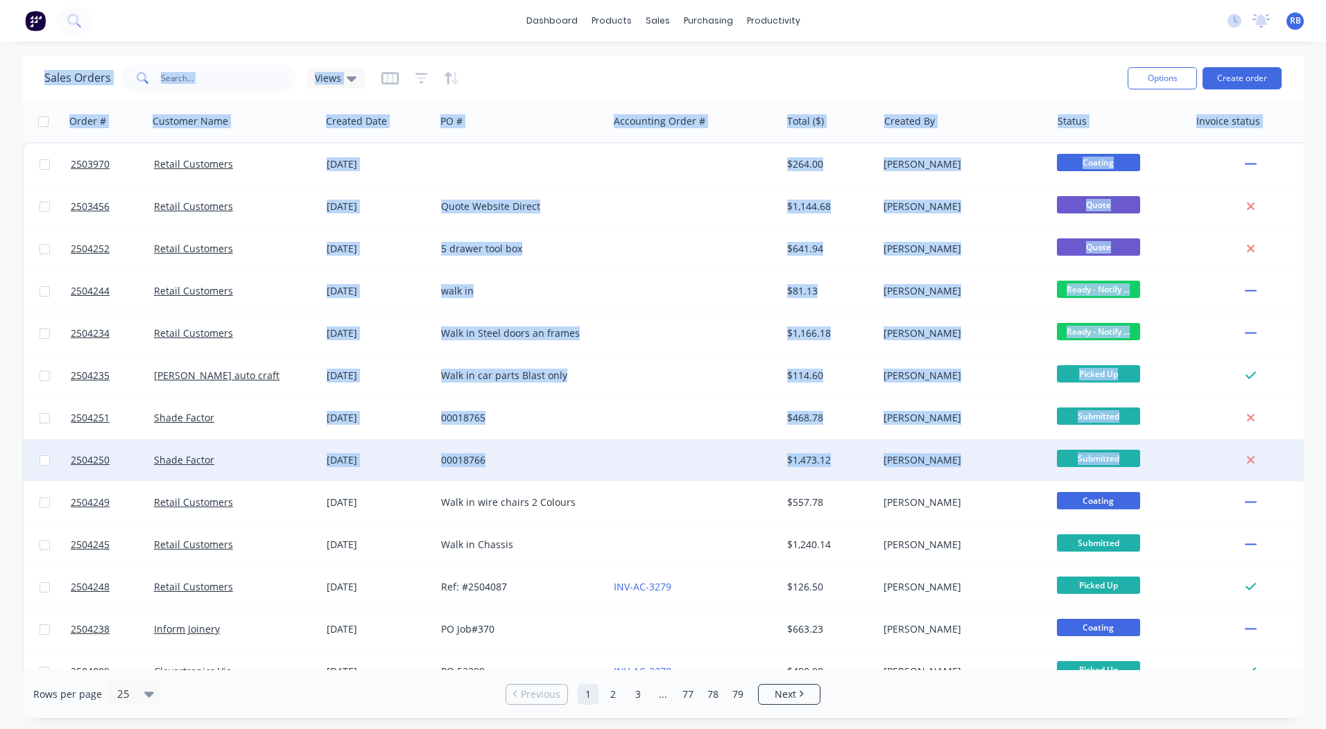
drag, startPoint x: 0, startPoint y: 81, endPoint x: 1168, endPoint y: 464, distance: 1228.8
click at [1168, 464] on div "Sales Orders Views Options Create order Order # Customer Name Created Date PO #…" at bounding box center [663, 386] width 1326 height 663
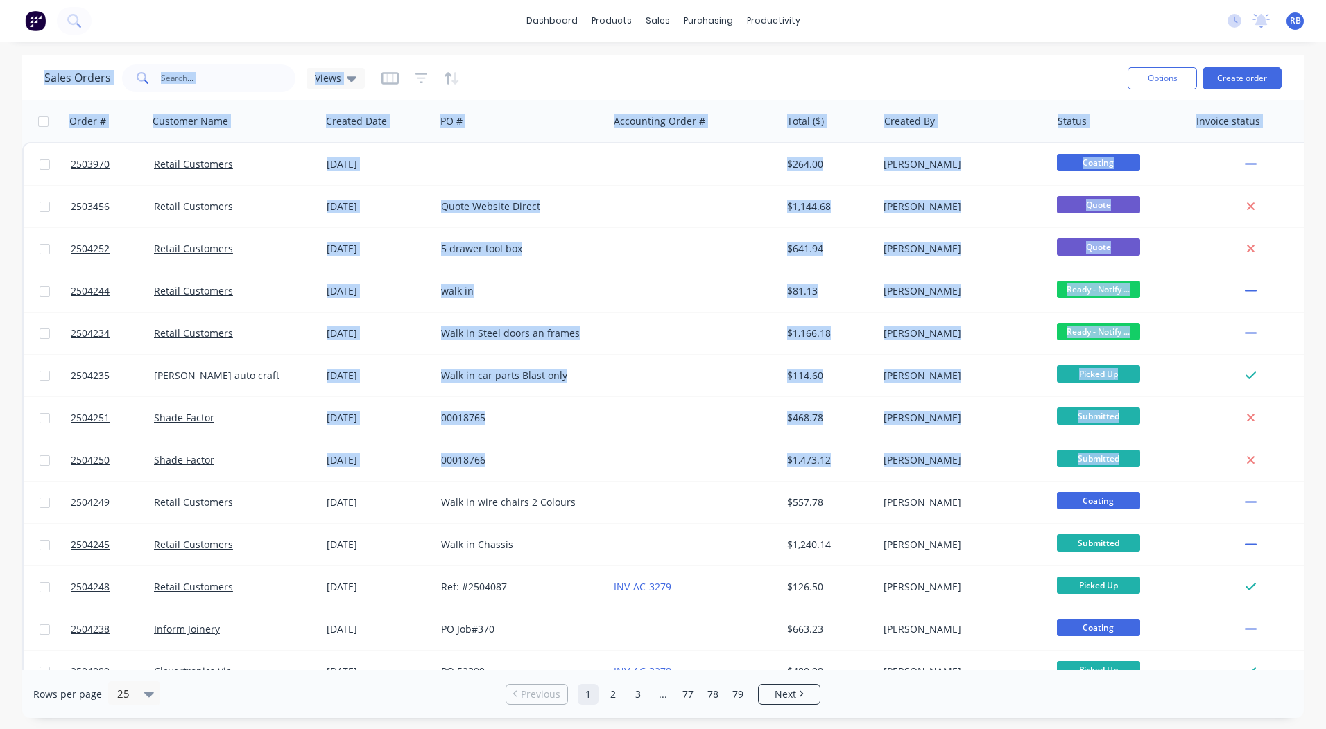
click at [890, 49] on div "dashboard products sales purchasing productivity dashboard products Product Cat…" at bounding box center [663, 364] width 1326 height 729
click at [863, 49] on div "dashboard products sales purchasing productivity dashboard products Product Cat…" at bounding box center [663, 364] width 1326 height 729
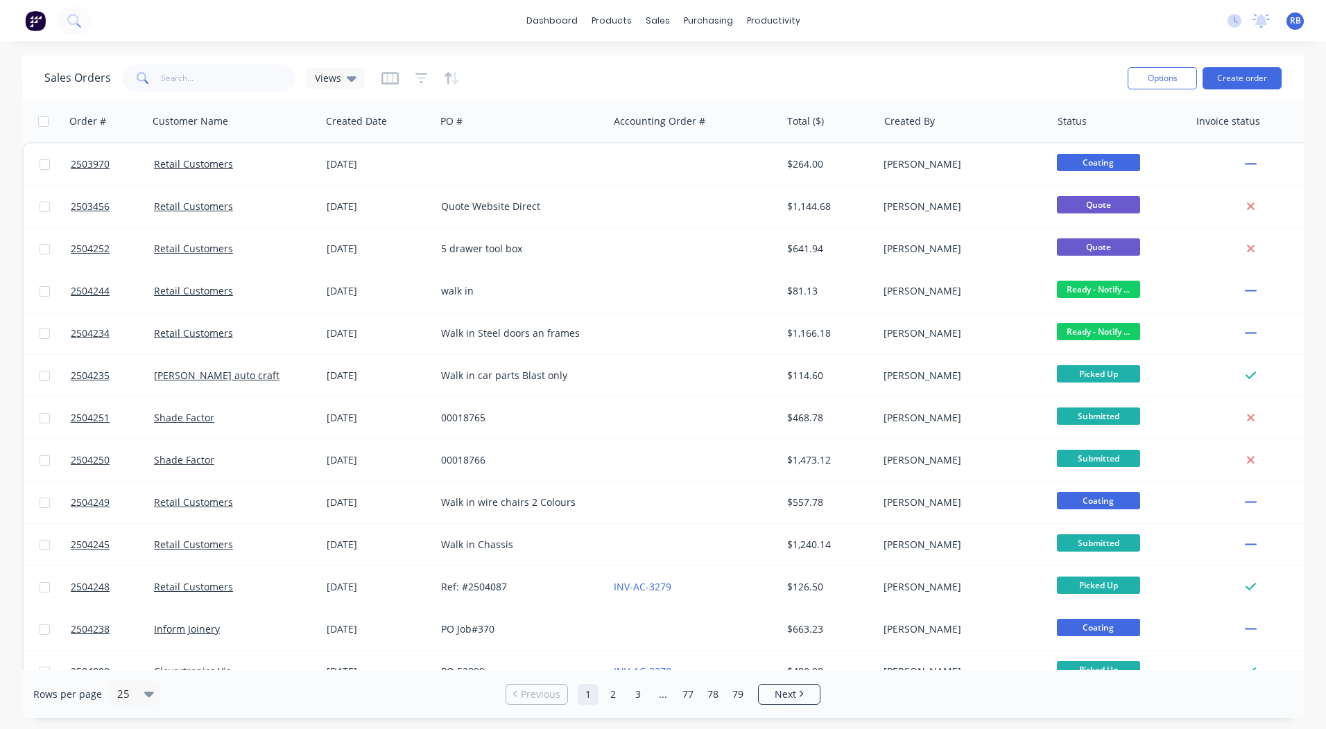
click at [844, 60] on div "Sales Orders Views Options Create order" at bounding box center [662, 77] width 1281 height 45
click at [998, 39] on div "dashboard products sales purchasing productivity dashboard products Product Cat…" at bounding box center [663, 21] width 1326 height 42
click at [698, 73] on link "Sales Orders" at bounding box center [731, 66] width 184 height 28
click at [440, 40] on div "dashboard products sales purchasing productivity dashboard products Product Cat…" at bounding box center [663, 21] width 1326 height 42
click at [207, 69] on input "text" at bounding box center [228, 78] width 135 height 28
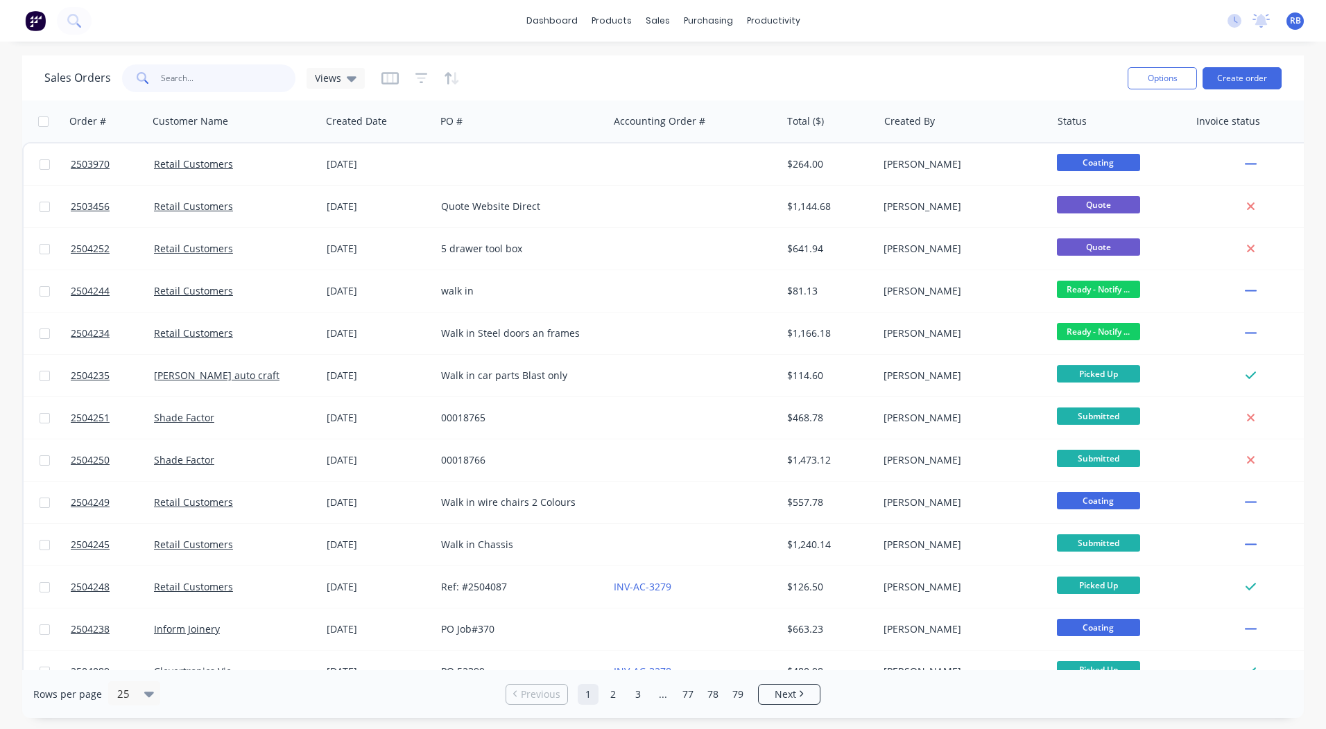
click at [177, 84] on input "text" at bounding box center [228, 78] width 135 height 28
click at [542, 17] on link "dashboard" at bounding box center [551, 20] width 65 height 21
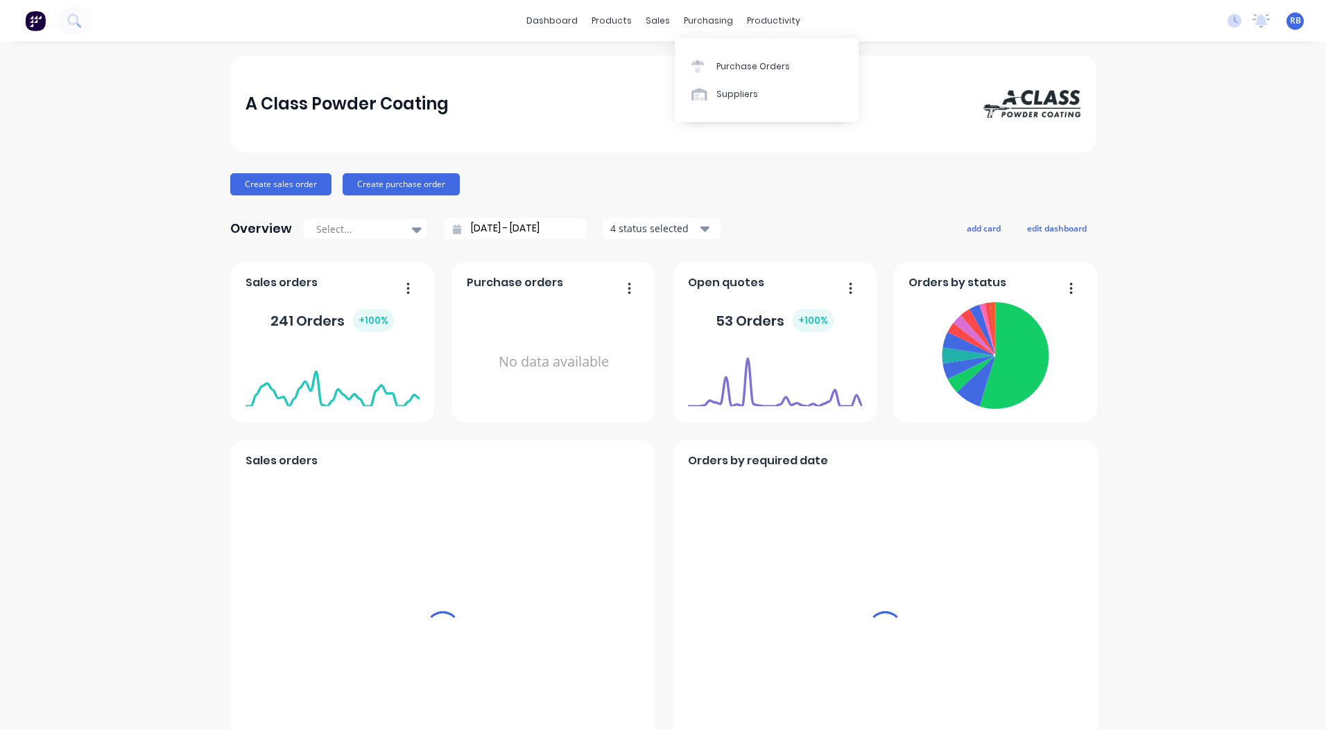
click at [1206, 267] on div "A Class Powder Coating Create sales order Create purchase order Overview Select…" at bounding box center [663, 684] width 1326 height 1258
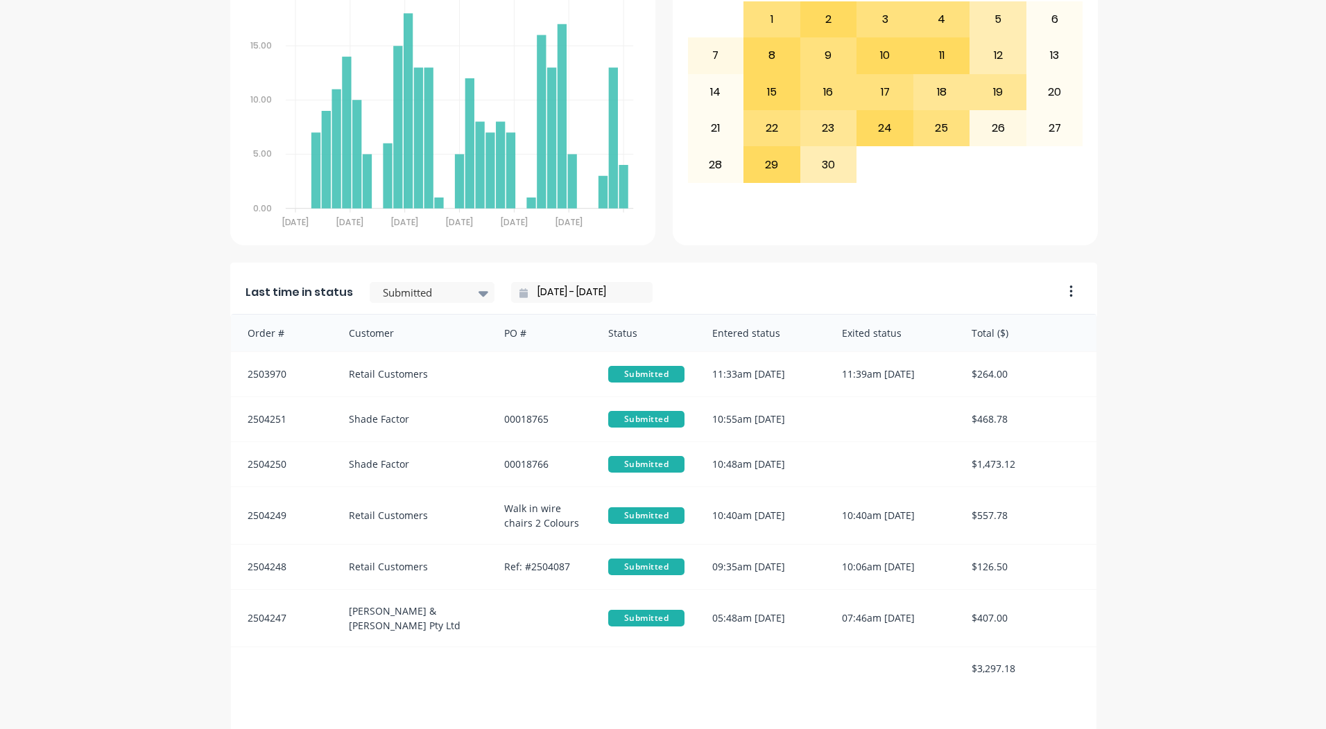
scroll to position [598, 0]
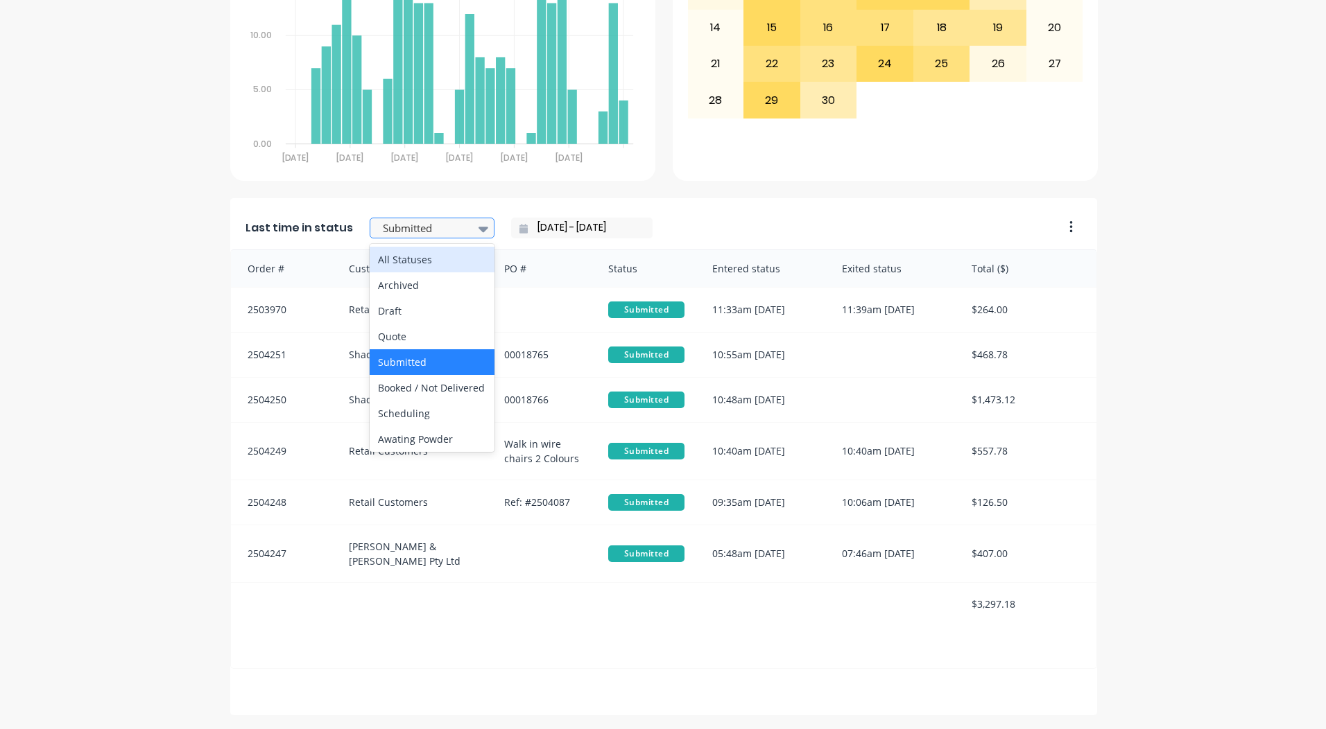
click at [417, 218] on div "Submitted" at bounding box center [425, 228] width 96 height 21
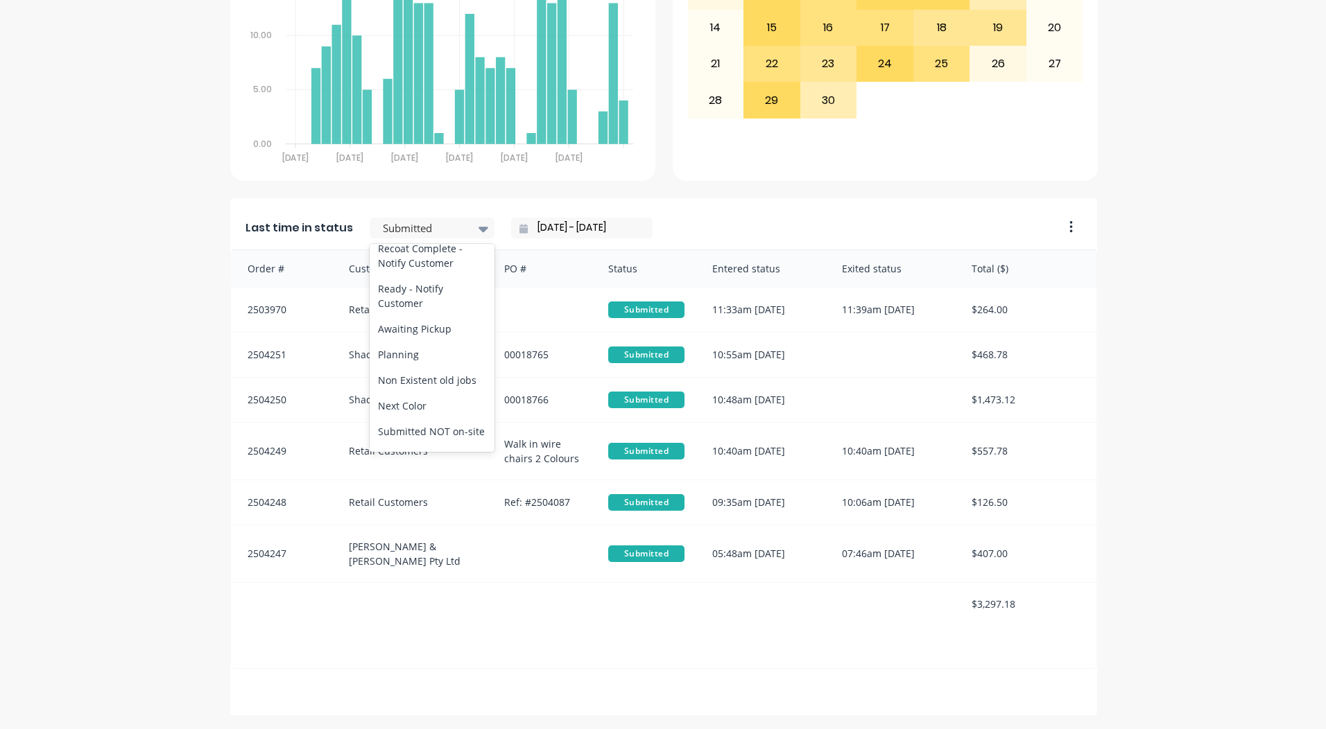
scroll to position [648, 0]
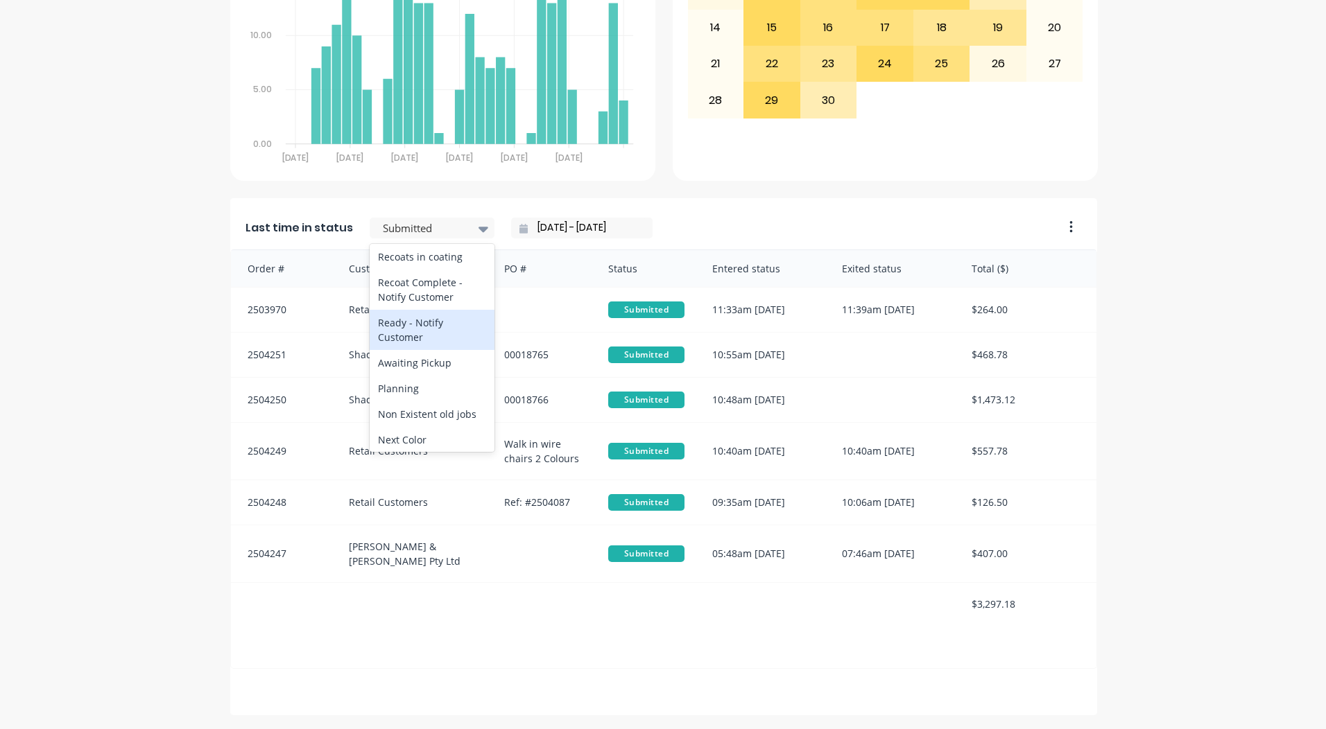
click at [404, 350] on div "Ready - Notify Customer" at bounding box center [432, 330] width 125 height 40
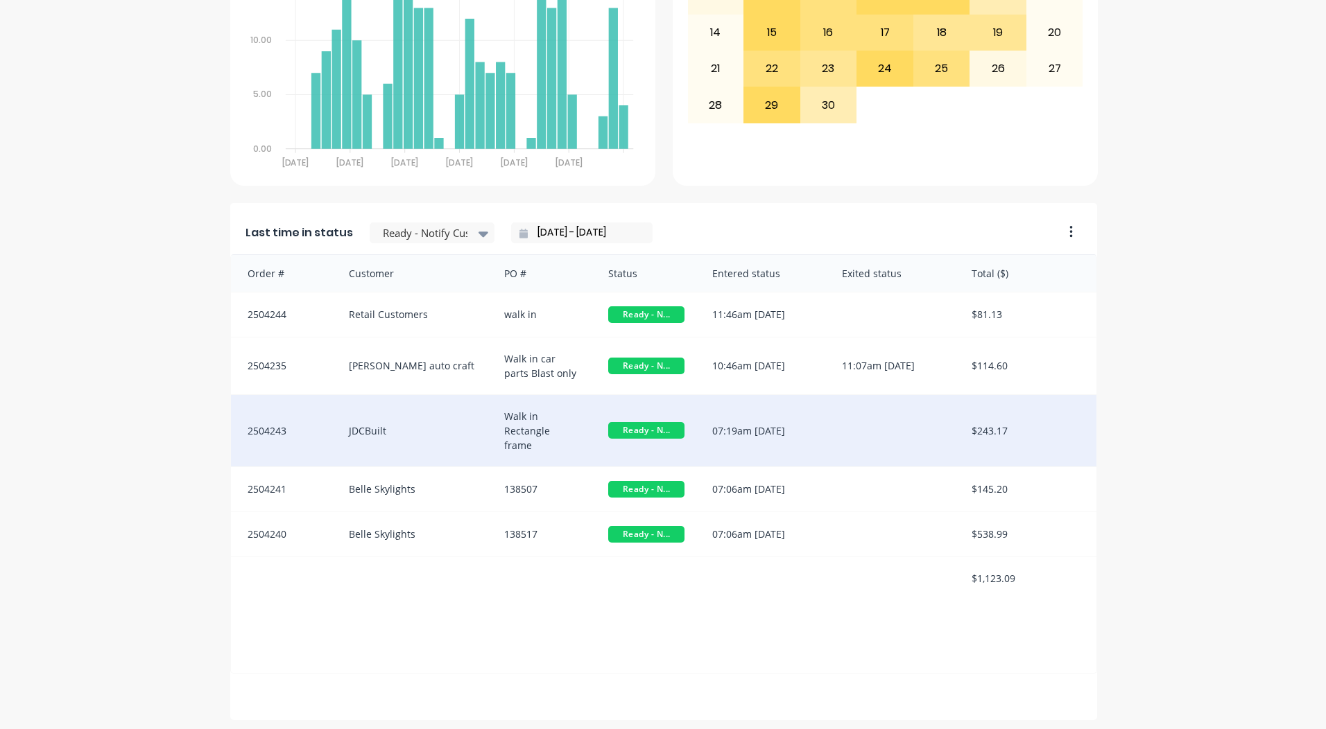
scroll to position [598, 0]
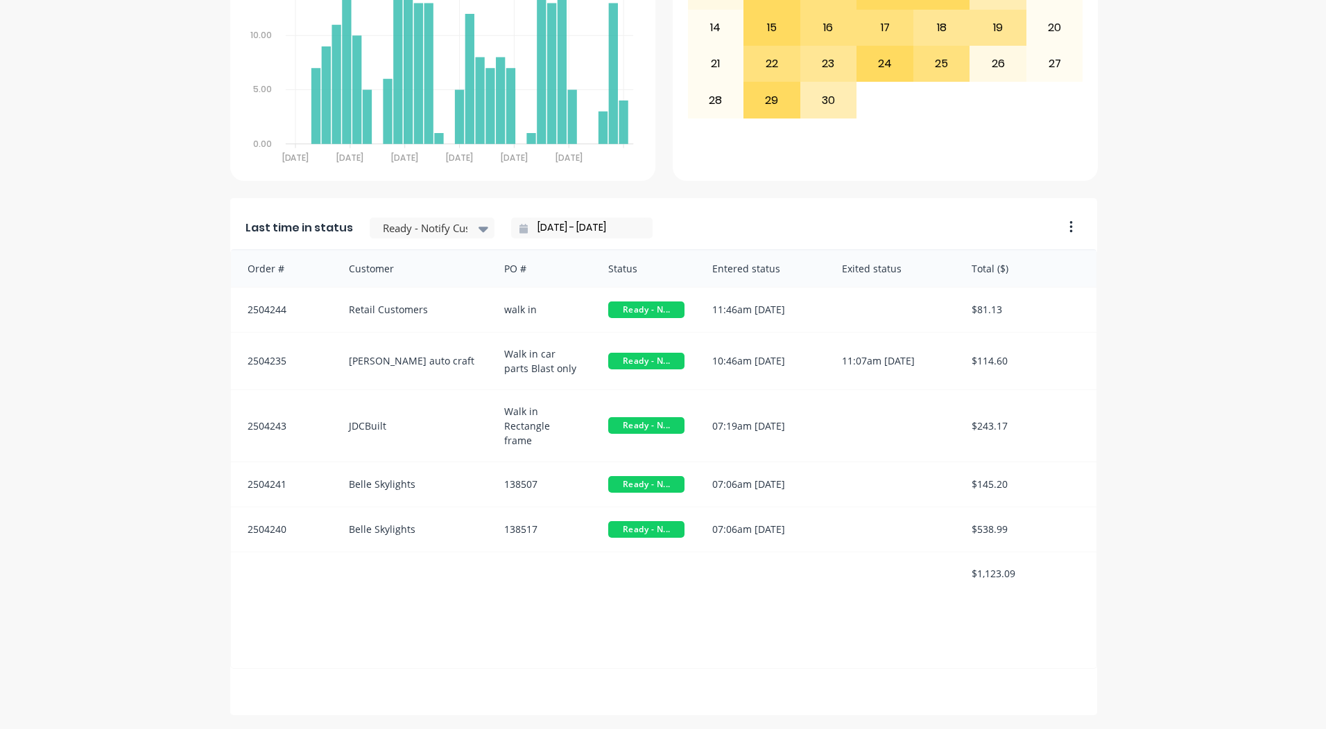
click at [580, 239] on div "Last time in status Ready - Notify Customer 30/09/25 - 30/09/25" at bounding box center [642, 223] width 824 height 51
click at [573, 220] on input "30/09/25 - 30/09/25" at bounding box center [587, 228] width 119 height 21
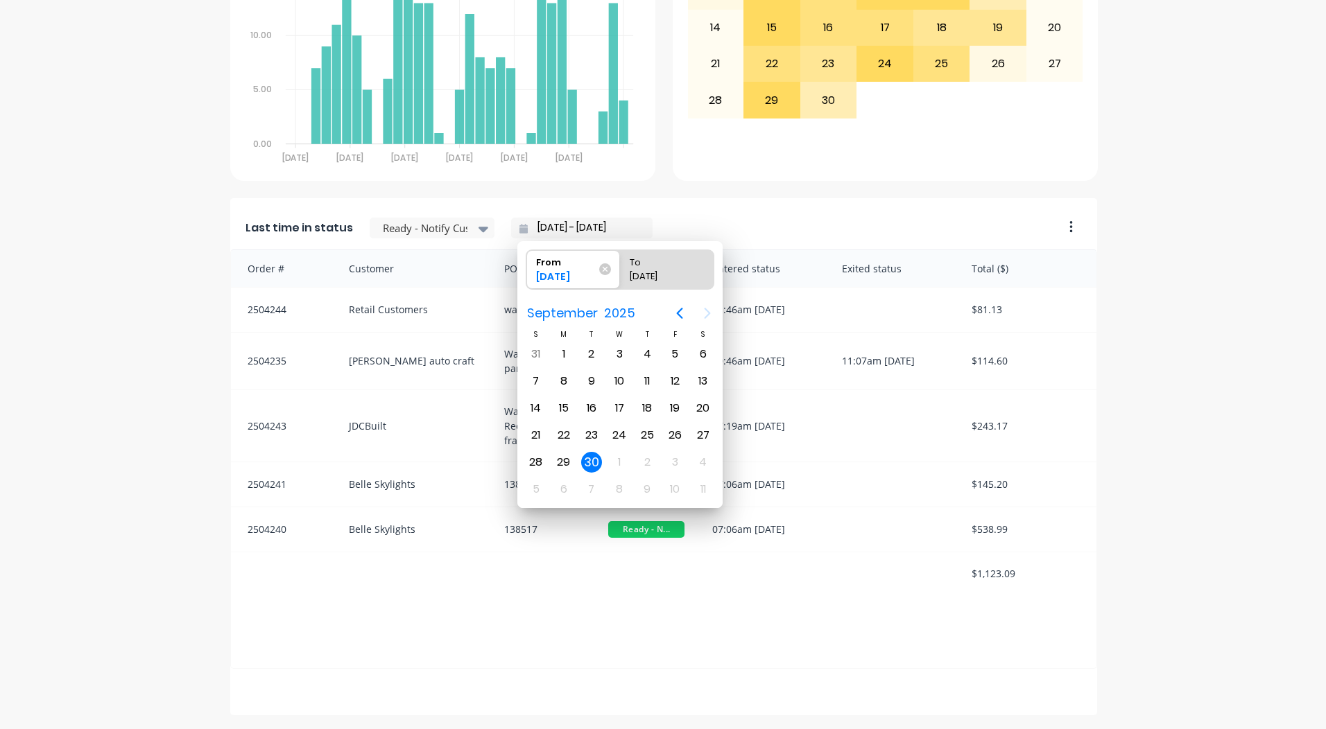
click at [1161, 378] on div "A Class Powder Coating Create sales order Create purchase order Overview Select…" at bounding box center [663, 86] width 1326 height 1258
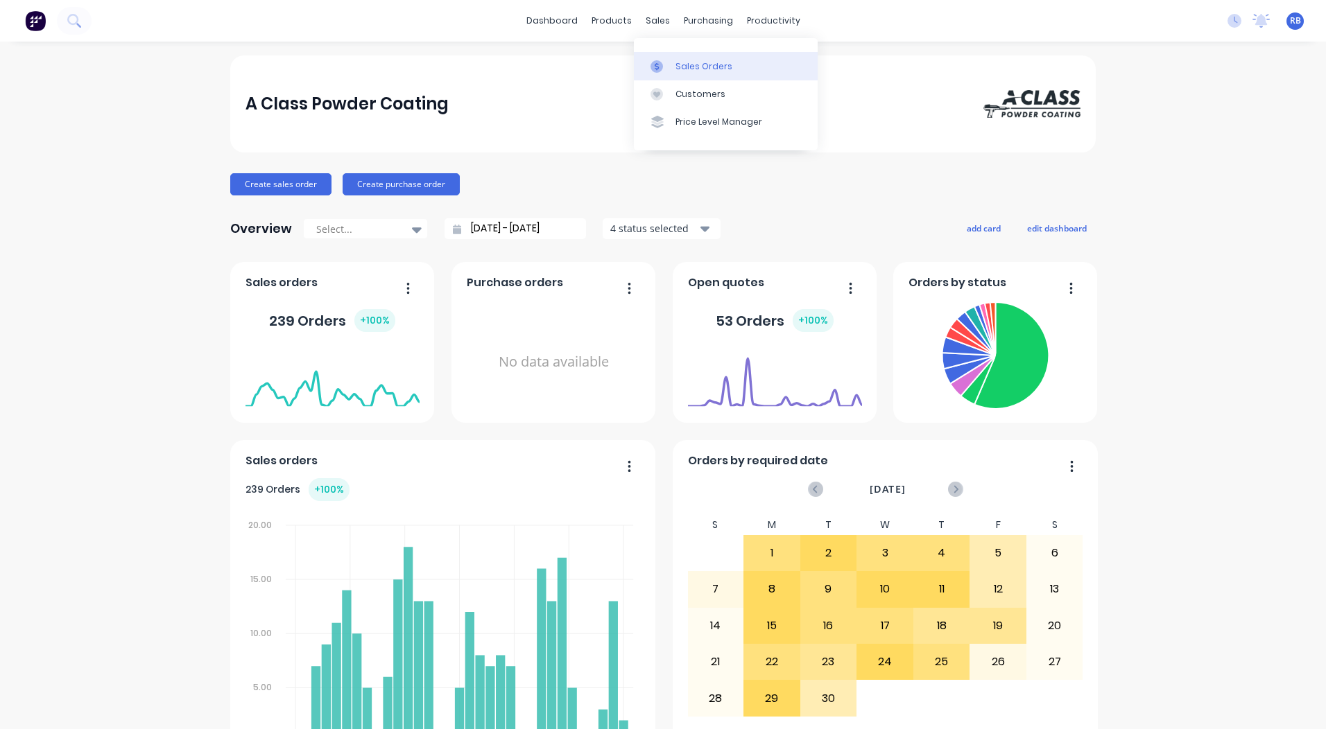
click at [681, 69] on div "Sales Orders" at bounding box center [703, 66] width 57 height 12
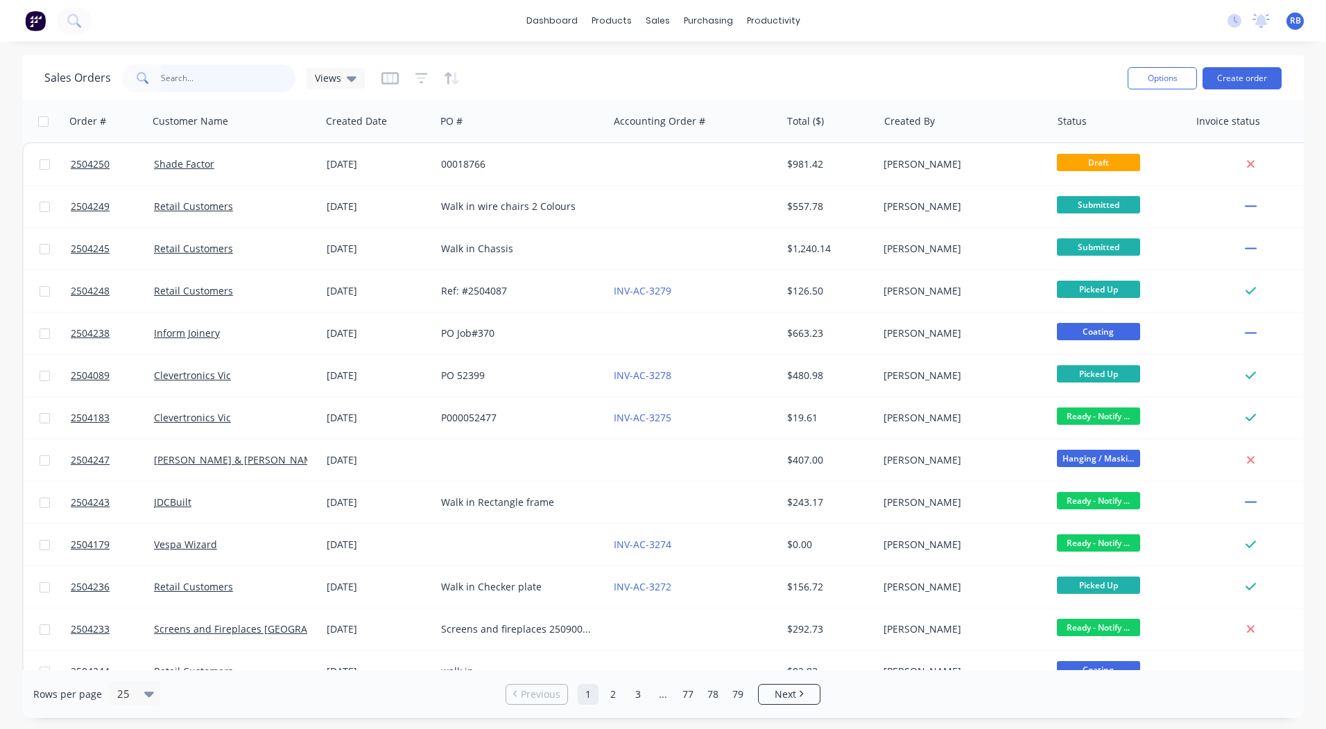
click at [190, 80] on input "text" at bounding box center [228, 78] width 135 height 28
type input "4235"
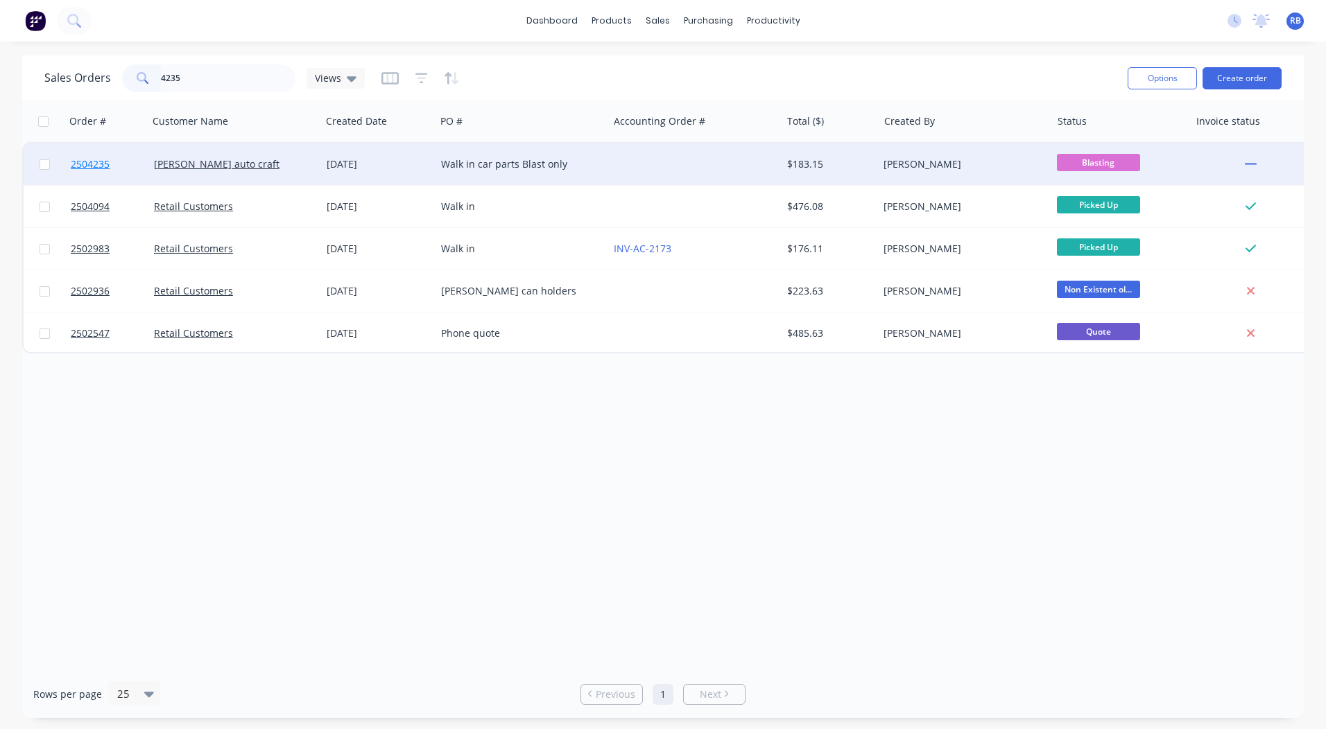
click at [75, 165] on span "2504235" at bounding box center [90, 164] width 39 height 14
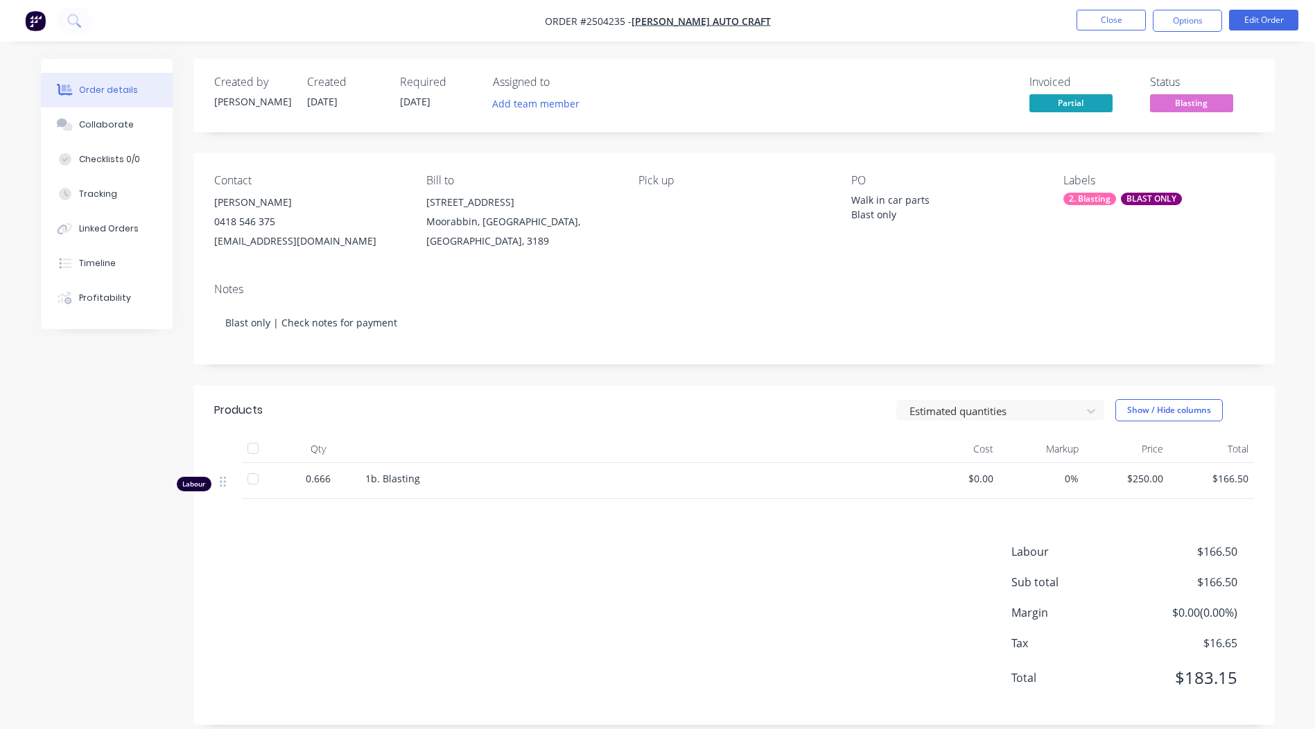
click at [1179, 104] on span "Blasting" at bounding box center [1191, 102] width 83 height 17
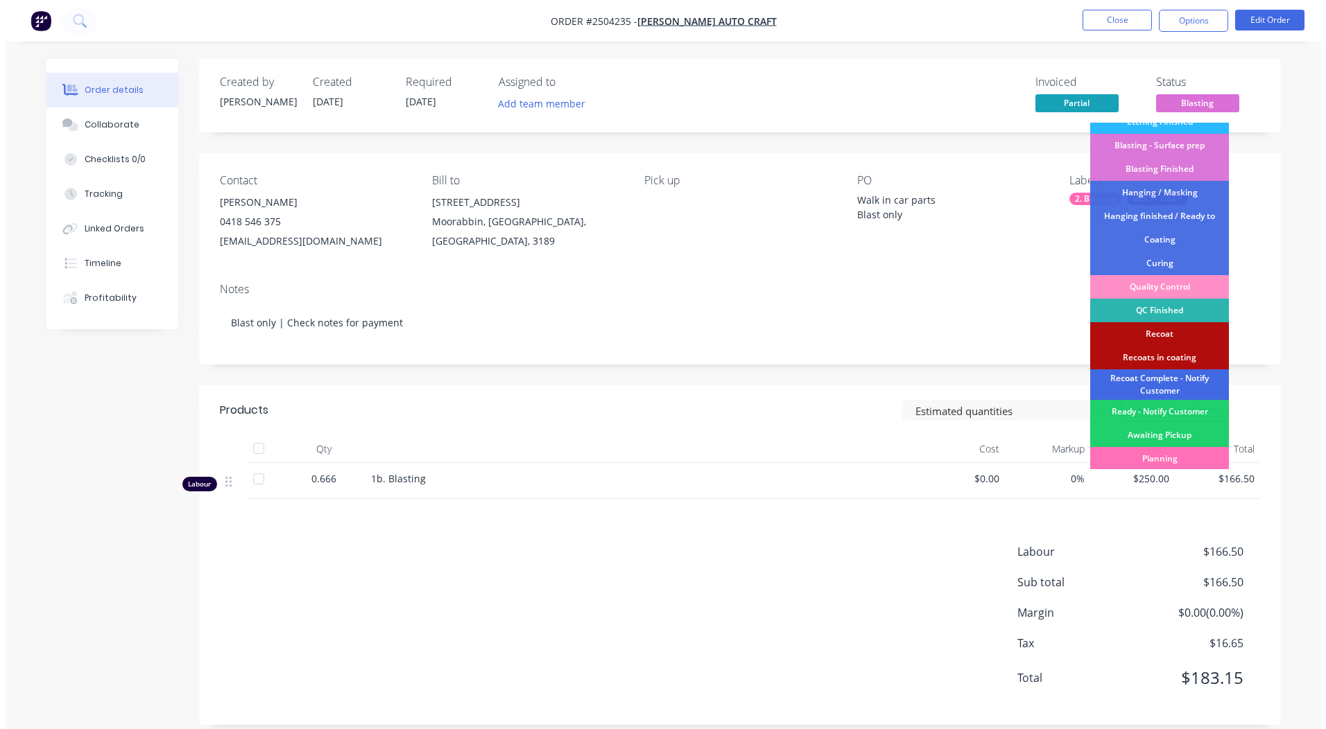
scroll to position [344, 0]
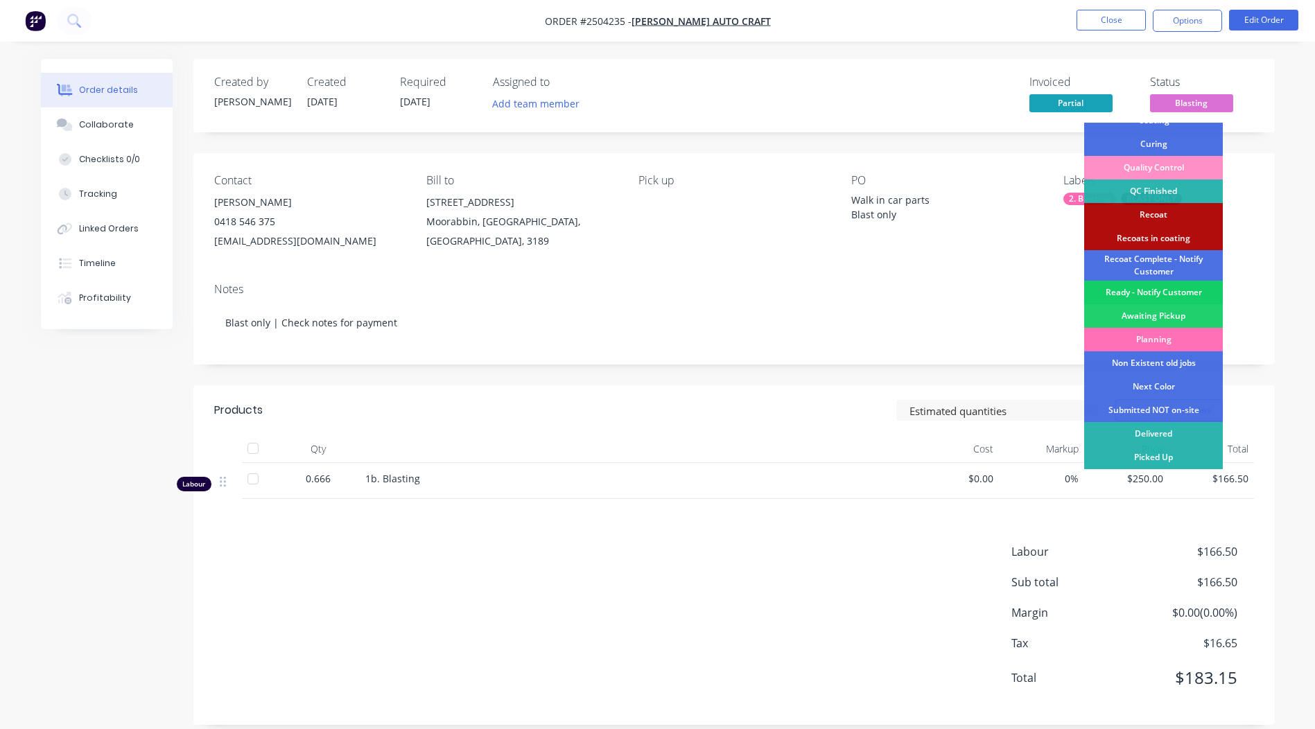
click at [1164, 291] on div "Ready - Notify Customer" at bounding box center [1153, 293] width 139 height 24
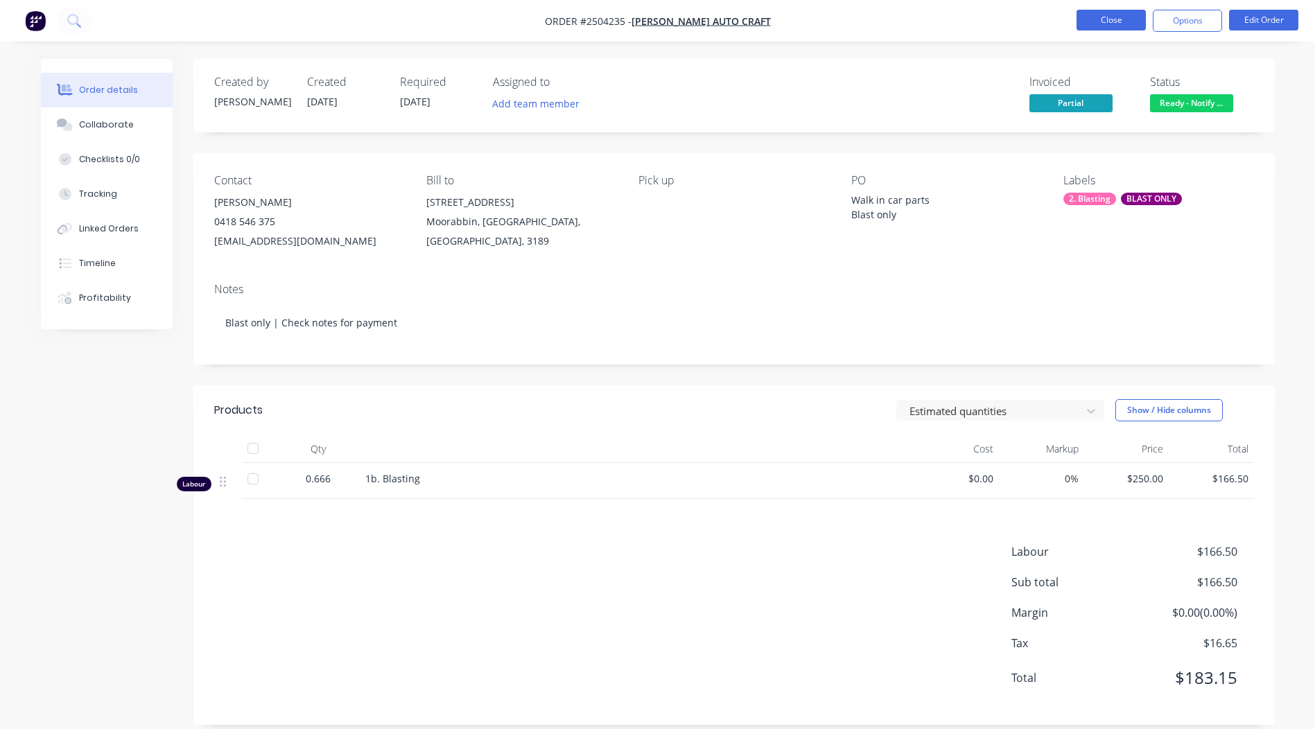
click at [1105, 16] on button "Close" at bounding box center [1111, 20] width 69 height 21
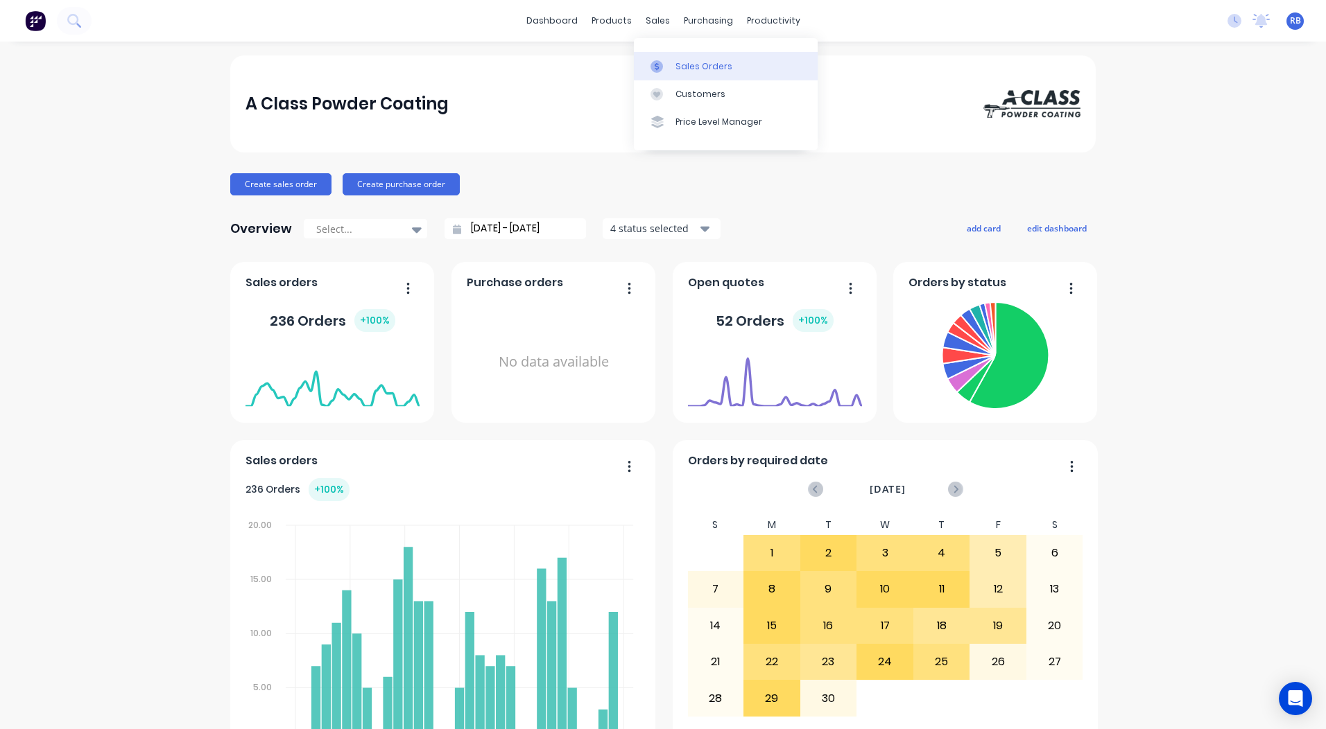
click at [691, 76] on link "Sales Orders" at bounding box center [726, 66] width 184 height 28
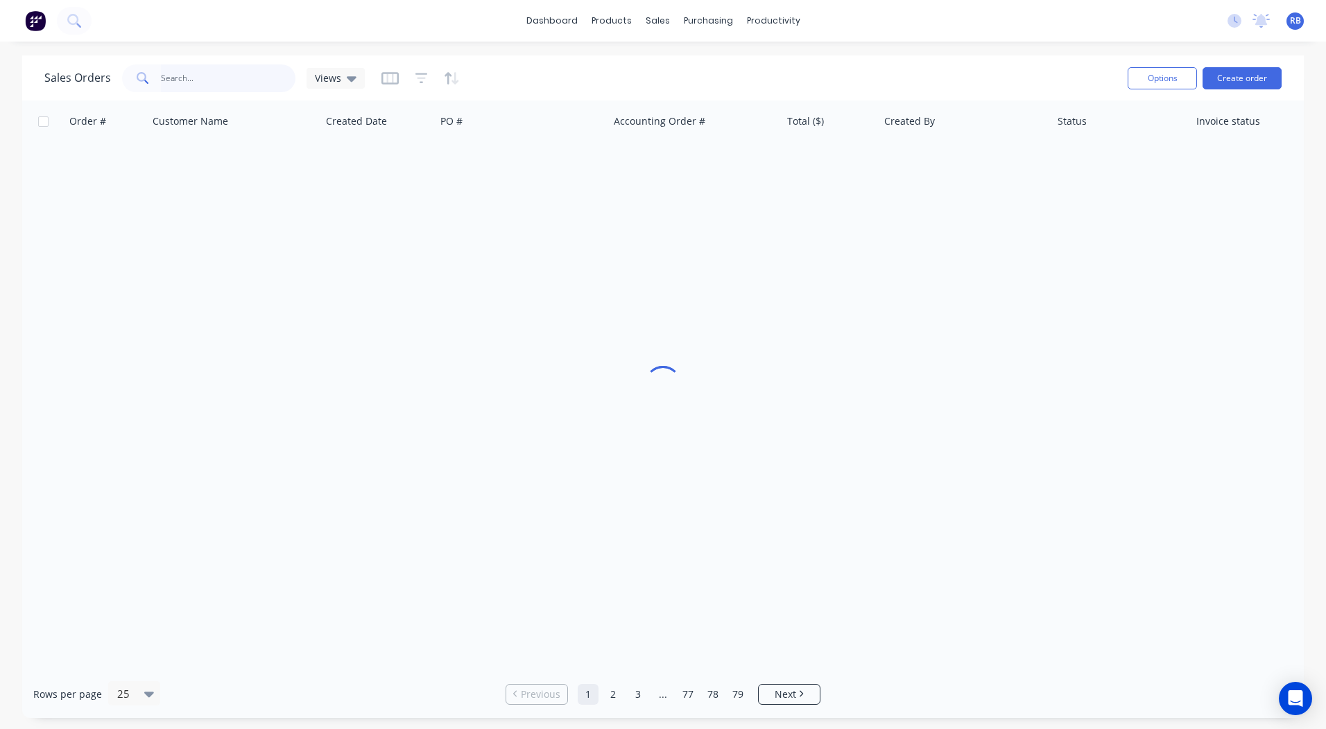
click at [191, 84] on input "text" at bounding box center [228, 78] width 135 height 28
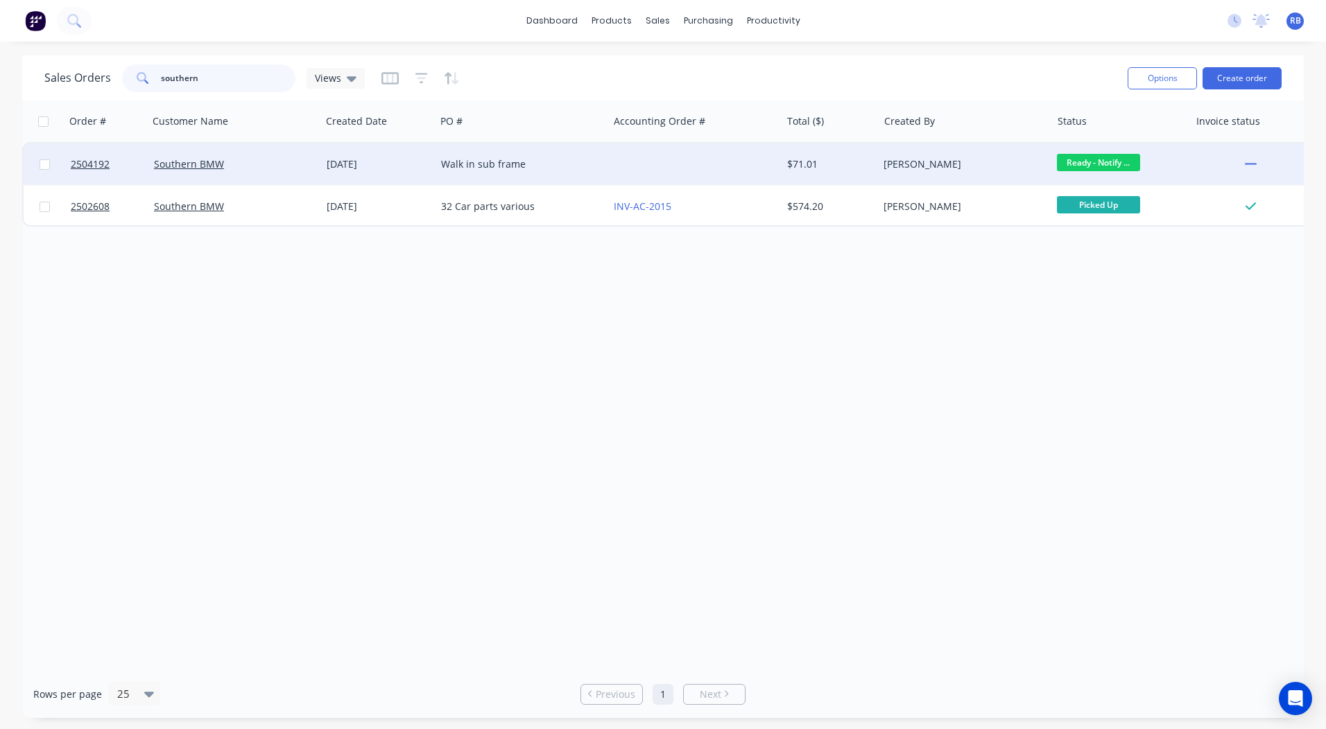
type input "southern"
click at [300, 153] on div "Southern BMW" at bounding box center [234, 165] width 173 height 42
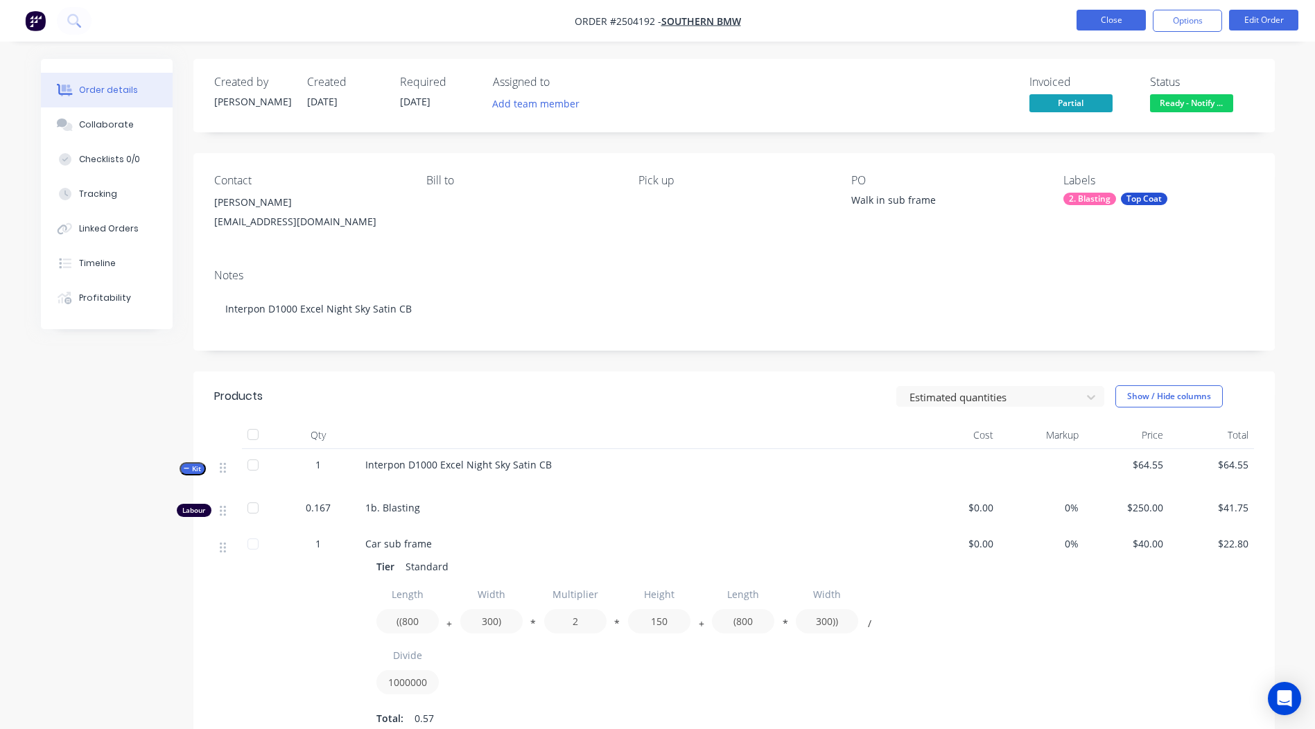
click at [1125, 24] on button "Close" at bounding box center [1111, 20] width 69 height 21
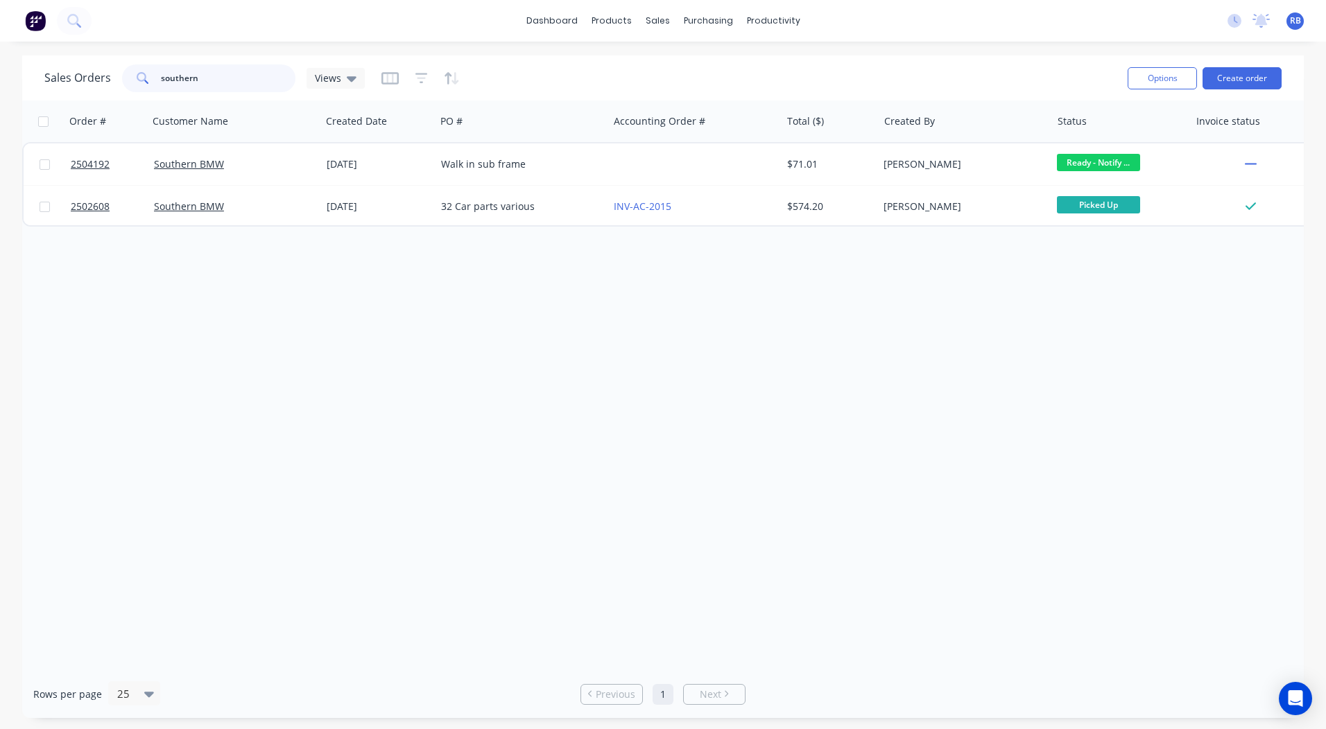
drag, startPoint x: 105, startPoint y: 96, endPoint x: 0, endPoint y: 81, distance: 106.5
click at [0, 83] on html "dashboard products sales purchasing productivity dashboard products Product Cat…" at bounding box center [663, 364] width 1326 height 729
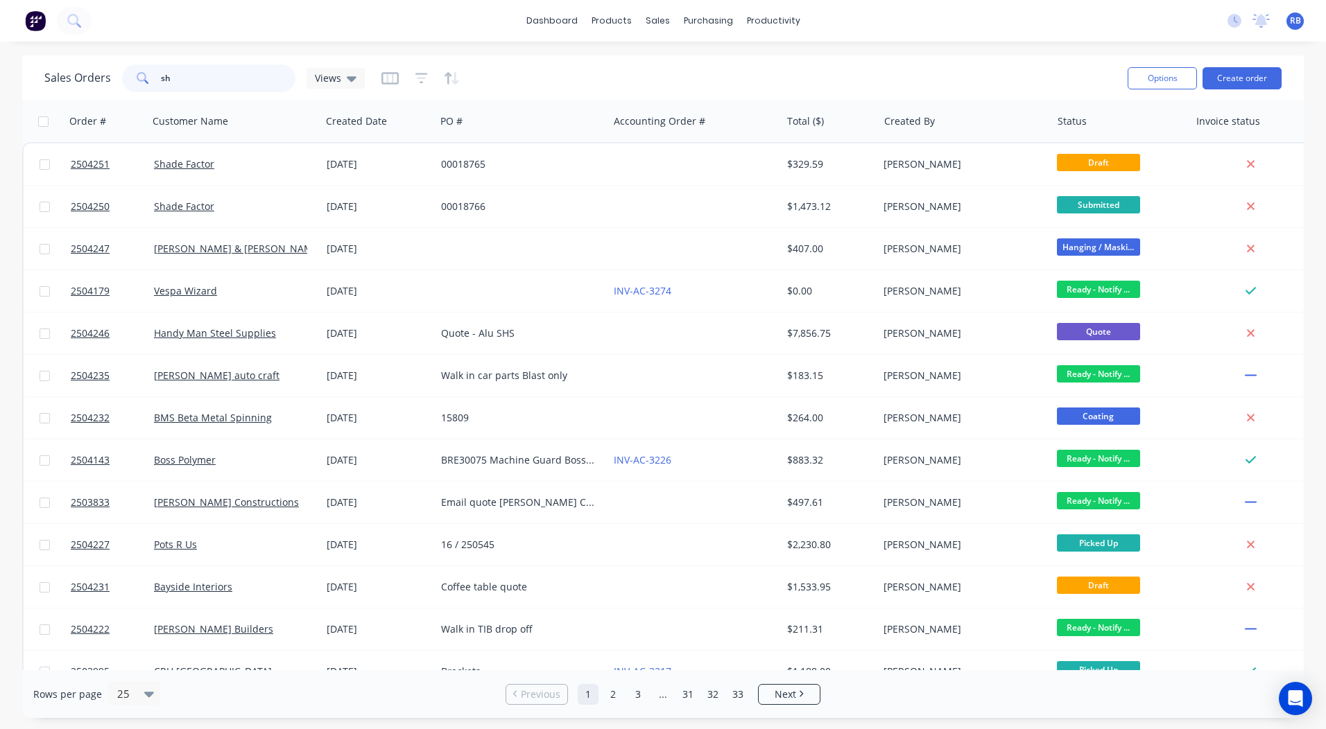
type input "sh"
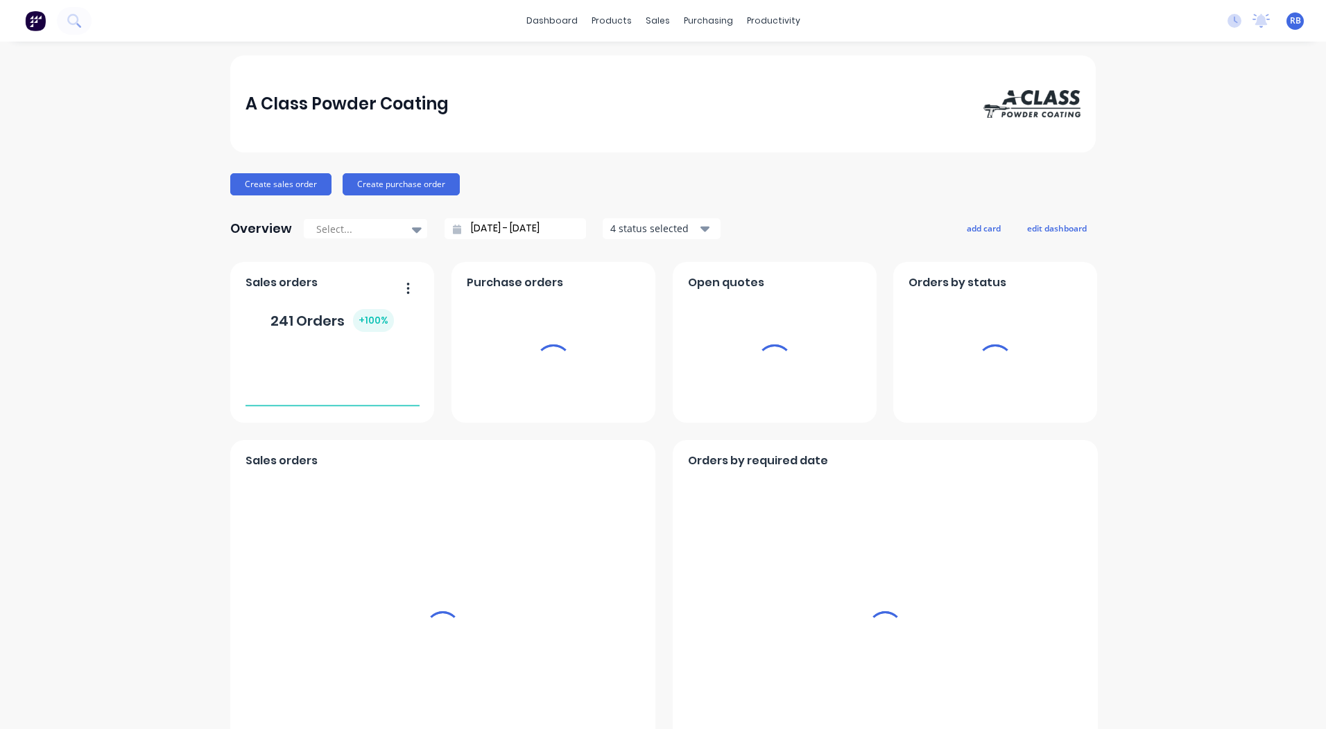
scroll to position [598, 0]
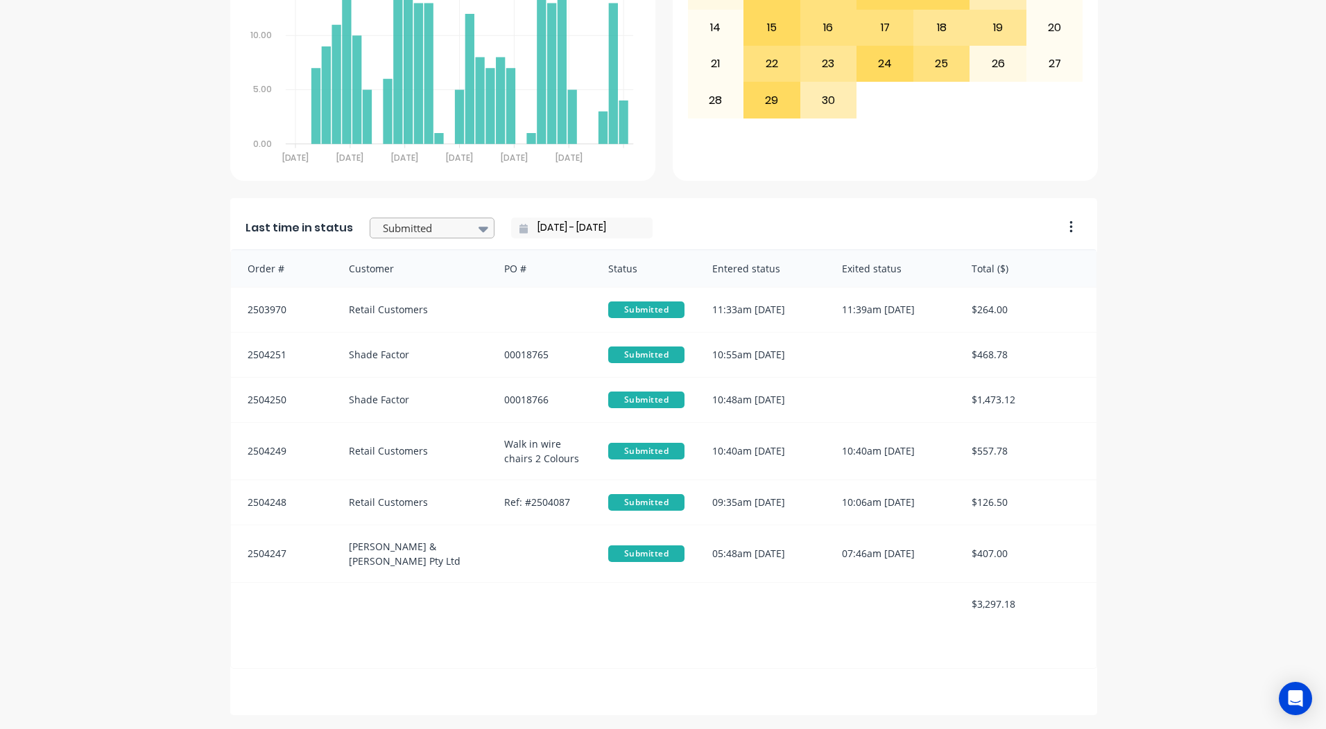
click at [435, 228] on div at bounding box center [424, 228] width 87 height 17
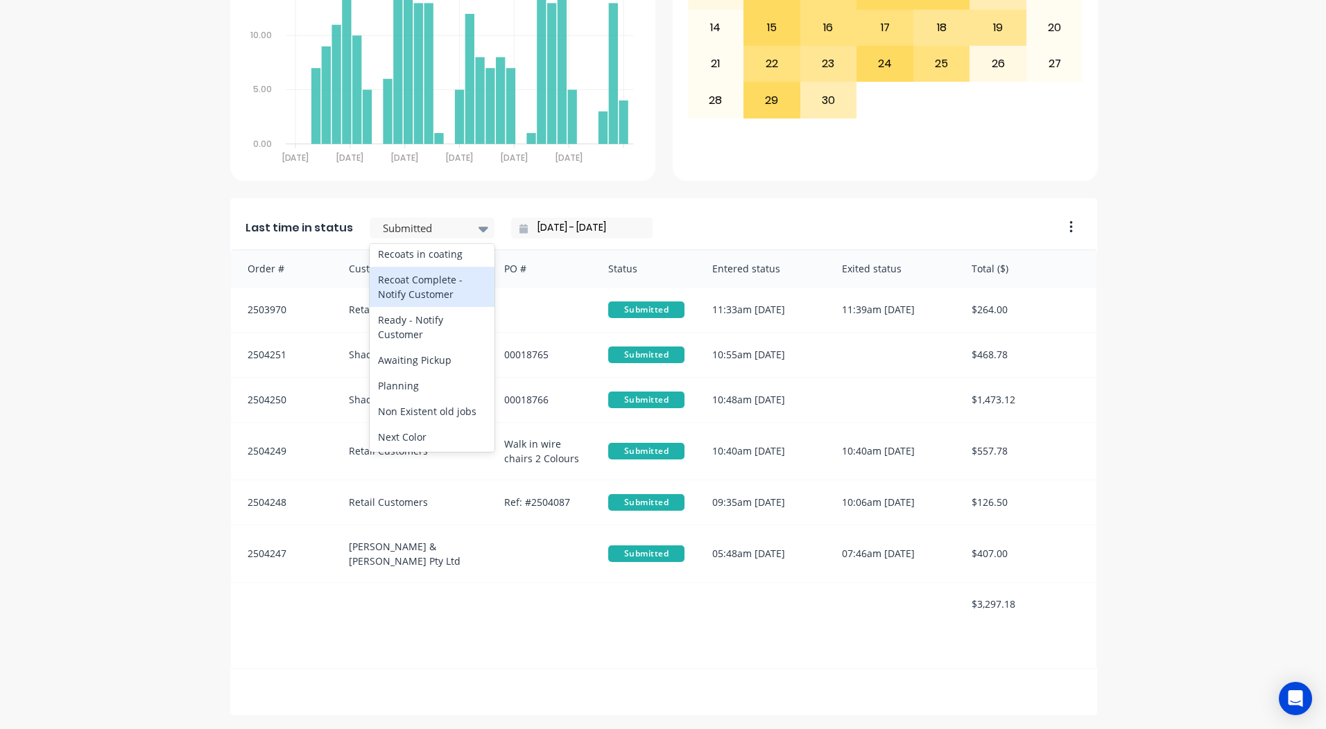
scroll to position [717, 0]
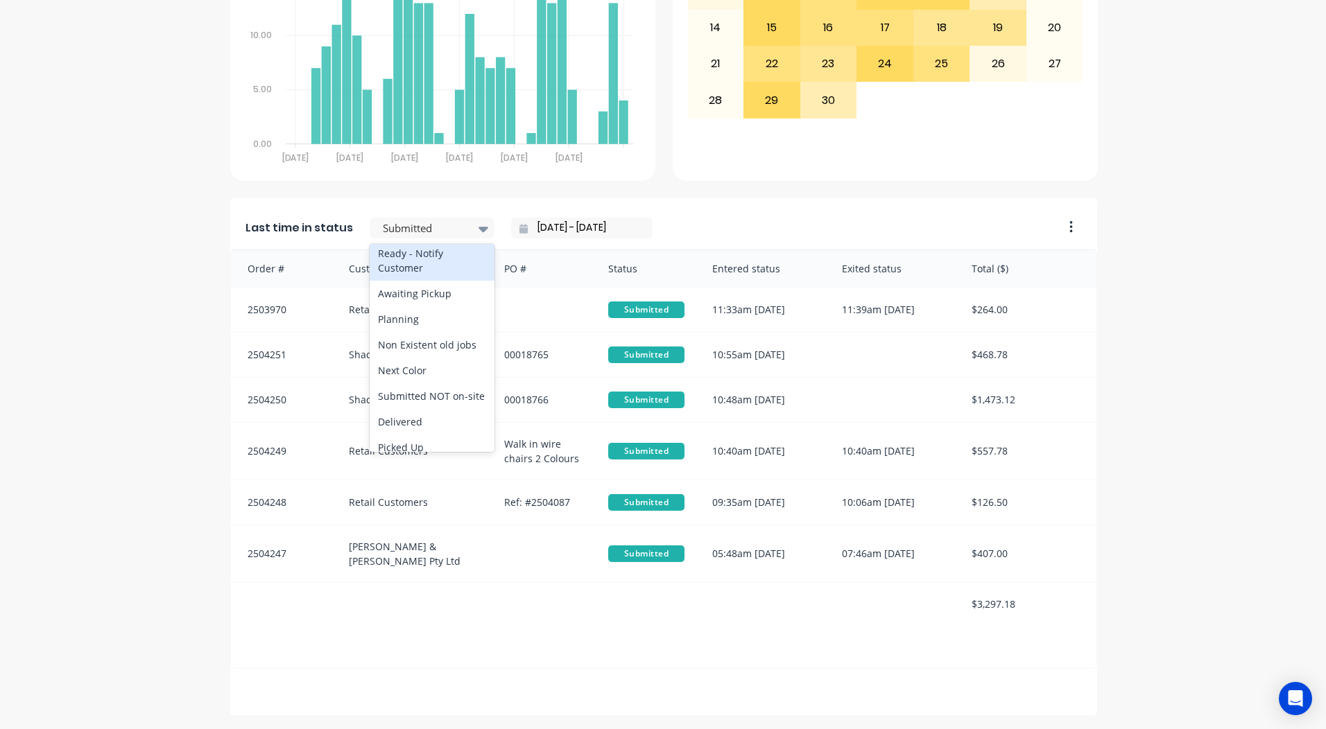
click at [418, 281] on div "Ready - Notify Customer" at bounding box center [432, 261] width 125 height 40
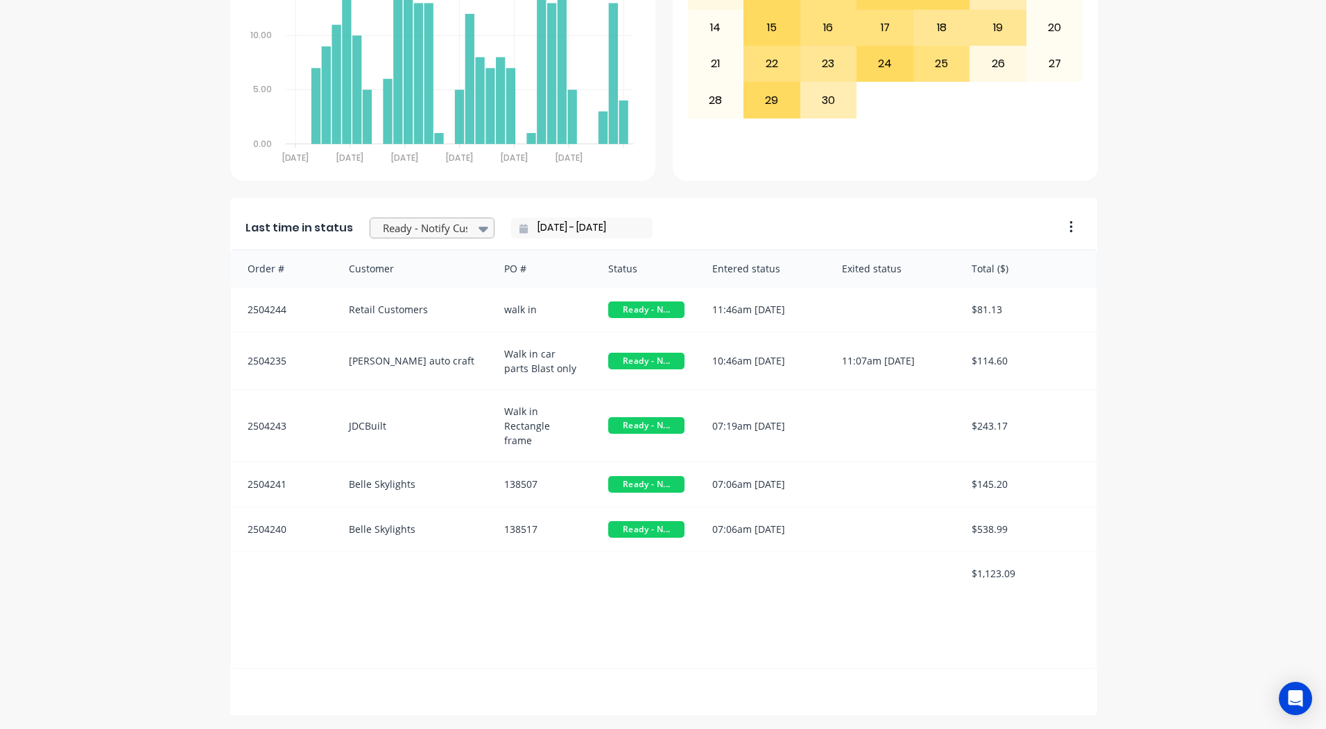
click at [386, 223] on div at bounding box center [424, 228] width 87 height 17
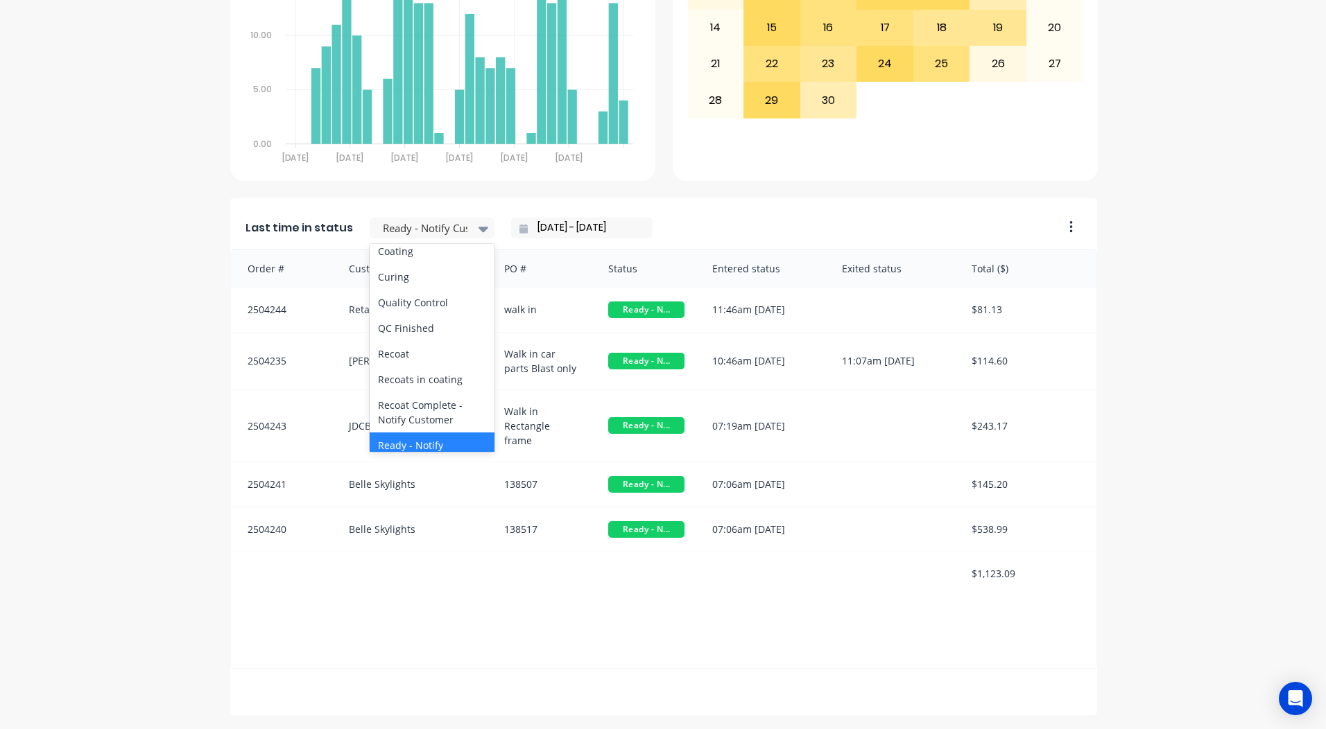
scroll to position [509, 0]
click at [395, 280] on div "Coating" at bounding box center [432, 267] width 125 height 26
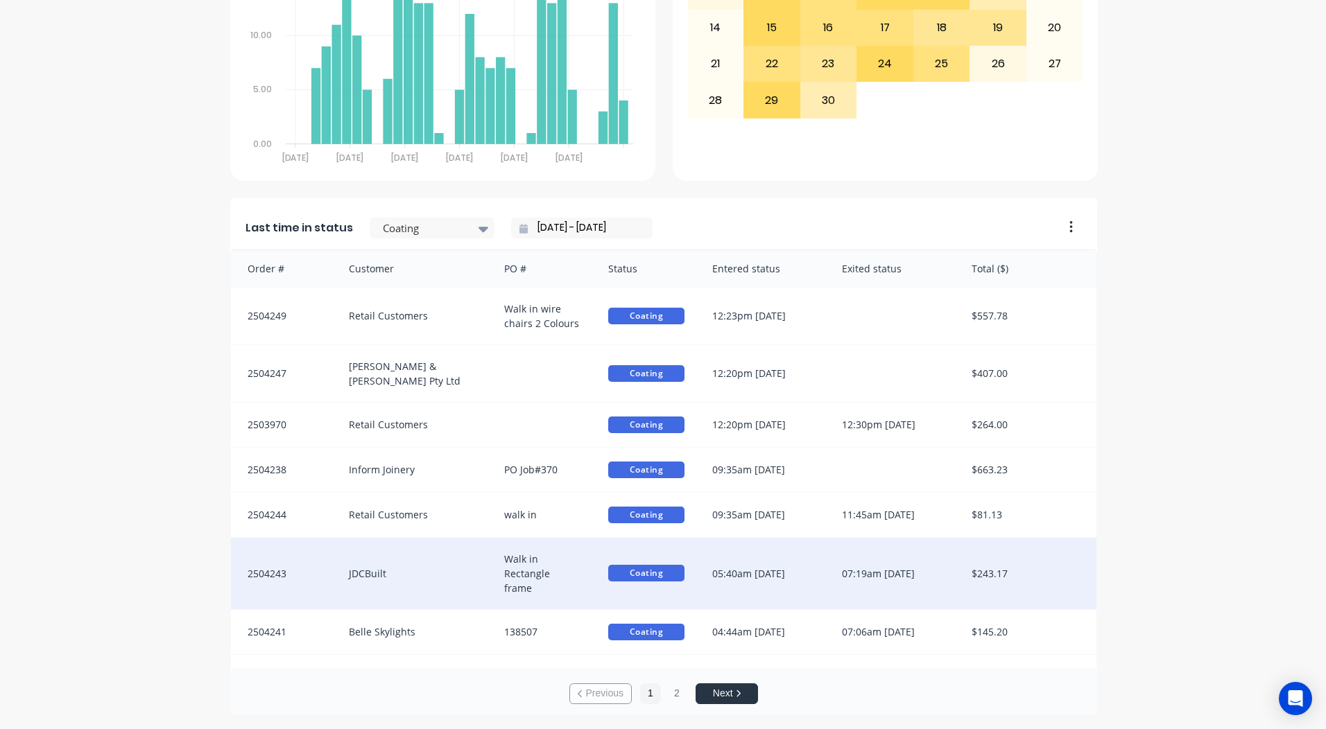
scroll to position [1, 0]
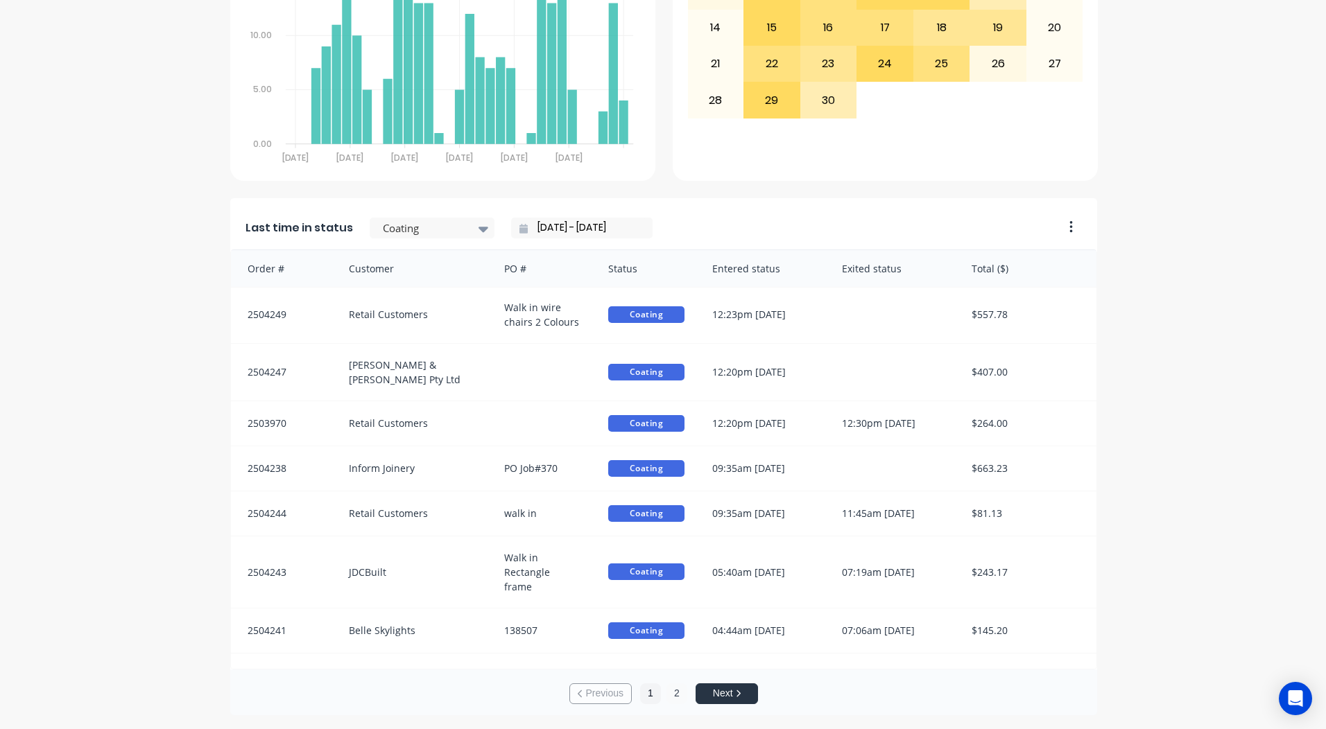
click at [675, 690] on button "2" at bounding box center [676, 694] width 21 height 21
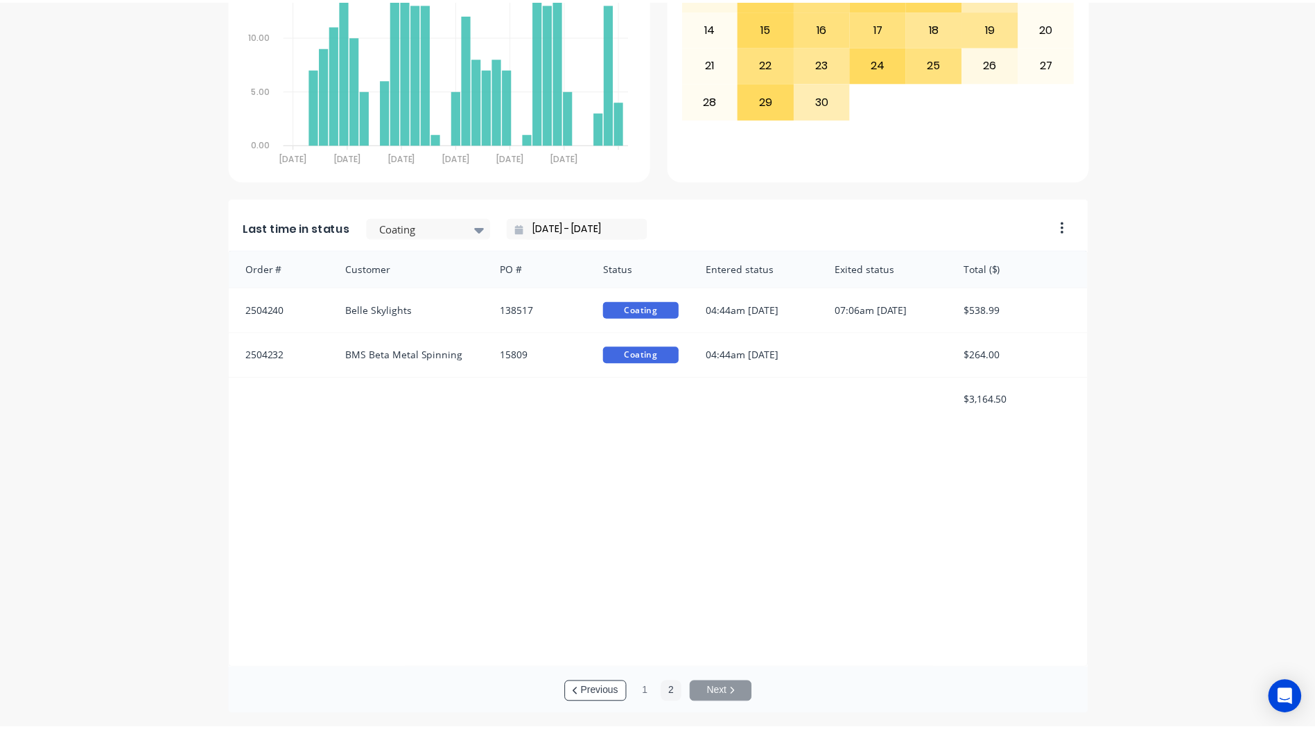
scroll to position [0, 0]
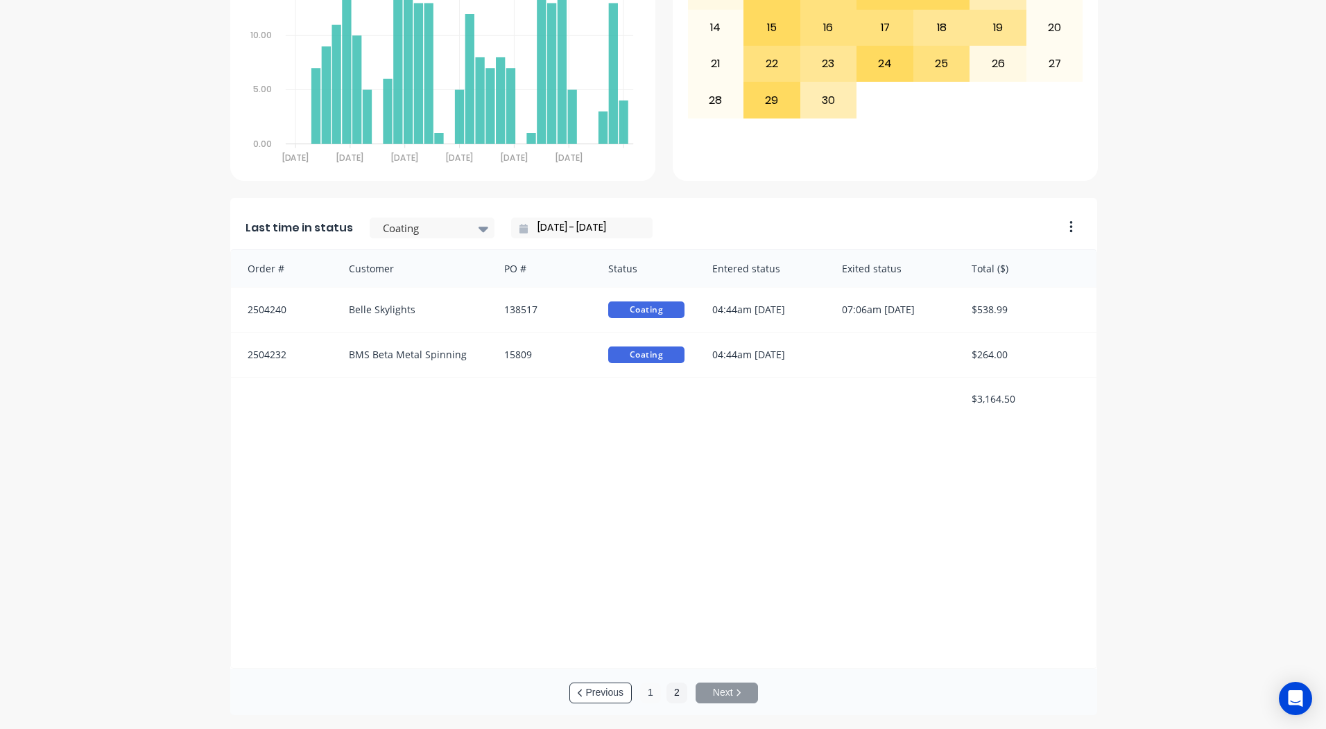
click at [647, 694] on button "1" at bounding box center [650, 693] width 21 height 21
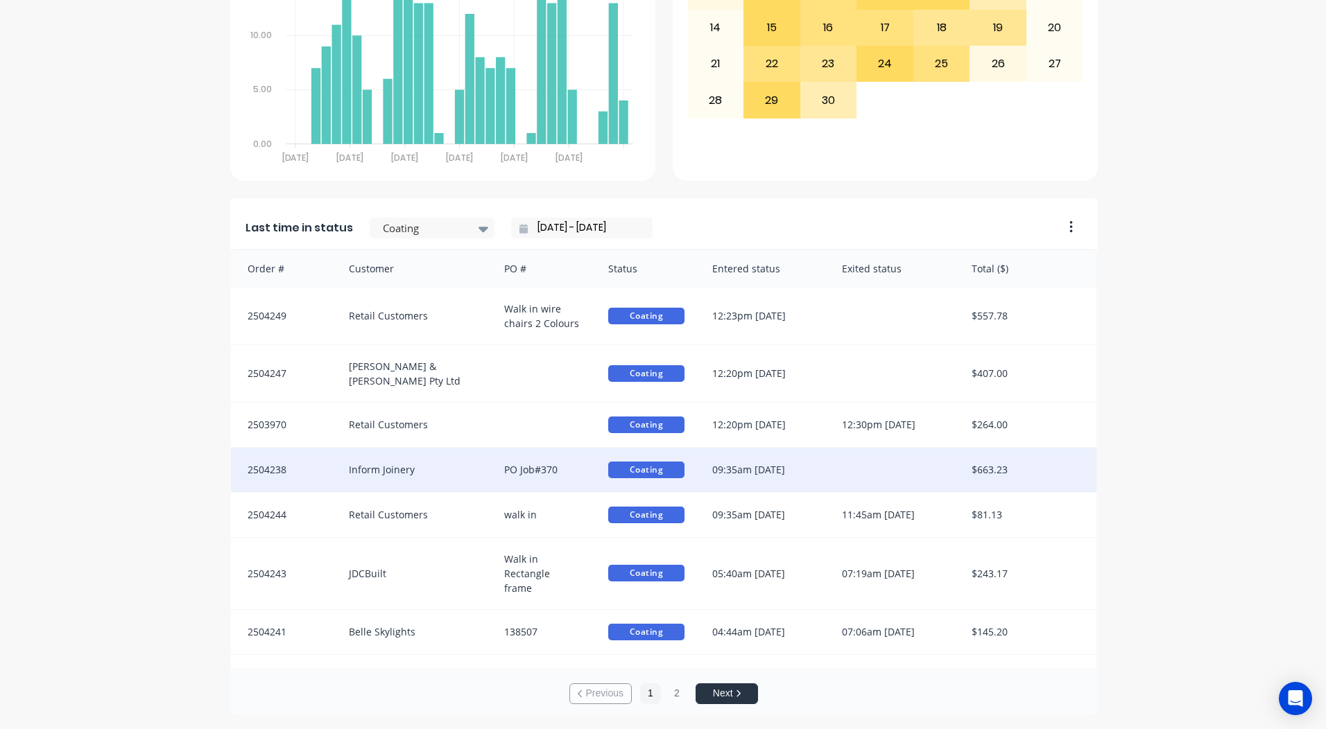
click at [745, 458] on div "09:35am [DATE]" at bounding box center [763, 470] width 130 height 44
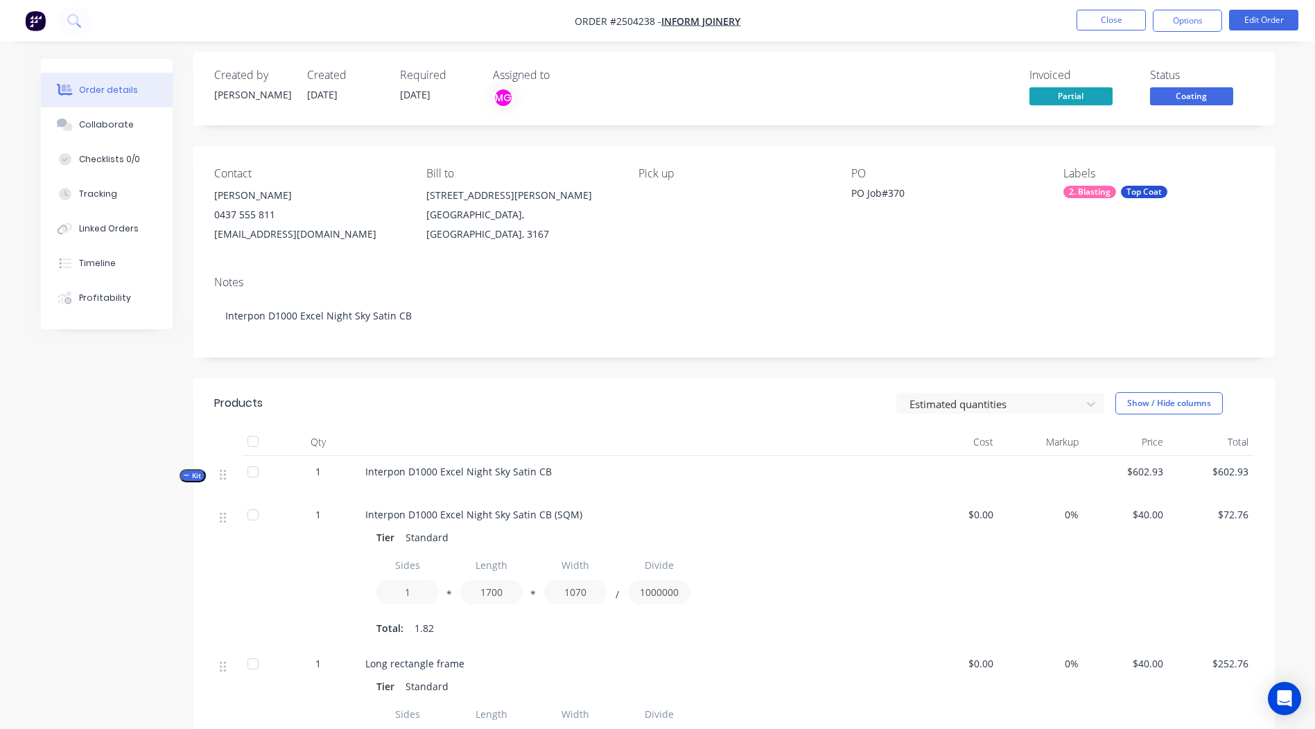
scroll to position [3, 0]
click at [1199, 101] on span "Coating" at bounding box center [1191, 99] width 83 height 17
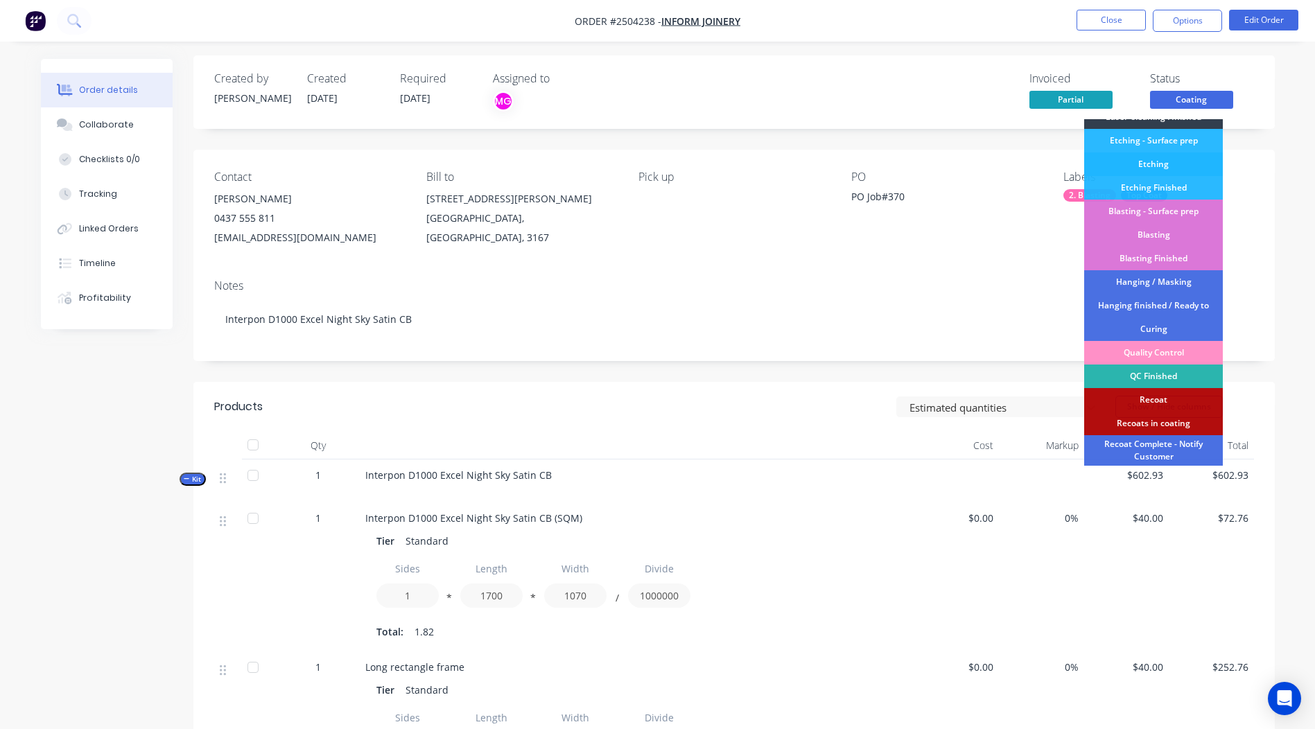
scroll to position [344, 0]
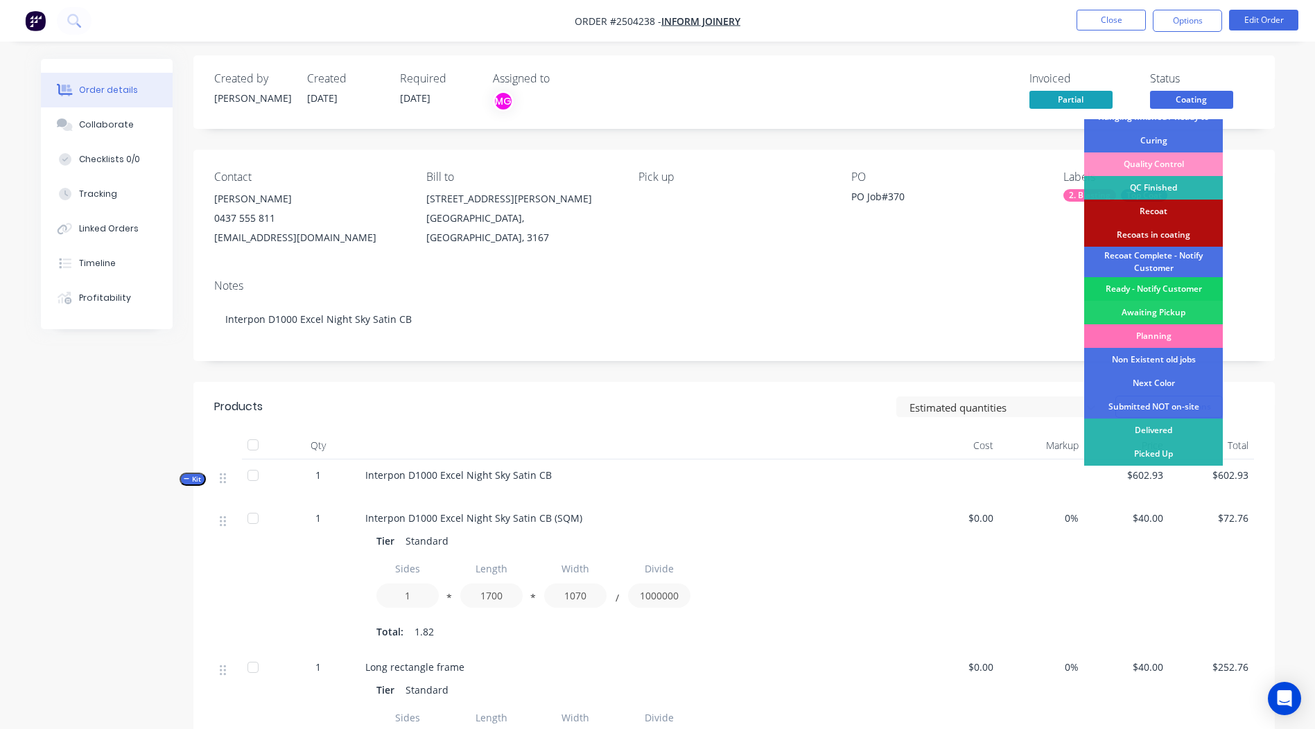
click at [1148, 289] on div "Ready - Notify Customer" at bounding box center [1153, 289] width 139 height 24
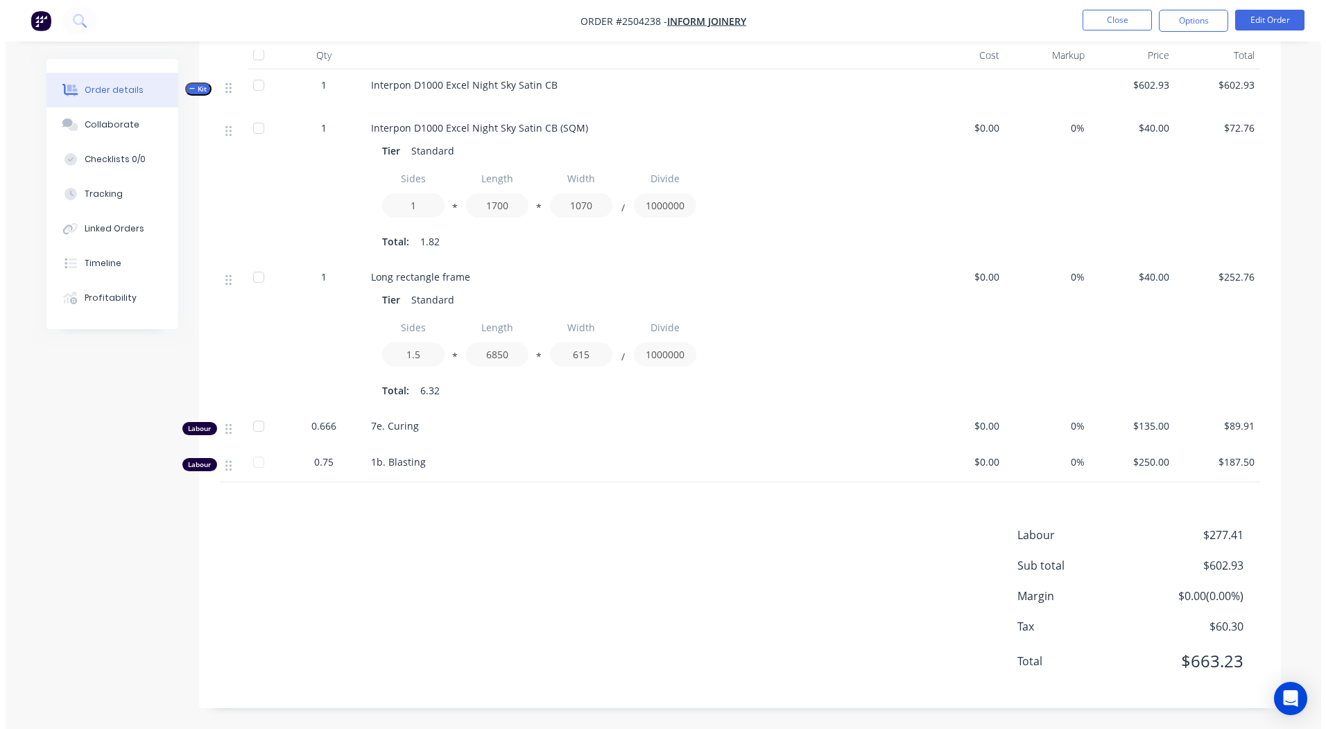
scroll to position [0, 0]
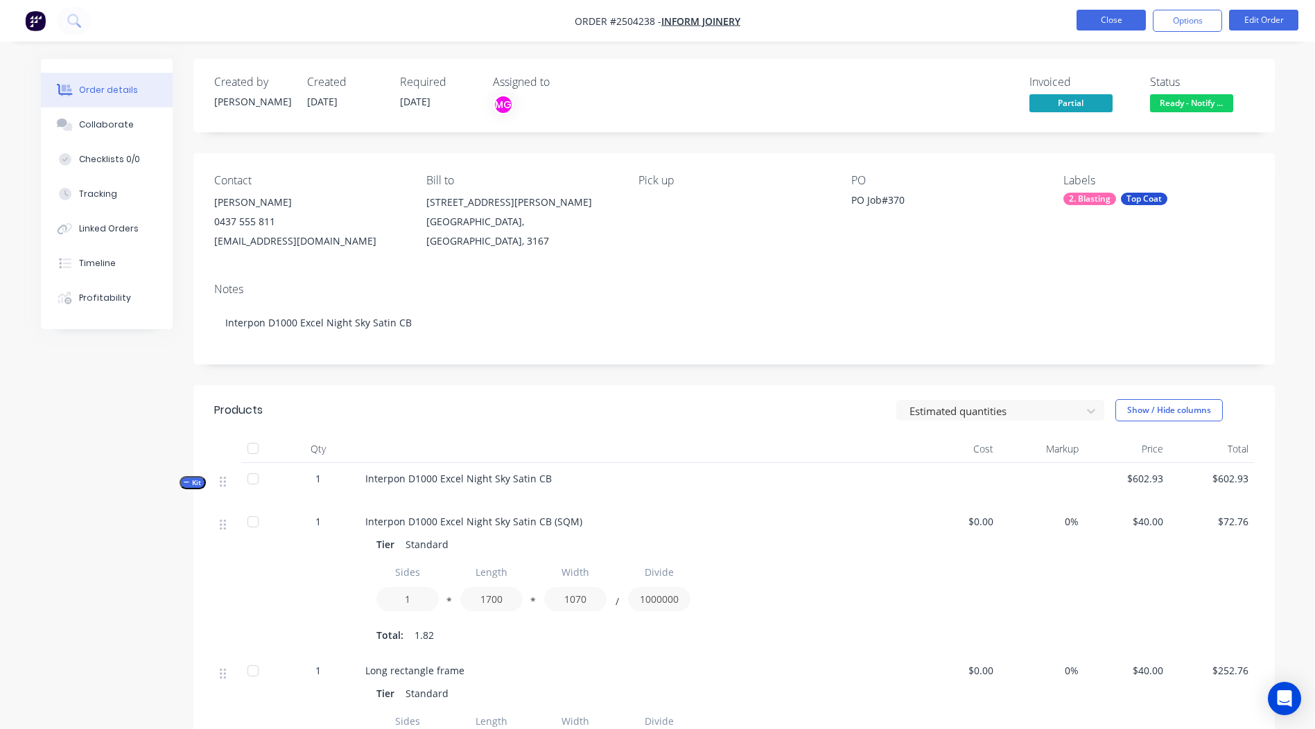
click at [1099, 20] on button "Close" at bounding box center [1111, 20] width 69 height 21
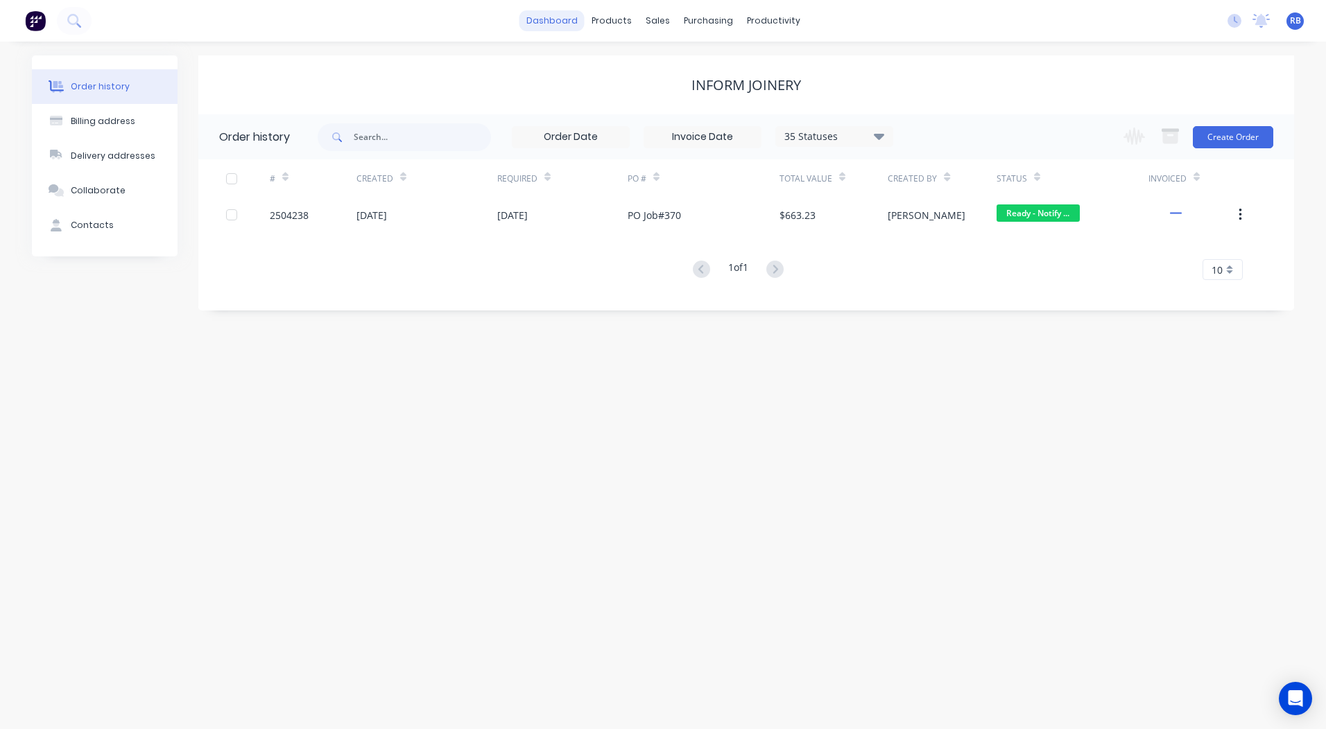
click at [551, 29] on link "dashboard" at bounding box center [551, 20] width 65 height 21
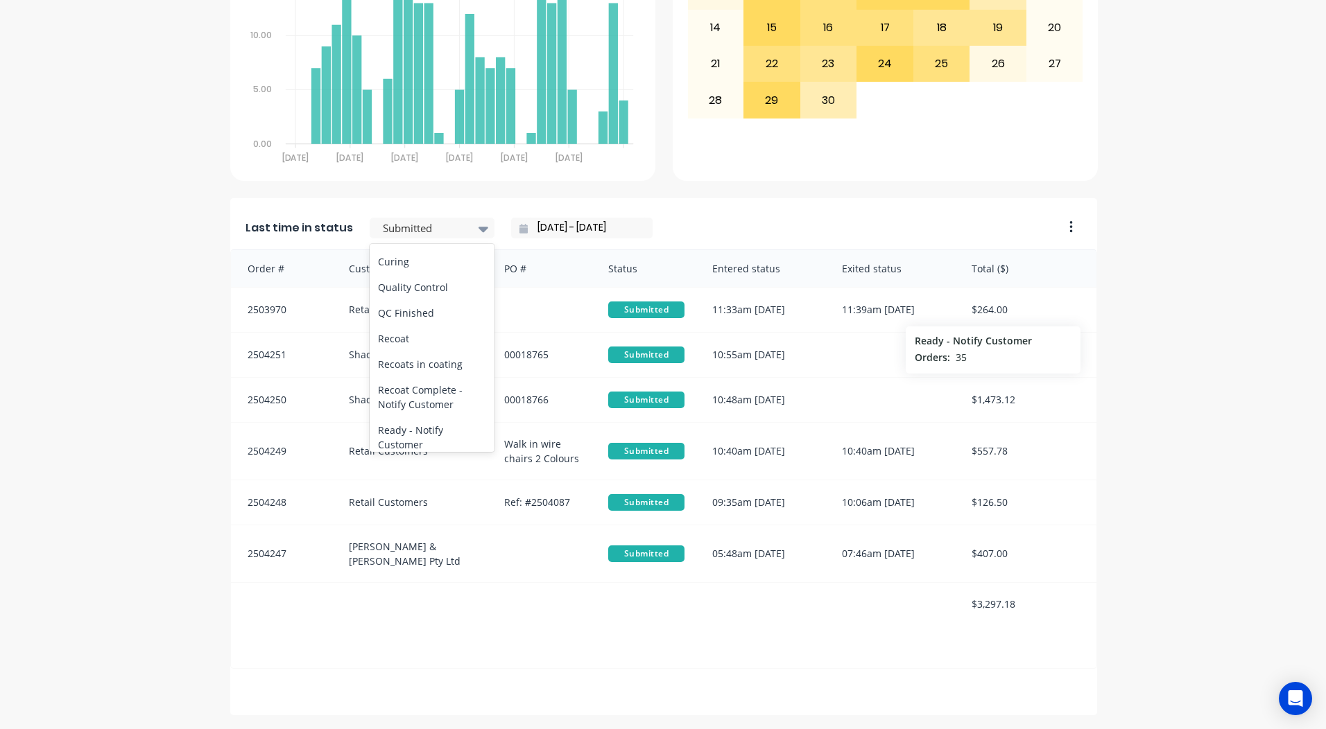
scroll to position [509, 0]
click at [401, 280] on div "Coating" at bounding box center [432, 267] width 125 height 26
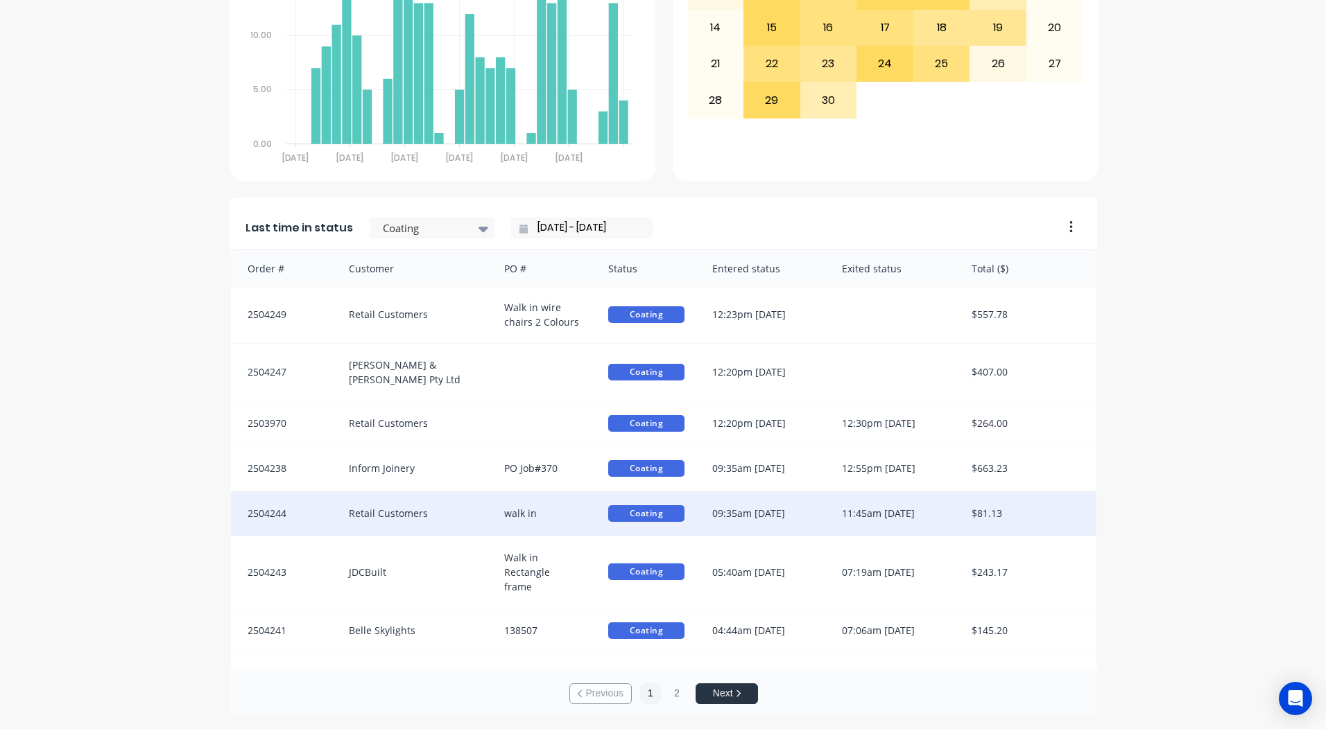
scroll to position [3, 0]
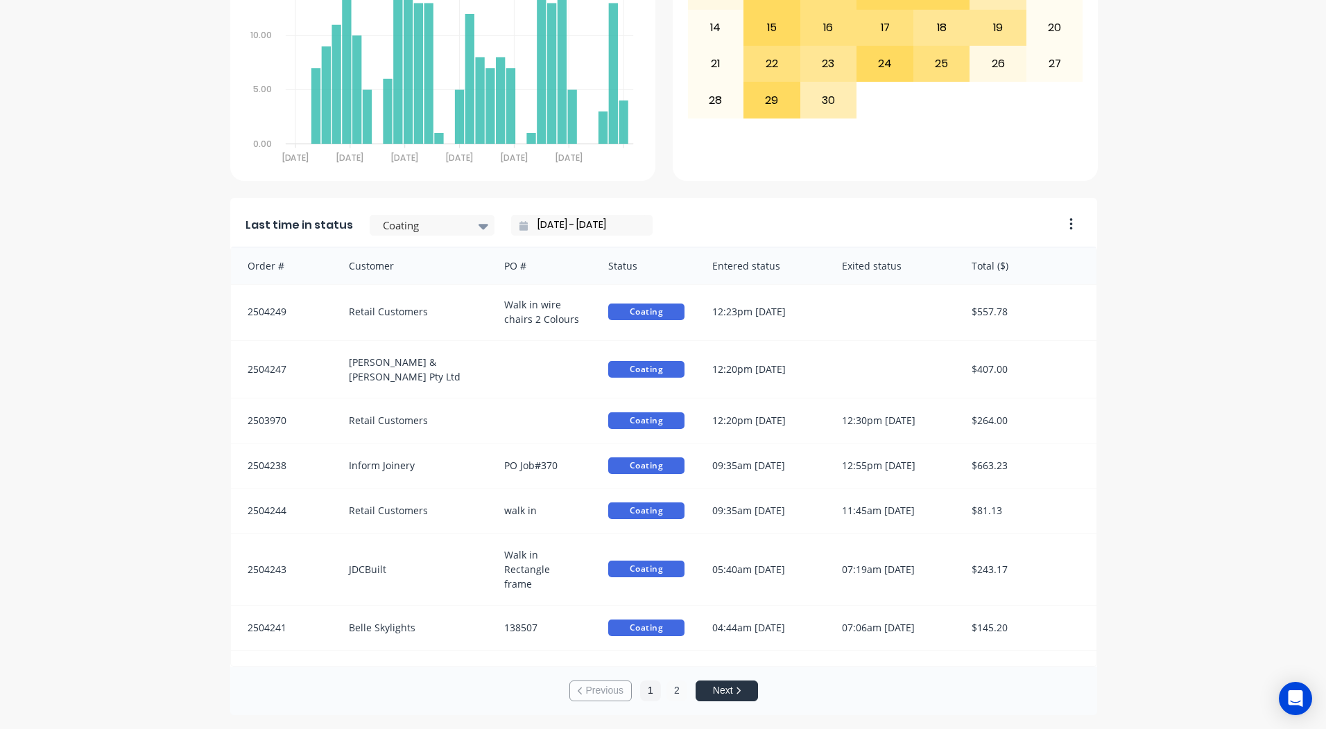
click at [673, 683] on button "2" at bounding box center [676, 691] width 21 height 21
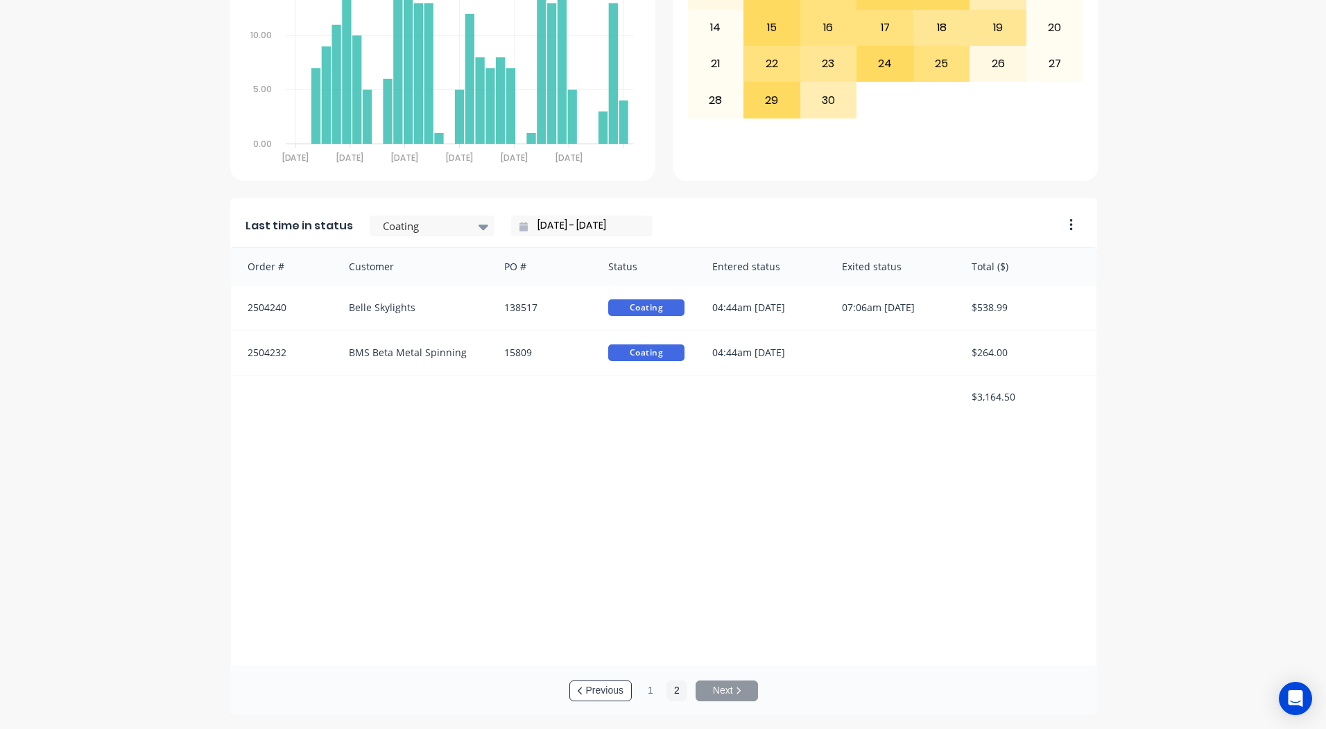
scroll to position [2, 0]
click at [646, 690] on button "1" at bounding box center [650, 691] width 21 height 21
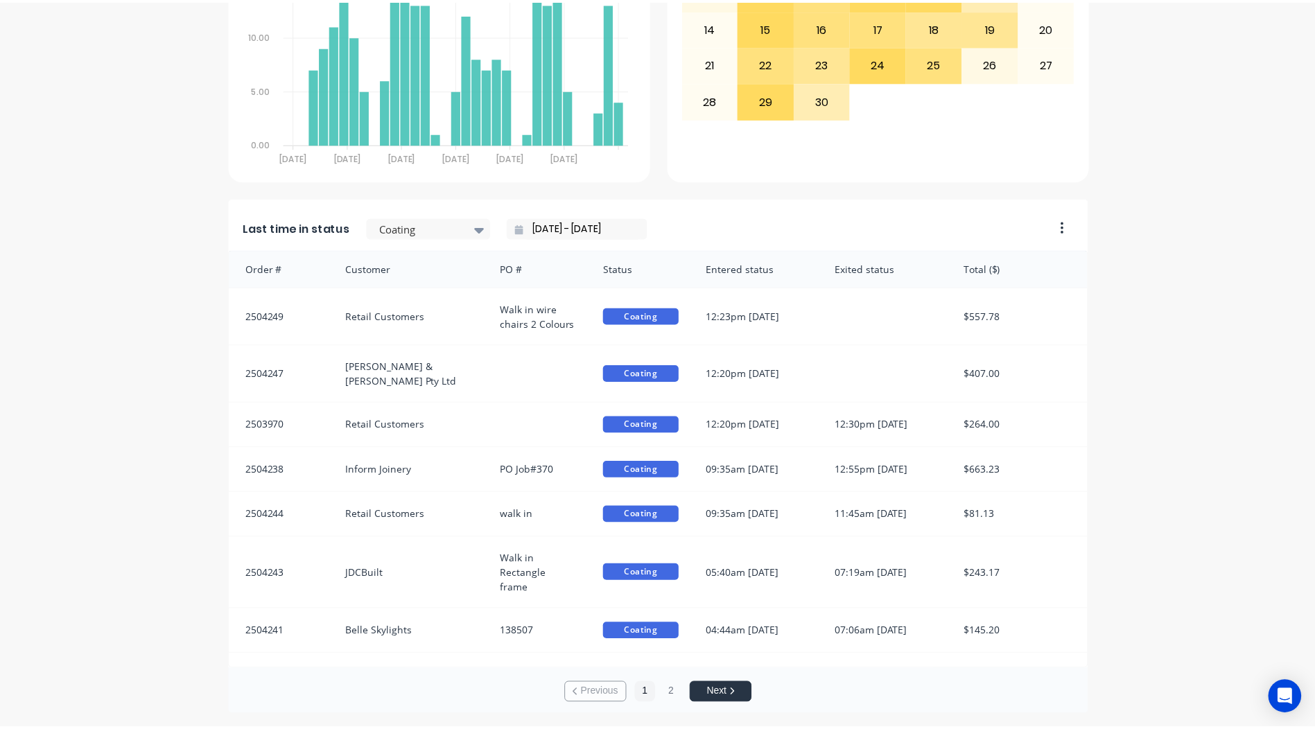
scroll to position [598, 0]
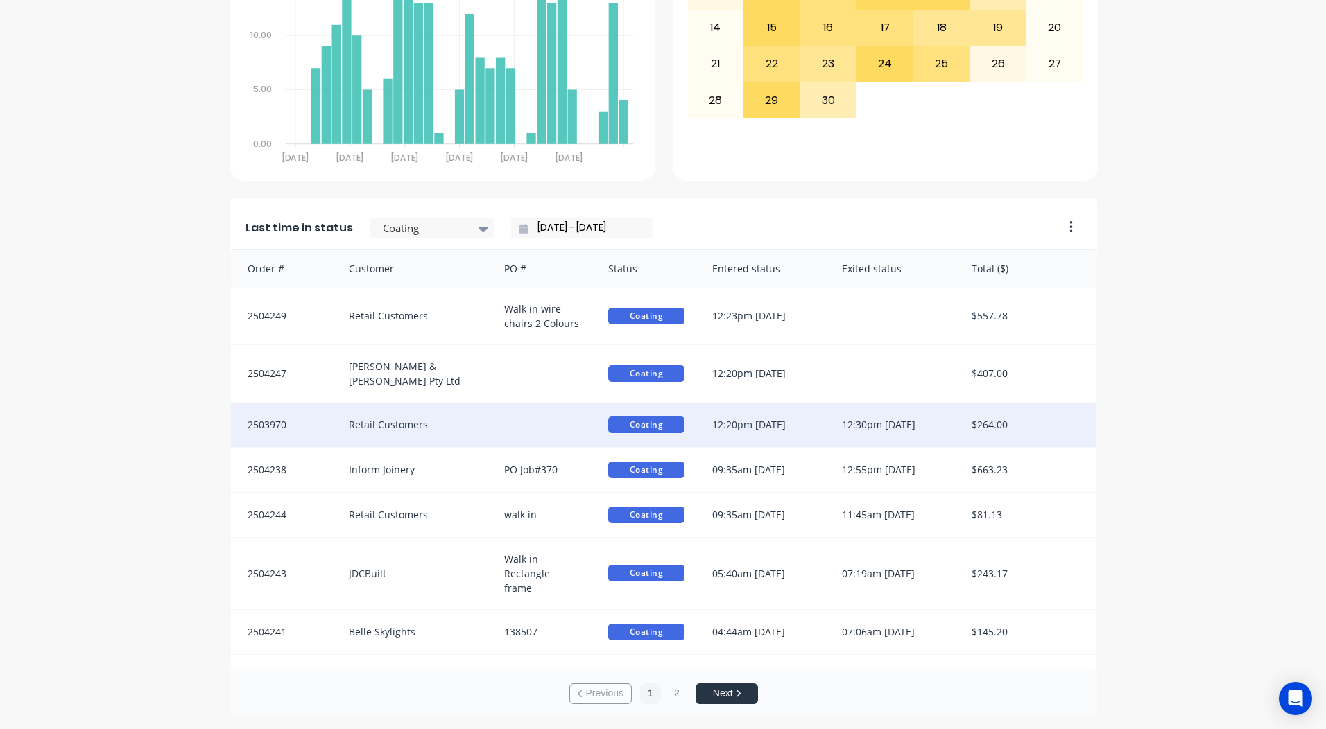
click at [422, 417] on div "Retail Customers" at bounding box center [413, 425] width 156 height 44
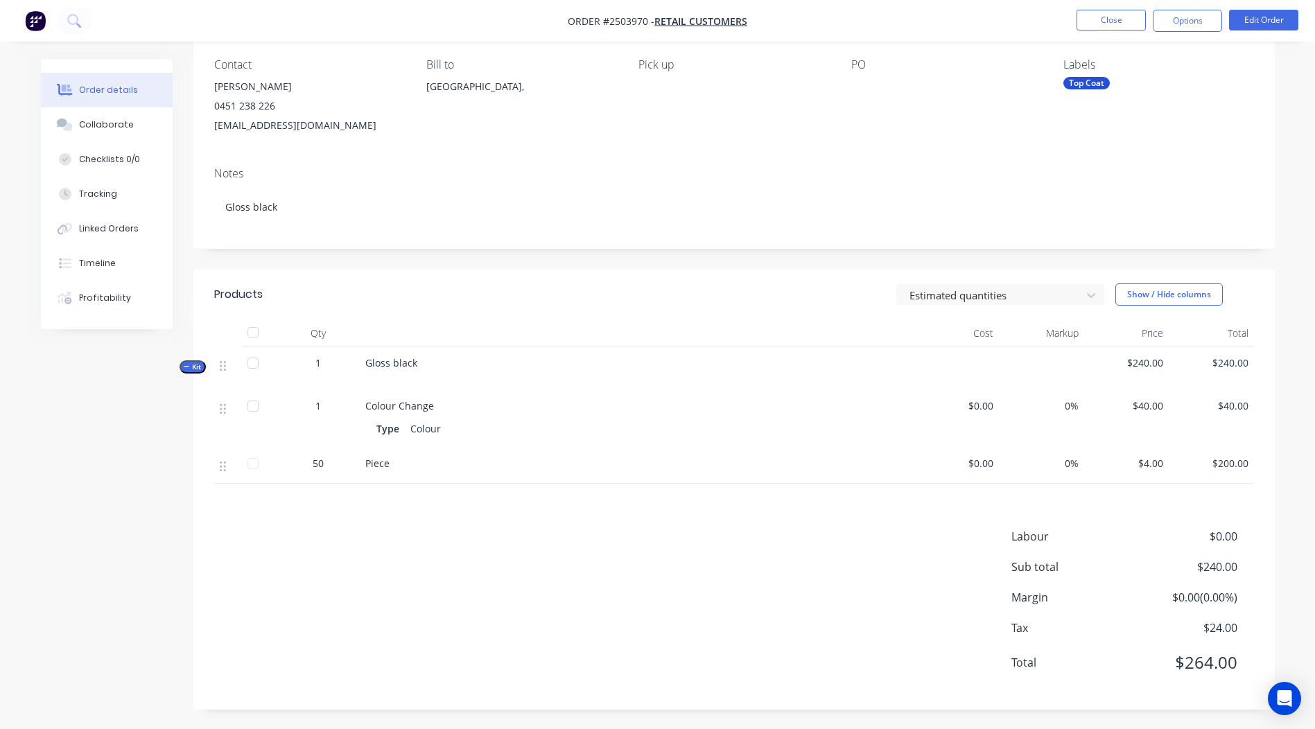
scroll to position [117, 0]
click at [101, 252] on button "Timeline" at bounding box center [107, 263] width 132 height 35
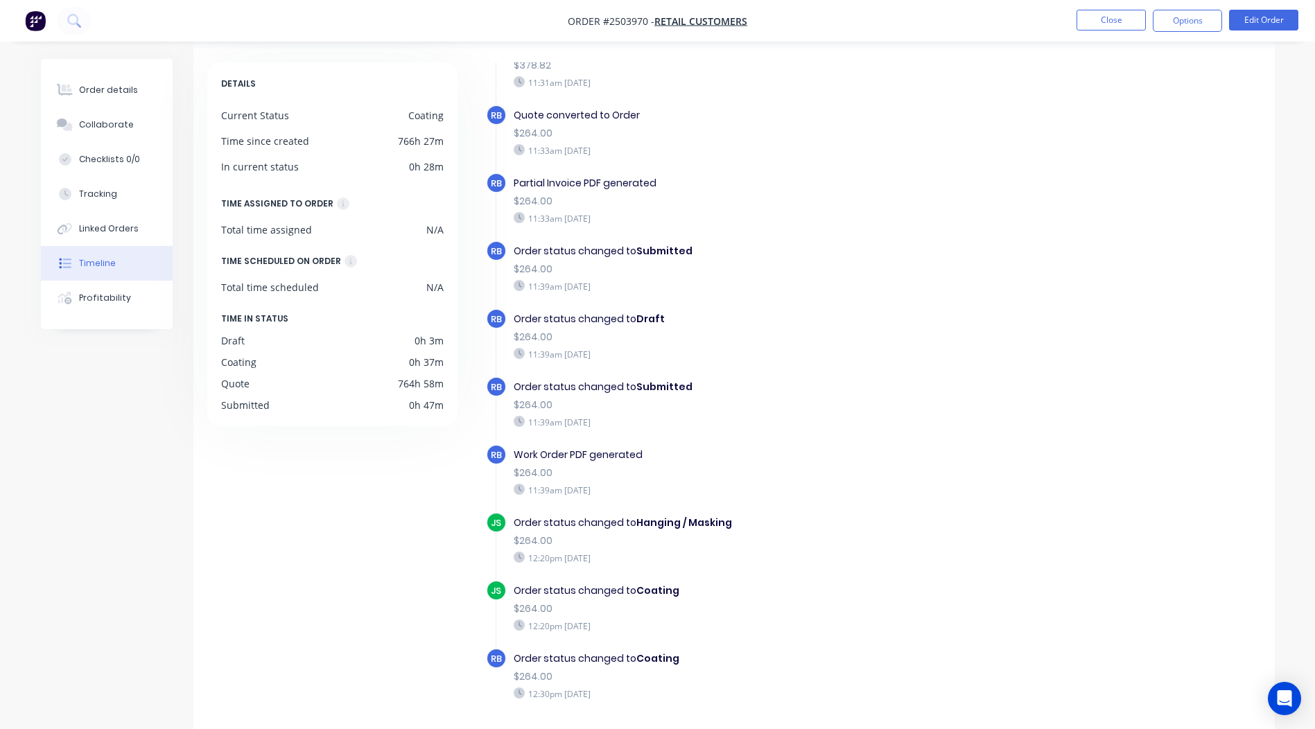
scroll to position [102, 0]
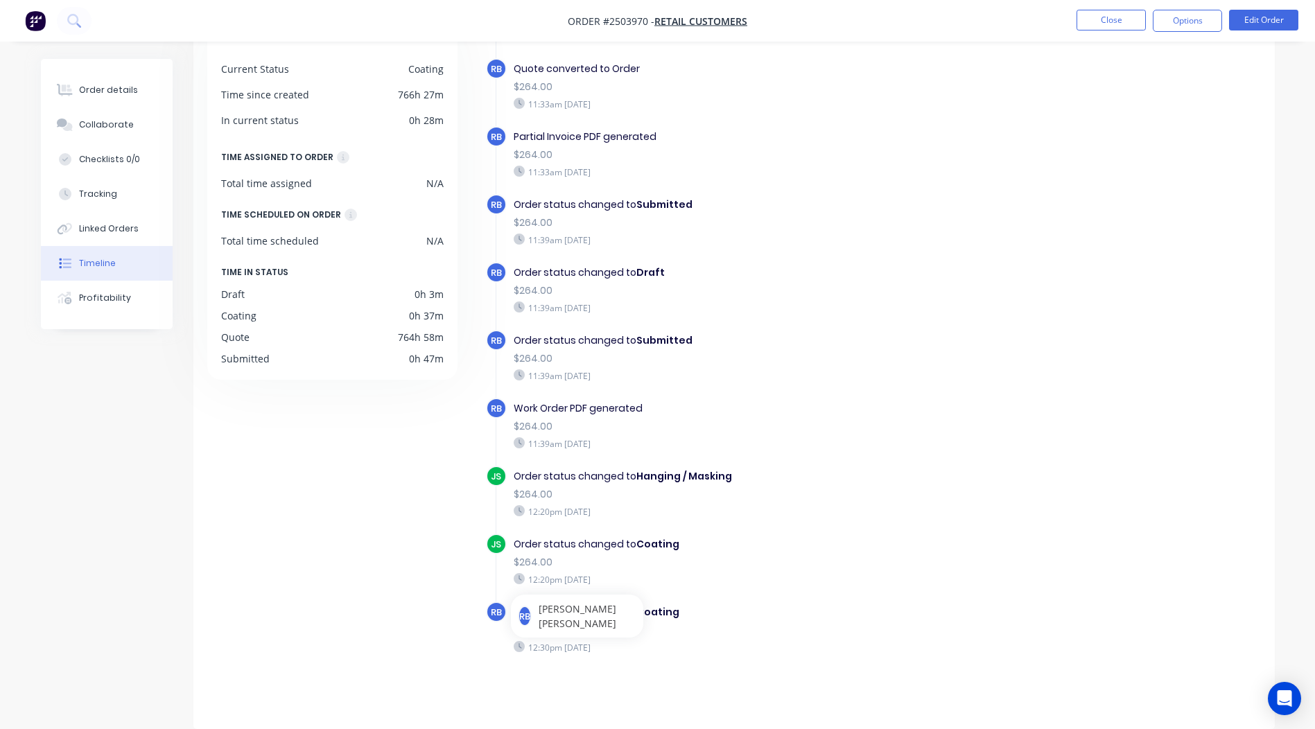
click at [765, 559] on div "$264.00" at bounding box center [754, 562] width 480 height 15
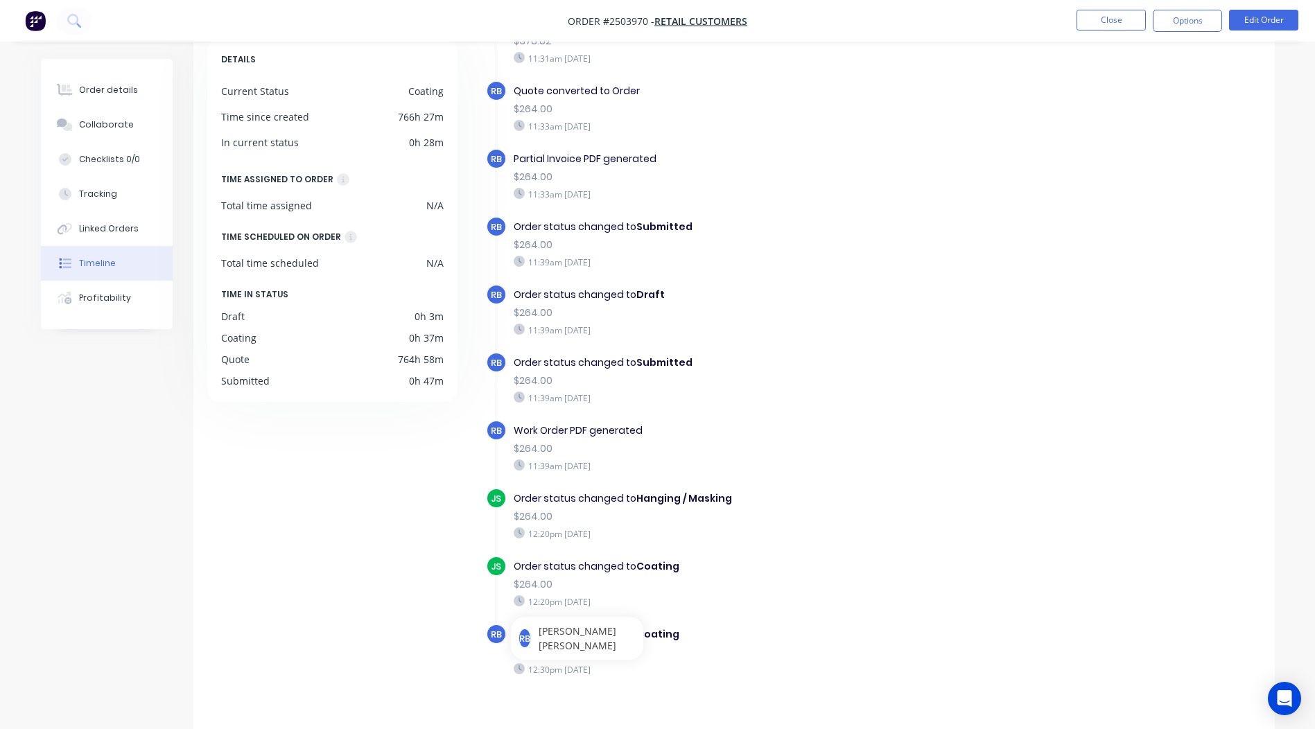
scroll to position [73, 0]
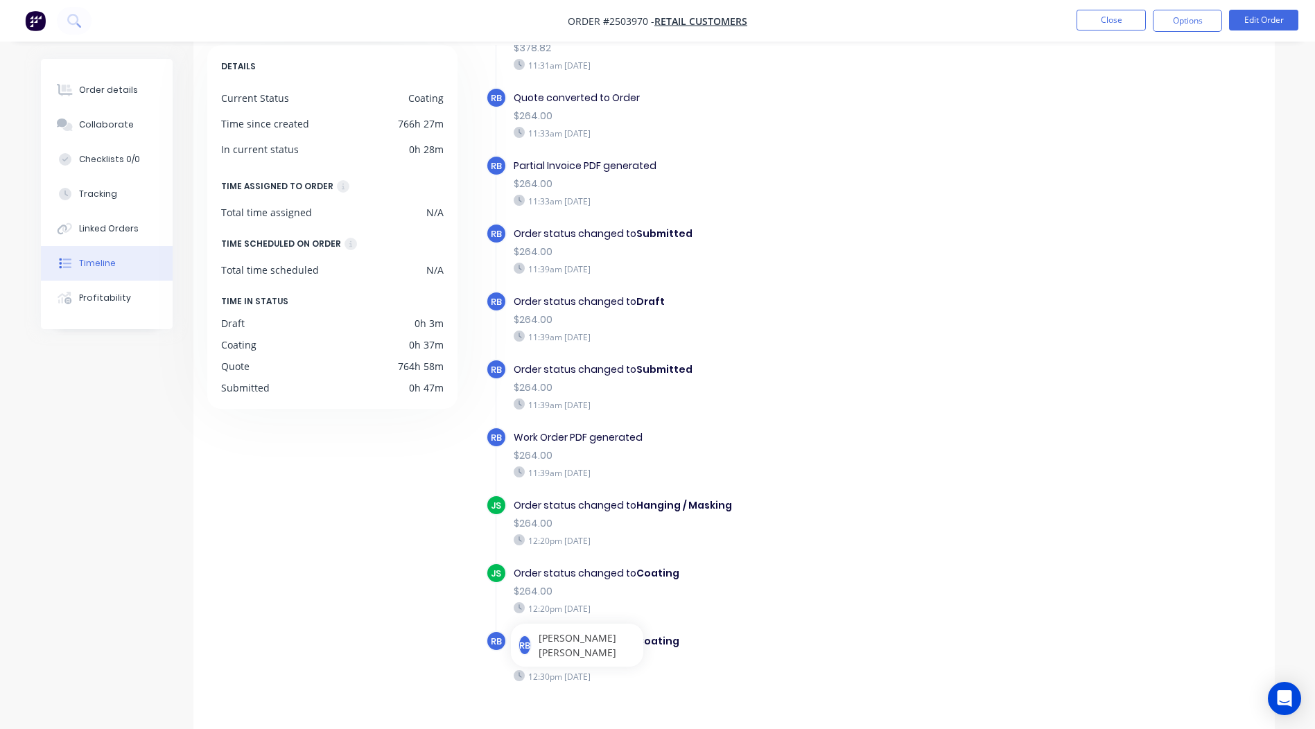
click at [1261, 456] on div "MG Order created 02:31pm Friday 29/08/25 MG Order converted to Quote $378.82 02…" at bounding box center [866, 391] width 790 height 693
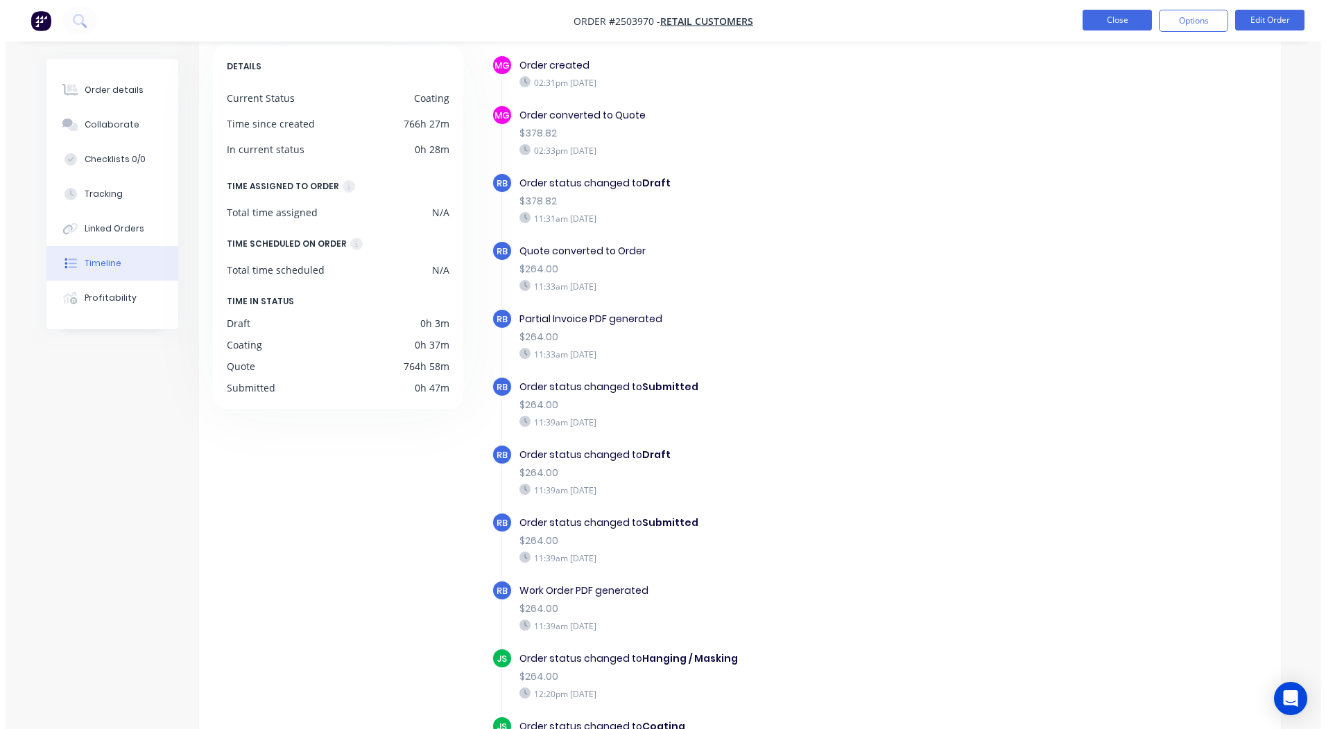
scroll to position [0, 0]
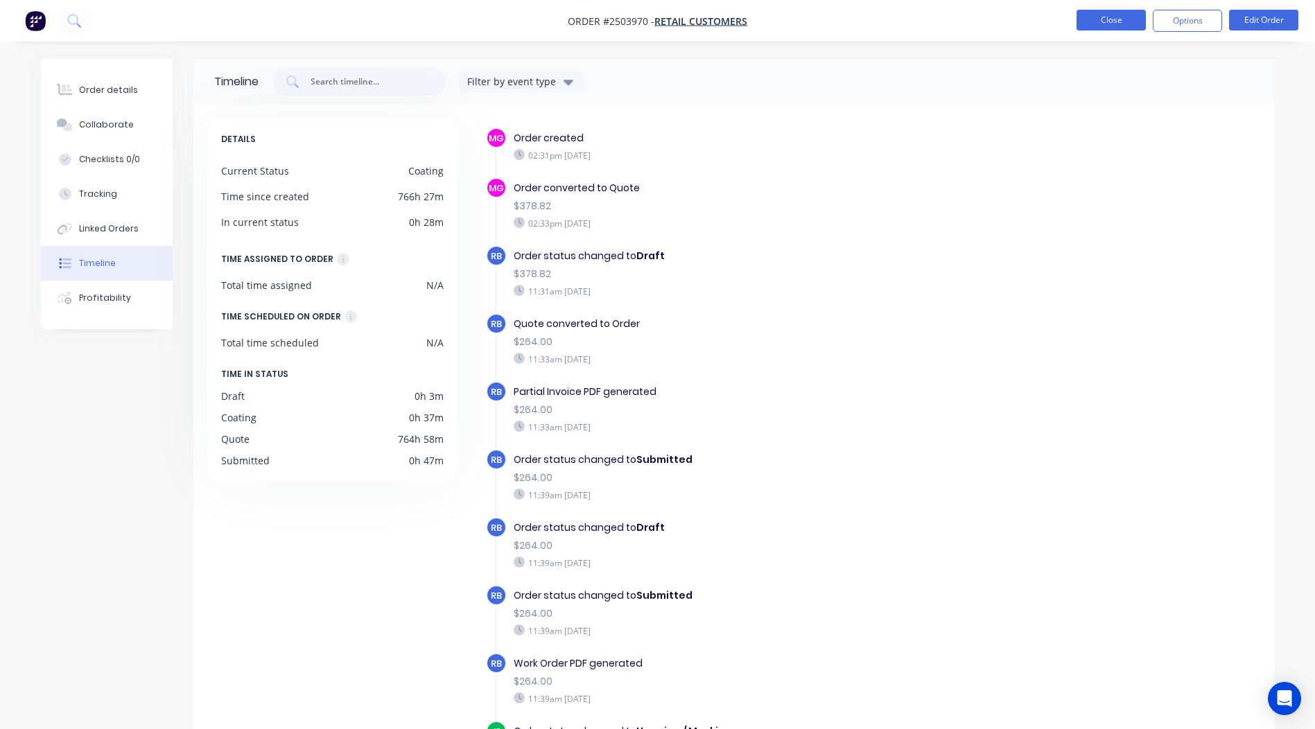
click at [1098, 19] on button "Close" at bounding box center [1111, 20] width 69 height 21
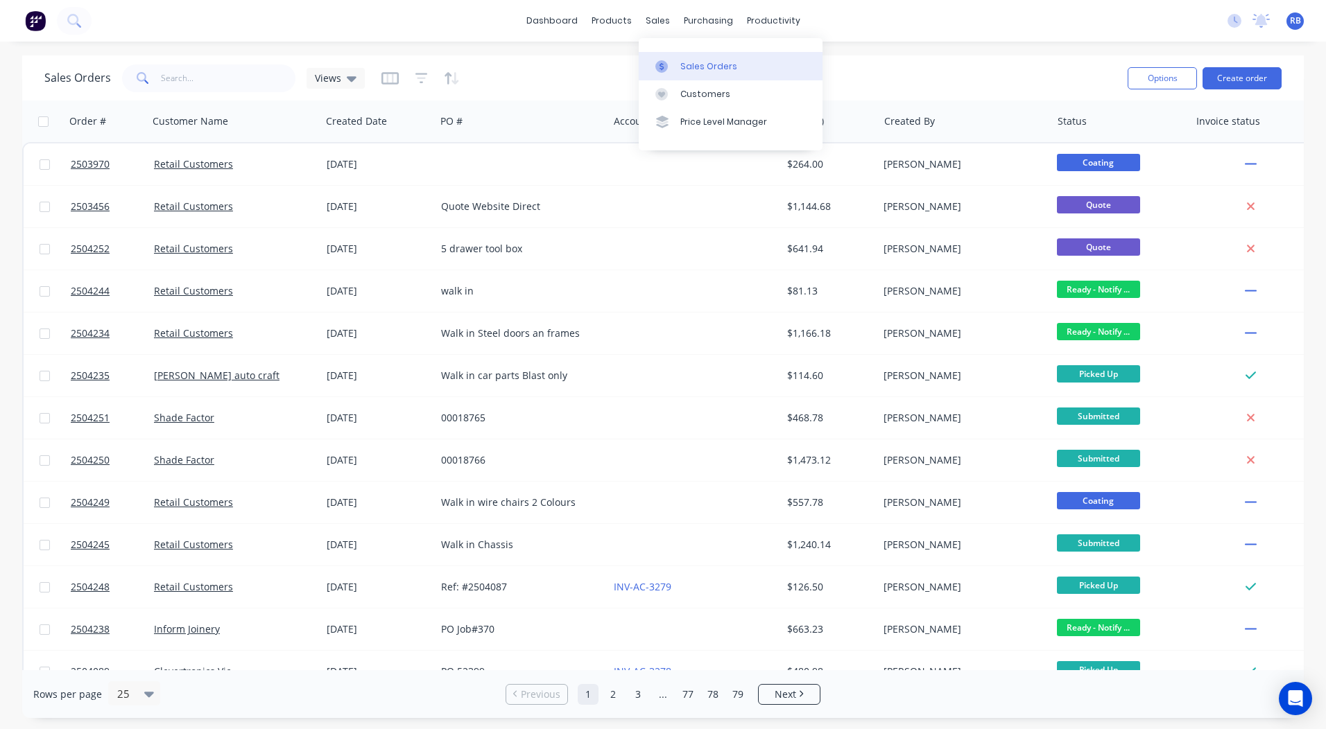
drag, startPoint x: 672, startPoint y: 61, endPoint x: 680, endPoint y: 60, distance: 8.4
click at [672, 61] on div at bounding box center [665, 66] width 21 height 12
click at [541, 17] on link "dashboard" at bounding box center [551, 20] width 65 height 21
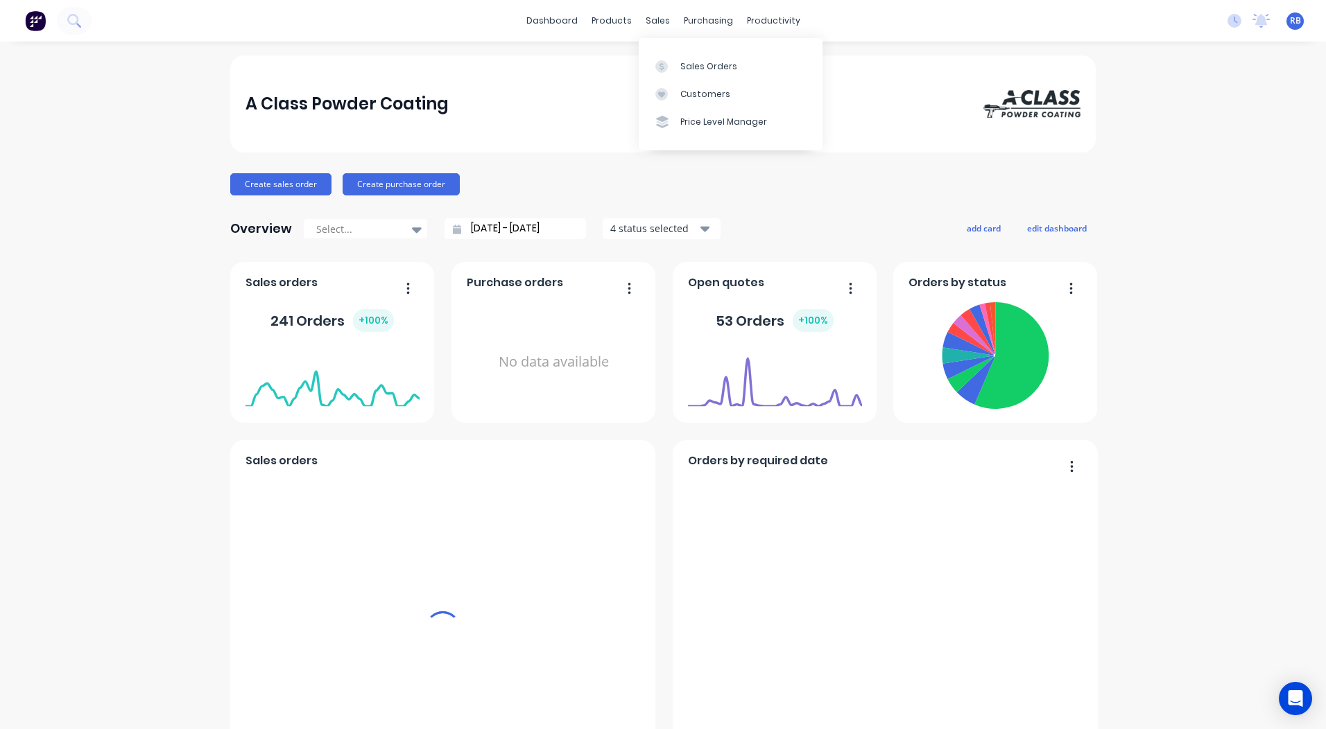
click at [1243, 282] on div "A Class Powder Coating Create sales order Create purchase order Overview Select…" at bounding box center [663, 684] width 1326 height 1258
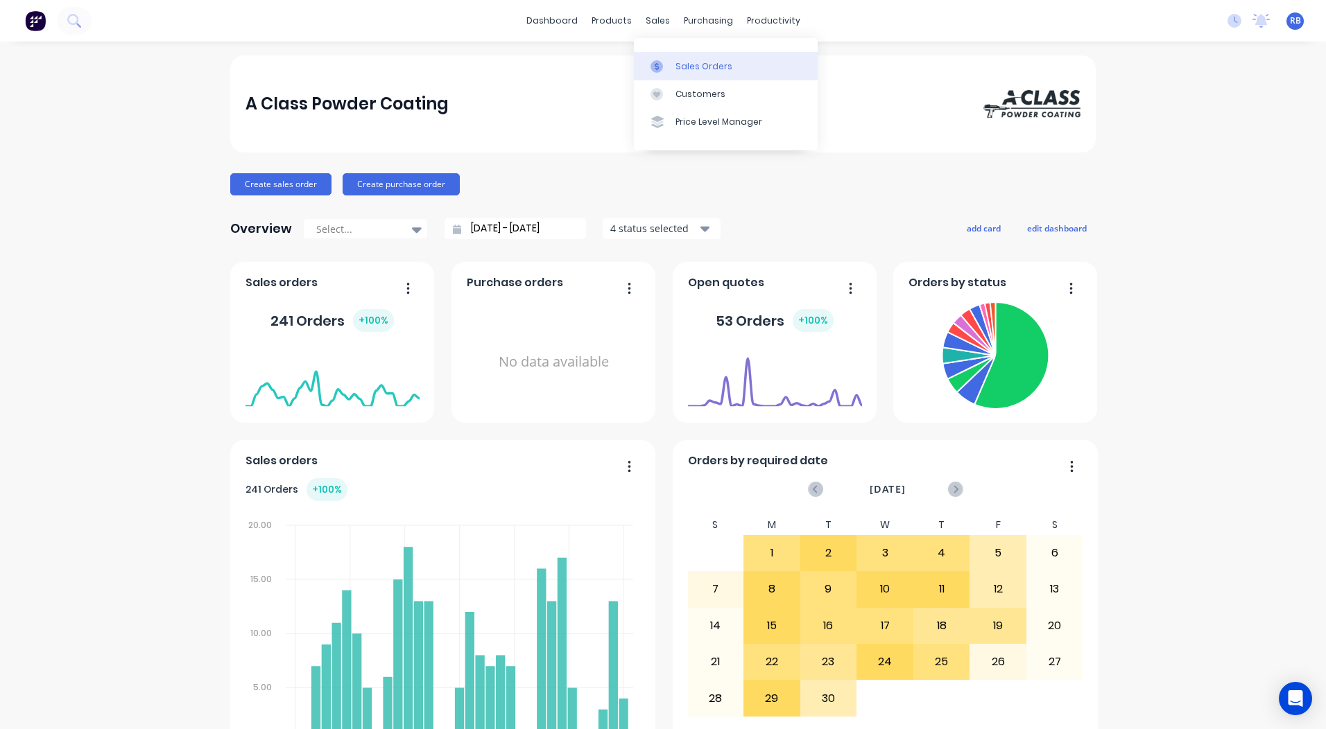
click at [698, 66] on div "Sales Orders" at bounding box center [703, 66] width 57 height 12
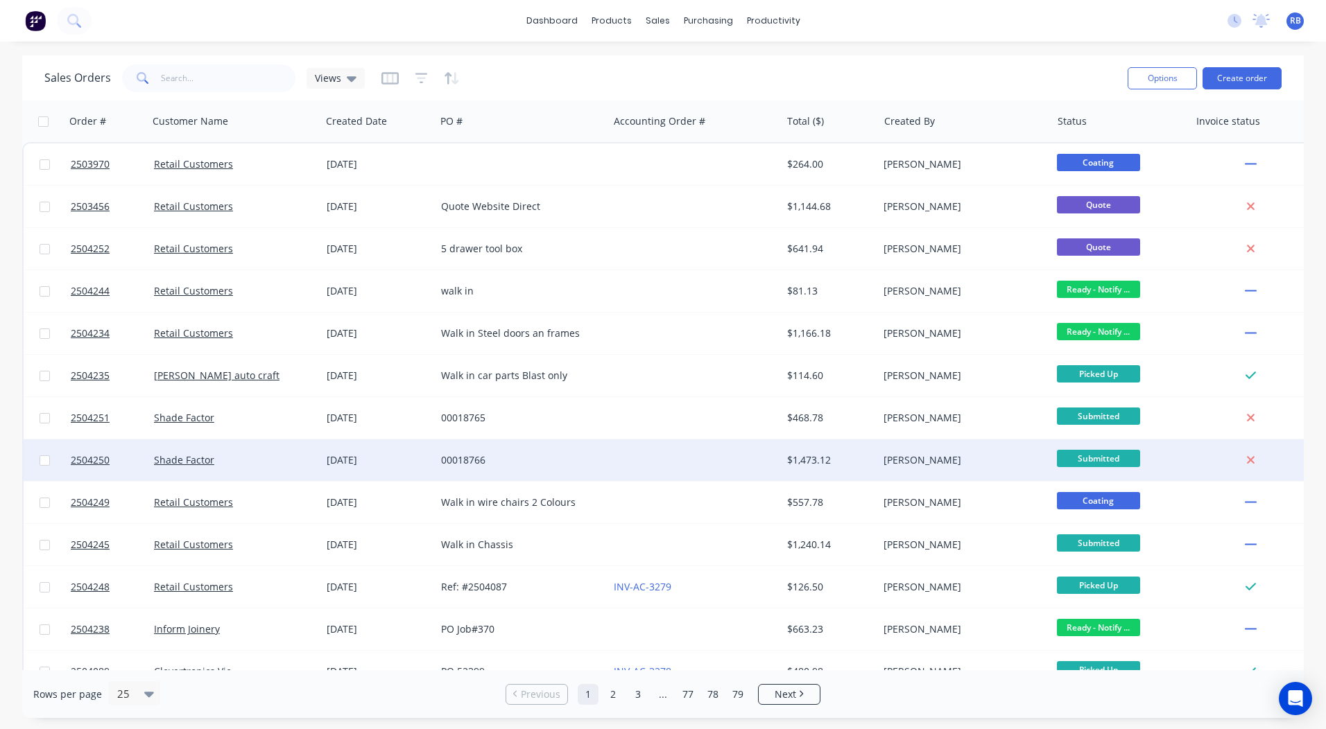
click at [574, 474] on div "00018766" at bounding box center [521, 461] width 173 height 42
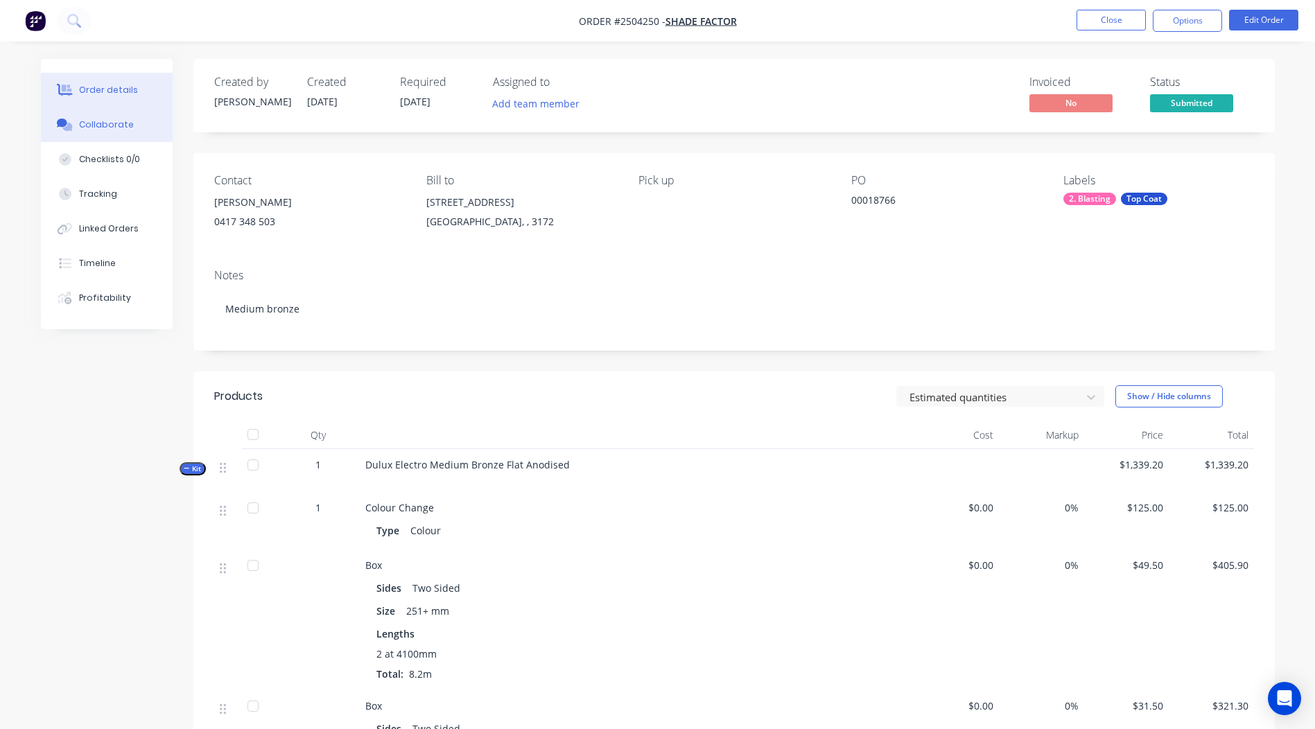
click at [117, 121] on div "Collaborate" at bounding box center [106, 125] width 55 height 12
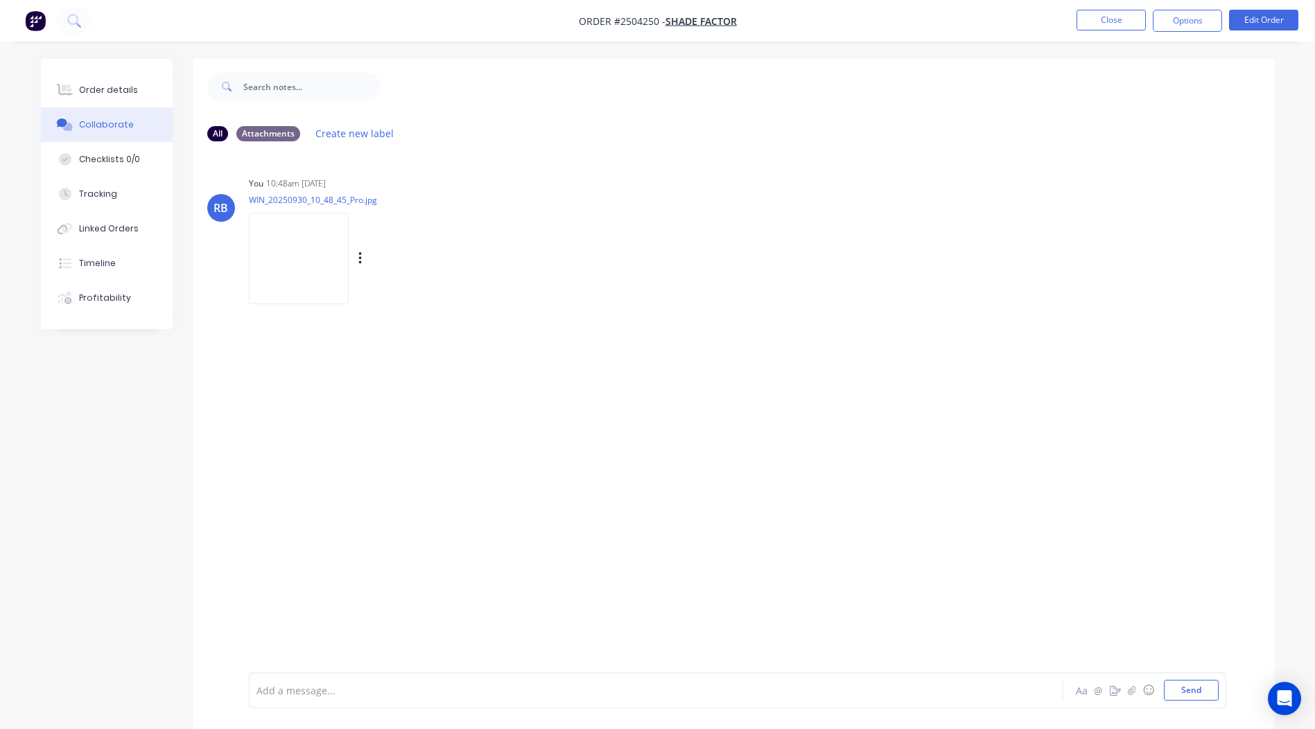
click at [343, 226] on img at bounding box center [299, 258] width 100 height 91
click at [1101, 12] on button "Close" at bounding box center [1111, 20] width 69 height 21
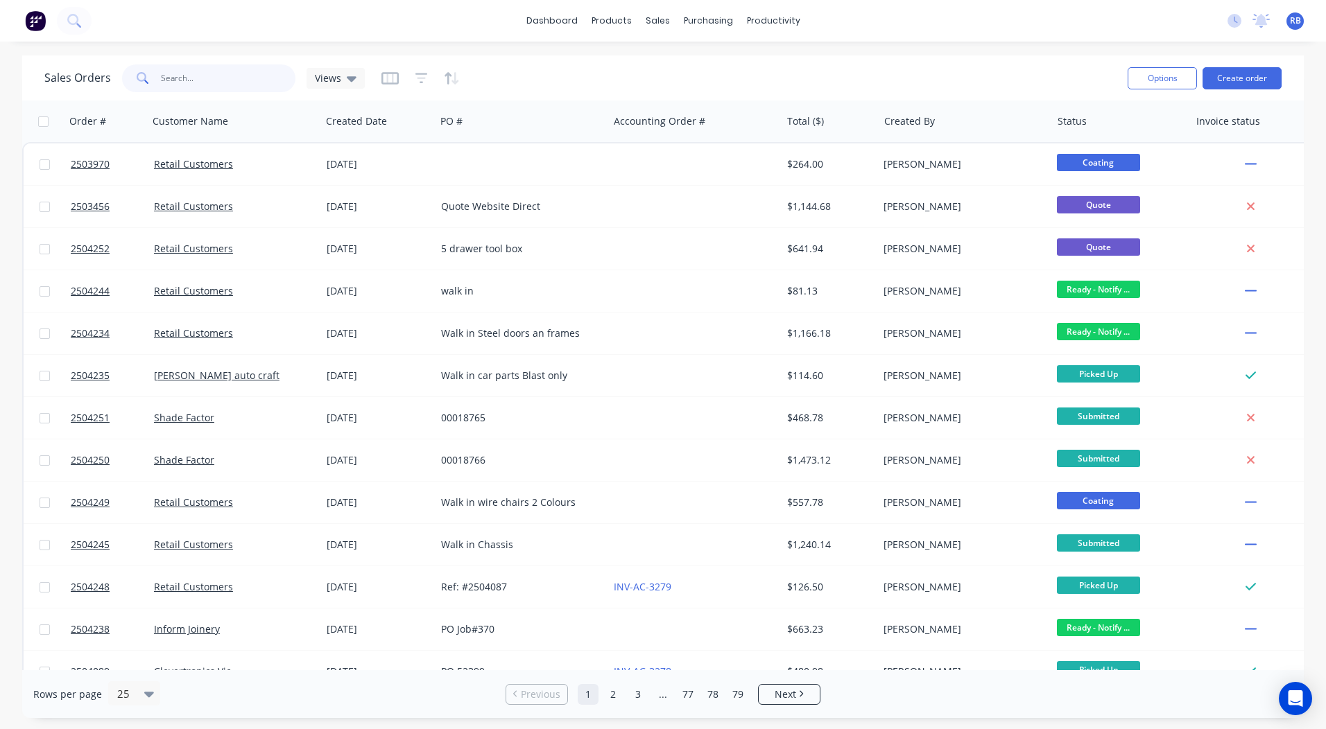
click at [184, 77] on input "text" at bounding box center [228, 78] width 135 height 28
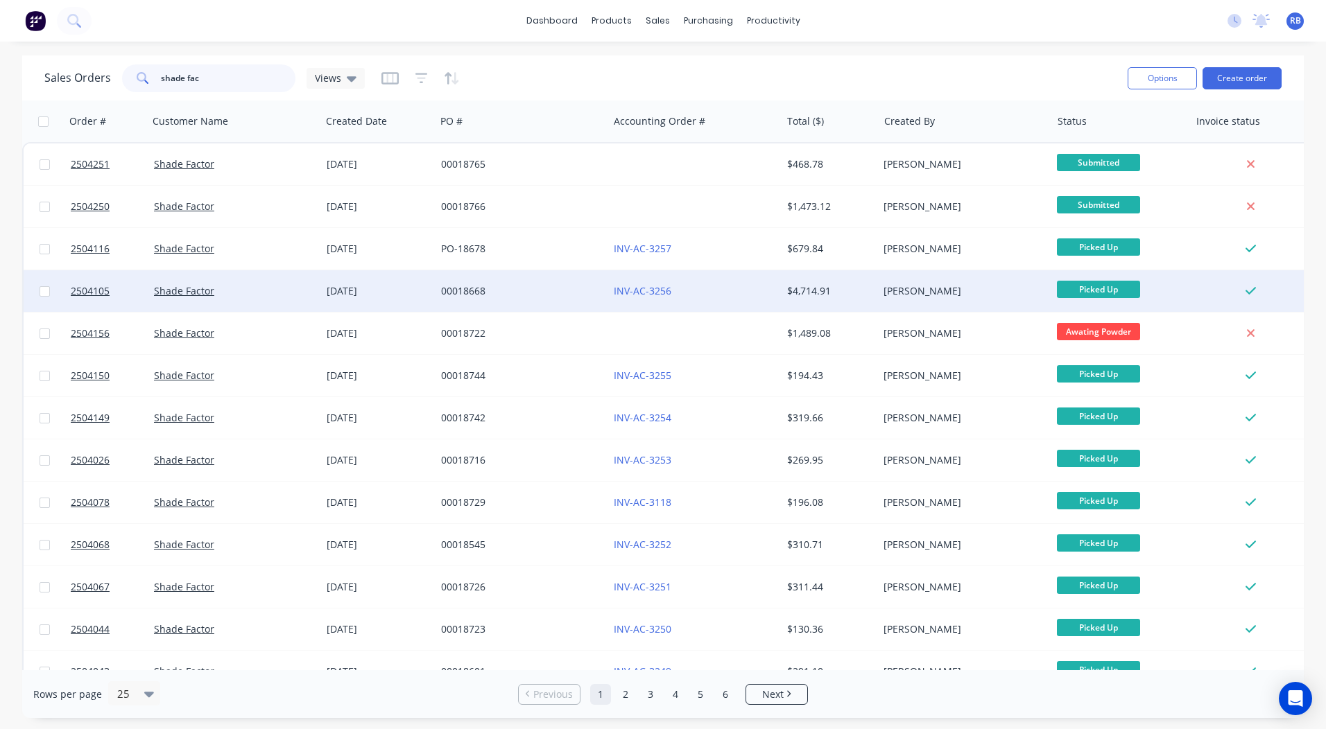
type input "shade fac"
click at [747, 288] on div "INV-AC-3256" at bounding box center [691, 291] width 154 height 14
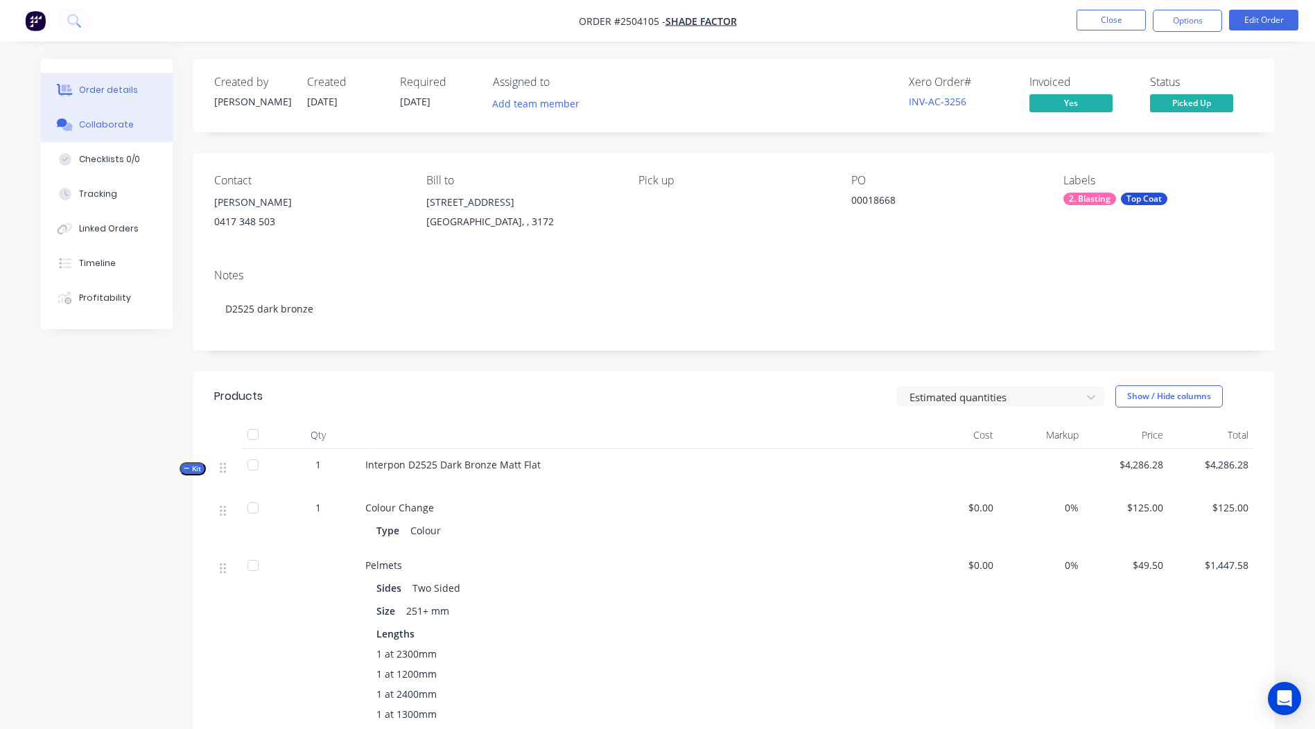
click at [139, 121] on button "Collaborate" at bounding box center [107, 124] width 132 height 35
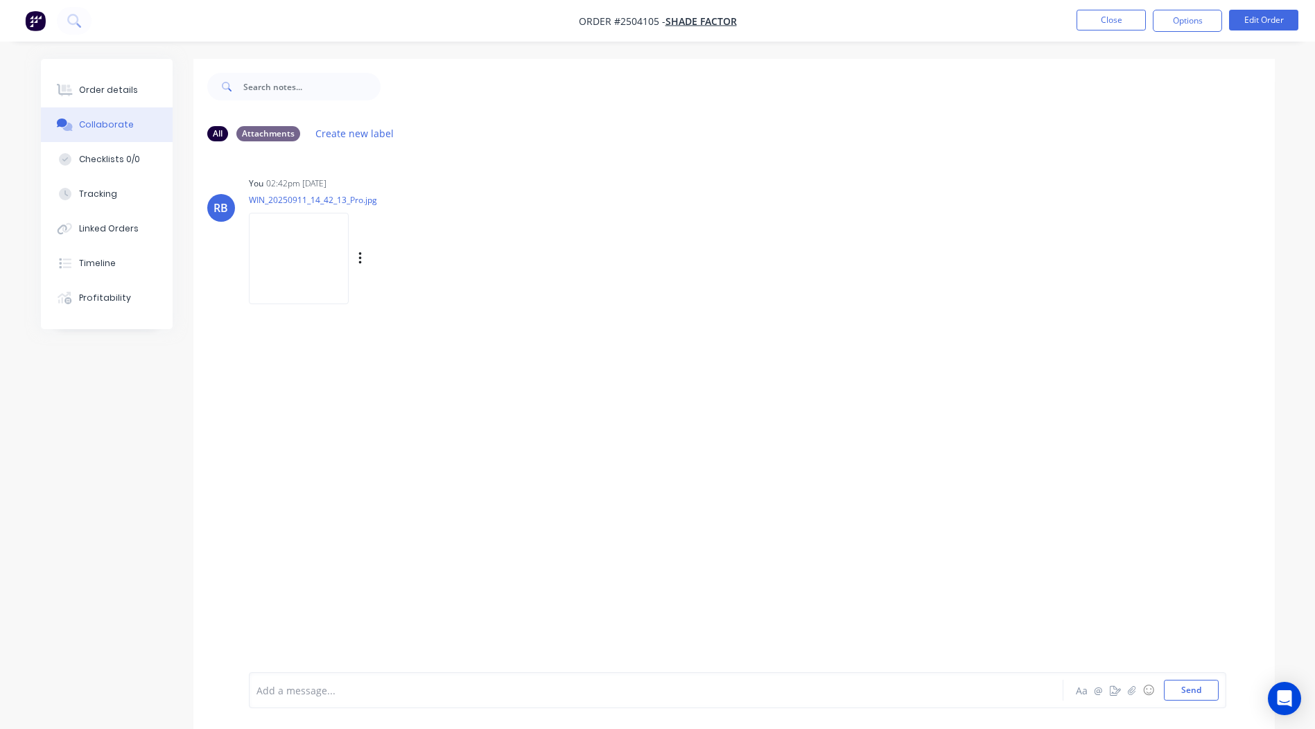
click at [313, 255] on img at bounding box center [299, 258] width 100 height 91
click at [1095, 18] on button "Close" at bounding box center [1111, 20] width 69 height 21
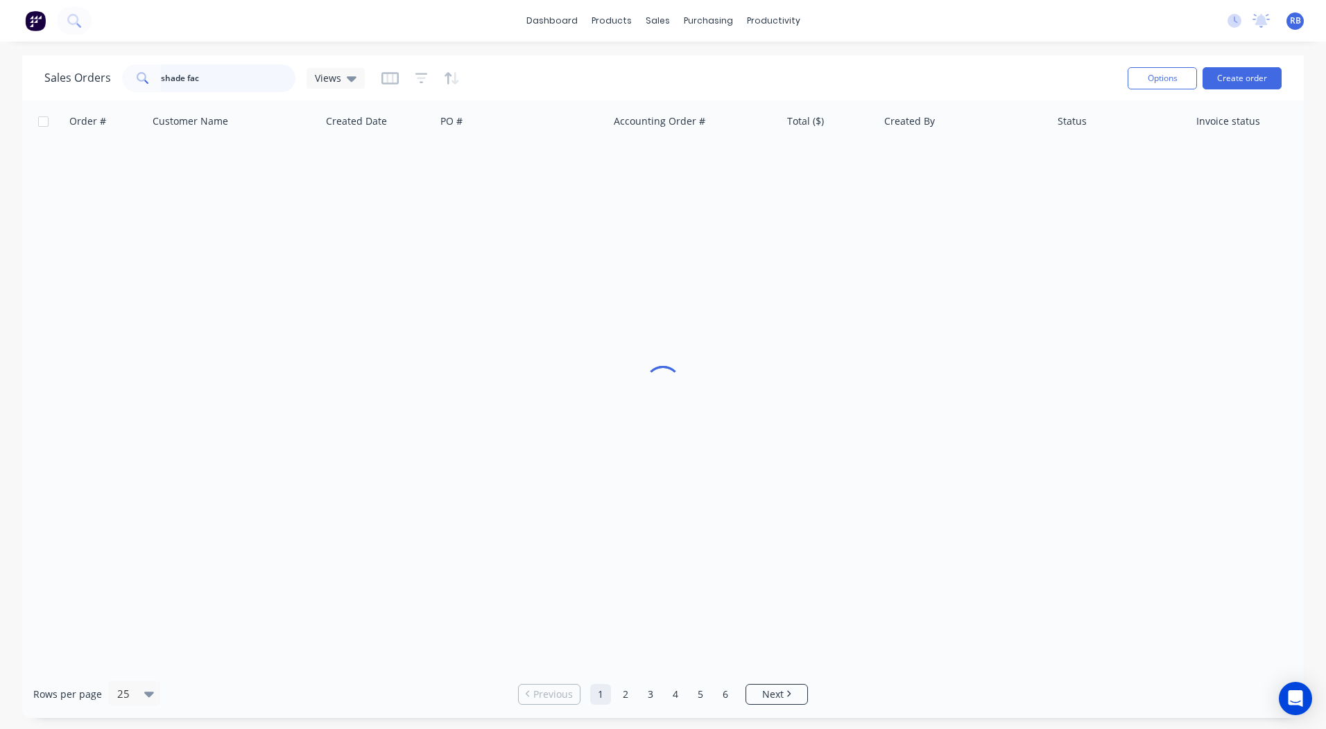
click at [132, 103] on div "Sales Orders shade fac Views Options Create order Order # Customer Name Created…" at bounding box center [662, 386] width 1281 height 663
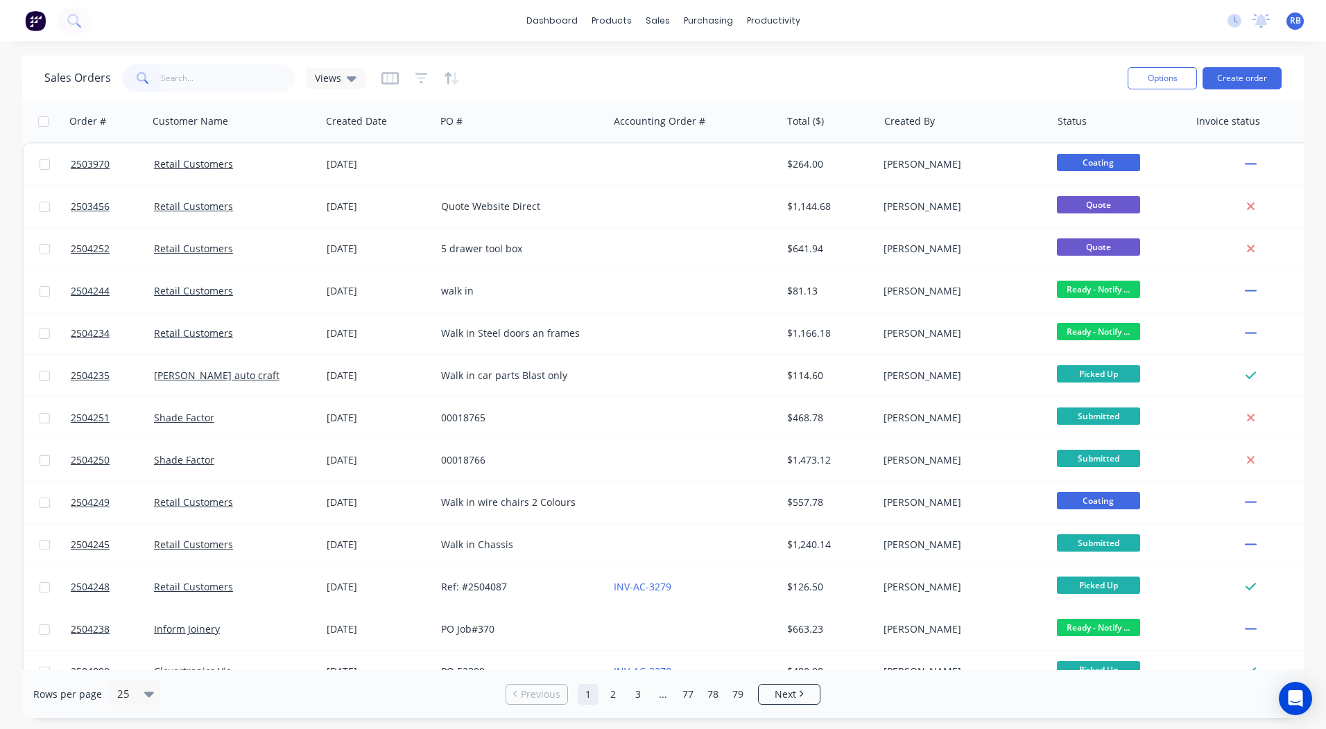
click at [582, 50] on div "dashboard products sales purchasing productivity dashboard products Product Cat…" at bounding box center [663, 364] width 1326 height 729
click at [560, 26] on link "dashboard" at bounding box center [551, 20] width 65 height 21
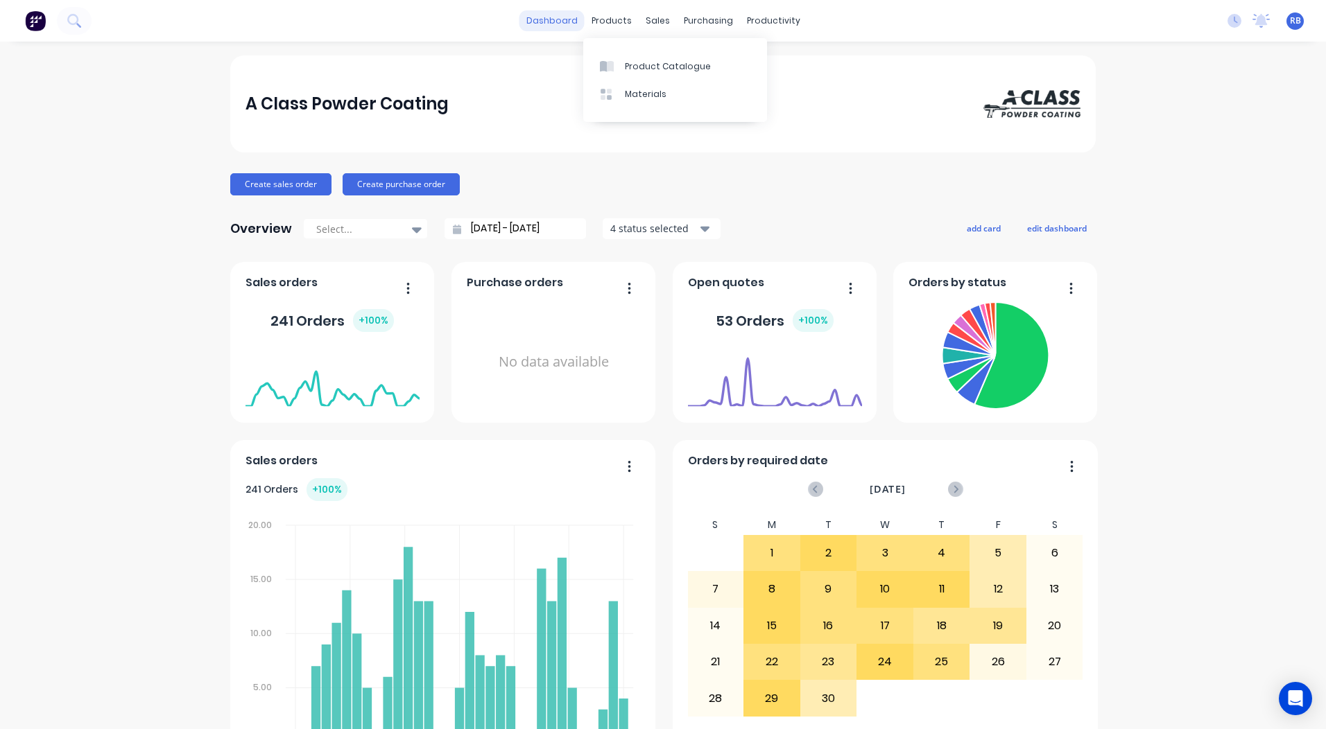
click at [566, 14] on link "dashboard" at bounding box center [551, 20] width 65 height 21
click at [705, 67] on div "Sales Orders" at bounding box center [703, 66] width 57 height 12
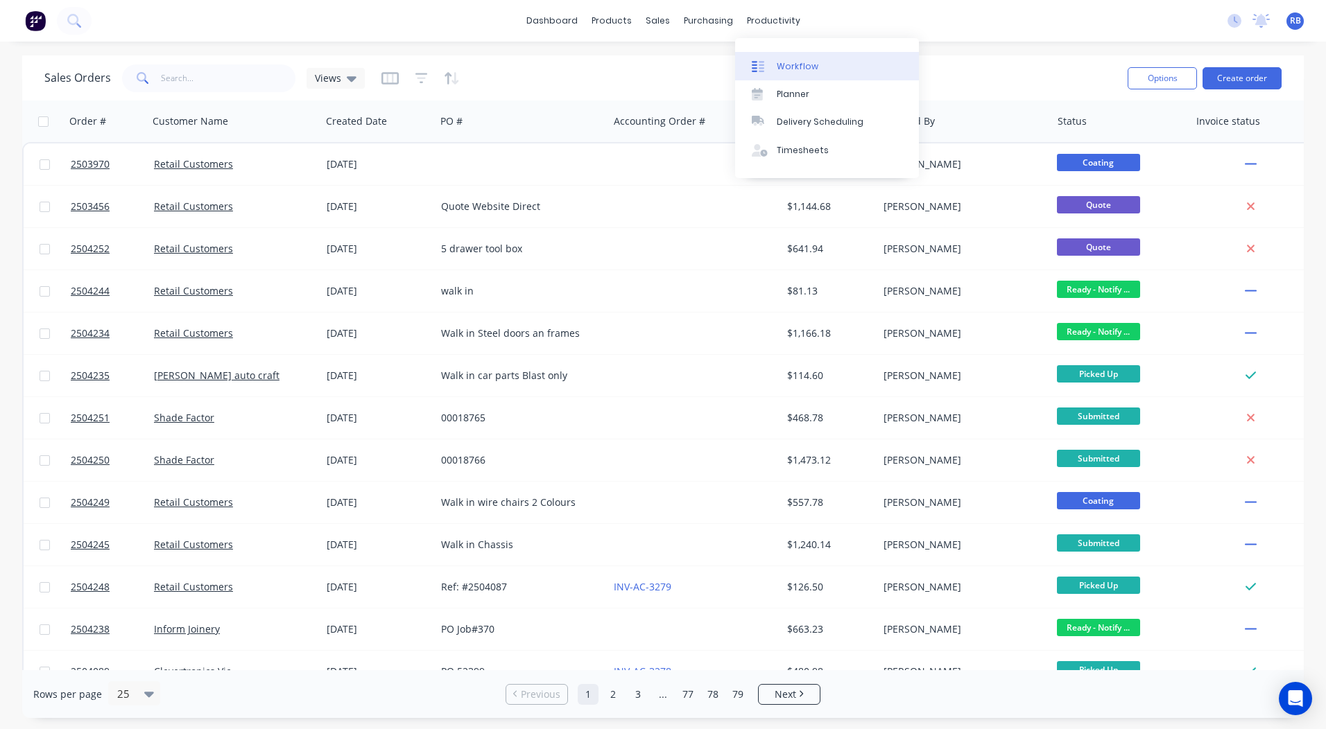
click at [801, 77] on link "Workflow" at bounding box center [827, 66] width 184 height 28
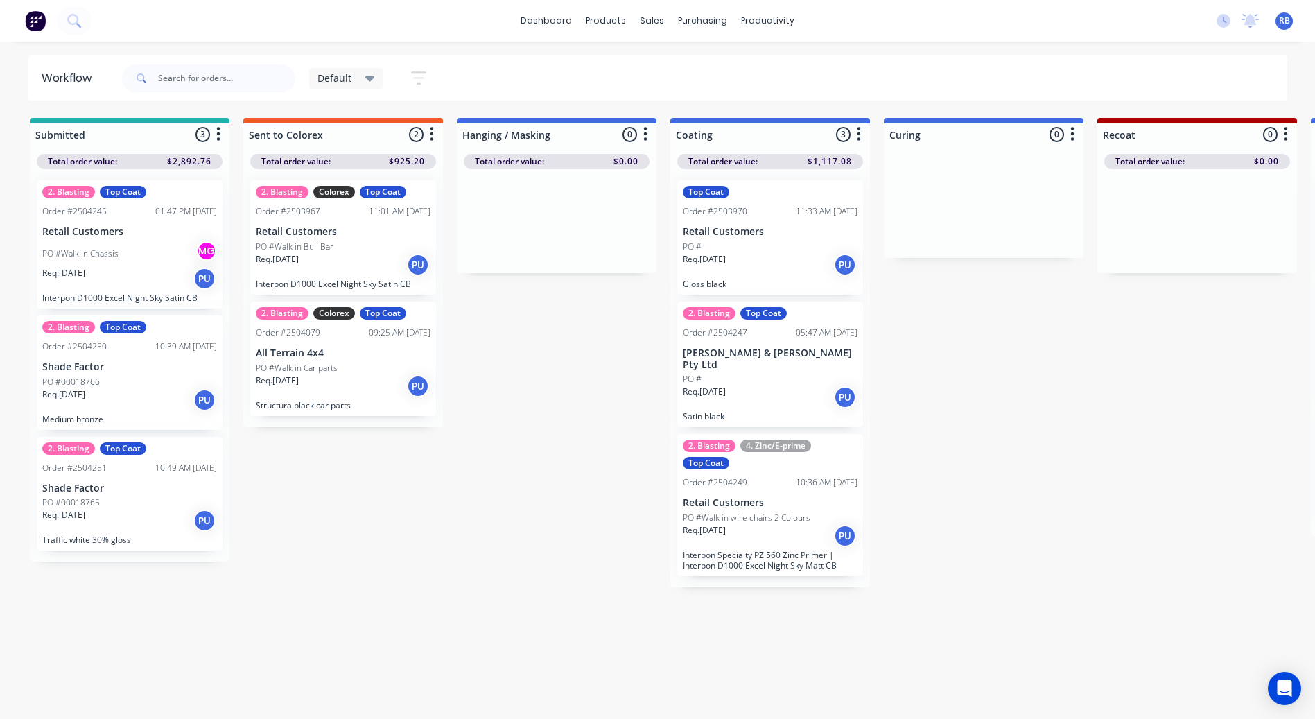
click at [527, 28] on link "dashboard" at bounding box center [546, 20] width 65 height 21
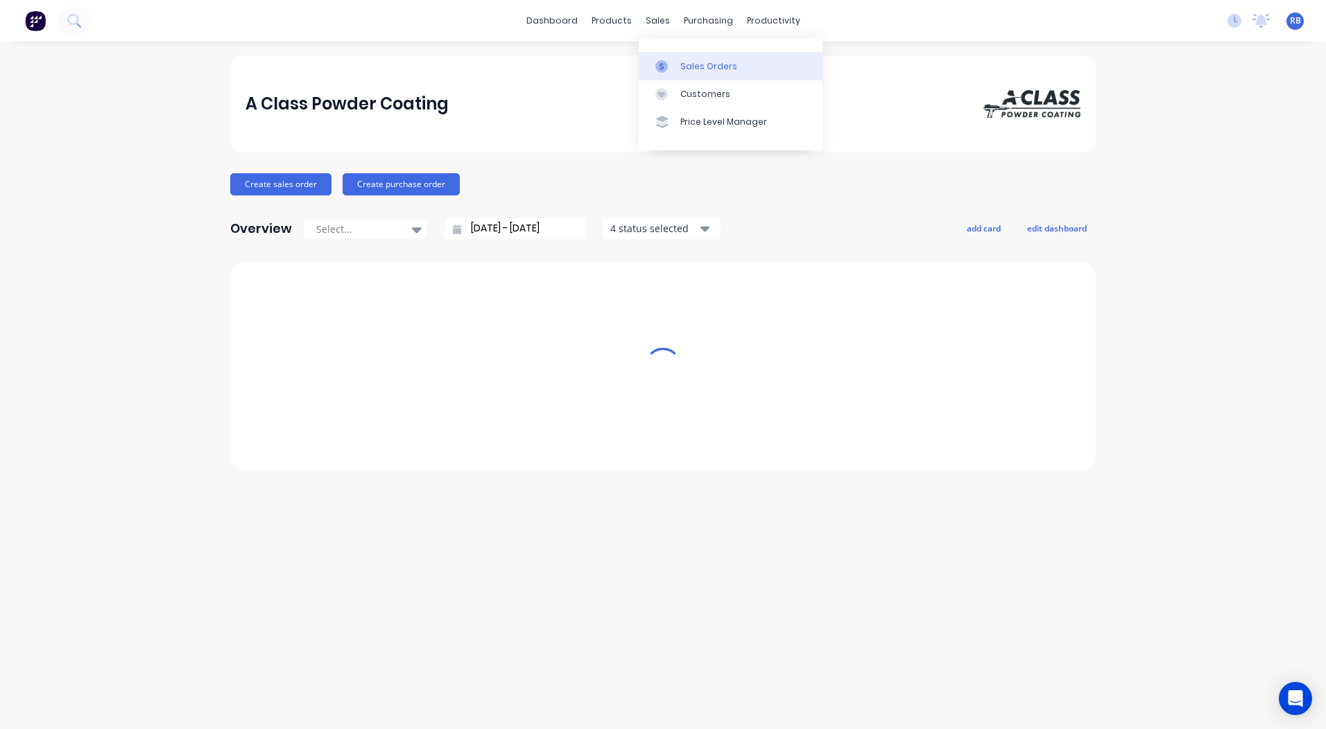
click at [684, 67] on div "Sales Orders" at bounding box center [708, 66] width 57 height 12
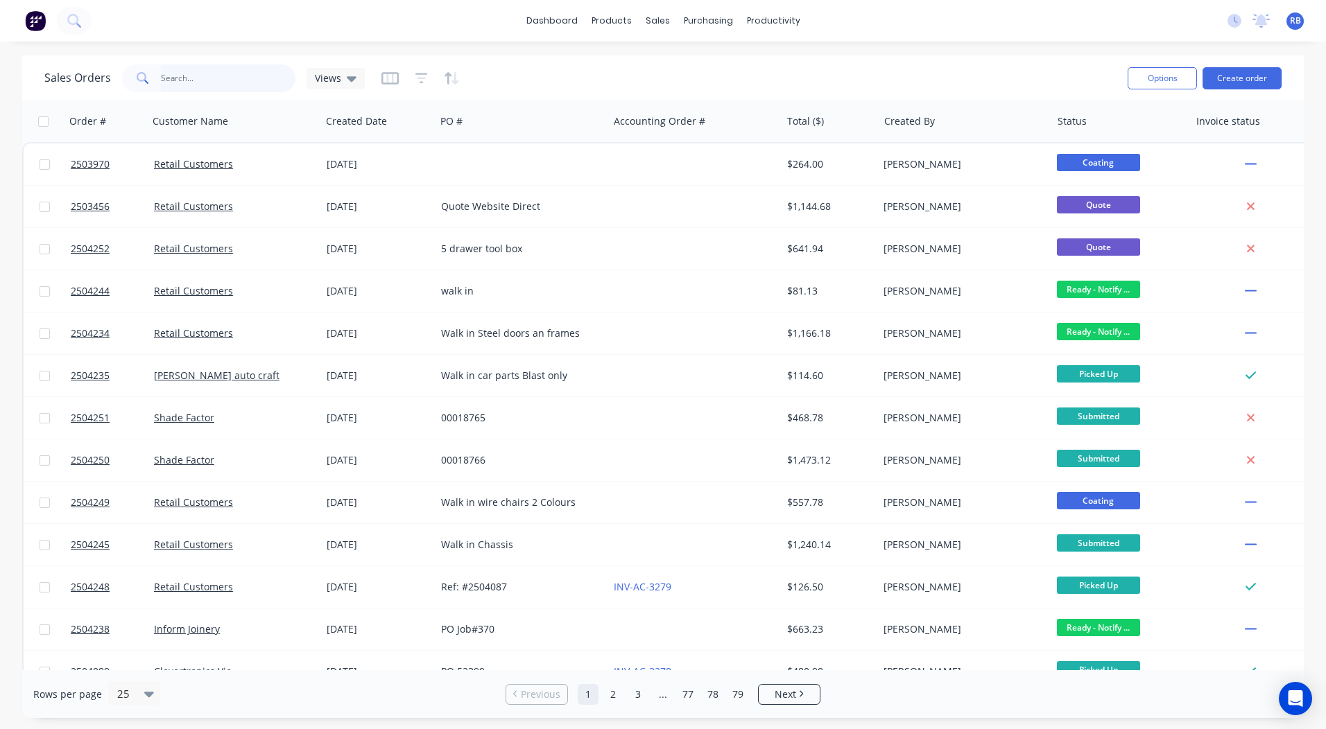
click at [178, 87] on input "text" at bounding box center [228, 78] width 135 height 28
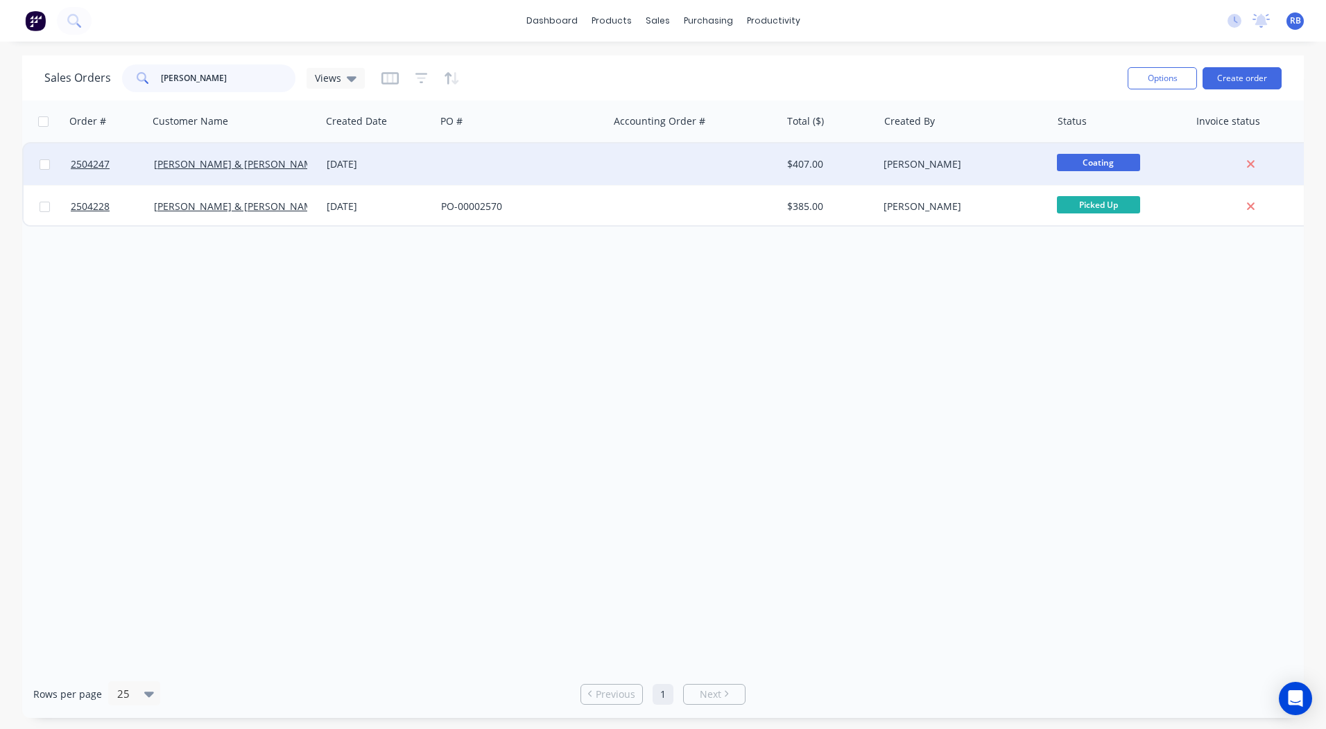
type input "[PERSON_NAME]"
click at [745, 168] on div at bounding box center [694, 165] width 173 height 42
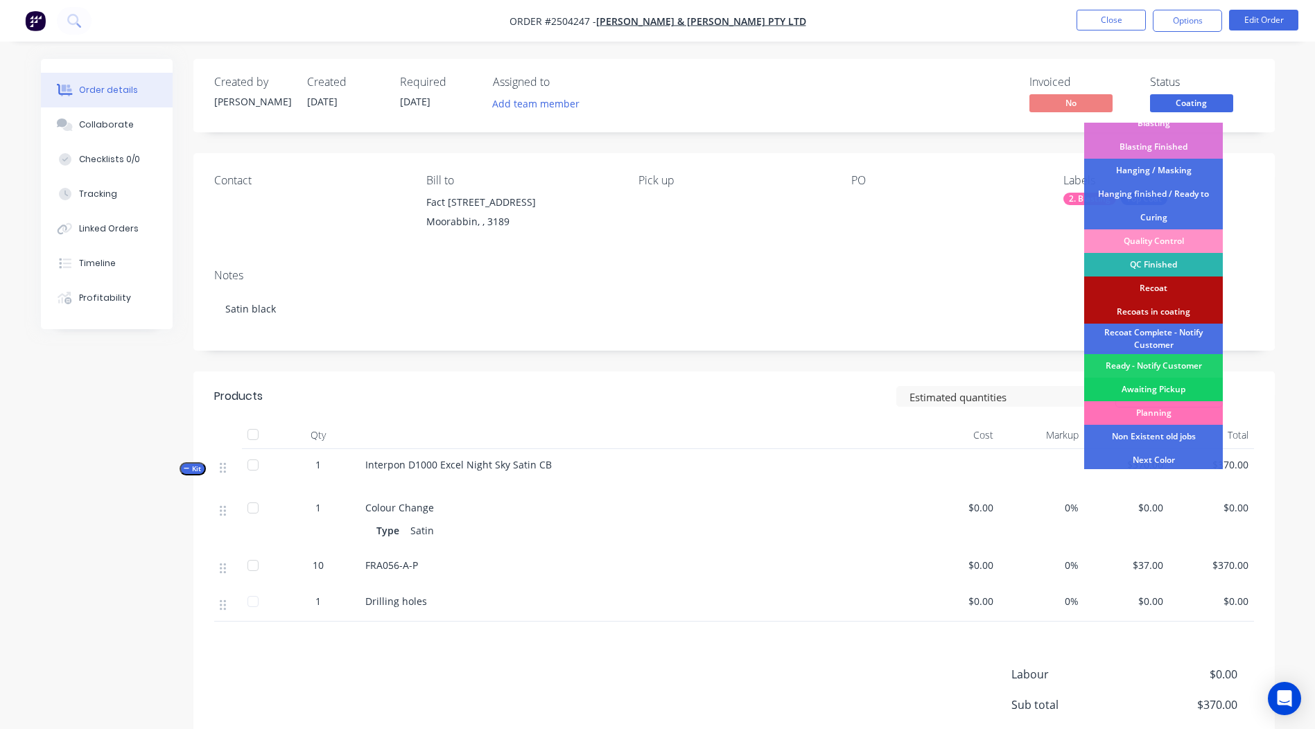
scroll to position [344, 0]
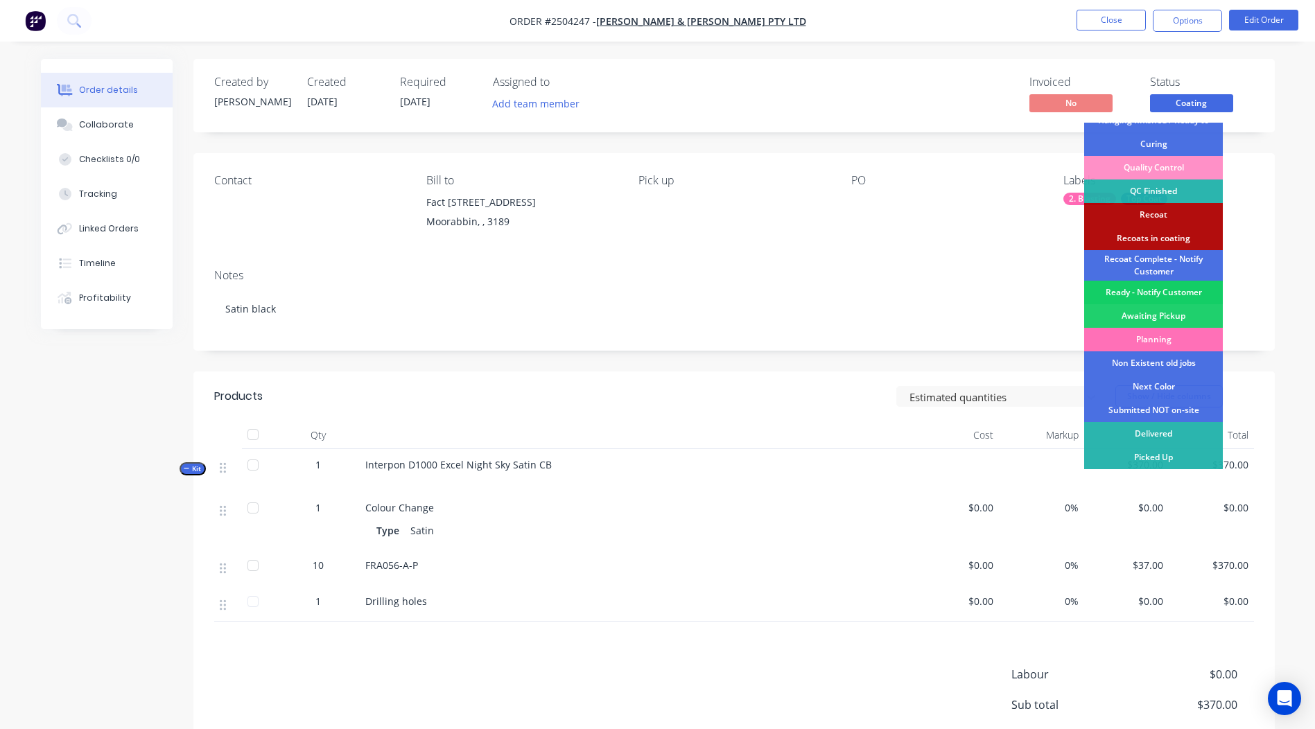
click at [1152, 287] on div "Ready - Notify Customer" at bounding box center [1153, 293] width 139 height 24
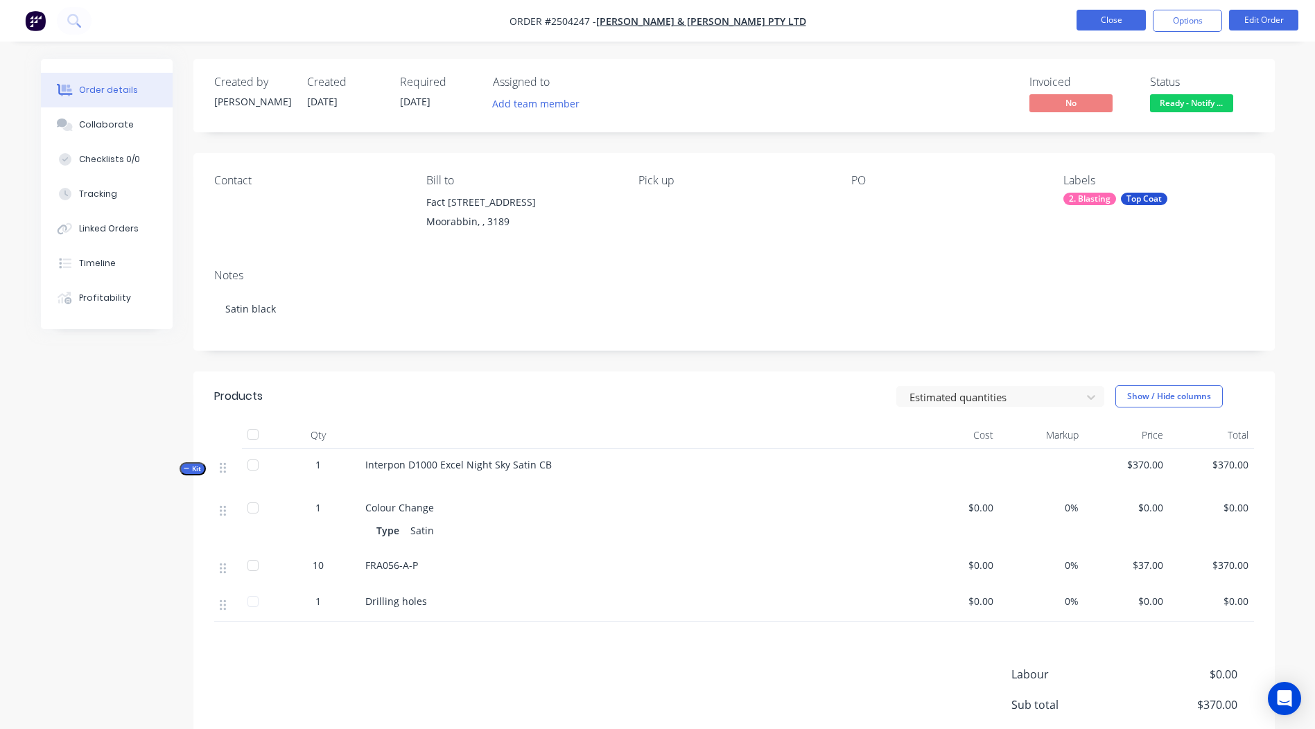
click at [1107, 24] on button "Close" at bounding box center [1111, 20] width 69 height 21
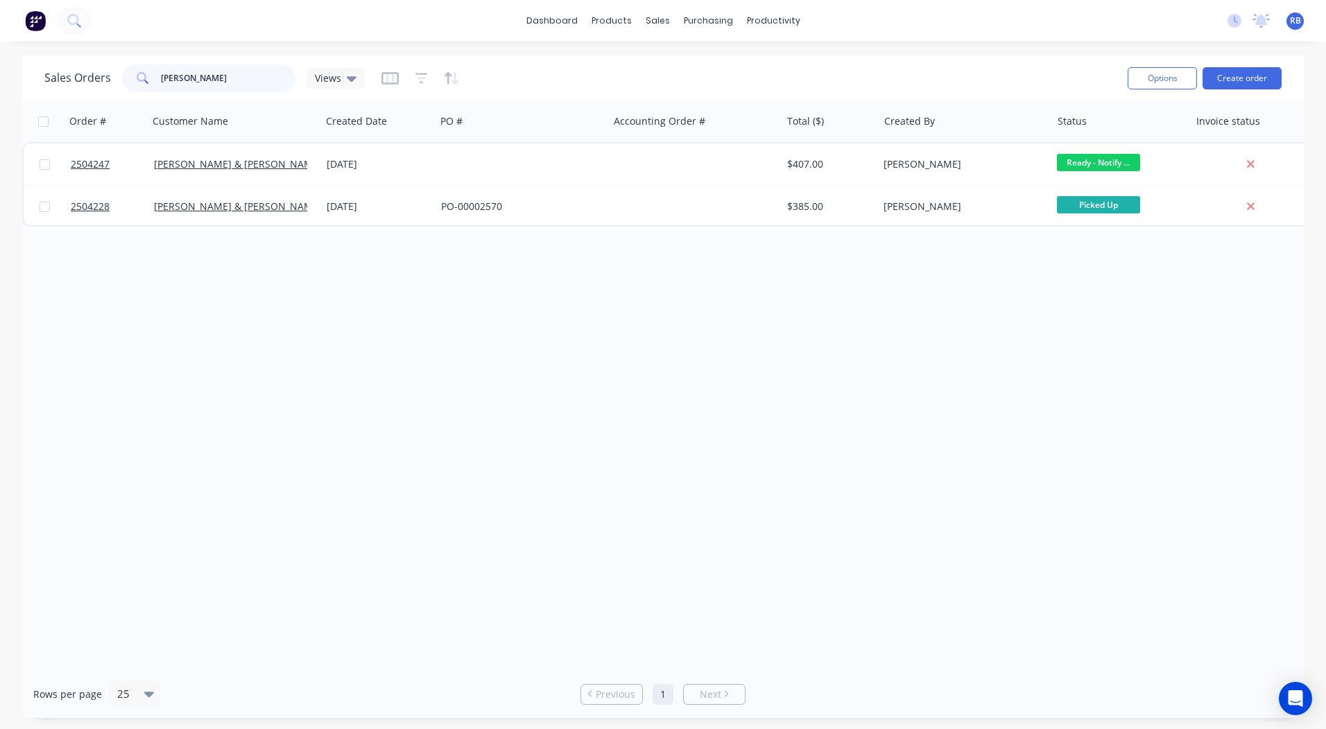
drag, startPoint x: 249, startPoint y: 80, endPoint x: 0, endPoint y: 96, distance: 249.4
click at [0, 101] on html "dashboard products sales purchasing productivity dashboard products Product Cat…" at bounding box center [663, 364] width 1326 height 729
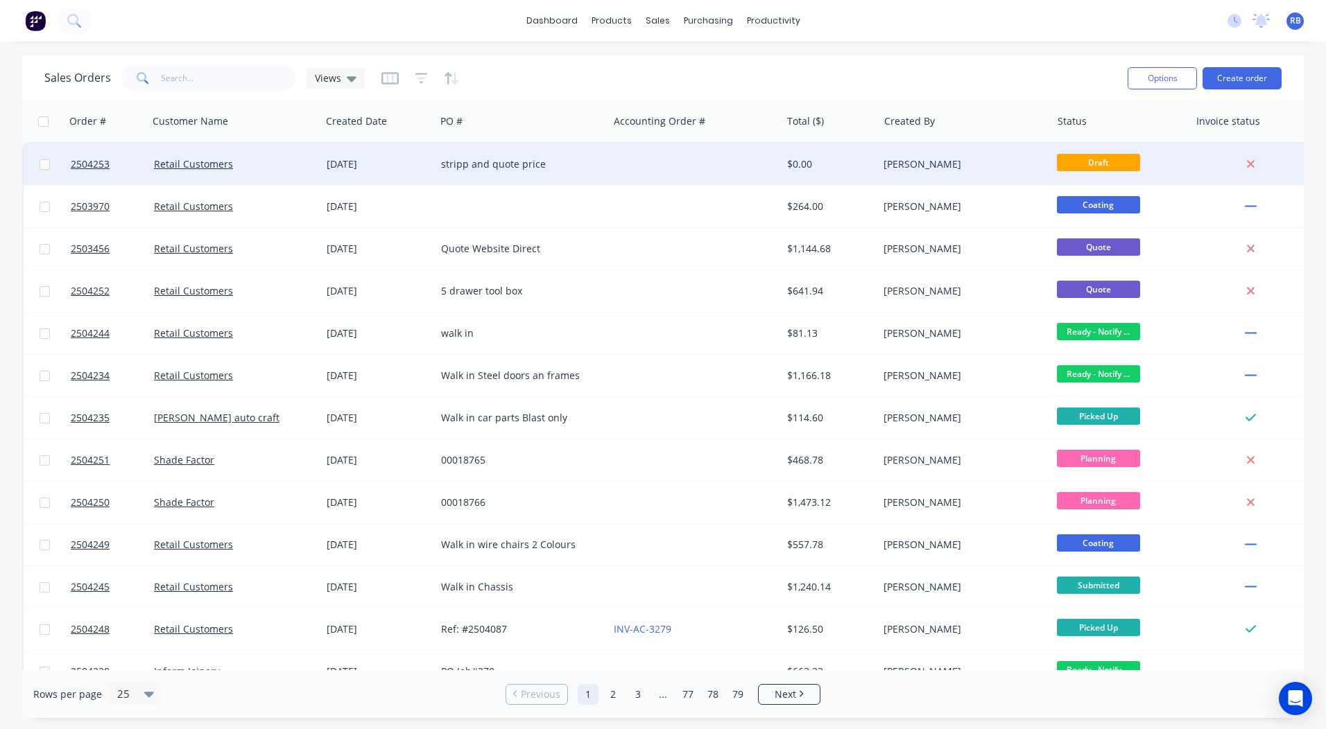
click at [473, 169] on div "stripp and quote price" at bounding box center [518, 164] width 154 height 14
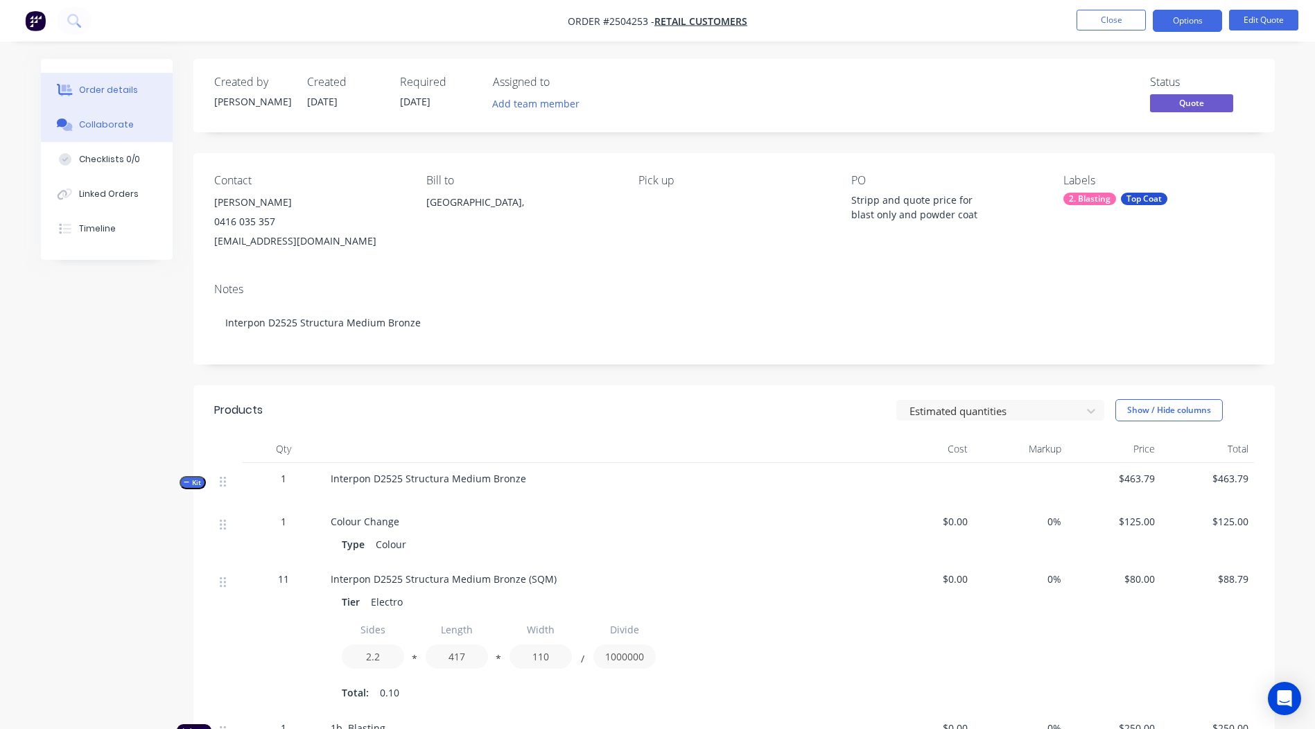
click at [123, 126] on div "Collaborate" at bounding box center [106, 125] width 55 height 12
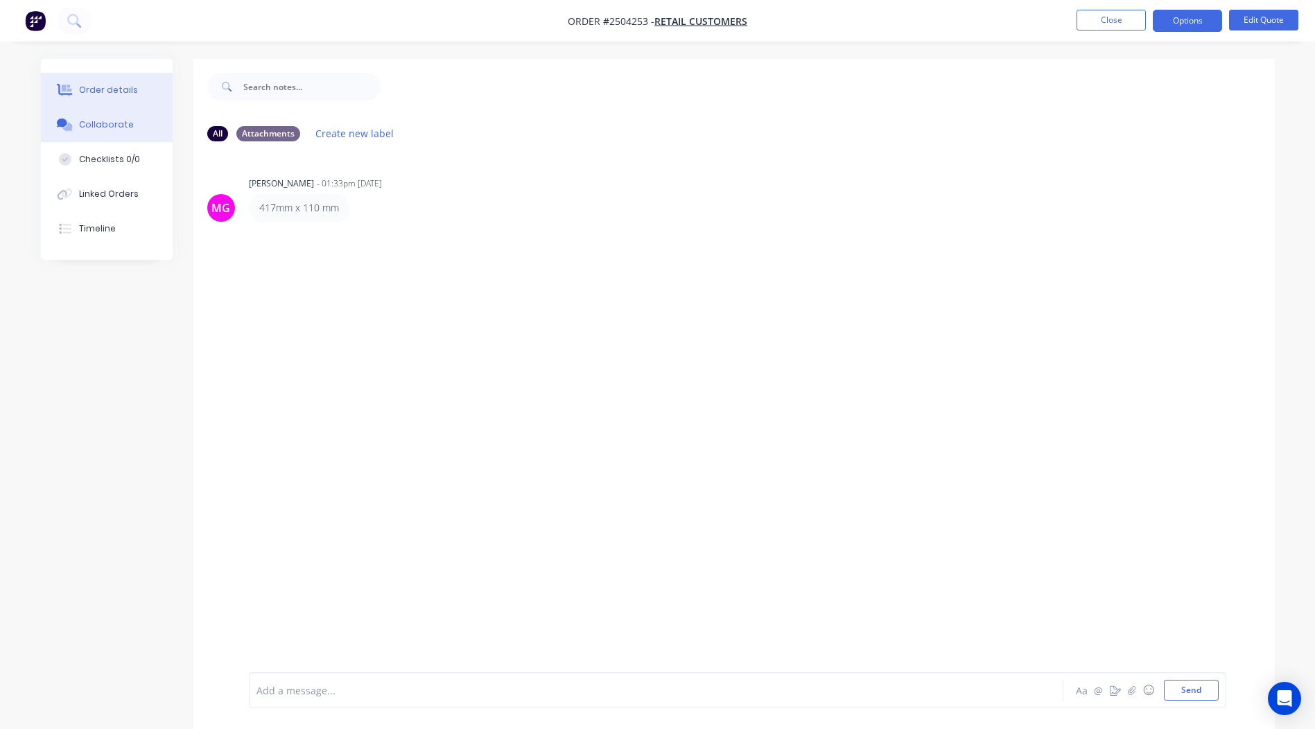
click at [120, 85] on div "Order details" at bounding box center [108, 90] width 59 height 12
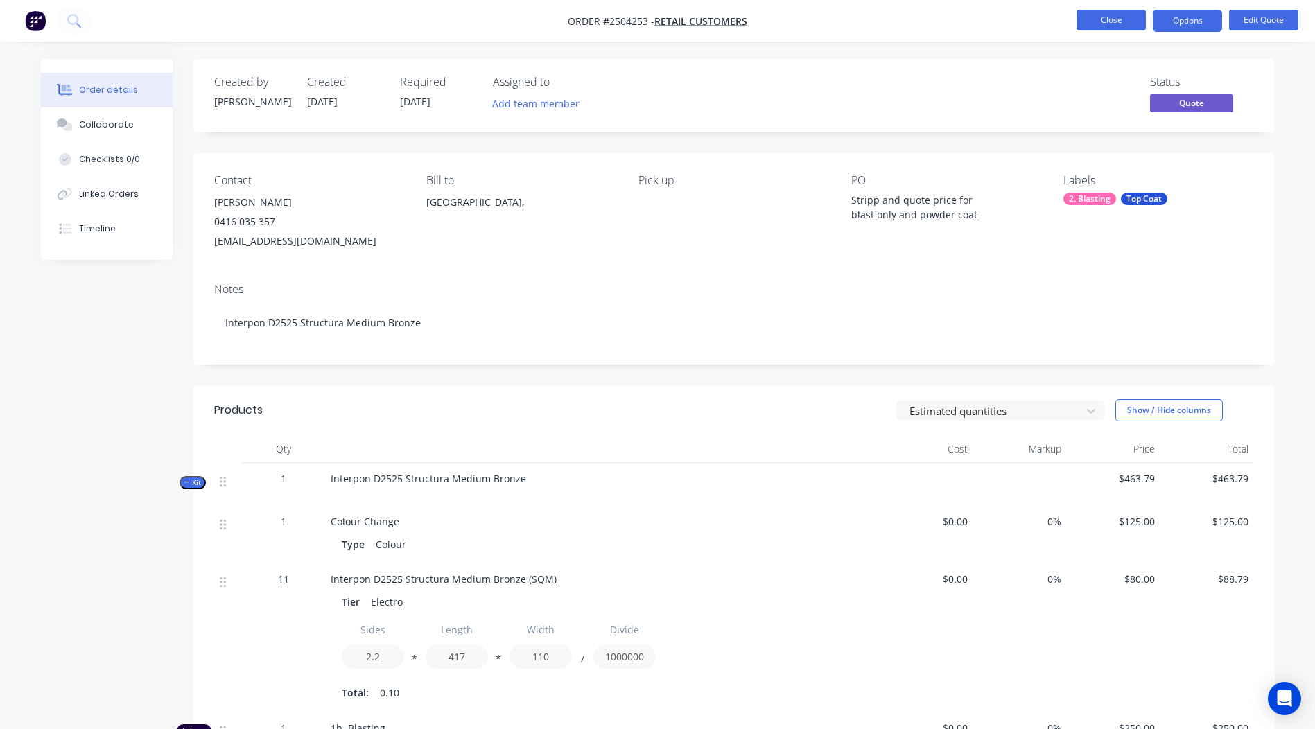
click at [1139, 15] on button "Close" at bounding box center [1111, 20] width 69 height 21
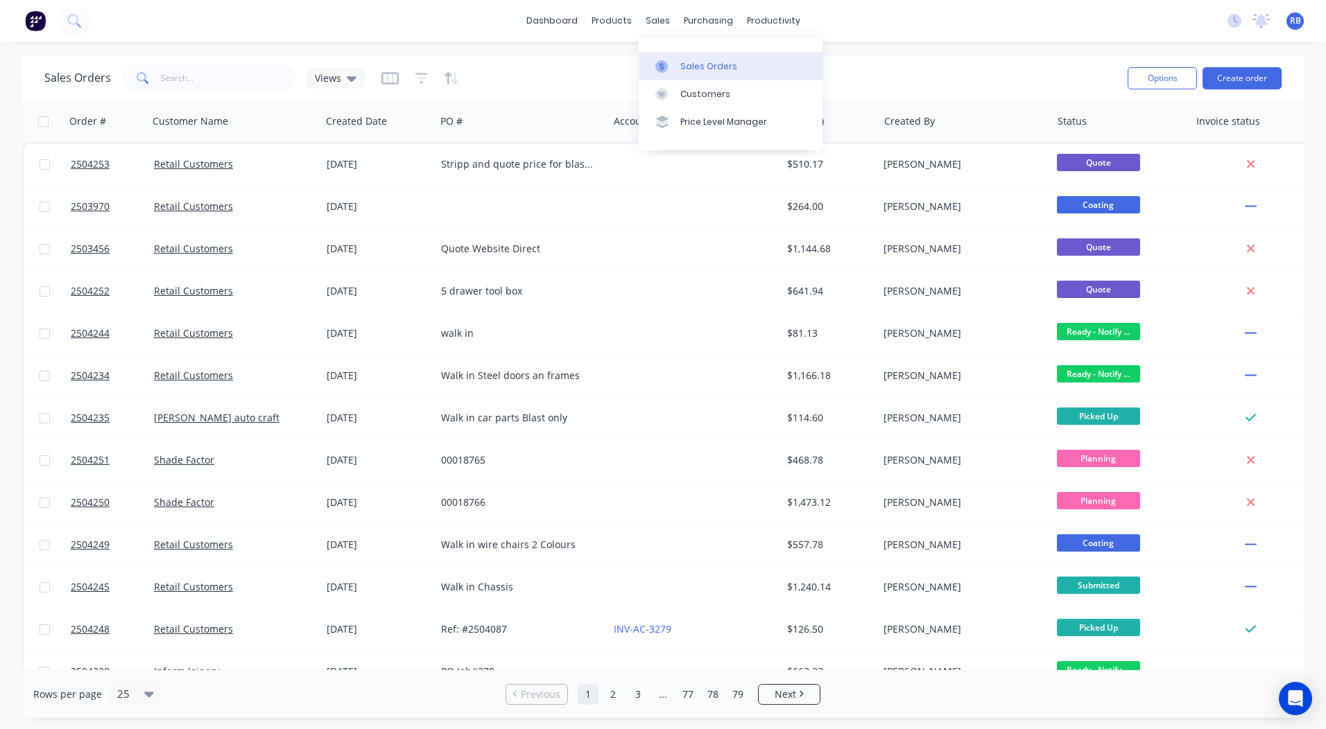
click at [765, 64] on link "Sales Orders" at bounding box center [731, 66] width 184 height 28
click at [553, 19] on link "dashboard" at bounding box center [551, 20] width 65 height 21
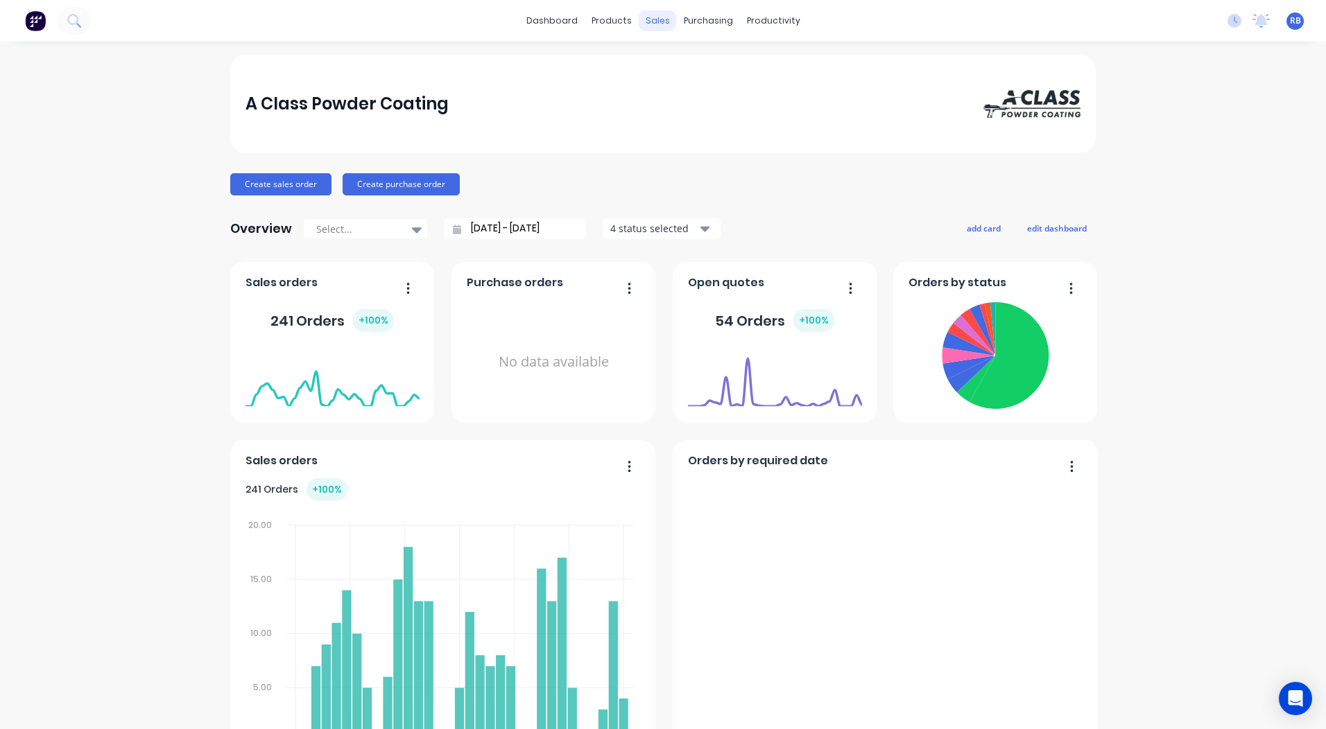
click at [650, 19] on div "sales" at bounding box center [658, 20] width 38 height 21
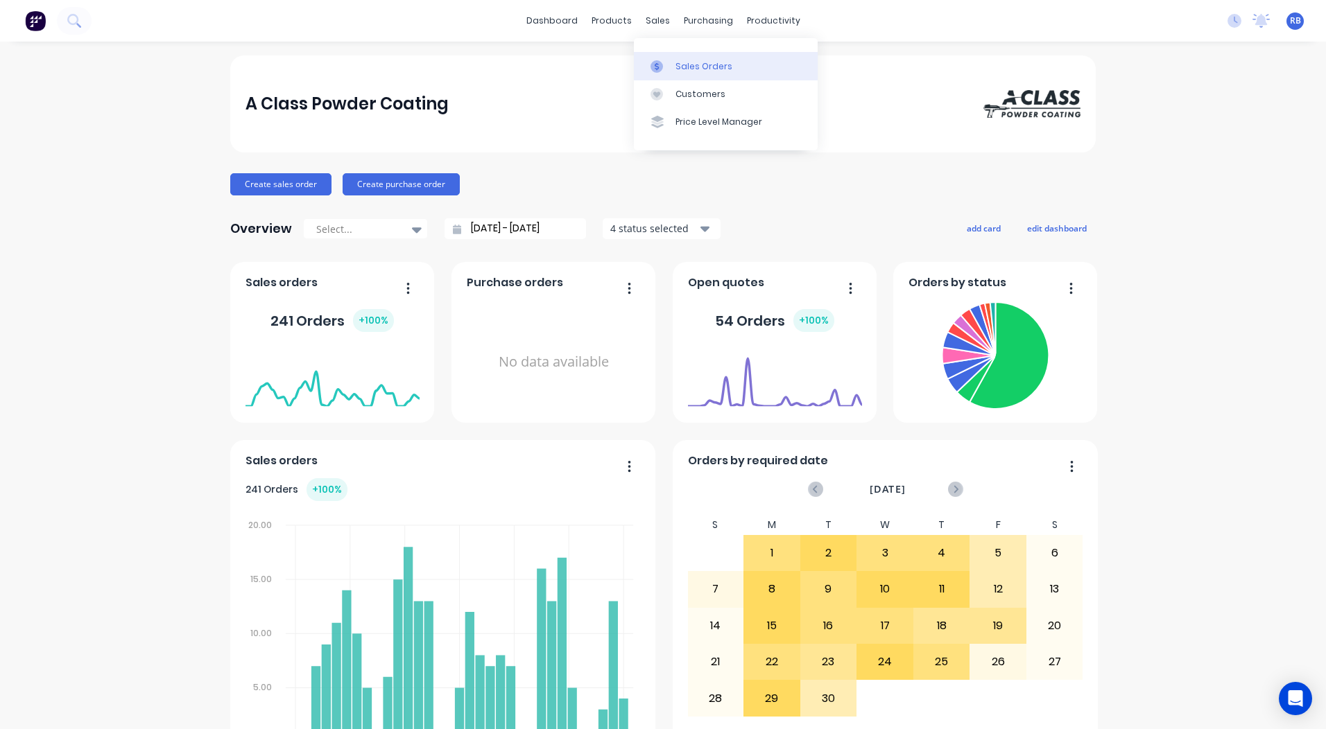
click at [661, 52] on link "Sales Orders" at bounding box center [726, 66] width 184 height 28
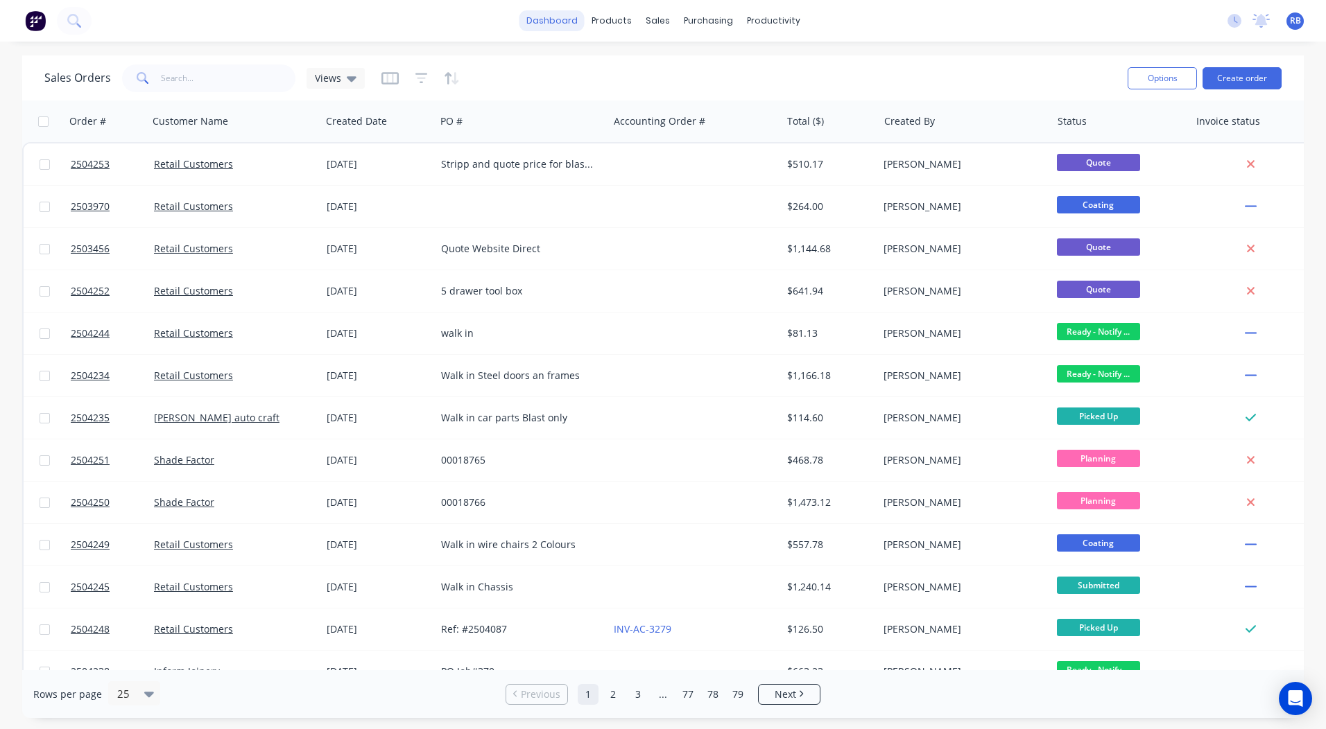
click at [558, 26] on link "dashboard" at bounding box center [551, 20] width 65 height 21
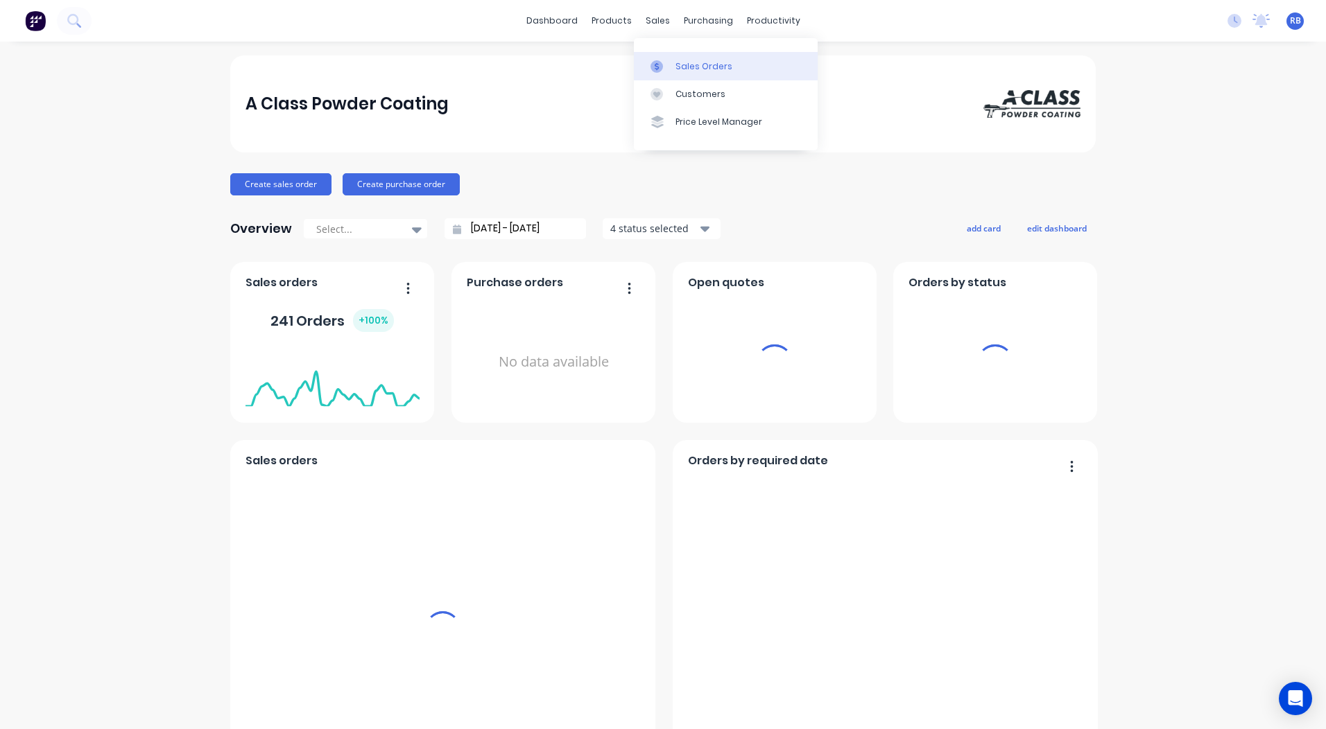
click at [718, 64] on div "Sales Orders" at bounding box center [703, 66] width 57 height 12
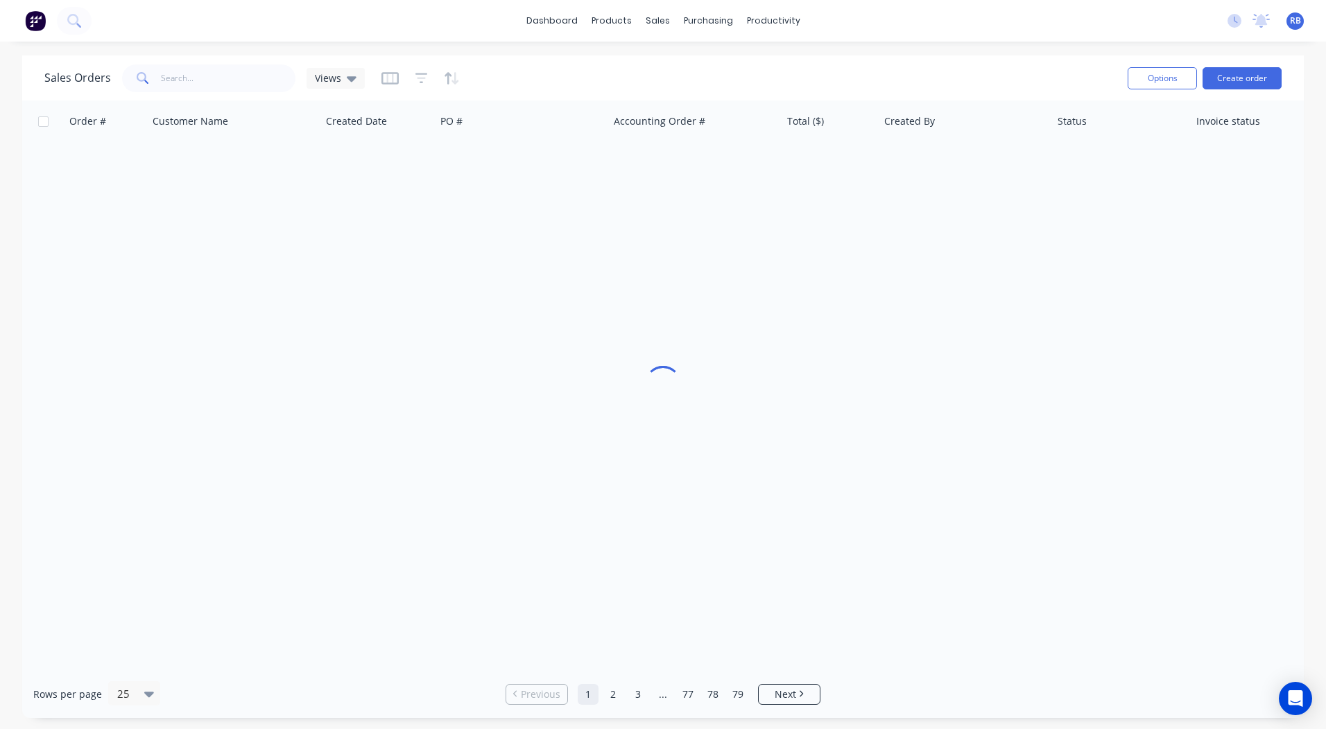
click at [684, 63] on div "Sales Orders Views" at bounding box center [580, 78] width 1072 height 34
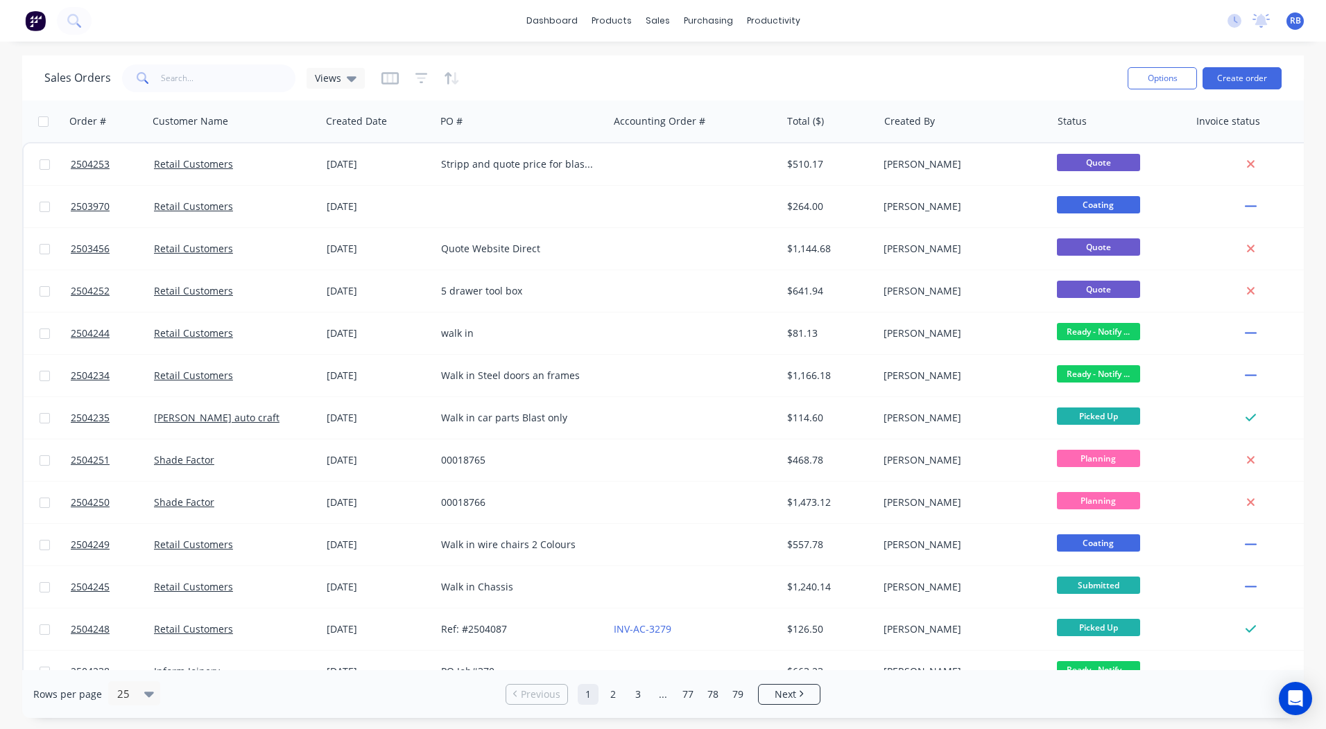
click at [186, 61] on div "Sales Orders Views" at bounding box center [580, 78] width 1072 height 34
click at [175, 86] on input "text" at bounding box center [228, 78] width 135 height 28
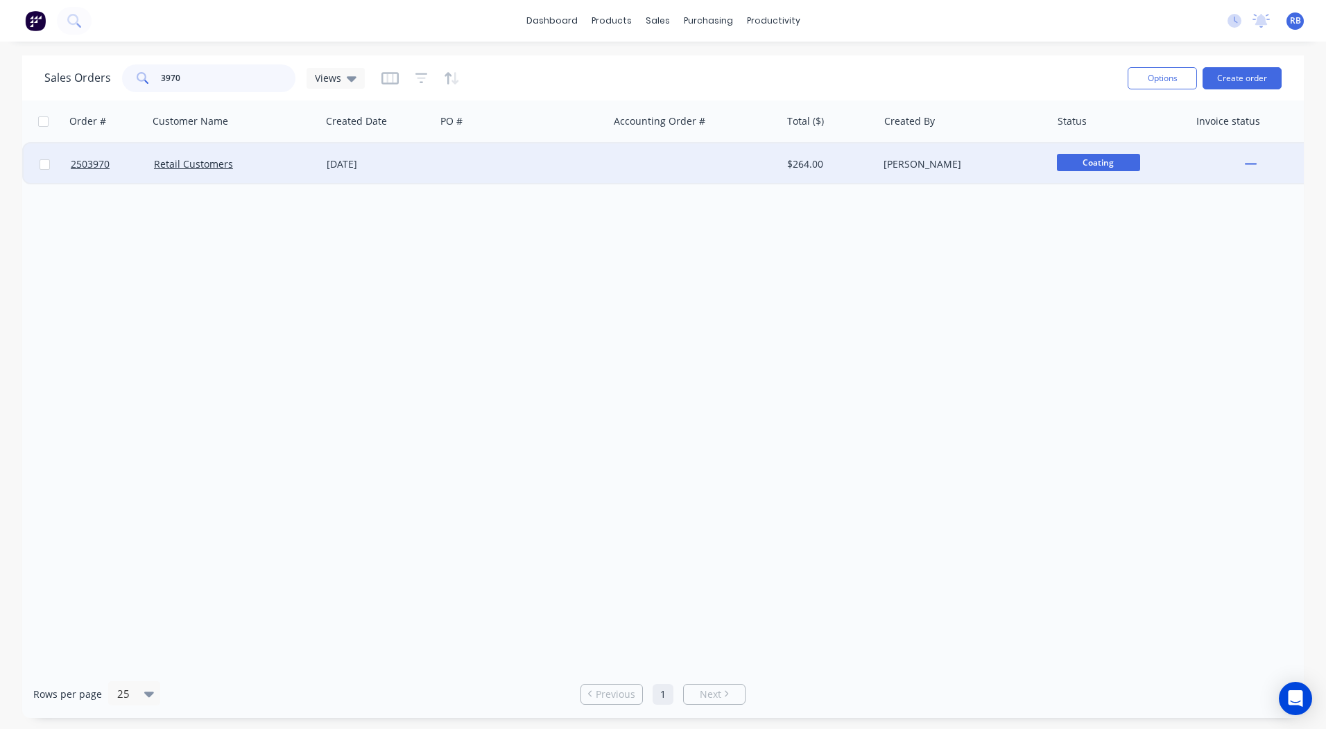
type input "3970"
click at [624, 162] on div at bounding box center [694, 165] width 173 height 42
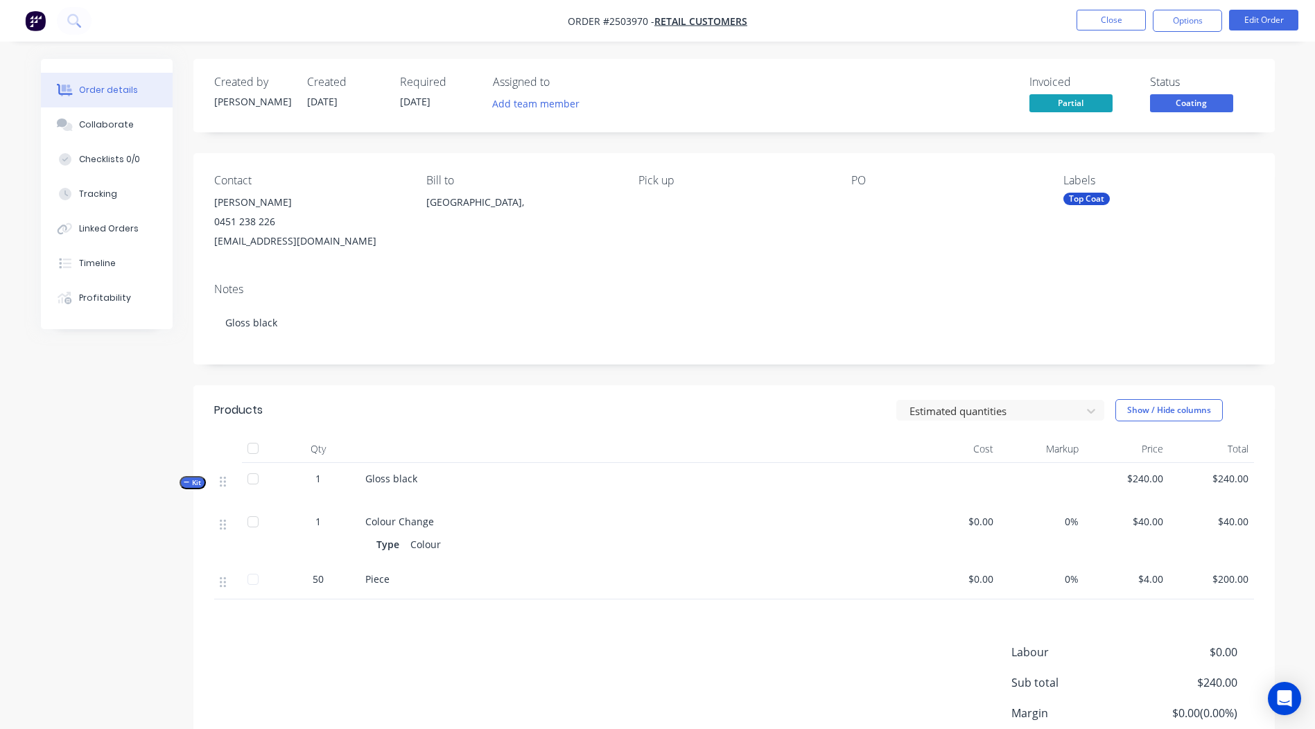
click at [1190, 105] on span "Coating" at bounding box center [1191, 102] width 83 height 17
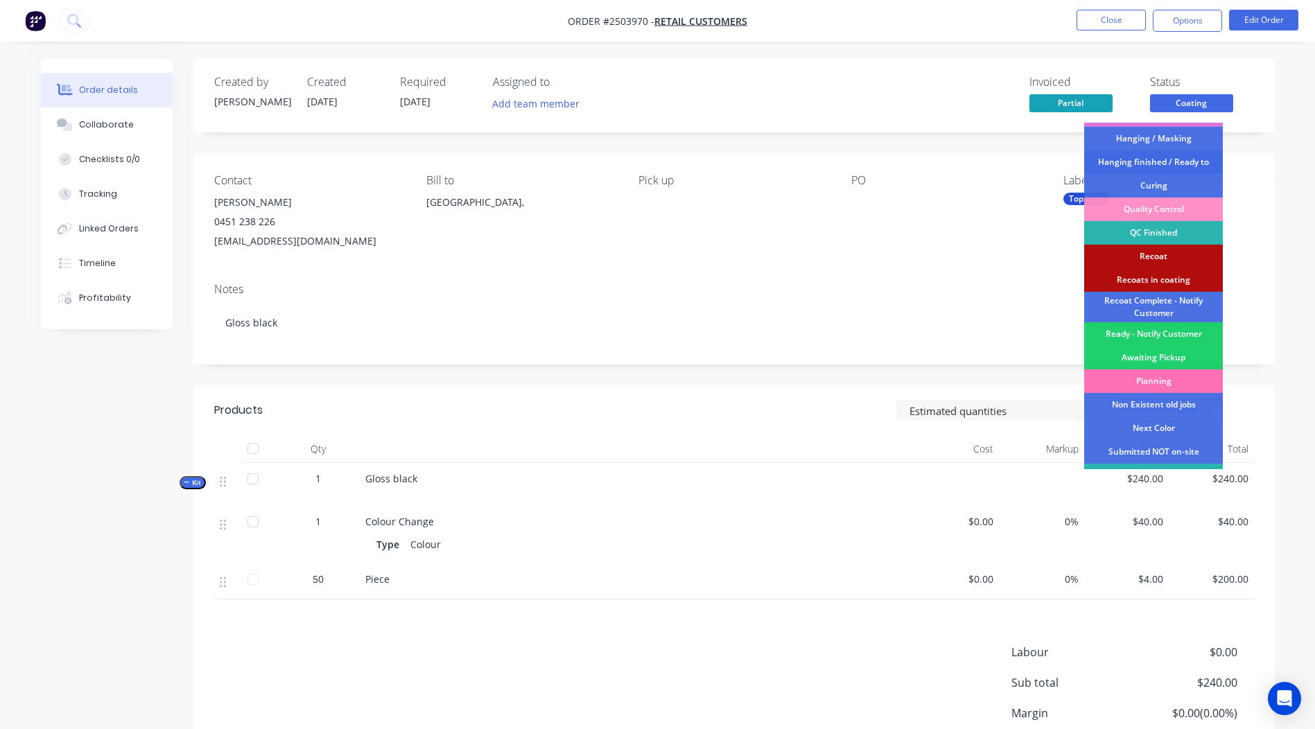
scroll to position [344, 0]
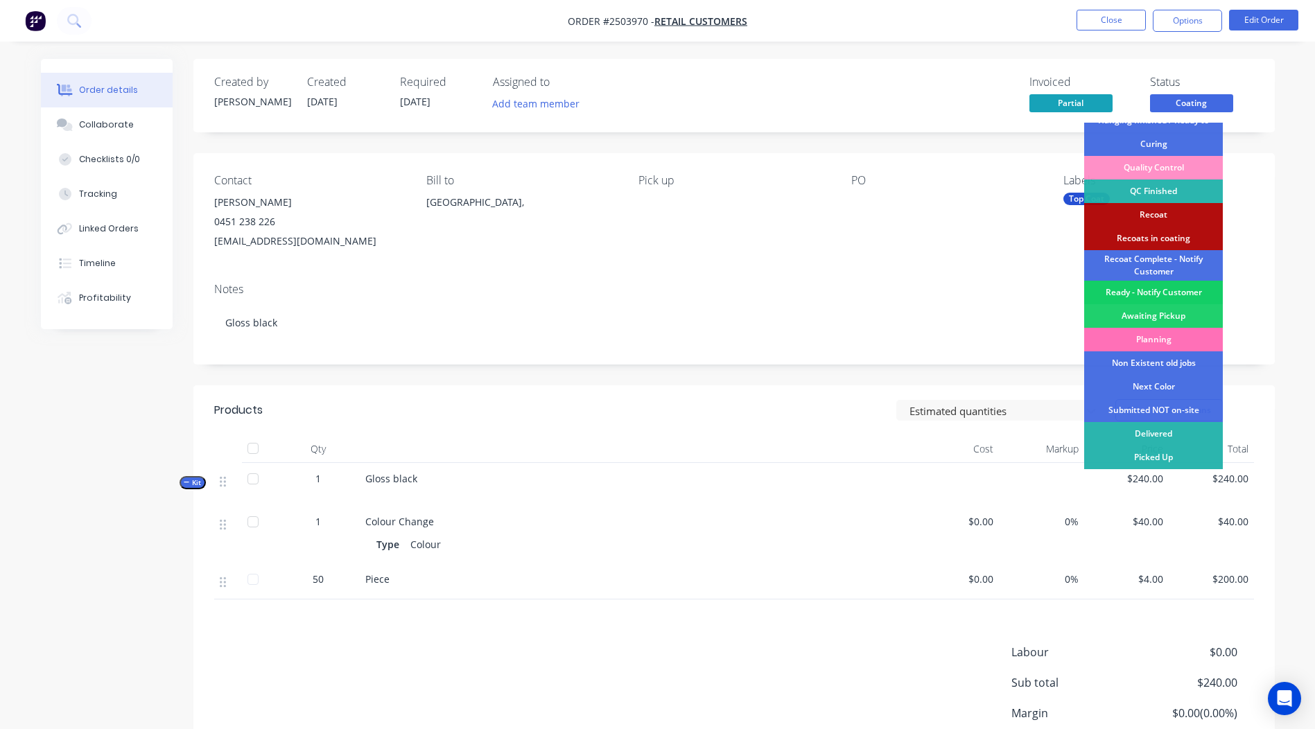
click at [1165, 293] on div "Ready - Notify Customer" at bounding box center [1153, 293] width 139 height 24
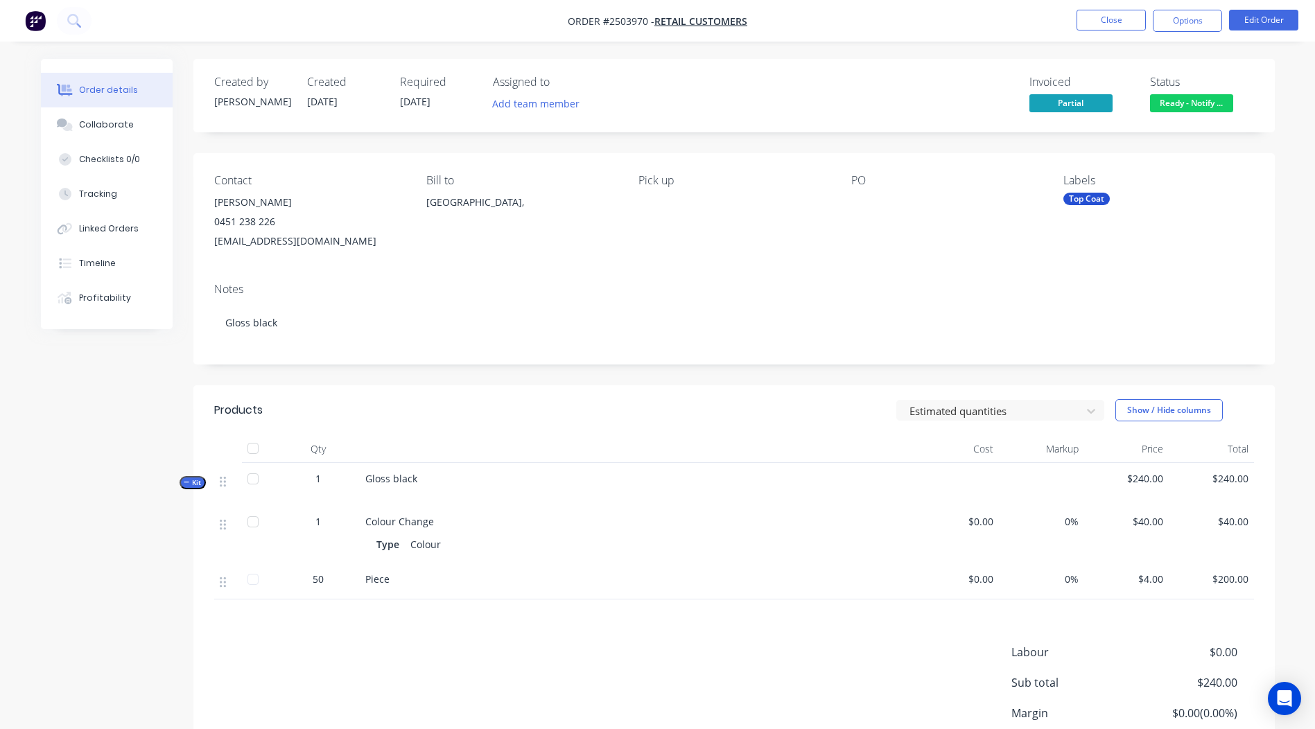
click at [1100, 33] on nav "Order #2503970 - Retail Customers Close Options Edit Order" at bounding box center [657, 21] width 1315 height 42
click at [1096, 26] on button "Close" at bounding box center [1111, 20] width 69 height 21
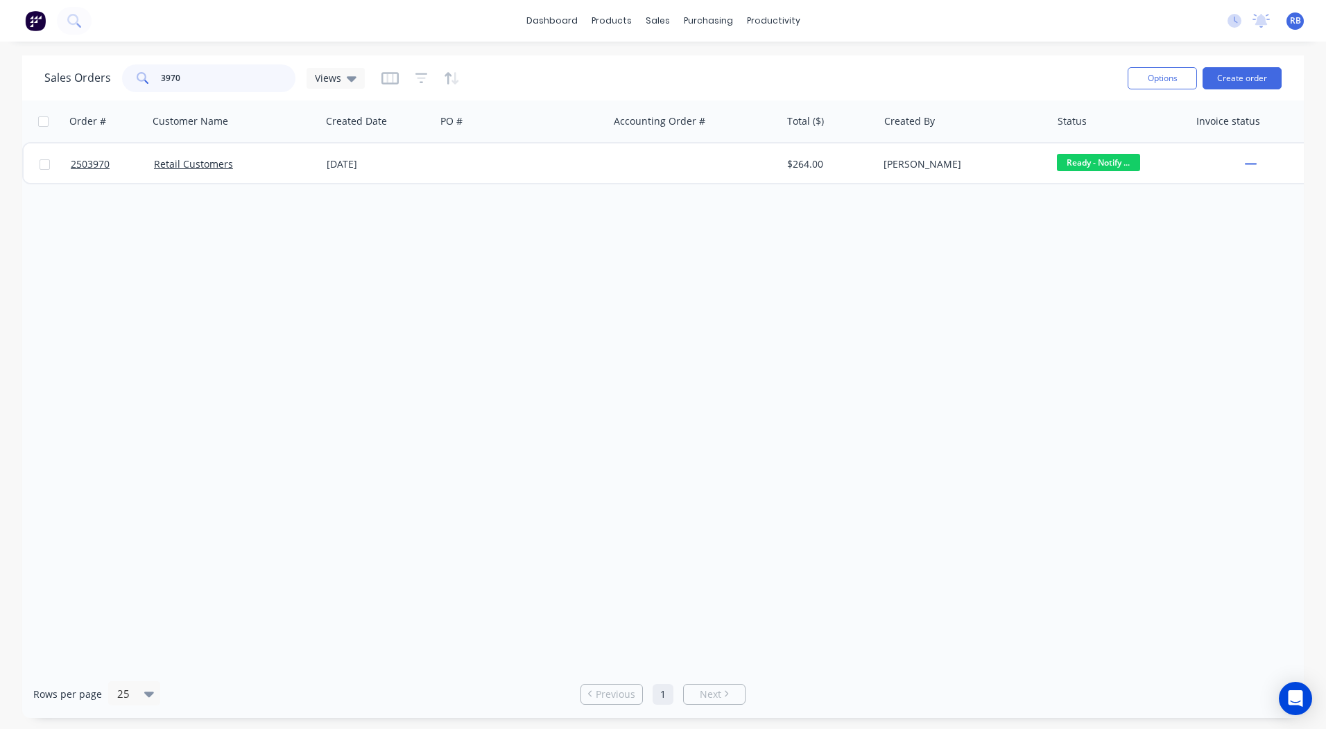
drag, startPoint x: 261, startPoint y: 73, endPoint x: 0, endPoint y: 96, distance: 261.7
click at [78, 92] on div "Sales Orders 3970 Views" at bounding box center [580, 78] width 1072 height 34
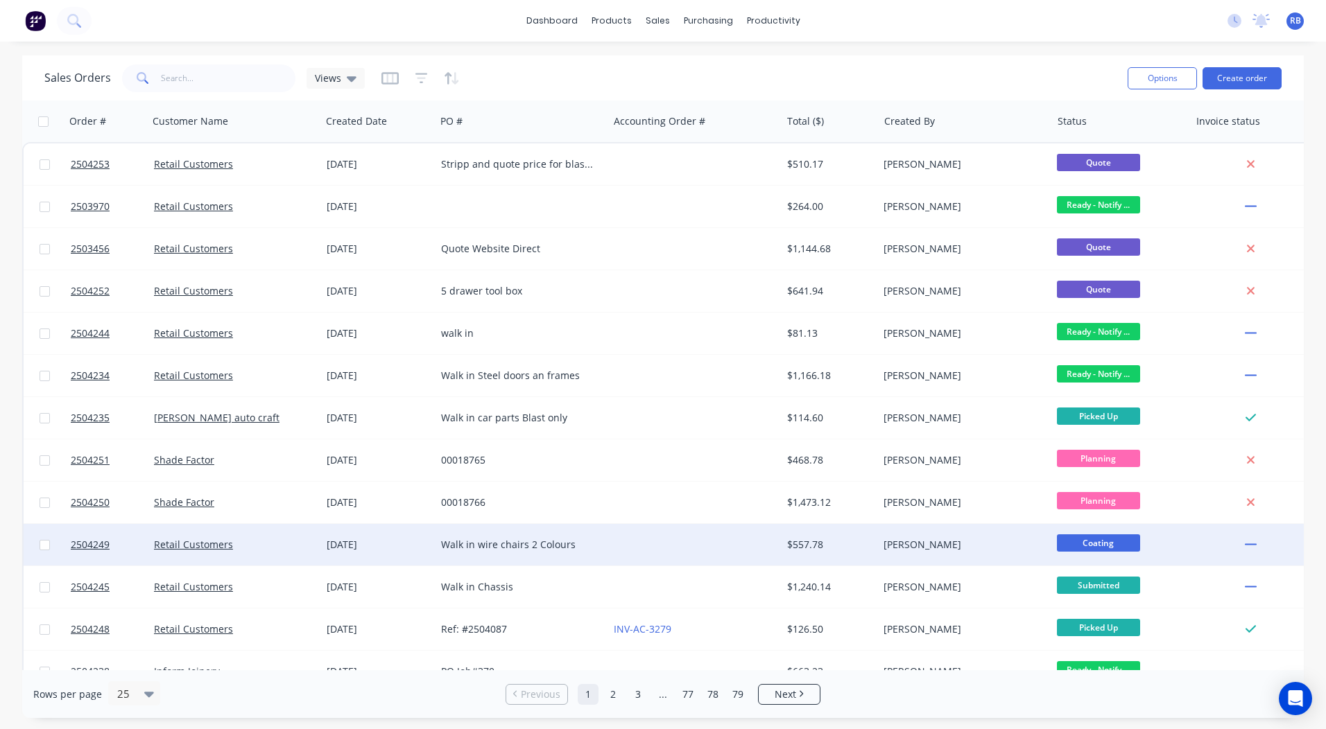
click at [697, 550] on div at bounding box center [694, 545] width 173 height 42
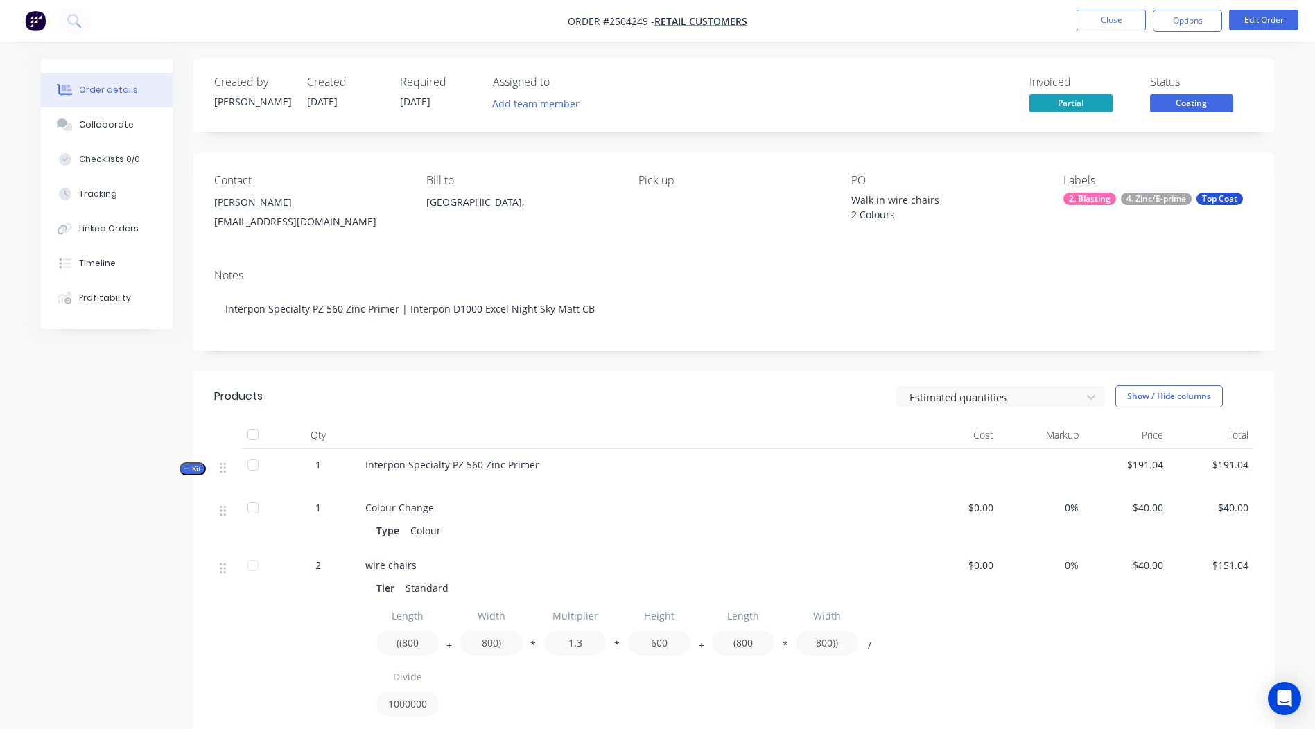
click at [1188, 103] on span "Coating" at bounding box center [1191, 102] width 83 height 17
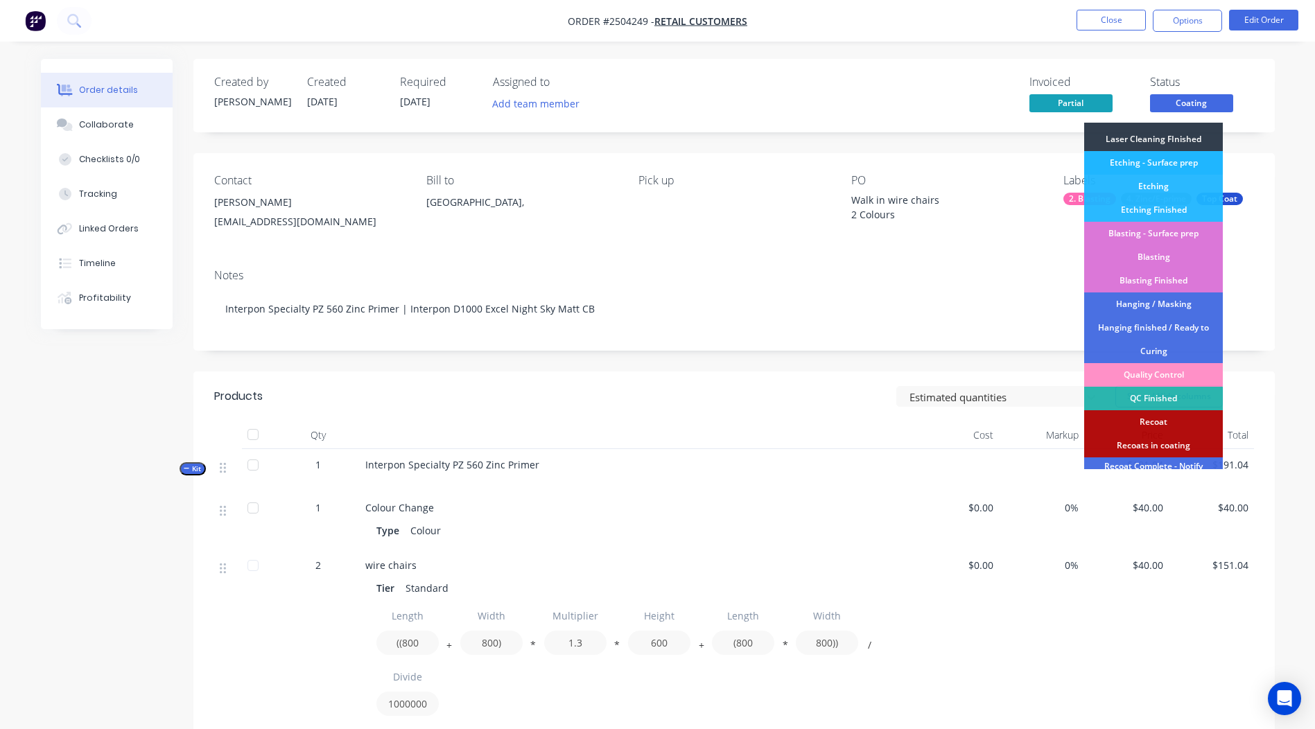
scroll to position [344, 0]
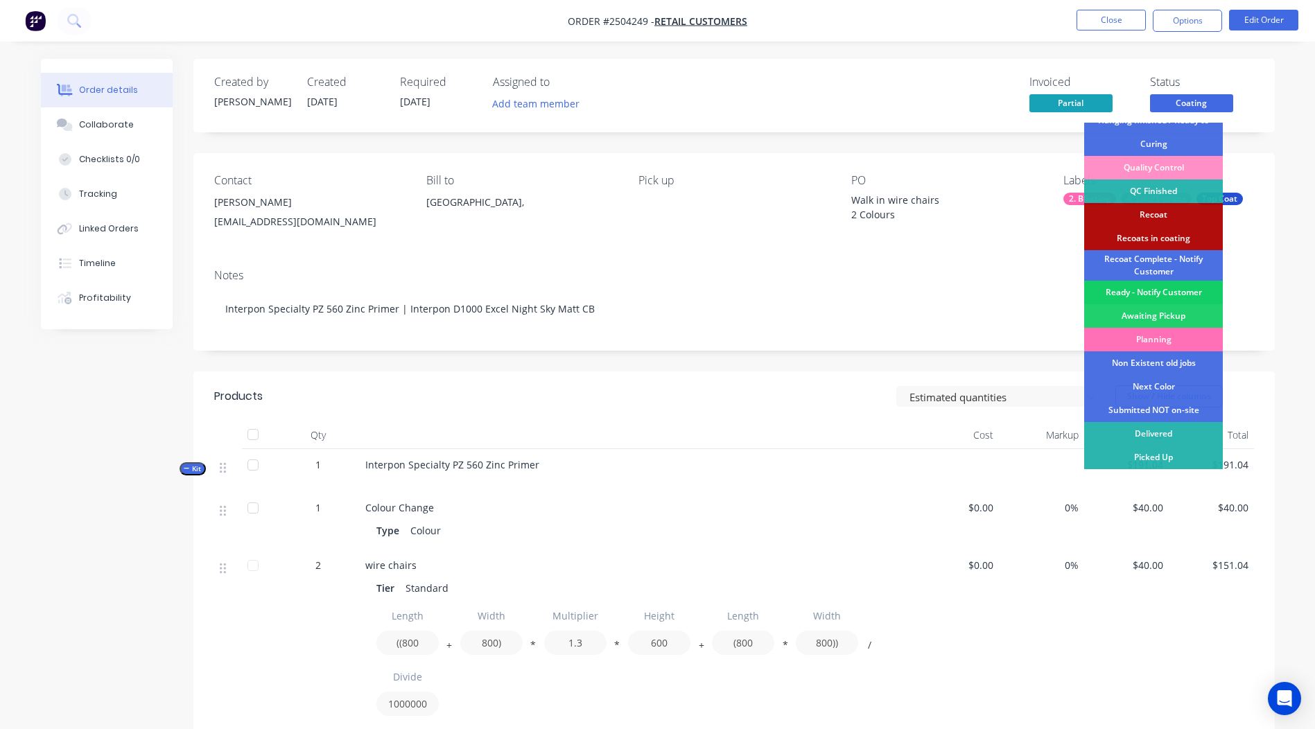
click at [1161, 293] on div "Ready - Notify Customer" at bounding box center [1153, 293] width 139 height 24
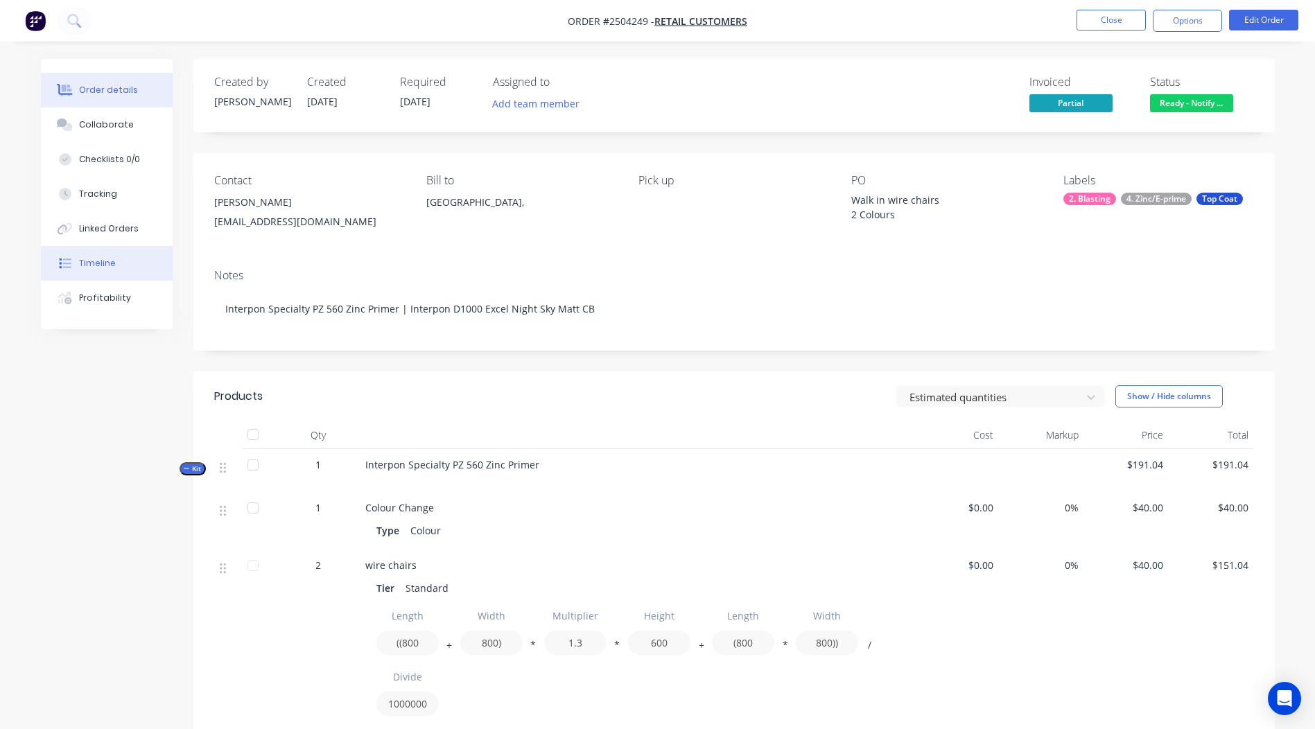
click at [82, 256] on button "Timeline" at bounding box center [107, 263] width 132 height 35
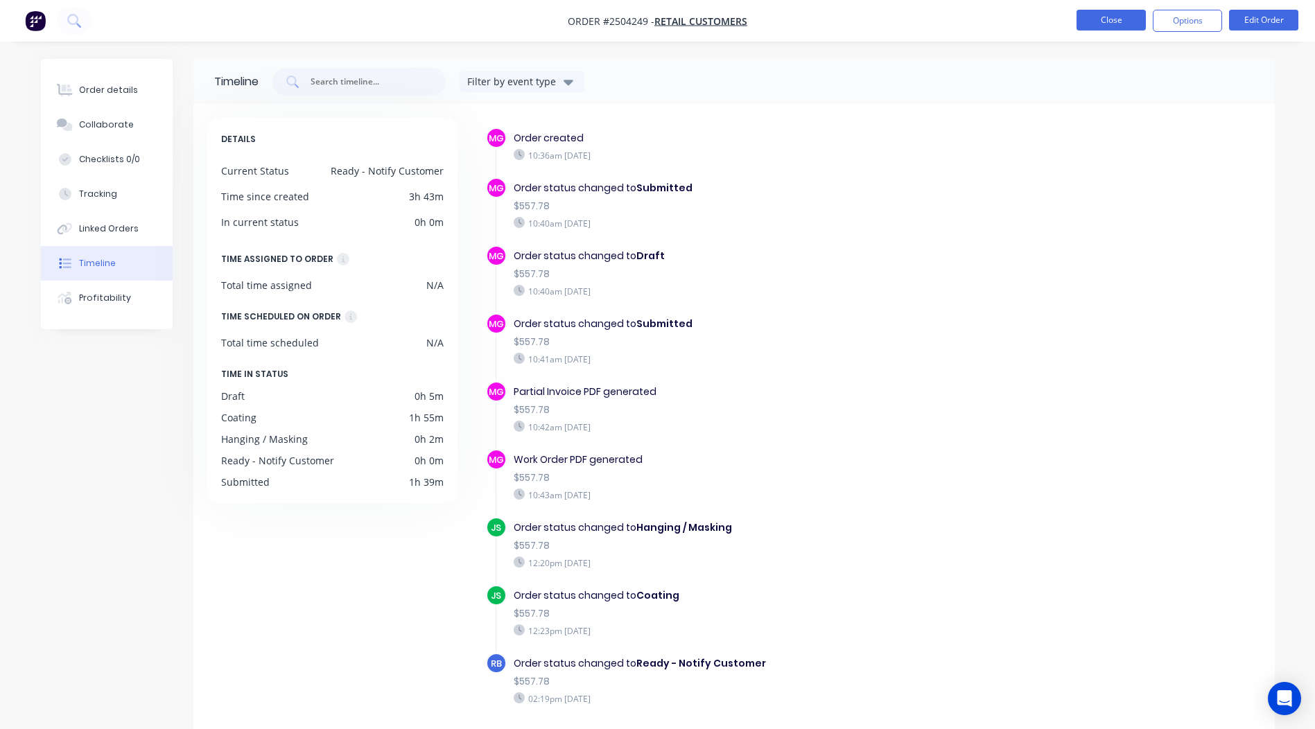
click at [1105, 15] on button "Close" at bounding box center [1111, 20] width 69 height 21
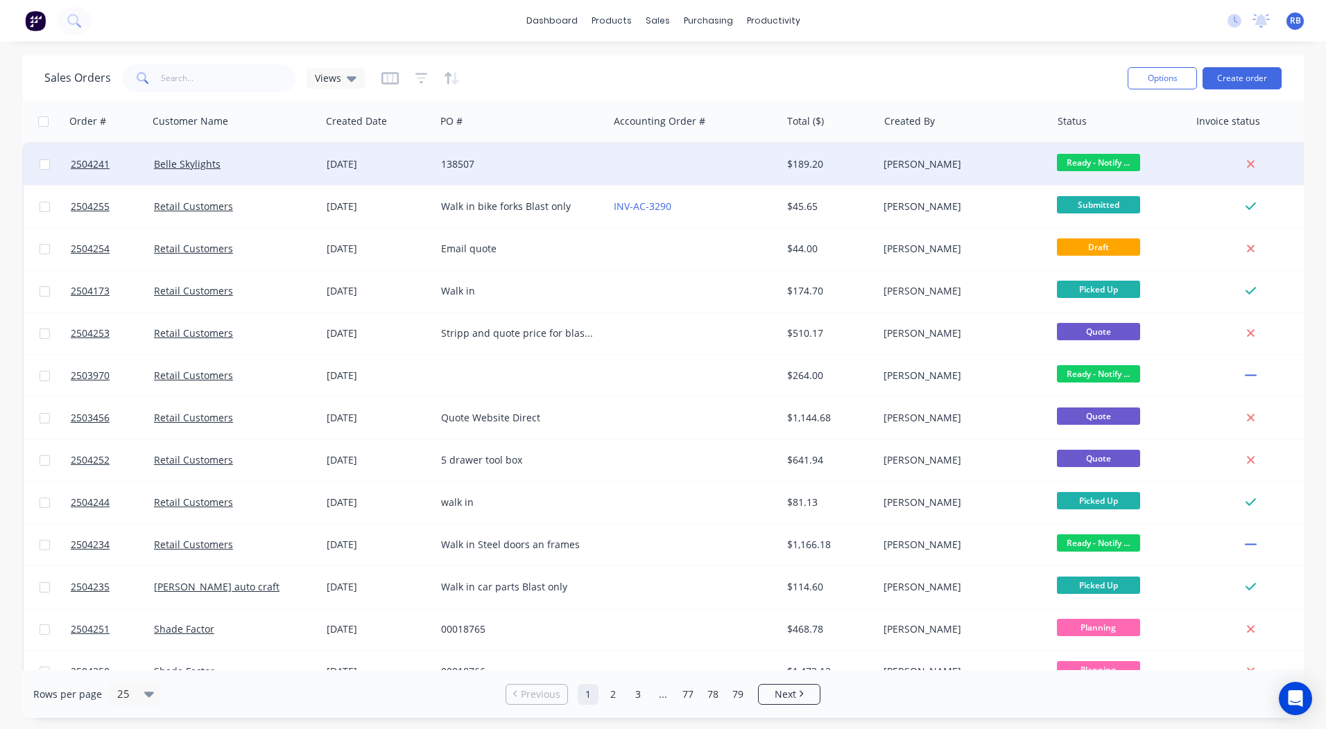
click at [411, 158] on div "[DATE]" at bounding box center [378, 164] width 103 height 14
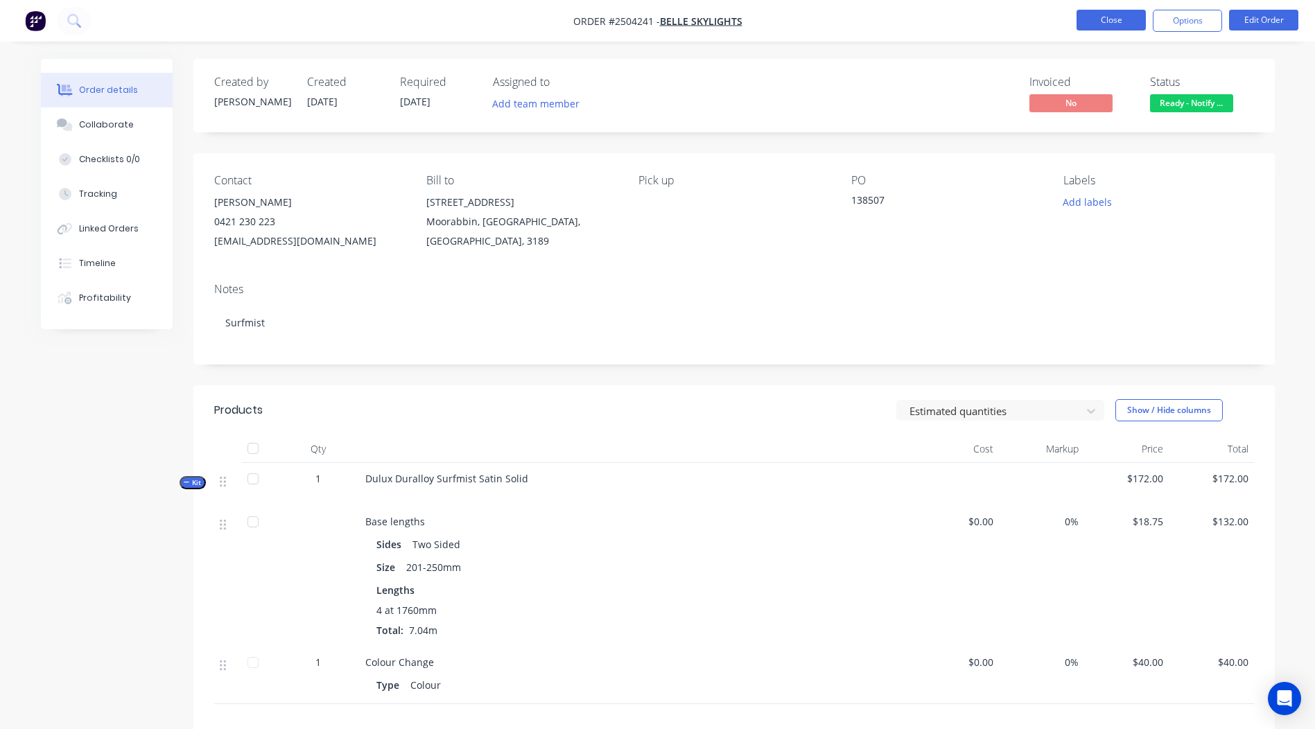
click at [1114, 16] on button "Close" at bounding box center [1111, 20] width 69 height 21
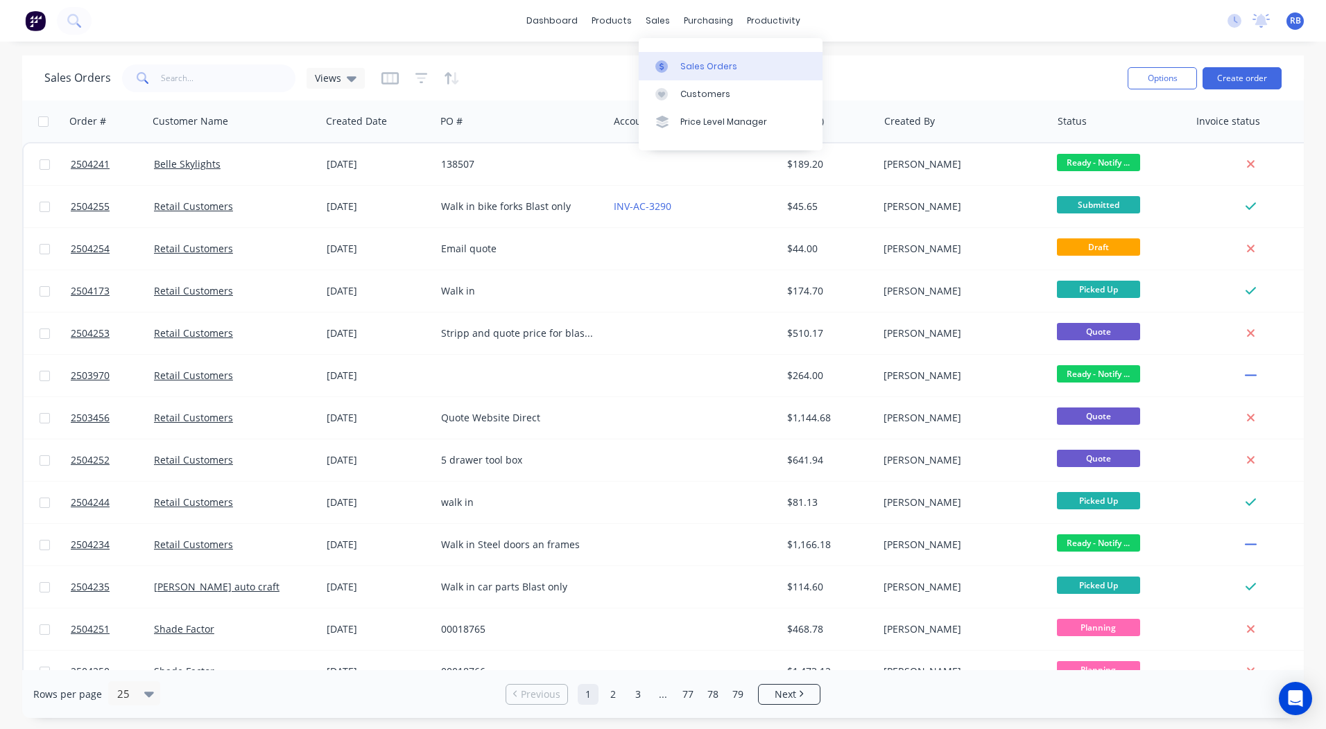
click at [688, 62] on div "Sales Orders" at bounding box center [708, 66] width 57 height 12
click at [563, 20] on link "dashboard" at bounding box center [551, 20] width 65 height 21
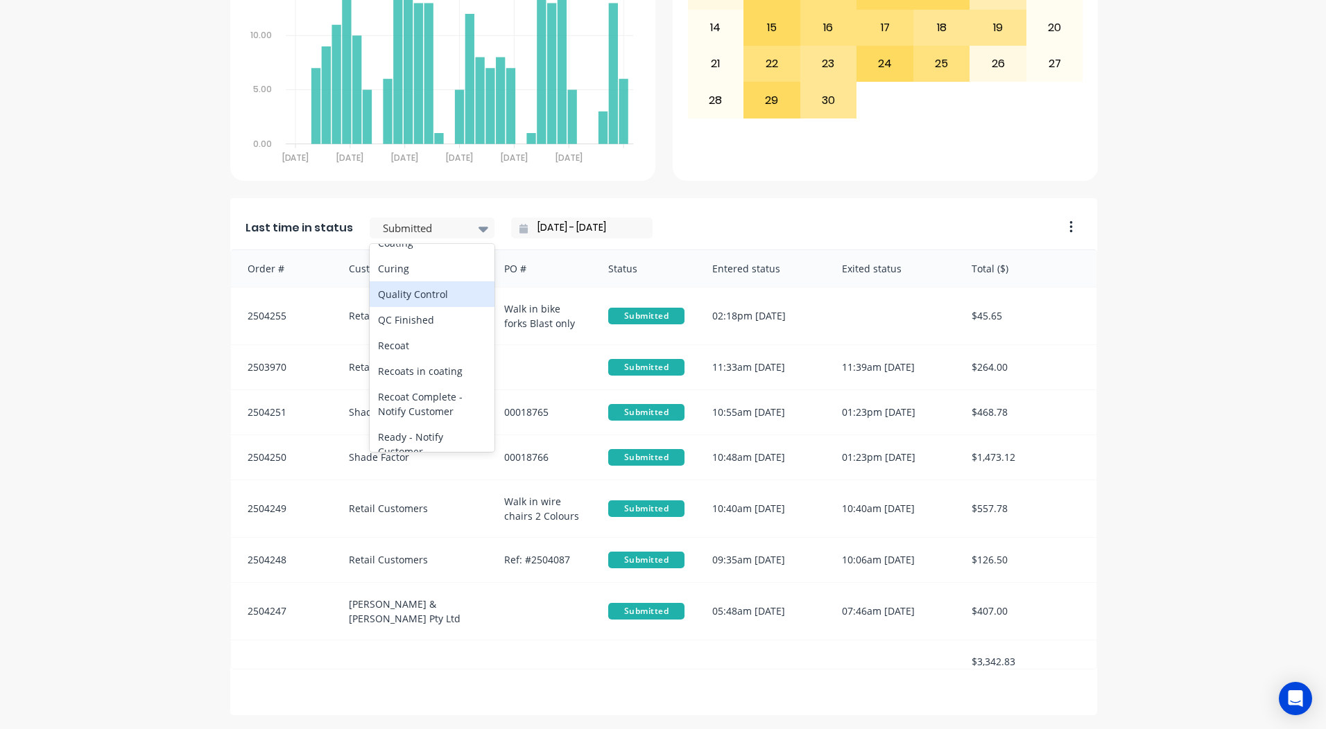
scroll to position [509, 0]
click at [406, 280] on div "Coating" at bounding box center [432, 267] width 125 height 26
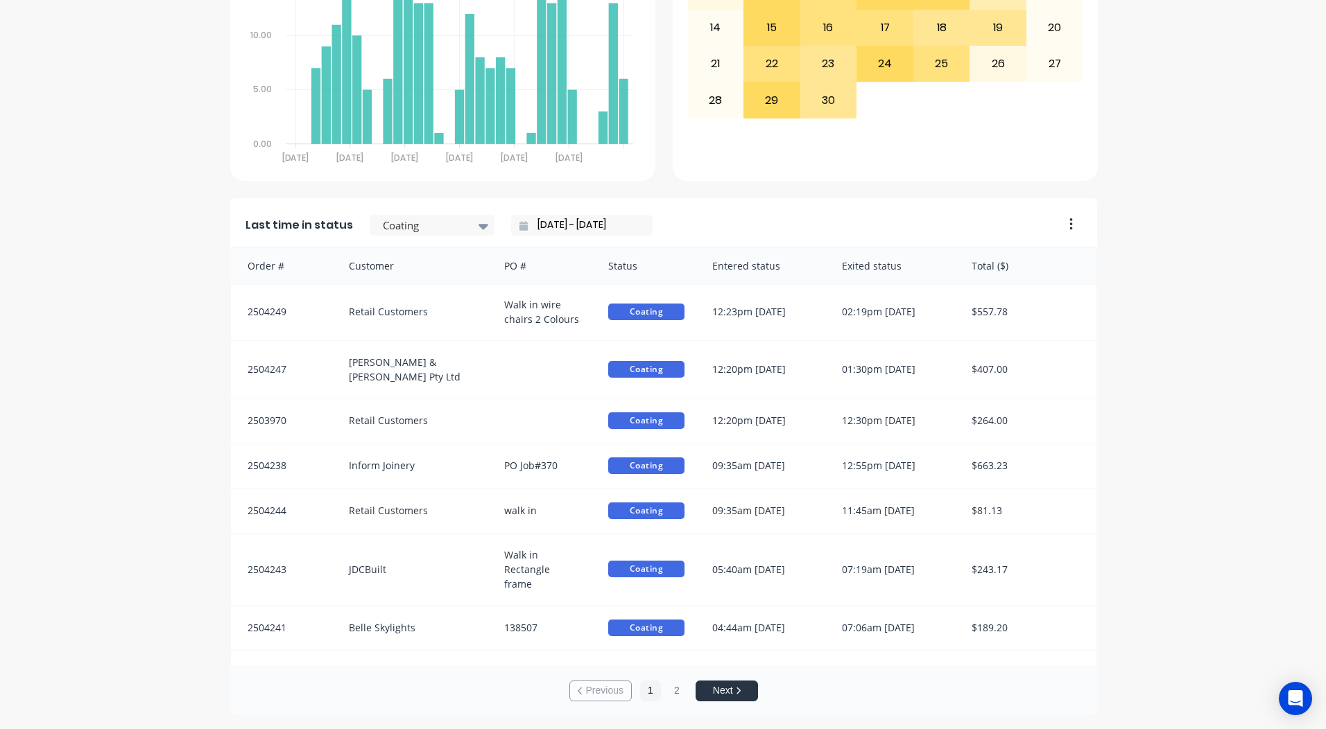
scroll to position [598, 0]
click at [666, 691] on button "2" at bounding box center [676, 691] width 21 height 21
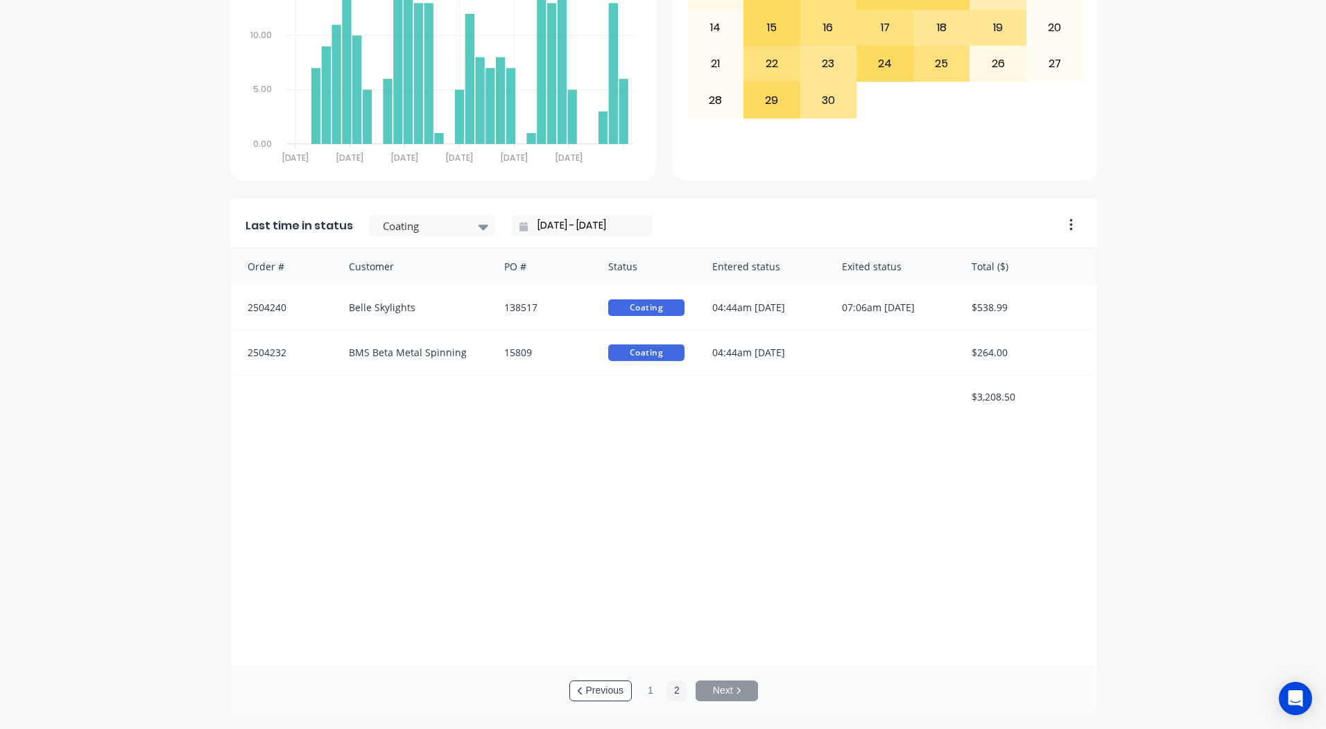
scroll to position [2, 0]
click at [642, 693] on button "1" at bounding box center [650, 691] width 21 height 21
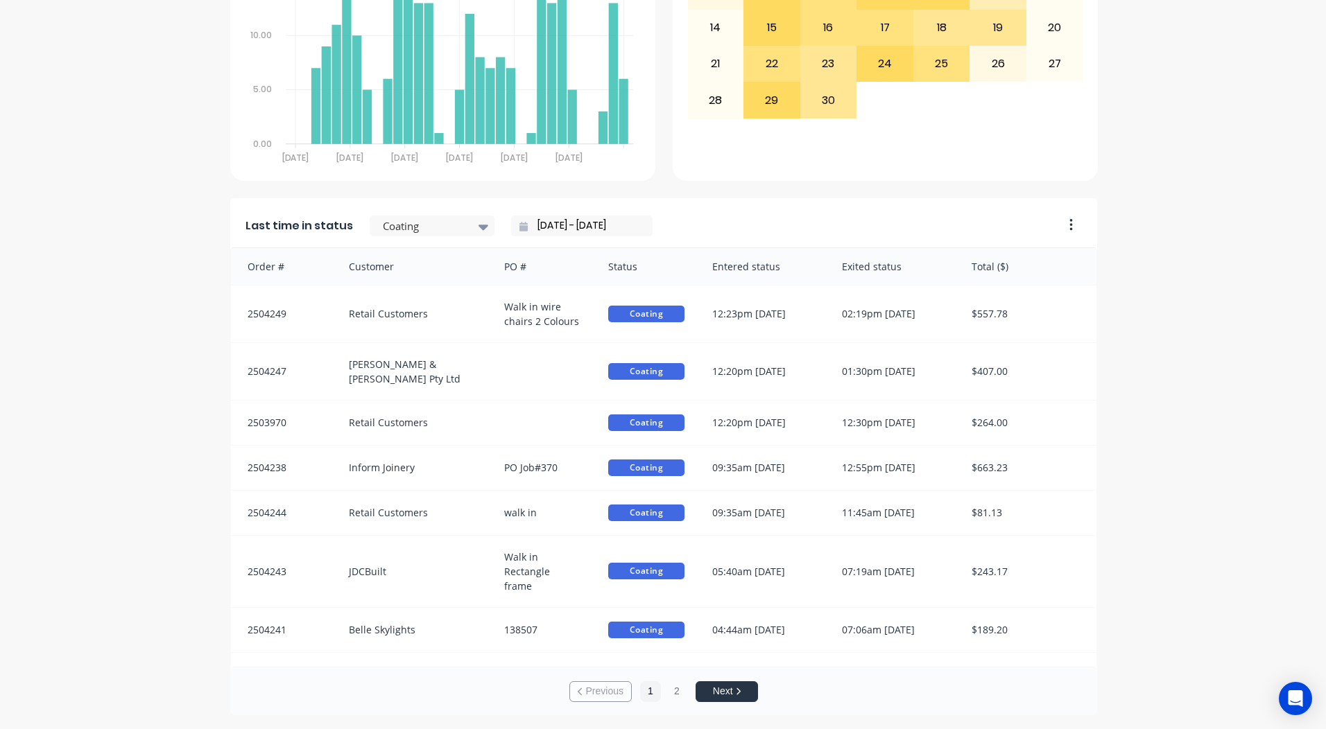
scroll to position [3, 0]
click at [421, 227] on div at bounding box center [424, 225] width 87 height 17
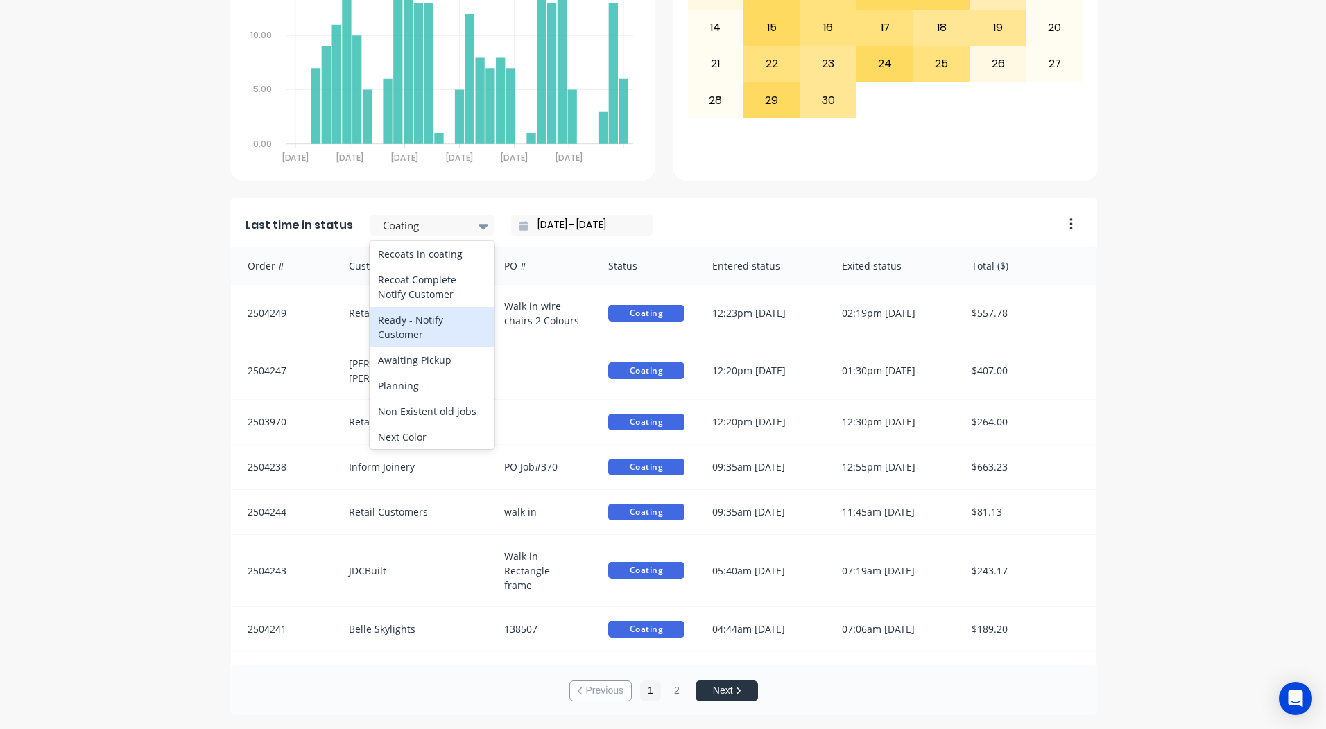
click at [396, 347] on div "Ready - Notify Customer" at bounding box center [432, 327] width 125 height 40
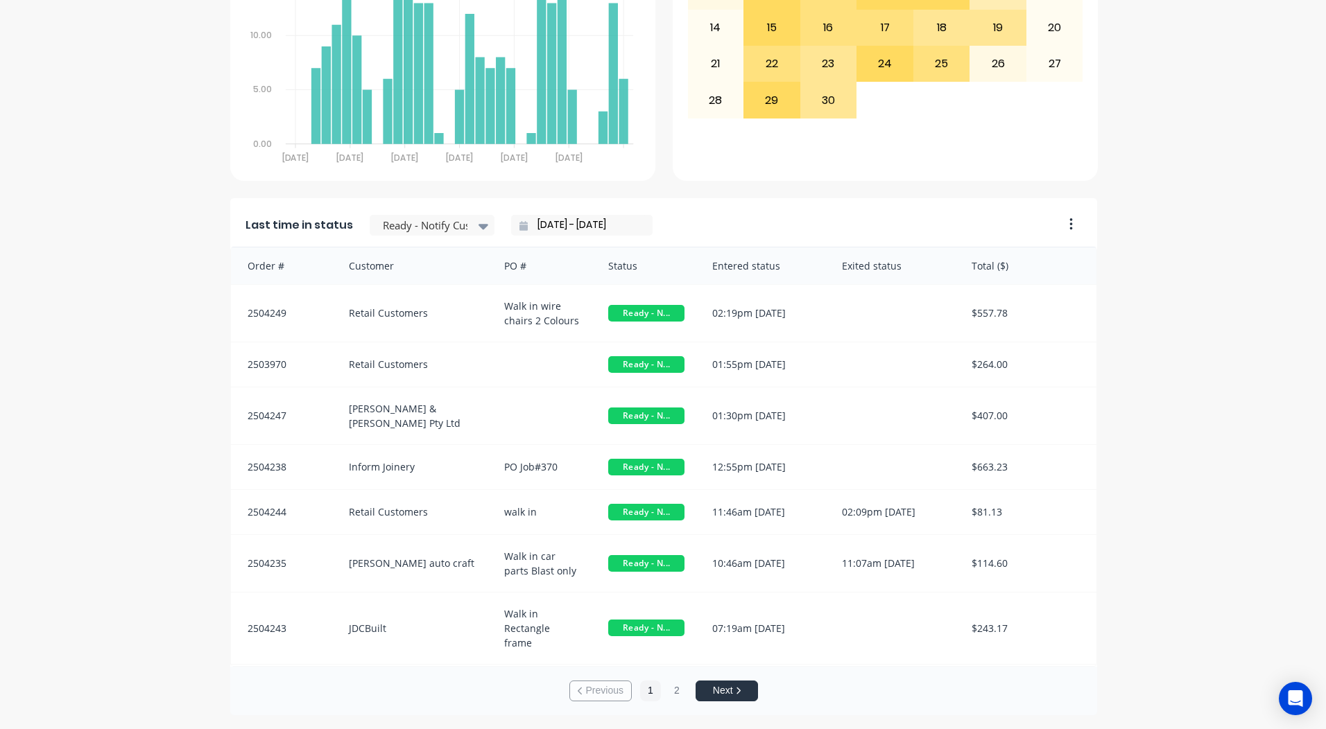
scroll to position [14, 0]
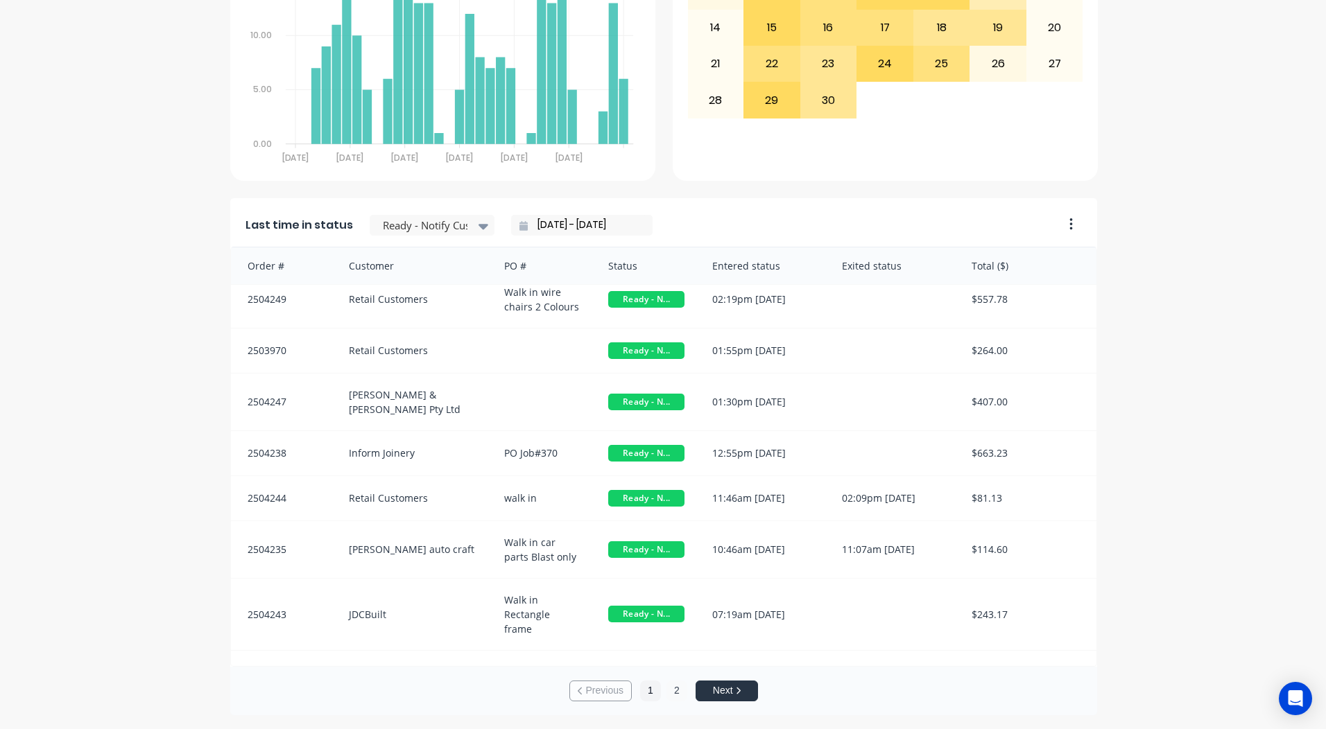
click at [676, 689] on button "2" at bounding box center [676, 691] width 21 height 21
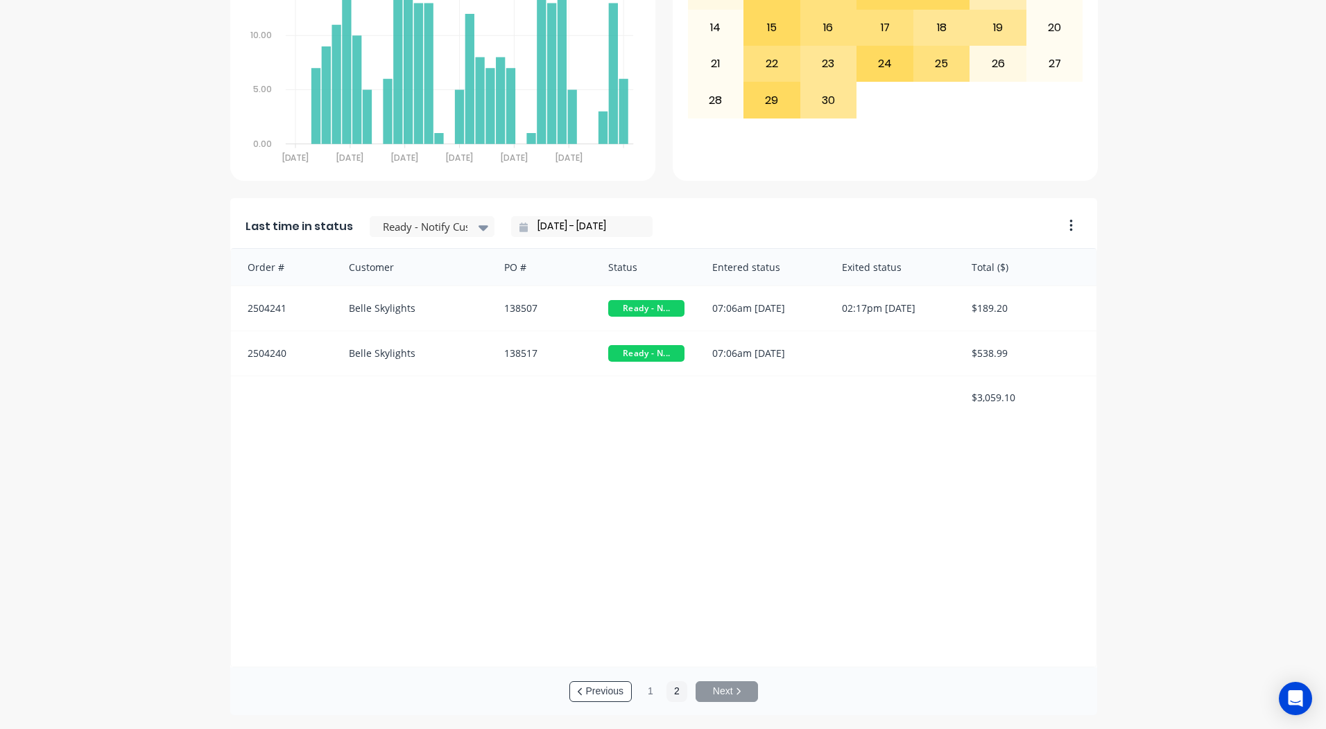
scroll to position [2, 0]
click at [645, 689] on button "1" at bounding box center [650, 691] width 21 height 21
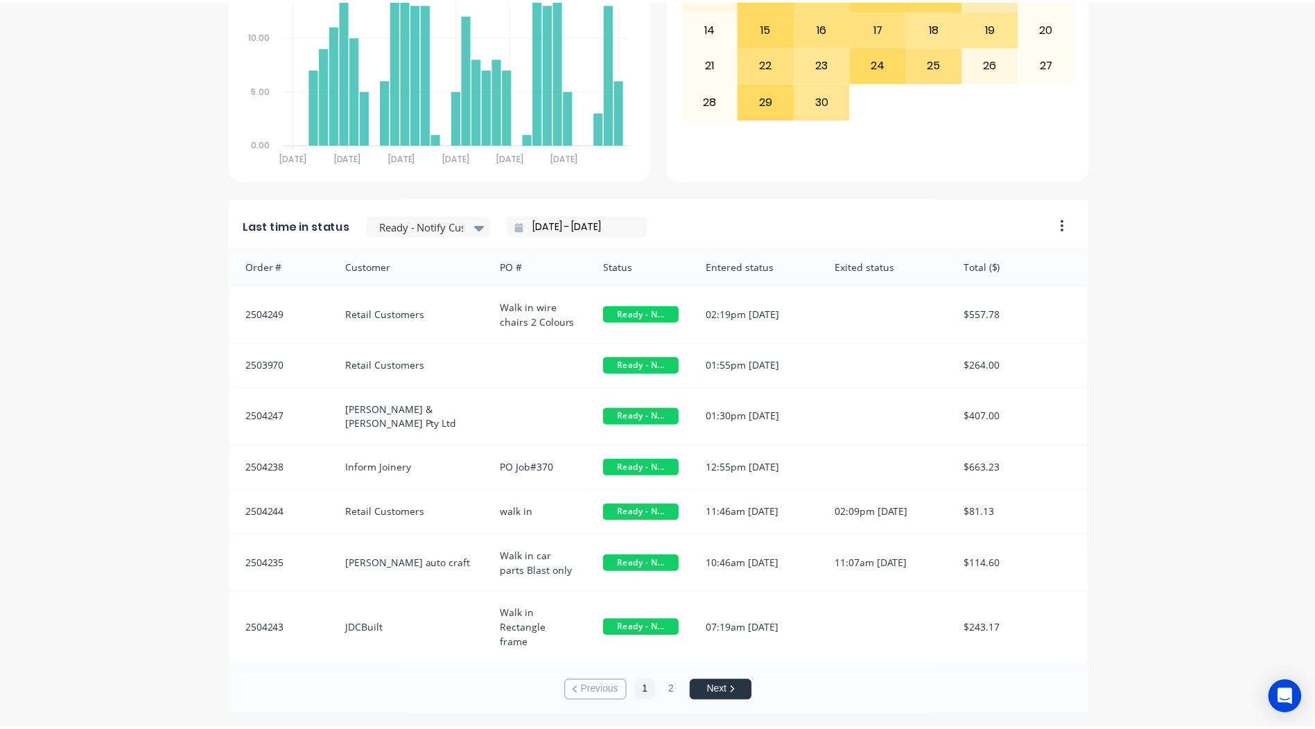
scroll to position [0, 0]
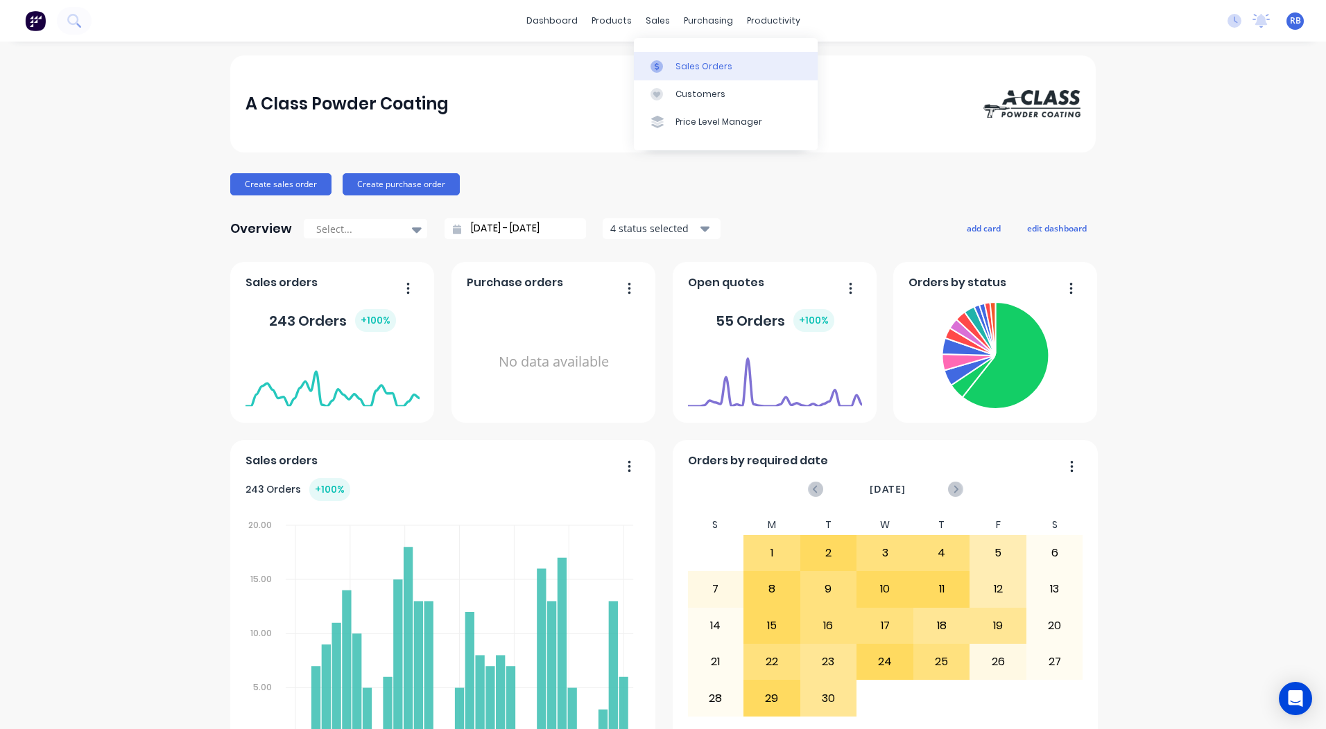
click at [671, 55] on link "Sales Orders" at bounding box center [726, 66] width 184 height 28
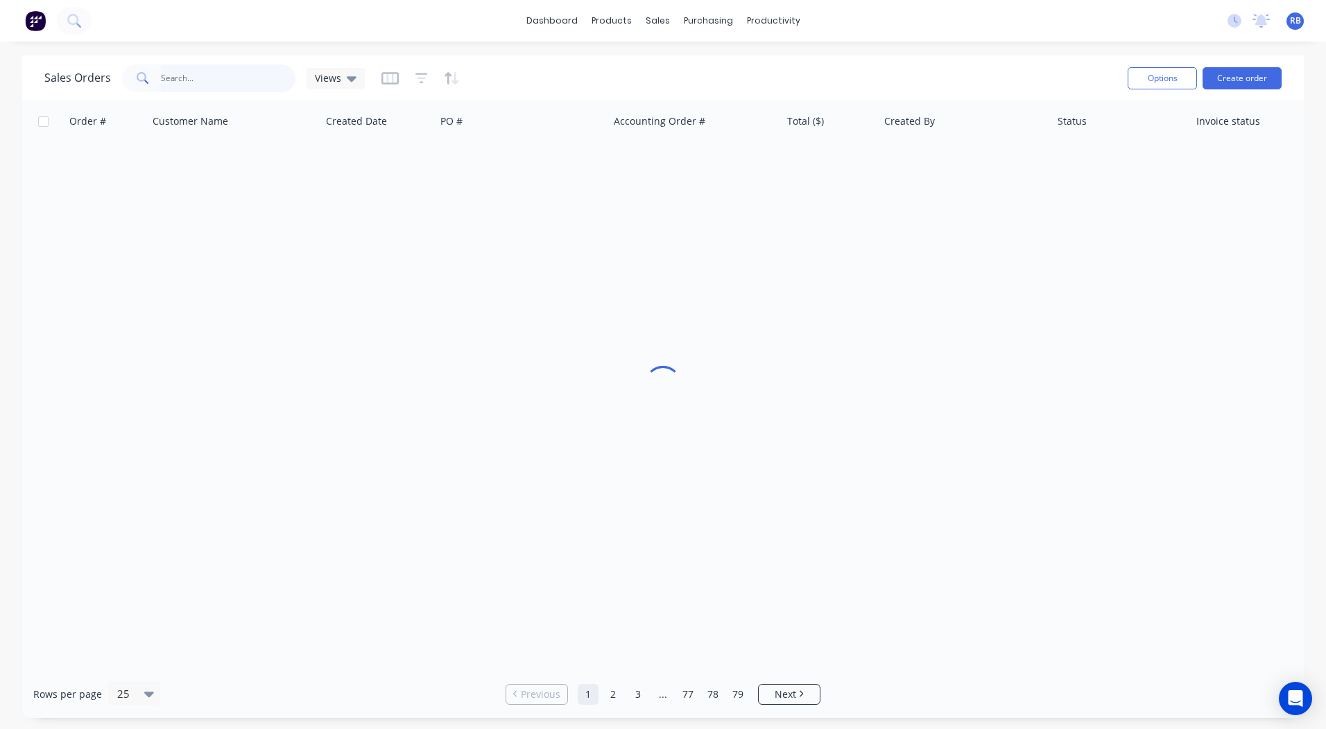
click at [235, 75] on input "text" at bounding box center [228, 78] width 135 height 28
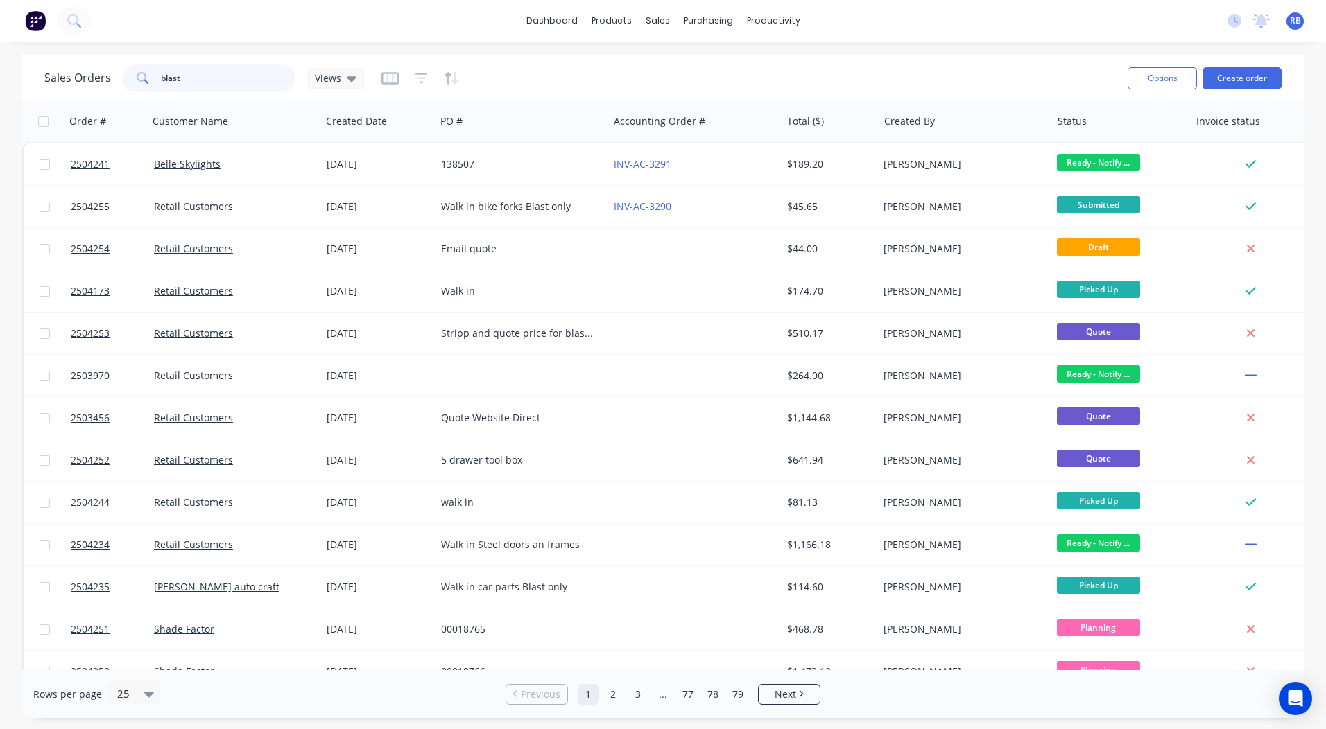
type input "blast"
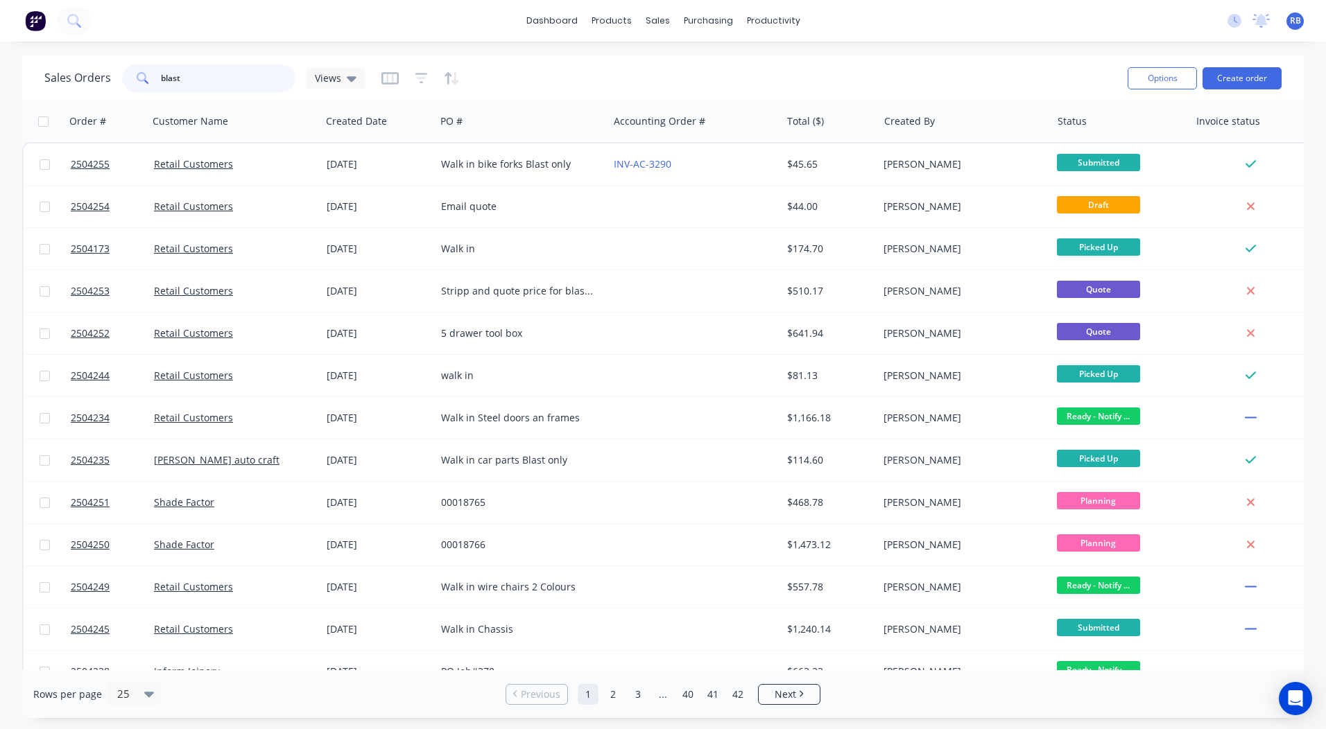
click at [73, 87] on div "Sales Orders blast Views" at bounding box center [204, 78] width 320 height 28
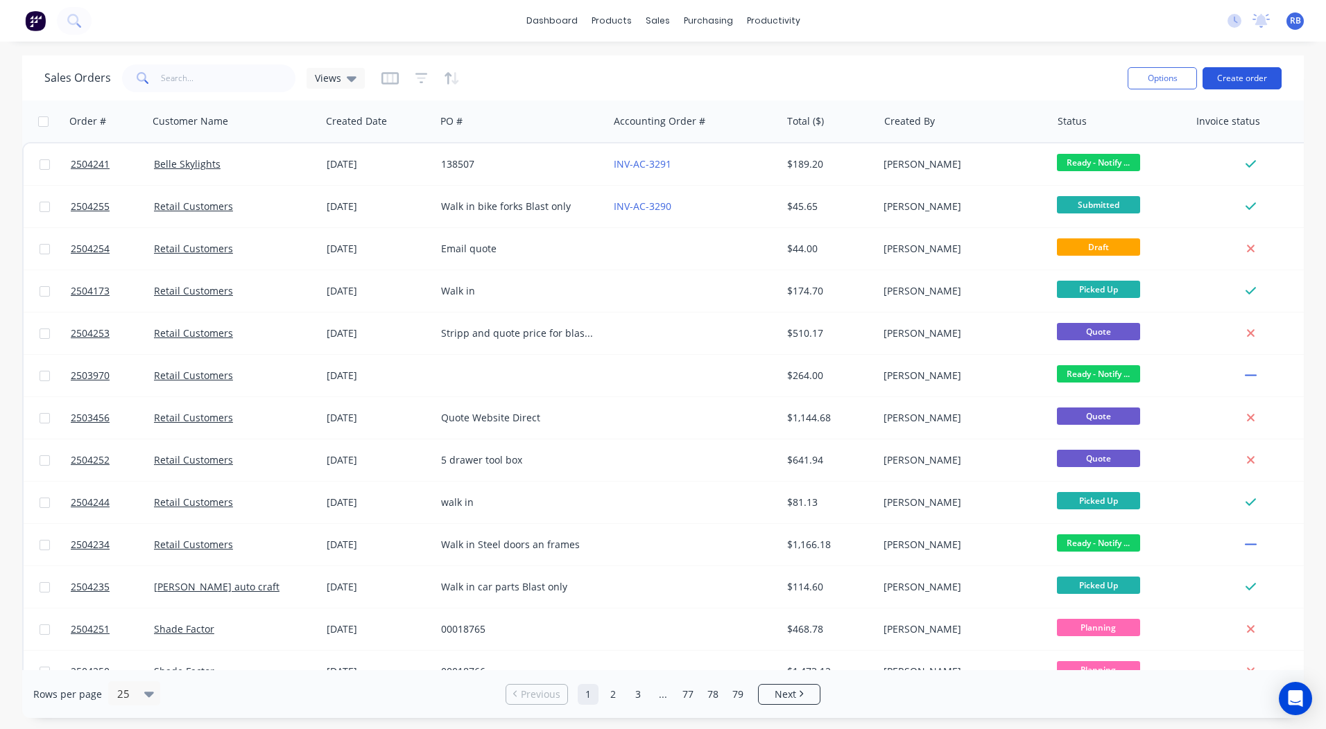
click at [1238, 71] on button "Create order" at bounding box center [1241, 78] width 79 height 22
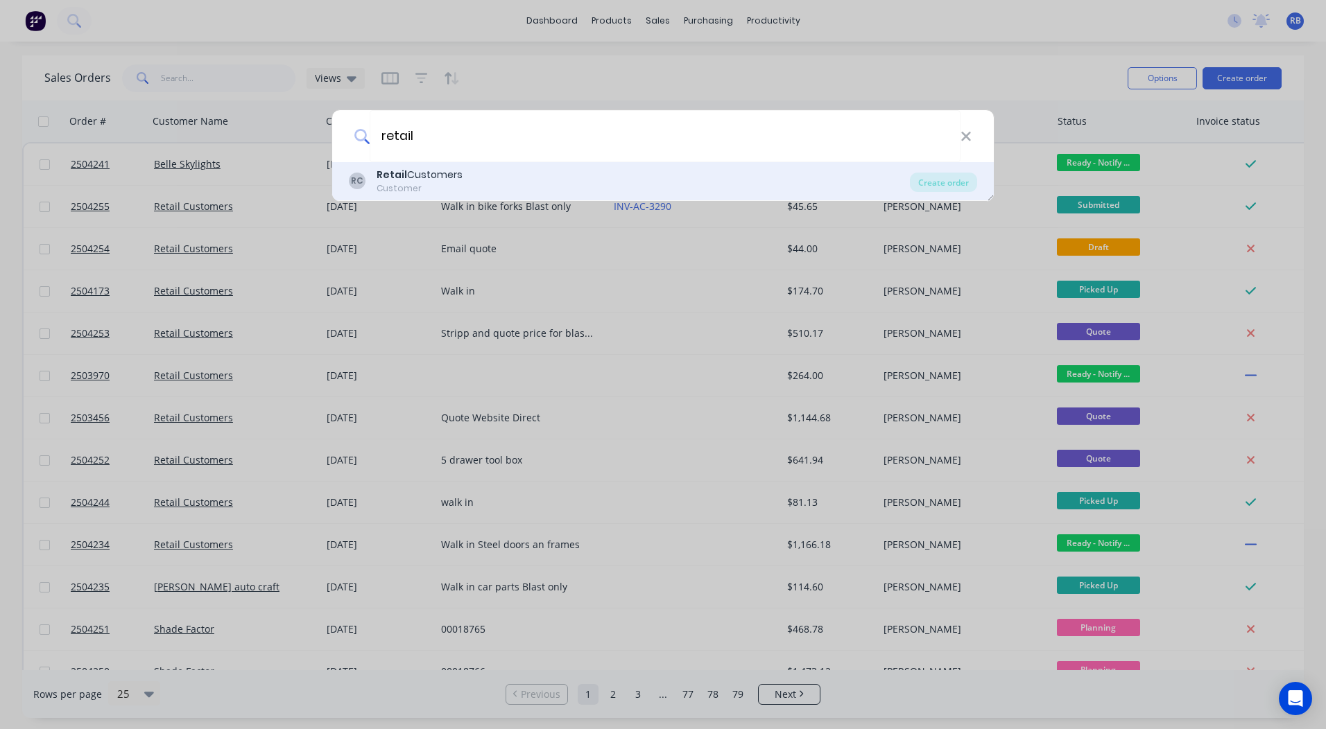
type input "retail"
click at [429, 185] on div "Customer" at bounding box center [420, 188] width 86 height 12
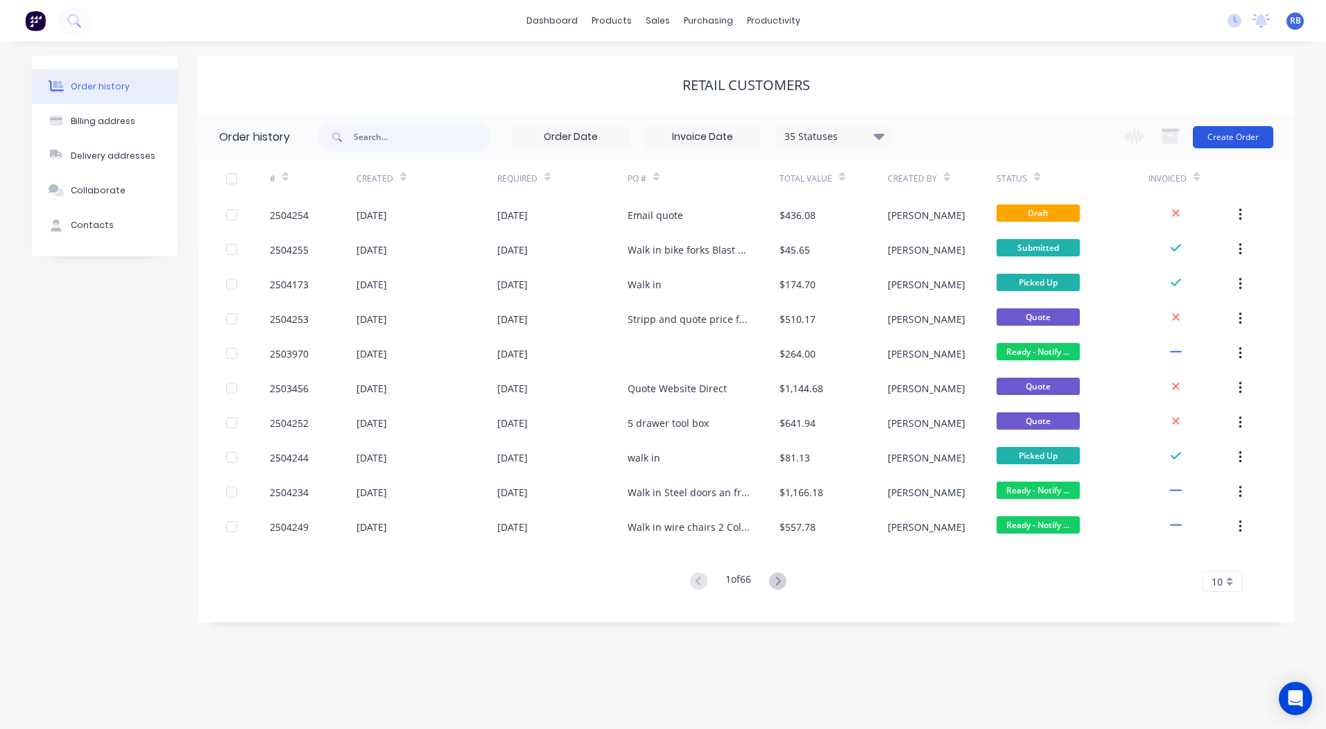
click at [1220, 132] on button "Create Order" at bounding box center [1233, 137] width 80 height 22
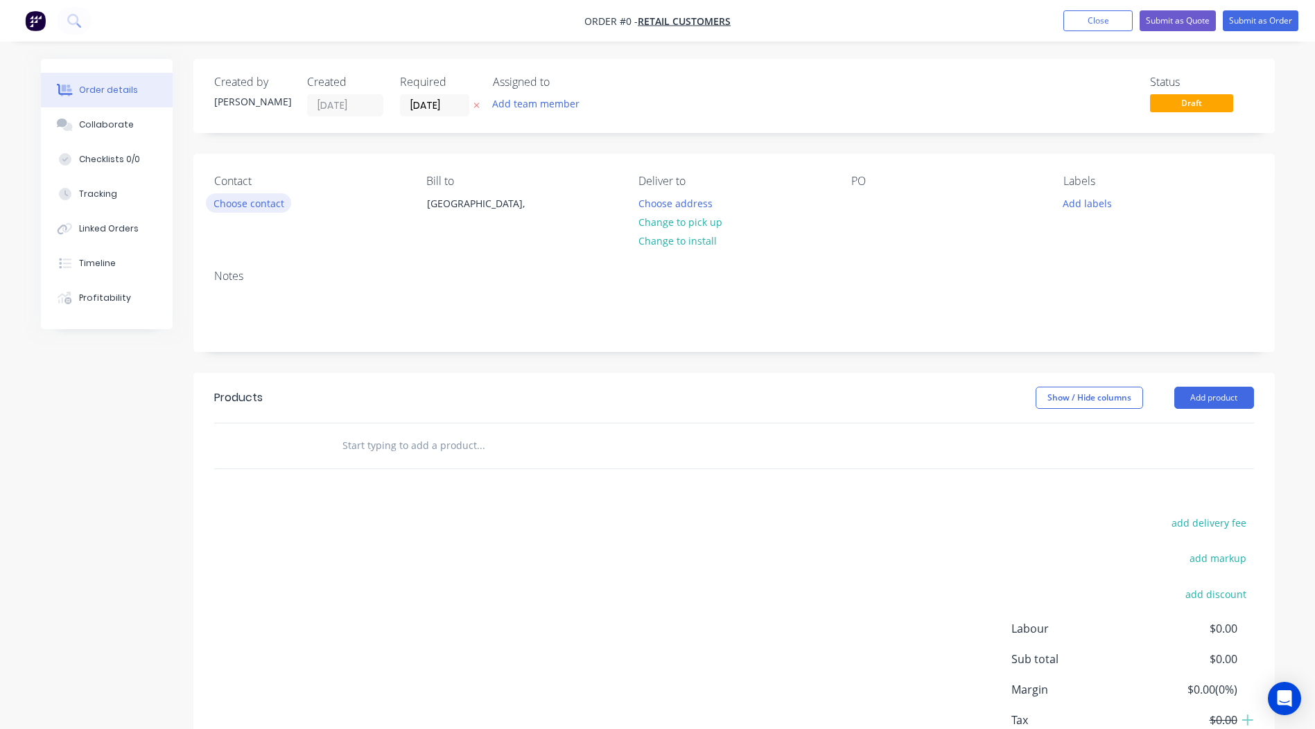
click at [259, 199] on button "Choose contact" at bounding box center [248, 202] width 85 height 19
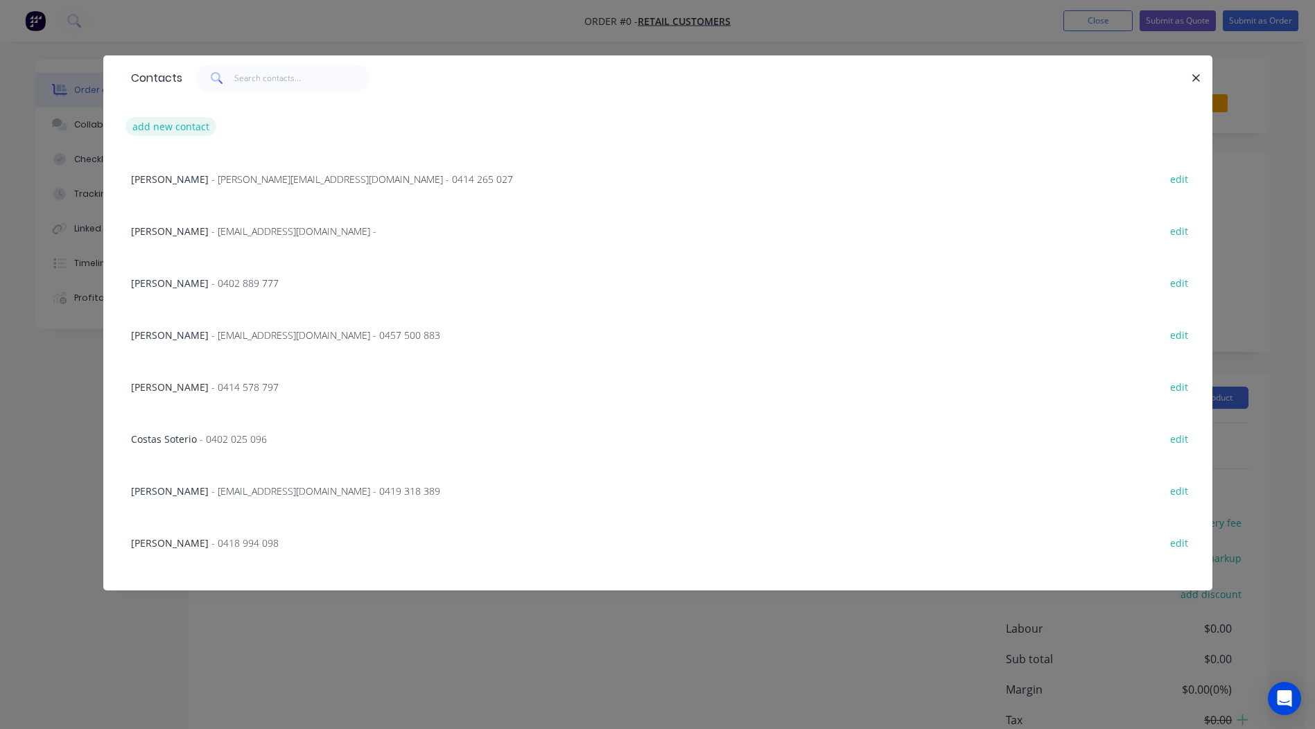
click at [188, 129] on button "add new contact" at bounding box center [172, 126] width 92 height 19
select select "AU"
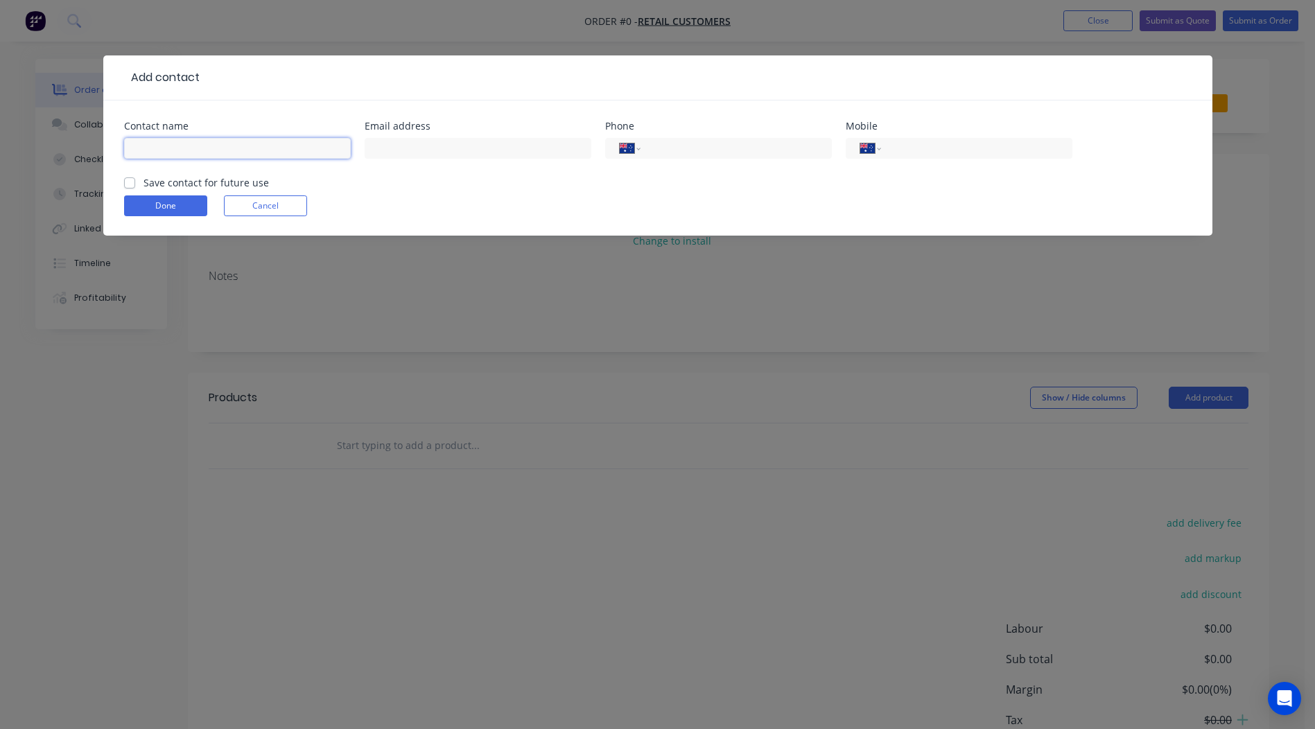
click at [205, 148] on input "text" at bounding box center [237, 148] width 227 height 21
type input "Nathan Bird"
click at [943, 144] on input "tel" at bounding box center [974, 149] width 166 height 16
type input "0410 181 773"
click at [144, 182] on label "Save contact for future use" at bounding box center [207, 182] width 126 height 15
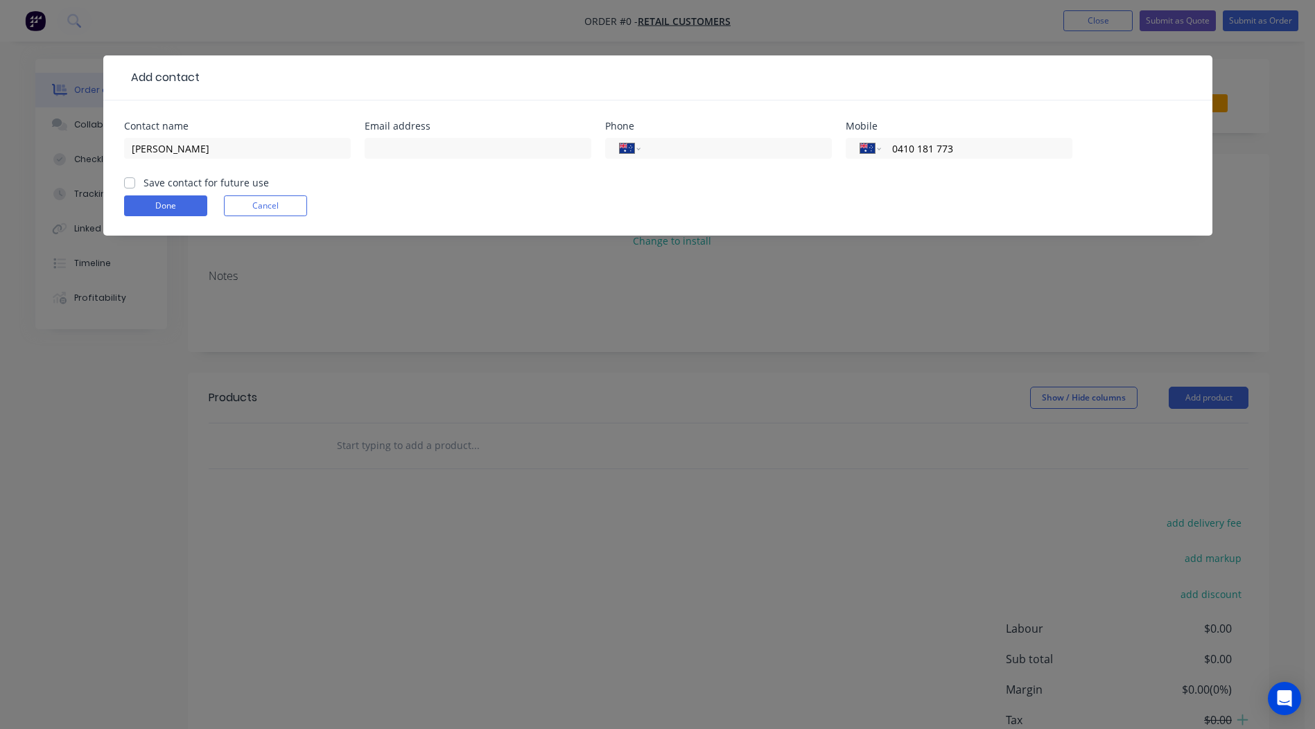
click at [130, 182] on input "Save contact for future use" at bounding box center [129, 181] width 11 height 13
checkbox input "true"
click at [135, 202] on button "Done" at bounding box center [165, 206] width 83 height 21
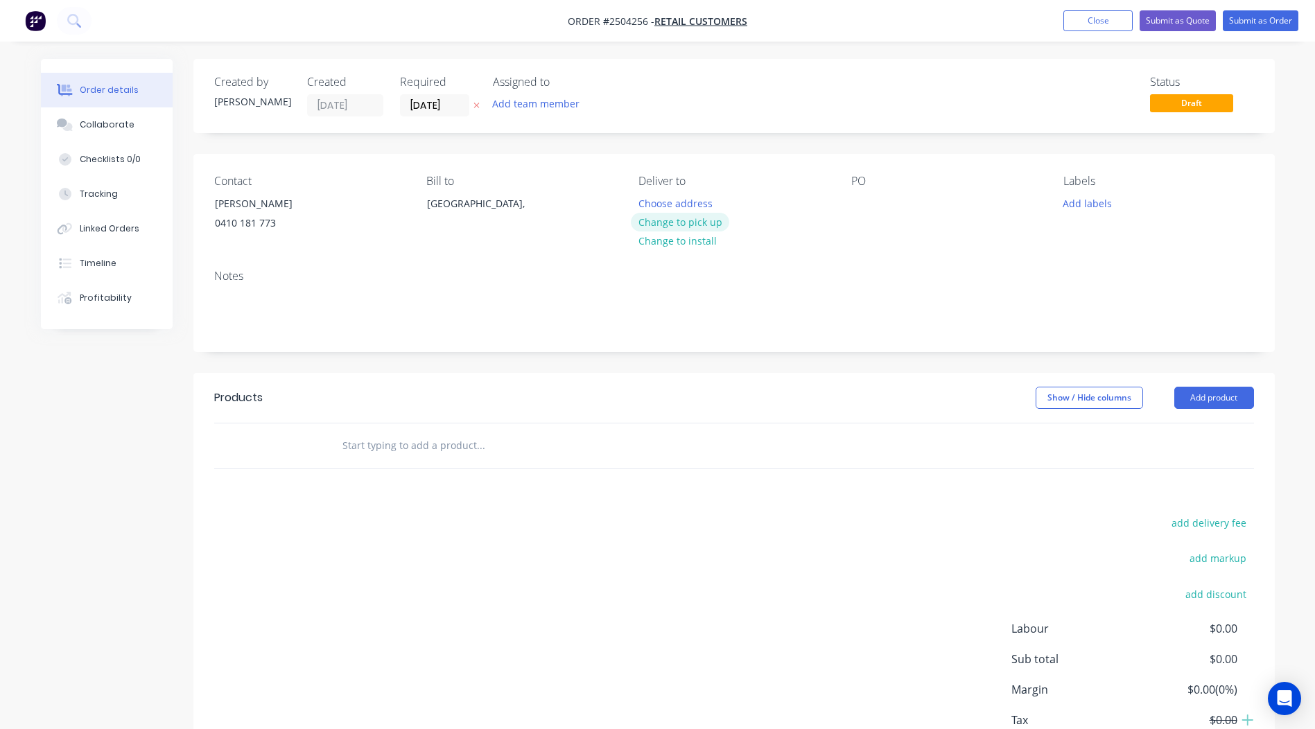
click at [700, 219] on button "Change to pick up" at bounding box center [680, 222] width 98 height 19
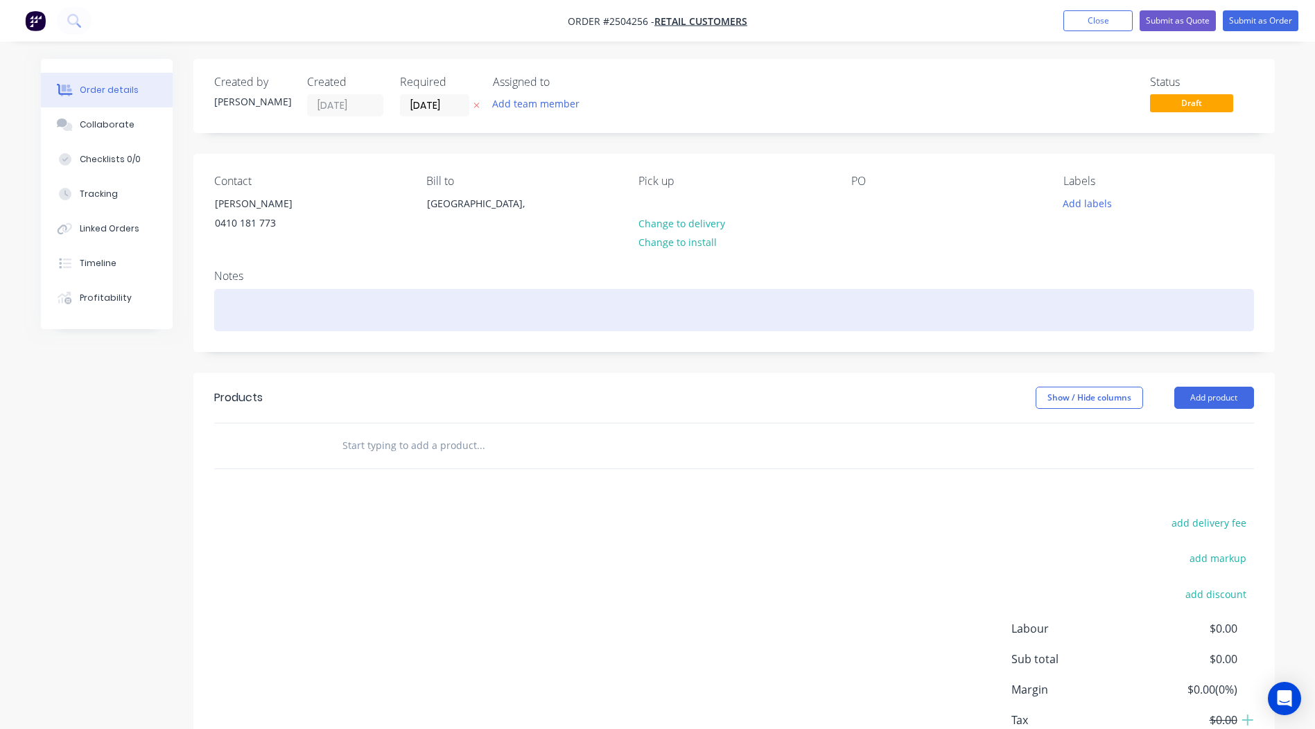
drag, startPoint x: 248, startPoint y: 320, endPoint x: 257, endPoint y: 307, distance: 15.8
click at [248, 319] on div at bounding box center [734, 310] width 1040 height 42
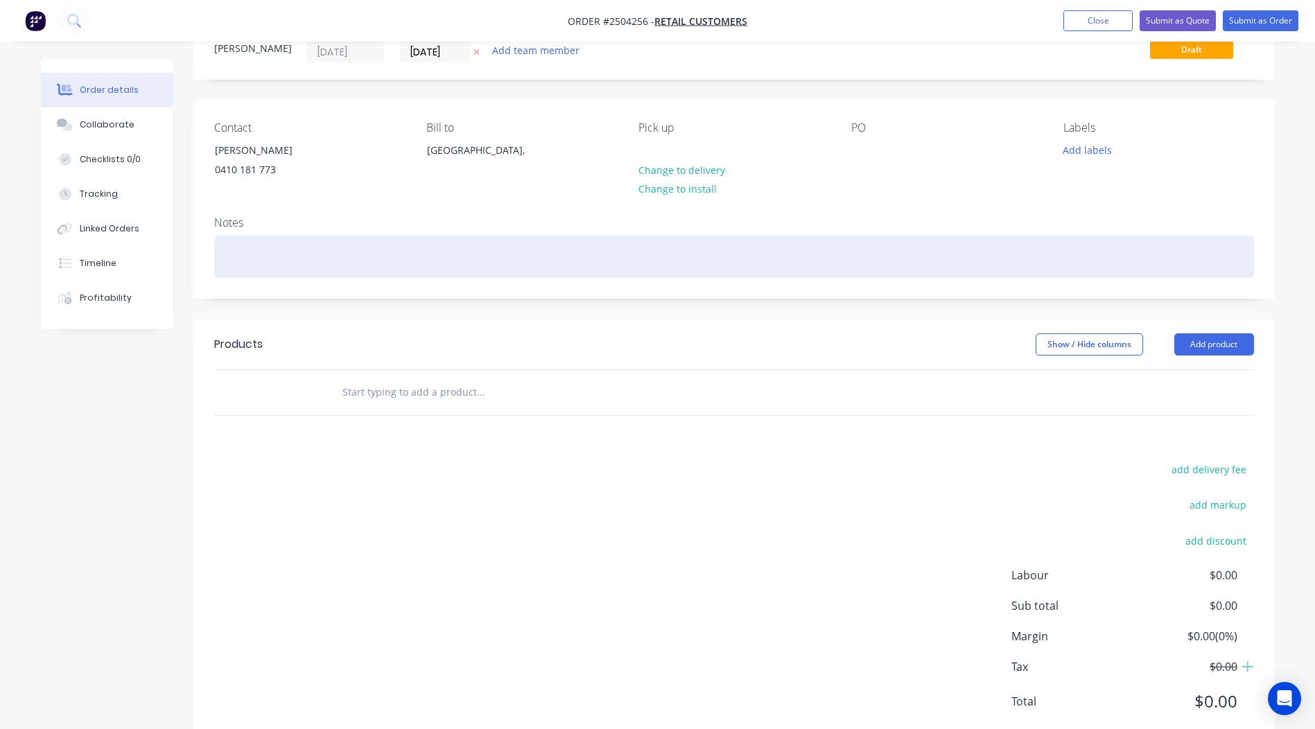
scroll to position [24, 0]
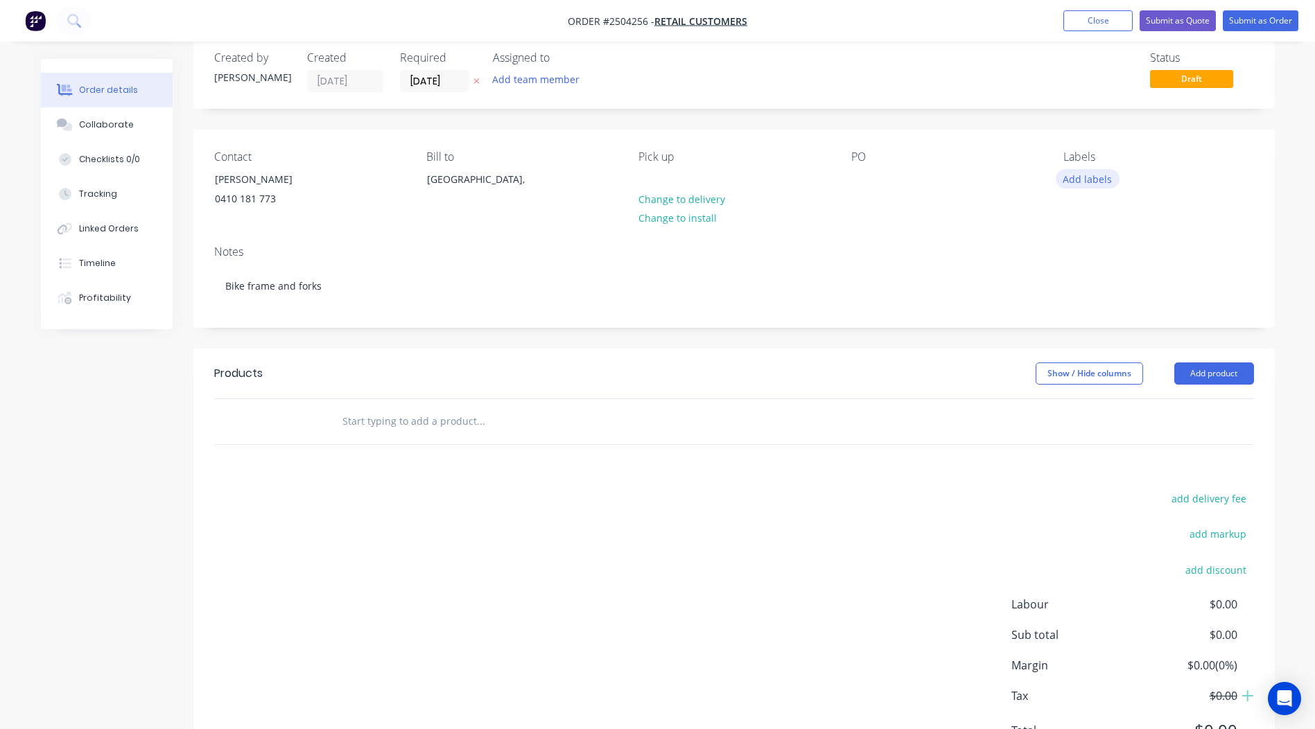
click at [1076, 173] on button "Add labels" at bounding box center [1088, 178] width 64 height 19
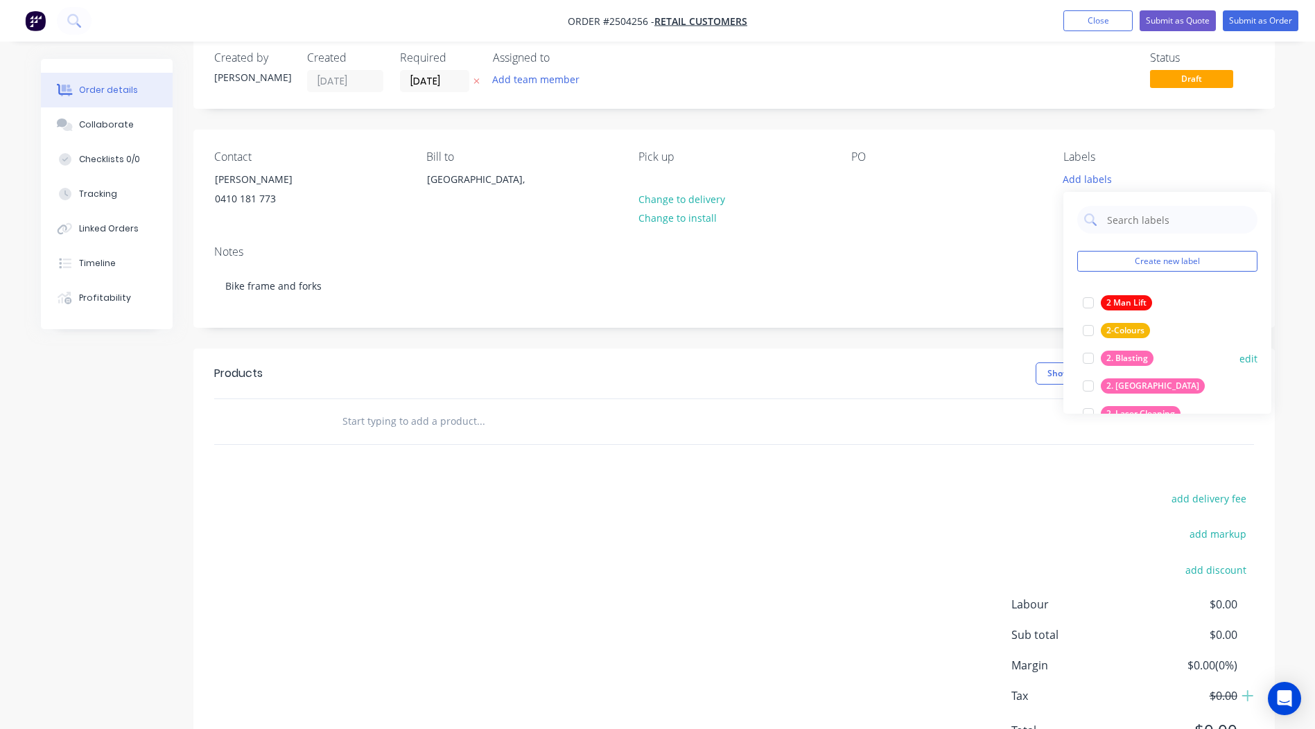
click at [1140, 358] on div "2. Blasting" at bounding box center [1127, 358] width 53 height 15
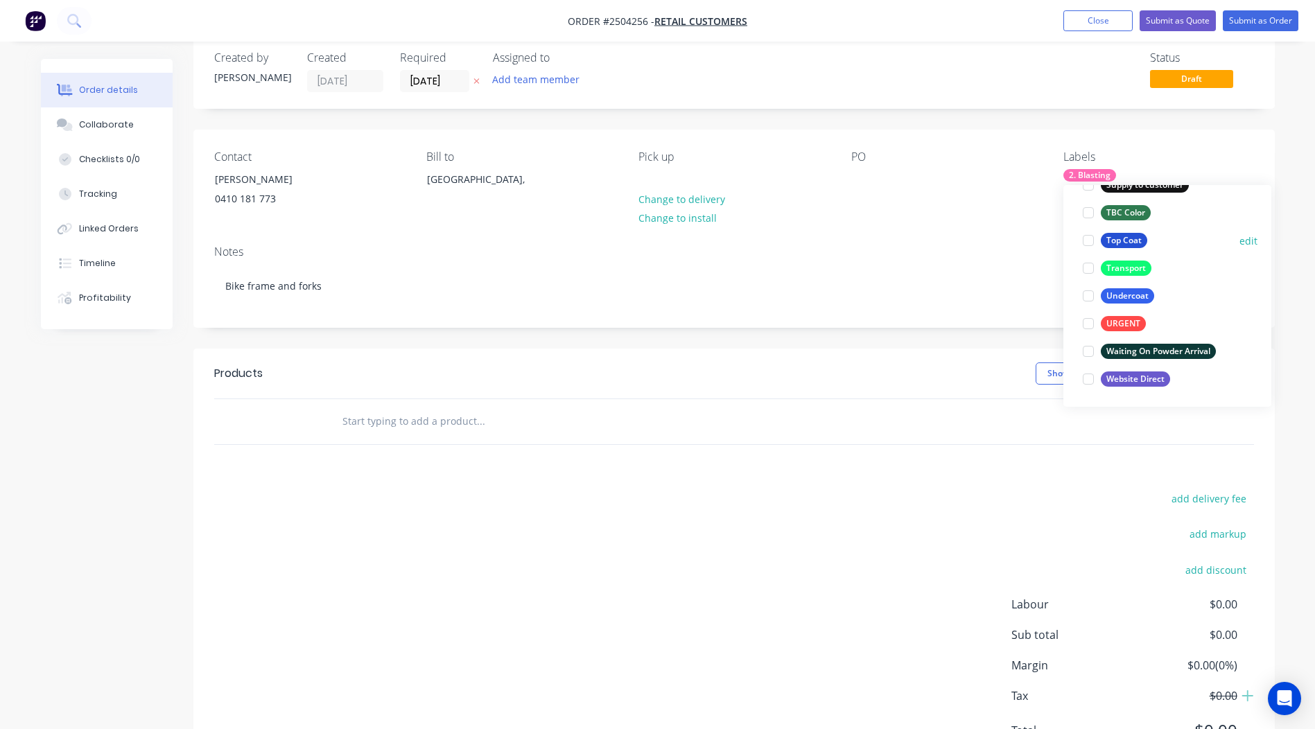
click at [1123, 239] on div "Top Coat" at bounding box center [1124, 240] width 46 height 15
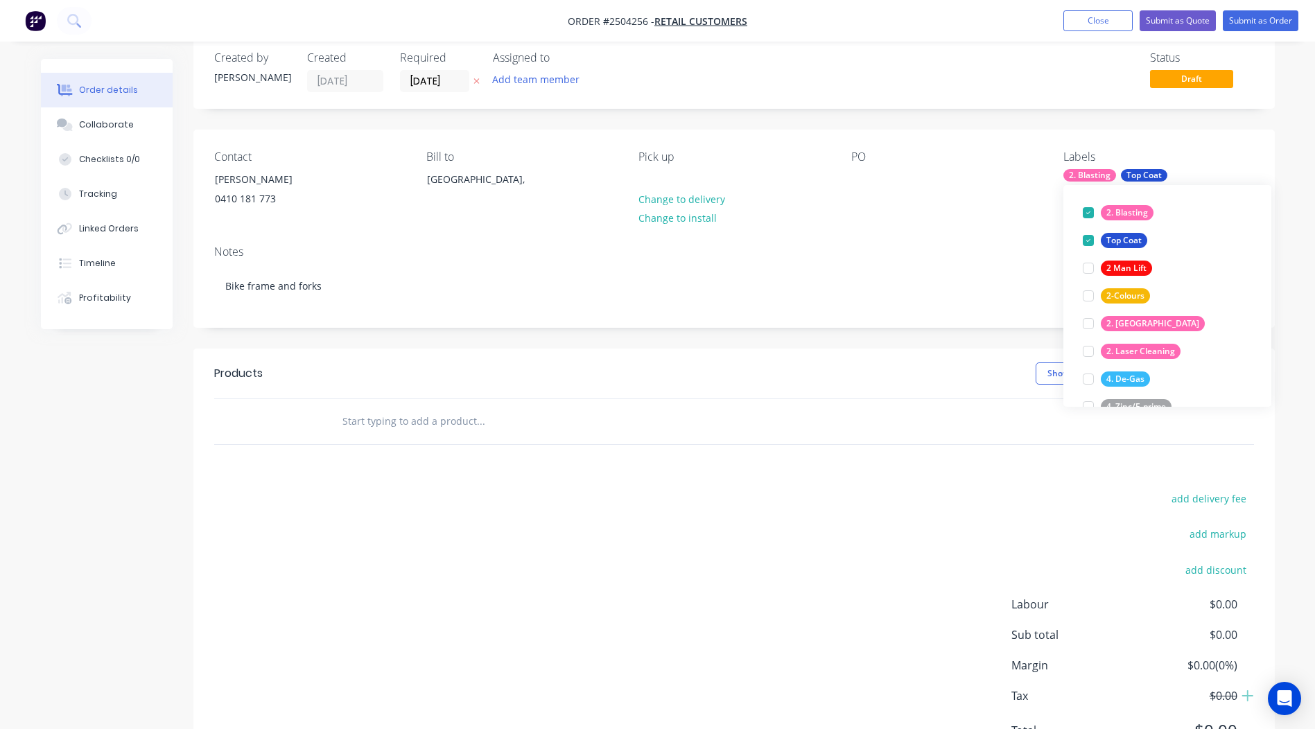
click at [1277, 132] on div "Order details Collaborate Checklists 0/0 Tracking Linked Orders Timeline Profit…" at bounding box center [658, 417] width 1262 height 764
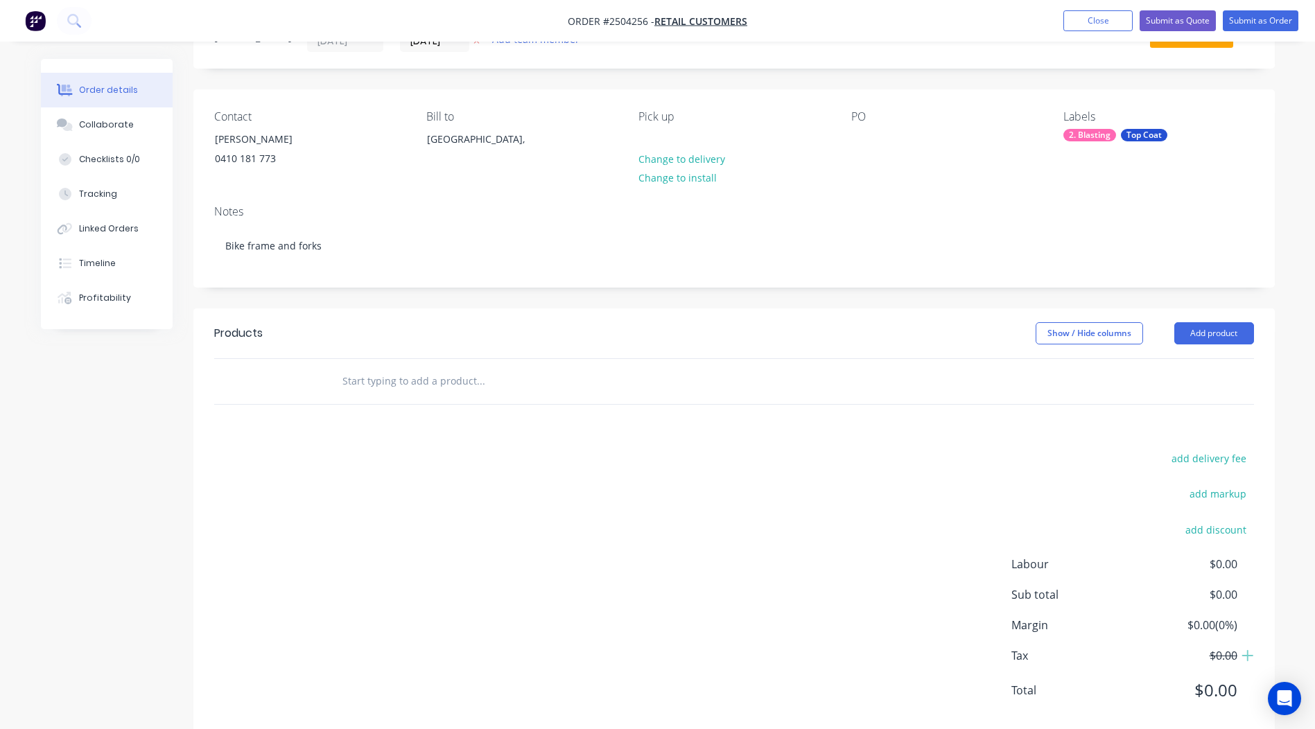
scroll to position [71, 0]
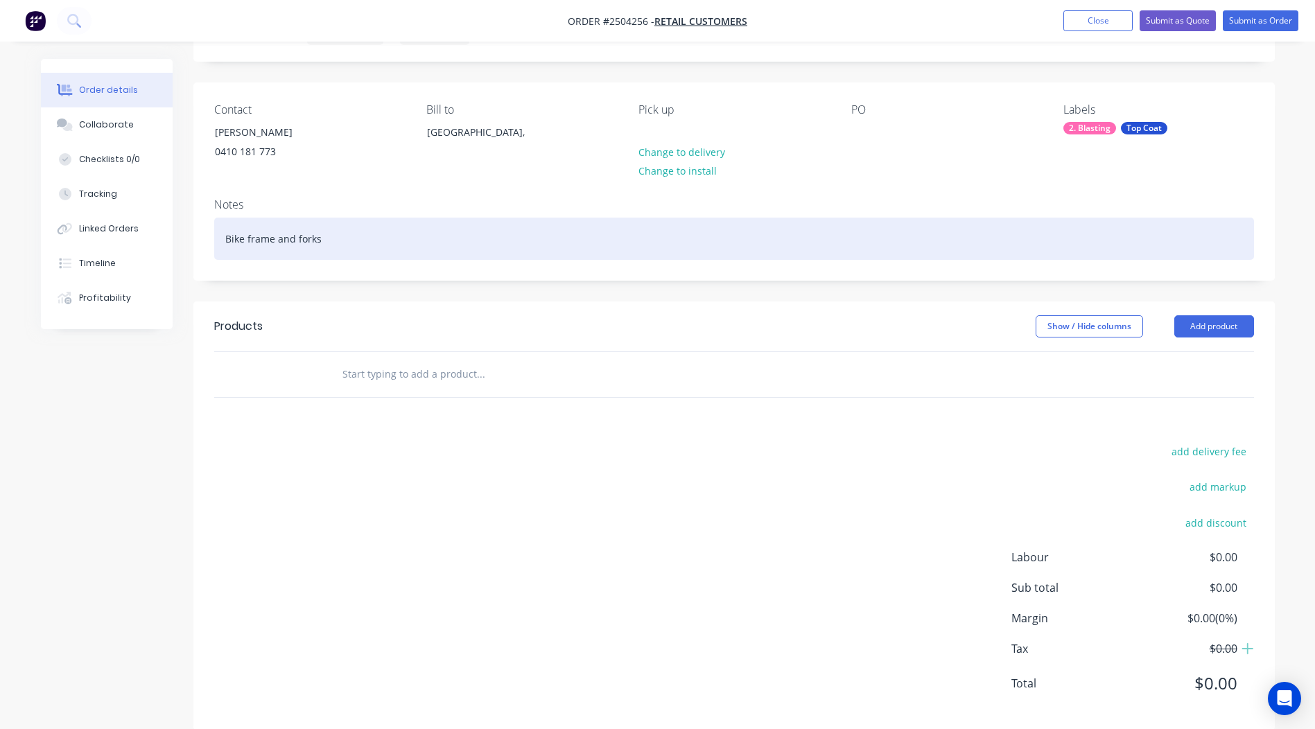
click at [343, 250] on div "Bike frame and forks" at bounding box center [734, 239] width 1040 height 42
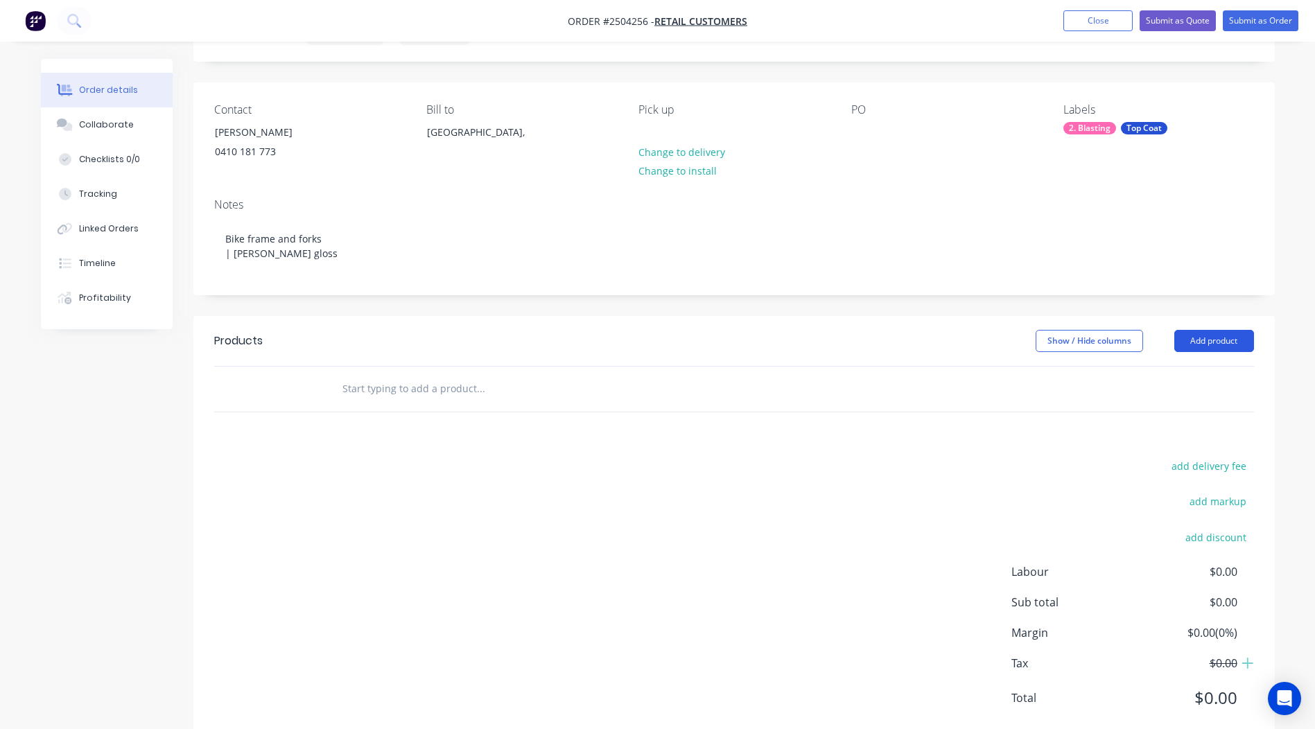
click at [1200, 343] on button "Add product" at bounding box center [1215, 341] width 80 height 22
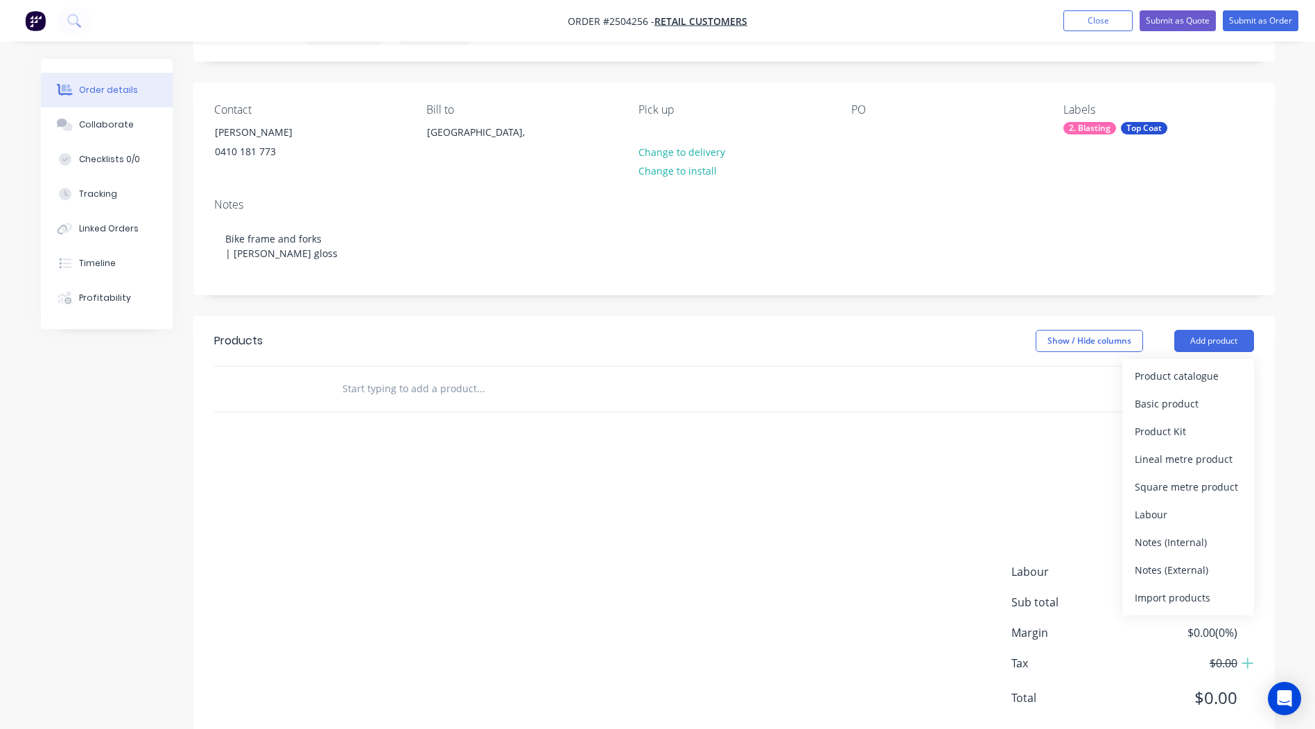
click at [860, 318] on header "Products Show / Hide columns Add product Product catalogue Basic product Produc…" at bounding box center [734, 341] width 1082 height 50
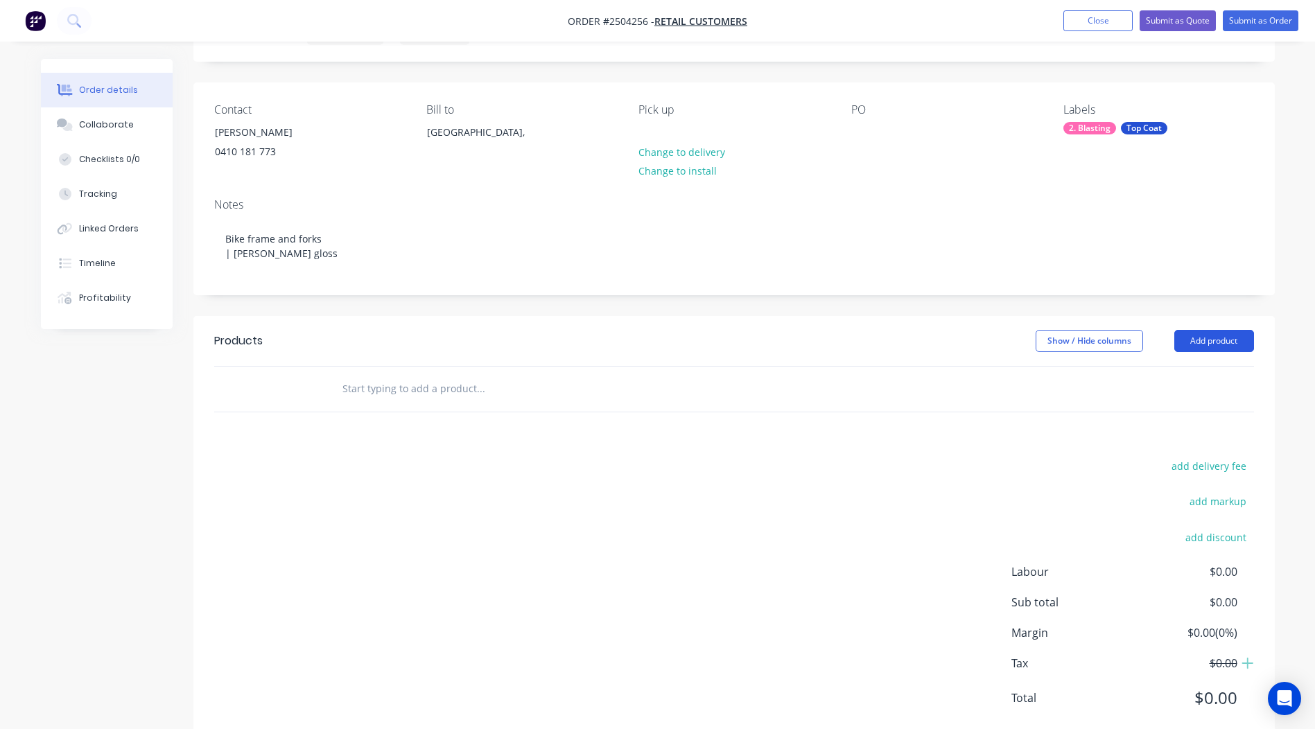
click at [1187, 347] on button "Add product" at bounding box center [1215, 341] width 80 height 22
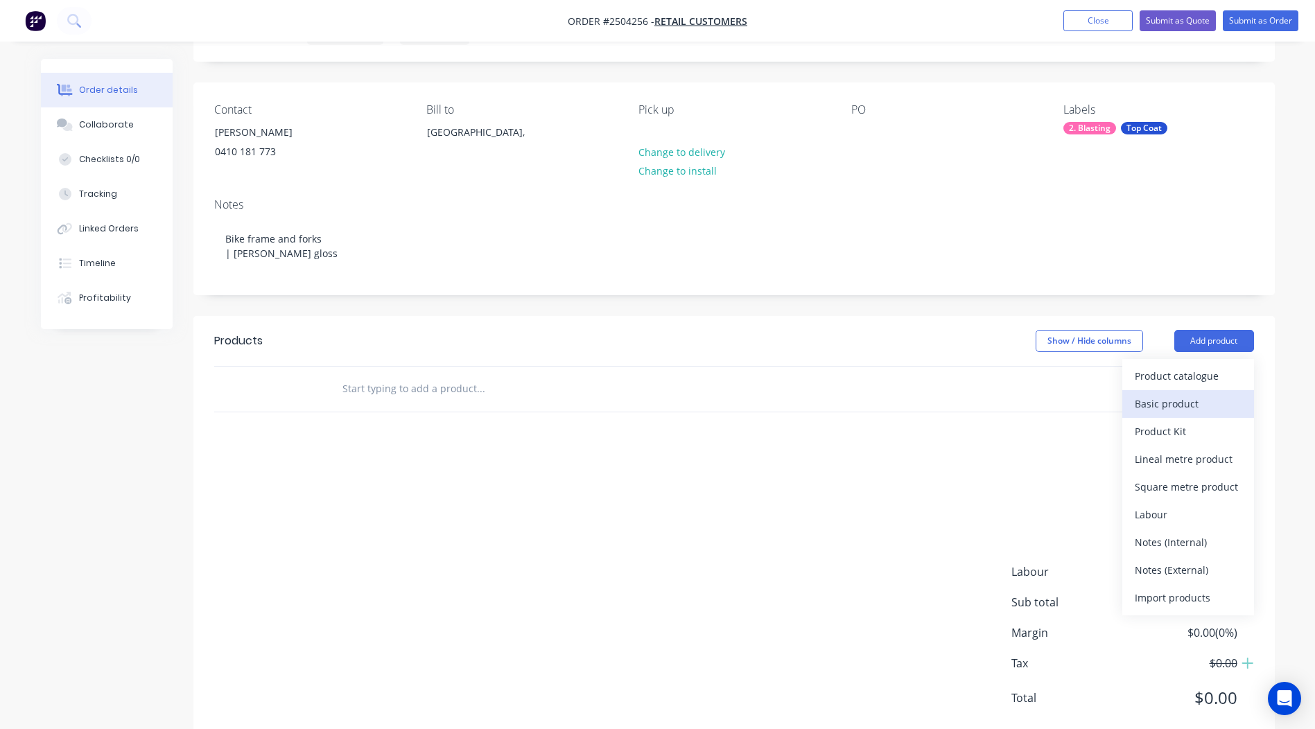
click at [1164, 407] on div "Basic product" at bounding box center [1188, 404] width 107 height 20
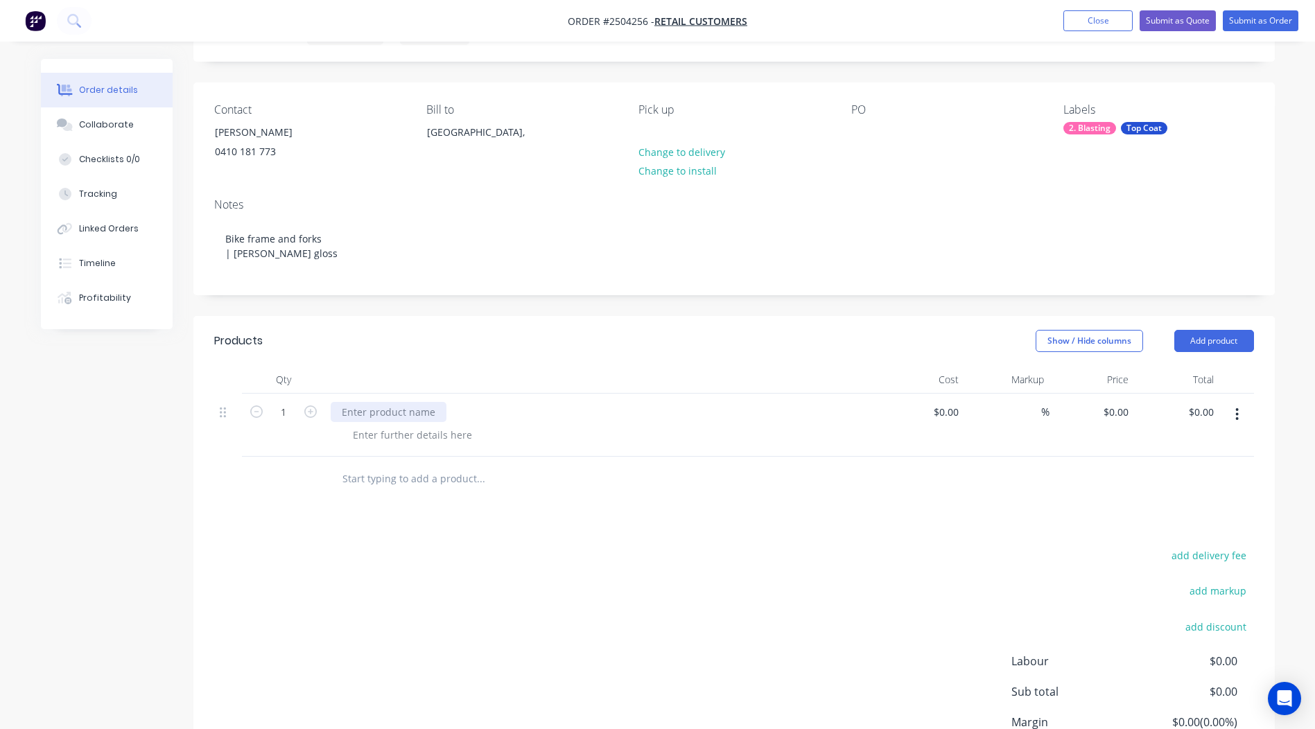
click at [392, 415] on div at bounding box center [389, 412] width 116 height 20
click at [1243, 413] on button "button" at bounding box center [1237, 414] width 33 height 25
click at [1201, 447] on div "Duplicate" at bounding box center [1188, 451] width 107 height 20
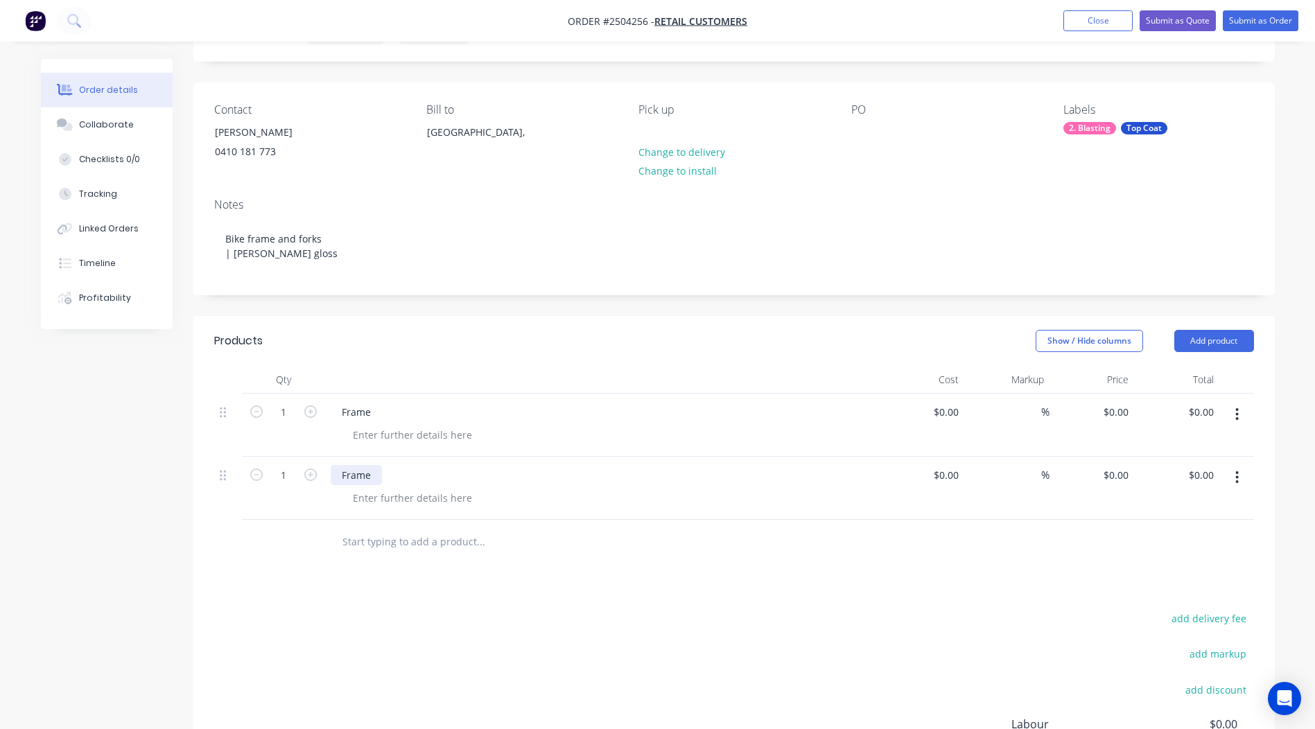
click at [379, 471] on div "Frame" at bounding box center [356, 475] width 51 height 20
click at [1117, 474] on div "0 $0.00" at bounding box center [1115, 475] width 37 height 20
type input "70"
type input "0"
type input "$70.00"
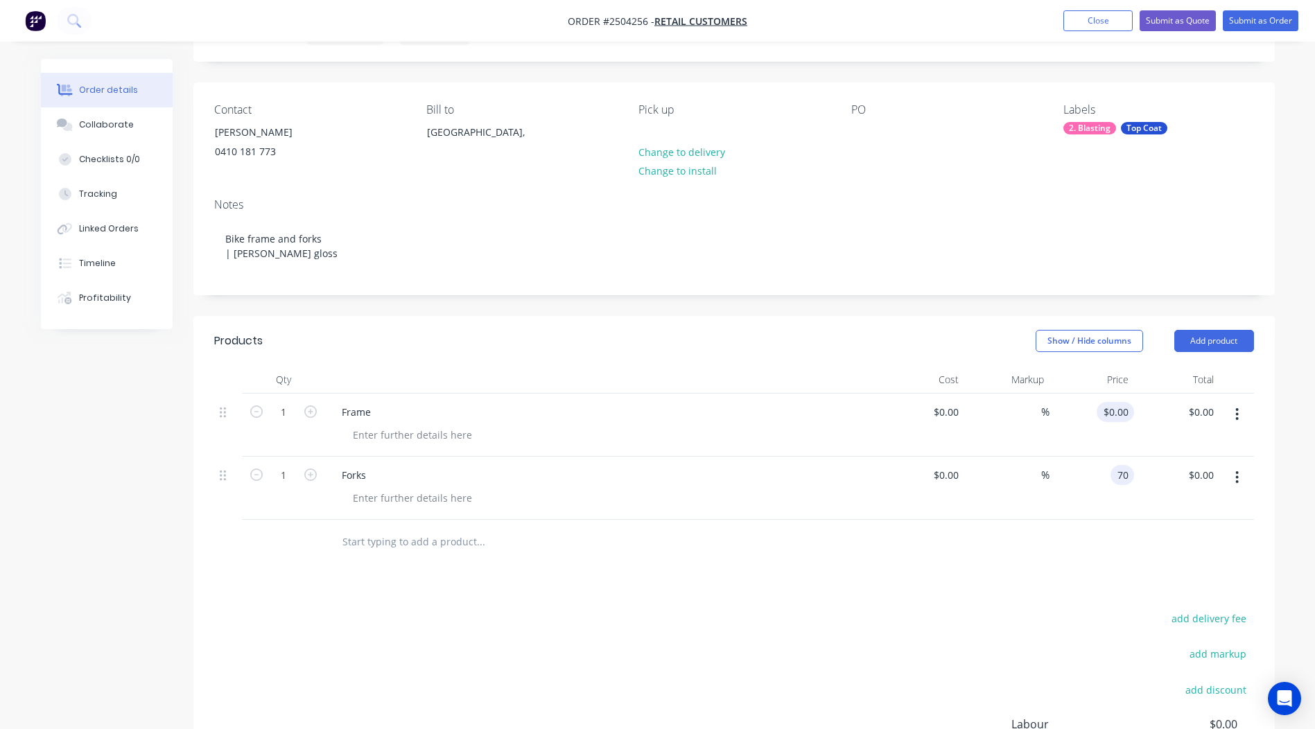
type input "$70.00"
click at [1119, 413] on input "0" at bounding box center [1118, 412] width 32 height 20
type input "$280.00"
click at [1011, 582] on div "Products Show / Hide columns Add product Qty Cost Markup Price Total 1 Frame $0…" at bounding box center [734, 607] width 1082 height 582
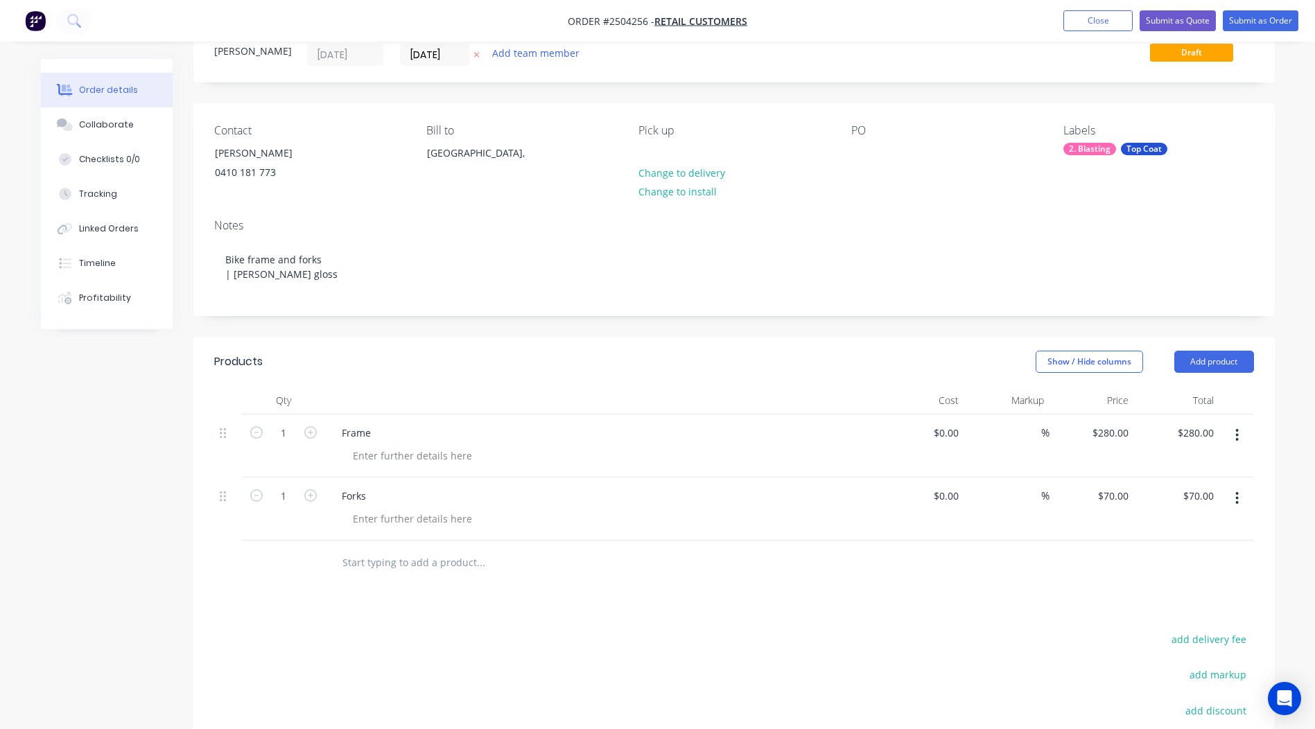
scroll to position [0, 0]
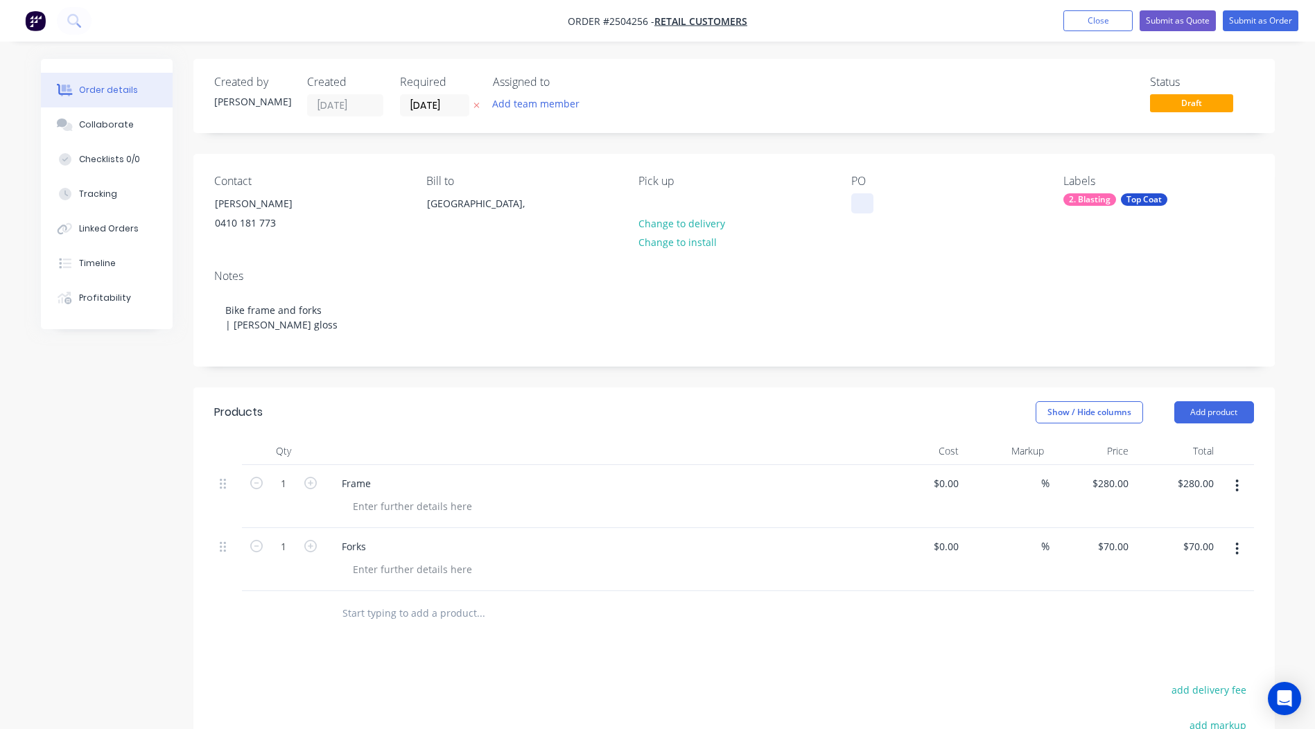
click at [870, 199] on div at bounding box center [862, 203] width 22 height 20
click at [1310, 265] on div "Order details Collaborate Checklists 0/0 Tracking Linked Orders Timeline Profit…" at bounding box center [657, 495] width 1315 height 990
click at [1245, 18] on button "Submit as Order" at bounding box center [1261, 20] width 76 height 21
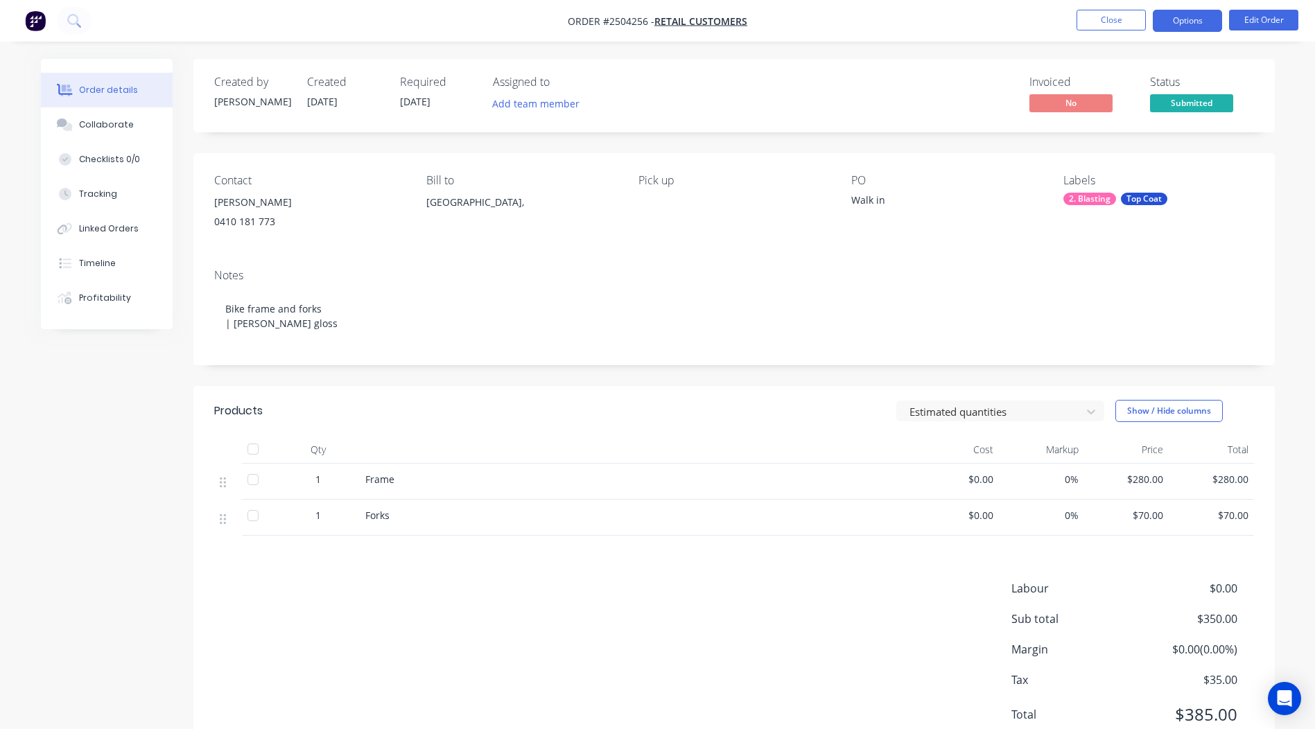
click at [1176, 13] on button "Options" at bounding box center [1187, 21] width 69 height 22
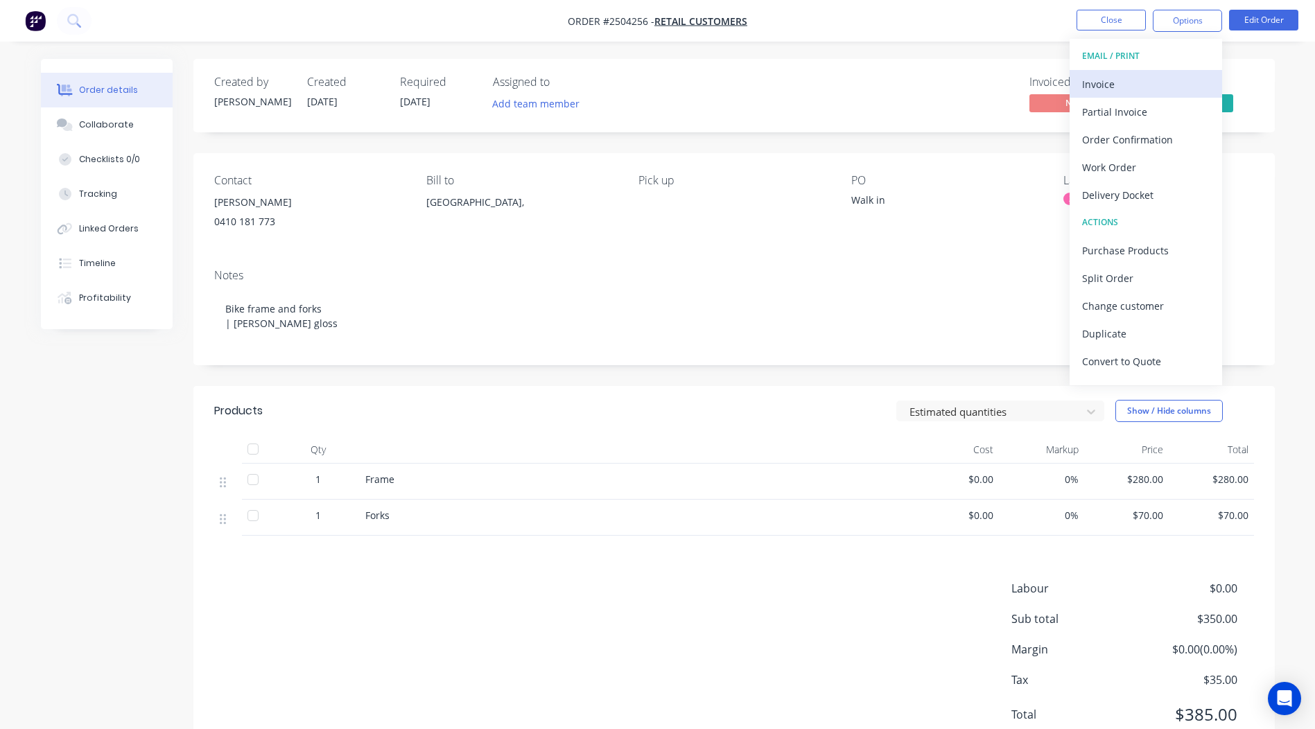
click at [1149, 84] on div "Invoice" at bounding box center [1146, 84] width 128 height 20
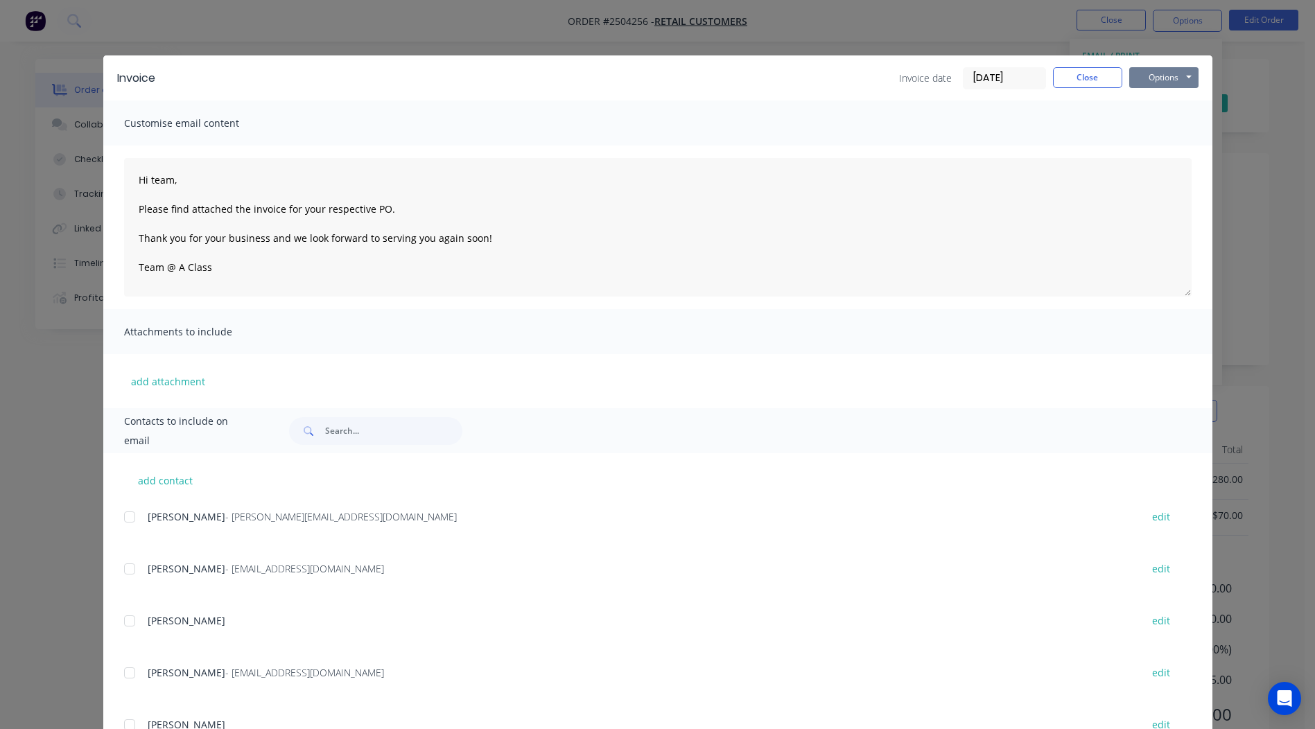
click at [1145, 74] on button "Options" at bounding box center [1164, 77] width 69 height 21
click at [1164, 122] on button "Print" at bounding box center [1174, 125] width 89 height 23
click at [1098, 83] on button "Close" at bounding box center [1087, 77] width 69 height 21
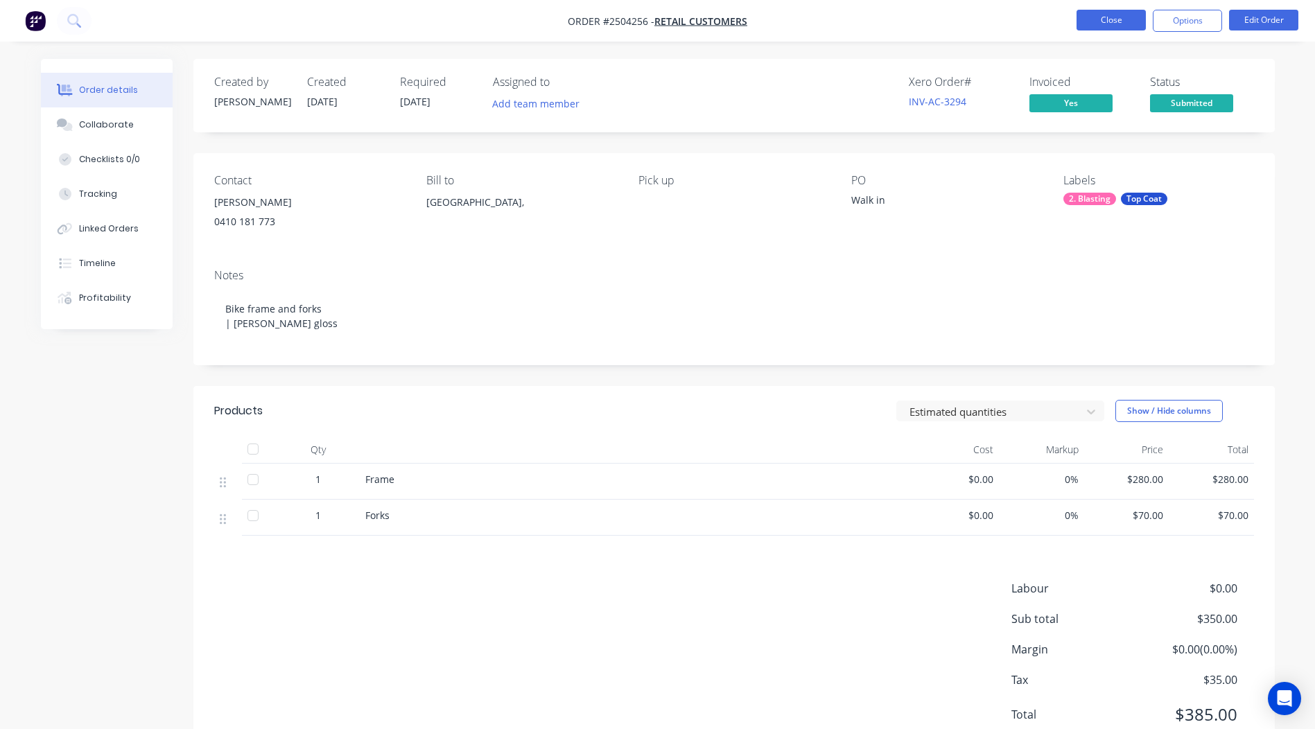
click at [1110, 27] on button "Close" at bounding box center [1111, 20] width 69 height 21
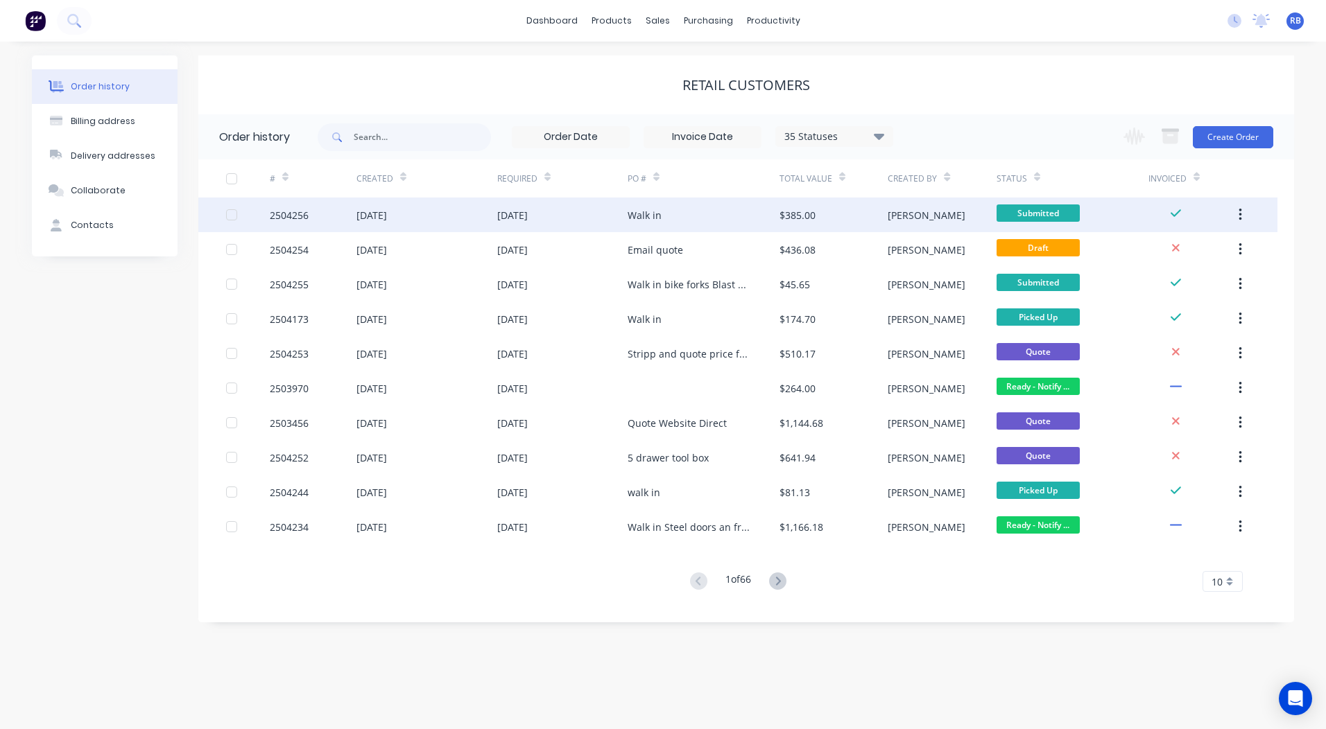
click at [764, 222] on div "Walk in" at bounding box center [704, 215] width 152 height 35
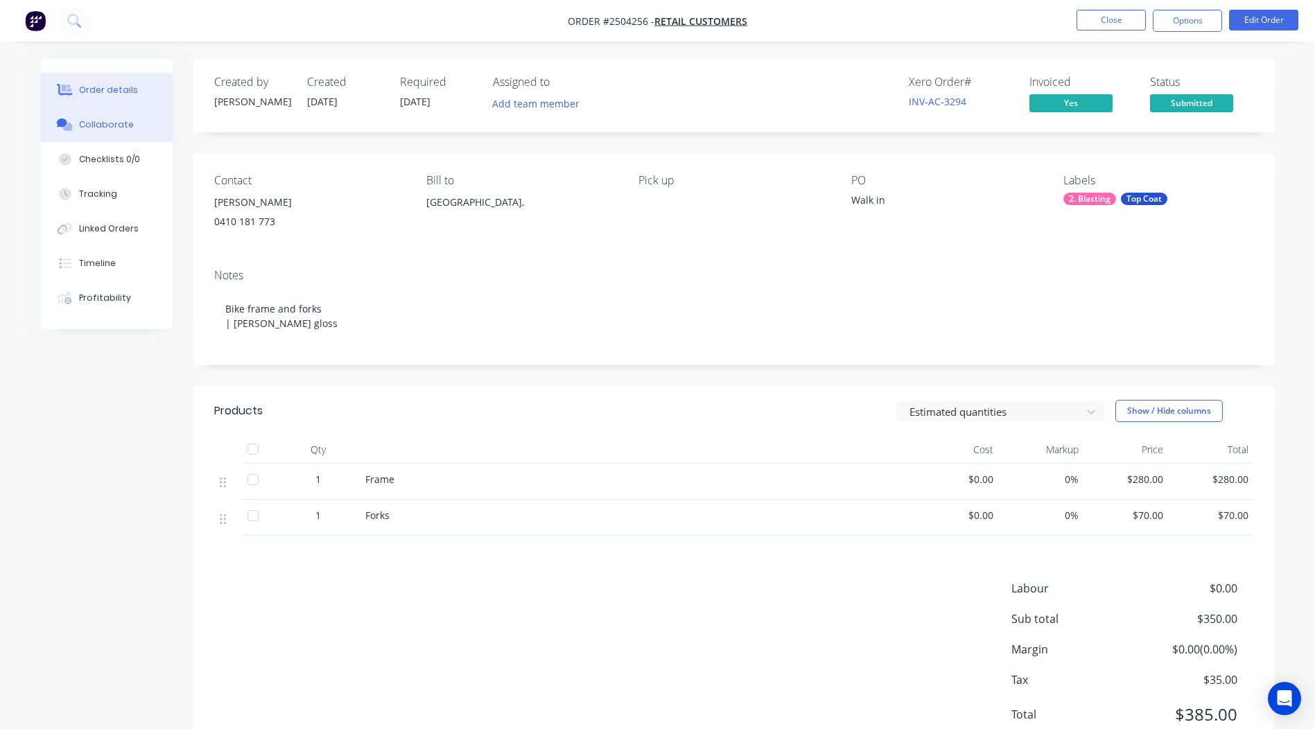
click at [108, 121] on div "Collaborate" at bounding box center [106, 125] width 55 height 12
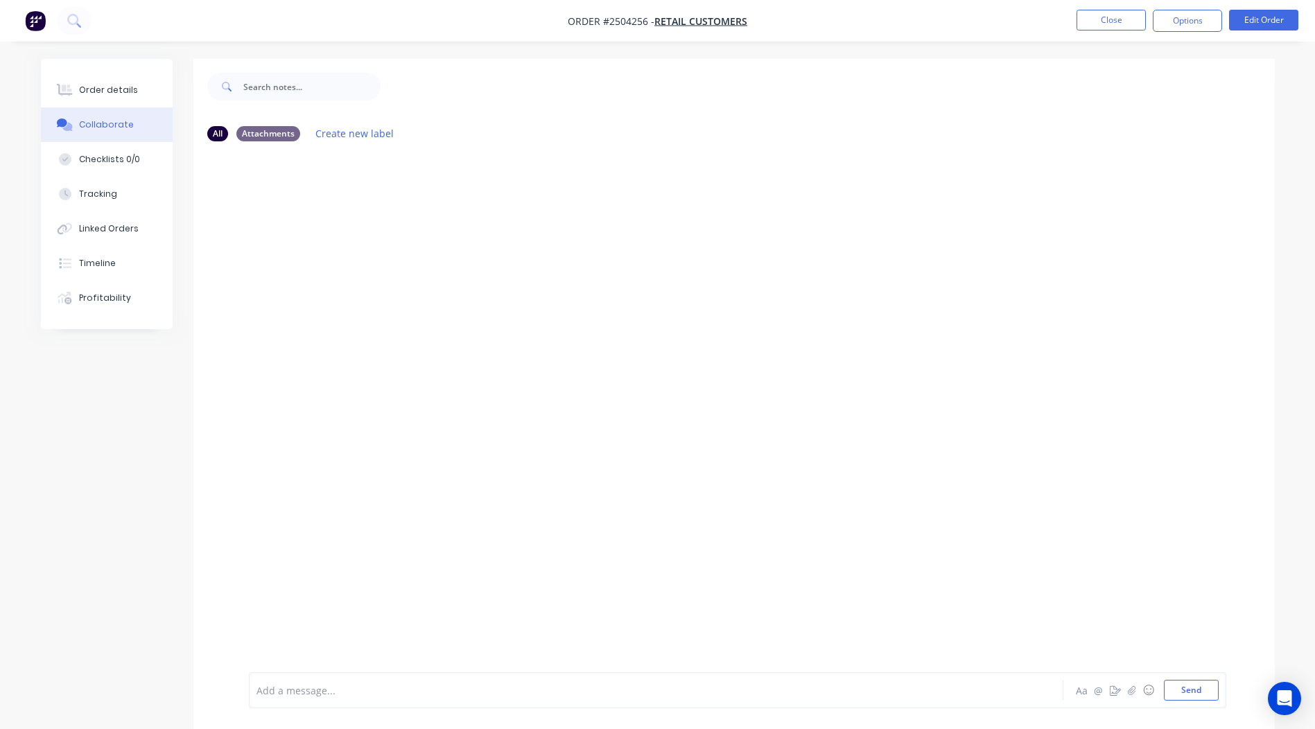
click at [367, 690] on div at bounding box center [617, 691] width 721 height 15
click at [1116, 26] on button "Close" at bounding box center [1111, 20] width 69 height 21
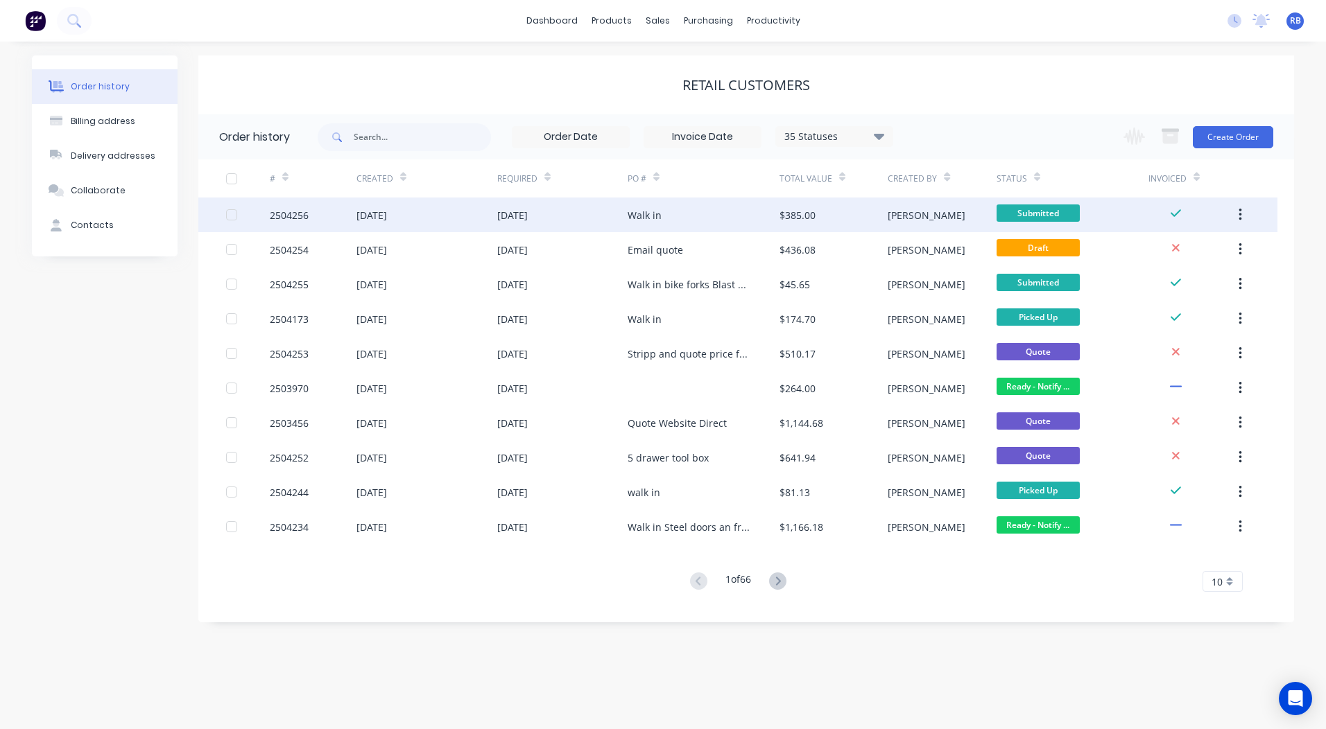
click at [847, 211] on div "$385.00" at bounding box center [833, 215] width 108 height 35
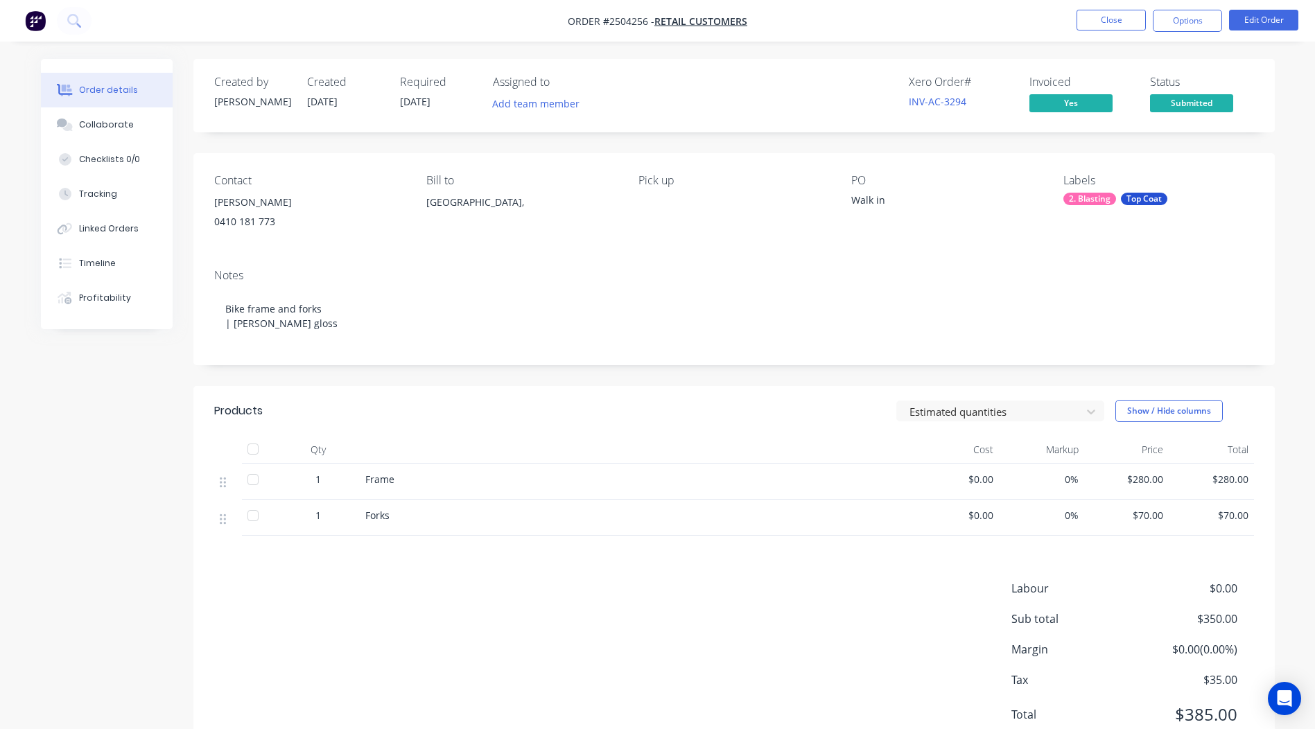
click at [1096, 4] on nav "Order #2504256 - Retail Customers Close Options Edit Order" at bounding box center [657, 21] width 1315 height 42
click at [1096, 10] on button "Close" at bounding box center [1111, 20] width 69 height 21
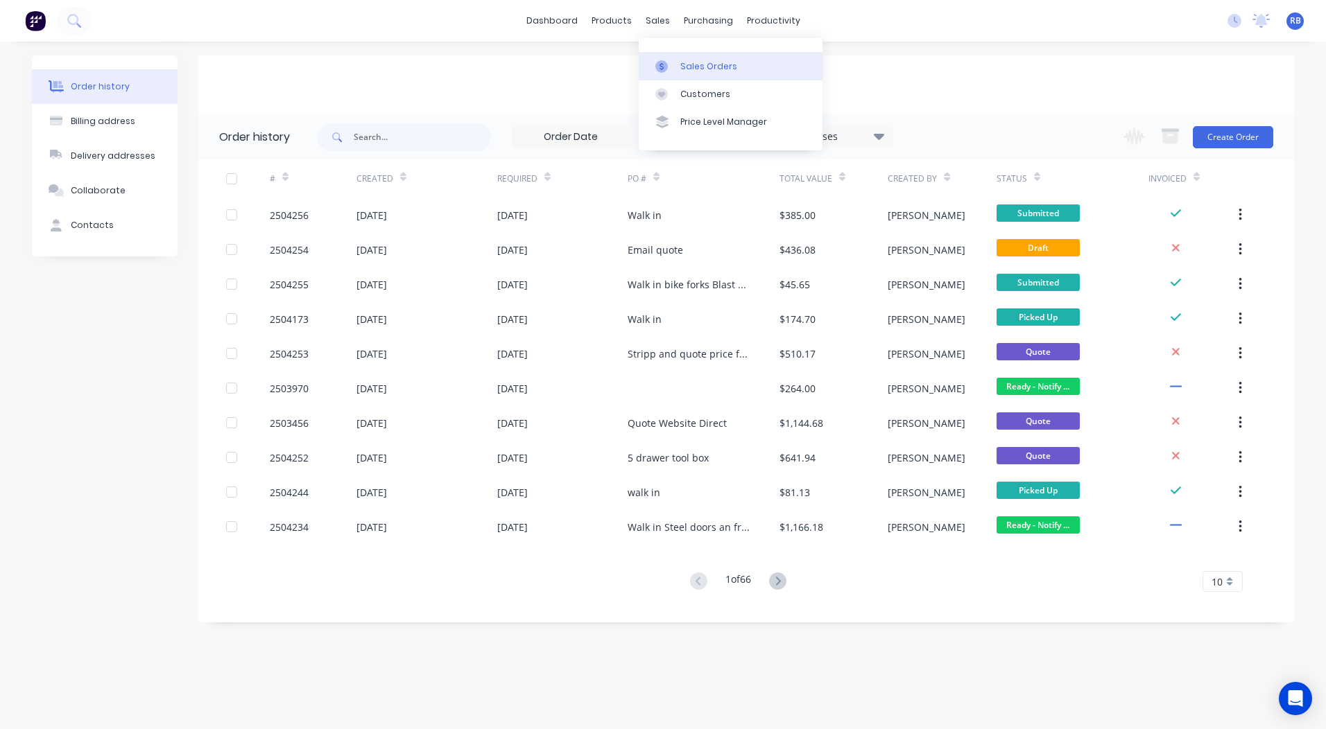
click at [692, 55] on link "Sales Orders" at bounding box center [731, 66] width 184 height 28
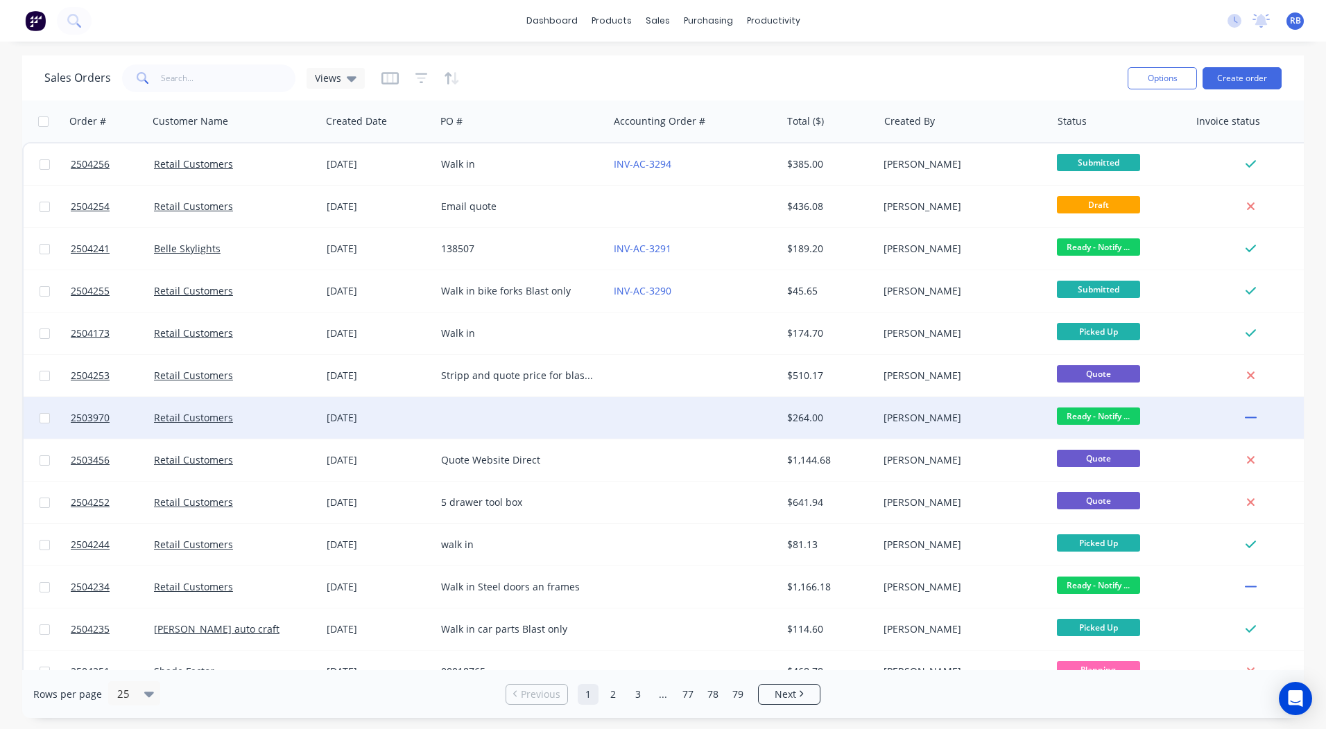
click at [483, 422] on div at bounding box center [521, 418] width 173 height 42
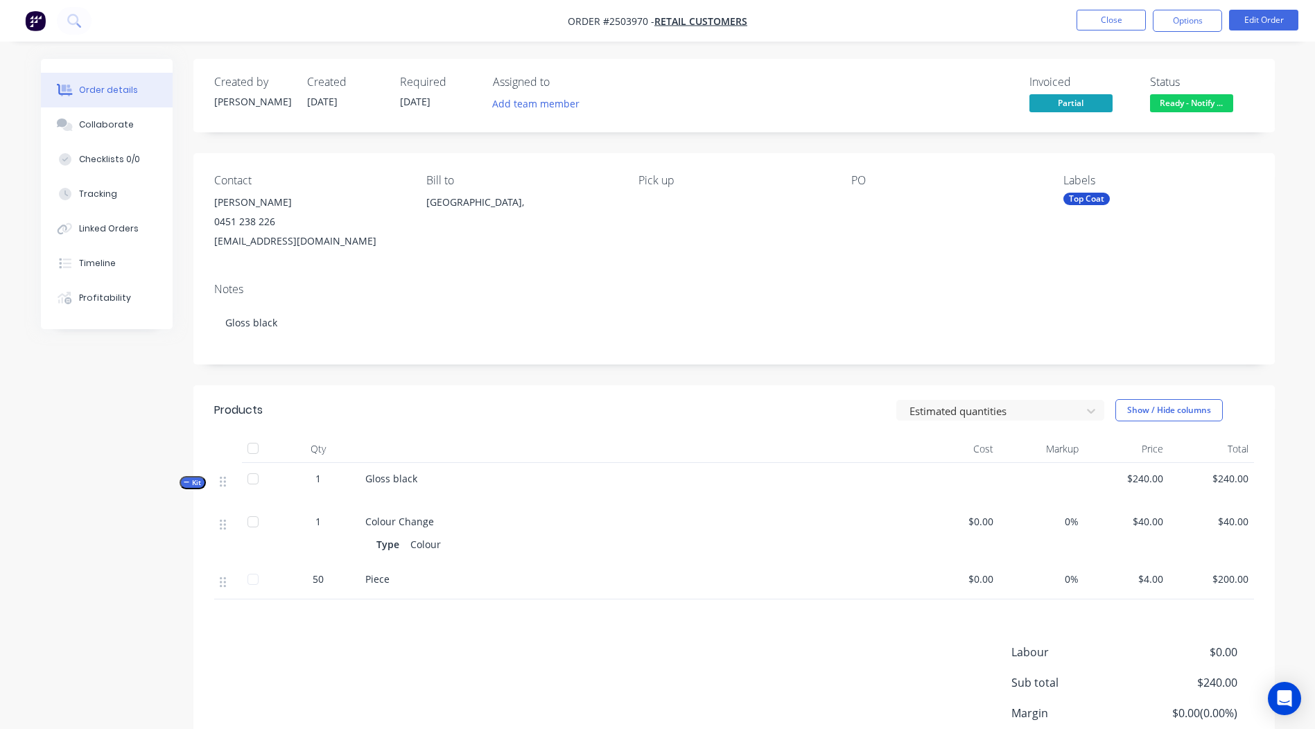
click at [1167, 99] on span "Ready - Notify ..." at bounding box center [1191, 102] width 83 height 17
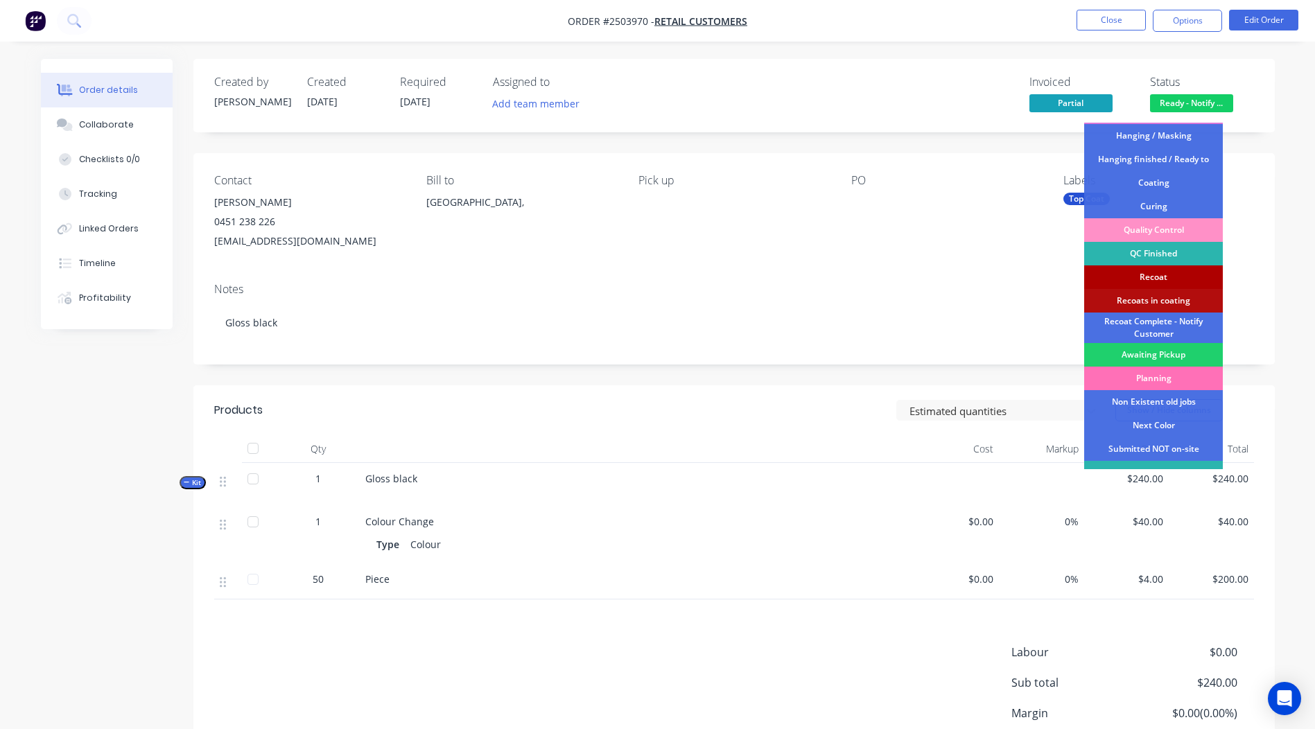
scroll to position [344, 0]
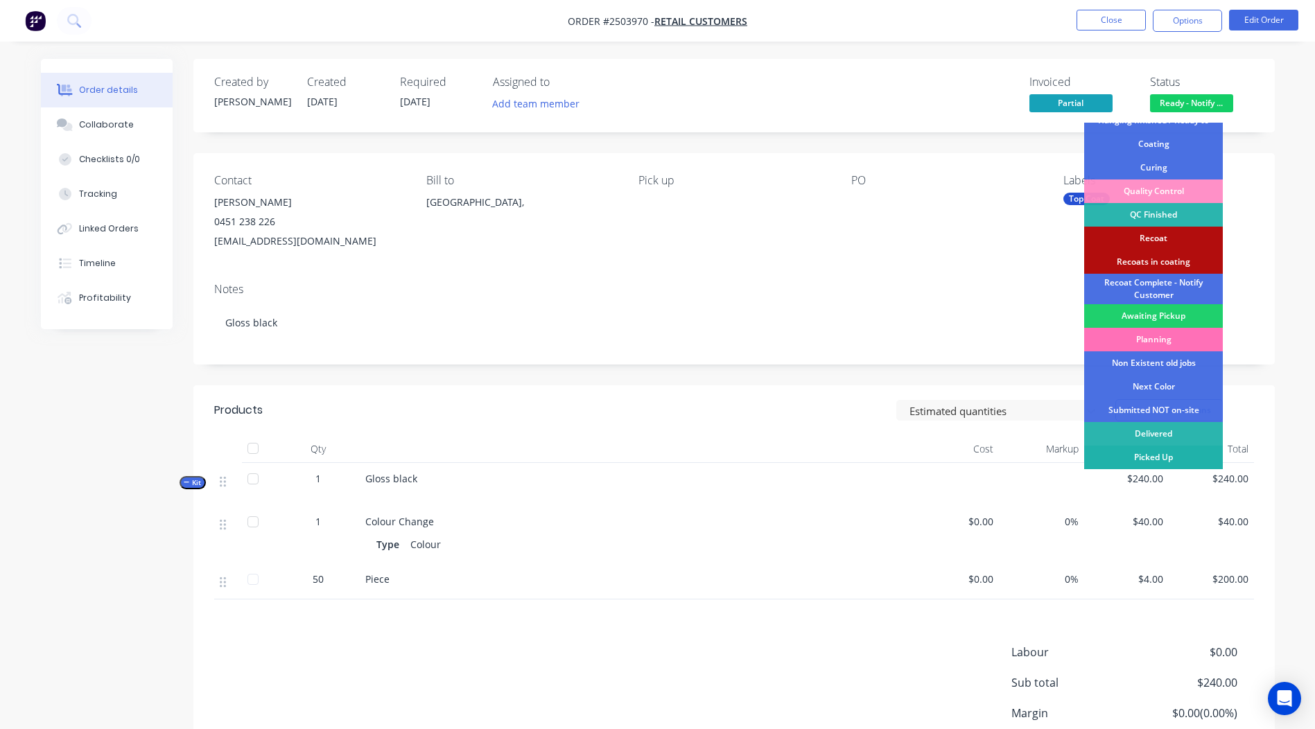
click at [1155, 453] on div "Picked Up" at bounding box center [1153, 458] width 139 height 24
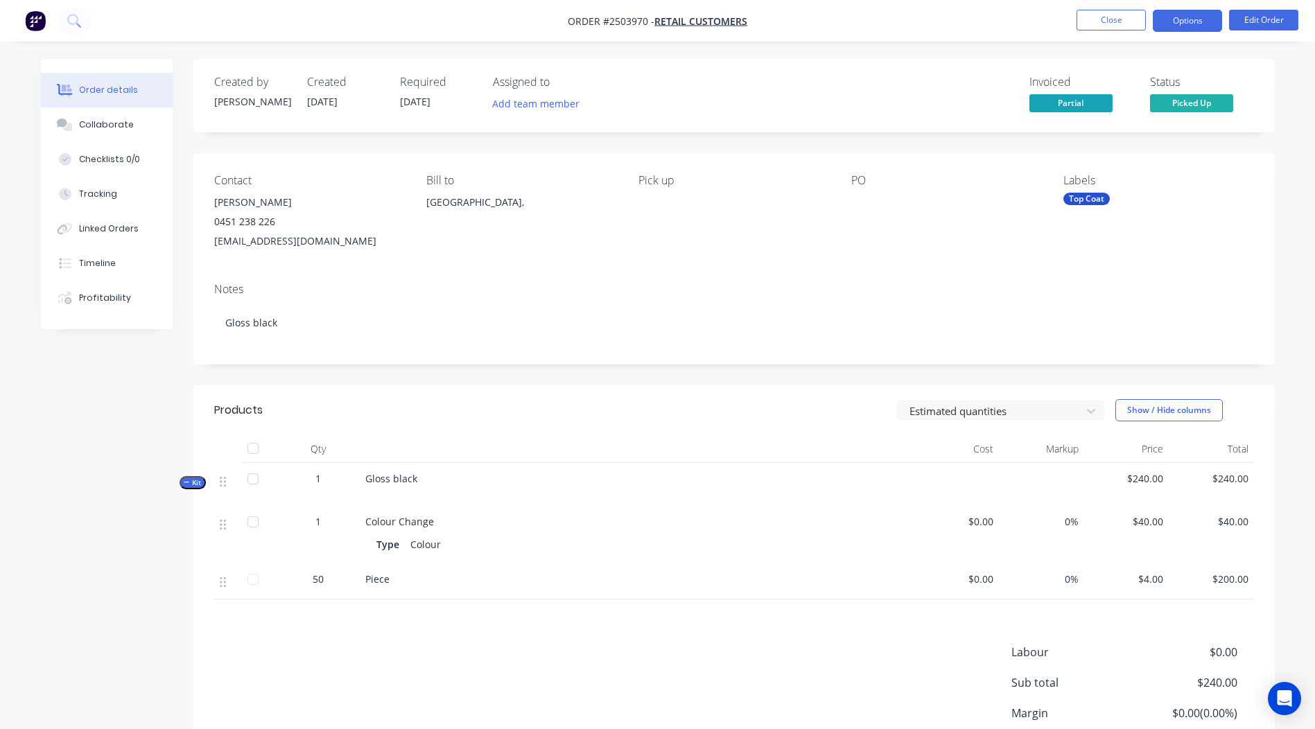
click at [1185, 15] on button "Options" at bounding box center [1187, 21] width 69 height 22
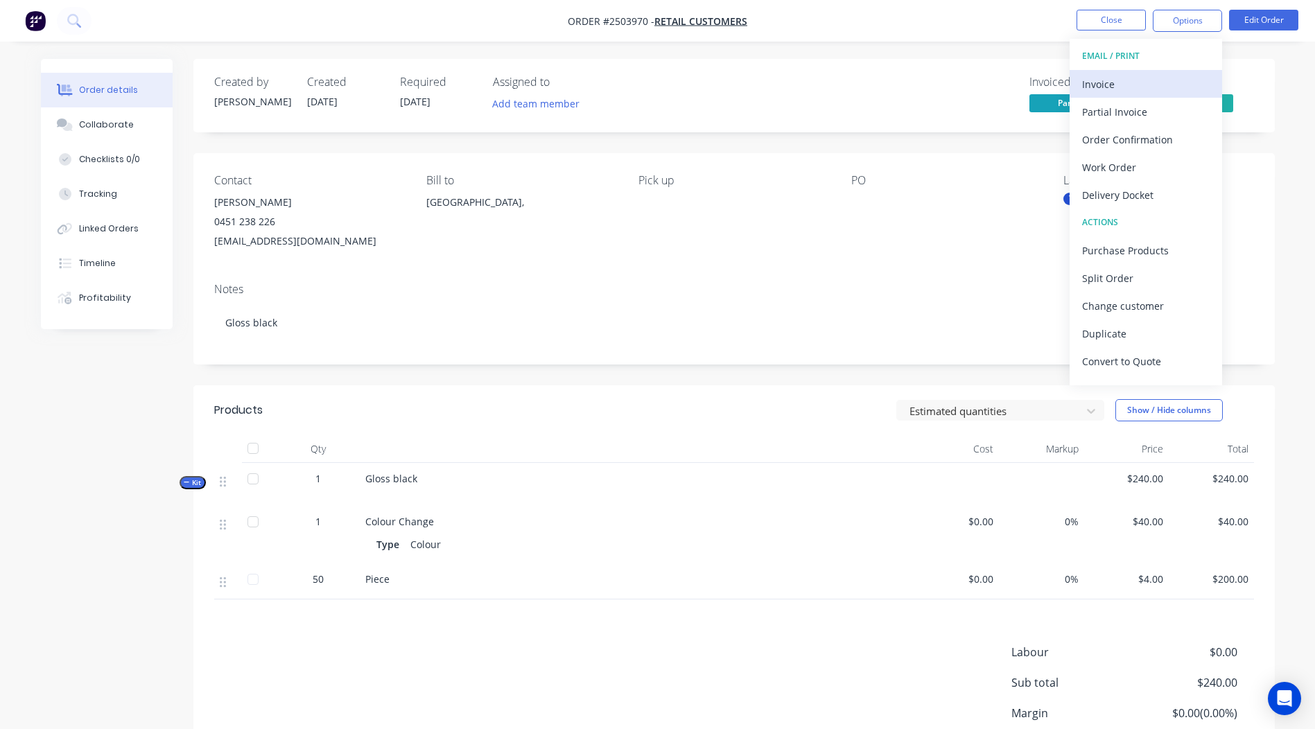
click at [1117, 75] on div "Invoice" at bounding box center [1146, 84] width 128 height 20
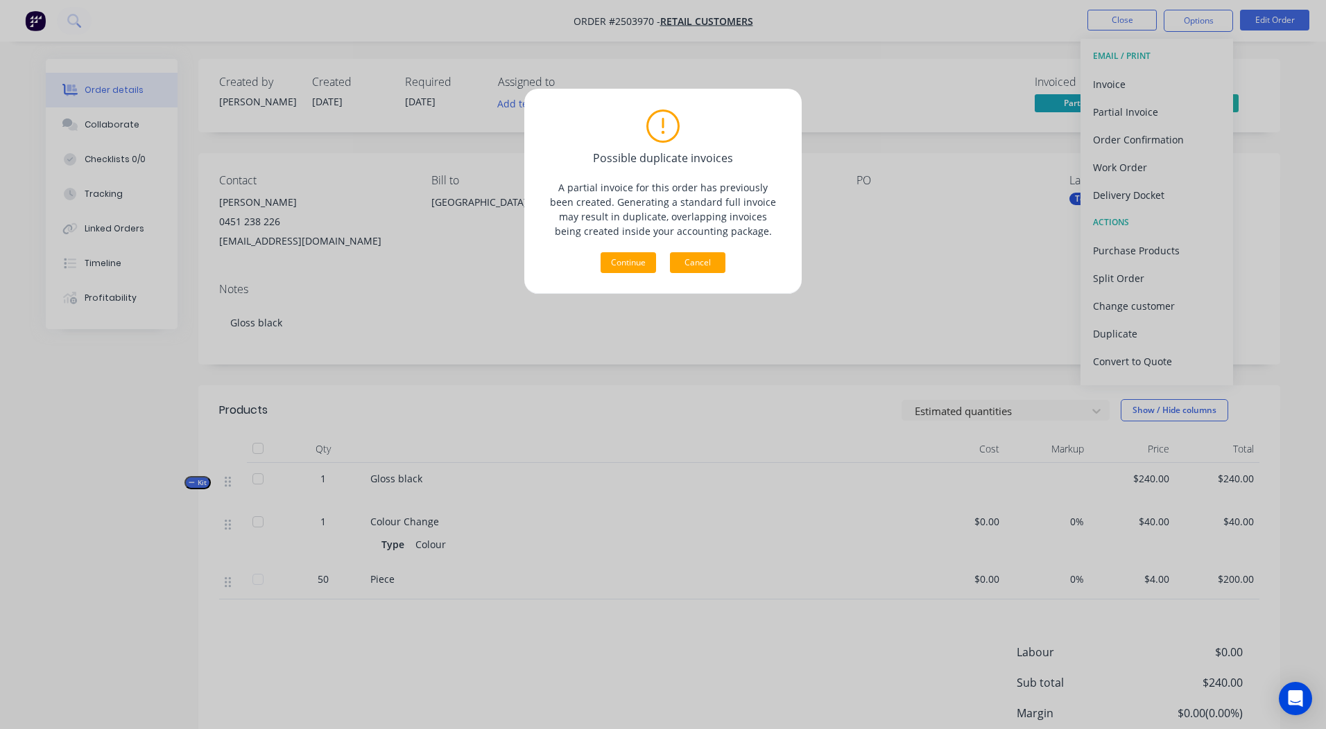
click at [712, 261] on button "Cancel" at bounding box center [697, 262] width 55 height 21
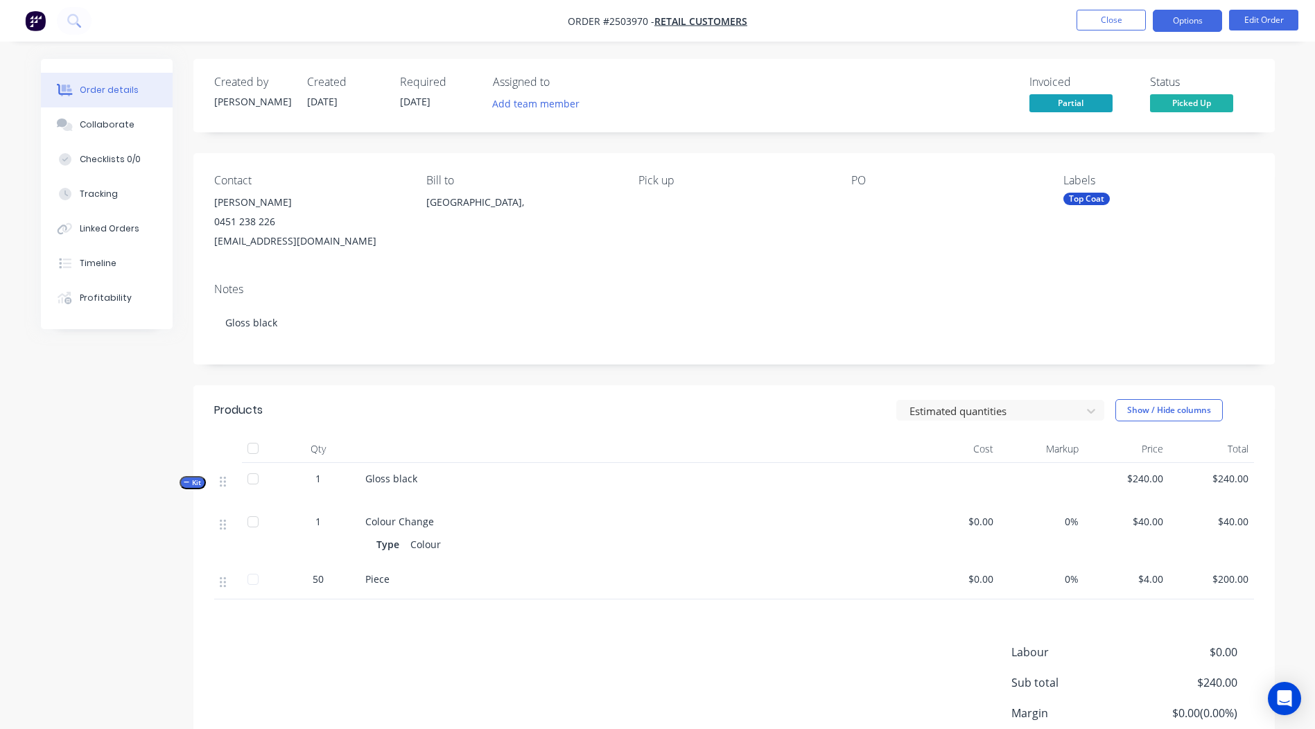
click at [1191, 18] on button "Options" at bounding box center [1187, 21] width 69 height 22
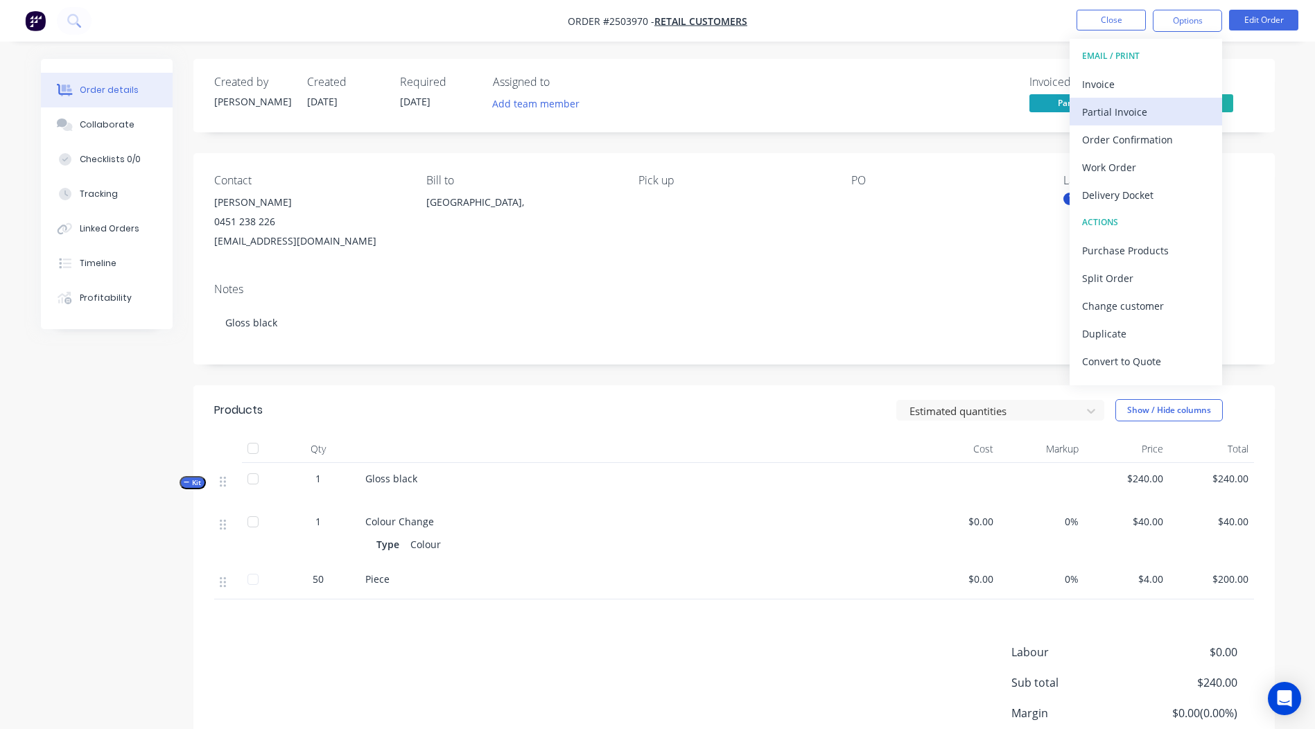
click at [1148, 116] on div "Partial Invoice" at bounding box center [1146, 112] width 128 height 20
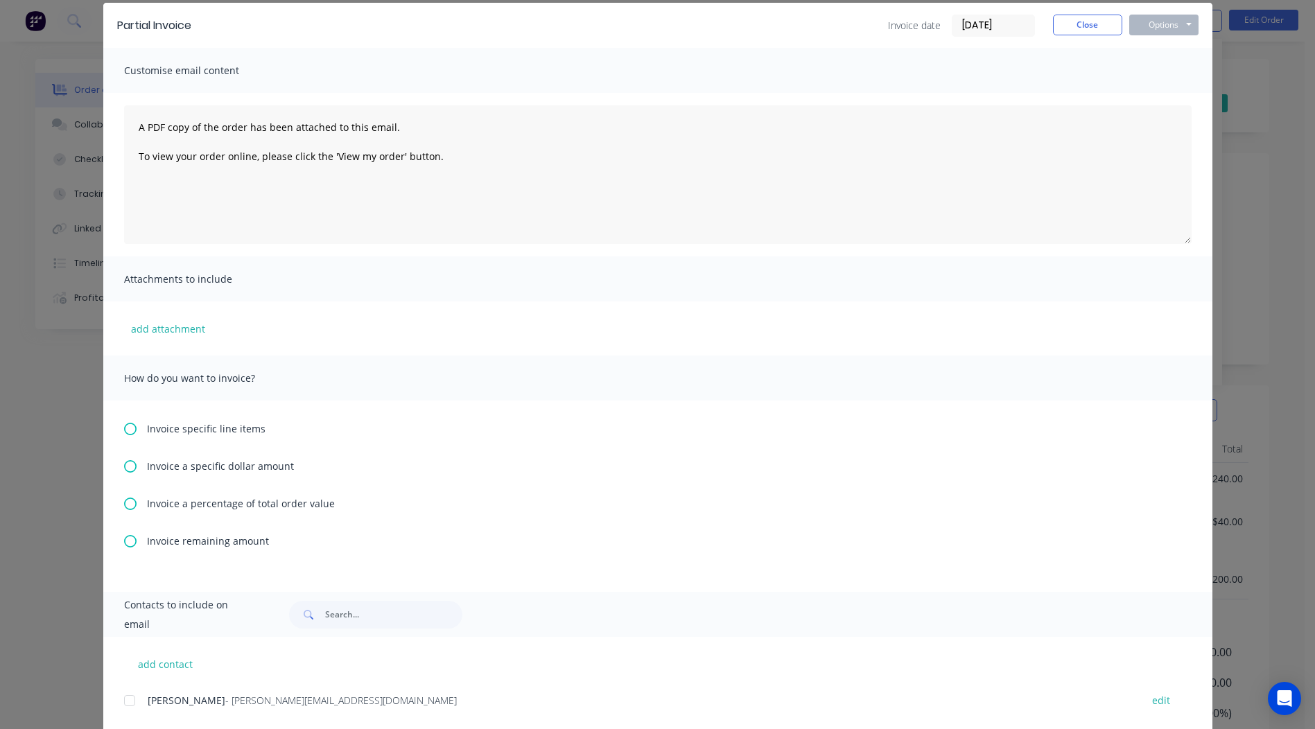
scroll to position [139, 0]
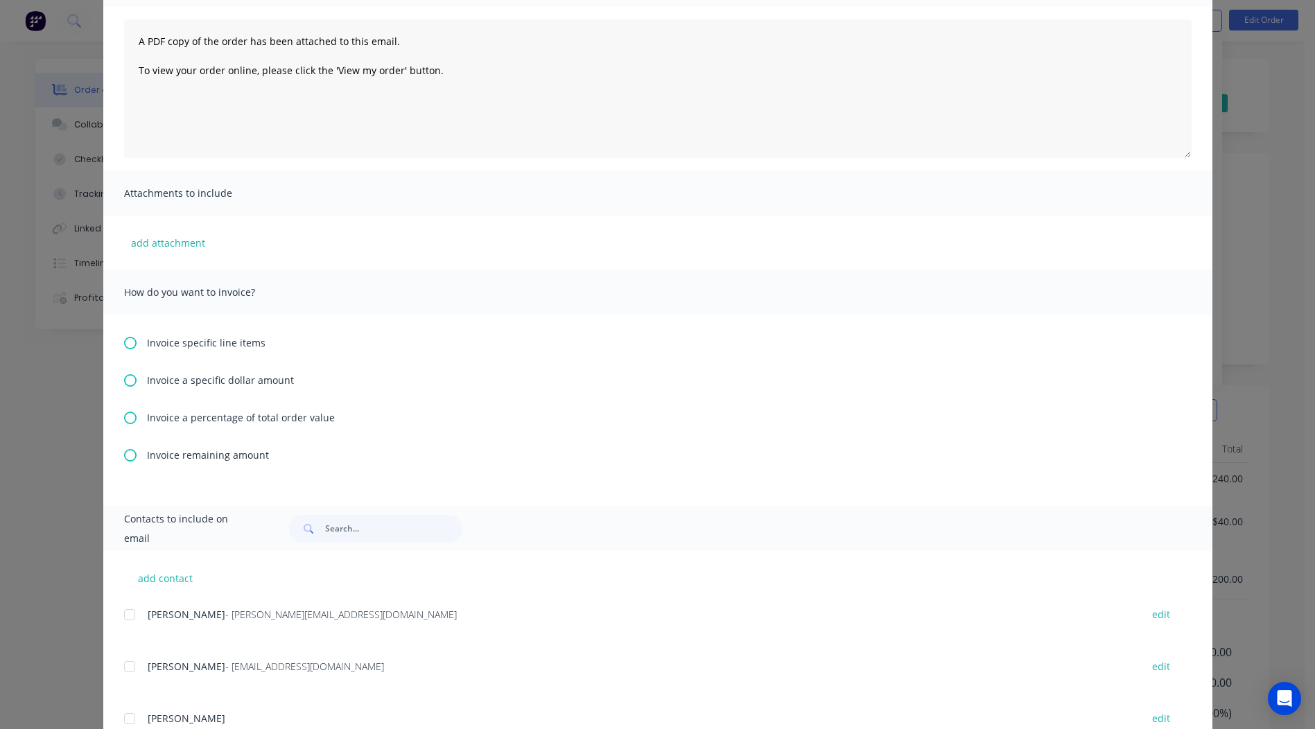
click at [206, 420] on span "Invoice a percentage of total order value" at bounding box center [241, 417] width 188 height 15
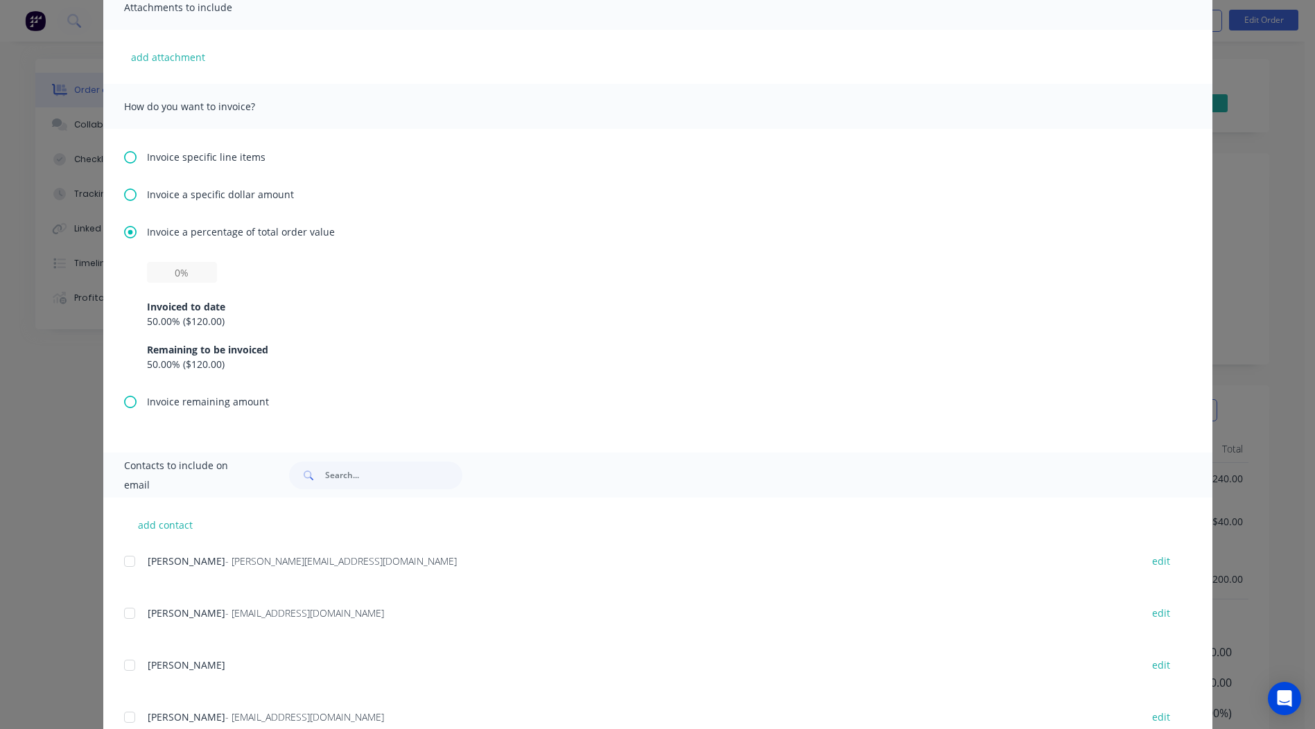
scroll to position [347, 0]
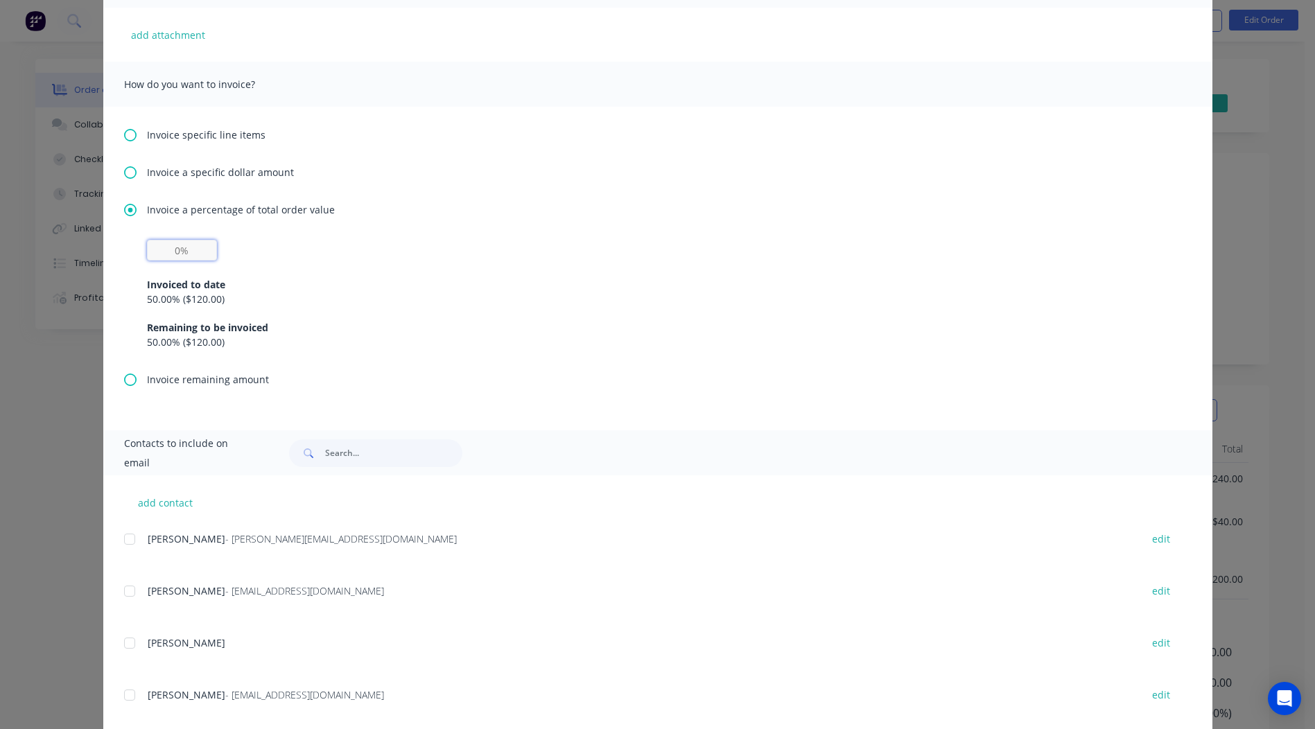
click at [178, 252] on input "text" at bounding box center [182, 250] width 70 height 21
type input "50%"
click at [856, 228] on div "Invoice a percentage of total order value 50% Invoiced to date 50.00 % ( $120.0…" at bounding box center [658, 287] width 1068 height 170
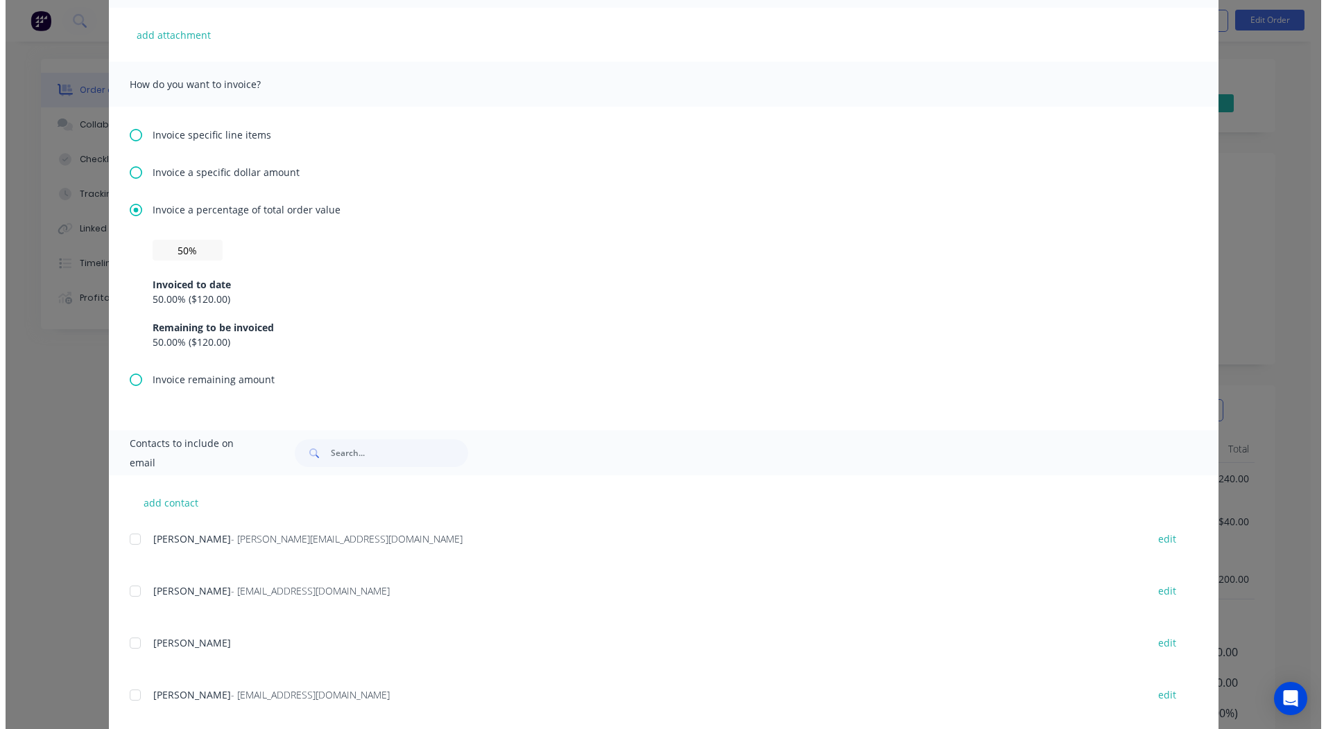
scroll to position [0, 0]
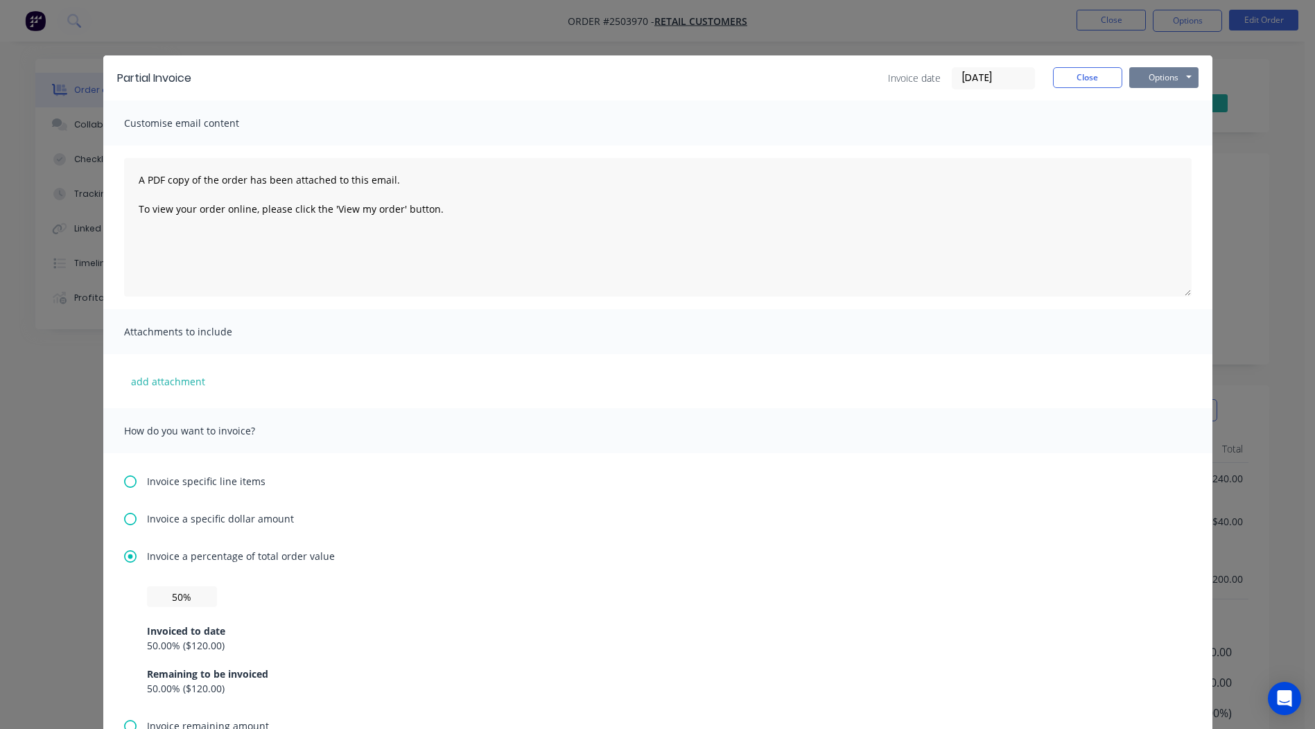
click at [1174, 77] on button "Options" at bounding box center [1164, 77] width 69 height 21
click at [1167, 119] on button "Print" at bounding box center [1174, 125] width 89 height 23
click at [1071, 80] on button "Close" at bounding box center [1087, 77] width 69 height 21
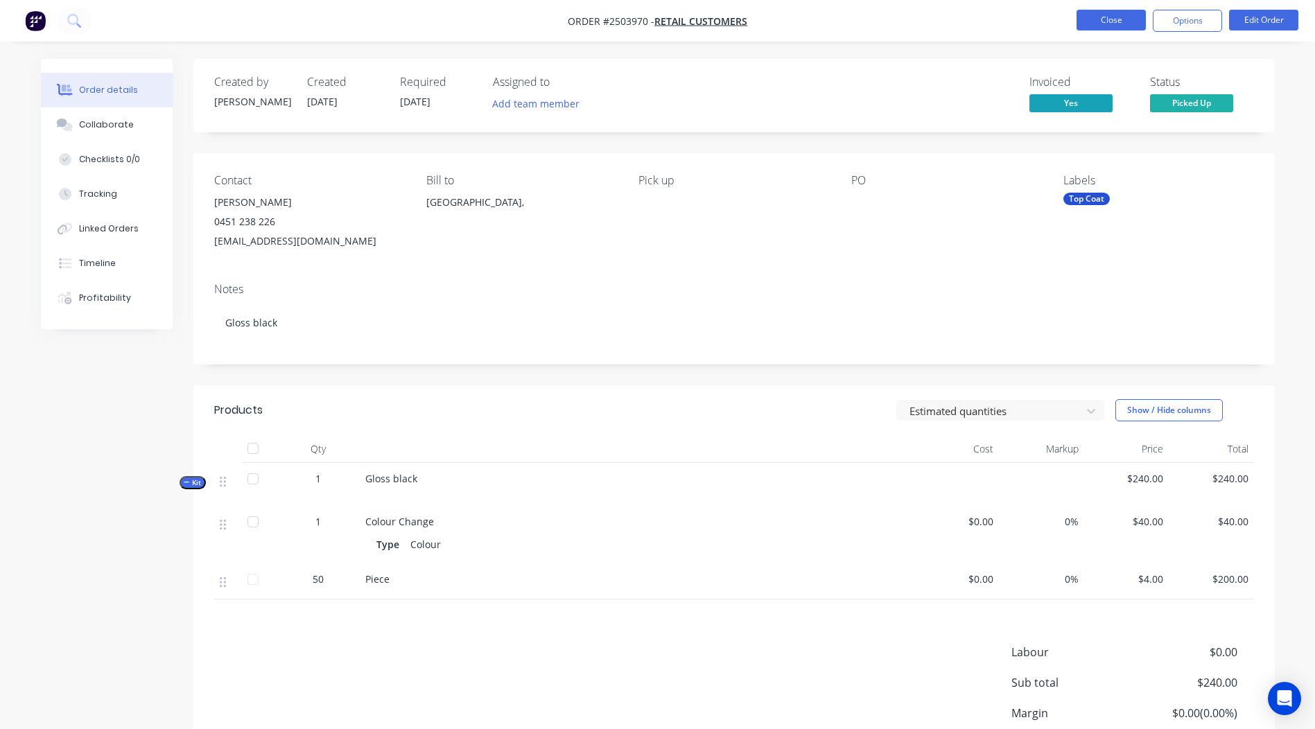
click at [1100, 28] on button "Close" at bounding box center [1111, 20] width 69 height 21
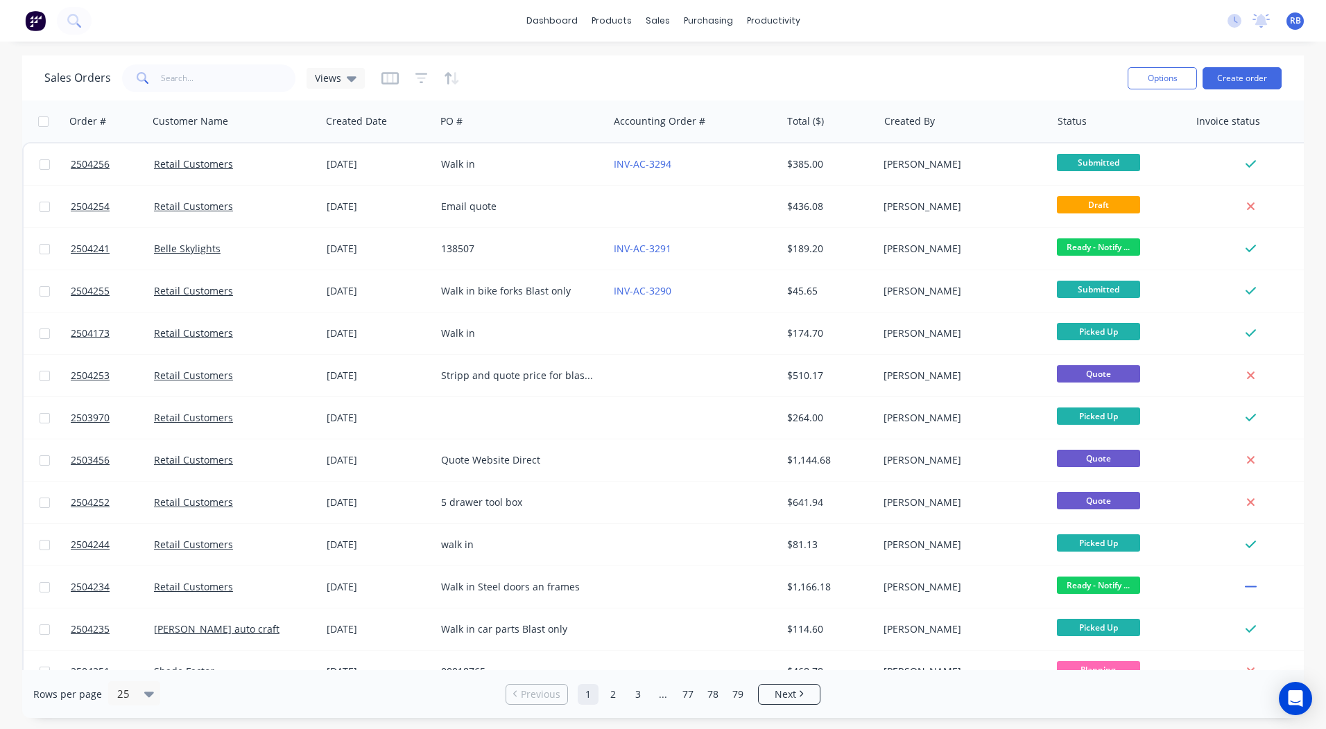
click at [889, 39] on div "dashboard products sales purchasing productivity dashboard products Product Cat…" at bounding box center [663, 21] width 1326 height 42
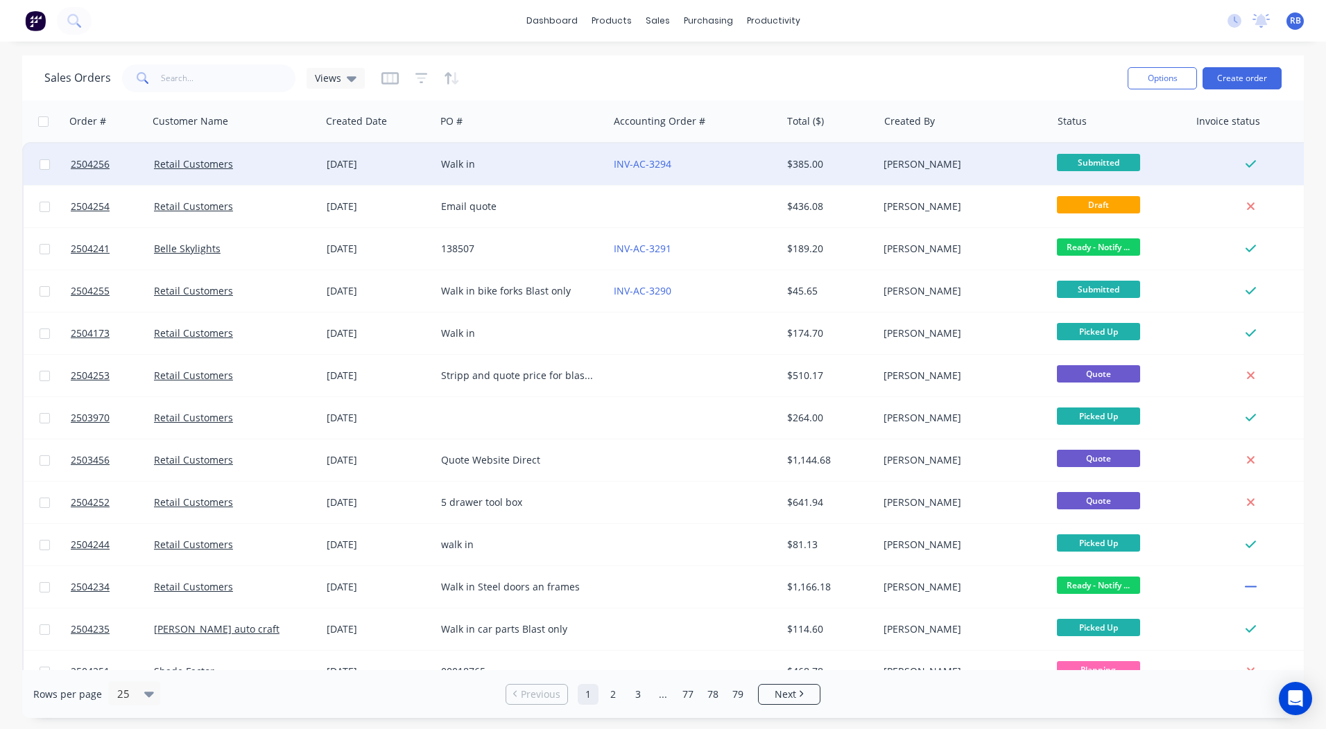
click at [737, 162] on div "INV-AC-3294" at bounding box center [691, 164] width 154 height 14
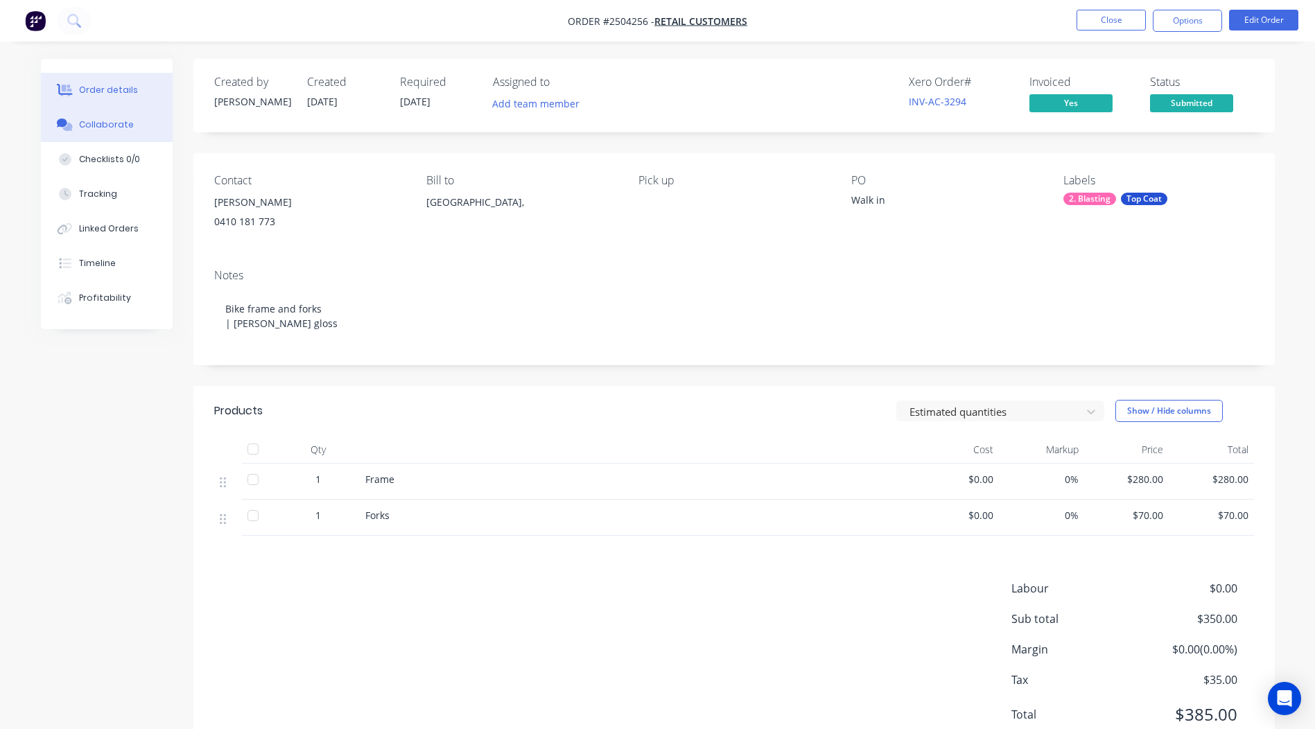
click at [88, 123] on div "Collaborate" at bounding box center [106, 125] width 55 height 12
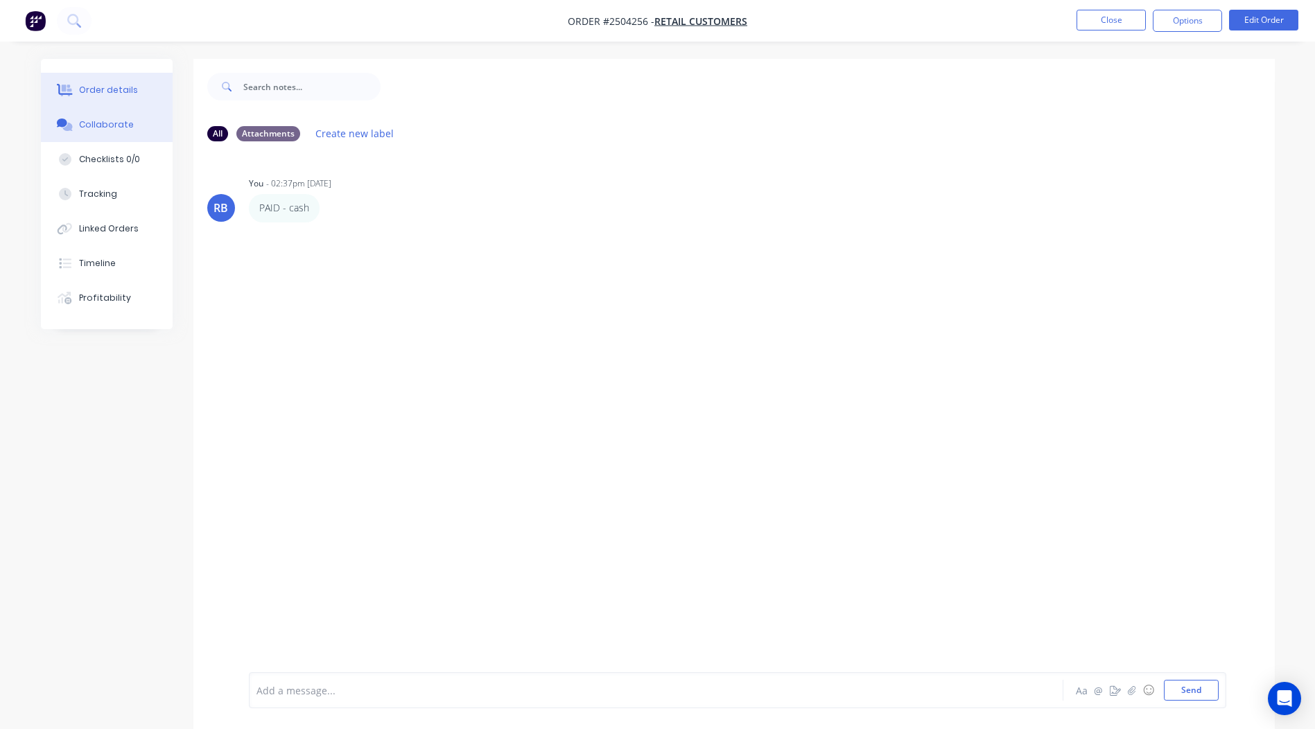
click at [109, 78] on button "Order details" at bounding box center [107, 90] width 132 height 35
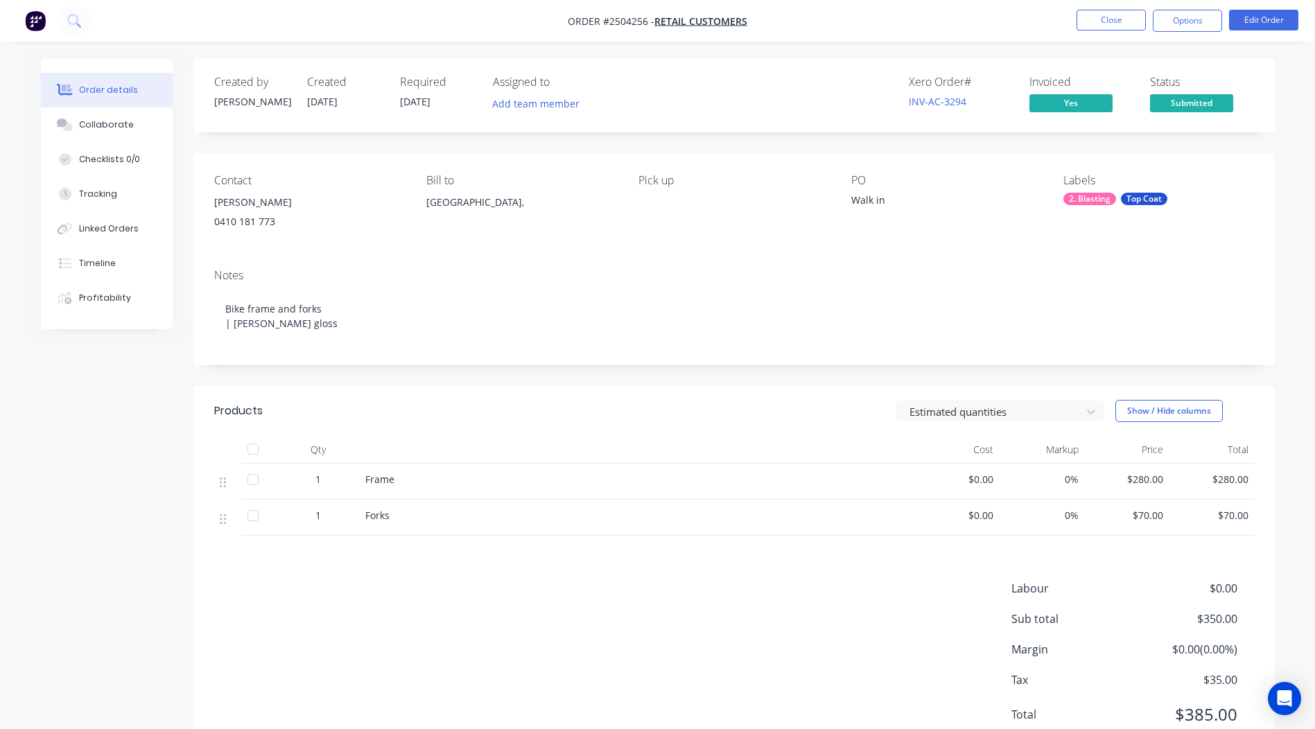
click at [1130, 8] on nav "Order #2504256 - Retail Customers Close Options Edit Order" at bounding box center [657, 21] width 1315 height 42
click at [1101, 26] on button "Close" at bounding box center [1111, 20] width 69 height 21
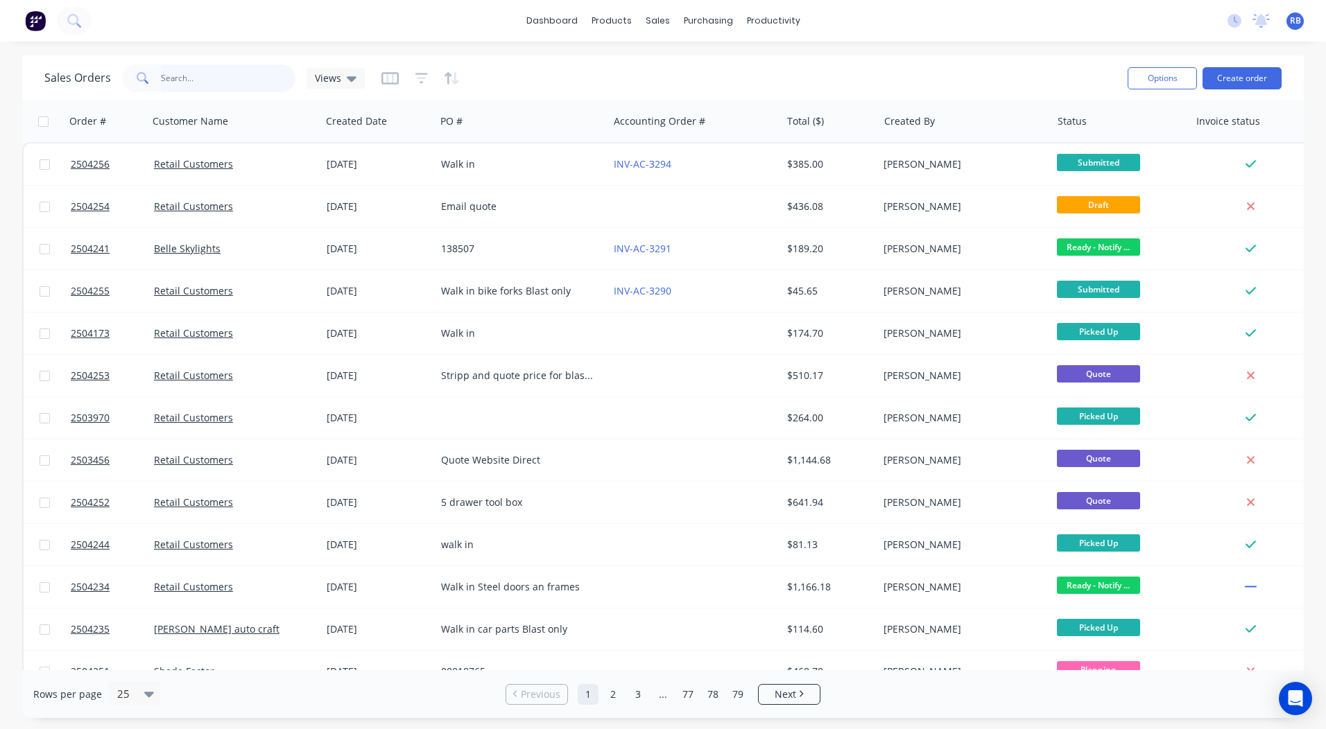
click at [228, 80] on input "text" at bounding box center [228, 78] width 135 height 28
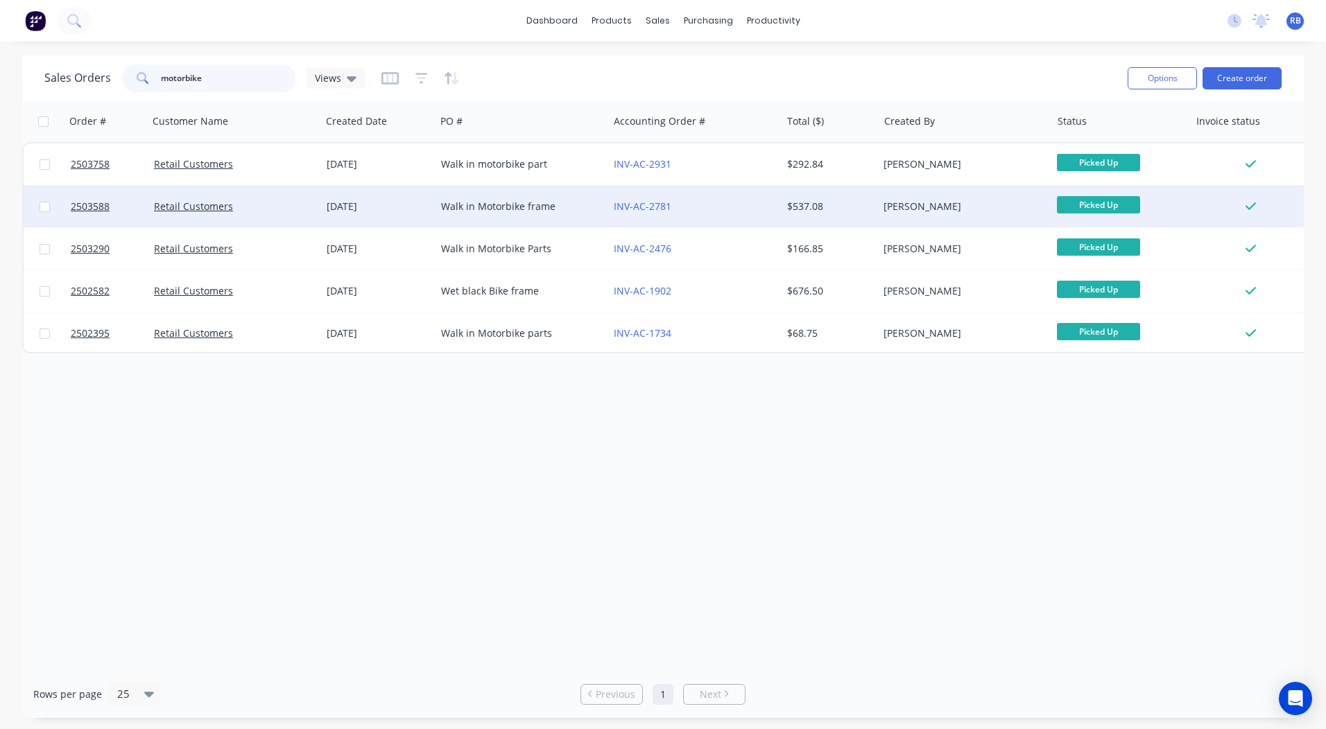
type input "motorbike"
click at [725, 208] on div "INV-AC-2781" at bounding box center [691, 207] width 154 height 14
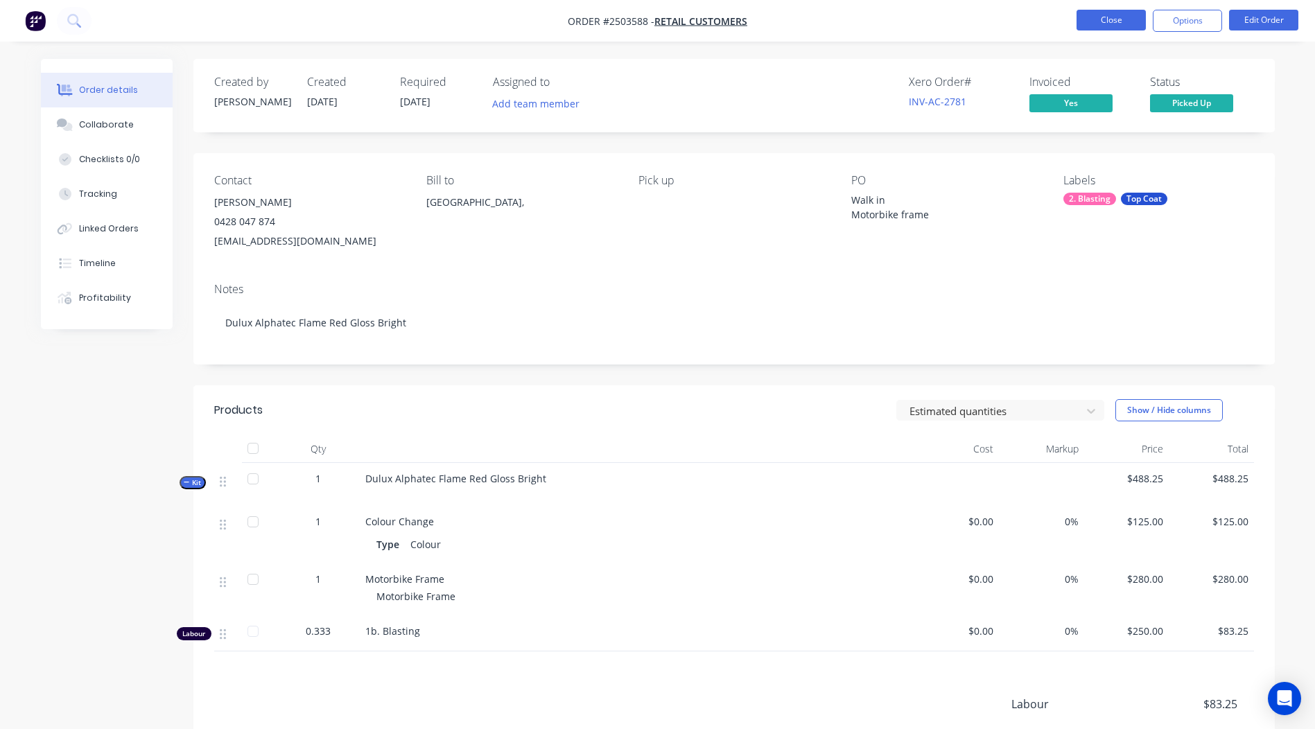
click at [1108, 10] on button "Close" at bounding box center [1111, 20] width 69 height 21
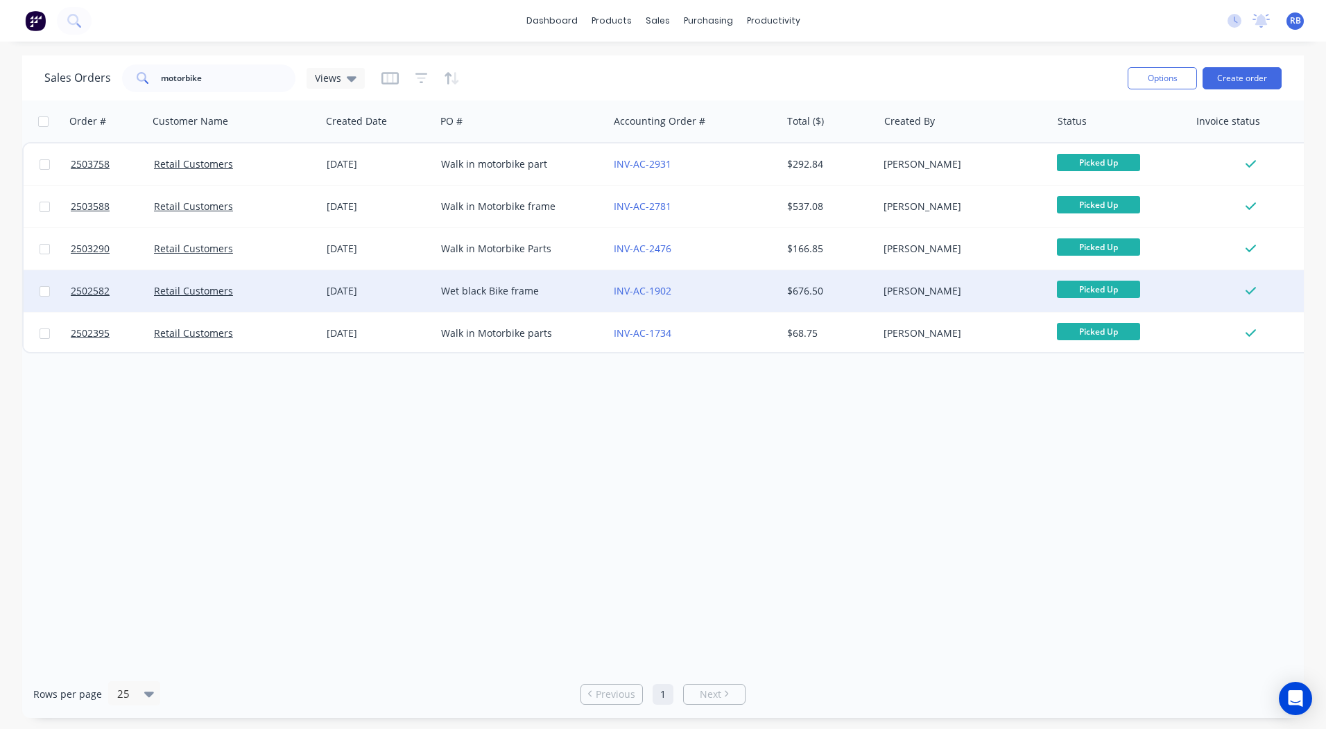
click at [434, 287] on div "31 Mar 2025" at bounding box center [378, 291] width 114 height 42
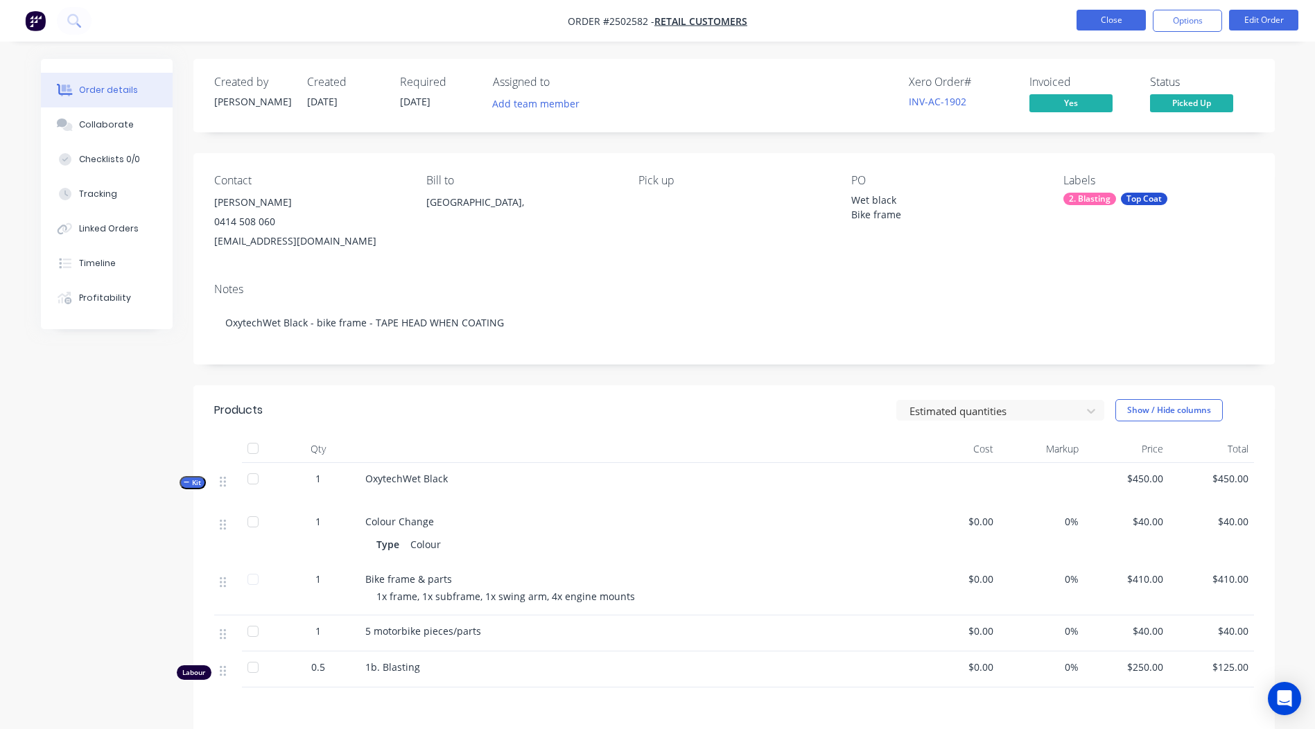
click at [1117, 10] on button "Close" at bounding box center [1111, 20] width 69 height 21
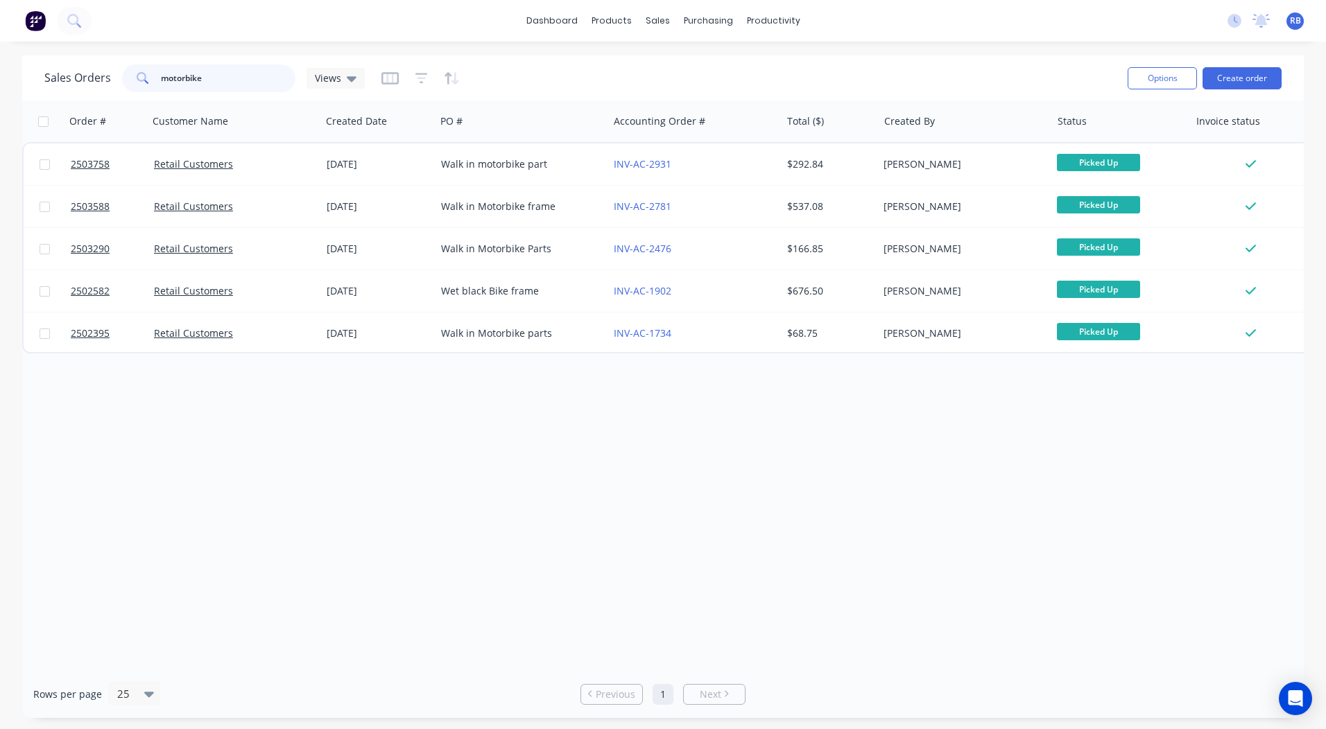
drag, startPoint x: 242, startPoint y: 67, endPoint x: 0, endPoint y: 6, distance: 249.6
click at [0, 59] on html "dashboard products sales purchasing productivity dashboard products Product Cat…" at bounding box center [663, 364] width 1326 height 729
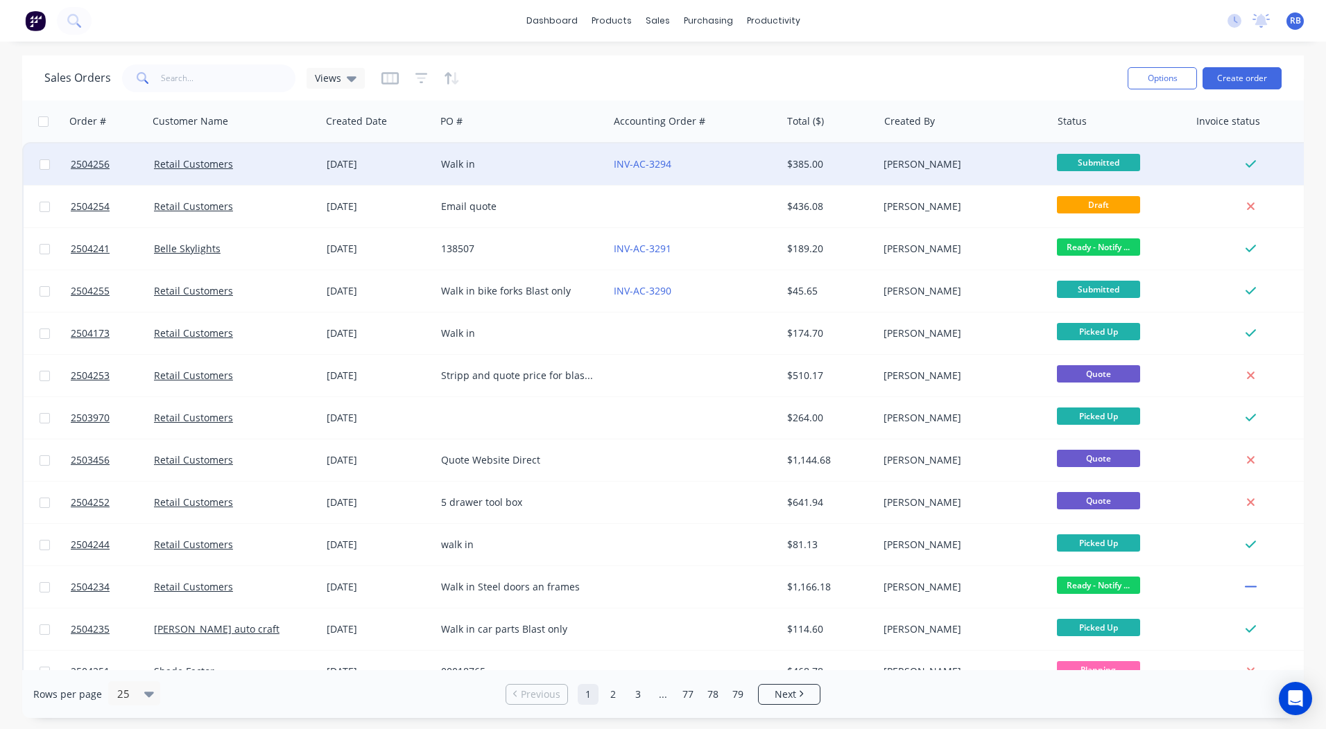
click at [744, 159] on div "INV-AC-3294" at bounding box center [691, 164] width 154 height 14
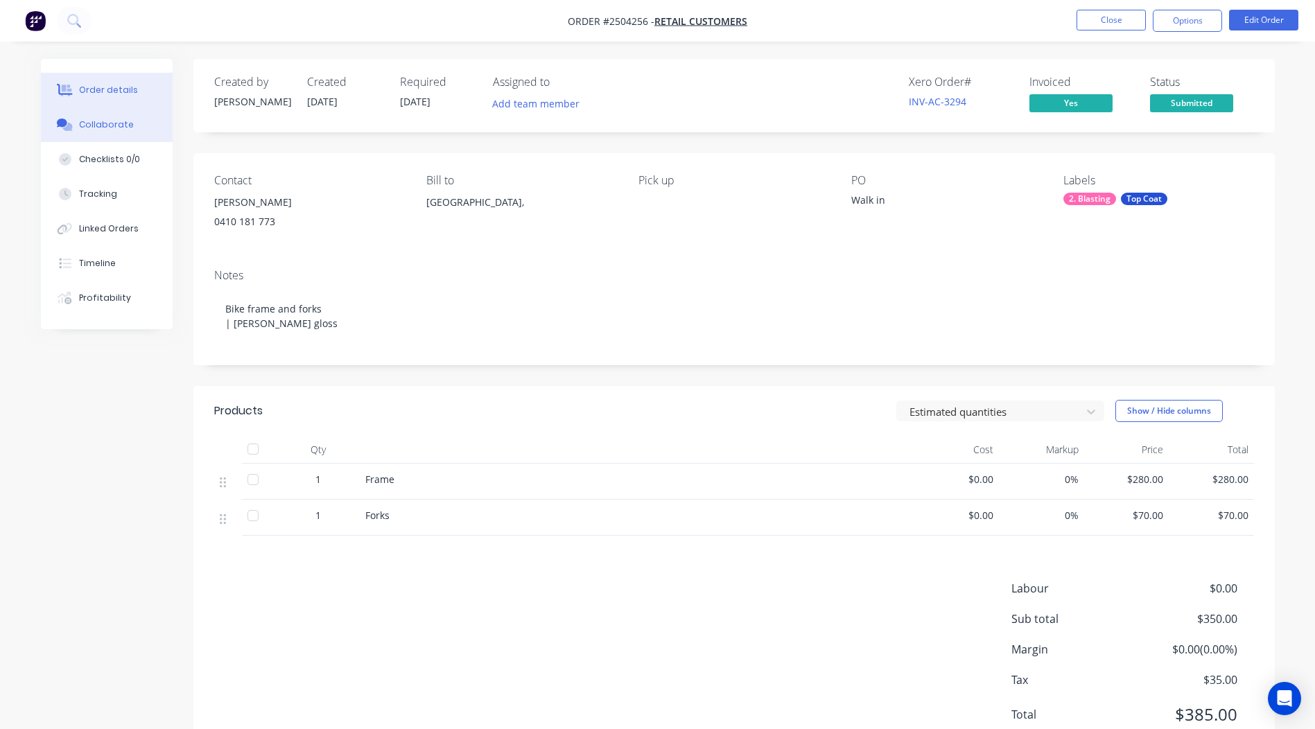
click at [116, 116] on button "Collaborate" at bounding box center [107, 124] width 132 height 35
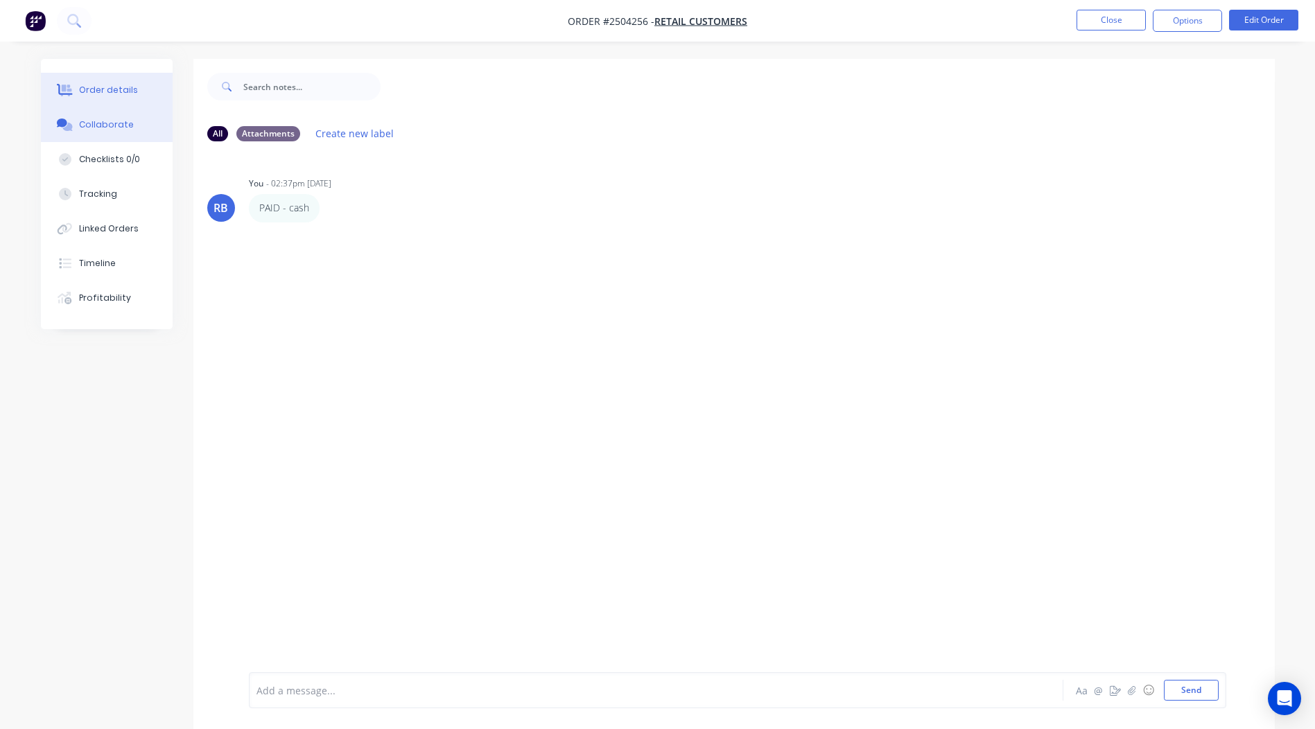
click at [137, 100] on button "Order details" at bounding box center [107, 90] width 132 height 35
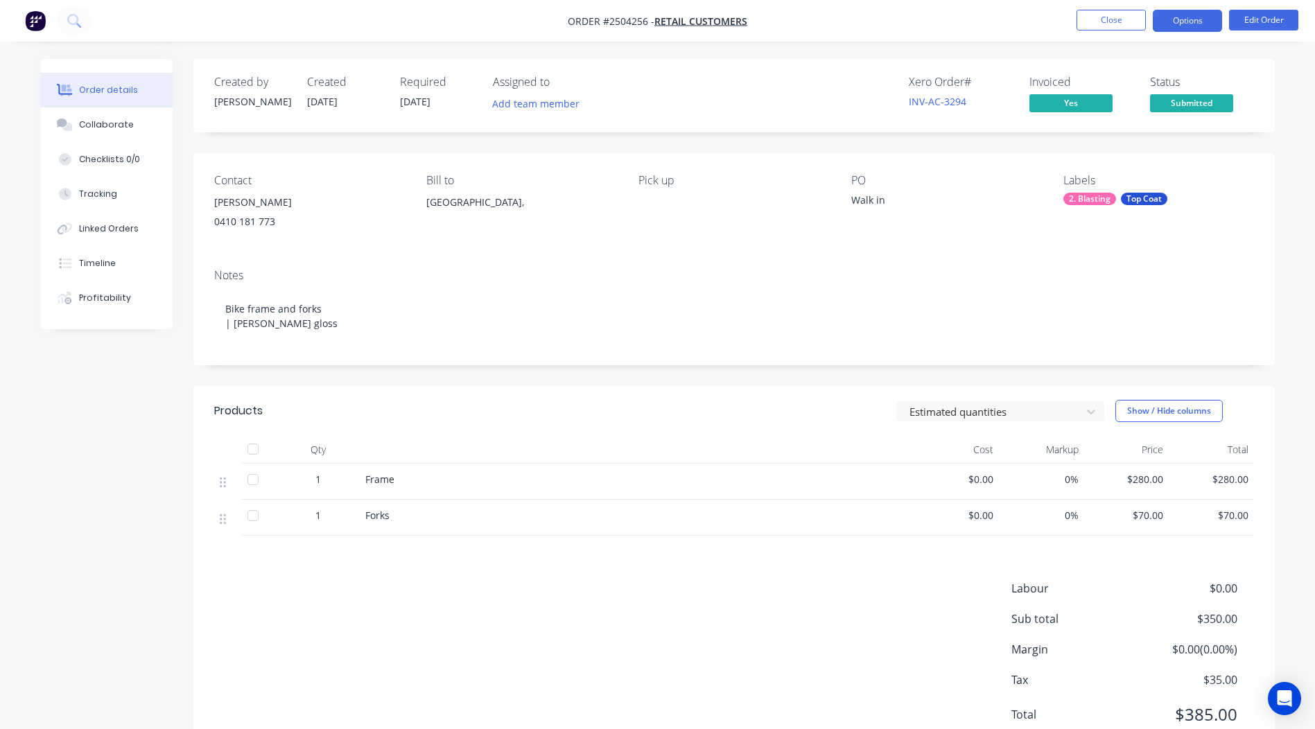
click at [1186, 26] on button "Options" at bounding box center [1187, 21] width 69 height 22
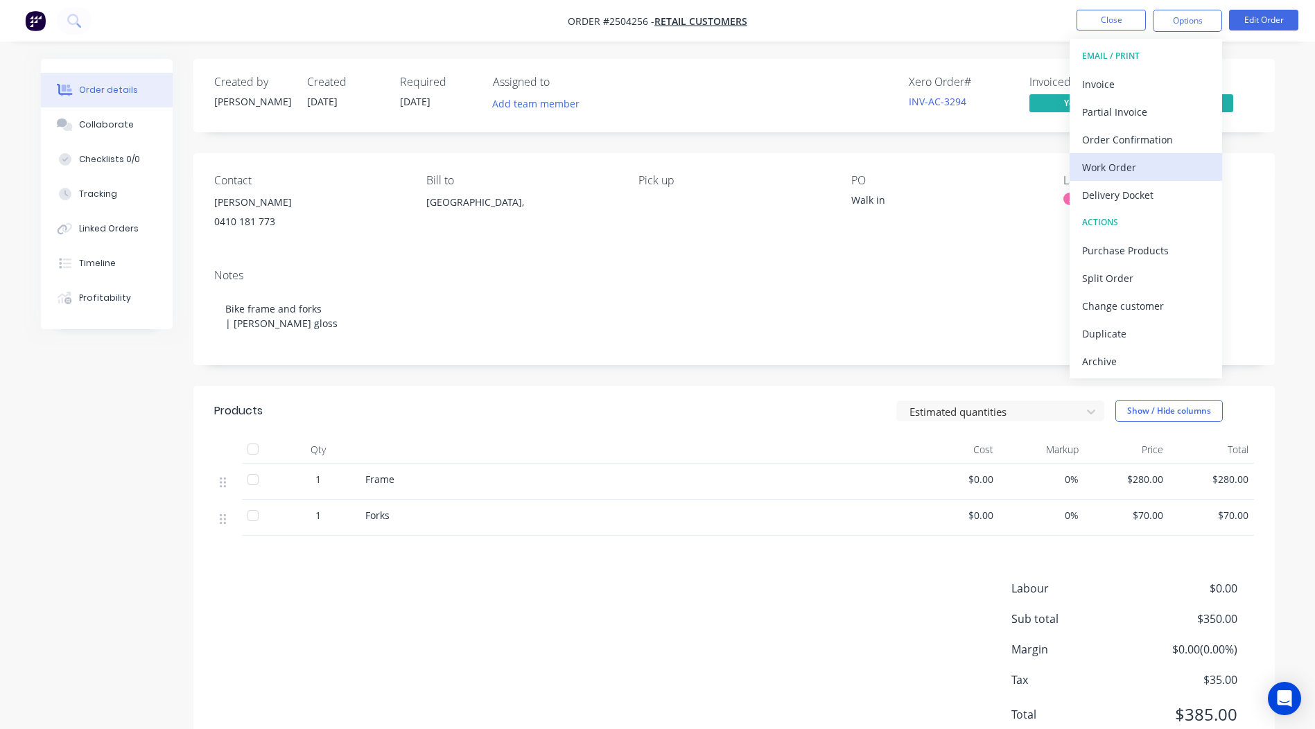
click at [1130, 167] on div "Work Order" at bounding box center [1146, 167] width 128 height 20
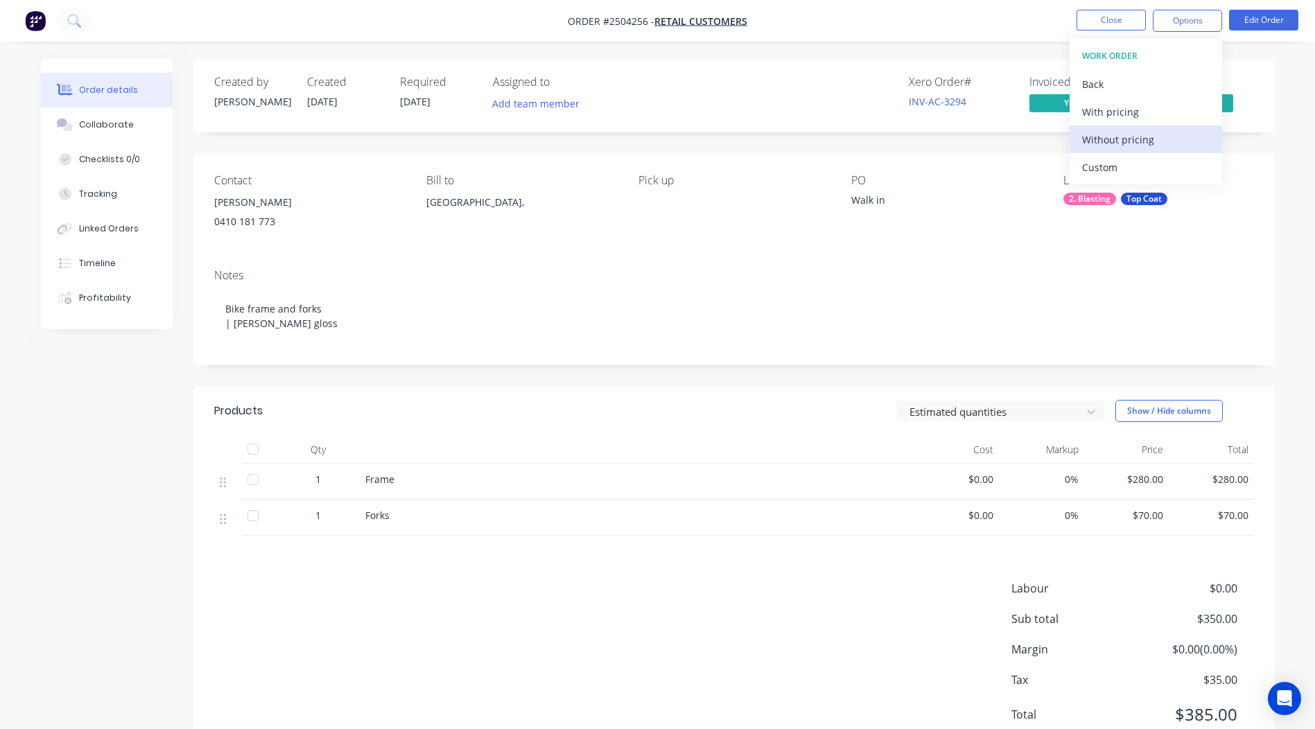
click at [1148, 141] on div "Without pricing" at bounding box center [1146, 140] width 128 height 20
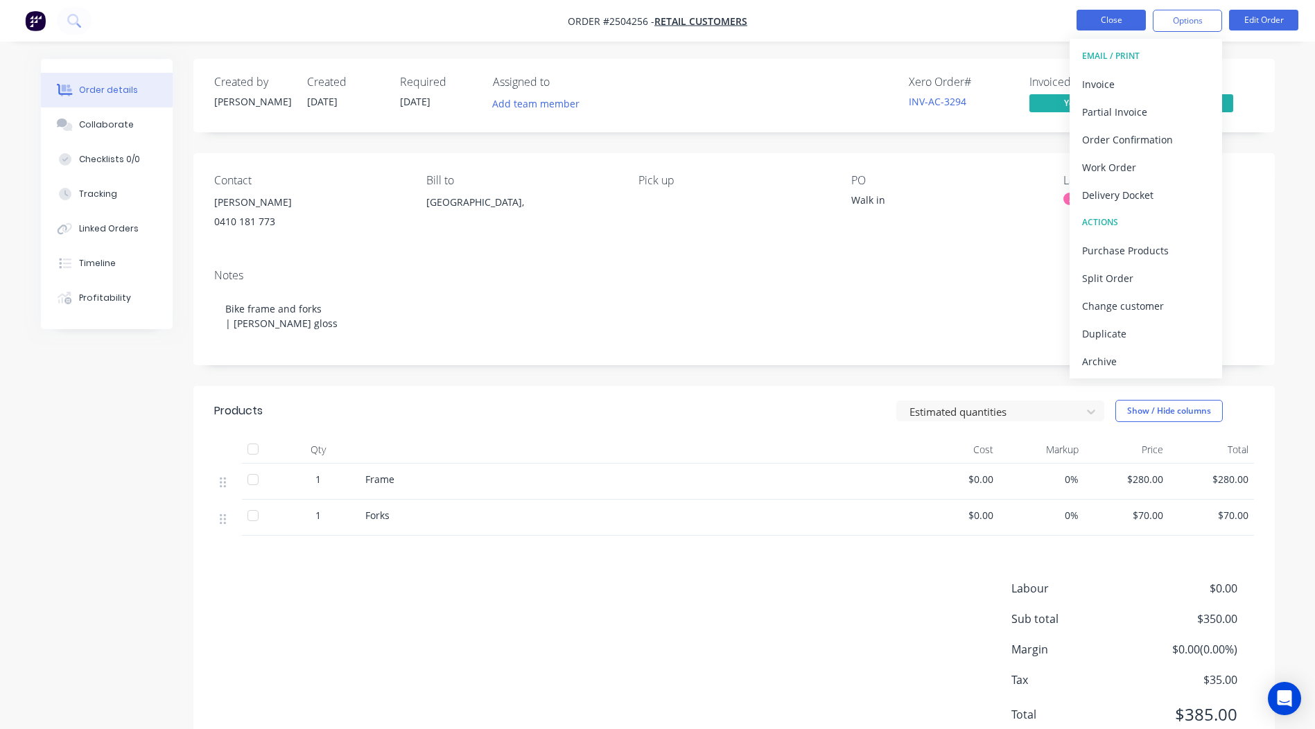
click at [1135, 19] on button "Close" at bounding box center [1111, 20] width 69 height 21
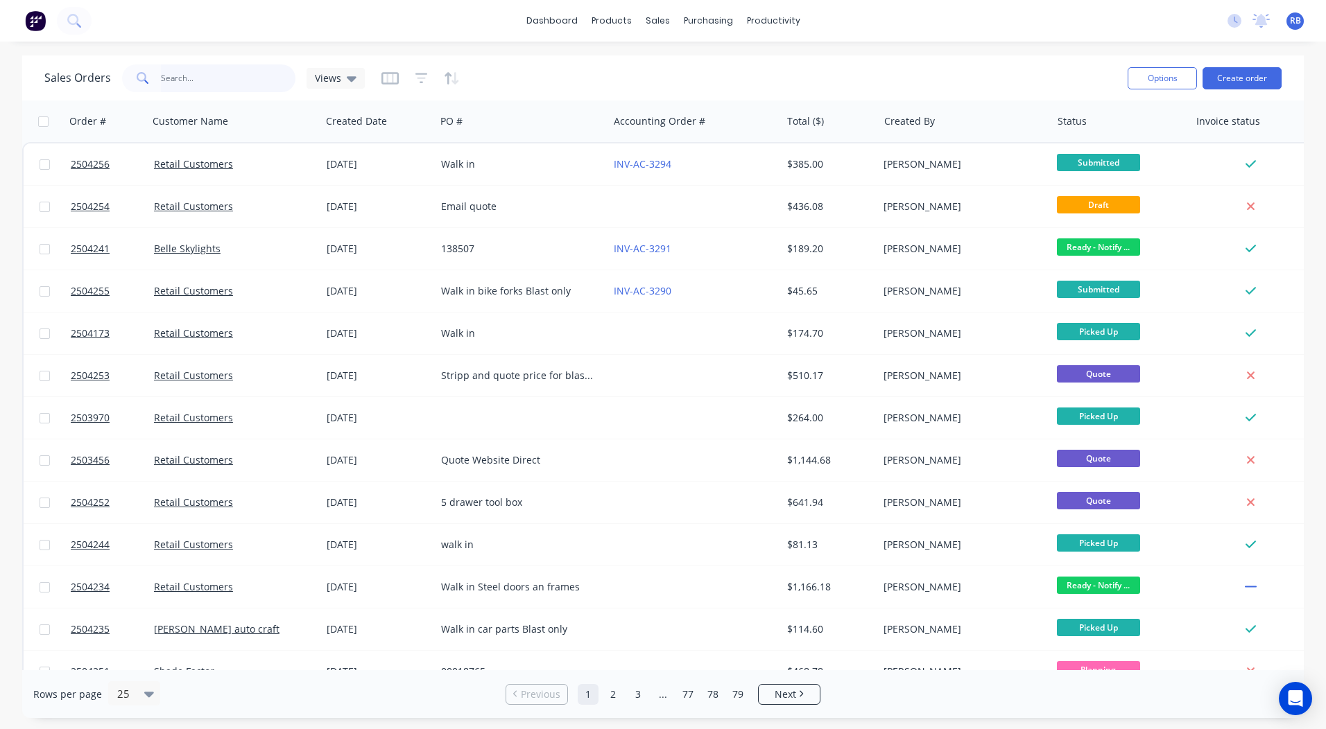
click at [218, 78] on input "text" at bounding box center [228, 78] width 135 height 28
click at [906, 37] on div "dashboard products sales purchasing productivity dashboard products Product Cat…" at bounding box center [663, 21] width 1326 height 42
click at [1249, 75] on button "Create order" at bounding box center [1241, 78] width 79 height 22
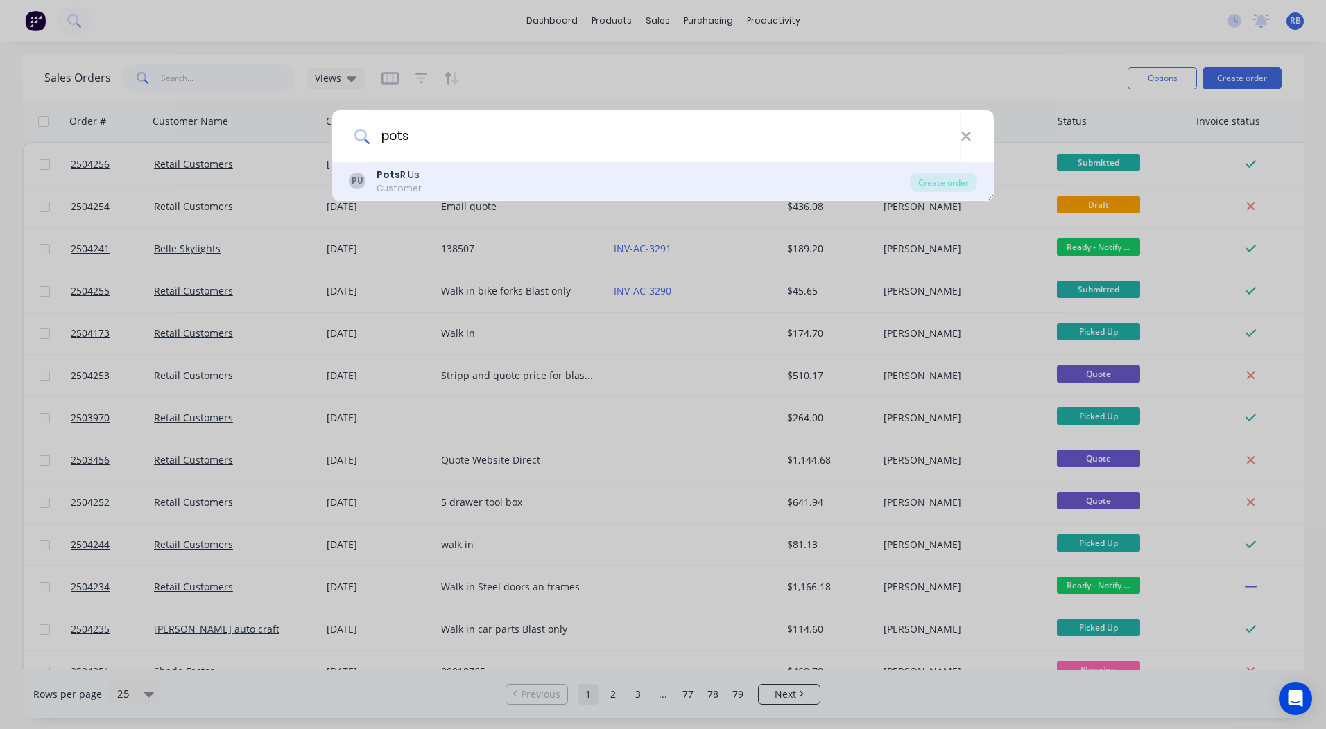
type input "pots"
click at [435, 176] on div "PU Pots R Us Customer" at bounding box center [629, 181] width 561 height 27
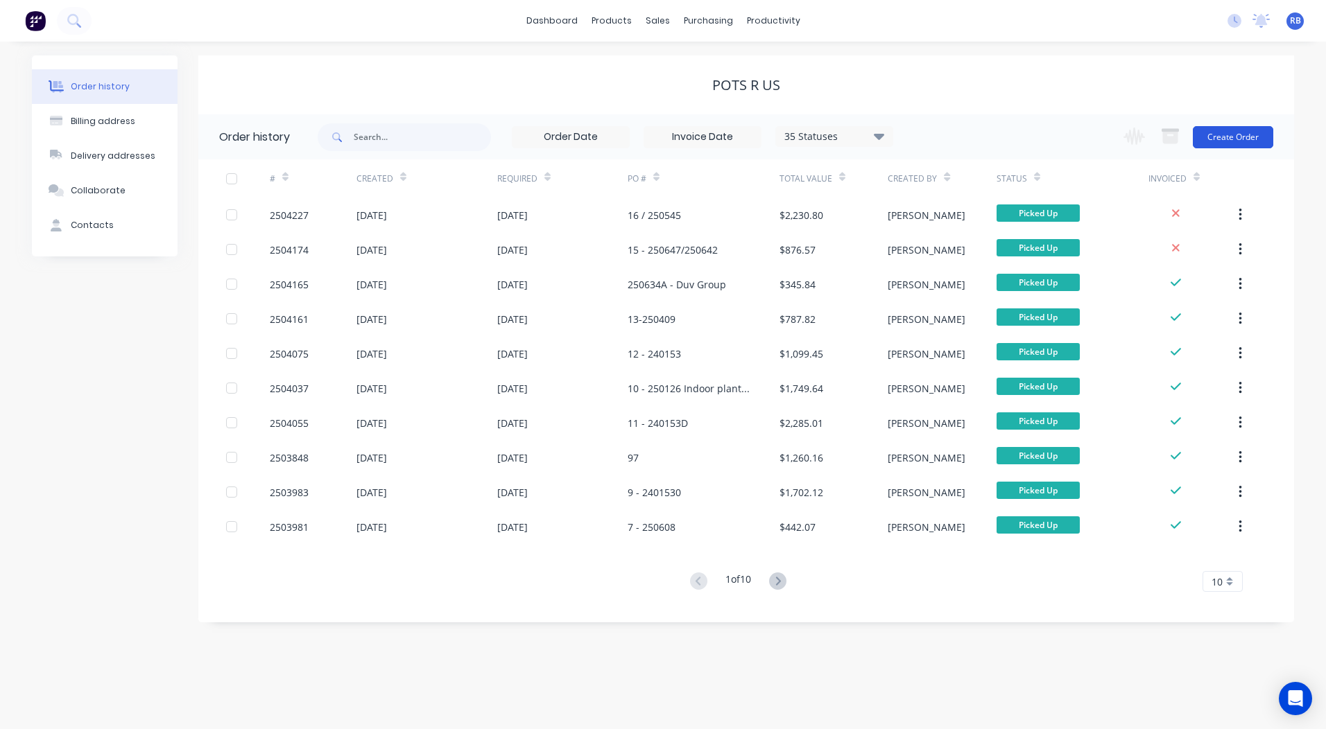
click at [1247, 134] on button "Create Order" at bounding box center [1233, 137] width 80 height 22
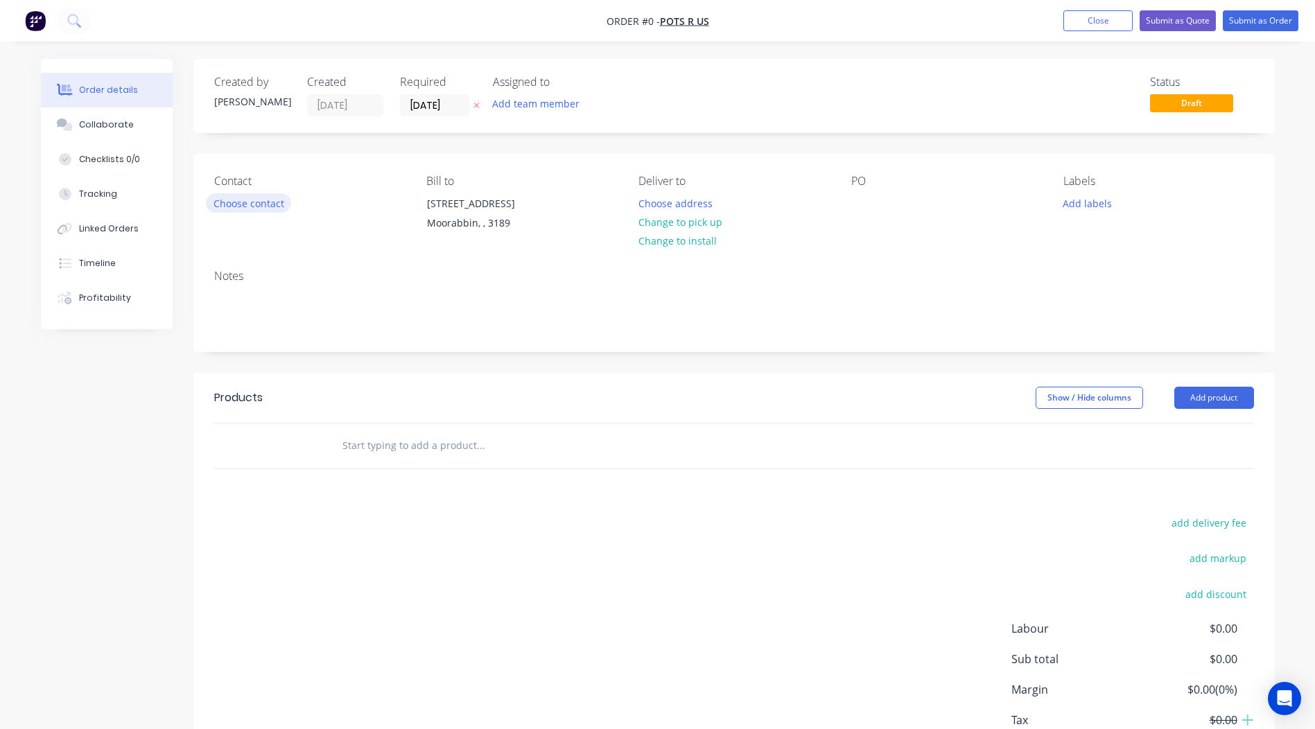
click at [261, 200] on button "Choose contact" at bounding box center [248, 202] width 85 height 19
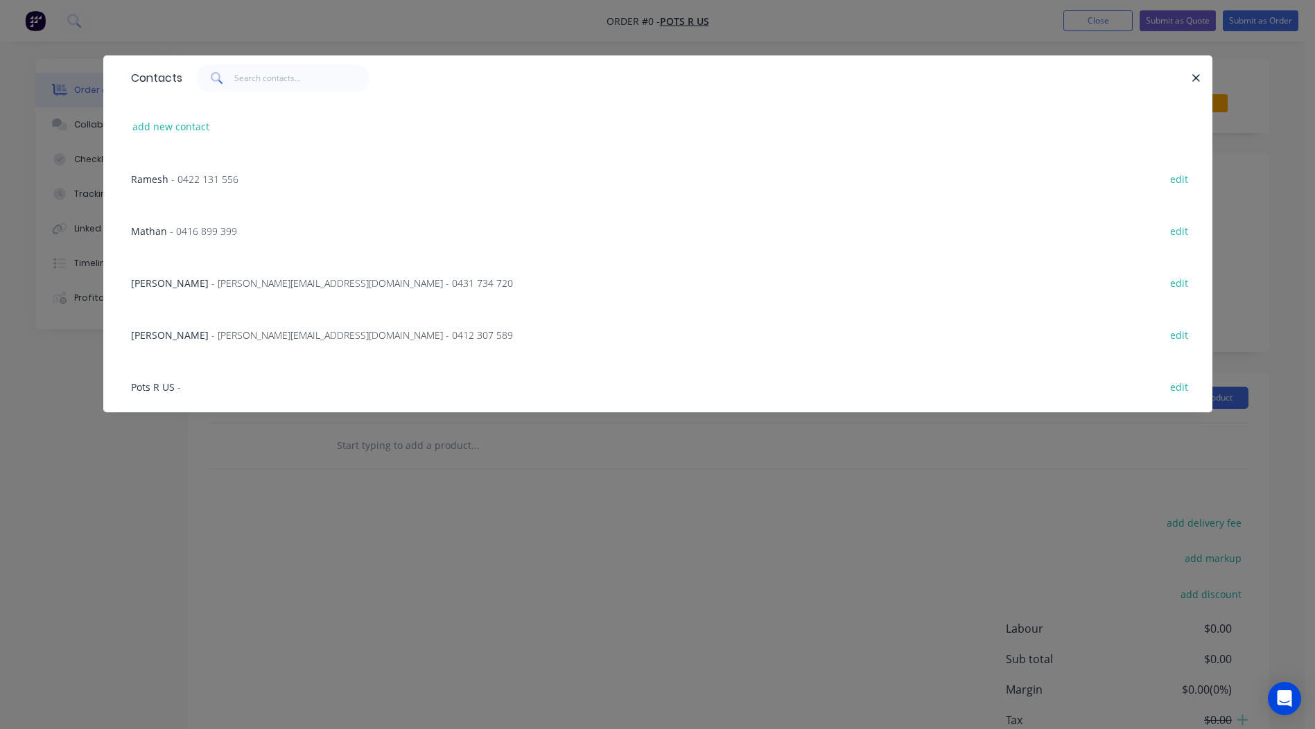
click at [191, 184] on span "- 0422 131 556" at bounding box center [204, 179] width 67 height 13
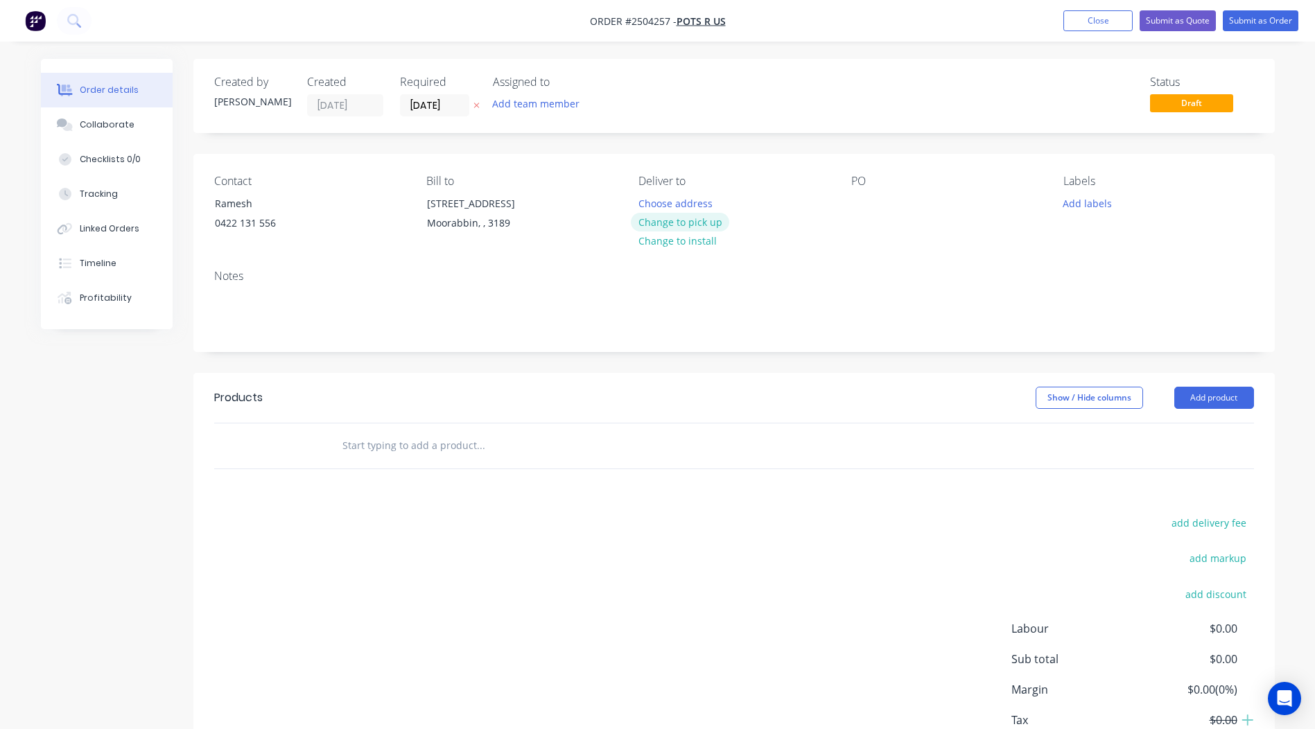
click at [688, 220] on button "Change to pick up" at bounding box center [680, 222] width 98 height 19
click at [859, 200] on div at bounding box center [862, 203] width 22 height 20
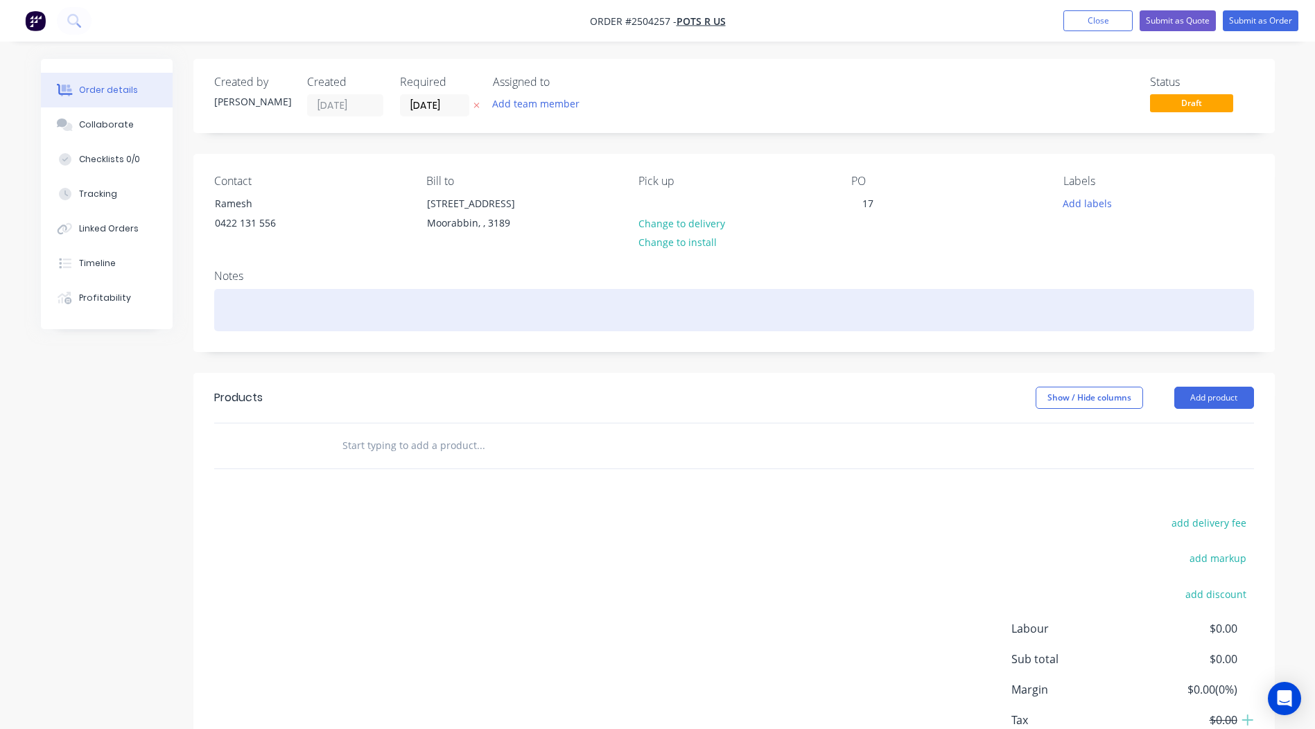
click at [266, 300] on div at bounding box center [734, 310] width 1040 height 42
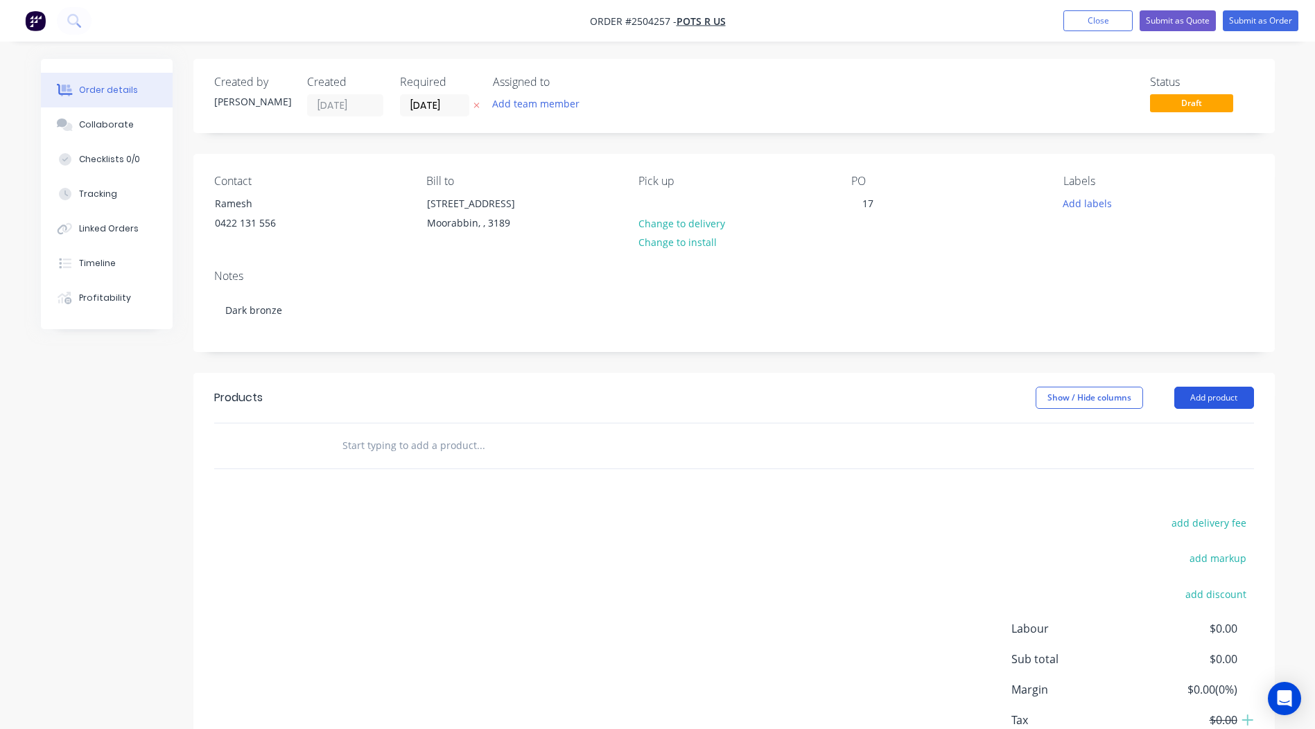
click at [1196, 404] on button "Add product" at bounding box center [1215, 398] width 80 height 22
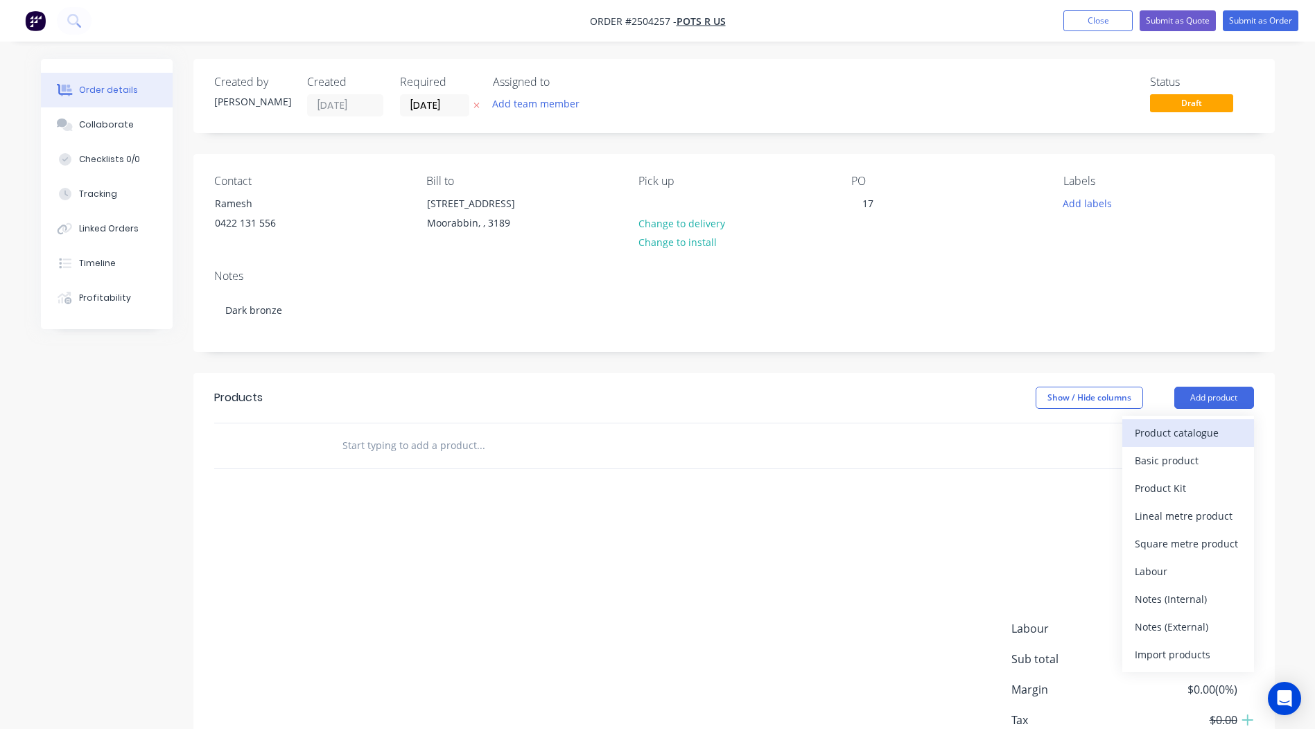
click at [1200, 423] on div "Product catalogue" at bounding box center [1188, 433] width 107 height 20
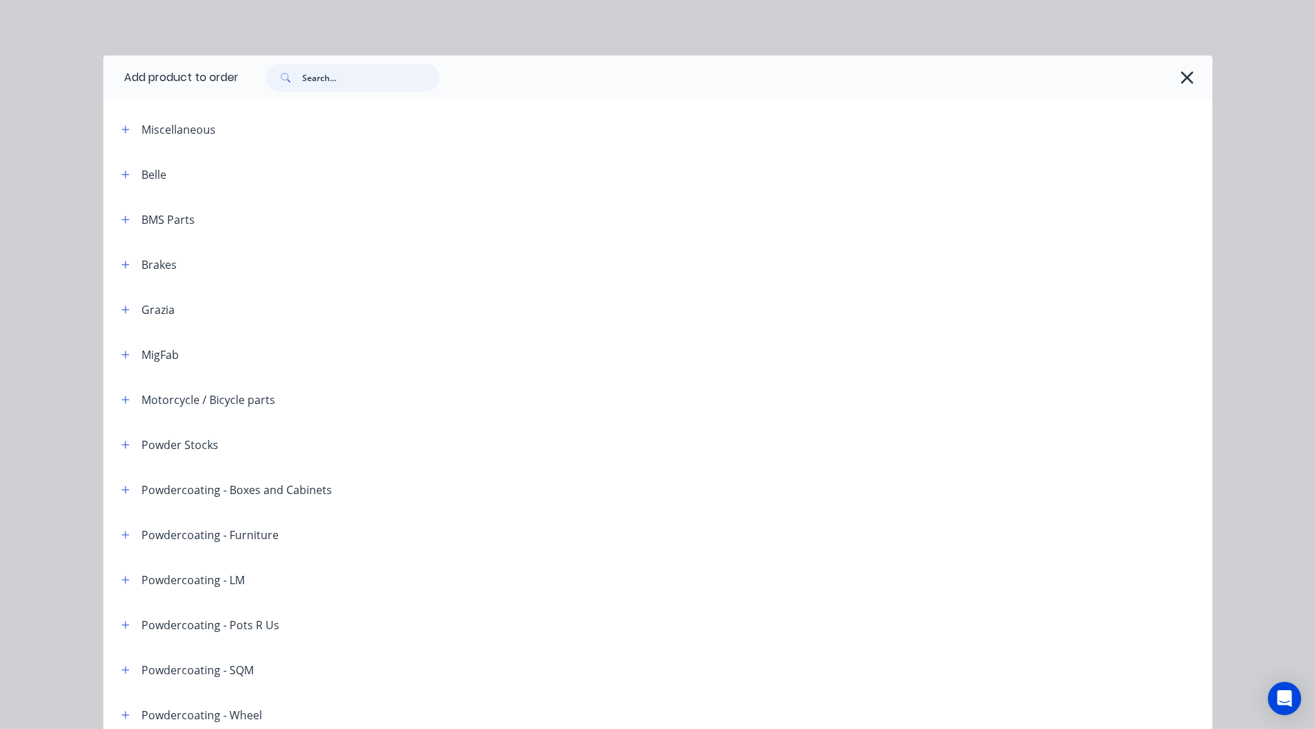
click at [328, 82] on input "text" at bounding box center [370, 78] width 137 height 28
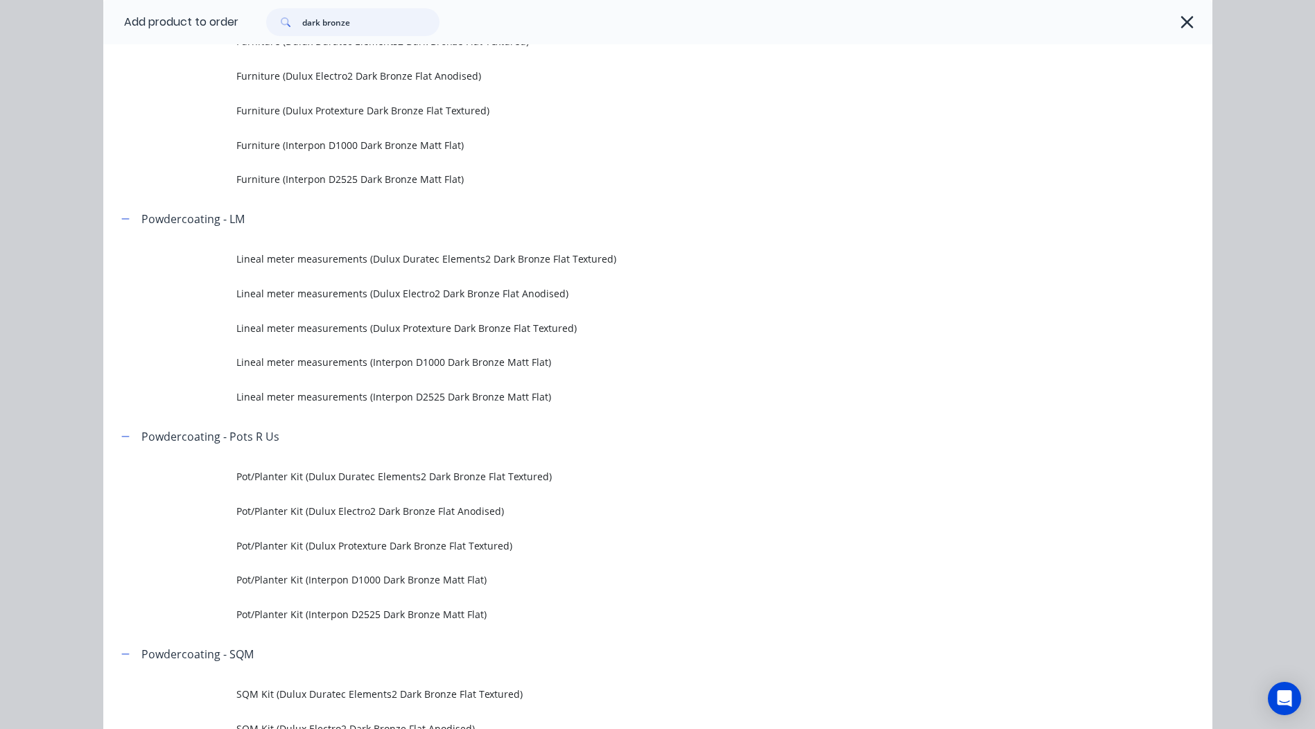
scroll to position [763, 0]
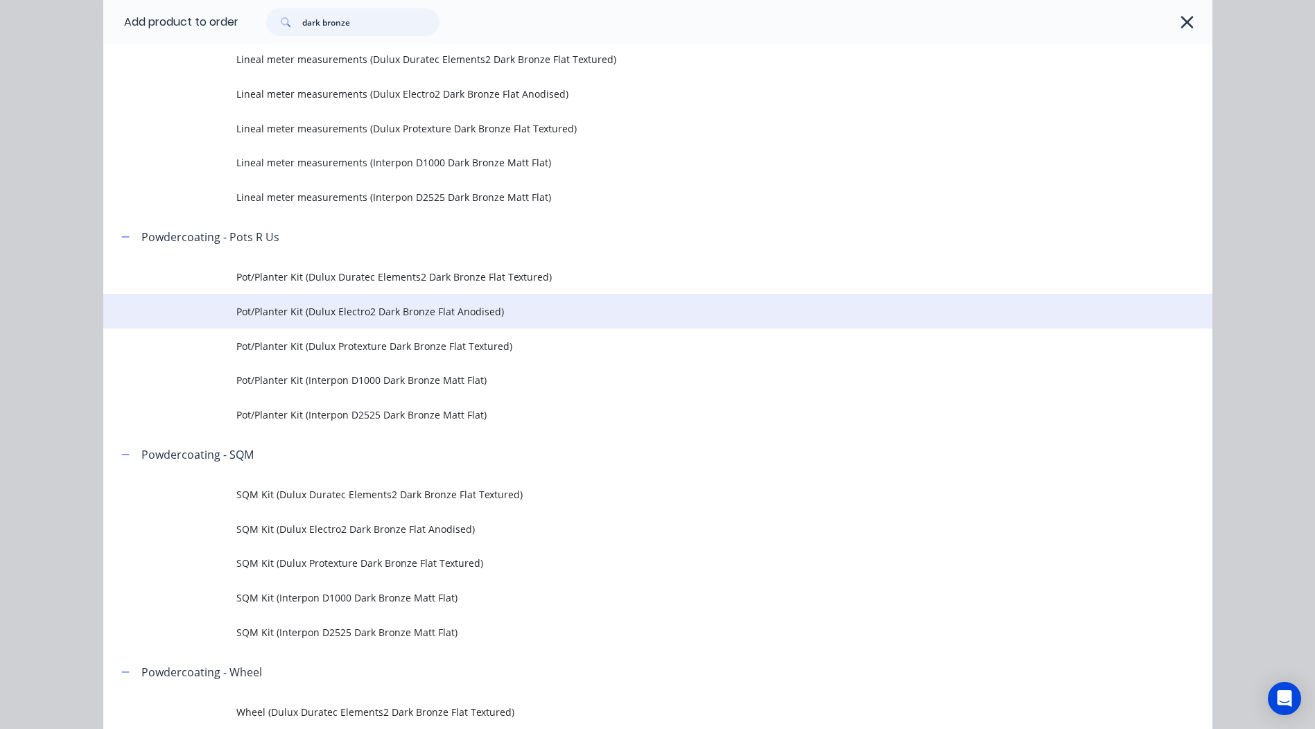
type input "dark bronze"
click at [503, 320] on td "Pot/Planter Kit (Dulux Electro2 Dark Bronze Flat Anodised)" at bounding box center [724, 311] width 976 height 35
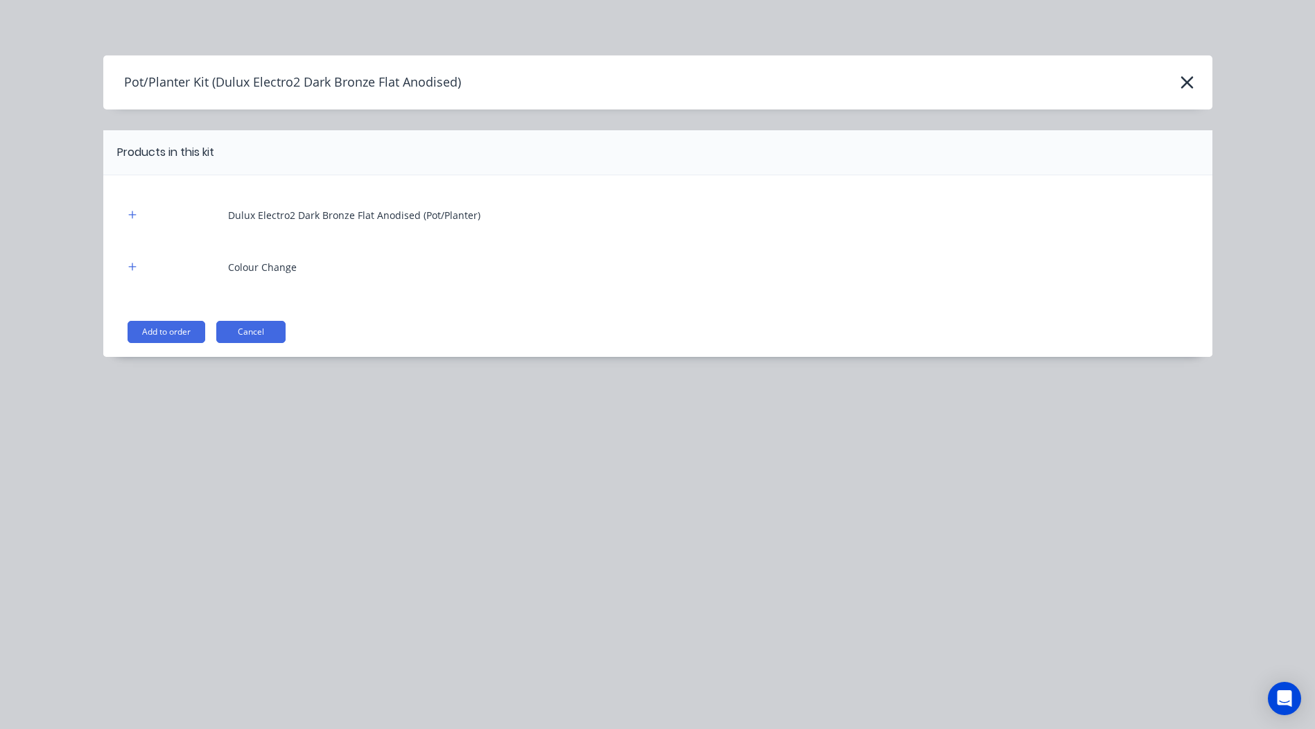
click at [181, 328] on button "Add to order" at bounding box center [167, 332] width 78 height 22
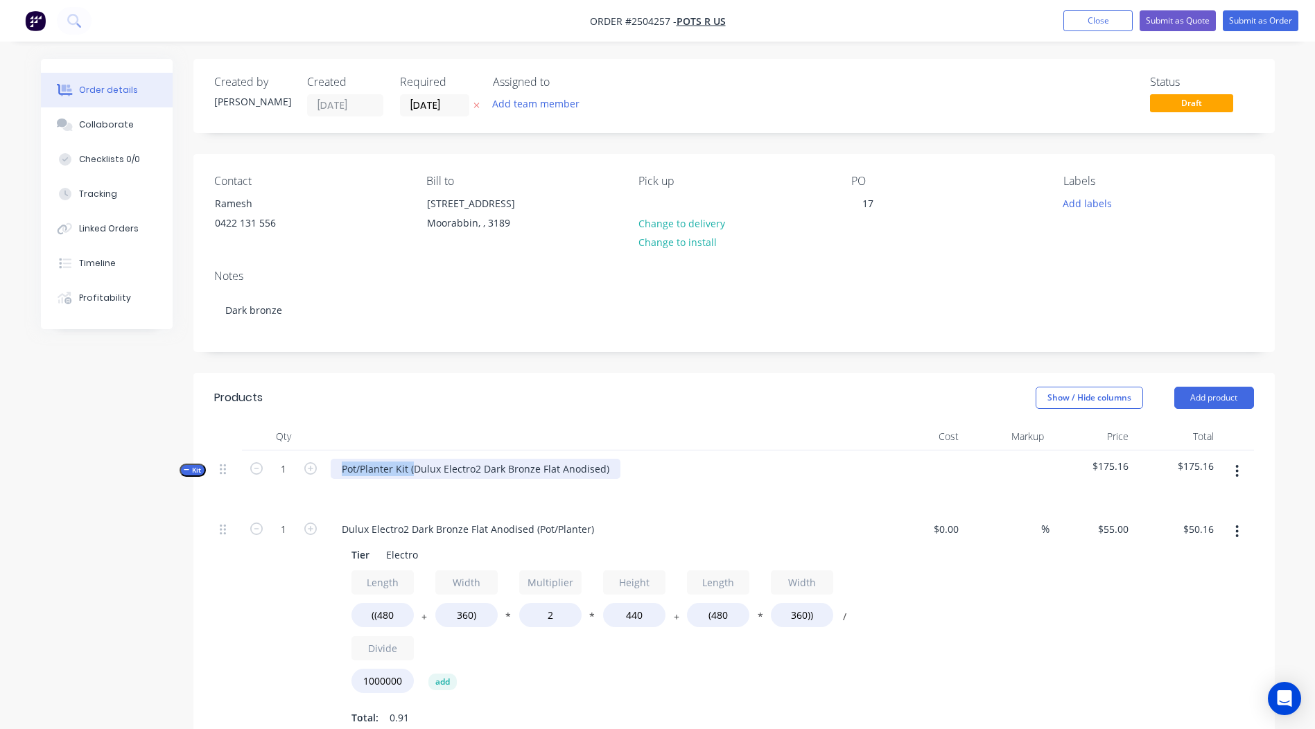
drag, startPoint x: 415, startPoint y: 469, endPoint x: -3, endPoint y: 489, distance: 417.9
click at [0, 489] on html "Order #2504257 - Pots R Us Add product Close Submit as Quote Submit as Order Or…" at bounding box center [657, 613] width 1315 height 1227
click at [533, 467] on div "Dulux Electro2 Dark Bronze Flat Anodised)" at bounding box center [440, 469] width 218 height 20
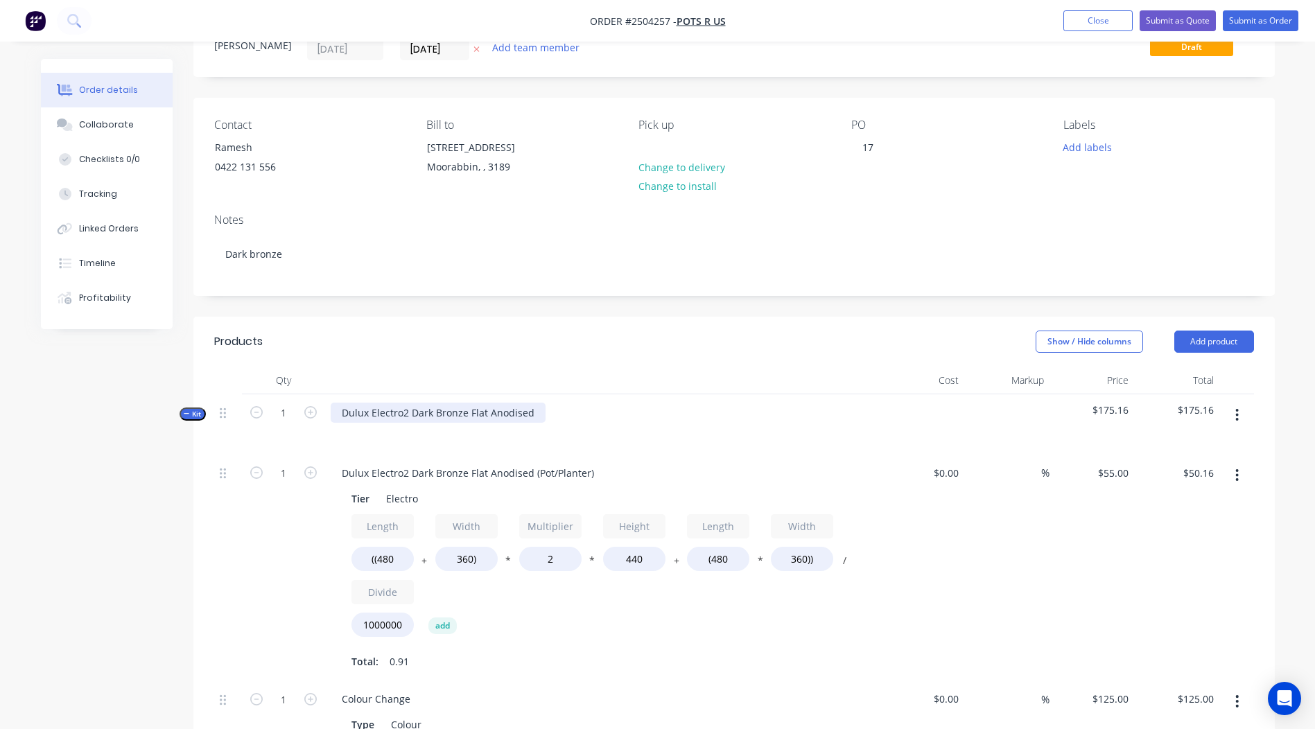
scroll to position [139, 0]
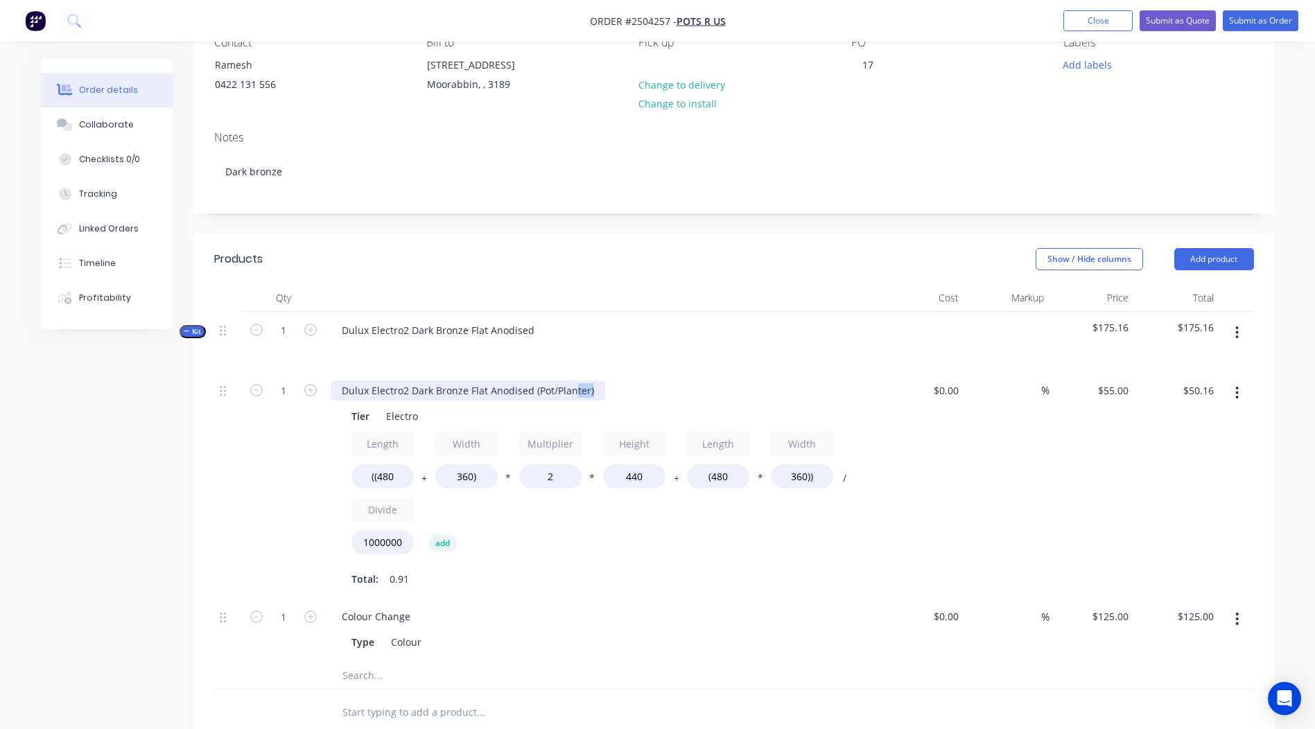
drag, startPoint x: 592, startPoint y: 393, endPoint x: 0, endPoint y: 436, distance: 593.7
click at [0, 438] on html "Order #2504257 - Pots R Us Add product Close Submit as Quote Submit as Order Or…" at bounding box center [657, 474] width 1315 height 1227
click at [393, 471] on input "((480" at bounding box center [383, 477] width 62 height 24
type input "((1000"
type input "$75.33"
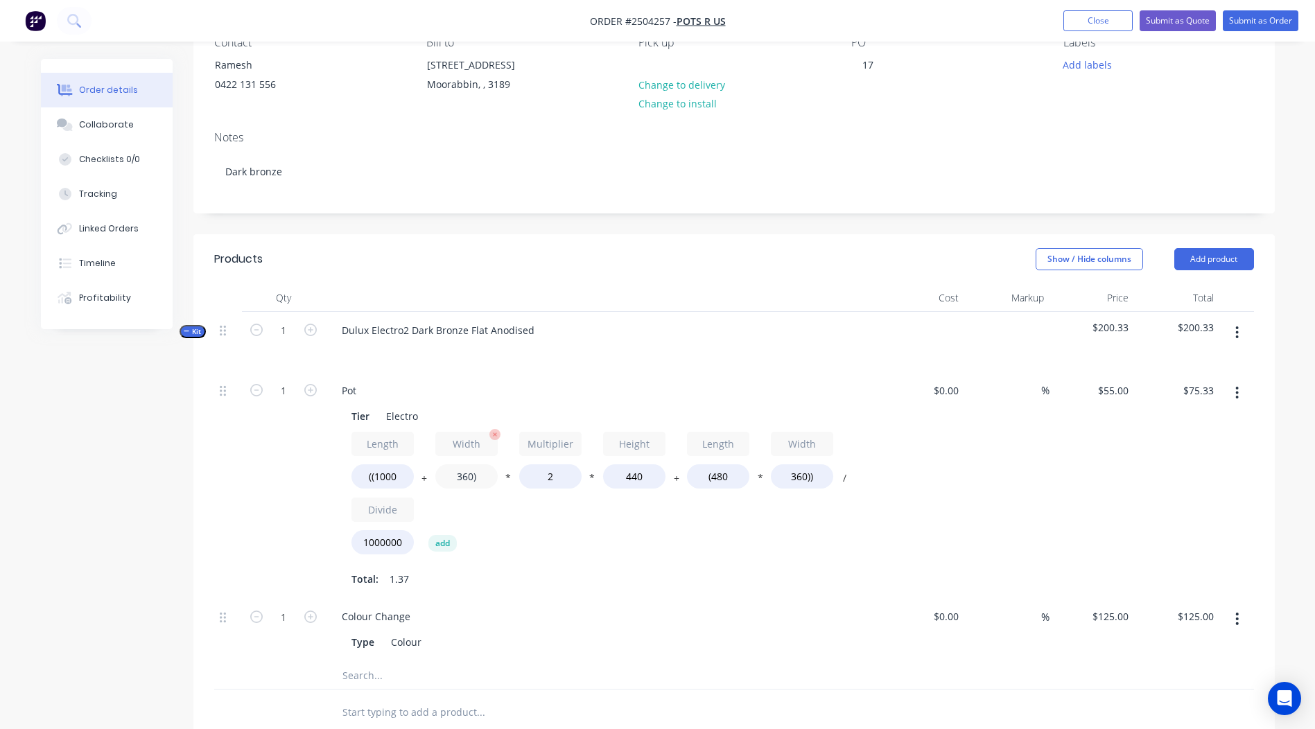
click at [468, 474] on input "360)" at bounding box center [466, 477] width 62 height 24
type input "750)"
type input "$94.20"
click at [657, 474] on input "440" at bounding box center [634, 477] width 62 height 24
drag, startPoint x: 657, startPoint y: 474, endPoint x: 257, endPoint y: 496, distance: 400.7
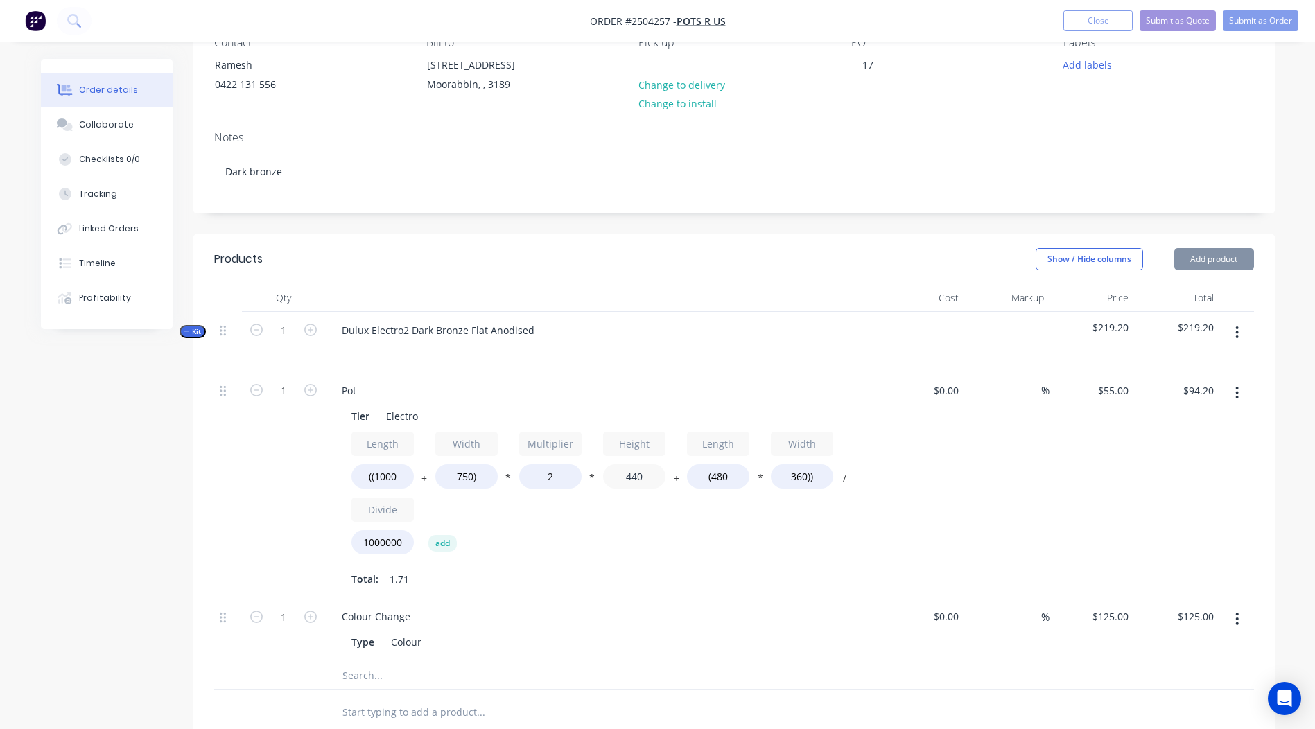
click at [257, 496] on div "1 Pot Tier Electro Length ((1000 + Width 750) * Multiplier 2 * Height 440 + Len…" at bounding box center [734, 485] width 1040 height 227
type input "750"
type input "$153.88"
click at [469, 477] on input "750)" at bounding box center [466, 477] width 62 height 24
type input "1000)"
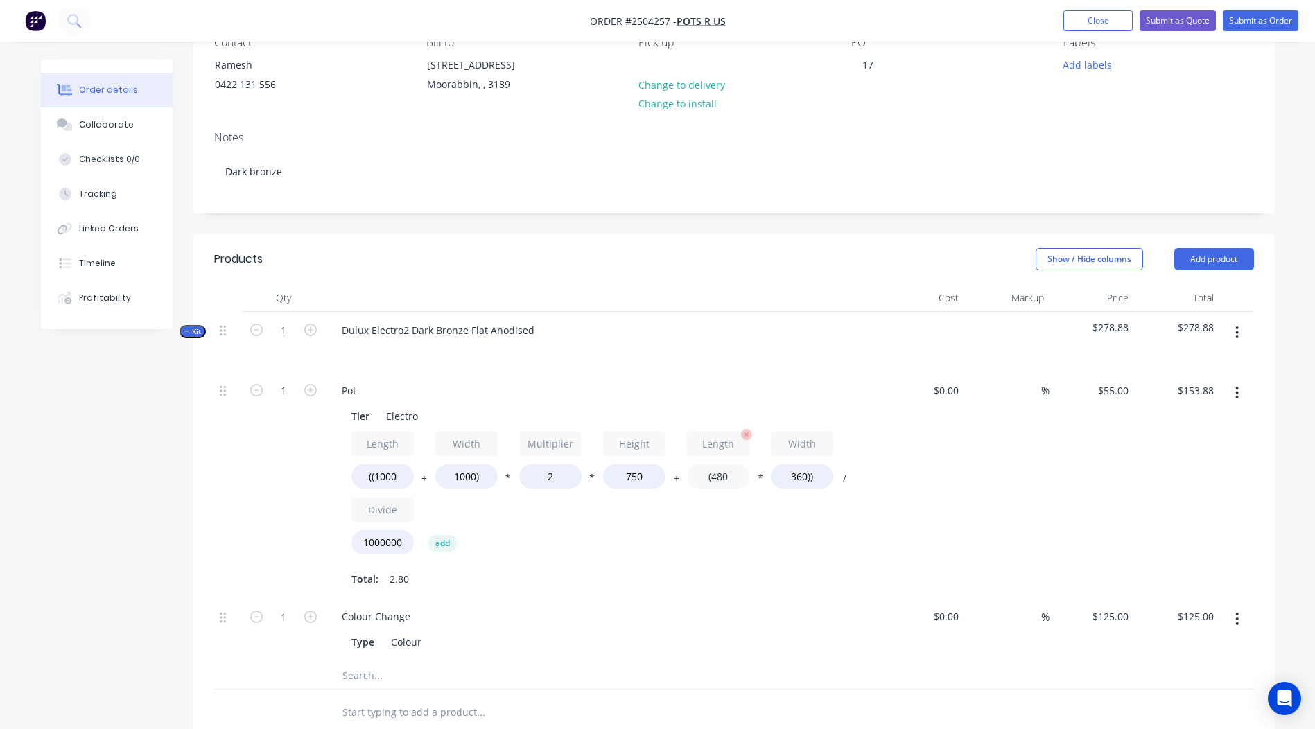
type input "$174.50"
click at [731, 471] on input "(480" at bounding box center [718, 477] width 62 height 24
type input "(1000"
type input "$184.80"
click at [804, 476] on input "360))" at bounding box center [802, 477] width 62 height 24
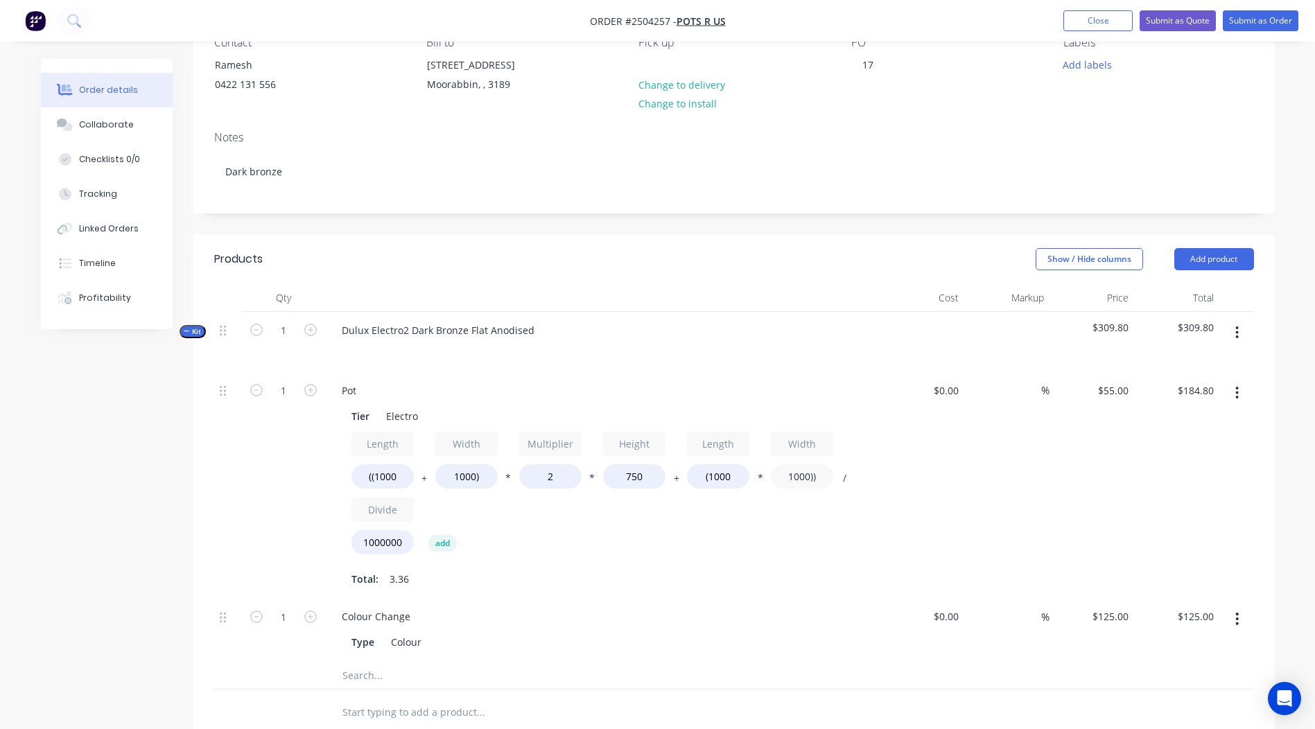
type input "1000))"
type input "$220.00"
click at [1257, 461] on div "Qty Cost Markup Price Total Kit 1 Dulux Electro2 Dark Bronze Flat Anodised $309…" at bounding box center [734, 509] width 1082 height 451
click at [312, 392] on icon "button" at bounding box center [310, 390] width 12 height 12
type input "2"
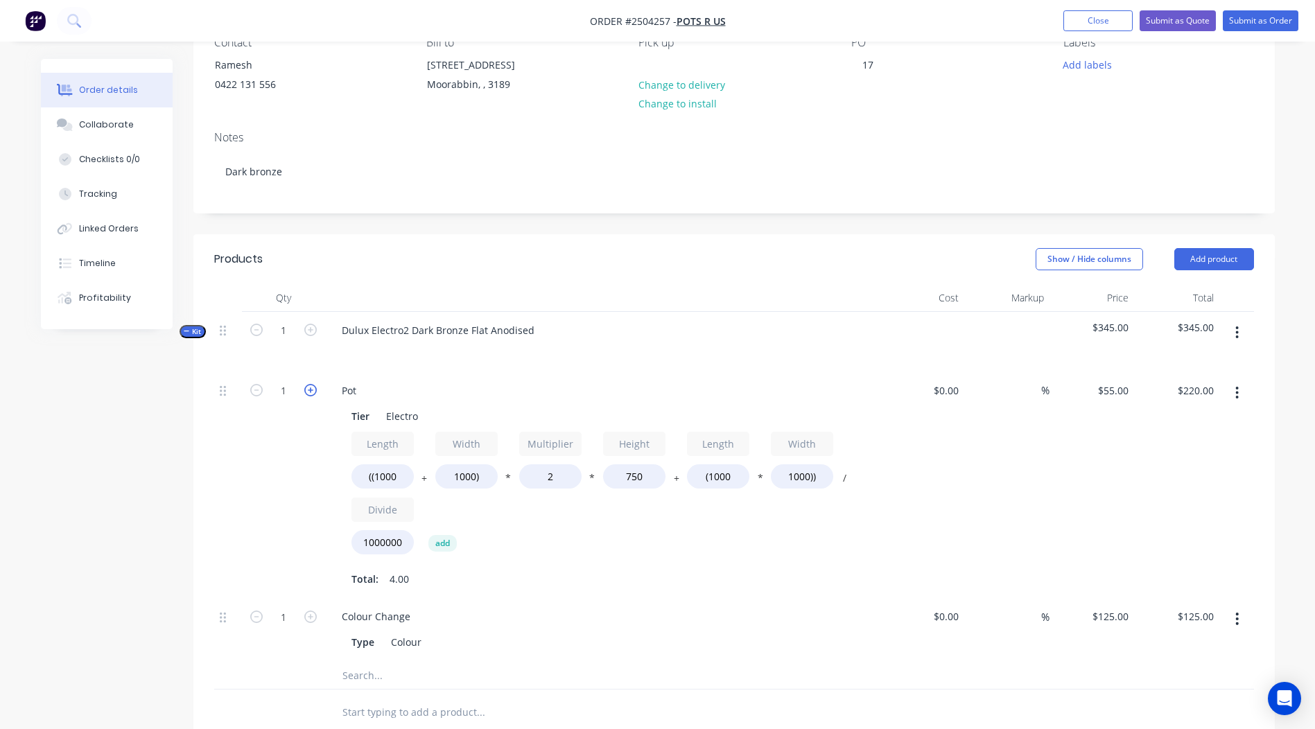
type input "$440.00"
click at [314, 384] on icon "button" at bounding box center [310, 390] width 12 height 12
type input "3"
type input "$660.00"
click at [313, 384] on icon "button" at bounding box center [310, 390] width 12 height 12
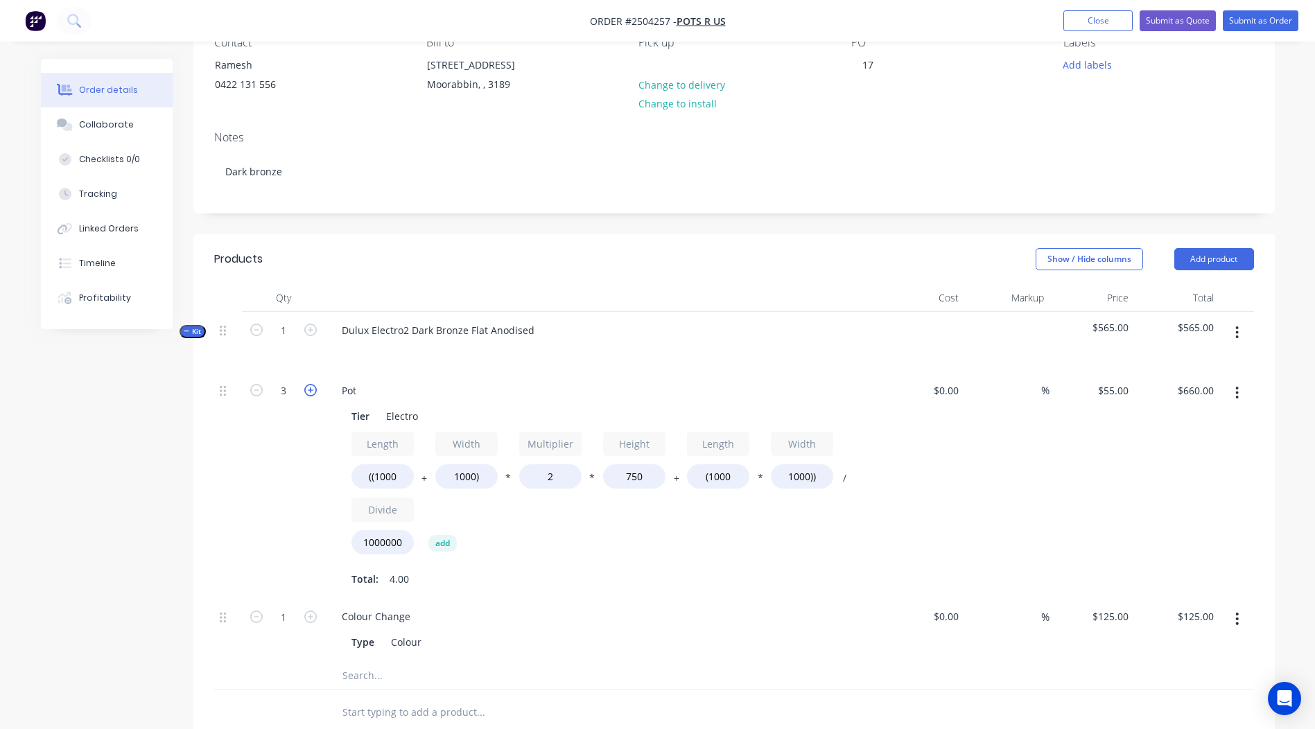
type input "4"
type input "$880.00"
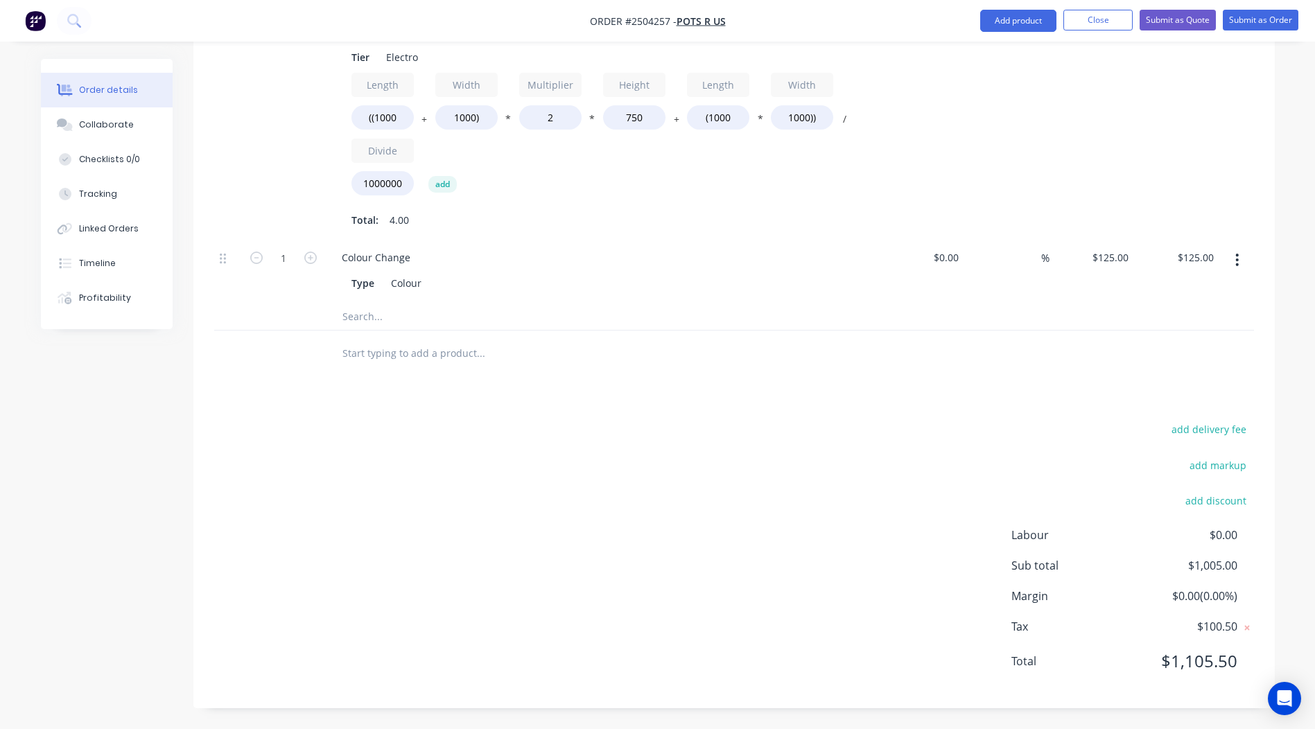
scroll to position [0, 0]
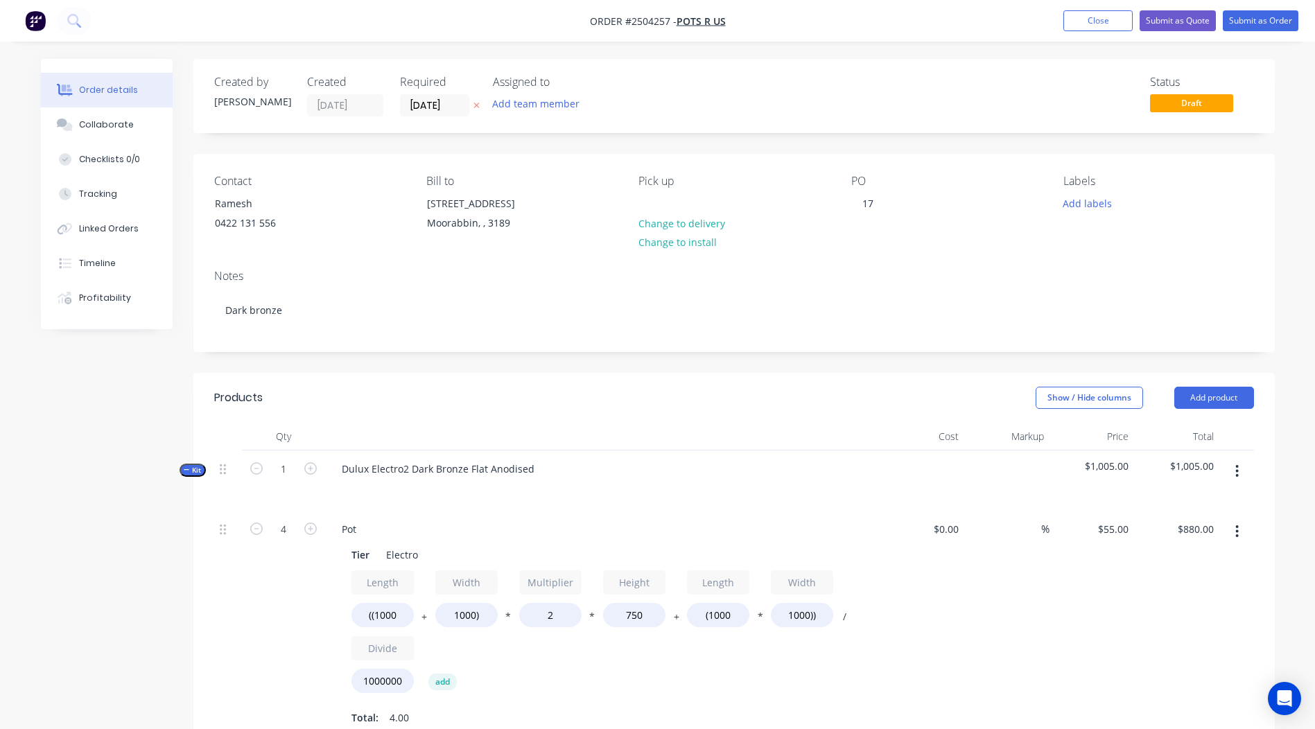
click at [1087, 192] on div "Labels Add labels" at bounding box center [1159, 206] width 190 height 63
click at [1091, 214] on div "Labels Add labels" at bounding box center [1159, 206] width 190 height 63
click at [1088, 201] on button "Add labels" at bounding box center [1088, 202] width 64 height 19
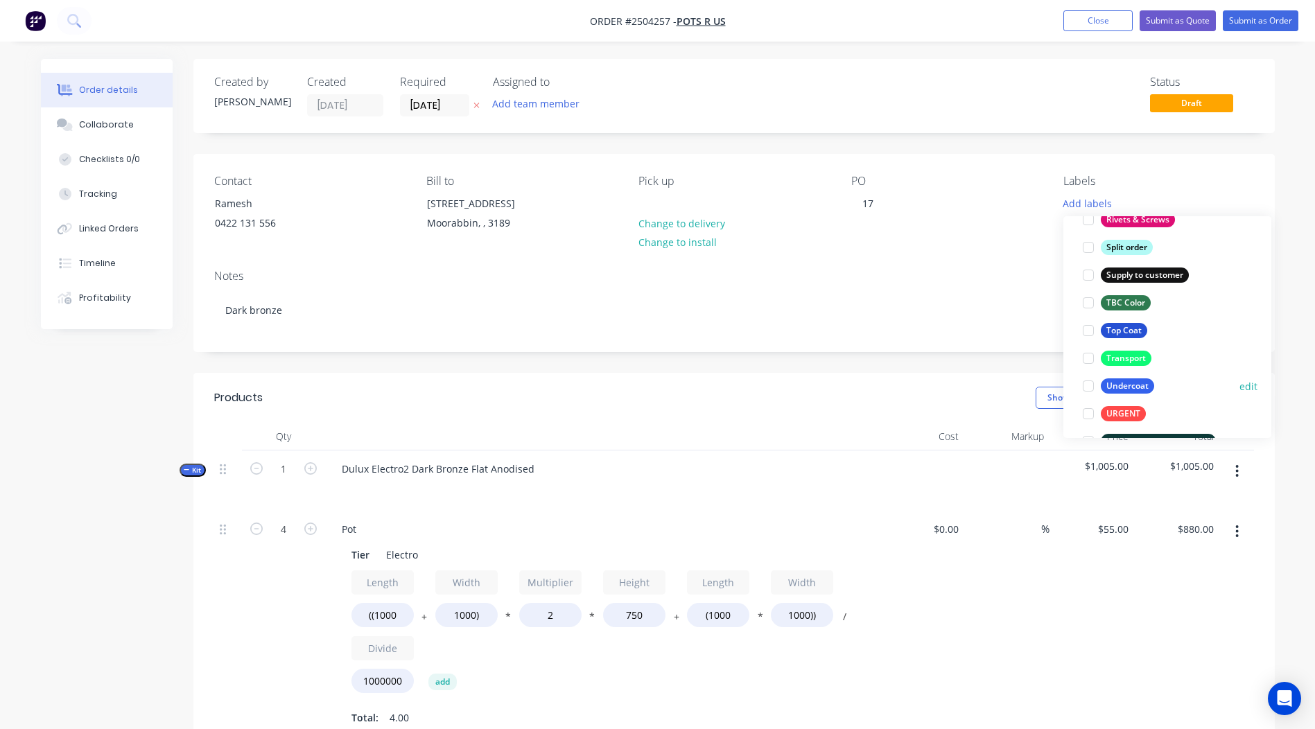
scroll to position [1082, 0]
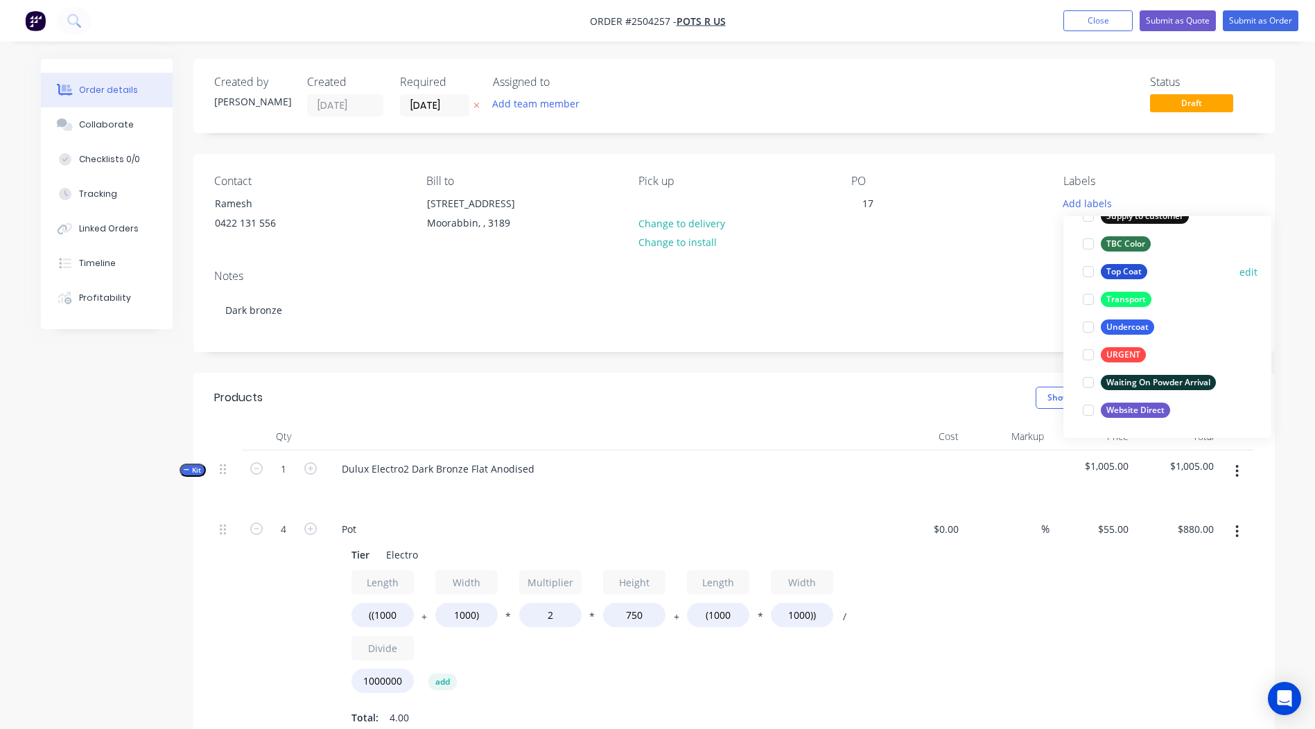
click at [1122, 267] on div "Top Coat" at bounding box center [1124, 271] width 46 height 15
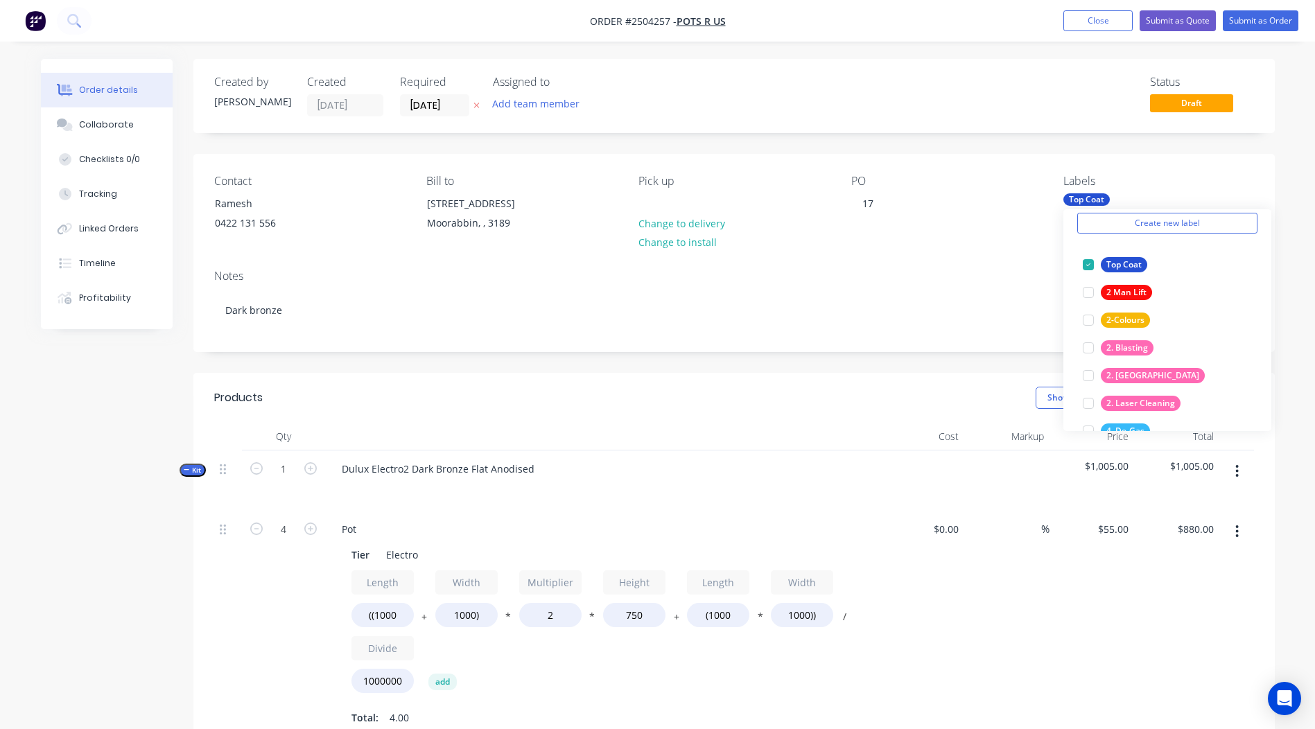
click at [1279, 107] on div "Order details Collaborate Checklists 0/0 Tracking Linked Orders Timeline Profit…" at bounding box center [658, 643] width 1262 height 1168
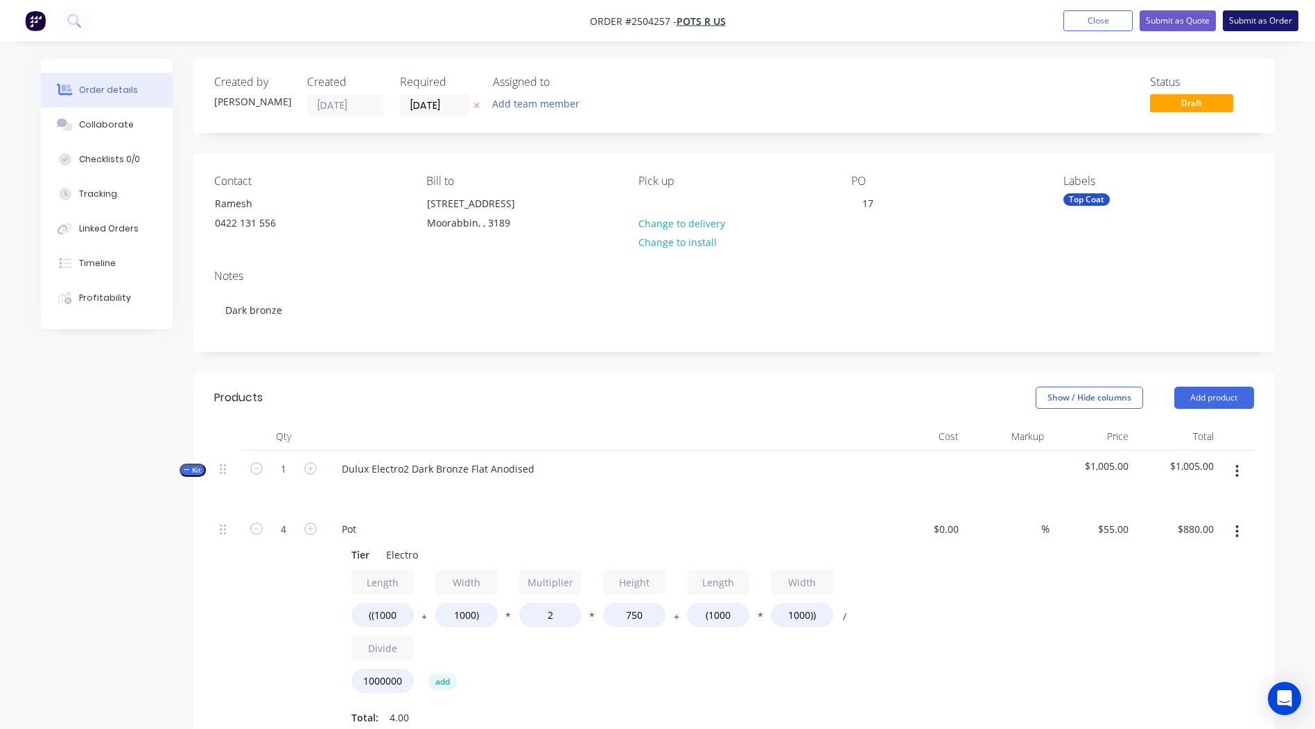
click at [1265, 17] on button "Submit as Order" at bounding box center [1261, 20] width 76 height 21
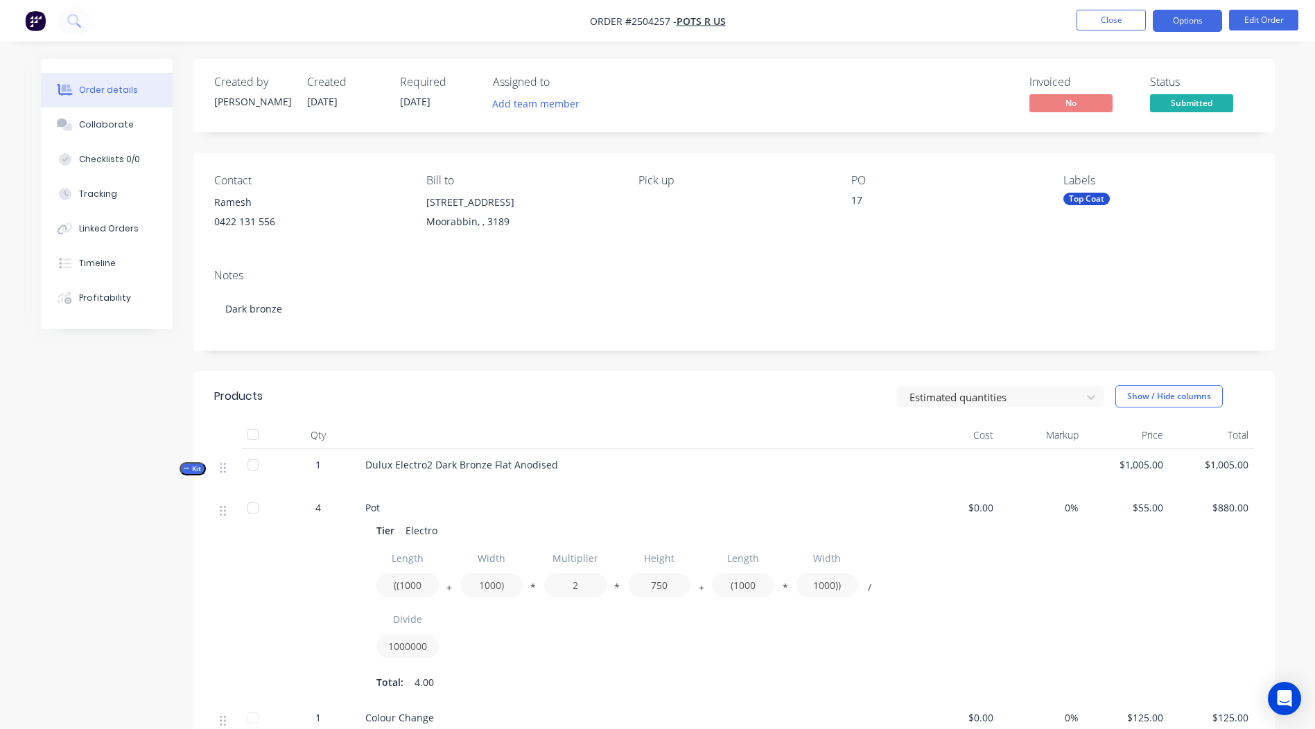
click at [1215, 14] on button "Options" at bounding box center [1187, 21] width 69 height 22
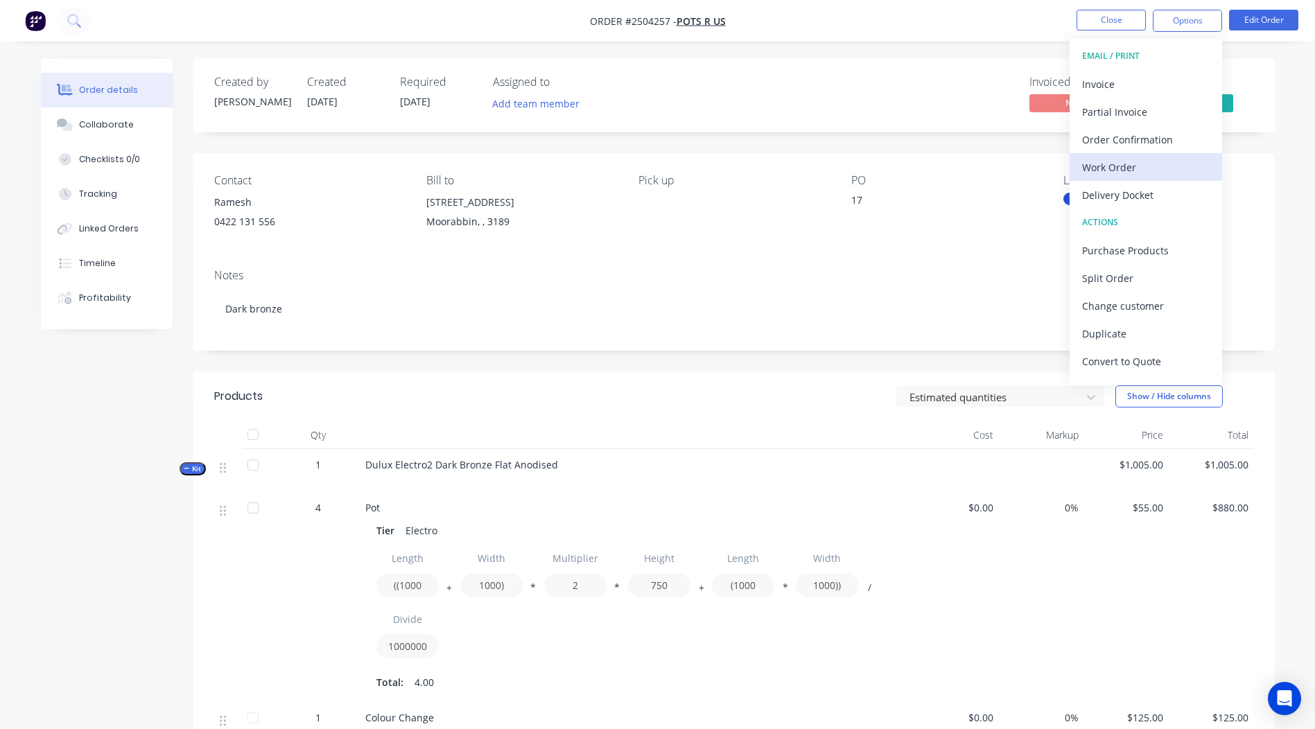
click at [1137, 157] on div "Work Order" at bounding box center [1146, 167] width 128 height 20
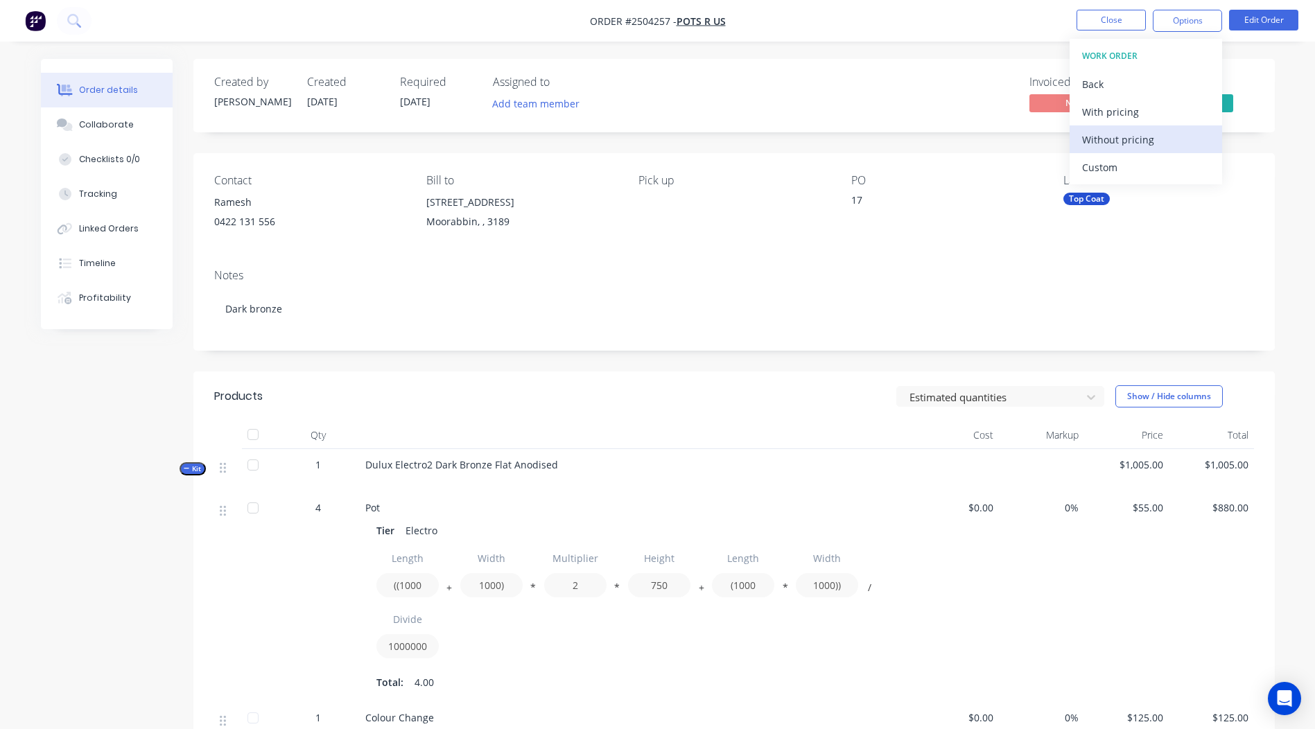
click at [1143, 132] on div "Without pricing" at bounding box center [1146, 140] width 128 height 20
click at [546, 352] on div "Created by Rory Created 30/09/25 Required 30/09/25 Assigned to Add team member …" at bounding box center [734, 522] width 1082 height 927
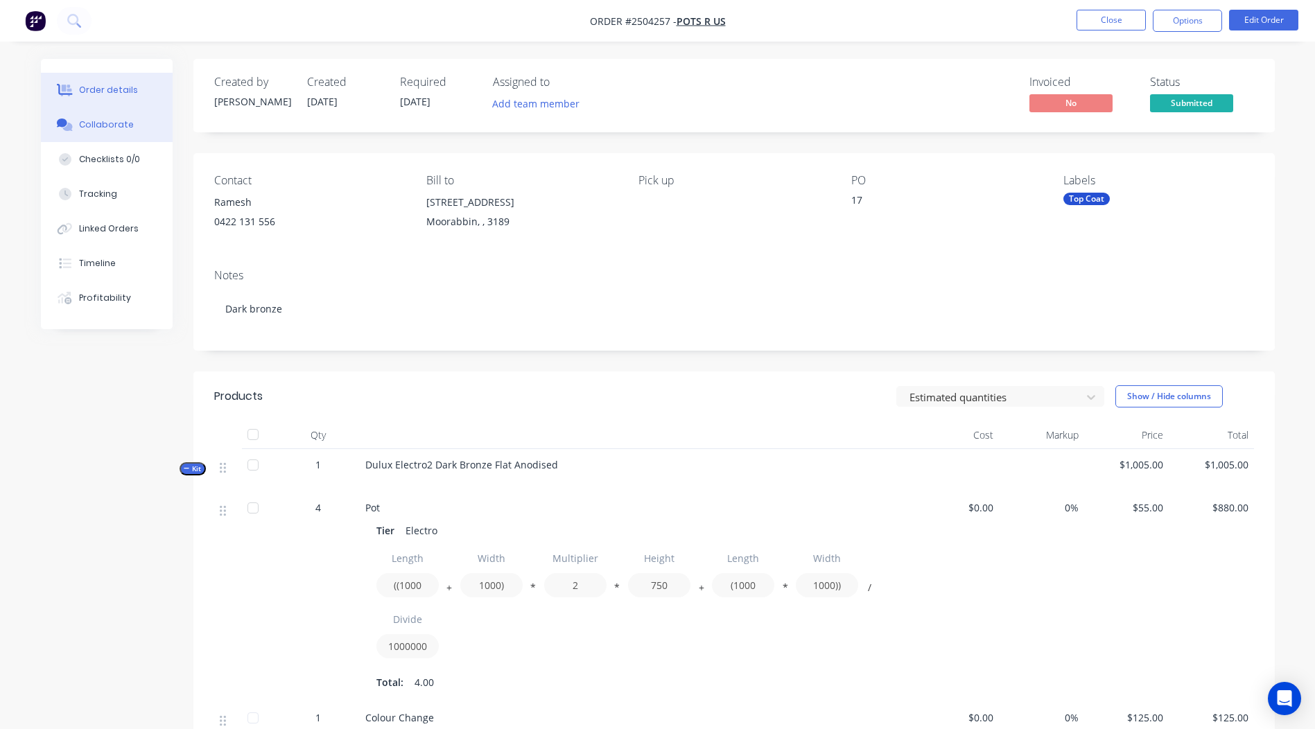
click at [133, 138] on button "Collaborate" at bounding box center [107, 124] width 132 height 35
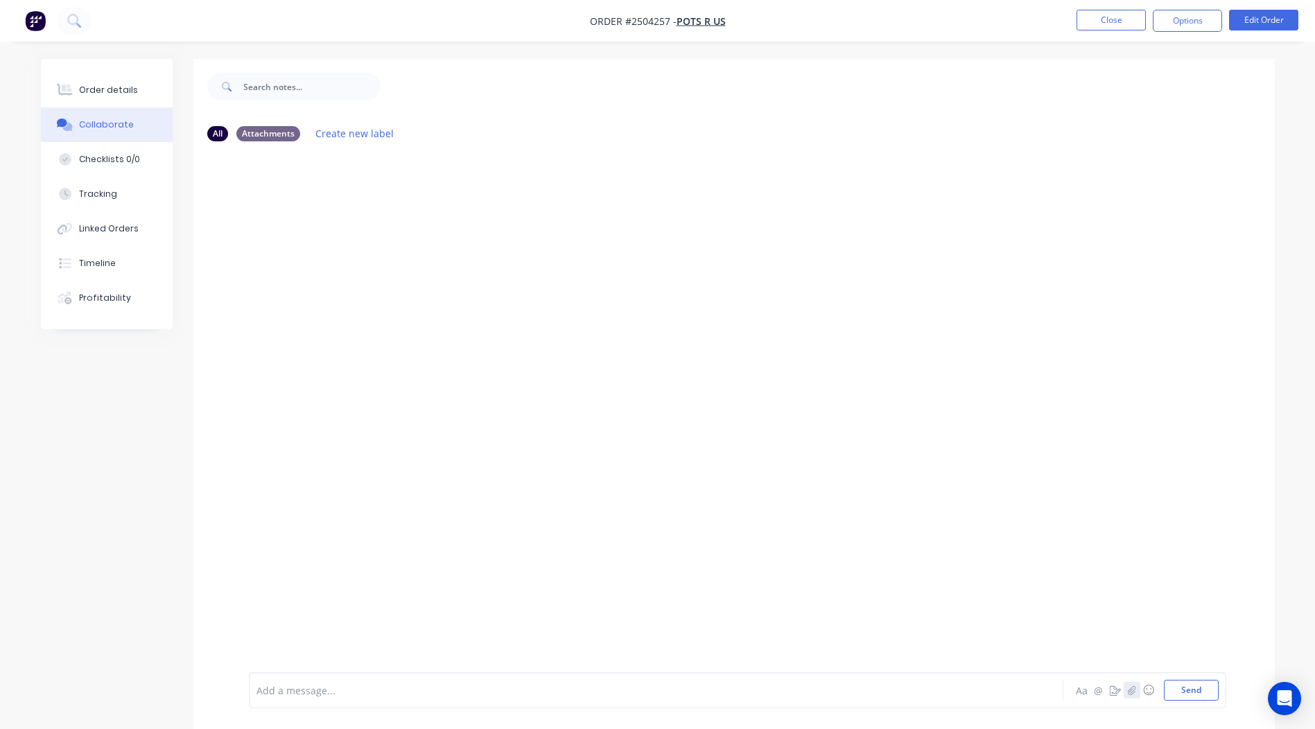
click at [1132, 698] on button "button" at bounding box center [1132, 690] width 17 height 17
click at [1186, 689] on button "Send" at bounding box center [1191, 690] width 55 height 21
click at [1116, 35] on nav "Order #2504257 - Pots R Us Close Options Edit Order" at bounding box center [657, 21] width 1315 height 42
click at [1114, 28] on button "Close" at bounding box center [1111, 20] width 69 height 21
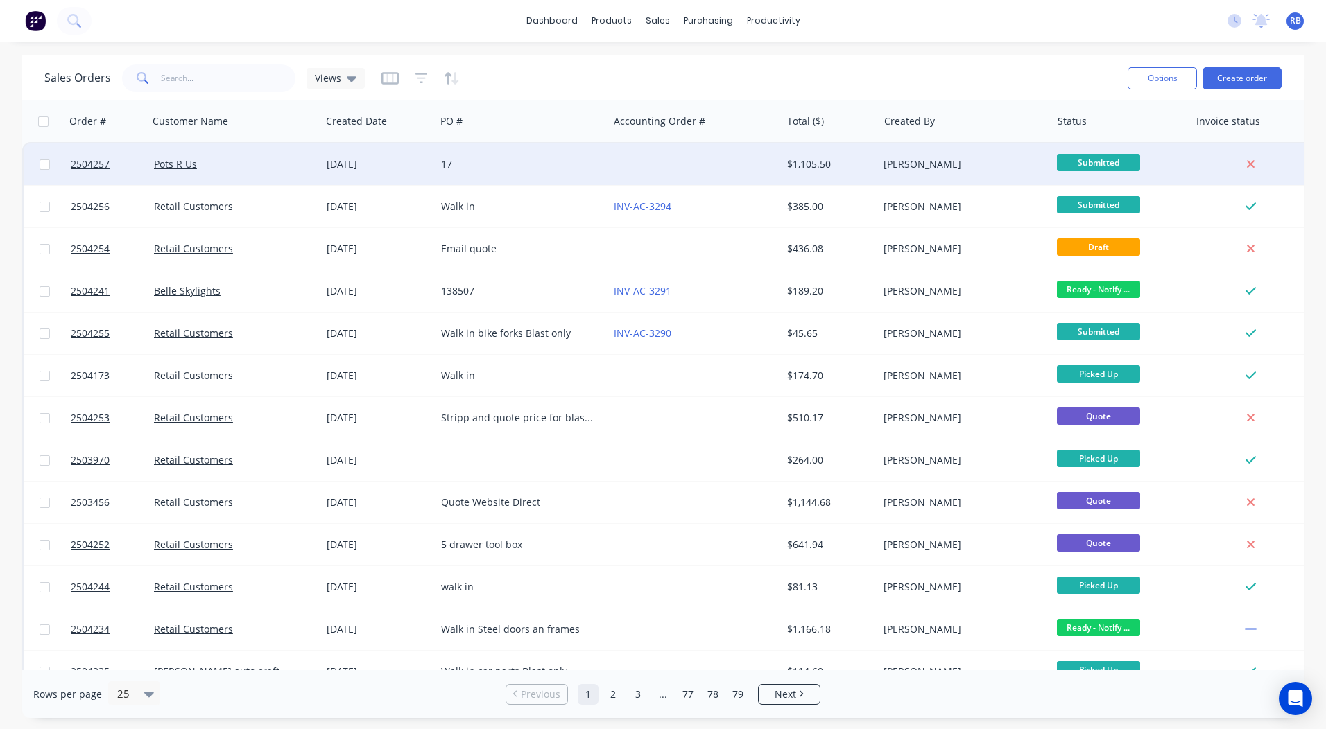
click at [501, 163] on div "17" at bounding box center [518, 164] width 154 height 14
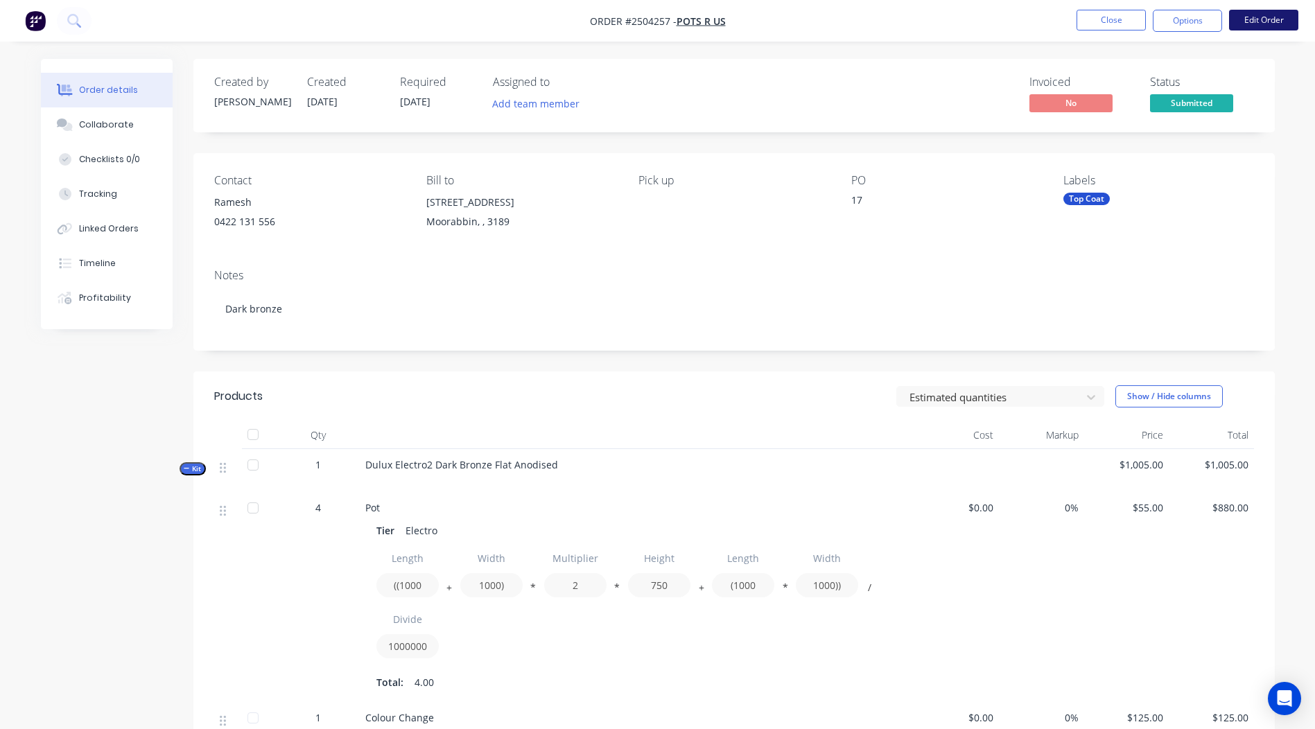
click at [1258, 22] on button "Edit Order" at bounding box center [1263, 20] width 69 height 21
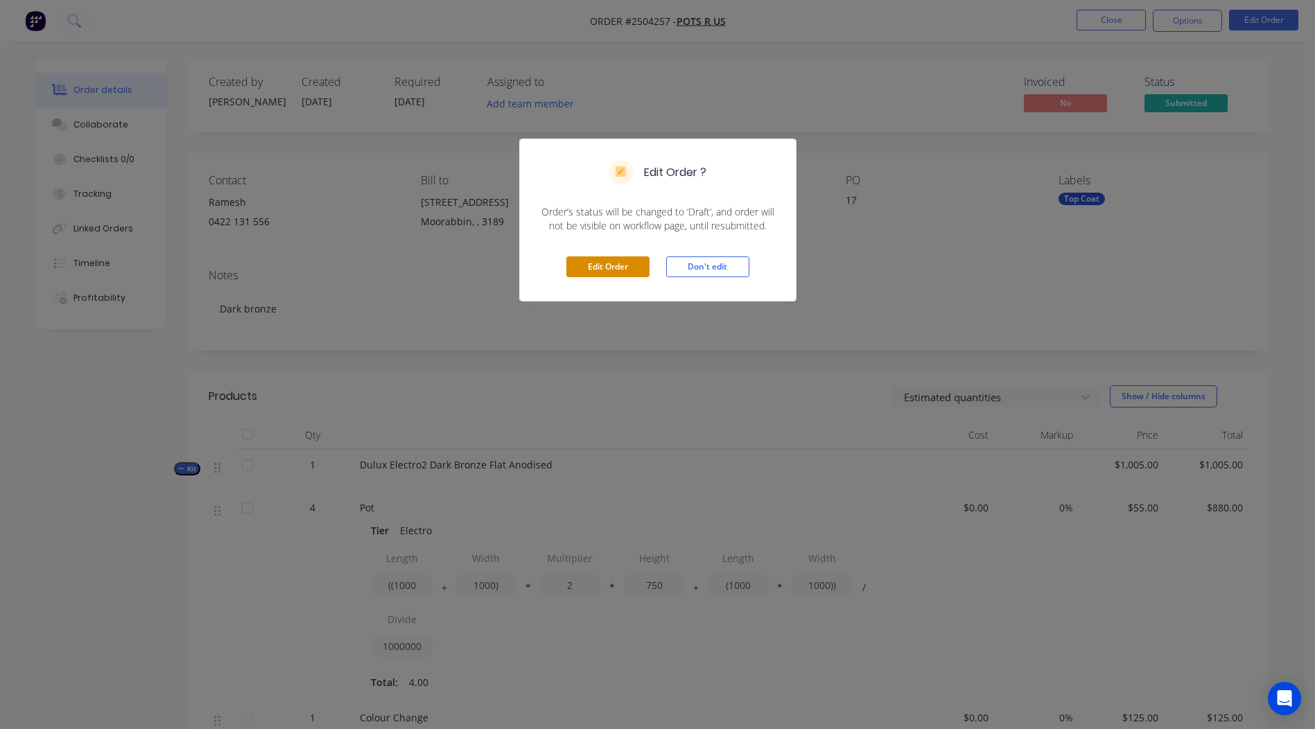
click at [598, 276] on button "Edit Order" at bounding box center [607, 267] width 83 height 21
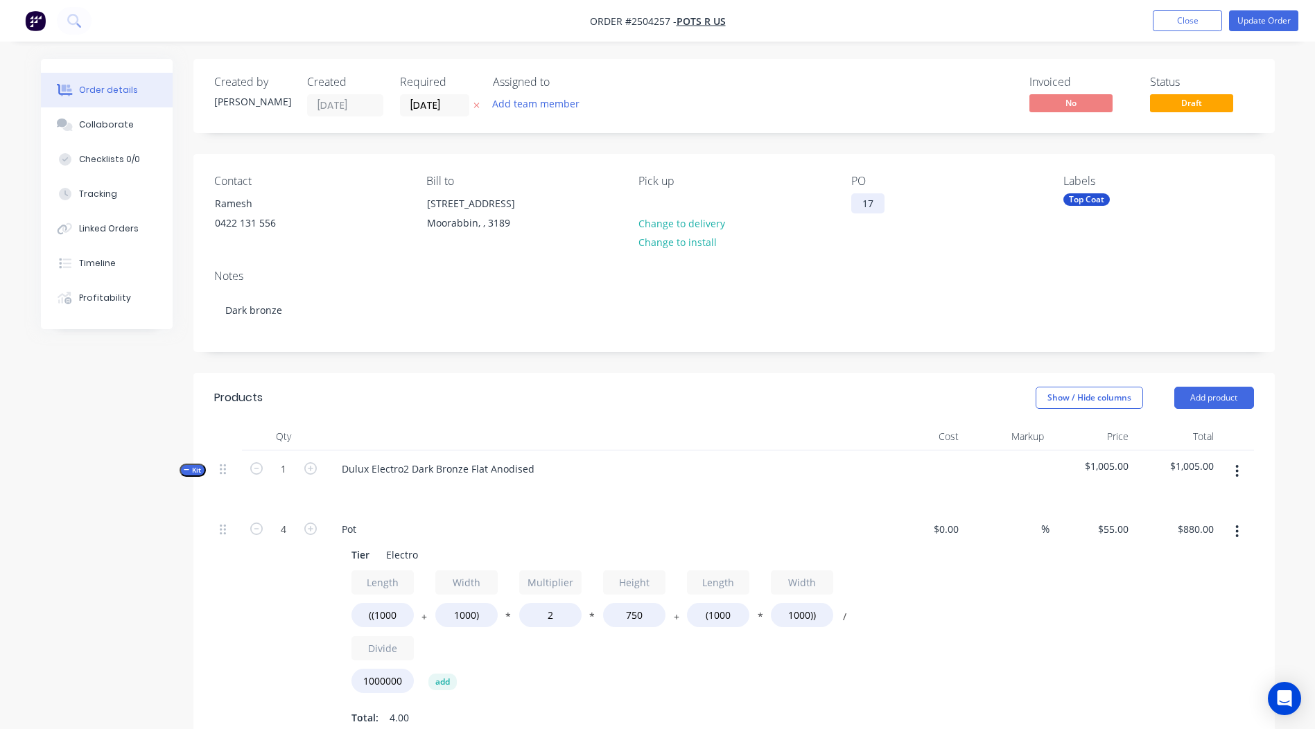
click at [884, 205] on div "17" at bounding box center [867, 203] width 33 height 20
click at [1252, 16] on button "Update Order" at bounding box center [1263, 20] width 69 height 21
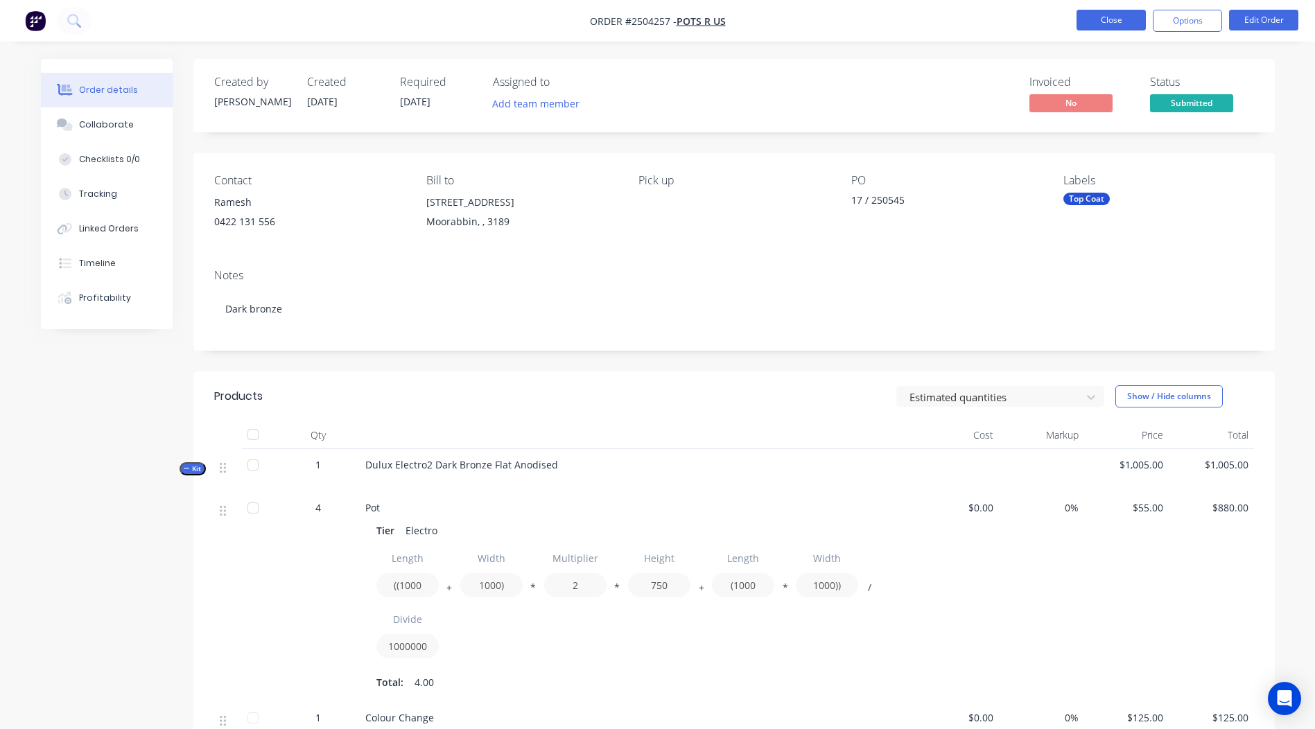
click at [1108, 19] on button "Close" at bounding box center [1111, 20] width 69 height 21
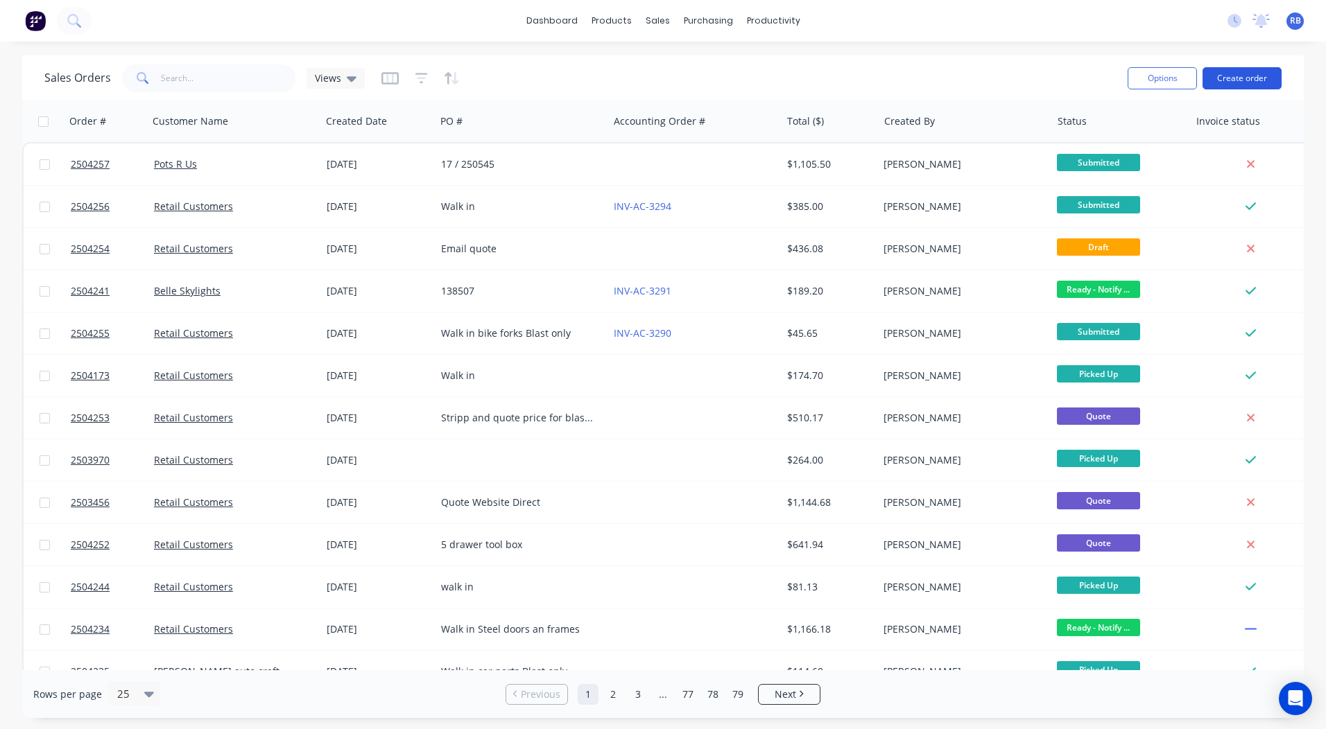
click at [1221, 76] on button "Create order" at bounding box center [1241, 78] width 79 height 22
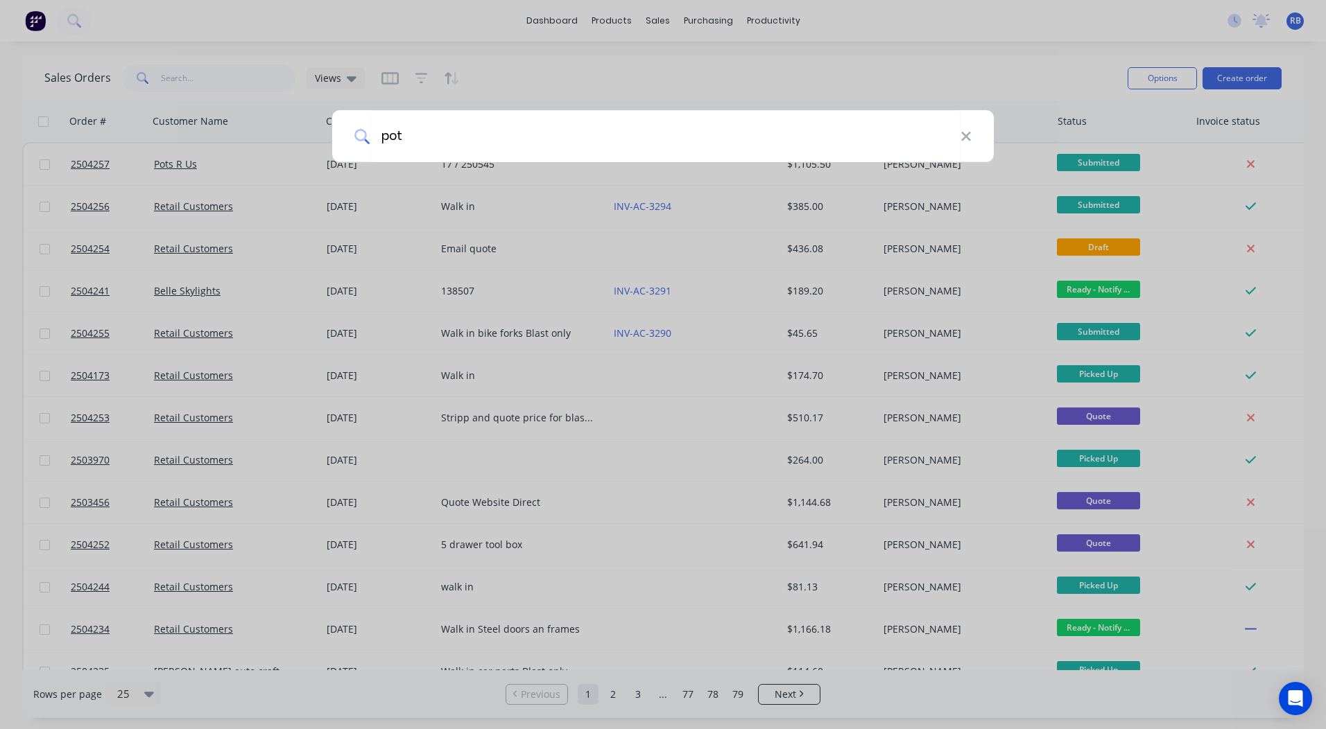
type input "pots"
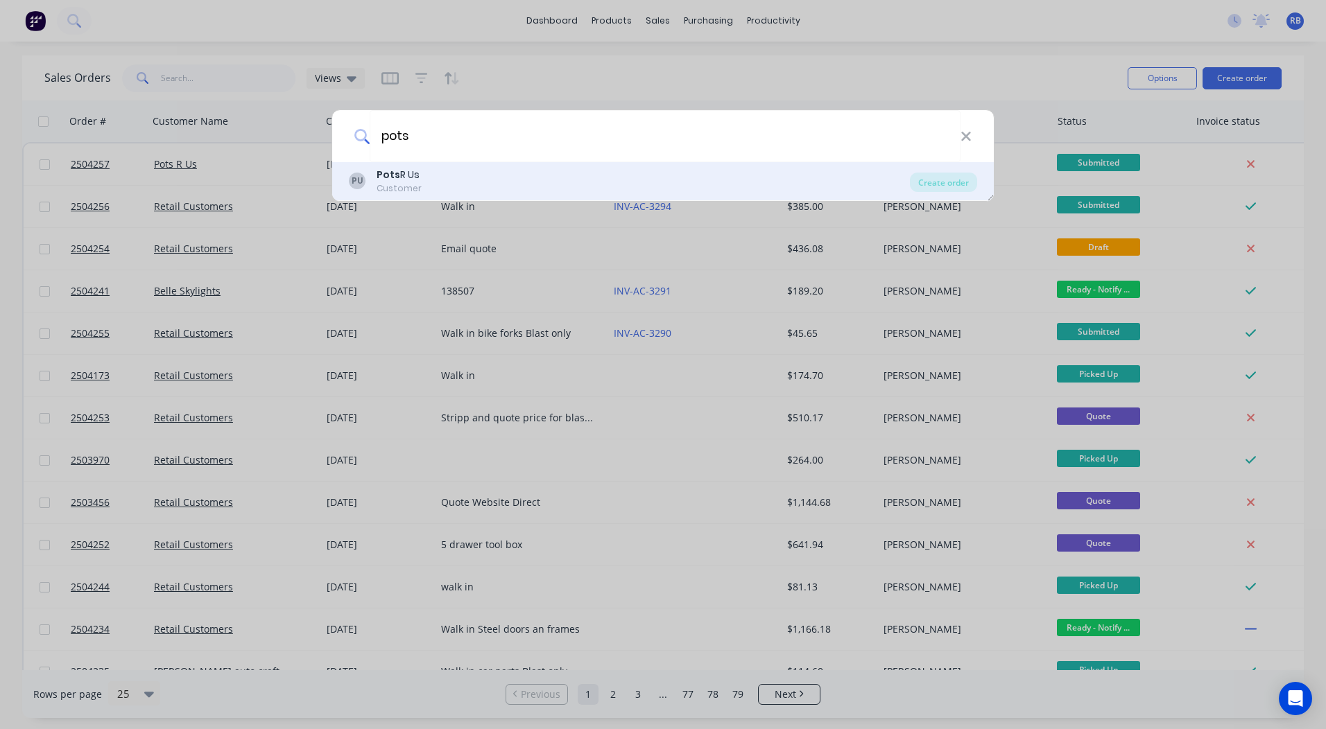
click at [459, 172] on div "PU Pots R Us Customer" at bounding box center [629, 181] width 561 height 27
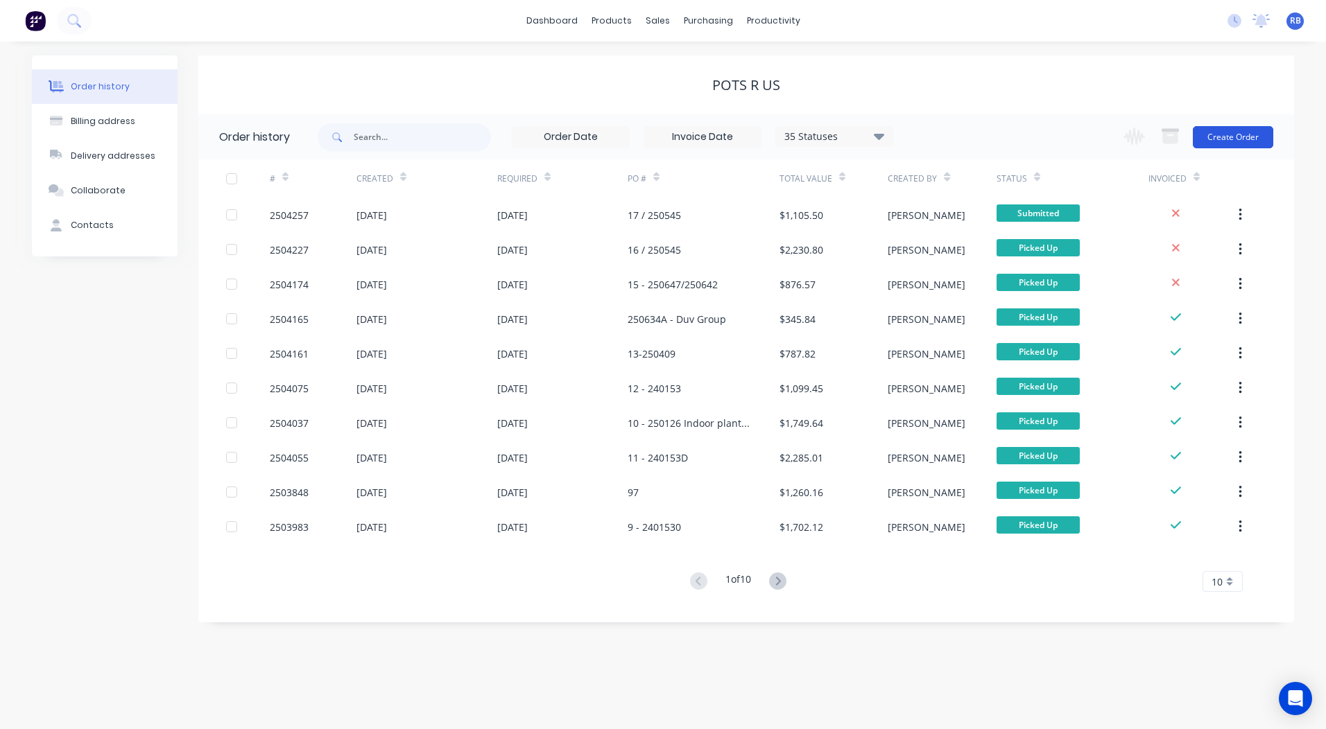
click at [1245, 130] on button "Create Order" at bounding box center [1233, 137] width 80 height 22
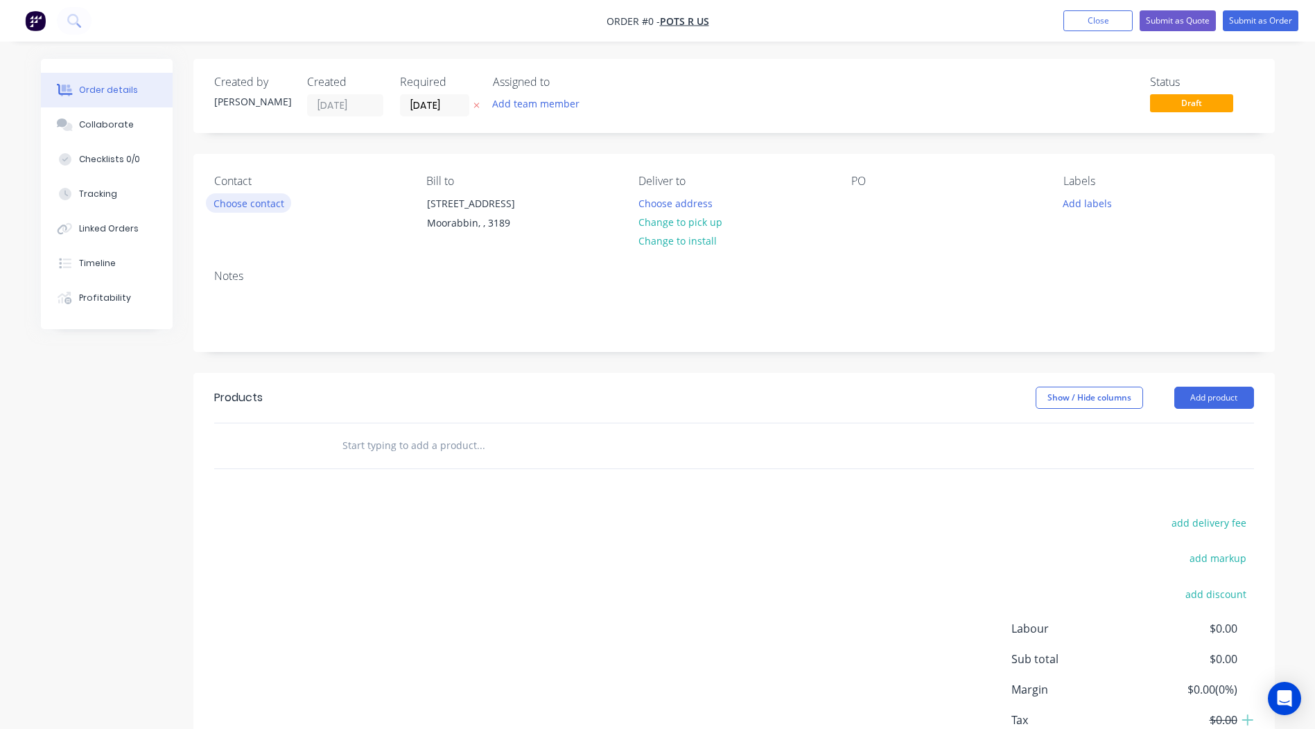
click at [266, 206] on button "Choose contact" at bounding box center [248, 202] width 85 height 19
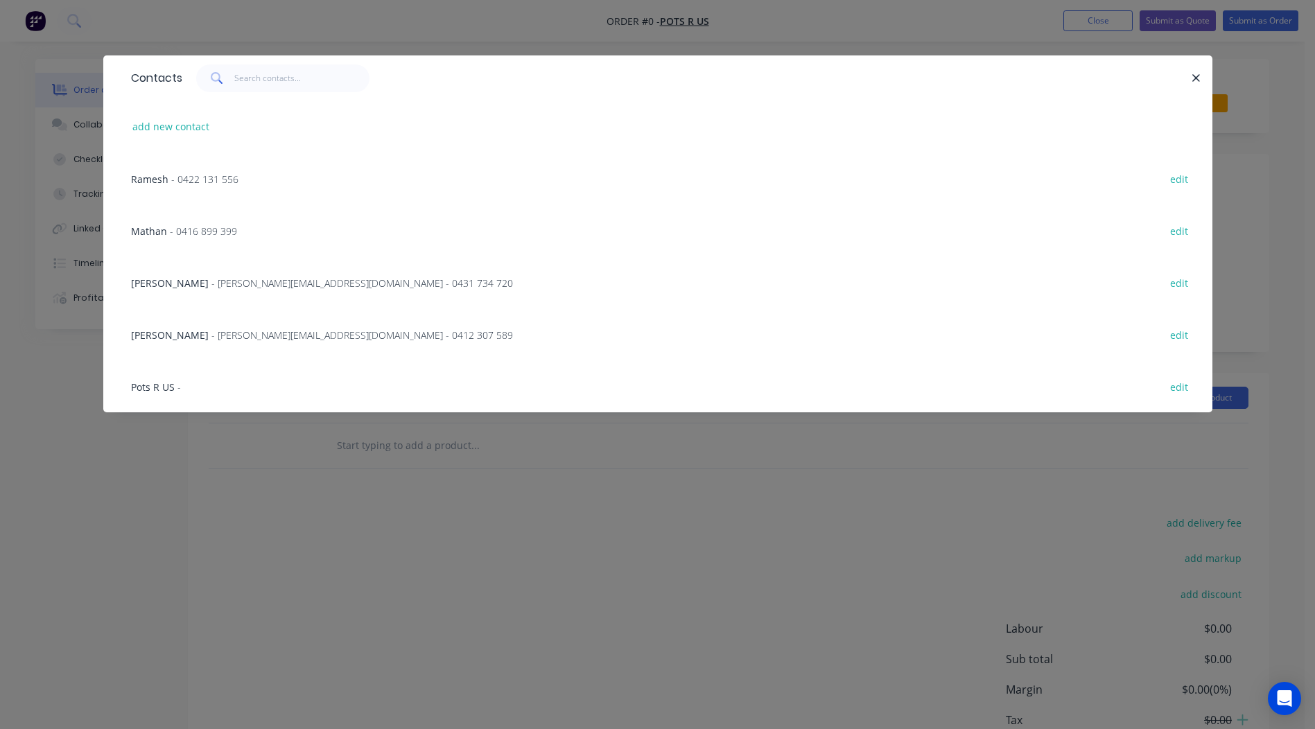
click at [172, 181] on span "- 0422 131 556" at bounding box center [204, 179] width 67 height 13
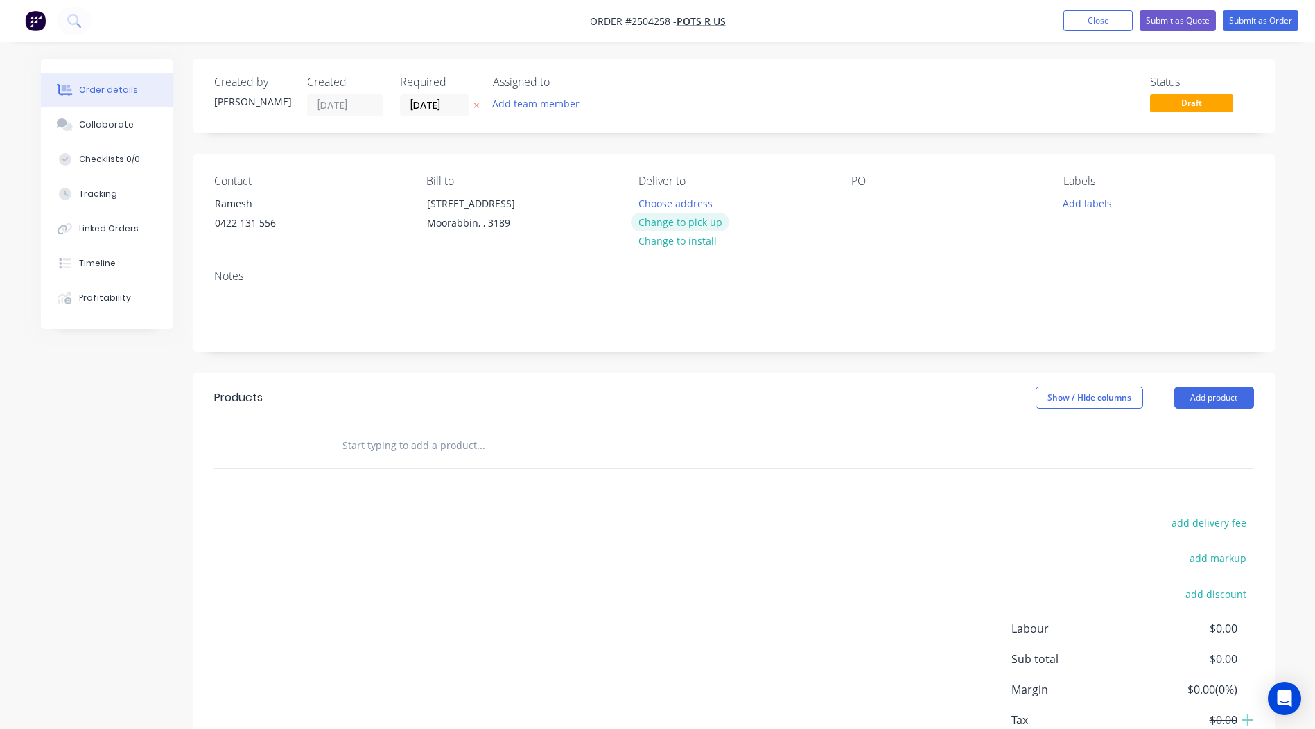
click at [672, 225] on button "Change to pick up" at bounding box center [680, 222] width 98 height 19
click at [869, 198] on div at bounding box center [862, 203] width 22 height 20
click at [1071, 200] on button "Add labels" at bounding box center [1088, 202] width 64 height 19
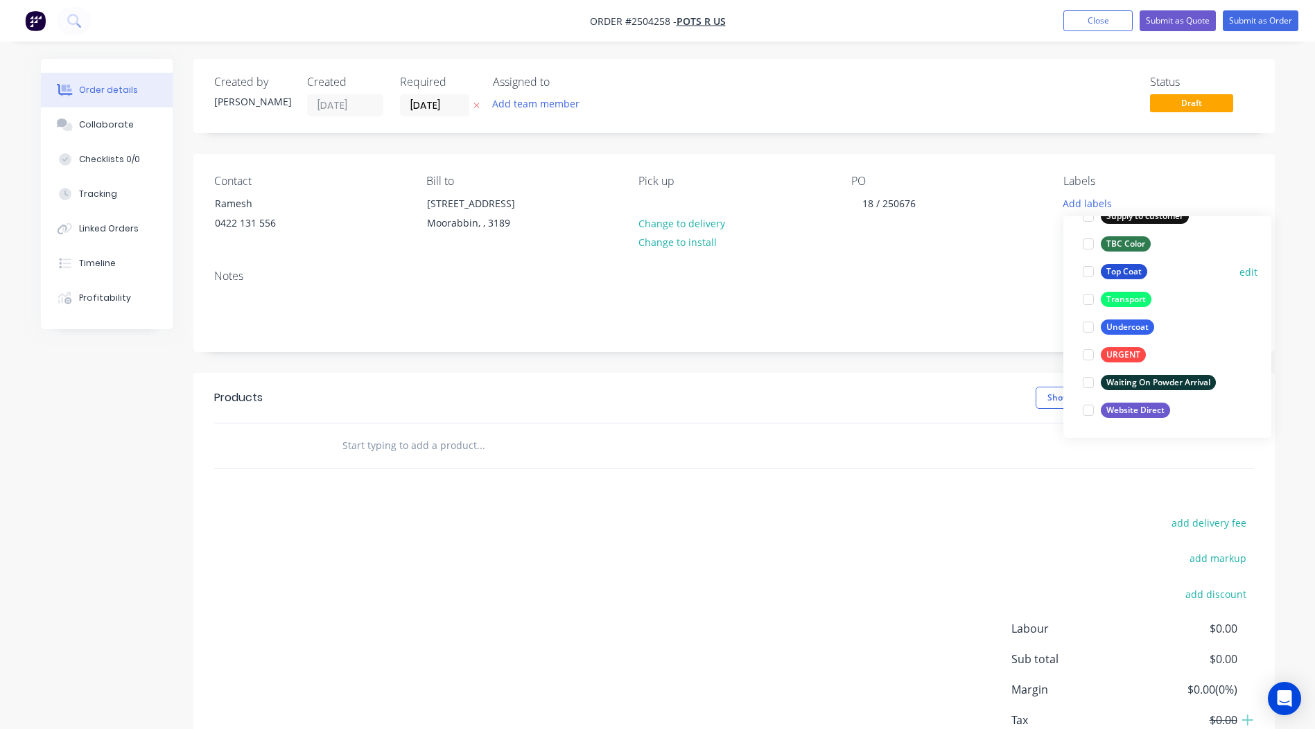
click at [1127, 278] on div "Top Coat" at bounding box center [1124, 271] width 46 height 15
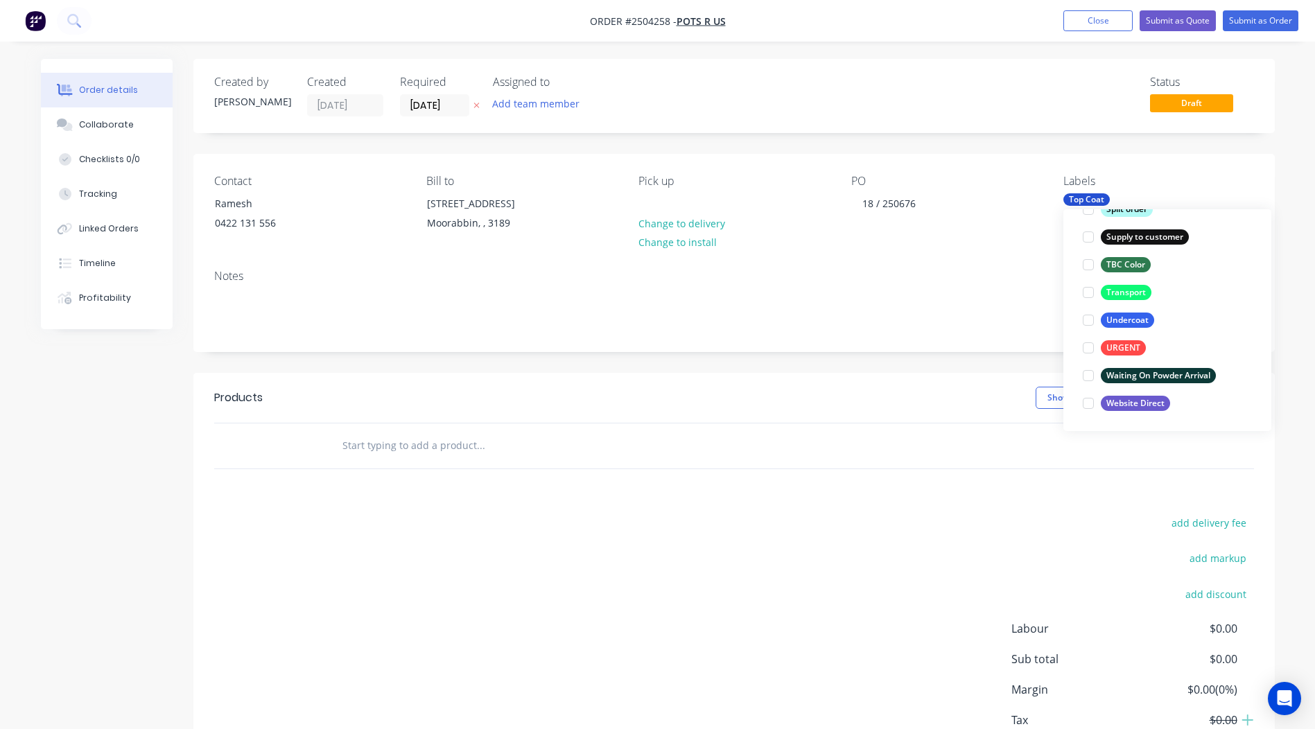
scroll to position [55, 0]
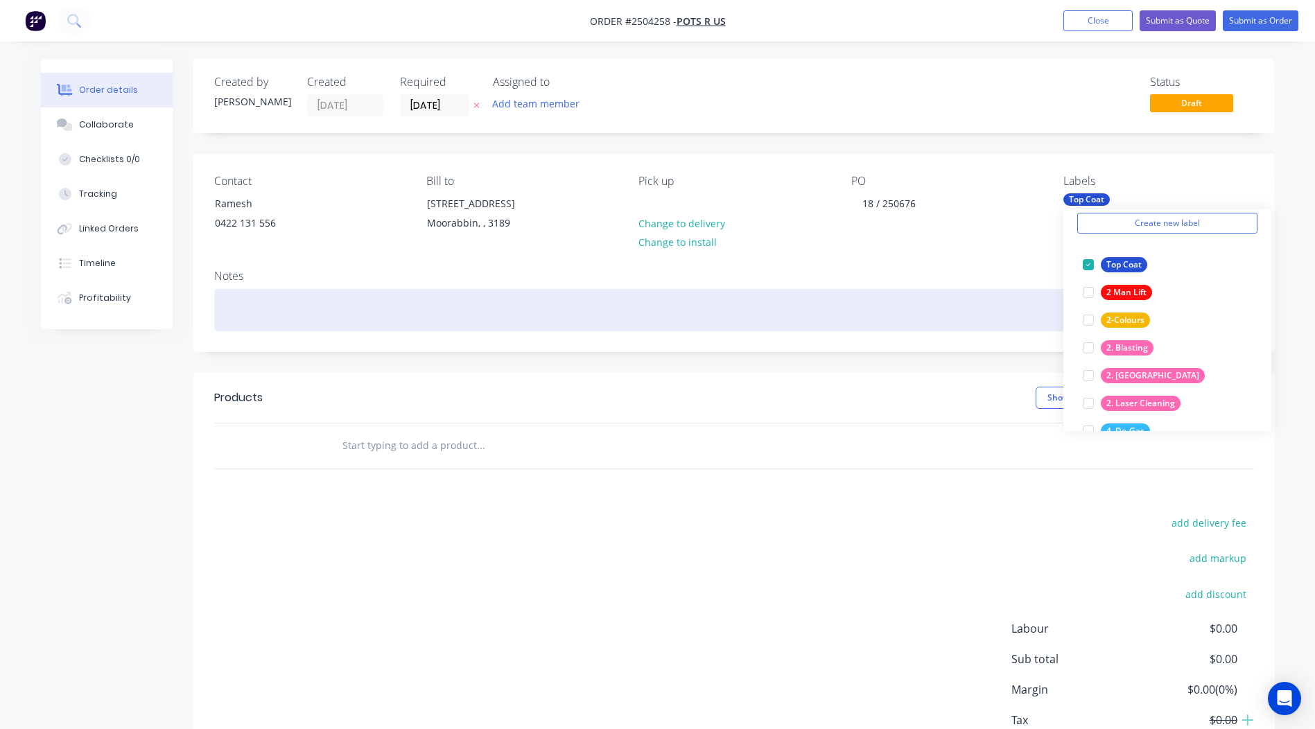
click at [268, 304] on div at bounding box center [734, 310] width 1040 height 42
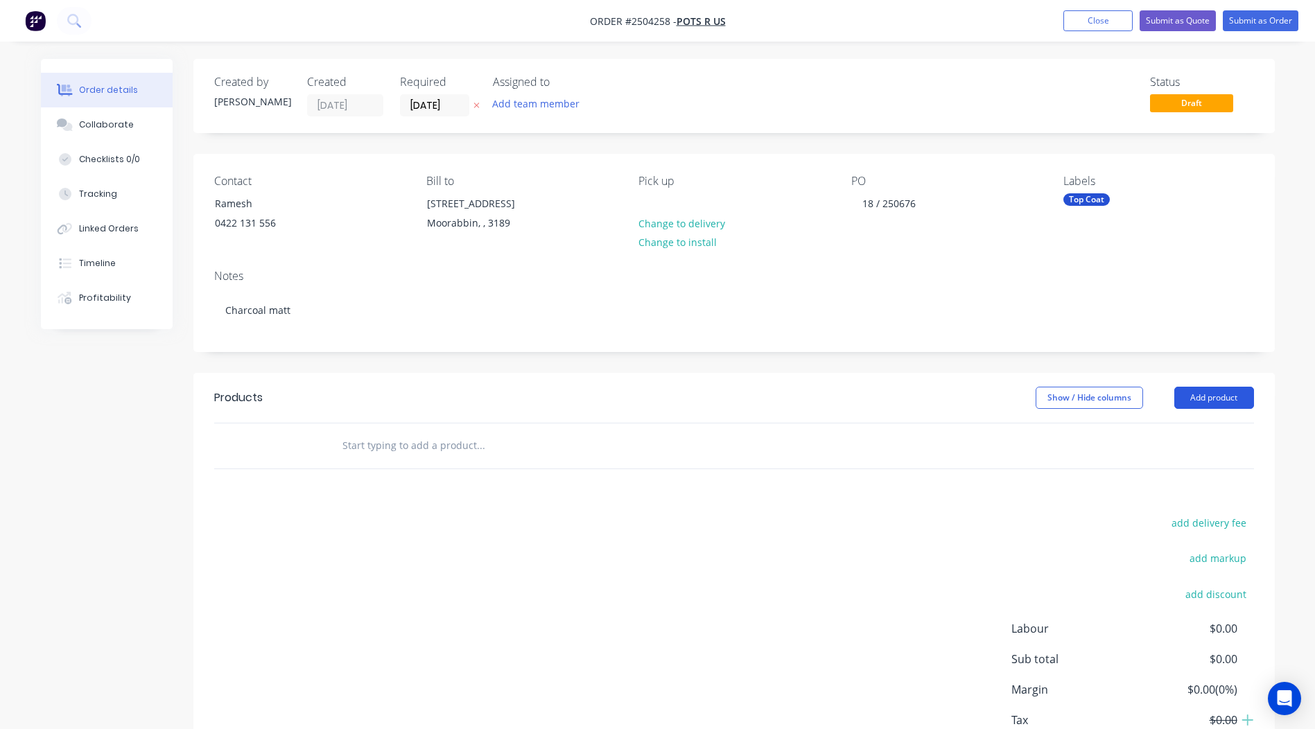
click at [1201, 393] on button "Add product" at bounding box center [1215, 398] width 80 height 22
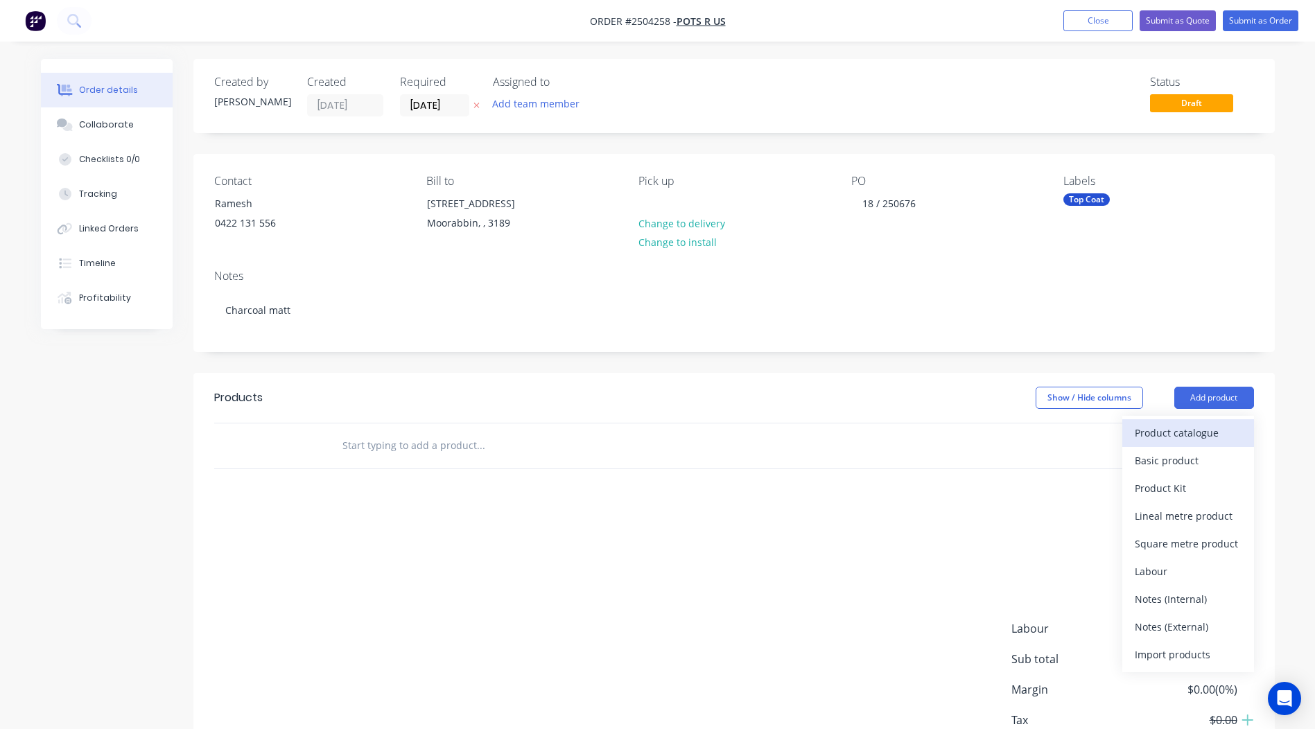
click at [1196, 421] on button "Product catalogue" at bounding box center [1189, 433] width 132 height 28
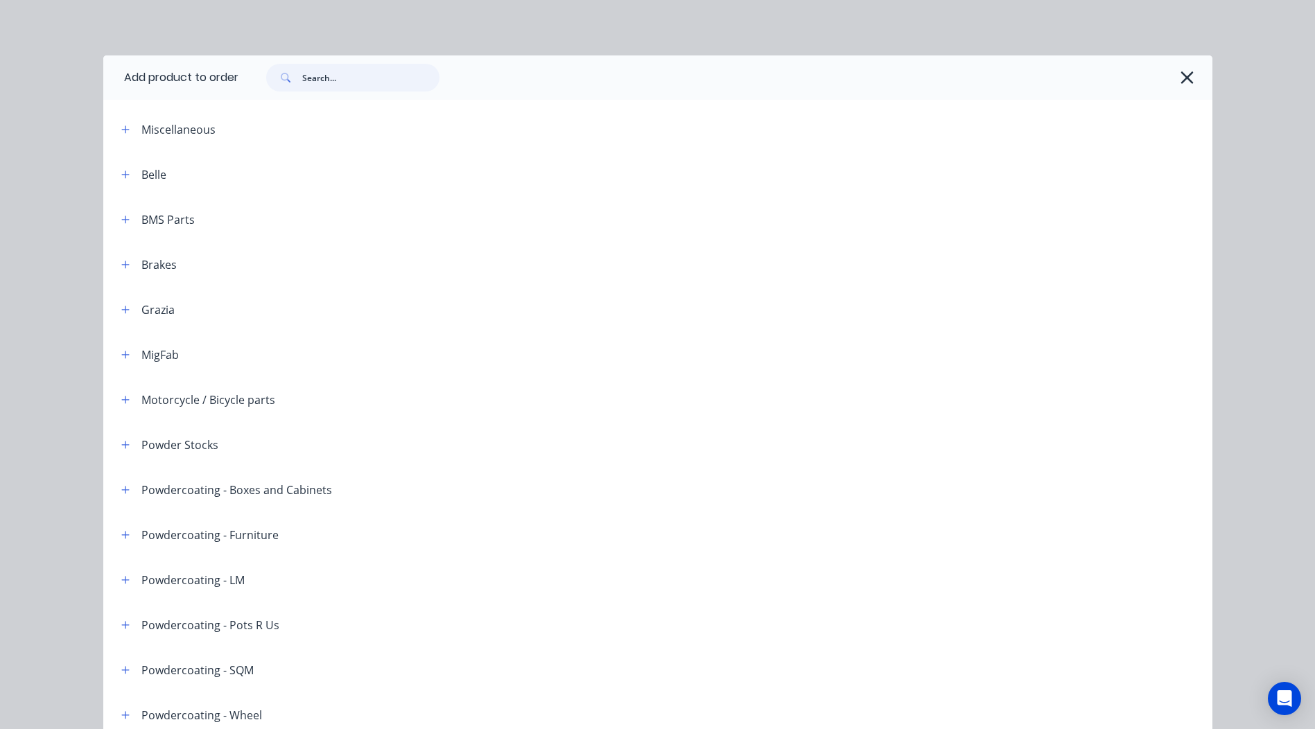
click at [361, 83] on input "text" at bounding box center [370, 78] width 137 height 28
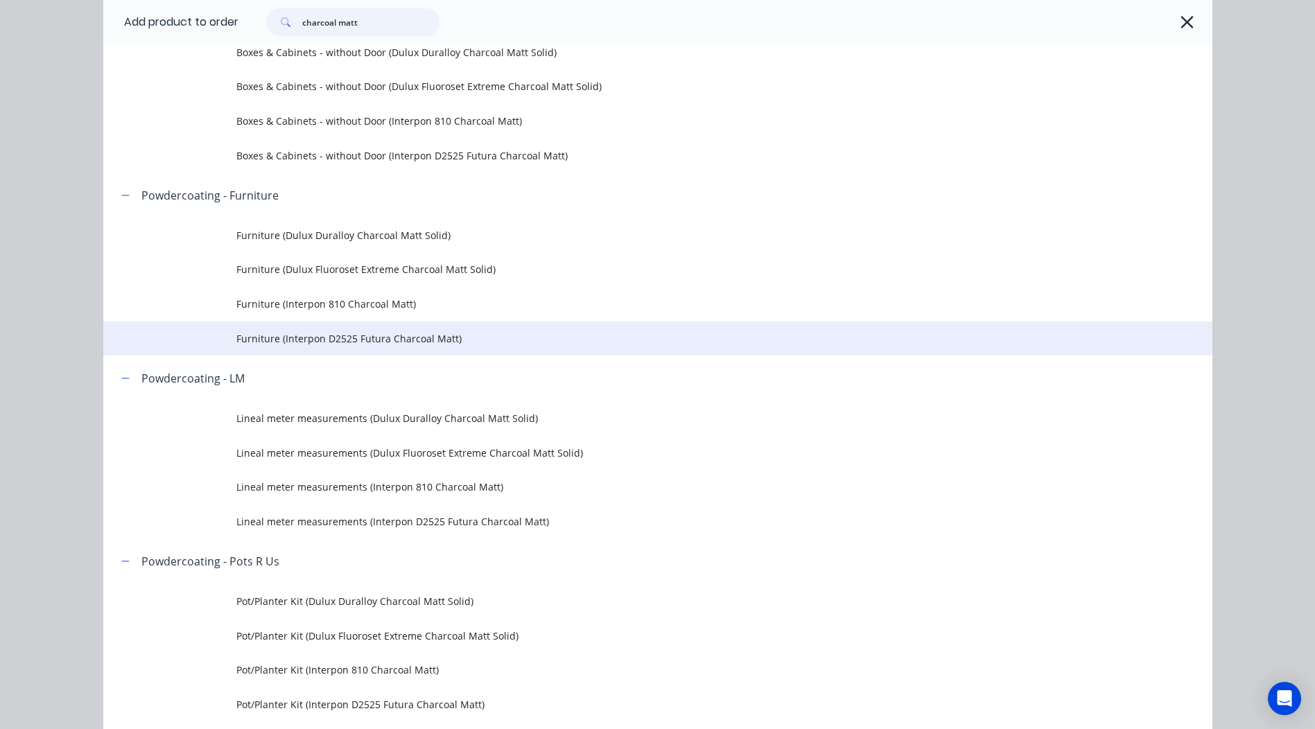
scroll to position [485, 0]
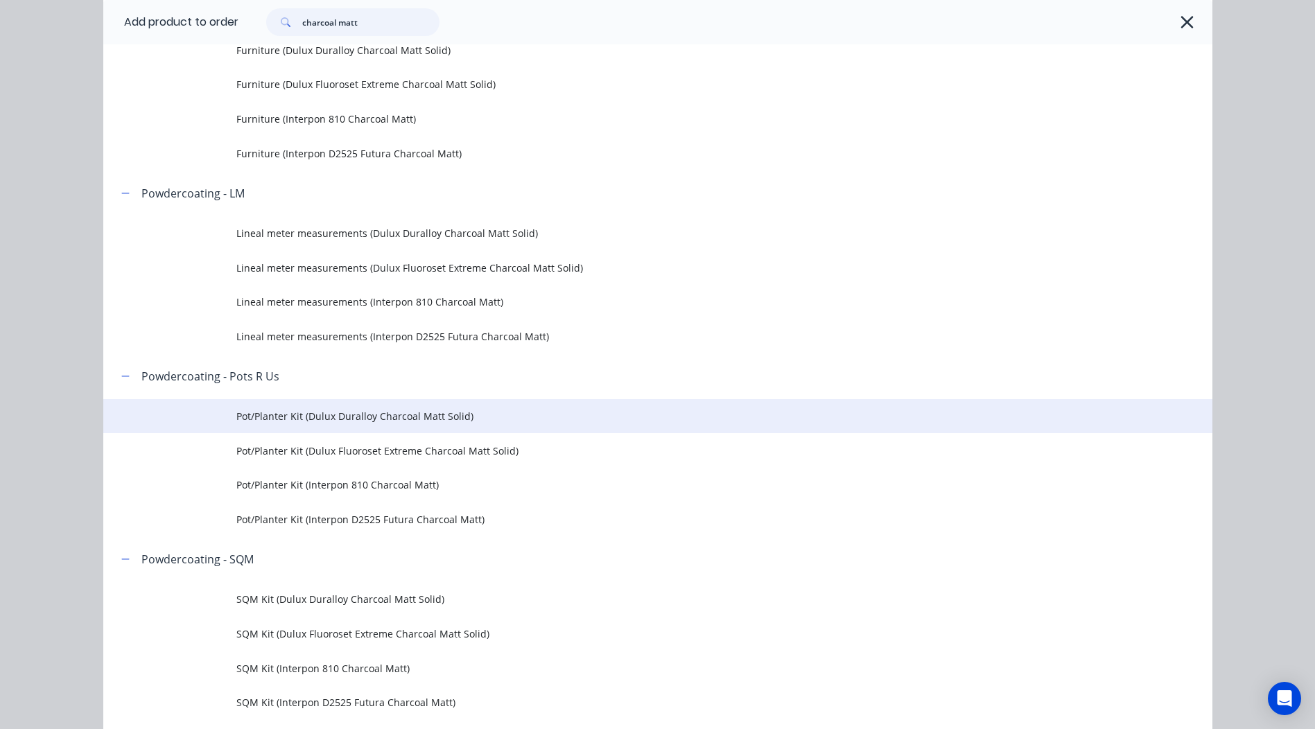
type input "charcoal matt"
click at [494, 420] on span "Pot/Planter Kit (Dulux Duralloy Charcoal Matt Solid)" at bounding box center [626, 416] width 781 height 15
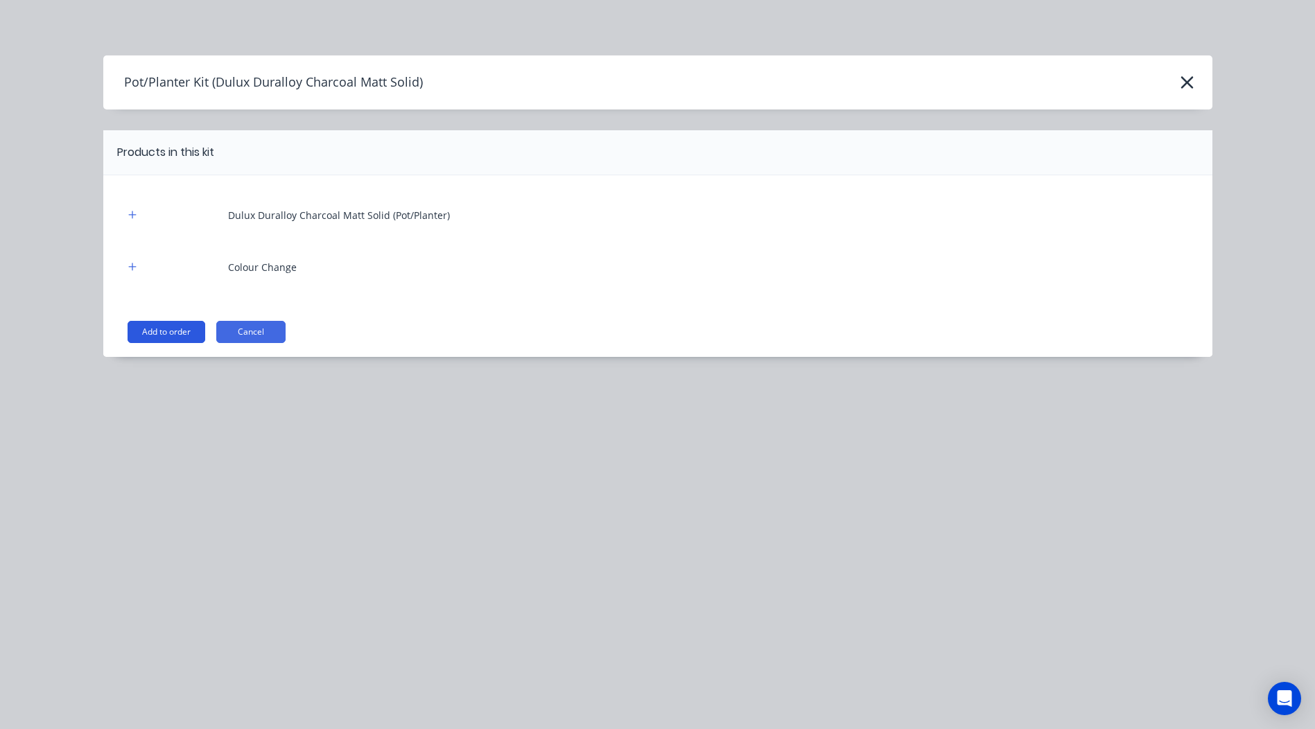
click at [182, 331] on button "Add to order" at bounding box center [167, 332] width 78 height 22
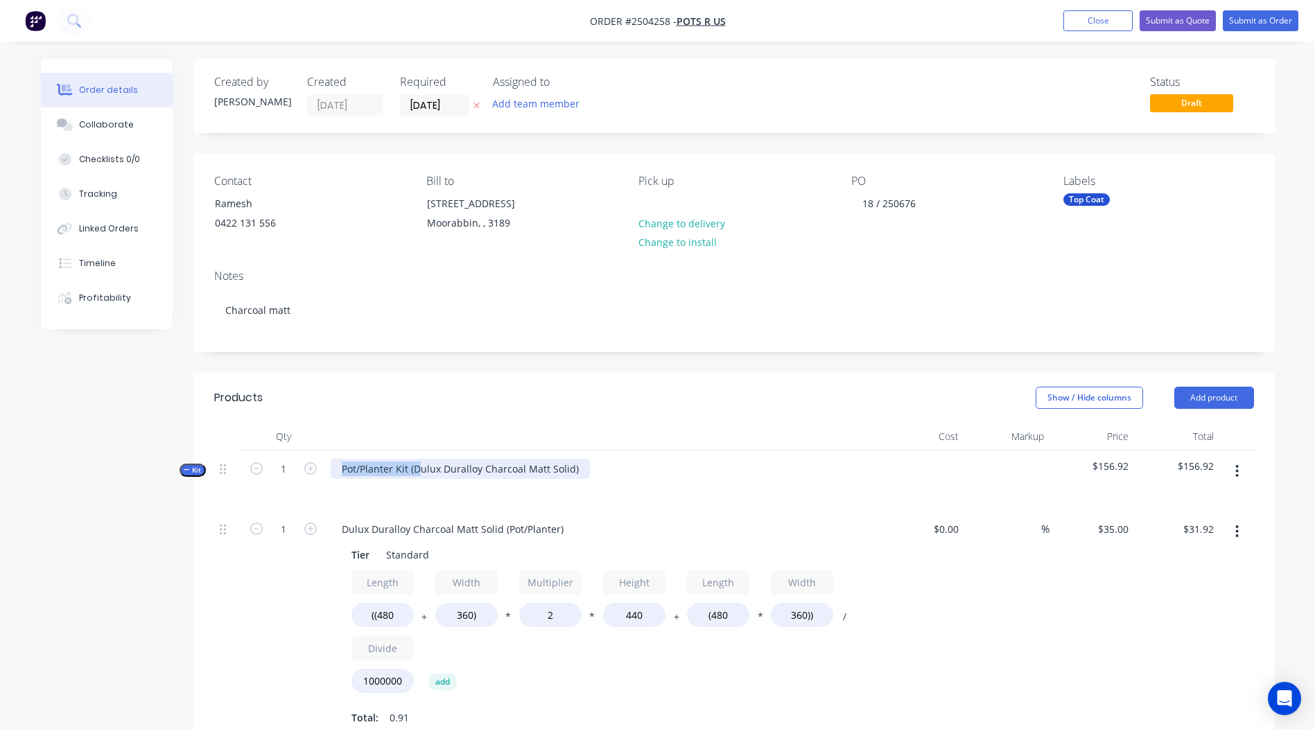
drag, startPoint x: 416, startPoint y: 467, endPoint x: 285, endPoint y: 481, distance: 131.8
click at [285, 481] on div "Kit 1 Pot/Planter Kit (Dulux Duralloy Charcoal Matt Solid) $156.92 $156.92" at bounding box center [734, 481] width 1040 height 60
click at [510, 469] on div "Dulux Duralloy Charcoal Matt Solid)" at bounding box center [424, 469] width 187 height 20
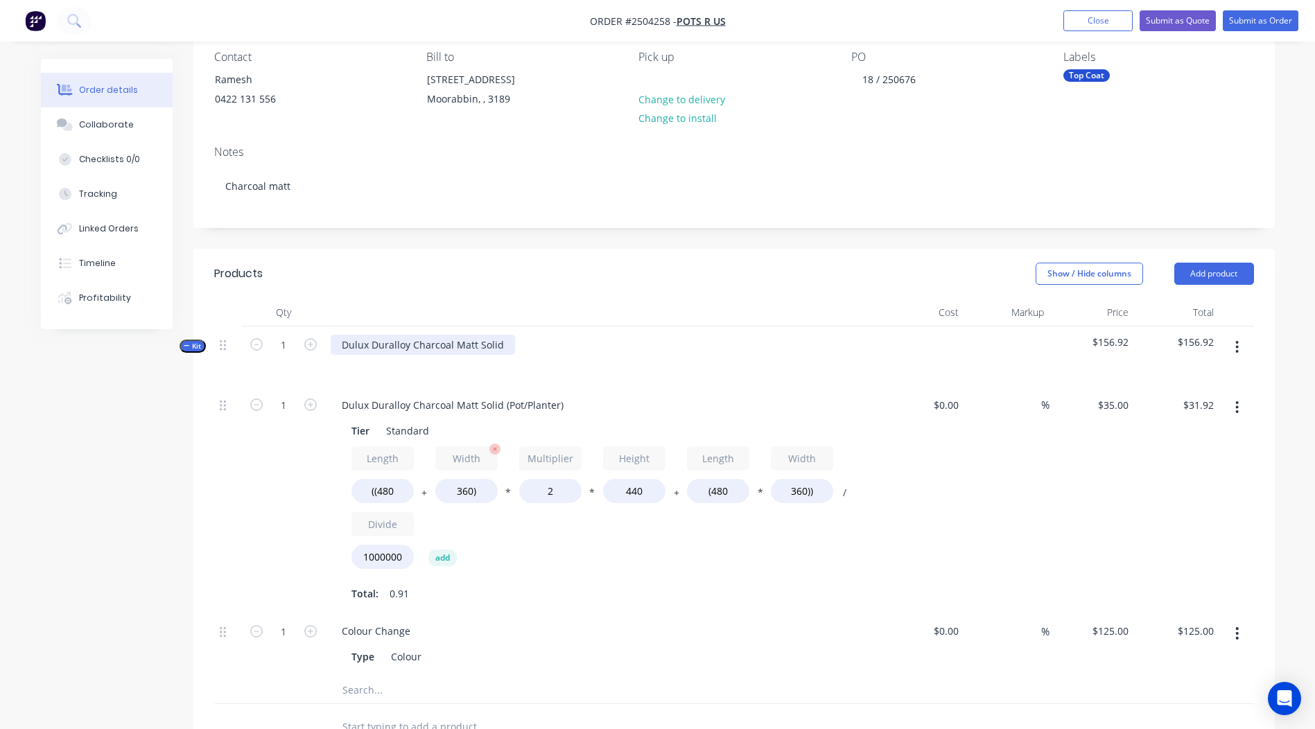
scroll to position [277, 0]
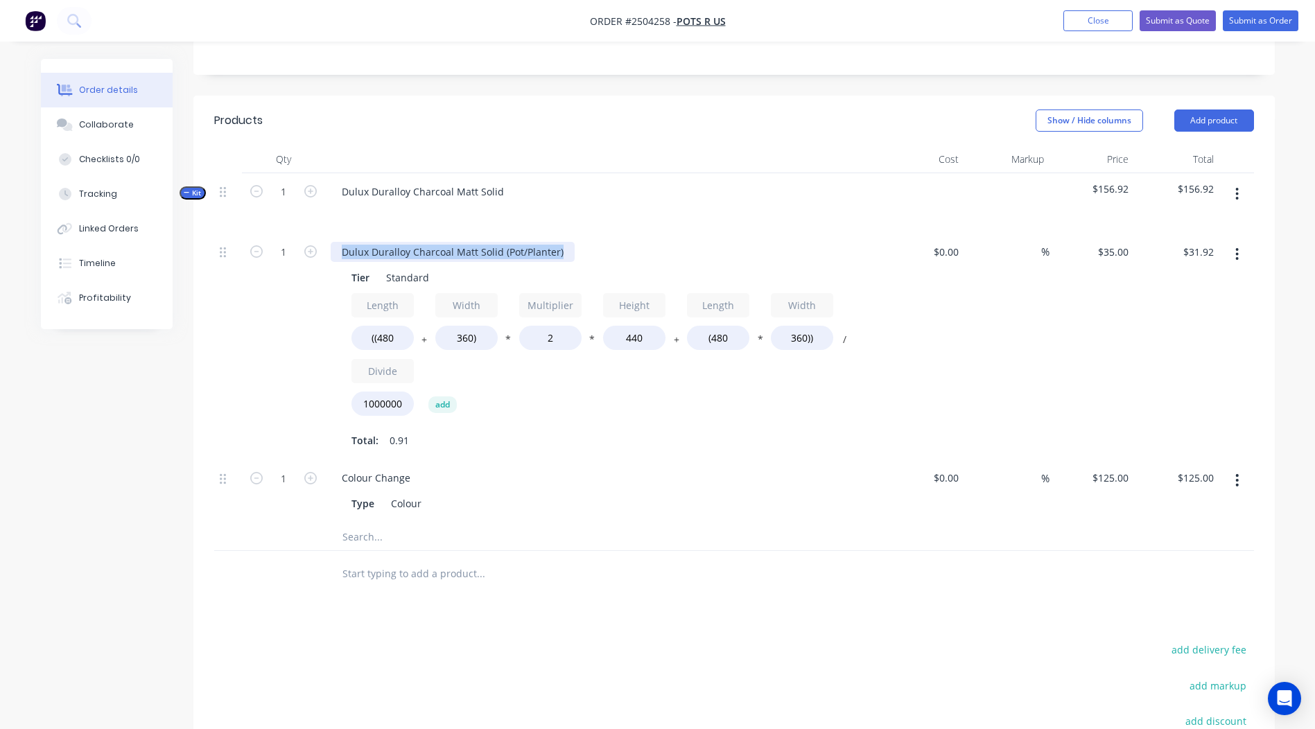
drag, startPoint x: 564, startPoint y: 254, endPoint x: 0, endPoint y: 315, distance: 567.8
click at [0, 320] on html "Order #2504258 - Pots R Us Add product Close Submit as Quote Submit as Order Or…" at bounding box center [657, 336] width 1315 height 1227
click at [401, 331] on input "((480" at bounding box center [383, 338] width 62 height 24
type input "((1000"
type input "$47.94"
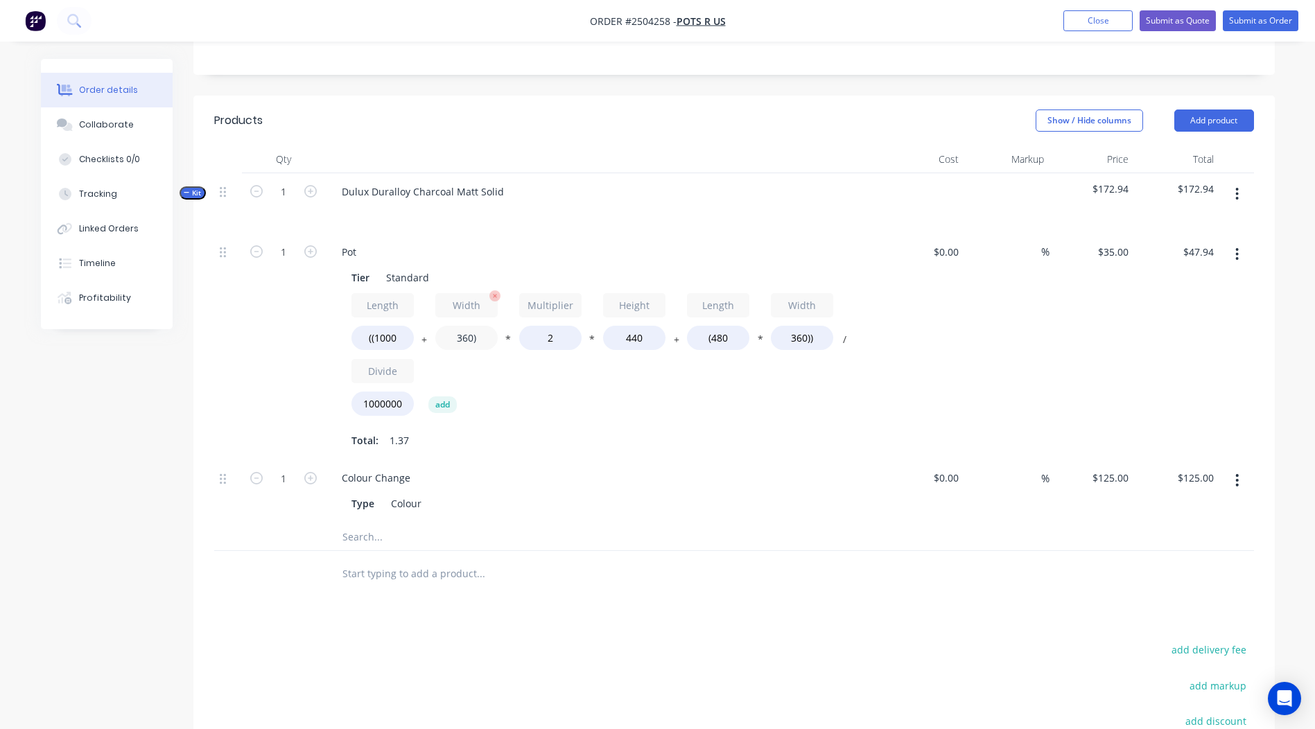
click at [470, 339] on input "360)" at bounding box center [466, 338] width 62 height 24
type input "1000)"
type input "$67.65"
drag, startPoint x: 660, startPoint y: 338, endPoint x: 220, endPoint y: 325, distance: 439.8
click at [432, 347] on div "Length ((1000 + Width 1000) * Multiplier 2 * Height 440 + Length (480 * Width 3…" at bounding box center [603, 357] width 502 height 129
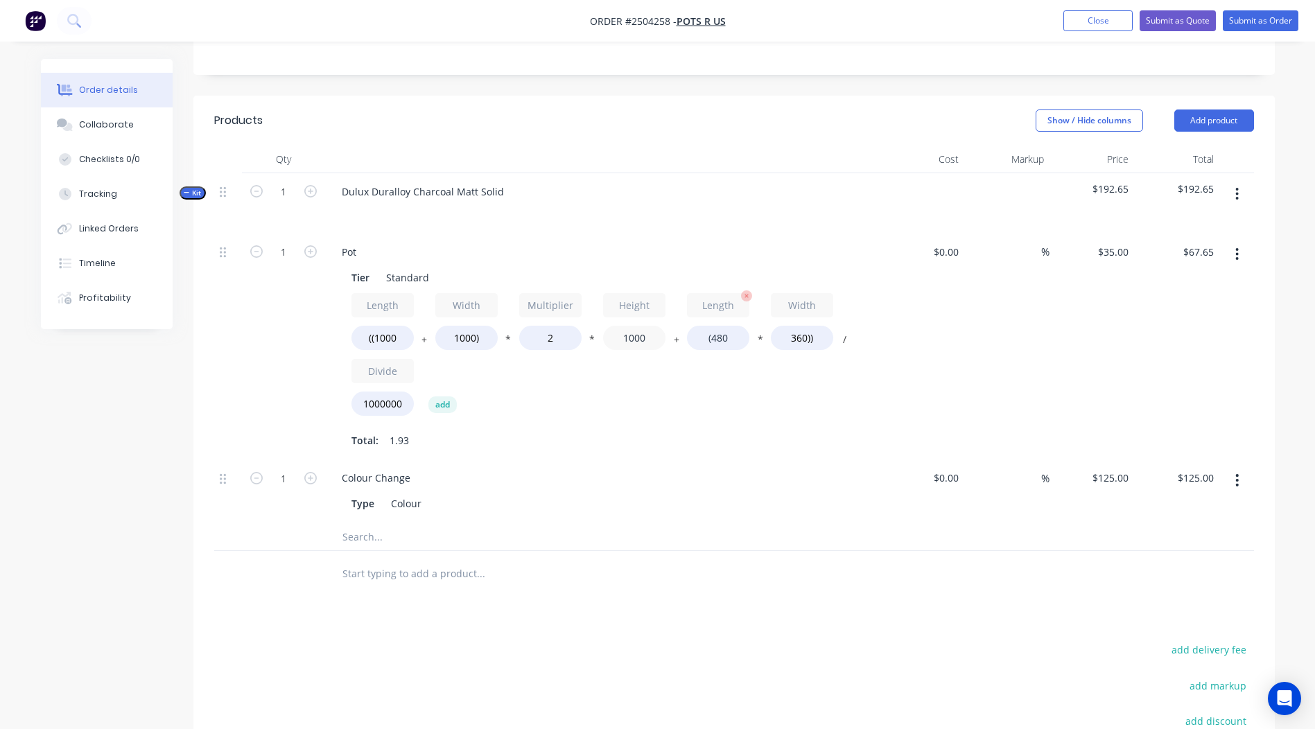
type input "1000"
type input "$146.05"
click at [739, 341] on input "(480" at bounding box center [718, 338] width 62 height 24
type input "(1000"
type input "$152.60"
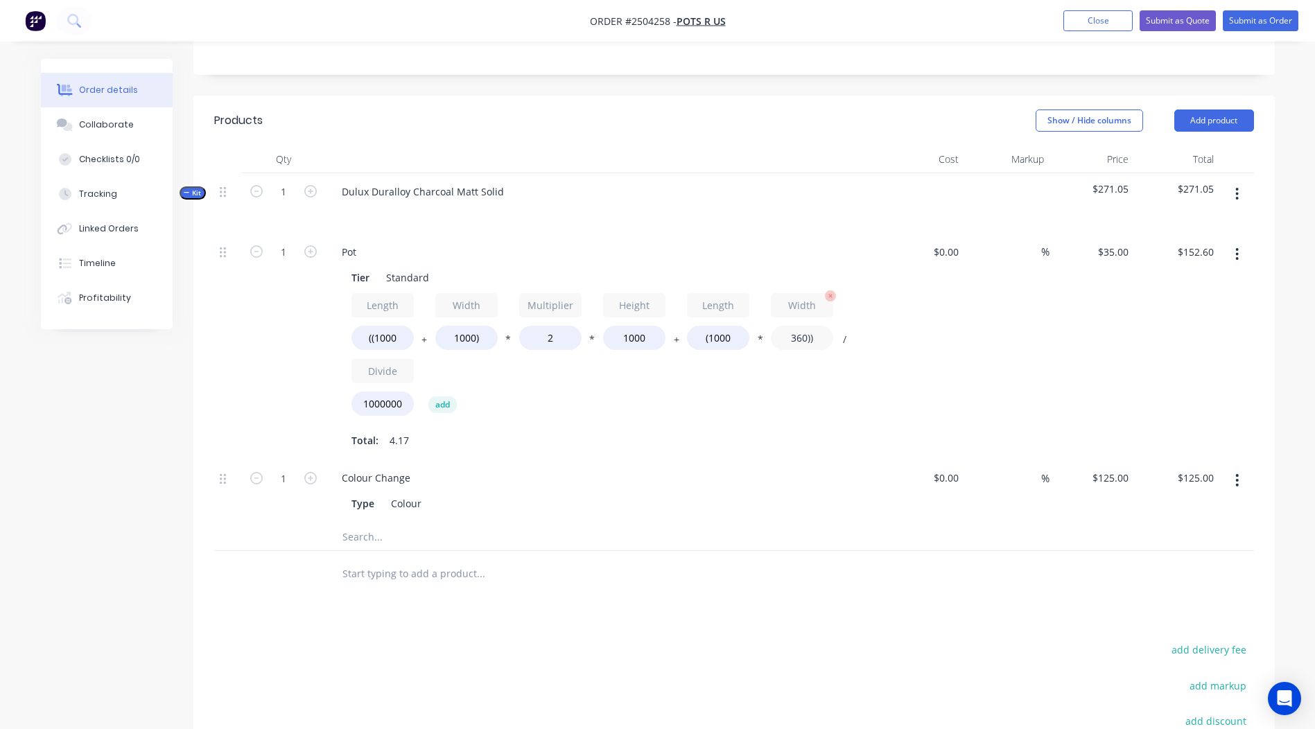
click at [806, 334] on input "360))" at bounding box center [802, 338] width 62 height 24
type input "1000))"
type input "$175.00"
click at [1150, 308] on div "$175.00 $152.60" at bounding box center [1176, 347] width 85 height 227
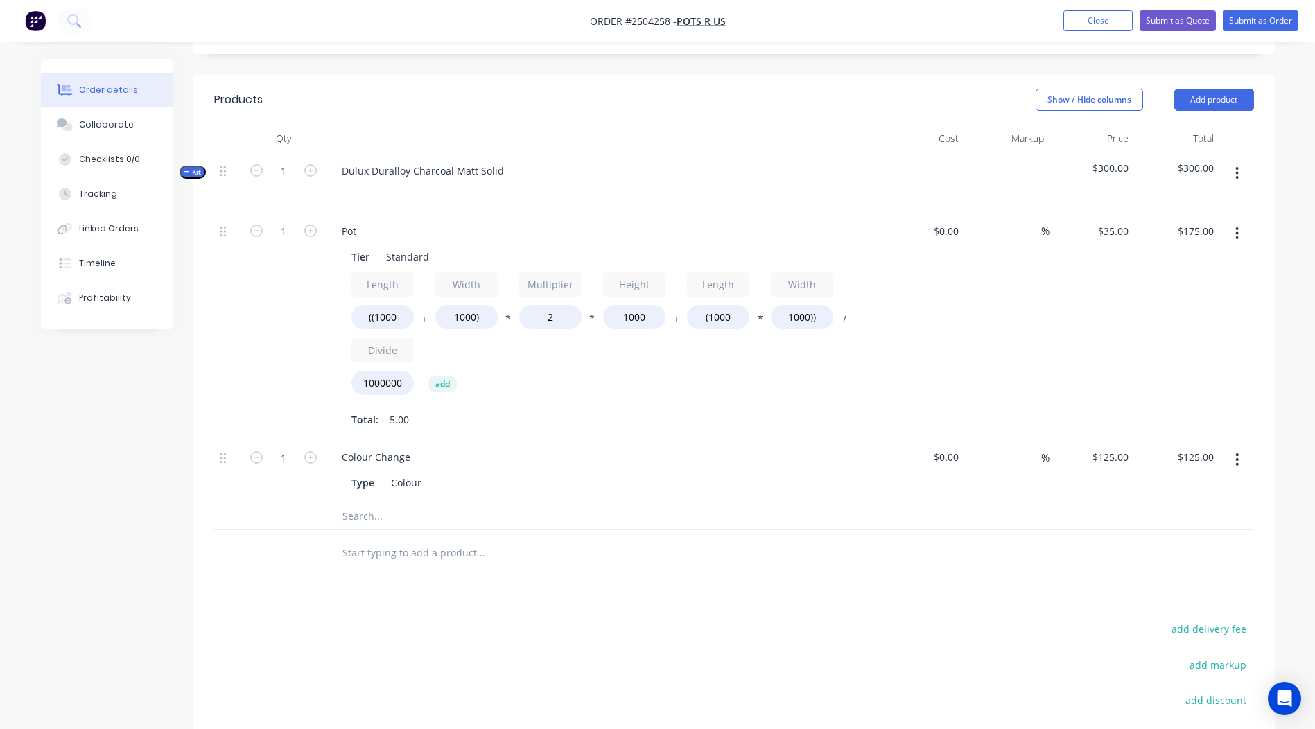
click at [302, 225] on button "button" at bounding box center [311, 230] width 18 height 15
type input "2"
type input "$350.00"
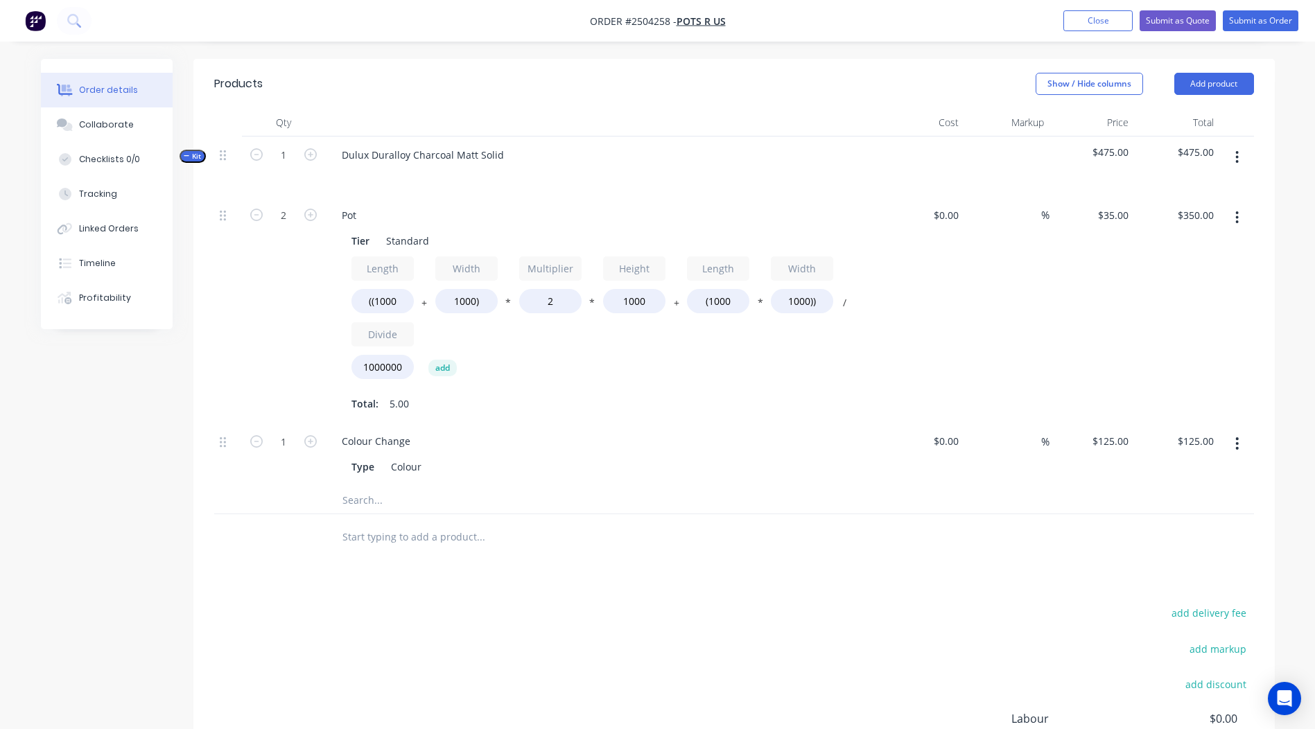
scroll to position [306, 0]
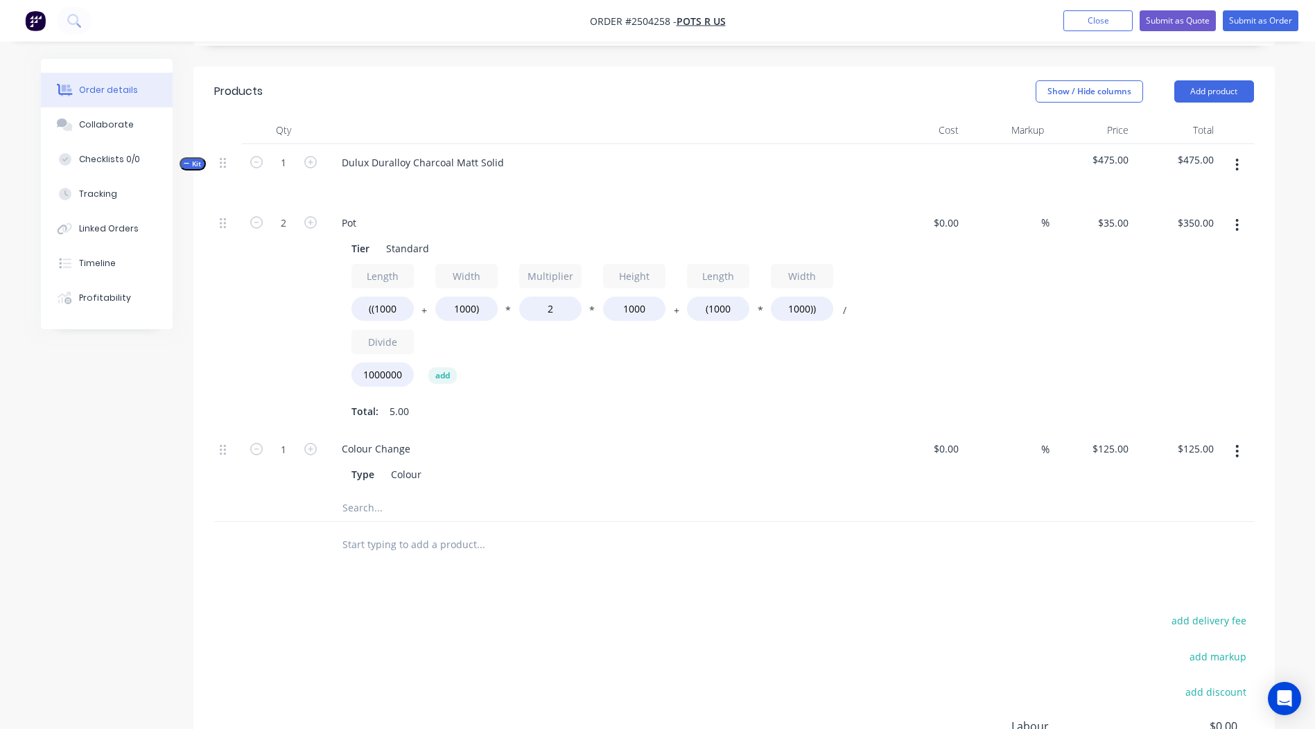
click at [1250, 224] on button "button" at bounding box center [1237, 225] width 33 height 25
click at [1191, 262] on div "Duplicate" at bounding box center [1188, 262] width 107 height 20
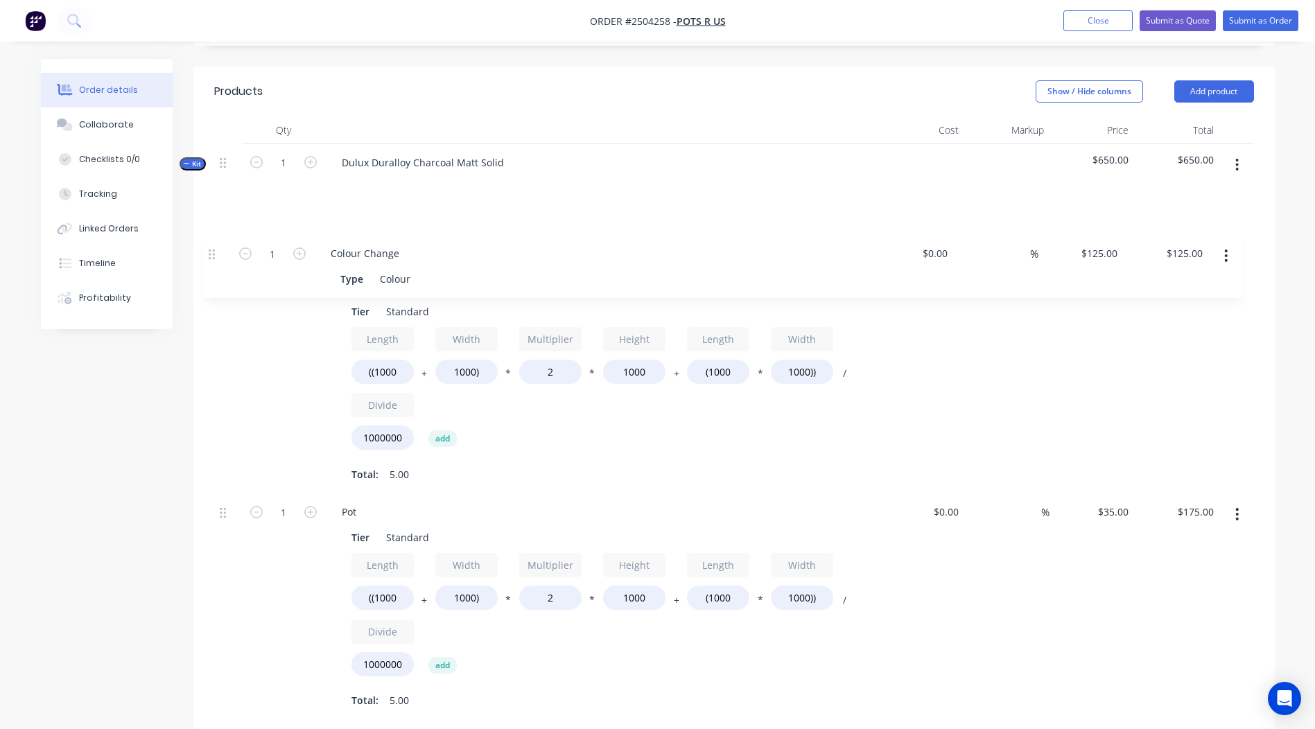
drag, startPoint x: 225, startPoint y: 449, endPoint x: 214, endPoint y: 247, distance: 202.1
click at [214, 247] on div "2 Pot Tier Standard Length ((1000 + Width 1000) * Multiplier 2 * Height 1000 + …" at bounding box center [734, 463] width 1040 height 516
click at [388, 596] on input "((1000" at bounding box center [383, 598] width 62 height 24
type input "((1800"
type input "$231.00"
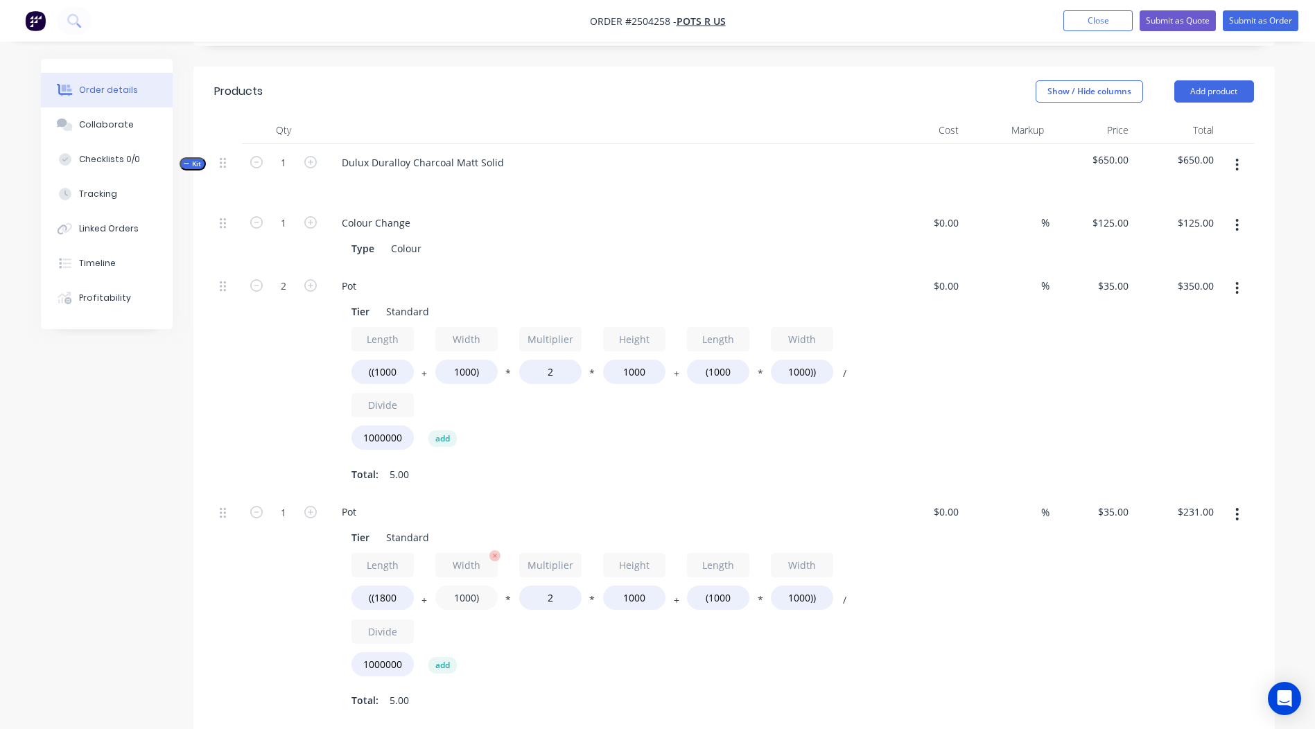
click at [464, 597] on input "1000)" at bounding box center [466, 598] width 62 height 24
type input "400)"
type input "$189.00"
click at [635, 600] on input "1000" at bounding box center [634, 598] width 62 height 24
type input "500"
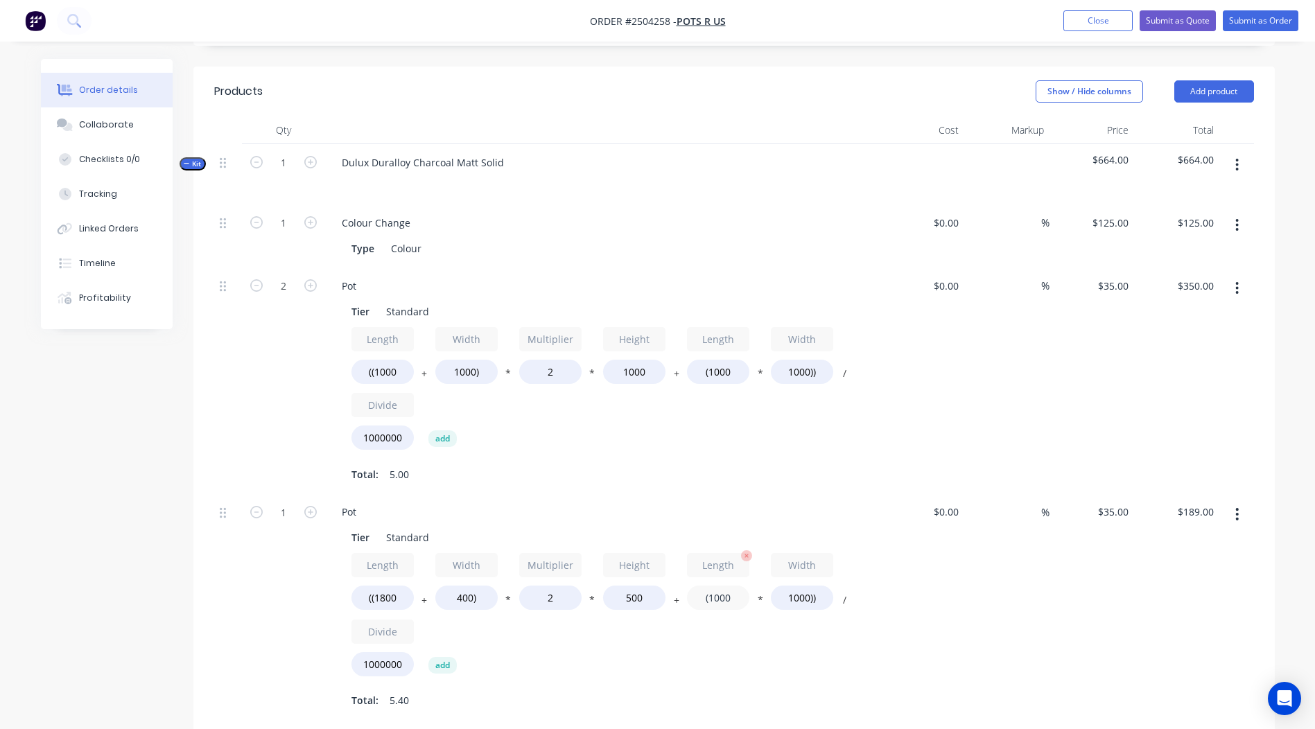
type input "$112.00"
click at [720, 601] on input "(1000" at bounding box center [718, 598] width 62 height 24
type input "(1800"
type input "$140.00"
click at [804, 597] on input "1000))" at bounding box center [802, 598] width 62 height 24
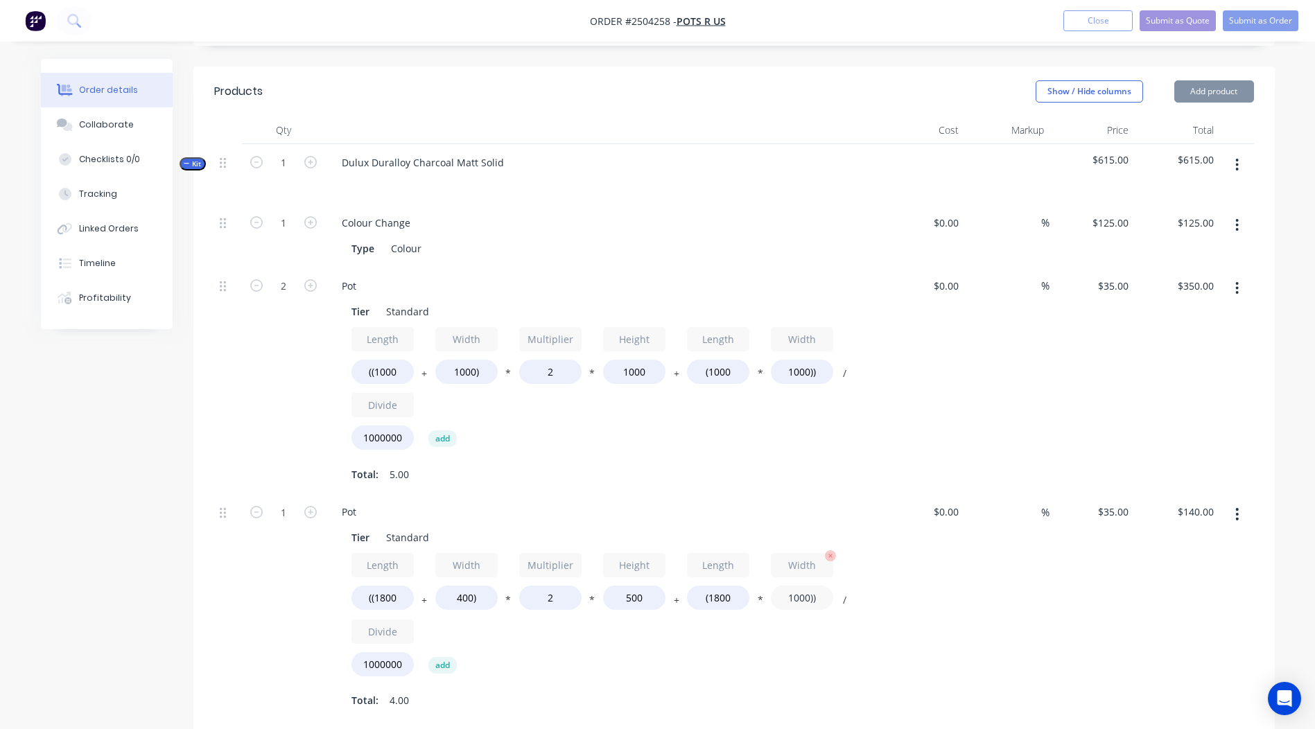
click at [800, 601] on input "1000))" at bounding box center [802, 598] width 62 height 24
type input "400))"
type input "$102.20"
click at [966, 597] on div "%" at bounding box center [1006, 607] width 85 height 227
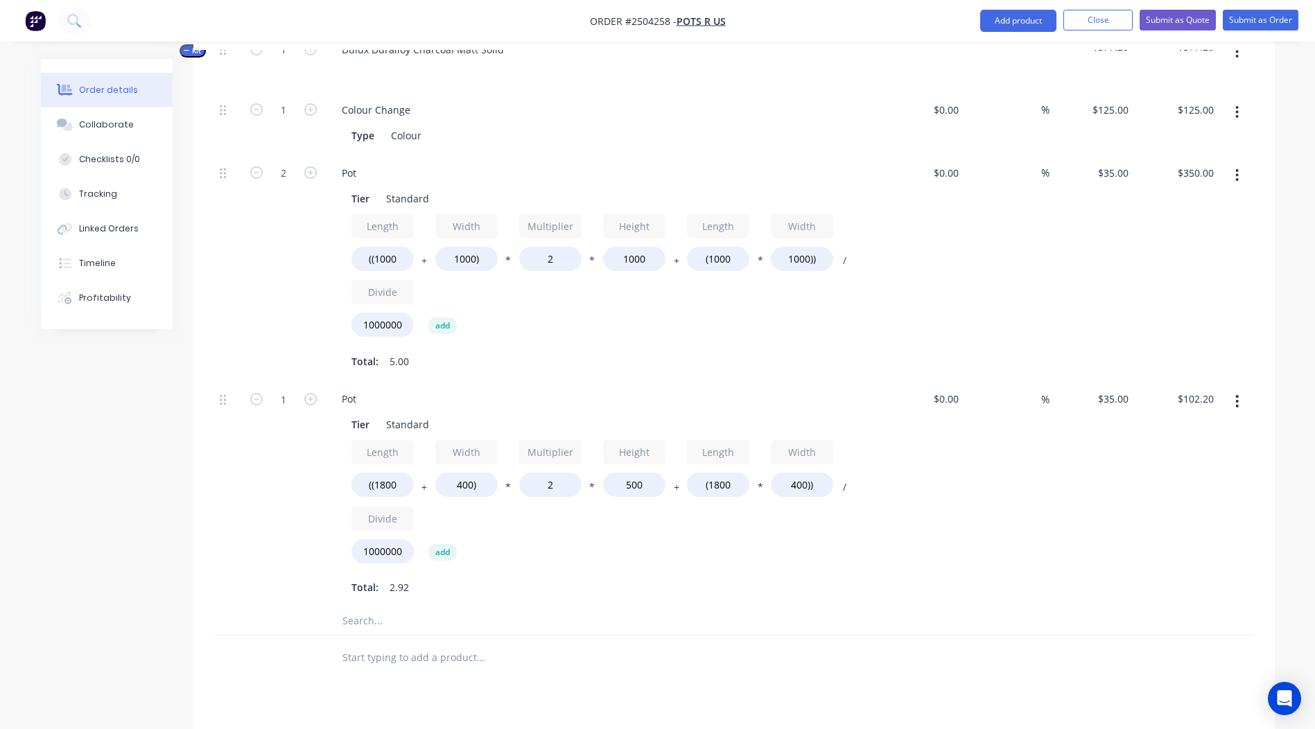
scroll to position [441, 0]
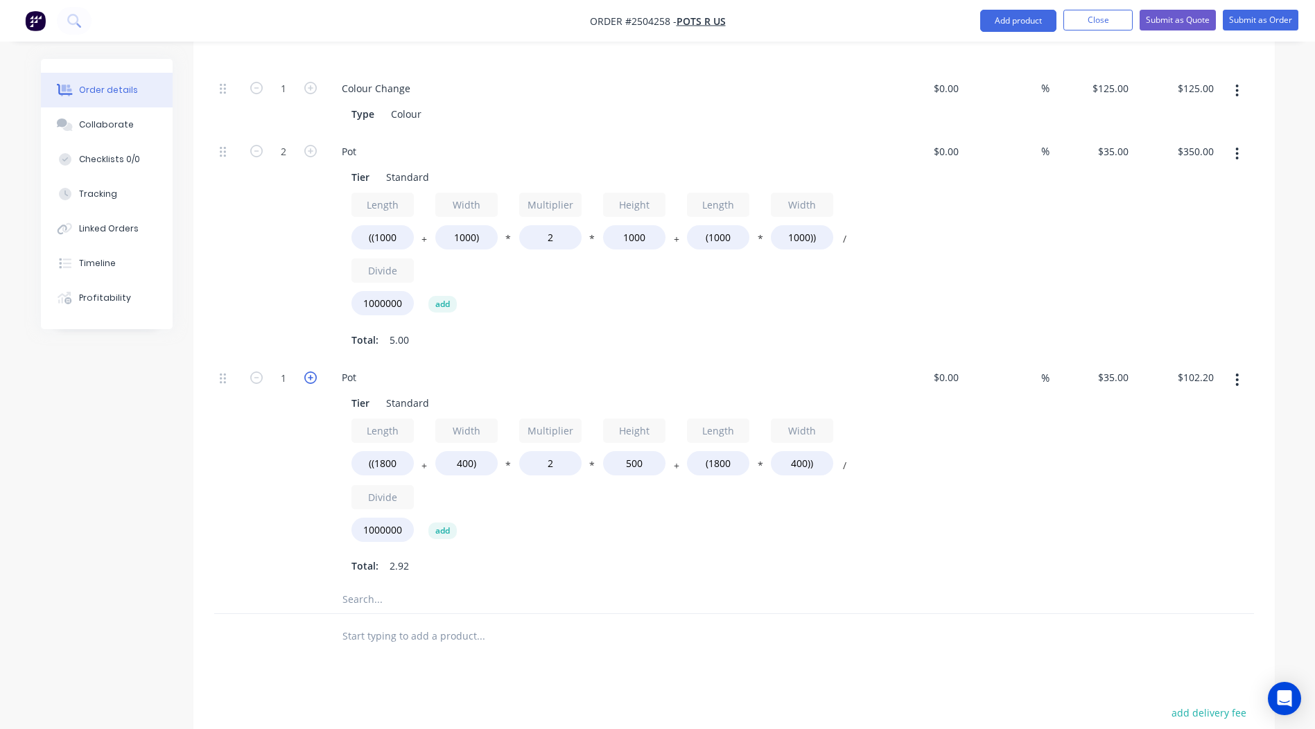
click at [311, 377] on icon "button" at bounding box center [310, 378] width 12 height 12
type input "2"
type input "$204.40"
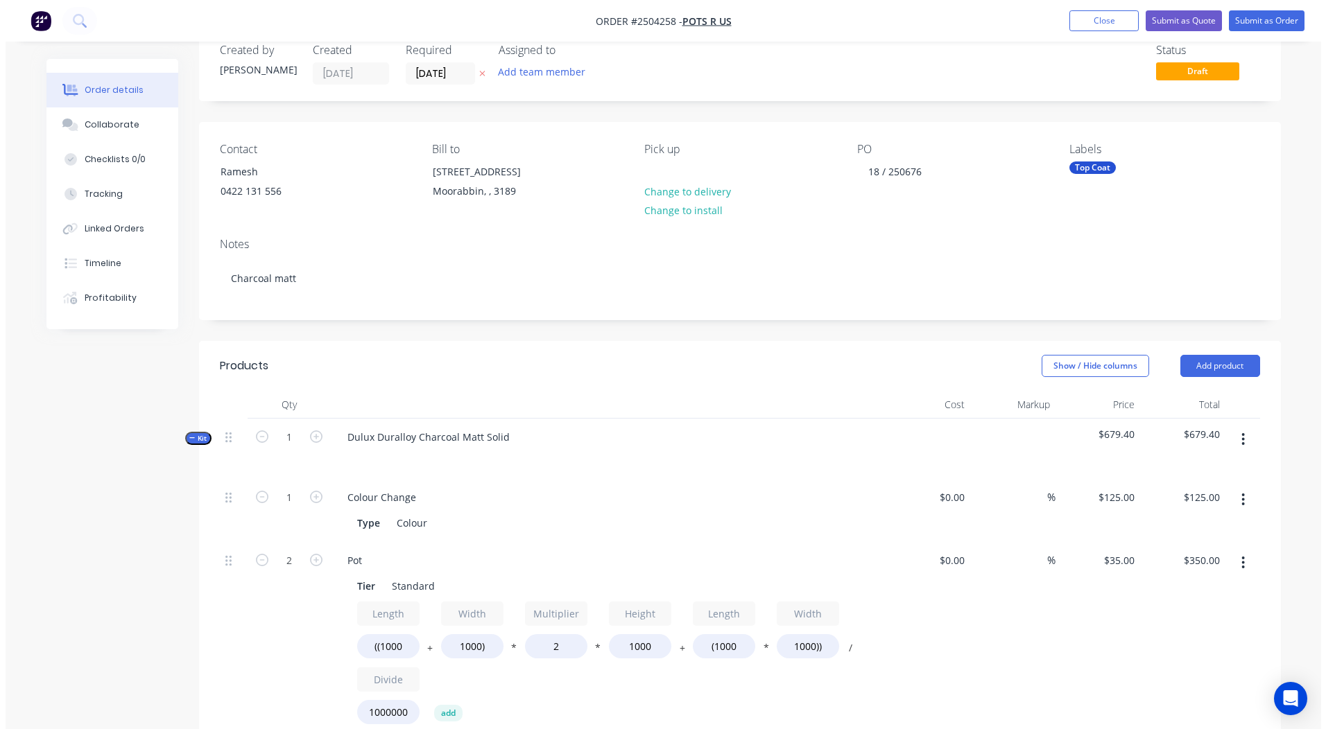
scroll to position [0, 0]
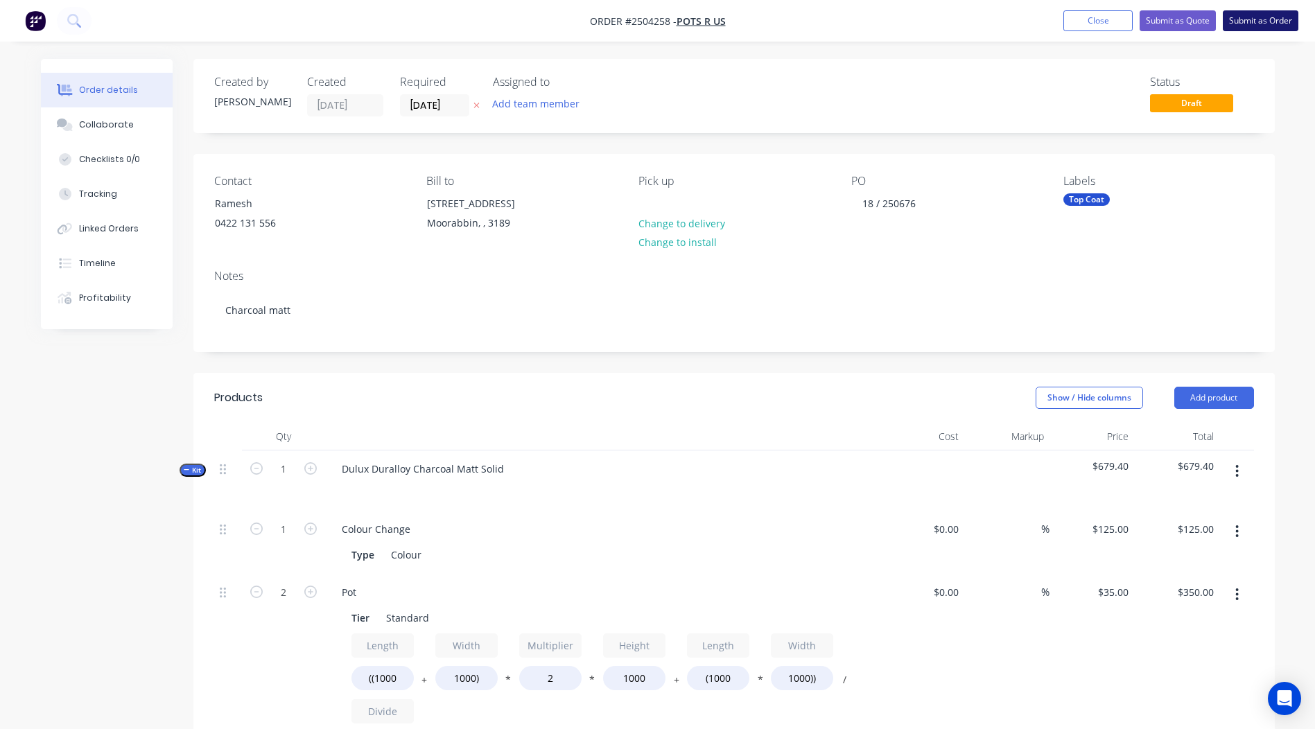
click at [1238, 16] on button "Submit as Order" at bounding box center [1261, 20] width 76 height 21
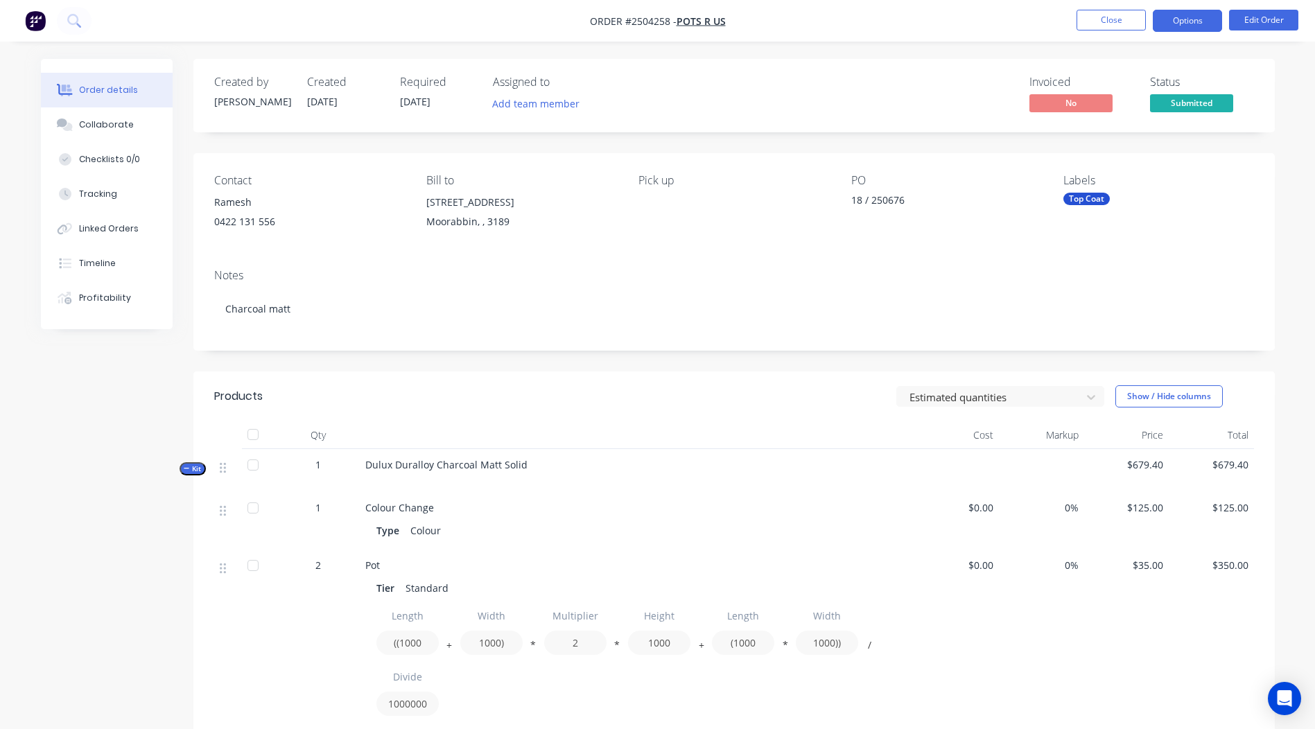
click at [1175, 26] on button "Options" at bounding box center [1187, 21] width 69 height 22
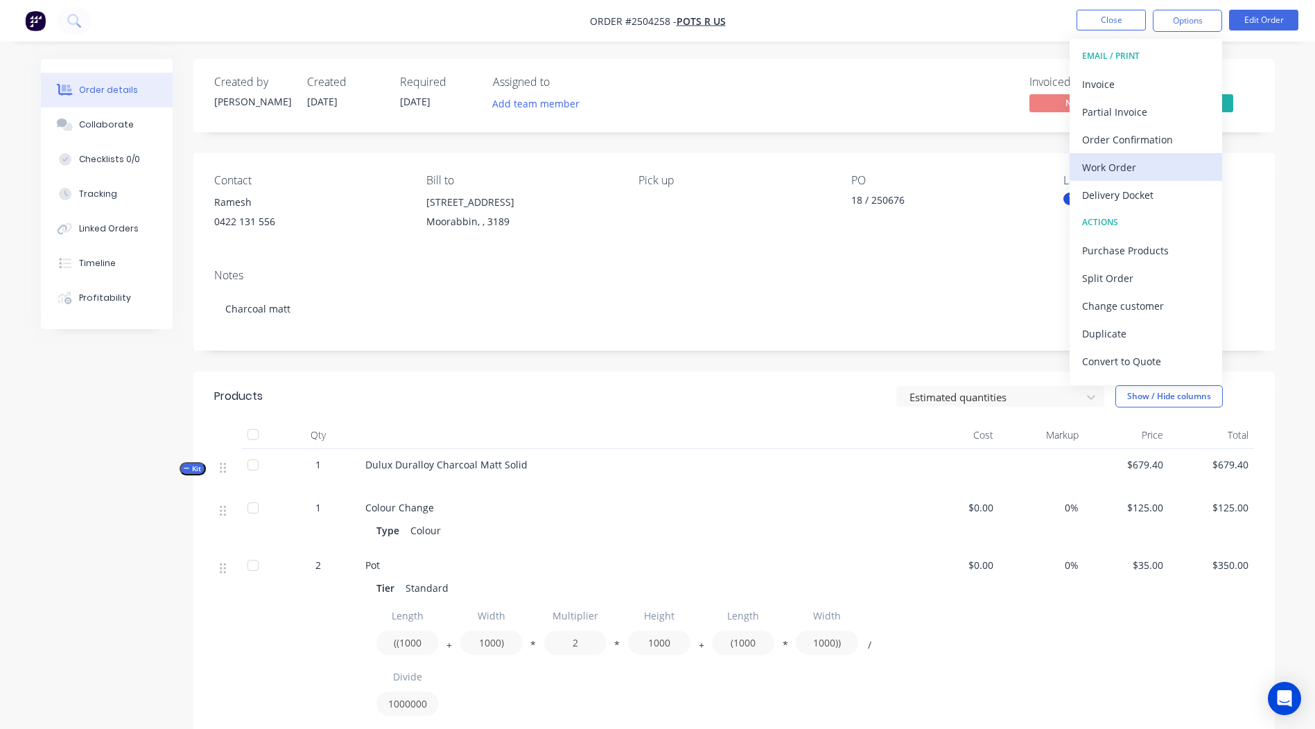
click at [1131, 162] on div "Work Order" at bounding box center [1146, 167] width 128 height 20
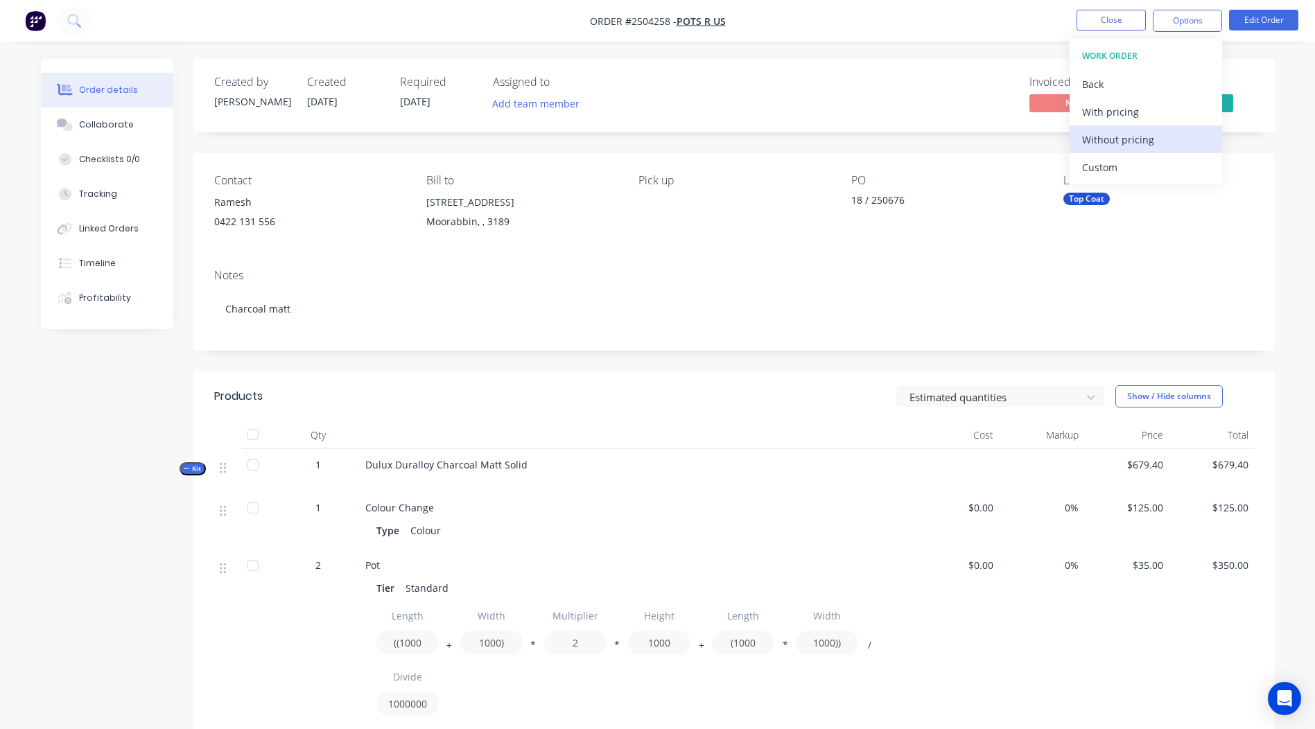
click at [1138, 144] on div "Without pricing" at bounding box center [1146, 140] width 128 height 20
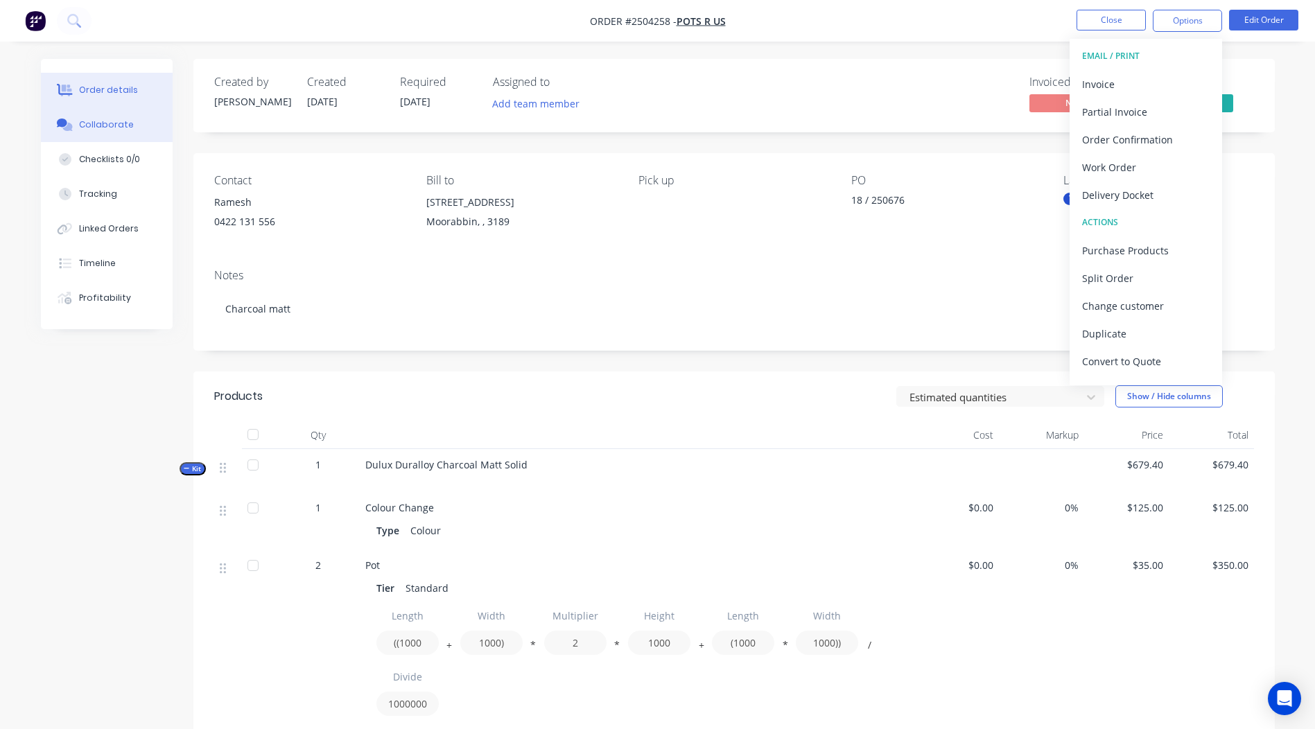
click at [85, 110] on button "Collaborate" at bounding box center [107, 124] width 132 height 35
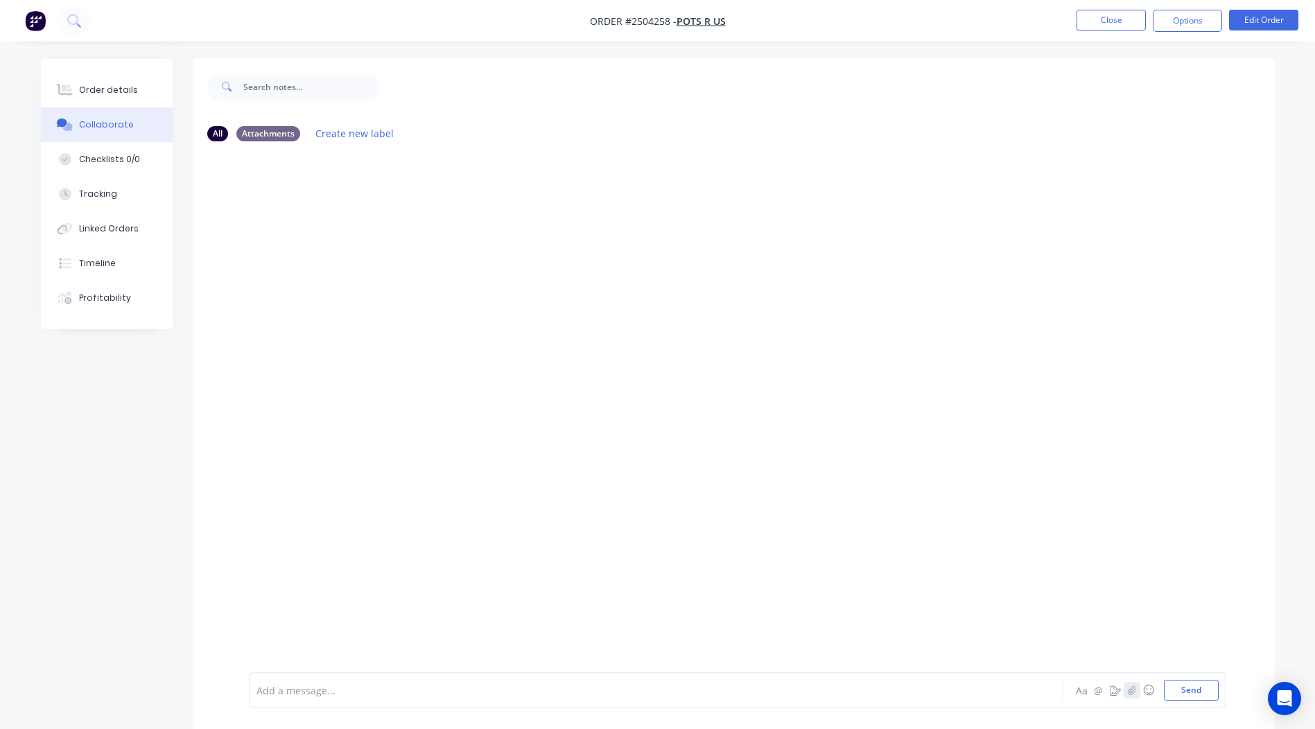
click at [1130, 687] on icon "button" at bounding box center [1131, 691] width 8 height 10
click at [1179, 688] on button "Send" at bounding box center [1191, 690] width 55 height 21
click at [1105, 15] on button "Close" at bounding box center [1111, 20] width 69 height 21
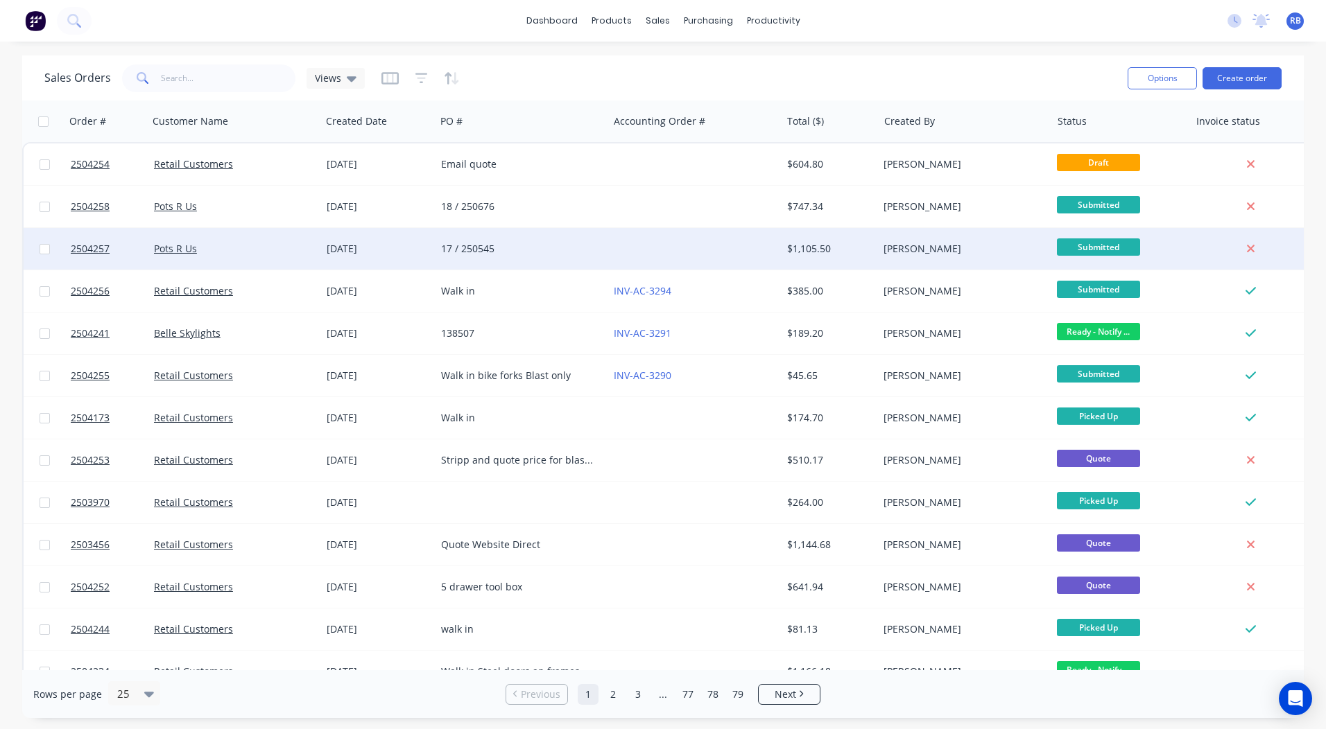
click at [779, 243] on div at bounding box center [694, 249] width 173 height 42
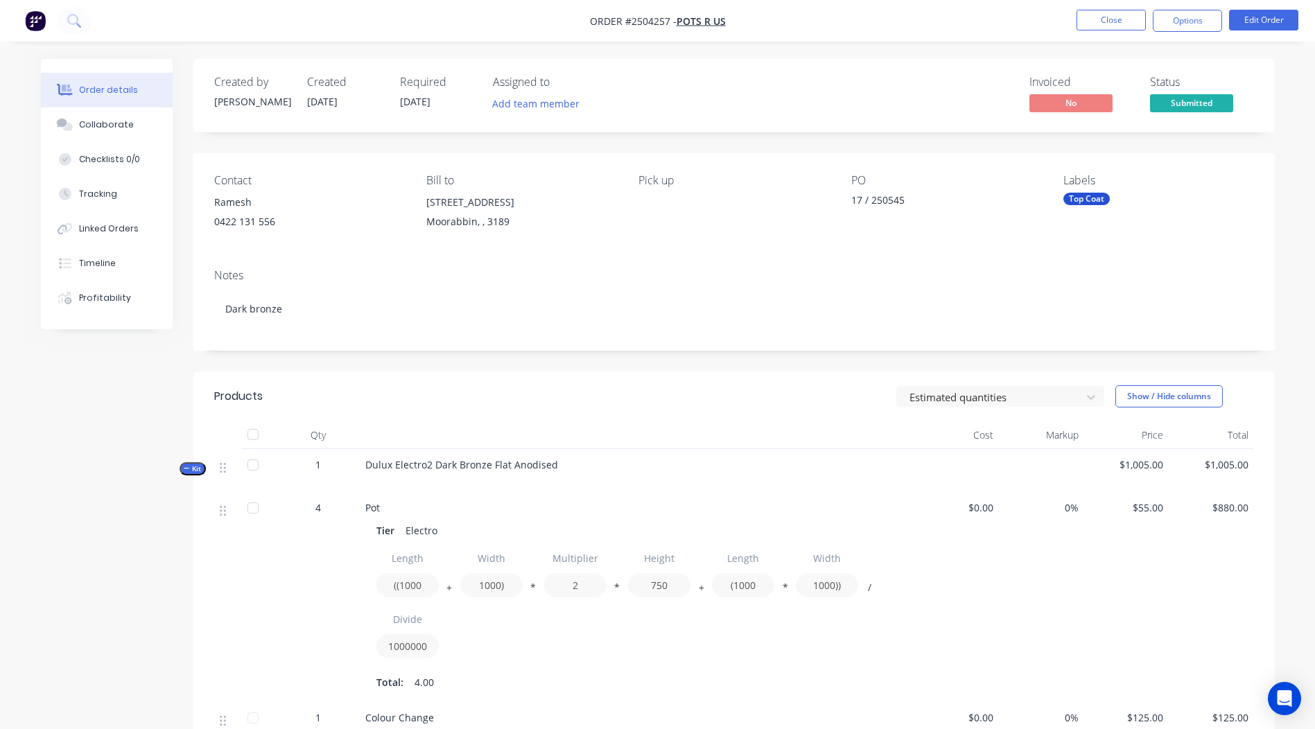
click at [1118, 8] on nav "Order #2504257 - Pots R Us Close Options Edit Order" at bounding box center [657, 21] width 1315 height 42
click at [1119, 10] on button "Close" at bounding box center [1111, 20] width 69 height 21
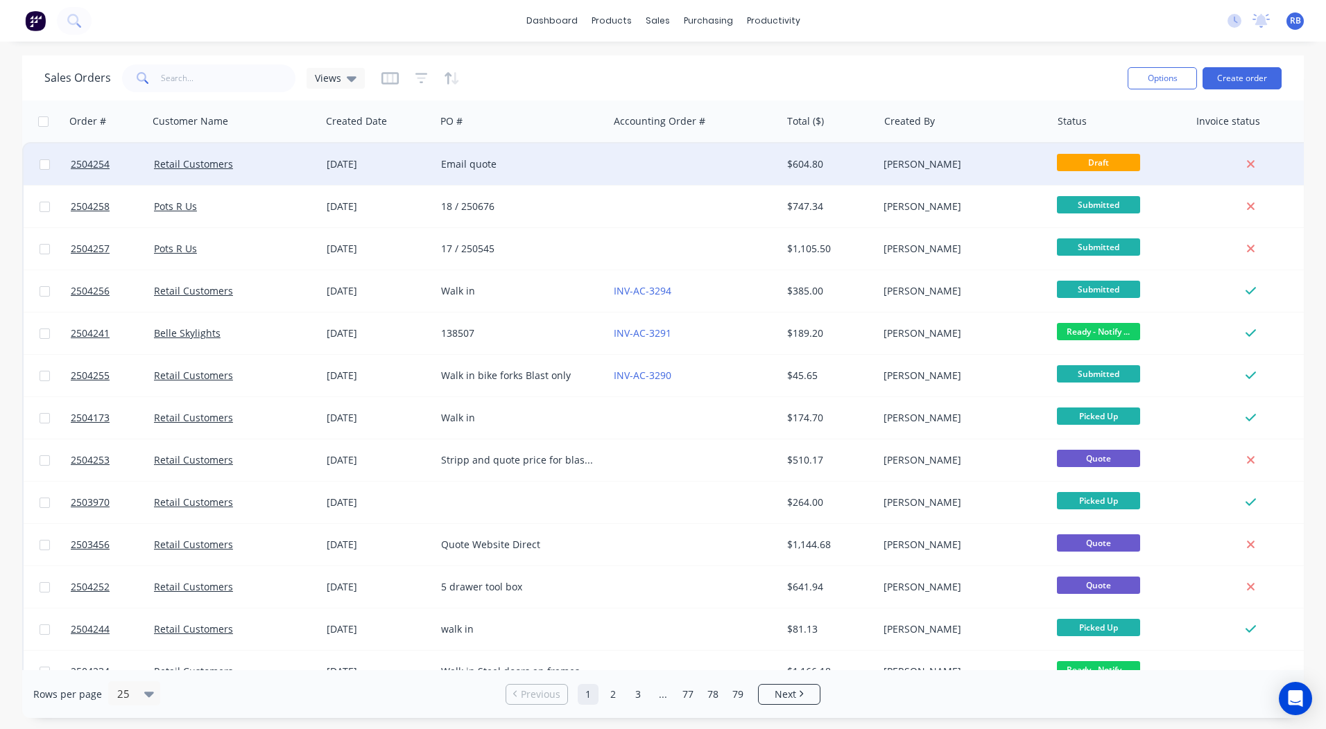
click at [659, 155] on div at bounding box center [694, 165] width 173 height 42
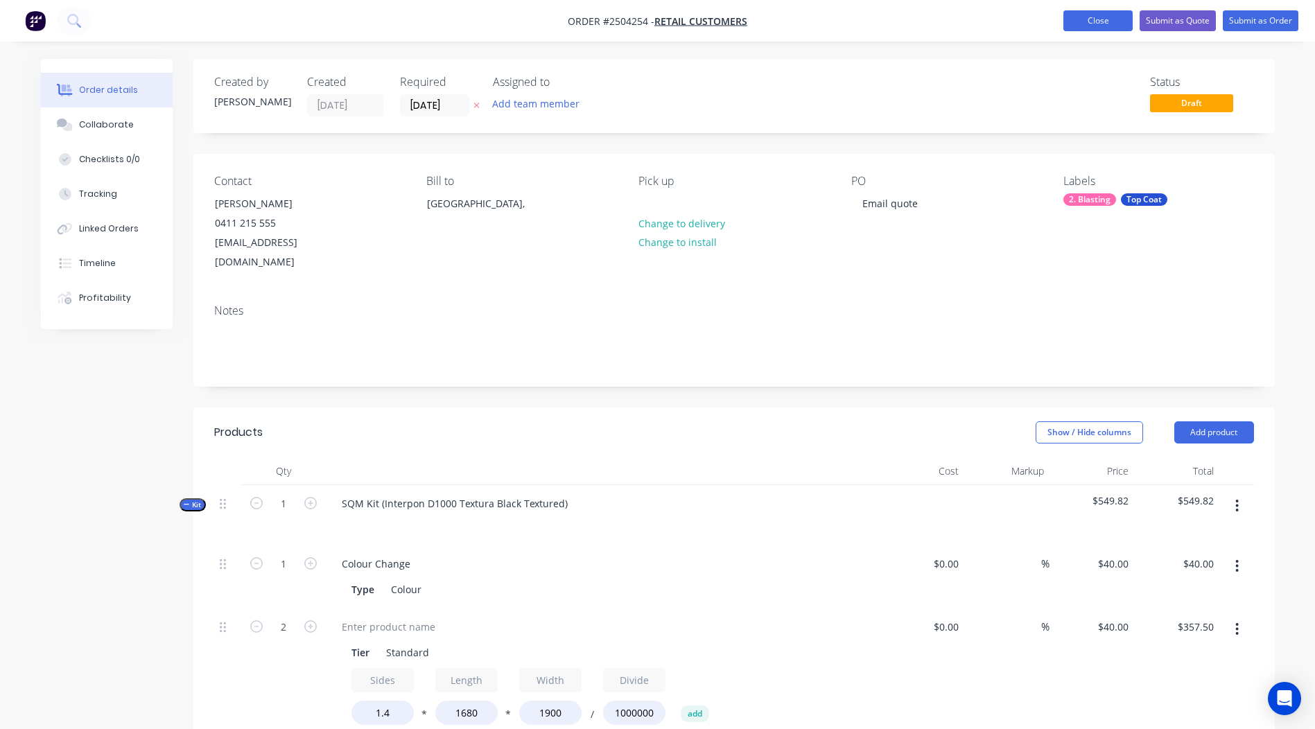
click at [1102, 21] on button "Close" at bounding box center [1098, 20] width 69 height 21
